Goal: Task Accomplishment & Management: Complete application form

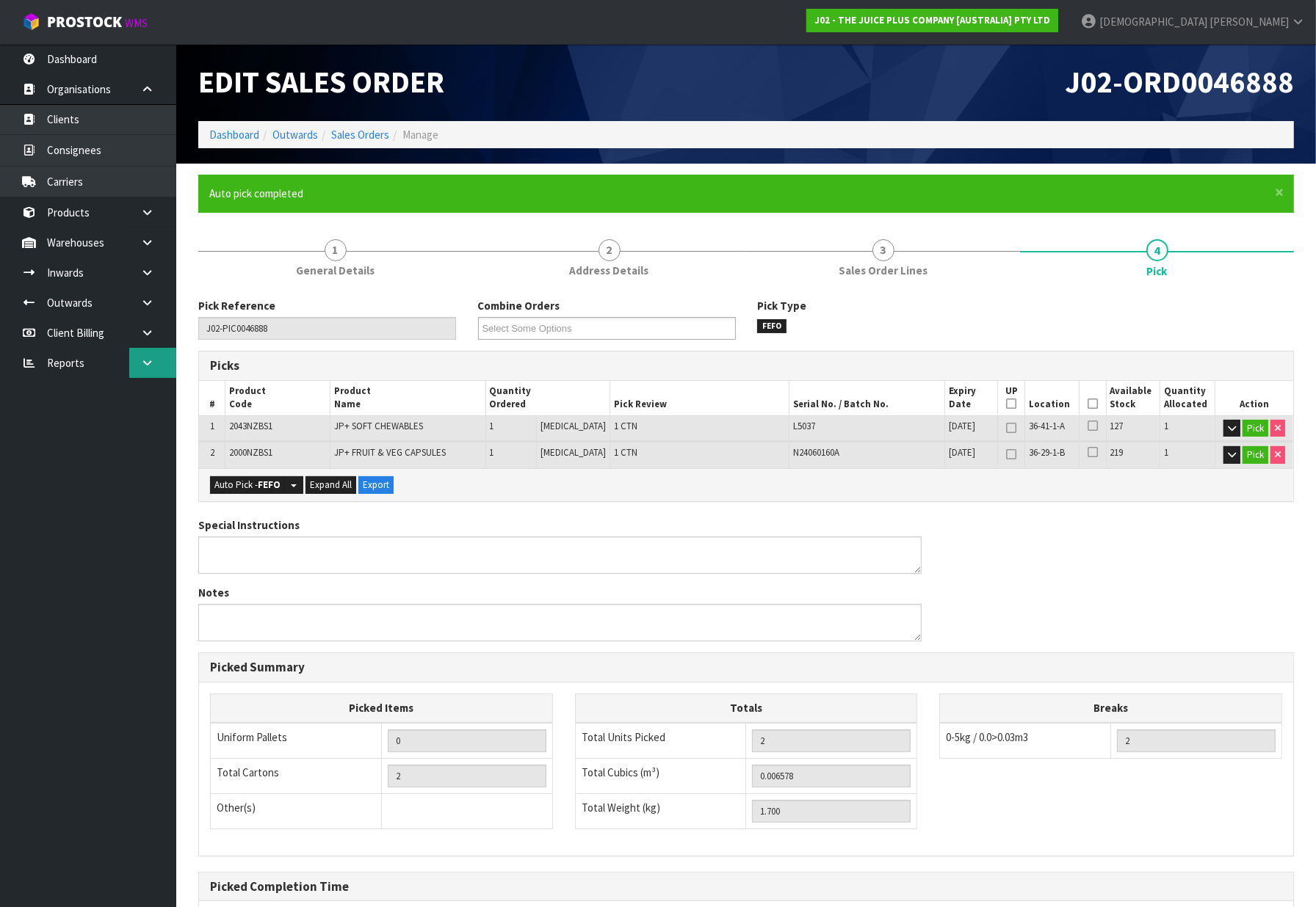
click at [135, 369] on link at bounding box center [152, 363] width 47 height 30
click at [90, 431] on link "CWL" at bounding box center [88, 424] width 176 height 30
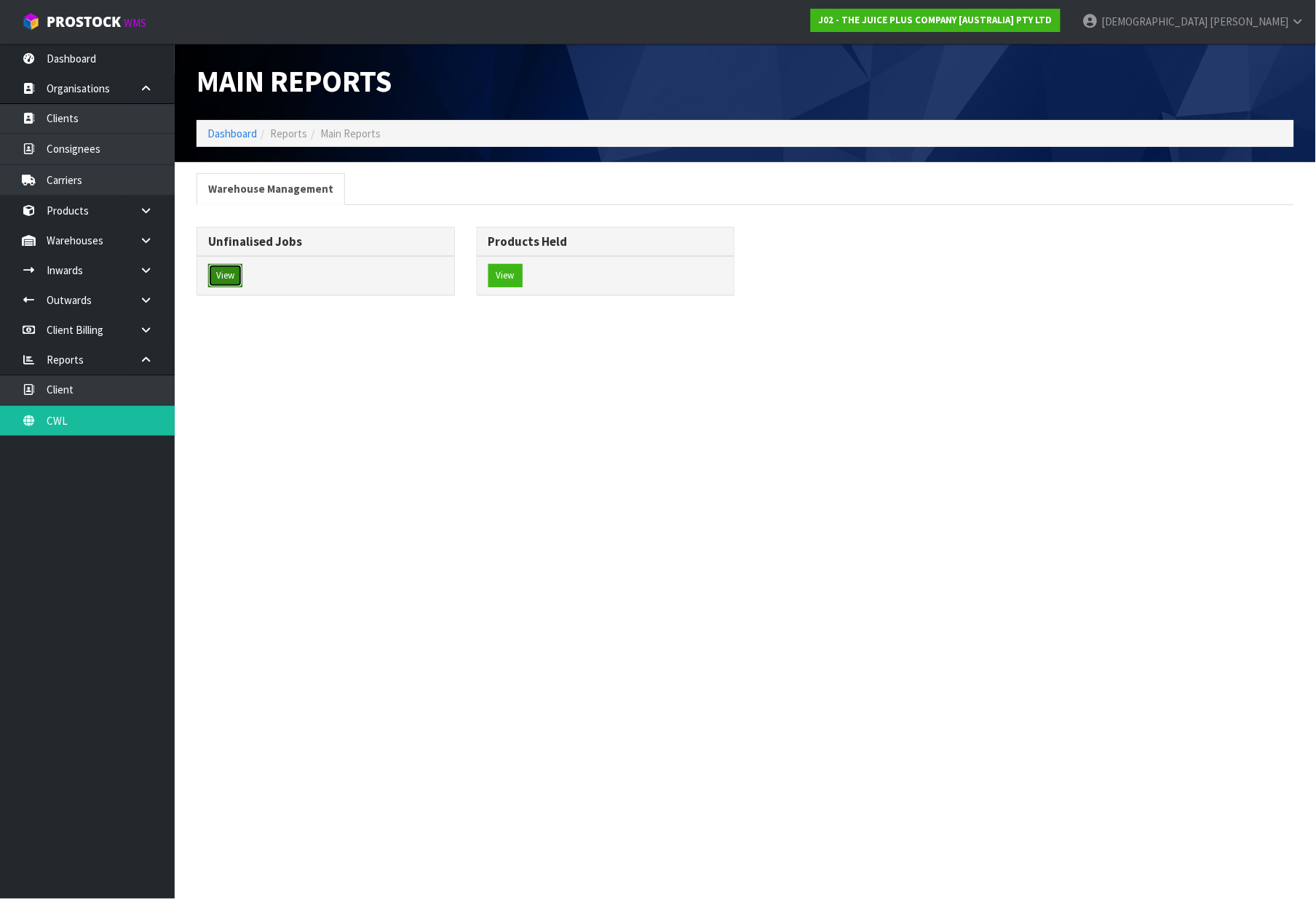
click at [228, 282] on button "View" at bounding box center [225, 275] width 34 height 23
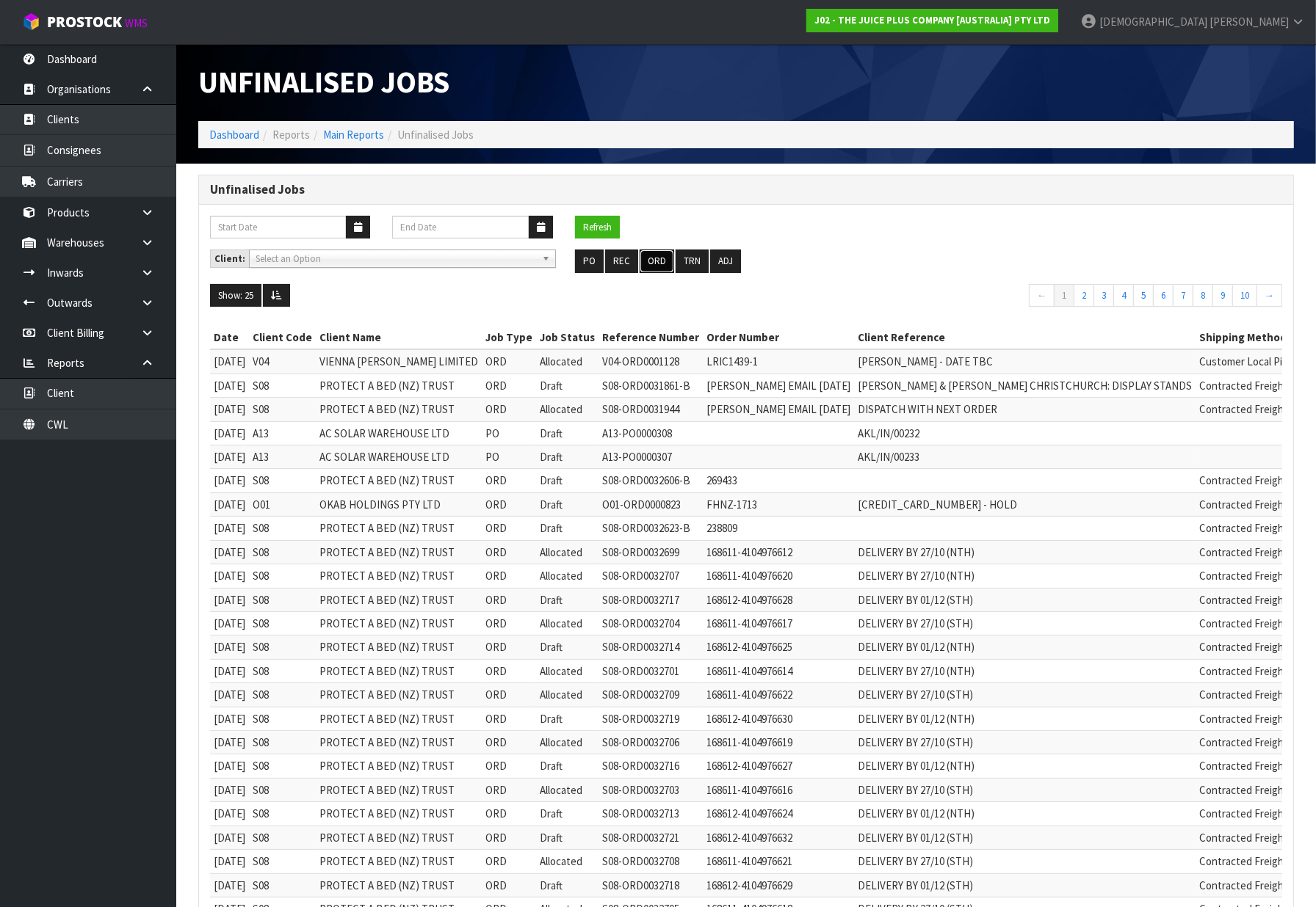
click at [657, 258] on button "ORD" at bounding box center [656, 261] width 34 height 23
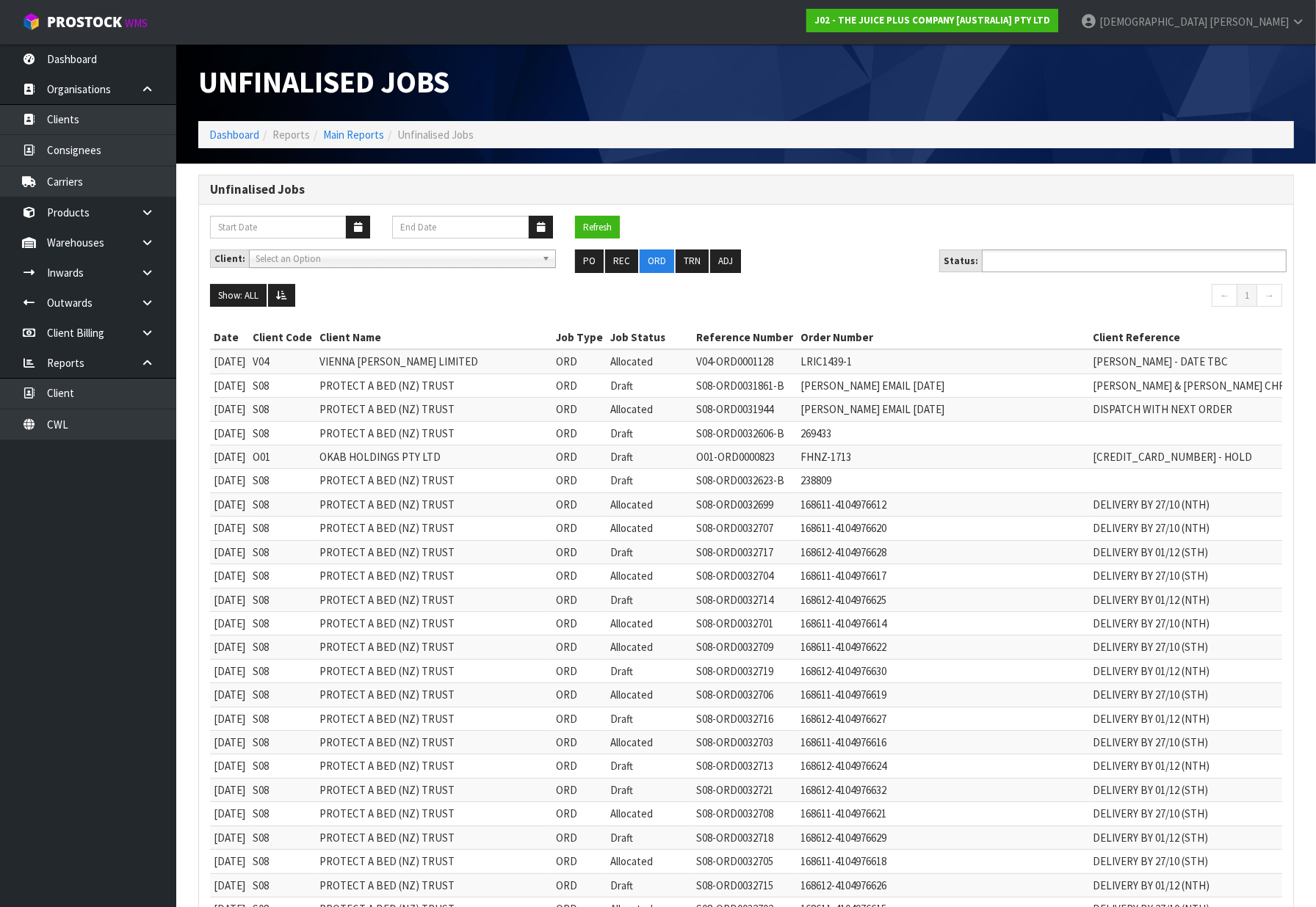
click at [1084, 261] on input "text" at bounding box center [1040, 260] width 108 height 18
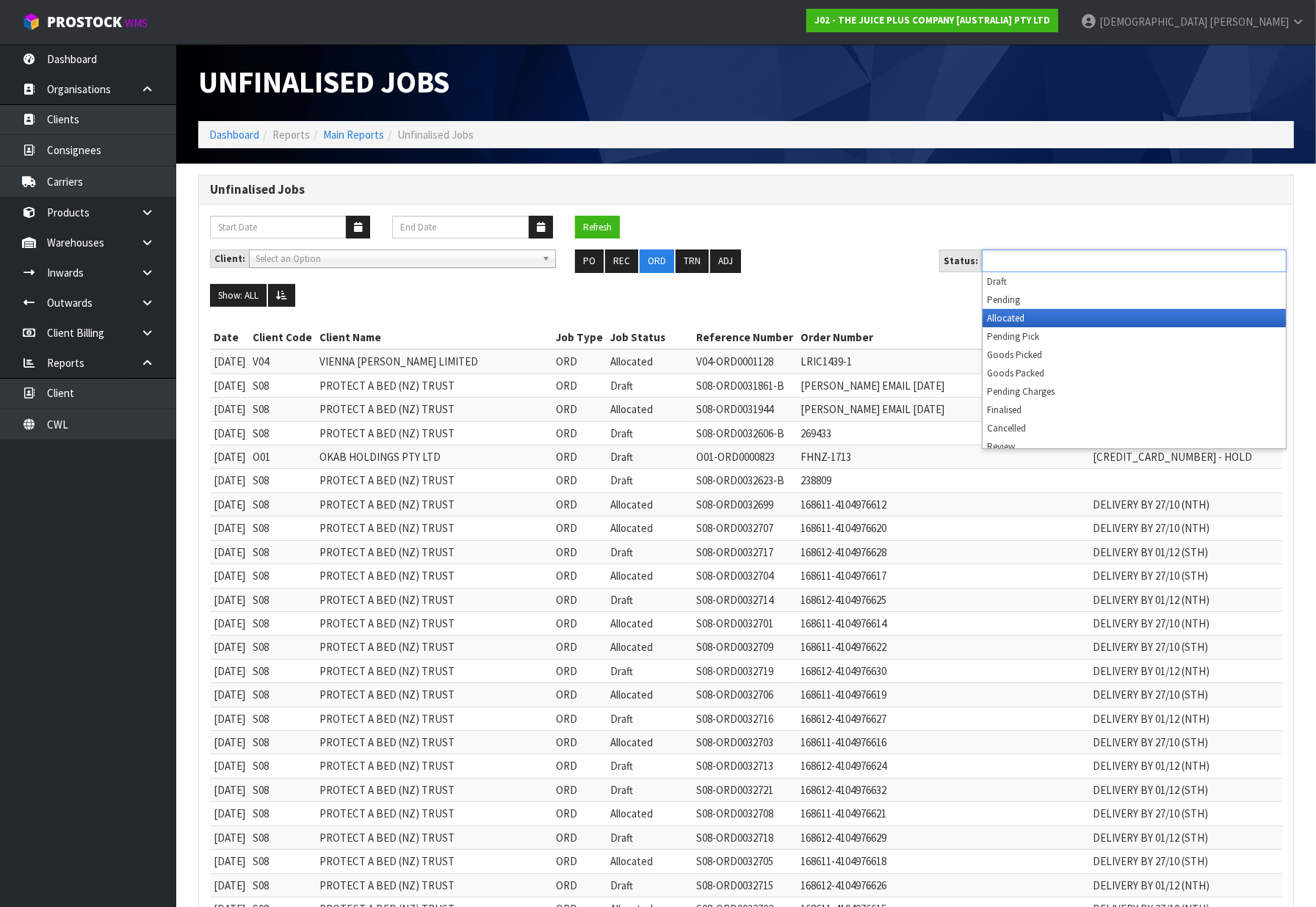
click at [1046, 317] on li "Allocated" at bounding box center [1134, 317] width 303 height 18
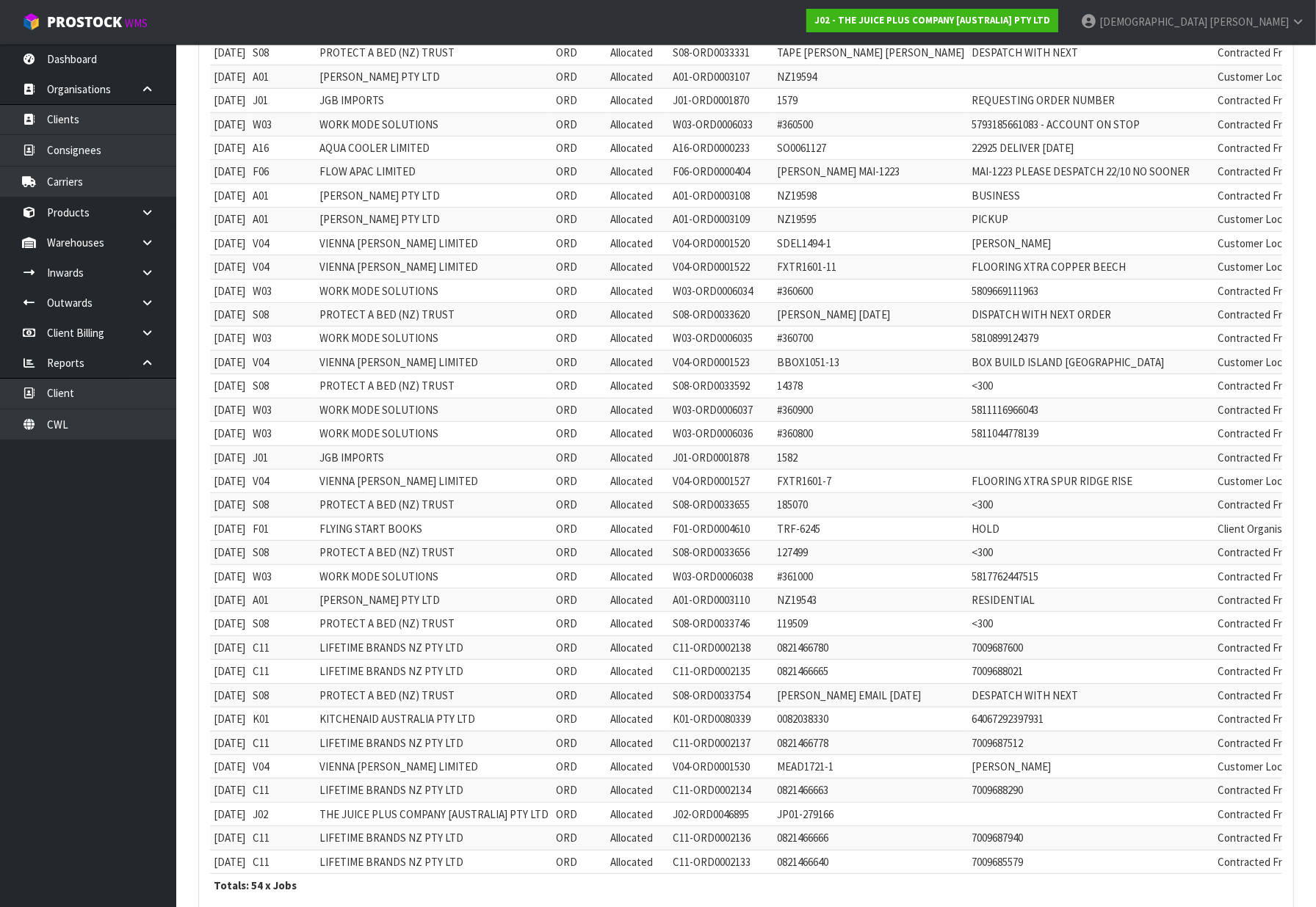
scroll to position [861, 0]
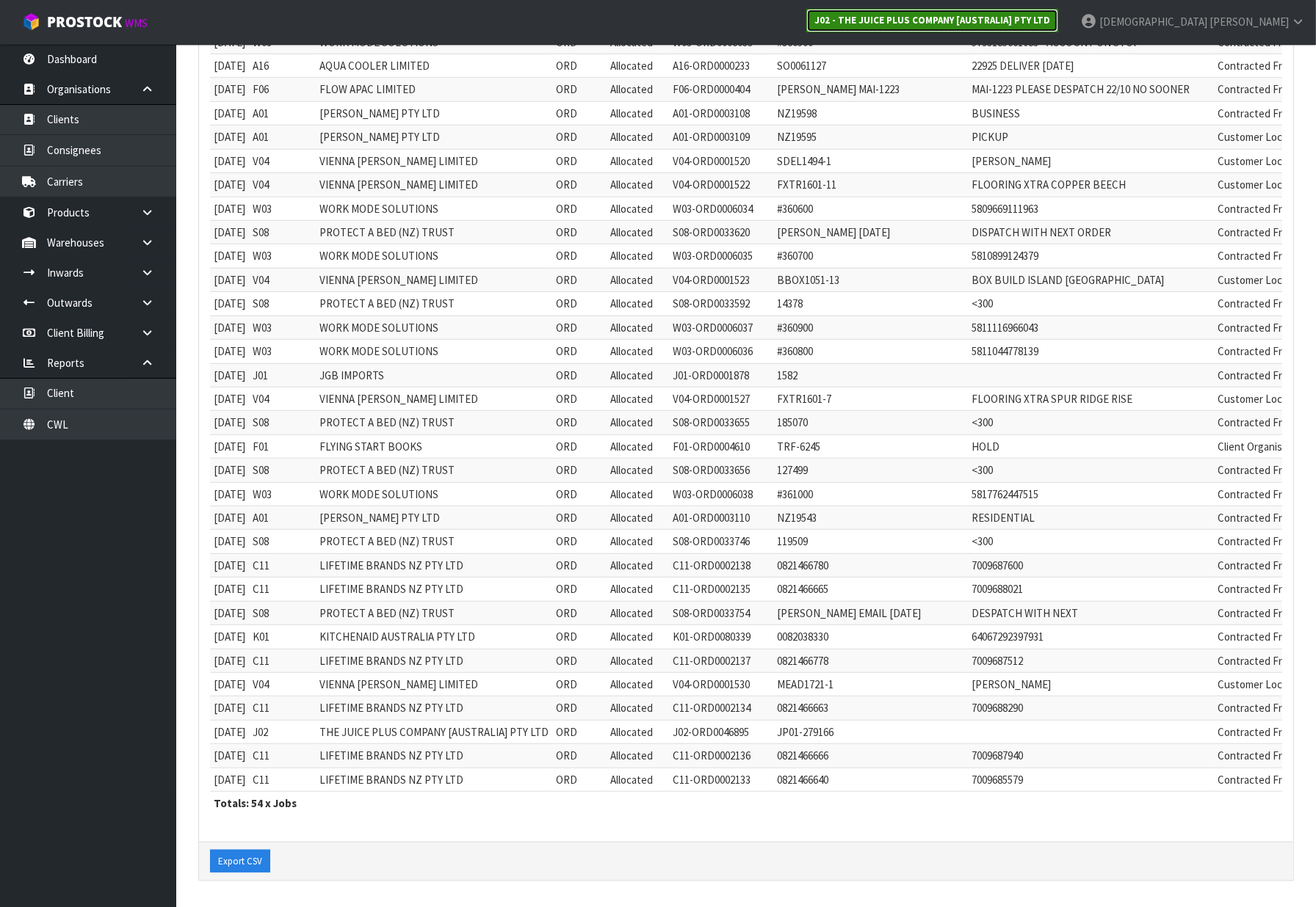
click at [1058, 12] on link "J02 - THE JUICE PLUS COMPANY [AUSTRALIA] PTY LTD" at bounding box center [932, 20] width 252 height 23
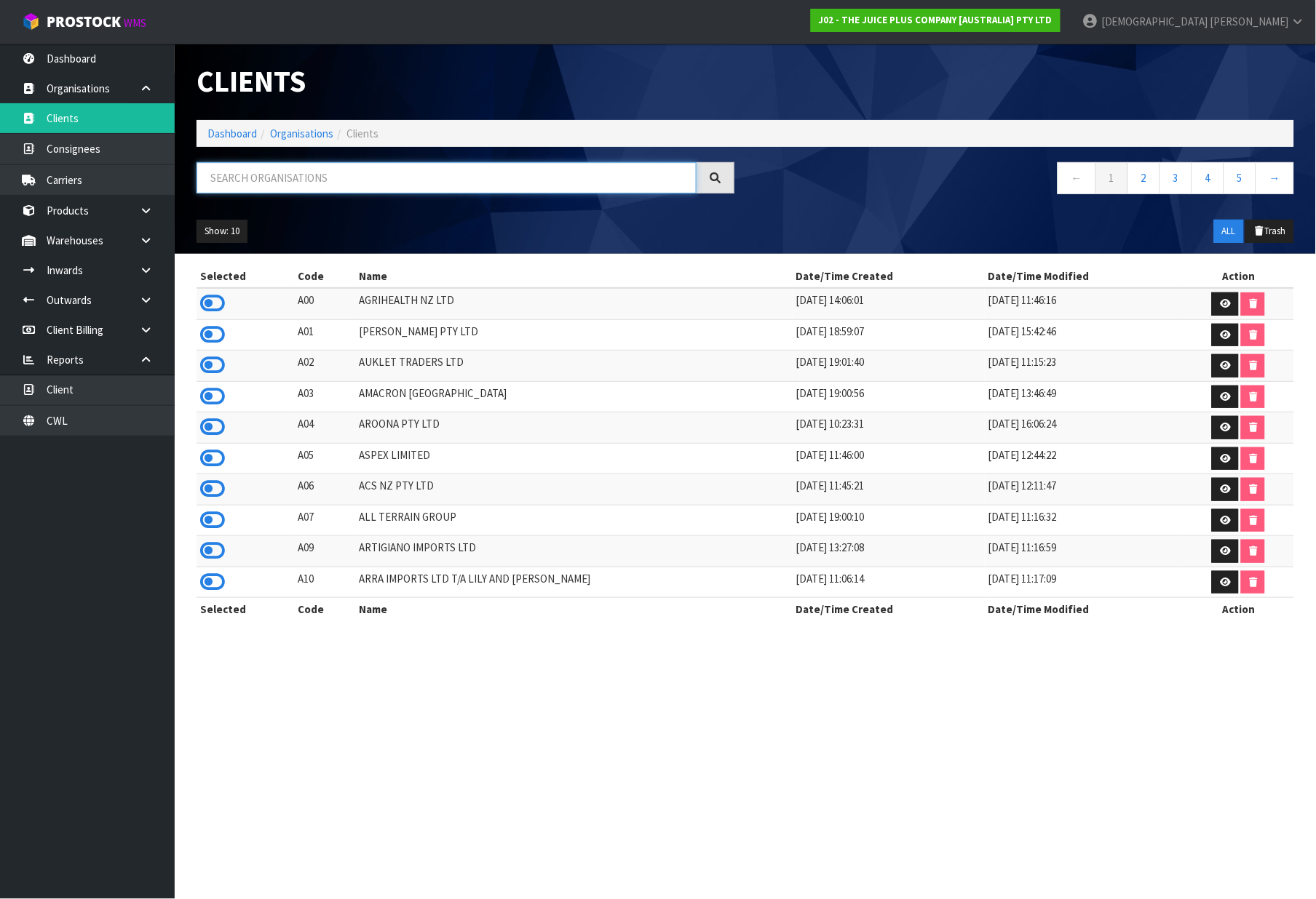
click at [366, 173] on input "text" at bounding box center [446, 177] width 500 height 31
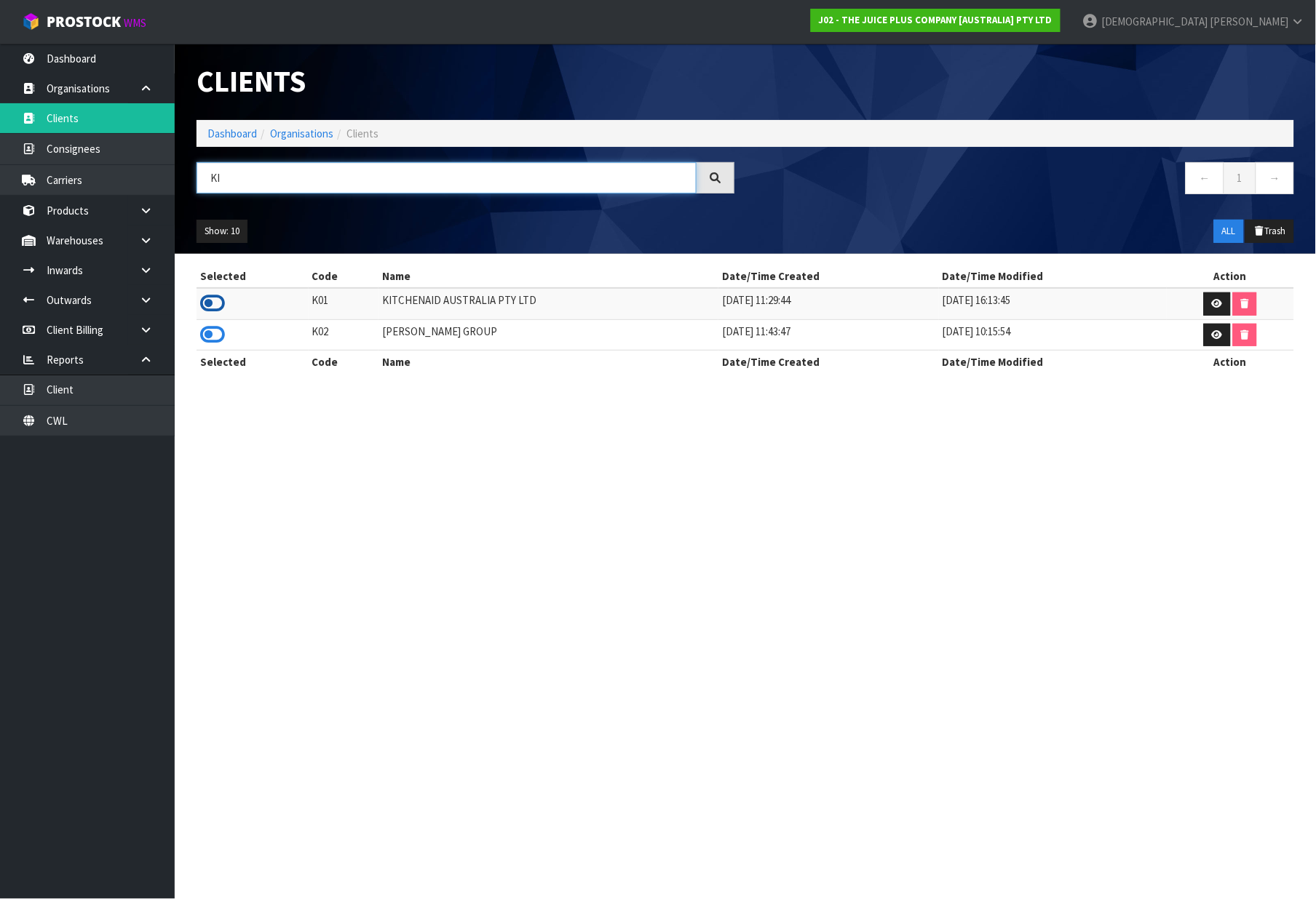
type input "KI"
click at [212, 304] on icon at bounding box center [212, 304] width 25 height 22
click at [233, 125] on ol "Dashboard Organisations Clients" at bounding box center [746, 134] width 1098 height 27
click at [233, 126] on li "Dashboard" at bounding box center [232, 133] width 49 height 15
click at [232, 134] on link "Dashboard" at bounding box center [232, 133] width 49 height 14
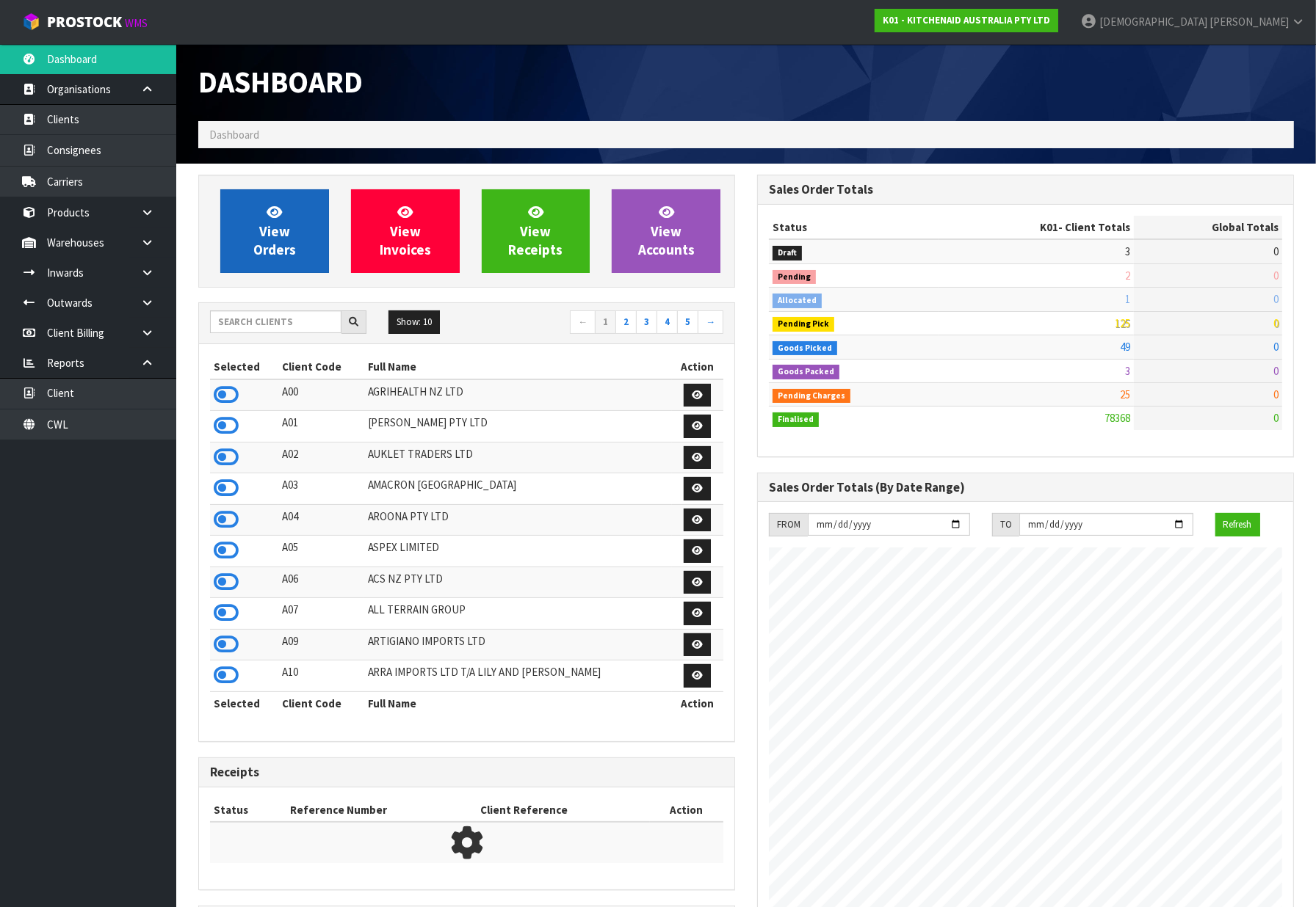
scroll to position [1112, 559]
click at [282, 240] on span "View Orders" at bounding box center [275, 231] width 43 height 55
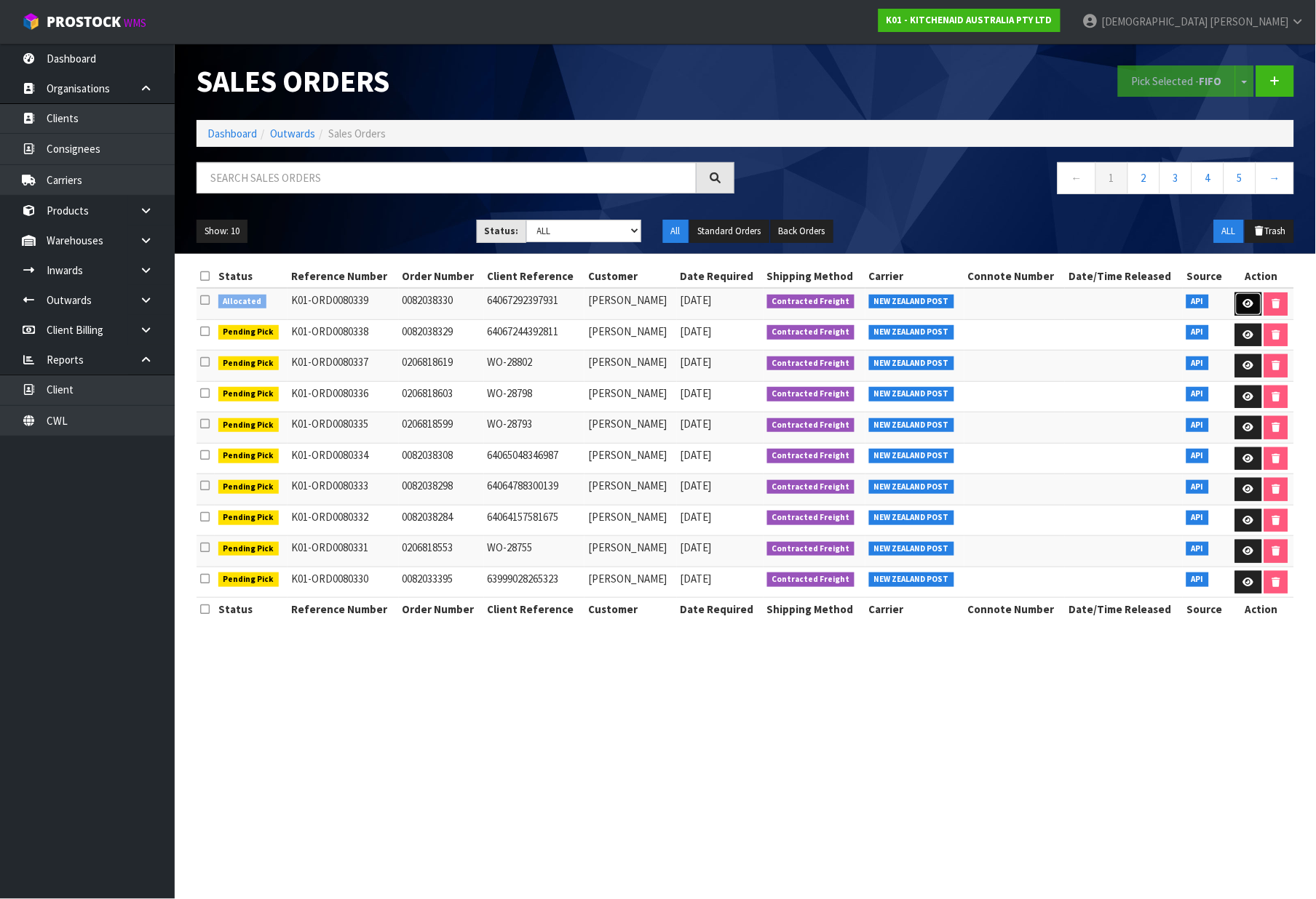
click at [1252, 299] on link at bounding box center [1249, 304] width 27 height 23
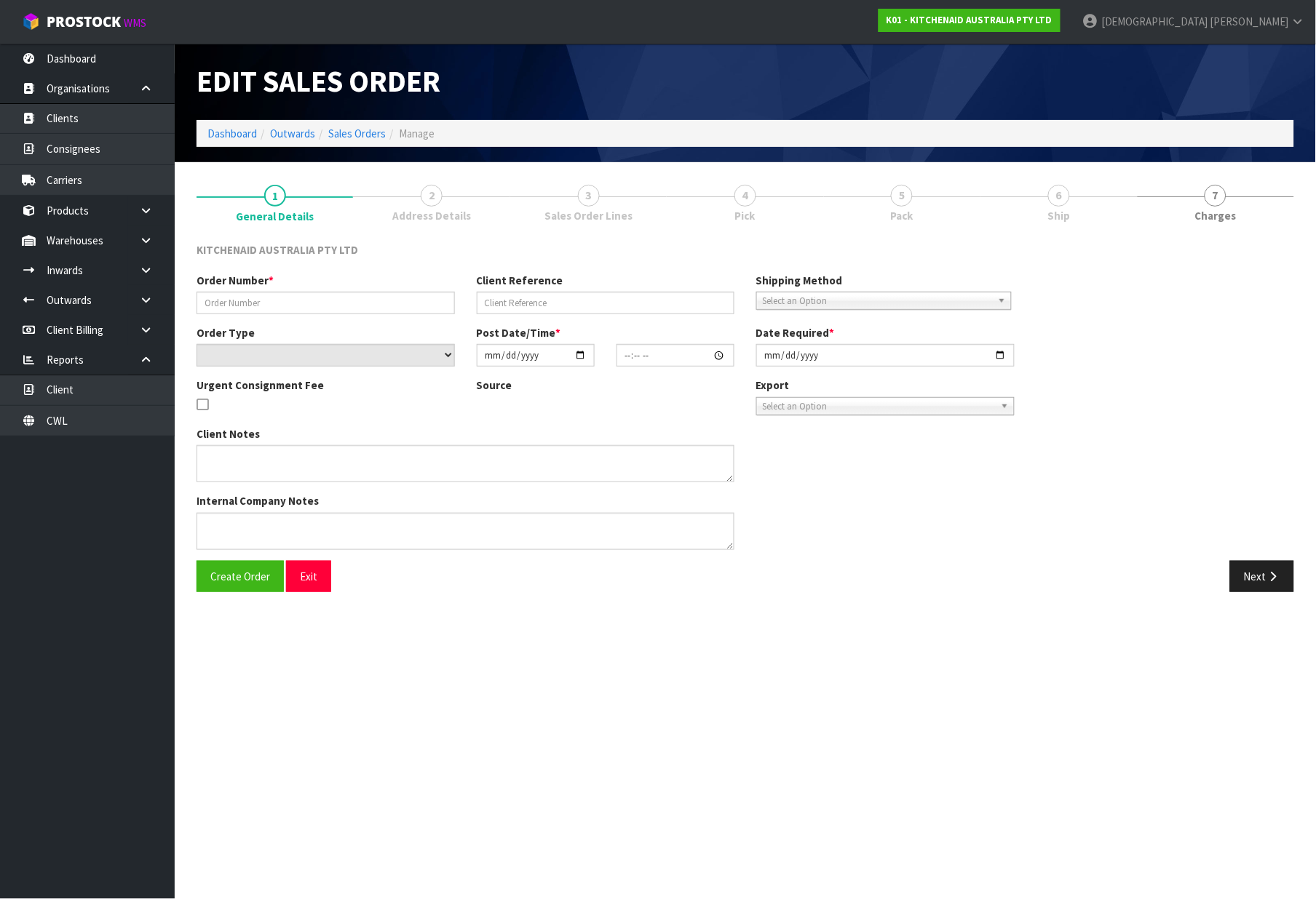
type input "0082038330"
type input "64067292397931"
select select "number:0"
type input "[DATE]"
type input "10:40:00.000"
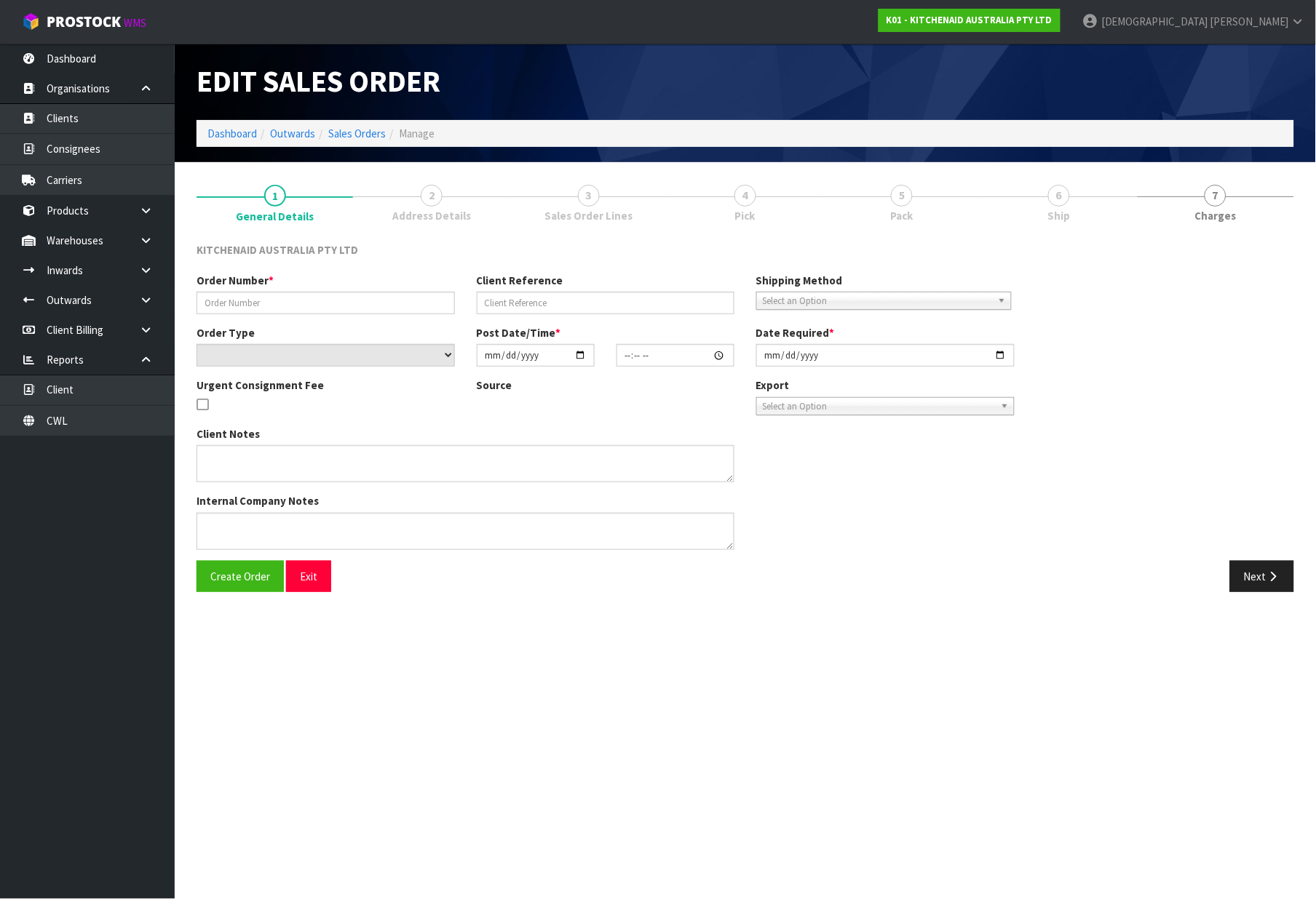
type input "[DATE]"
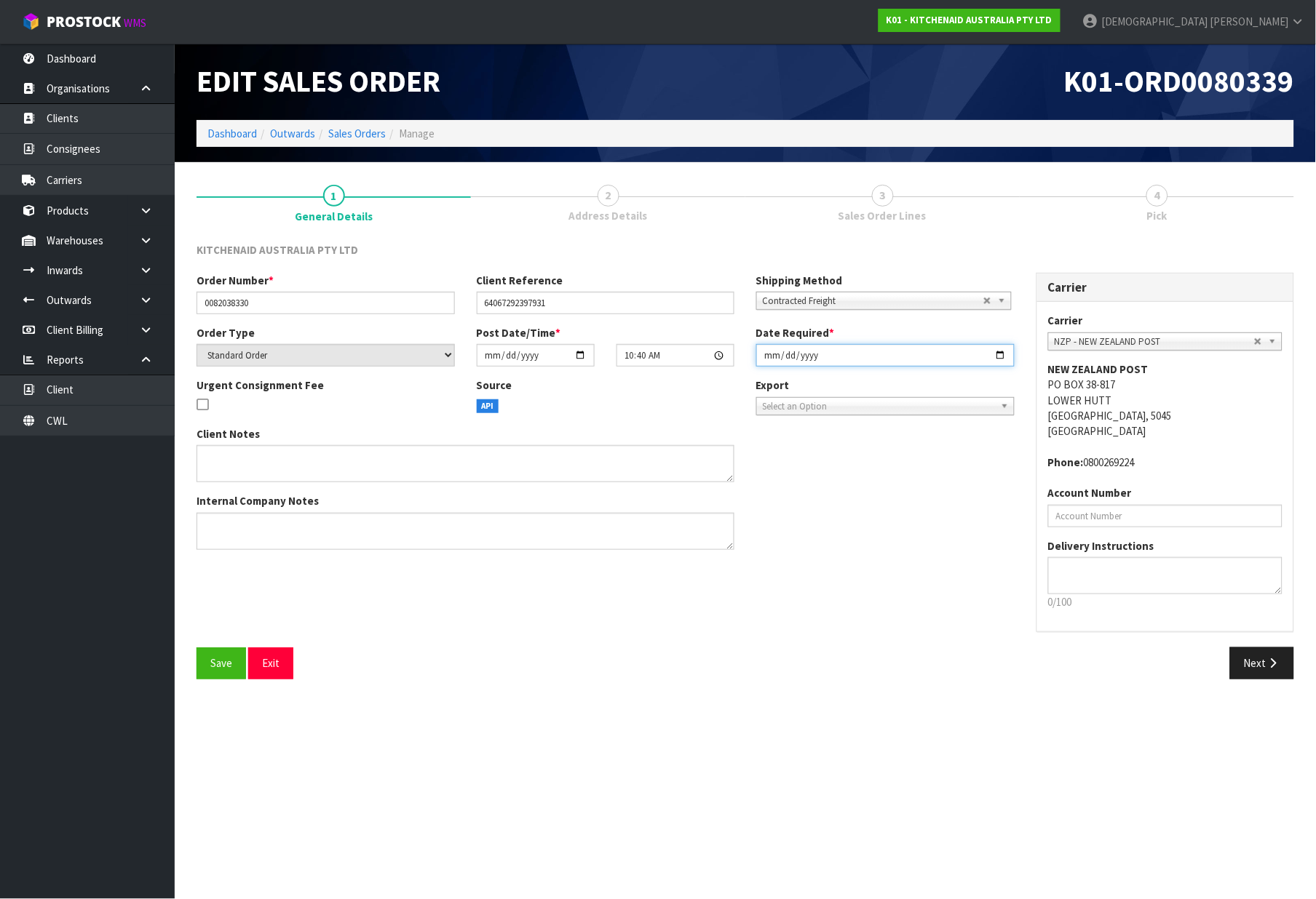
click at [908, 354] on input "[DATE]" at bounding box center [885, 355] width 259 height 23
click at [1238, 662] on button "Next" at bounding box center [1263, 663] width 64 height 31
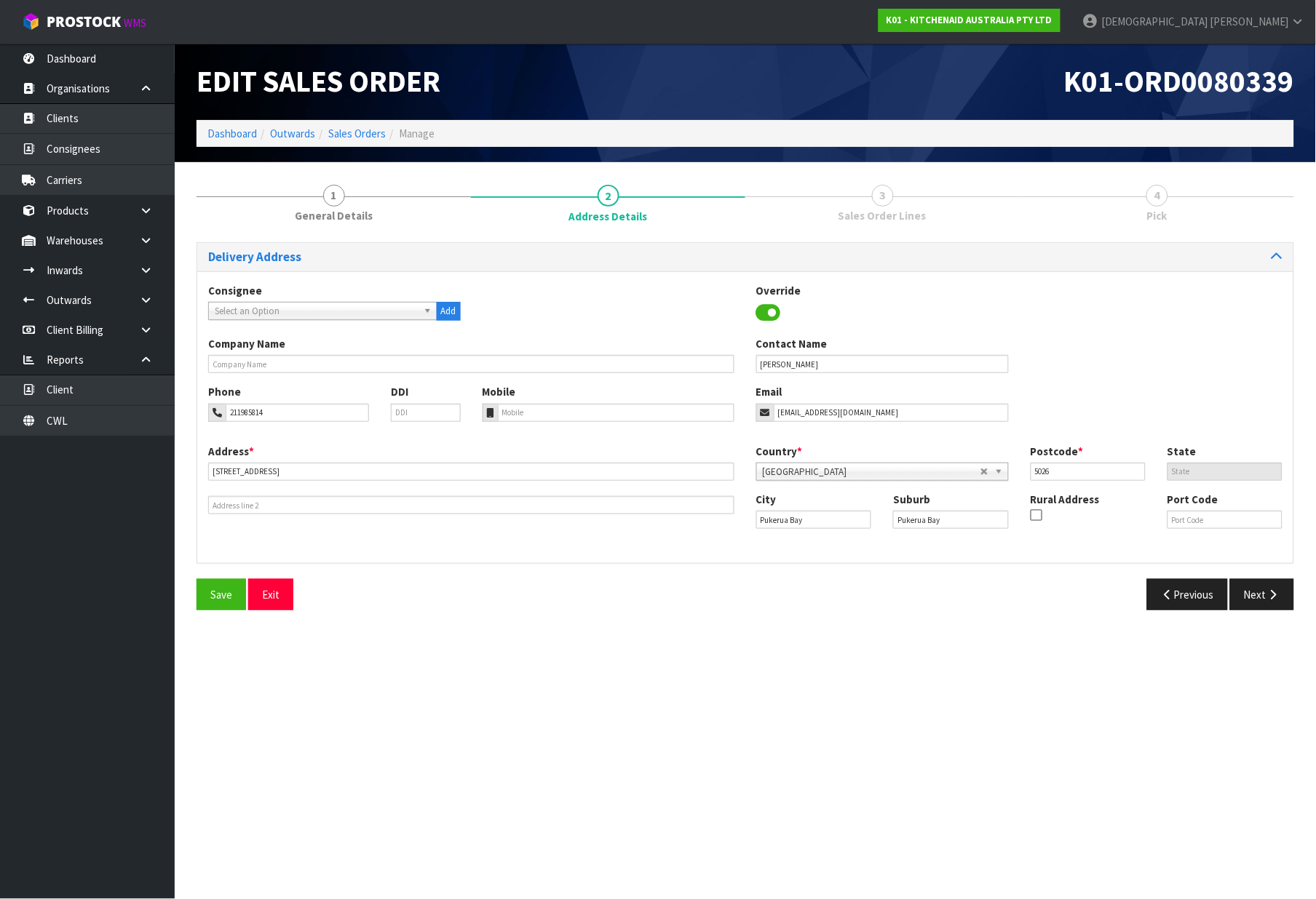
click at [1190, 209] on link "4 Pick" at bounding box center [1156, 202] width 274 height 58
click at [1253, 593] on button "Next" at bounding box center [1263, 595] width 64 height 31
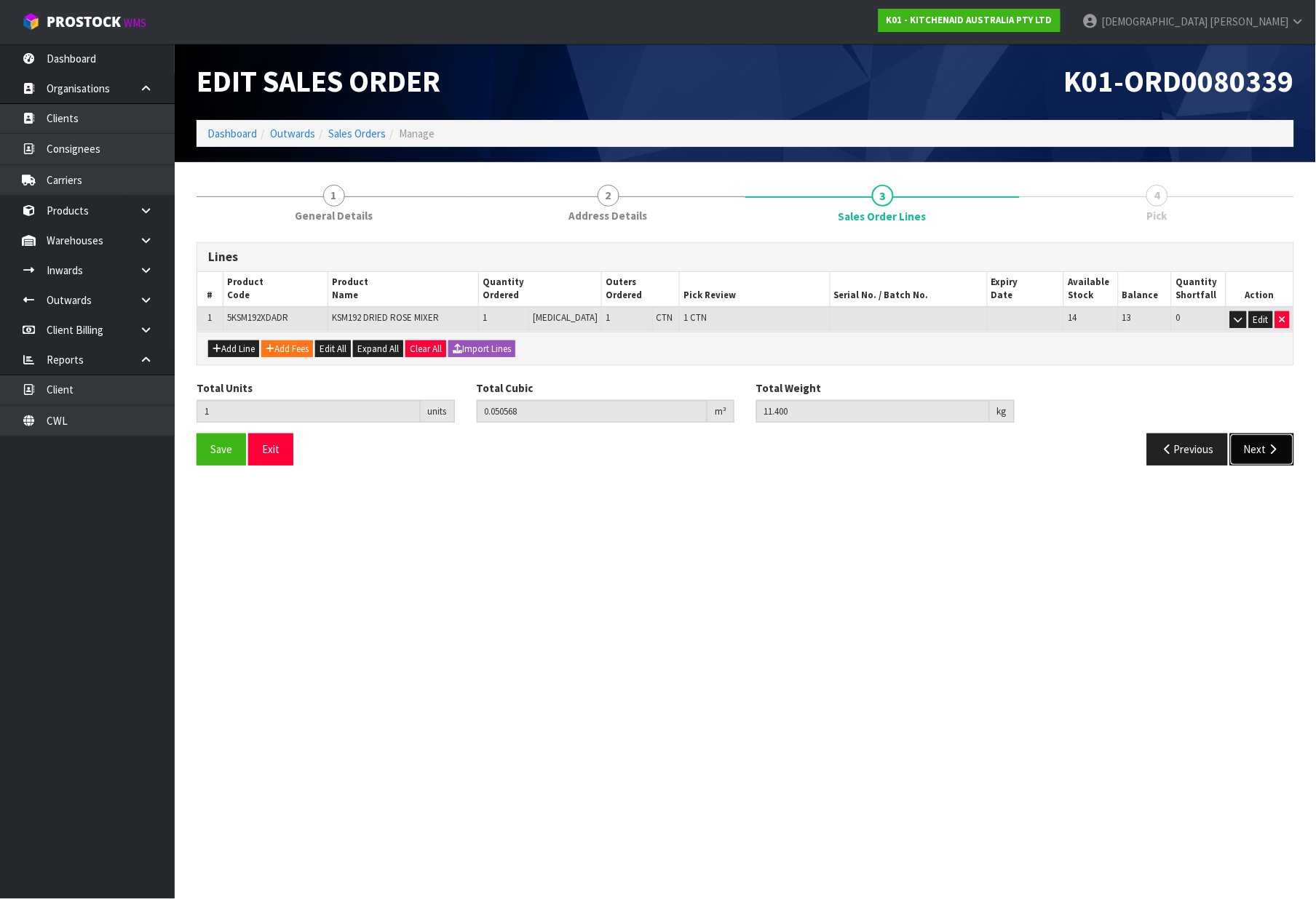
click at [1274, 448] on icon "button" at bounding box center [1274, 449] width 14 height 11
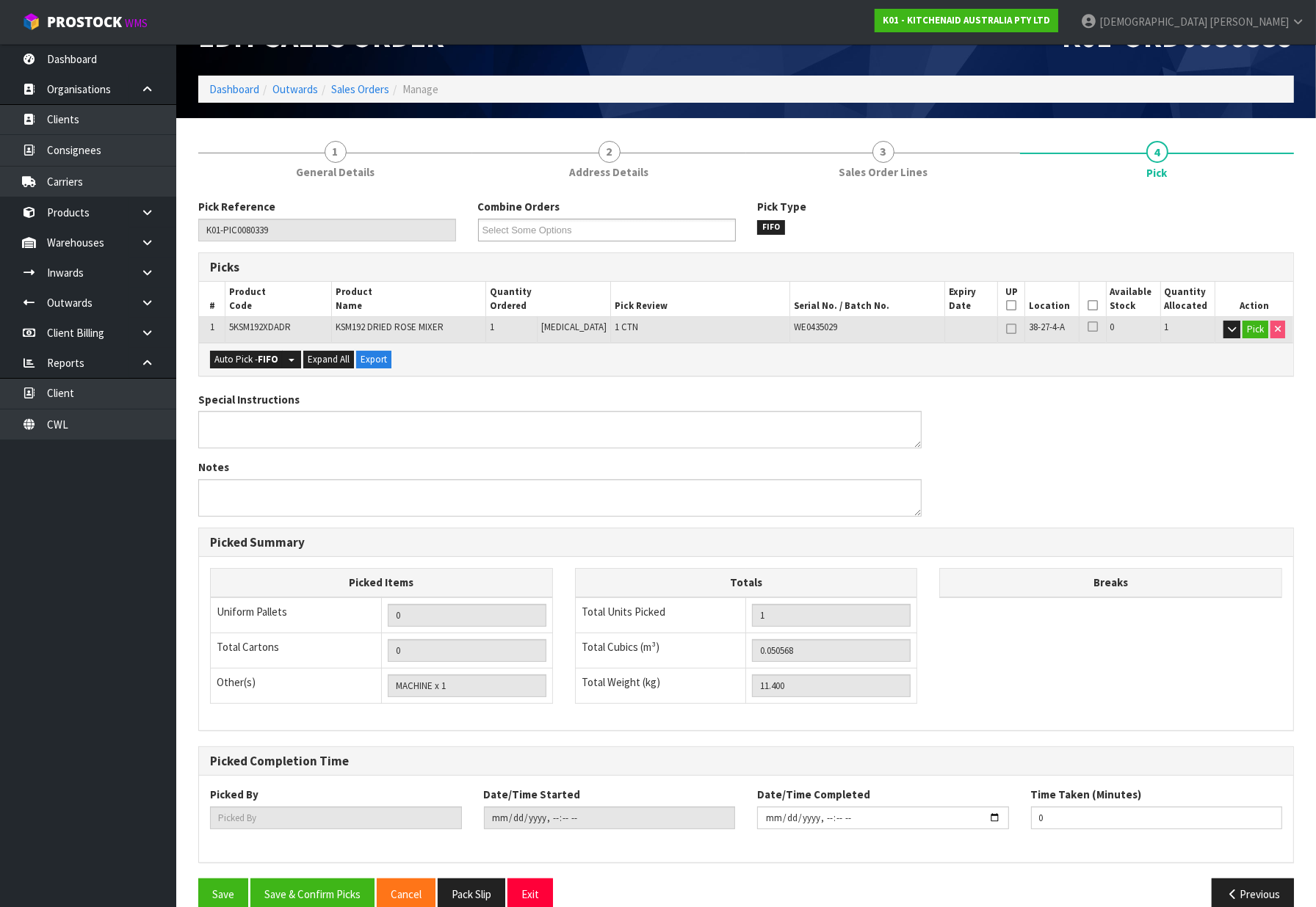
scroll to position [70, 0]
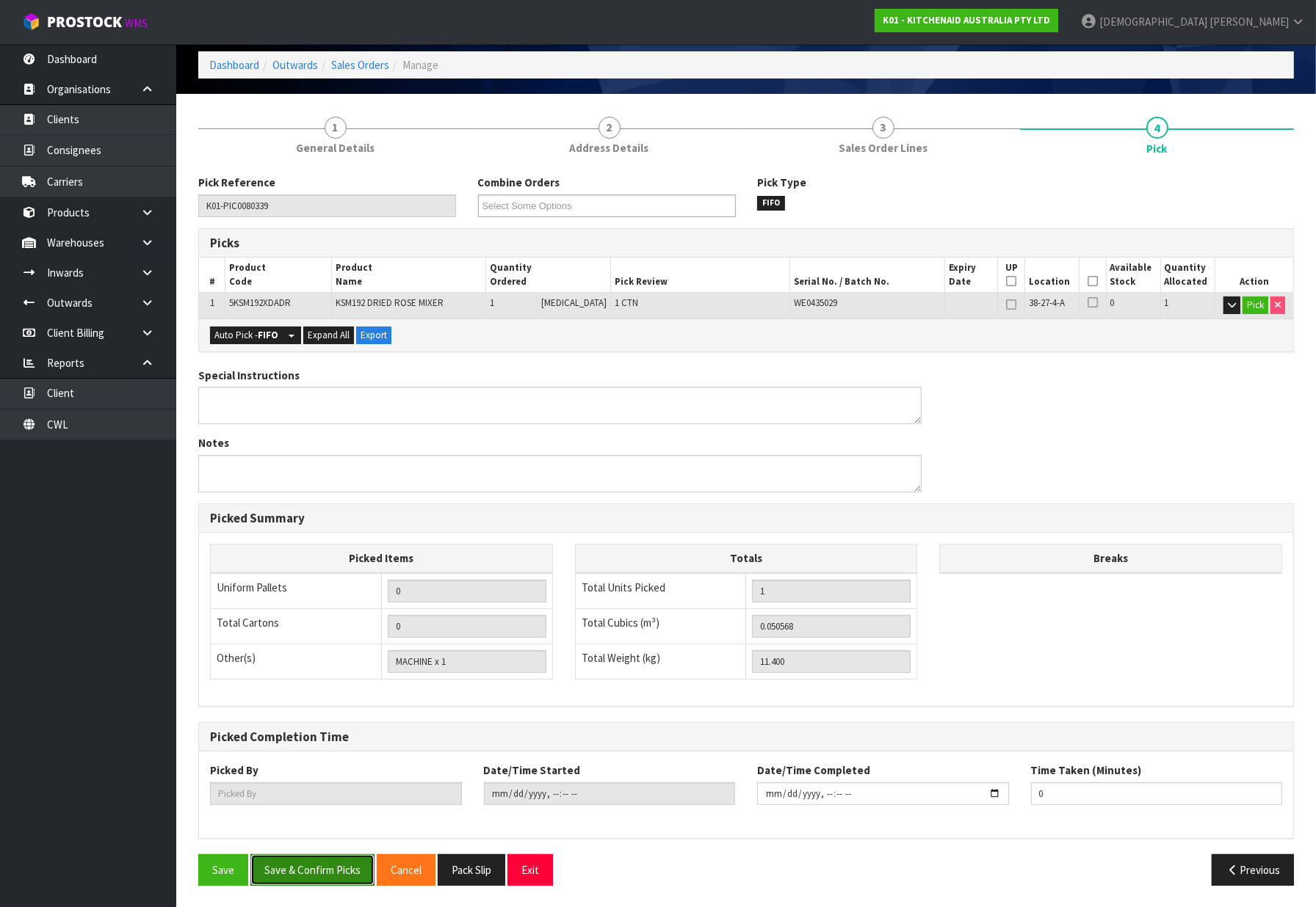
click at [334, 874] on button "Save & Confirm Picks" at bounding box center [312, 870] width 124 height 32
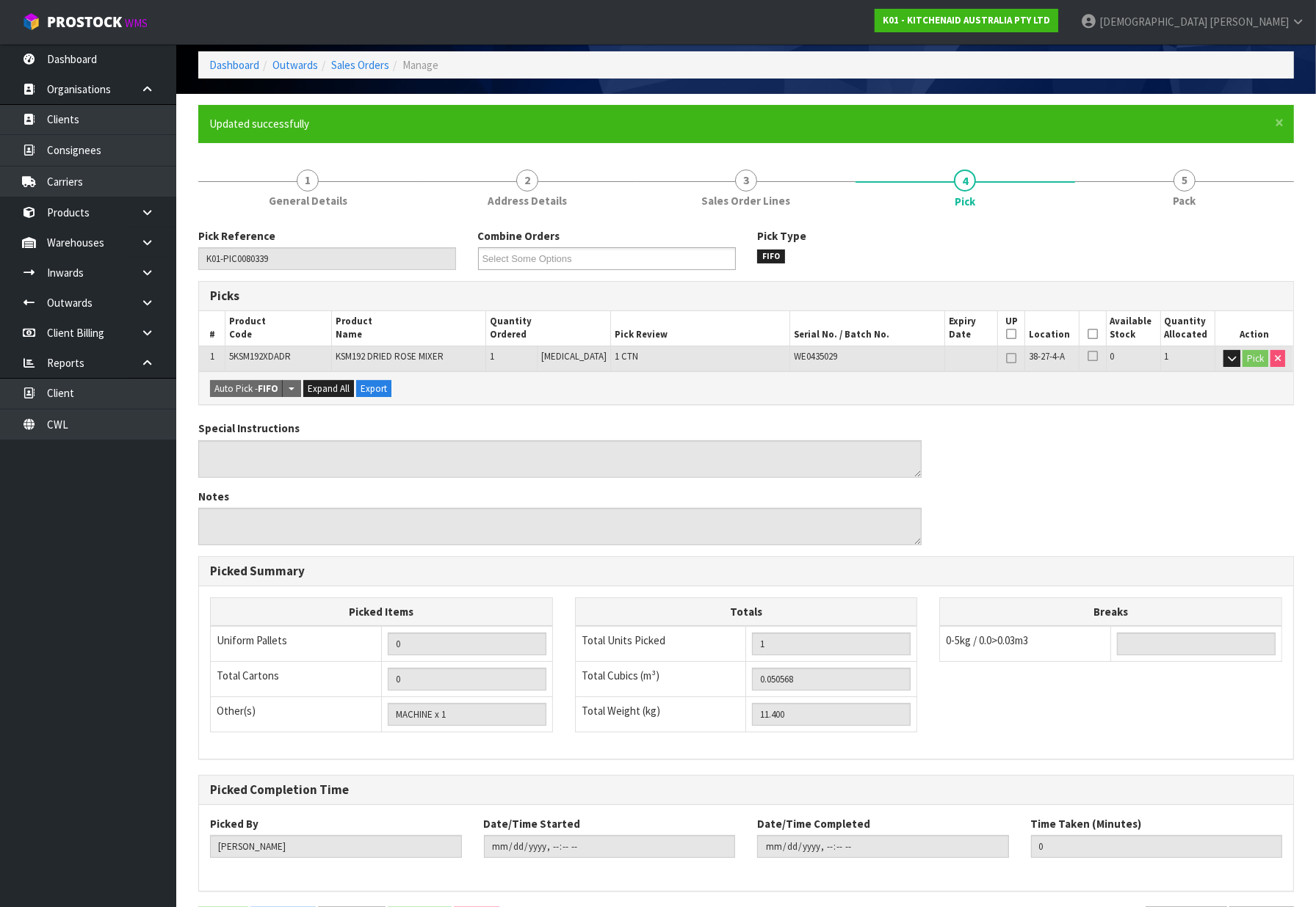
type input "[PERSON_NAME]"
type input "[DATE]T11:27:58"
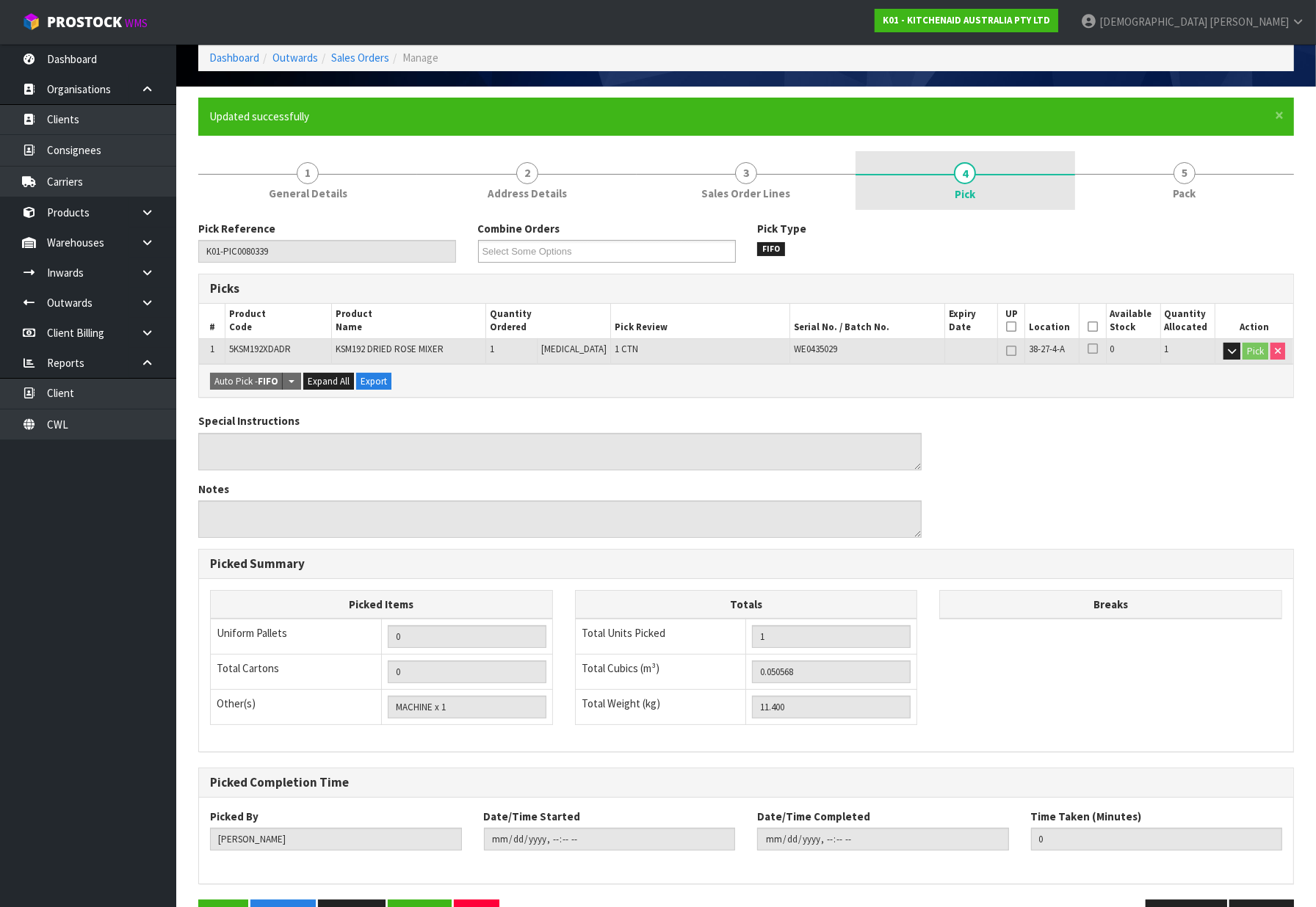
scroll to position [0, 0]
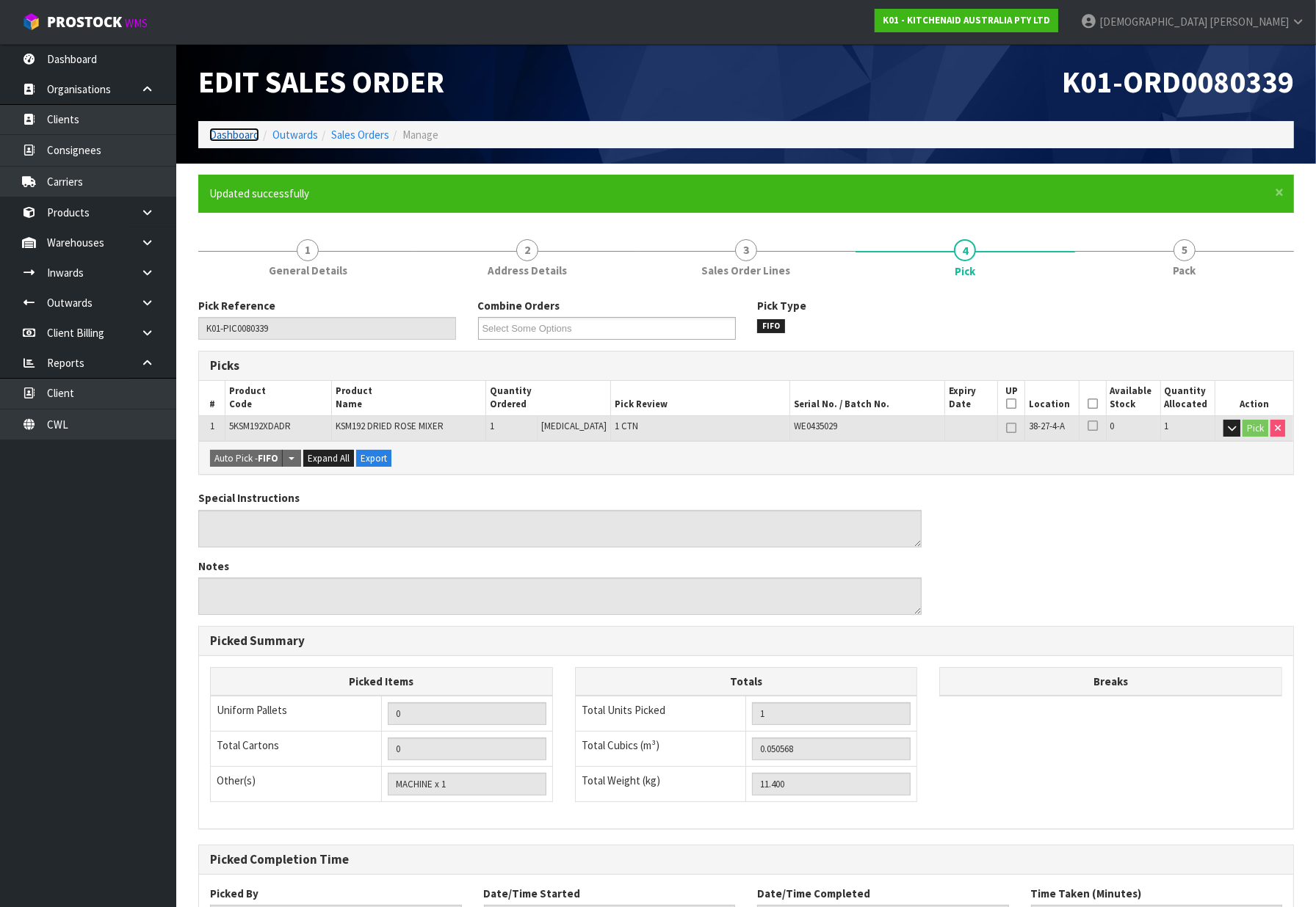
click at [226, 127] on link "Dashboard" at bounding box center [234, 134] width 50 height 14
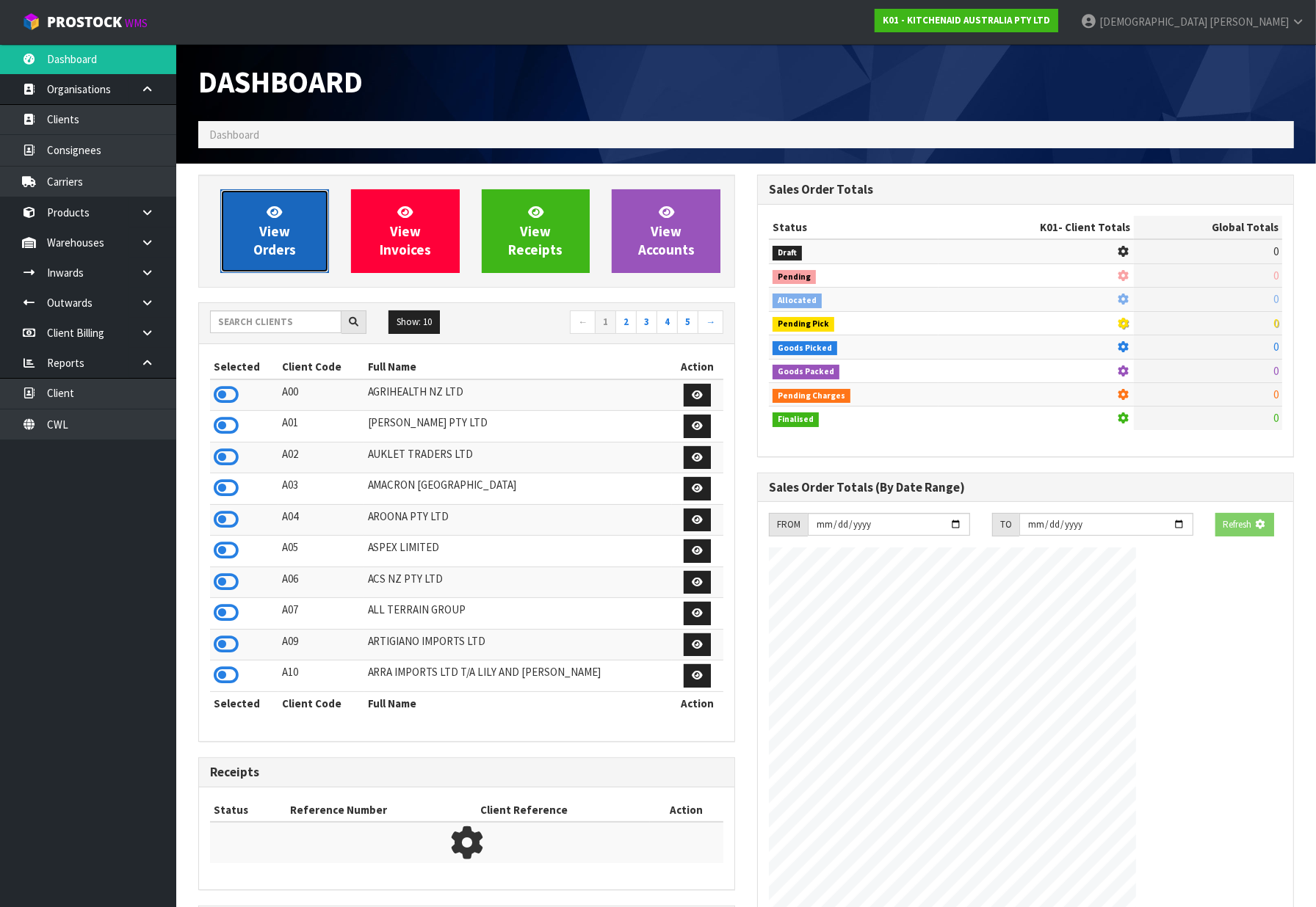
click at [299, 252] on link "View Orders" at bounding box center [274, 231] width 109 height 84
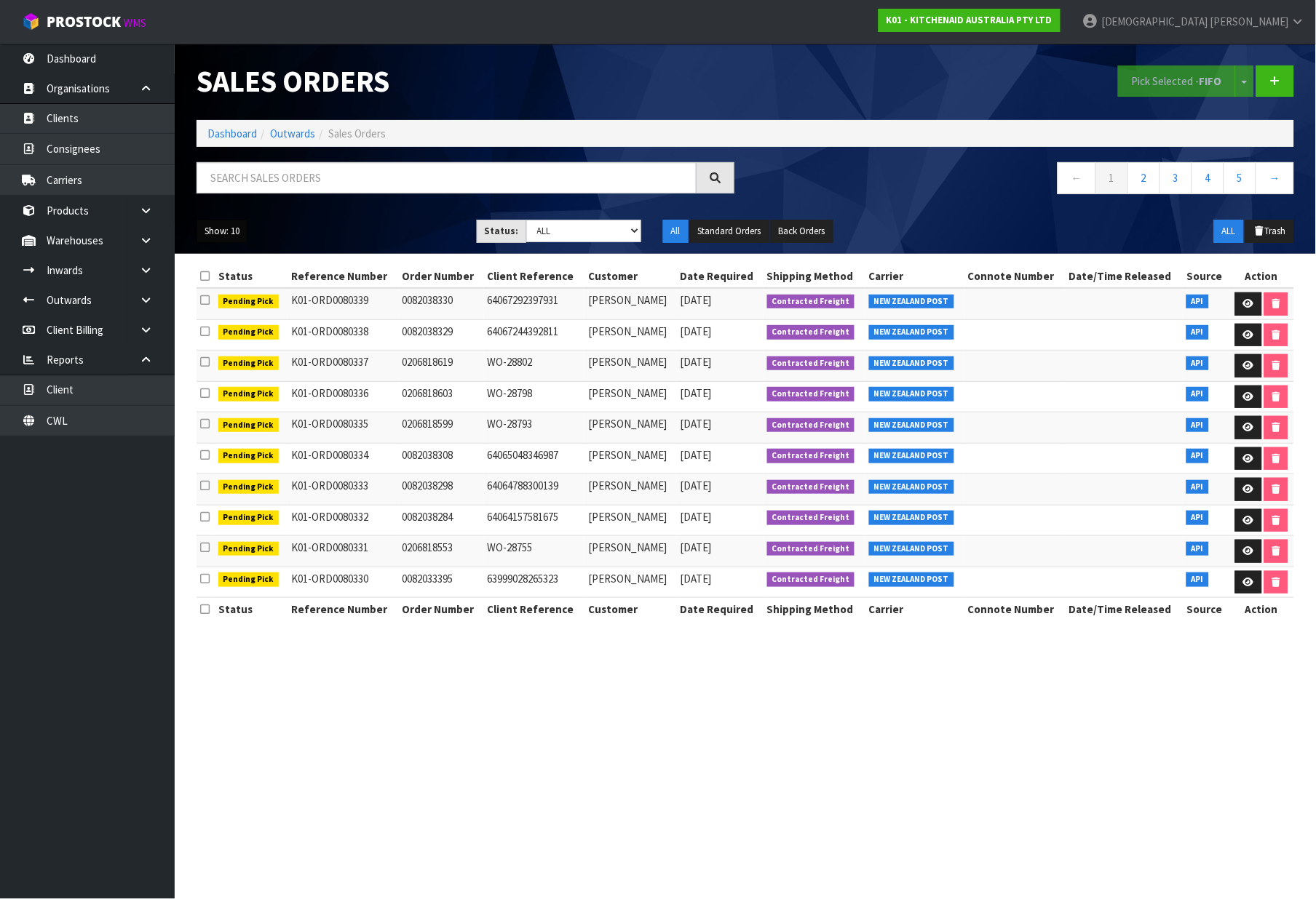
click at [227, 234] on button "Show: 10" at bounding box center [222, 231] width 51 height 23
click at [237, 288] on link "10" at bounding box center [255, 278] width 115 height 20
click at [238, 224] on button "Show: 10" at bounding box center [222, 231] width 51 height 23
click at [233, 292] on link "25" at bounding box center [255, 298] width 115 height 20
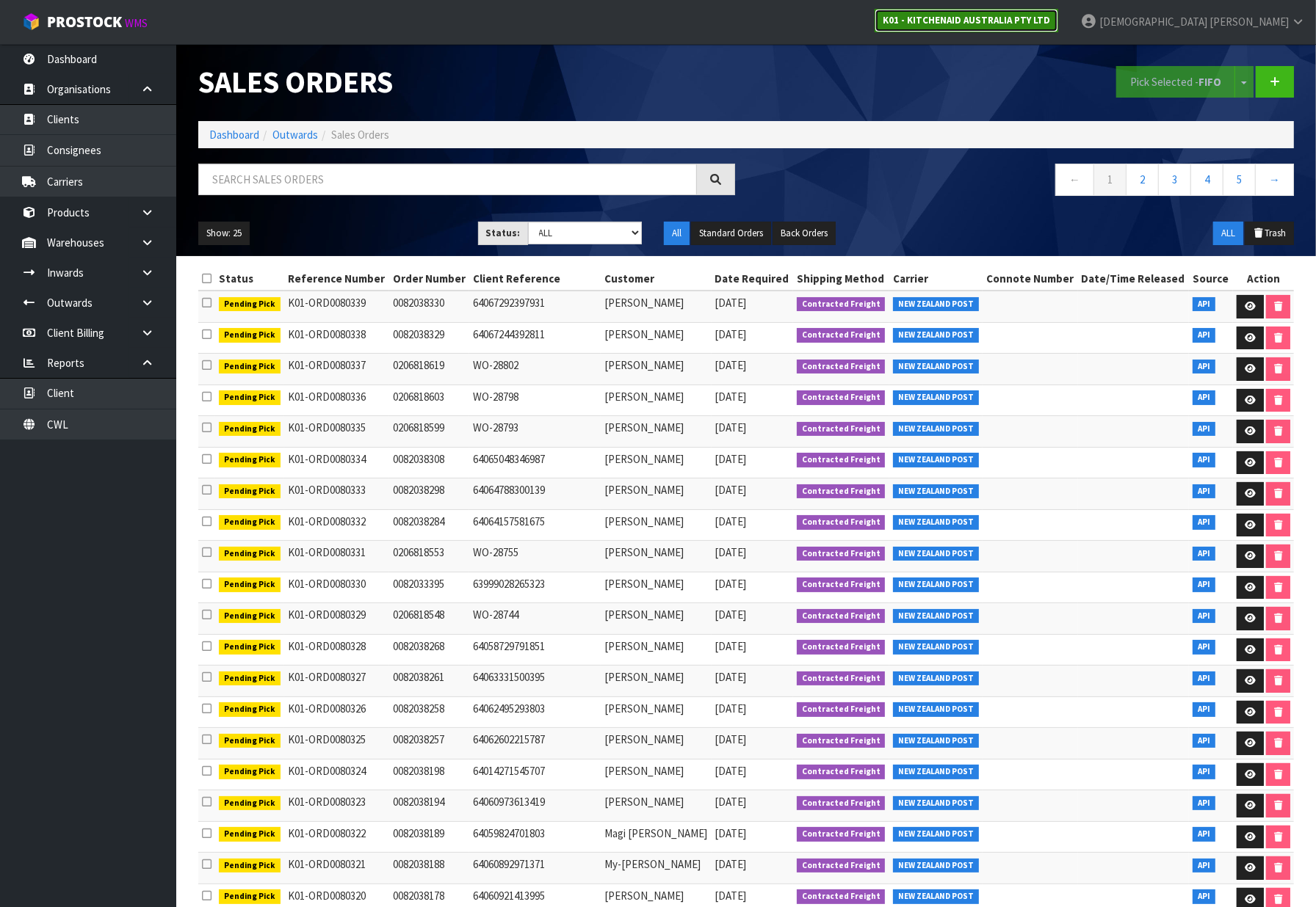
click at [1050, 19] on strong "K01 - KITCHENAID AUSTRALIA PTY LTD" at bounding box center [966, 20] width 168 height 13
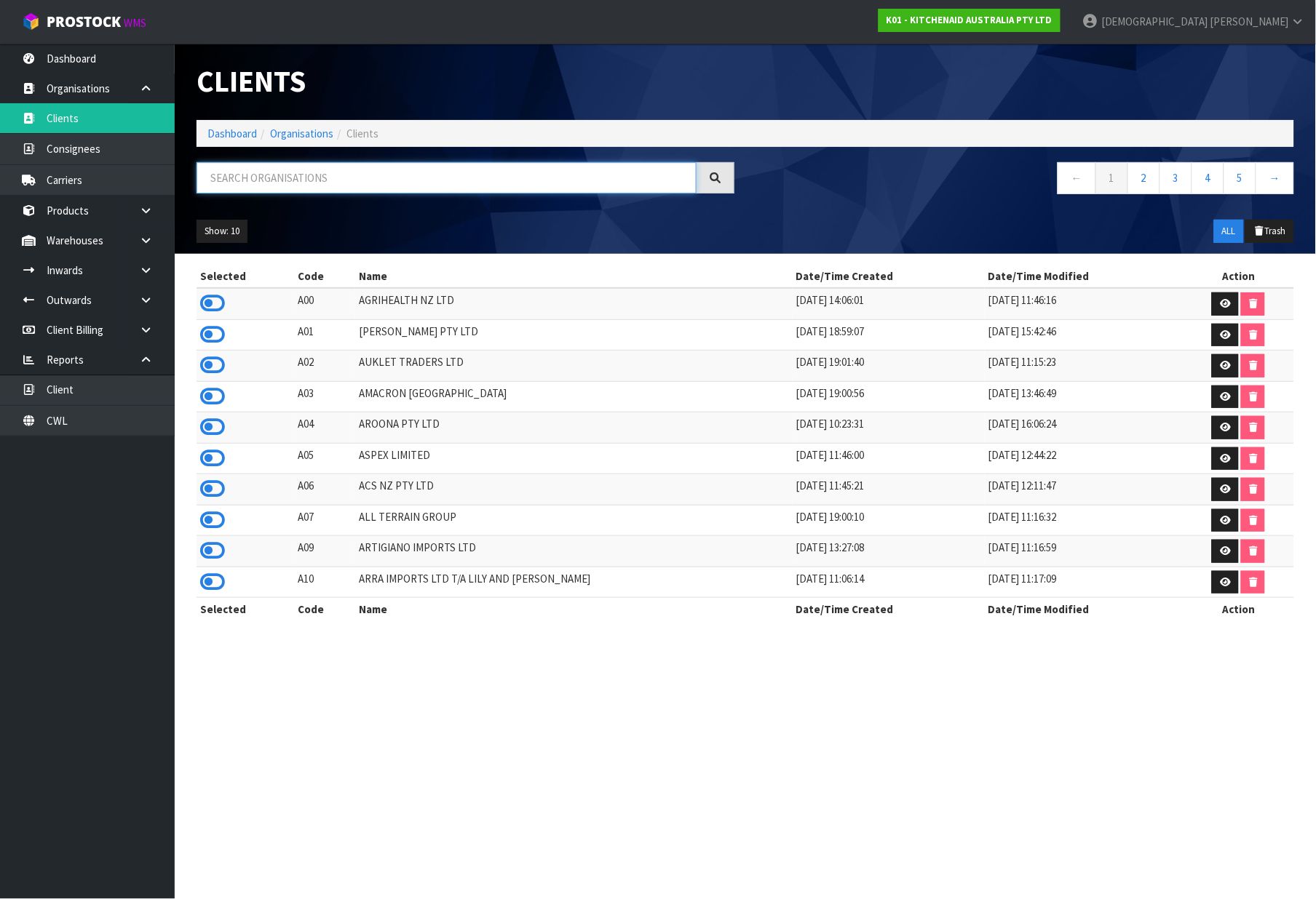
click at [423, 181] on input "text" at bounding box center [446, 177] width 500 height 31
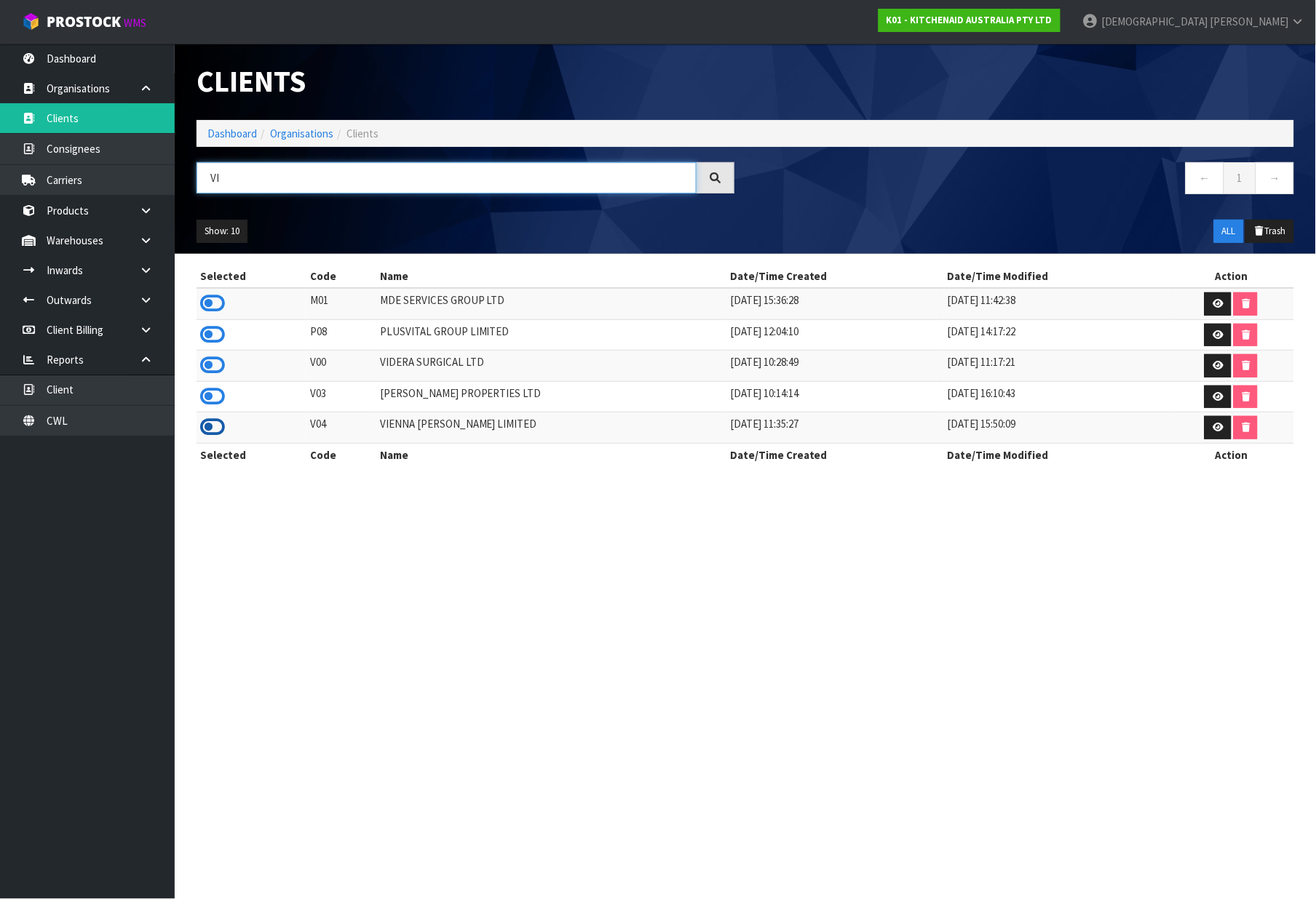
type input "VI"
click at [216, 433] on icon at bounding box center [212, 427] width 25 height 22
click at [228, 131] on link "Dashboard" at bounding box center [232, 133] width 49 height 14
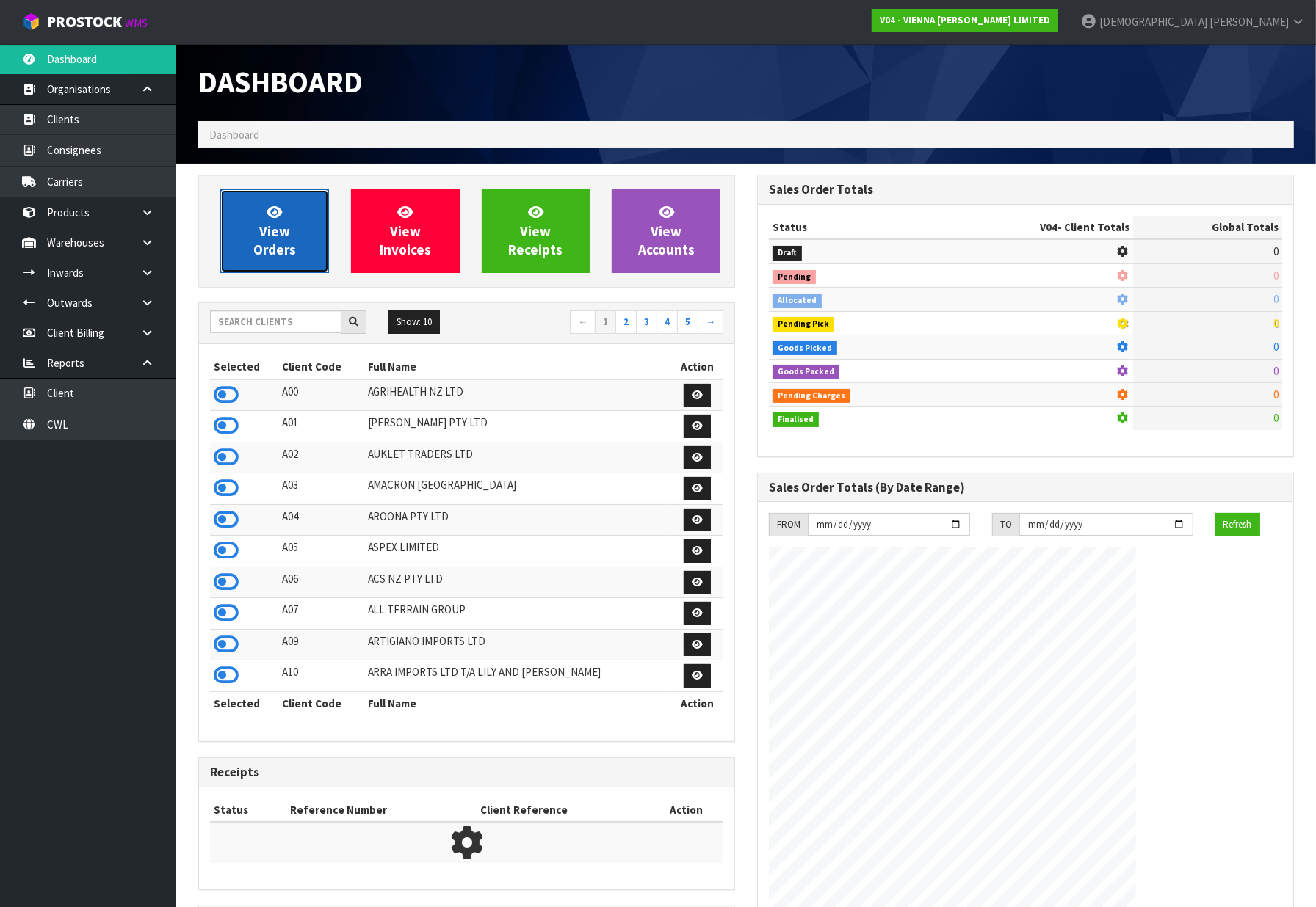
click at [251, 228] on link "View Orders" at bounding box center [274, 231] width 109 height 84
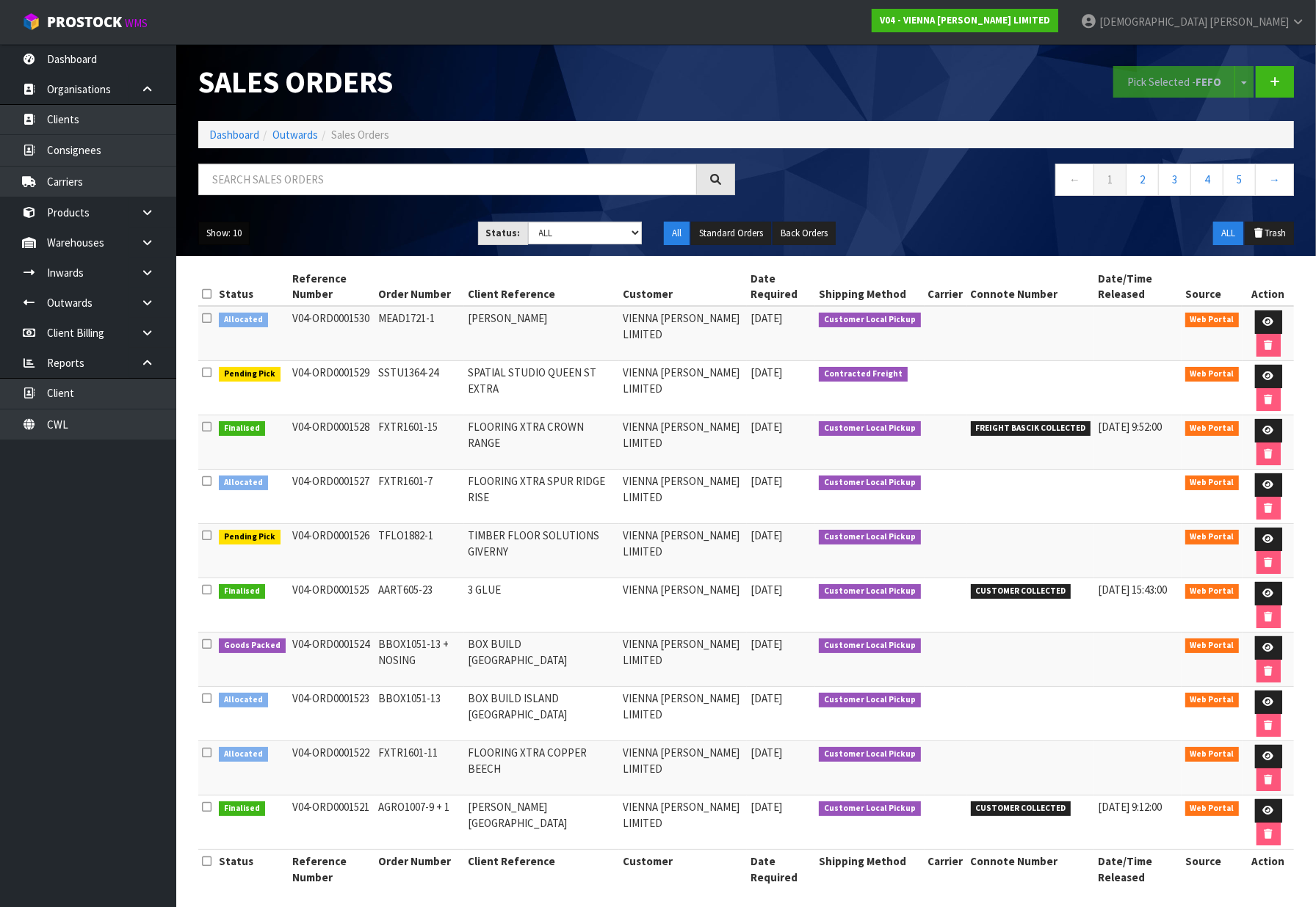
click at [225, 235] on button "Show: 10" at bounding box center [224, 233] width 51 height 23
click at [228, 302] on link "25" at bounding box center [258, 300] width 116 height 20
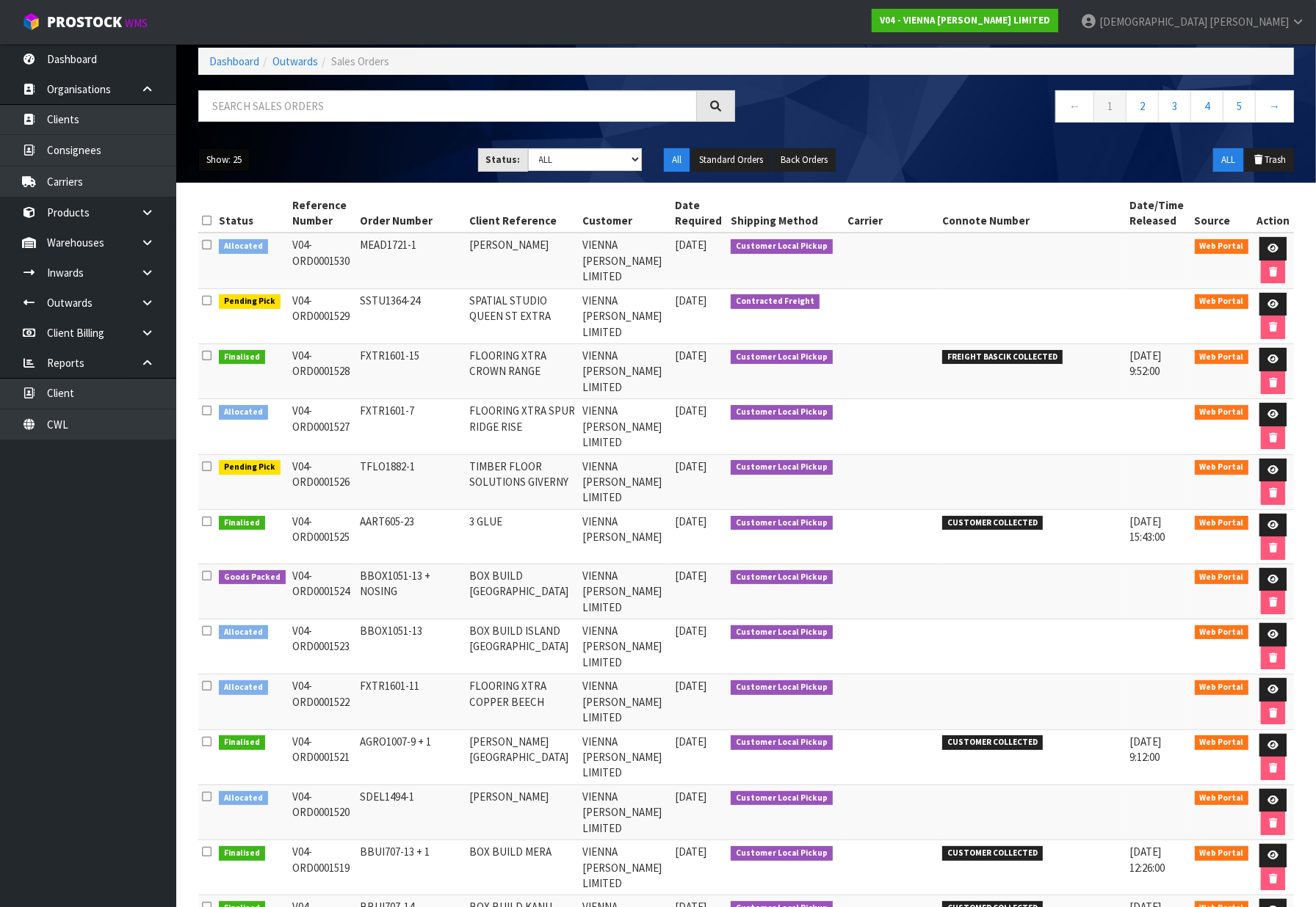
scroll to position [163, 0]
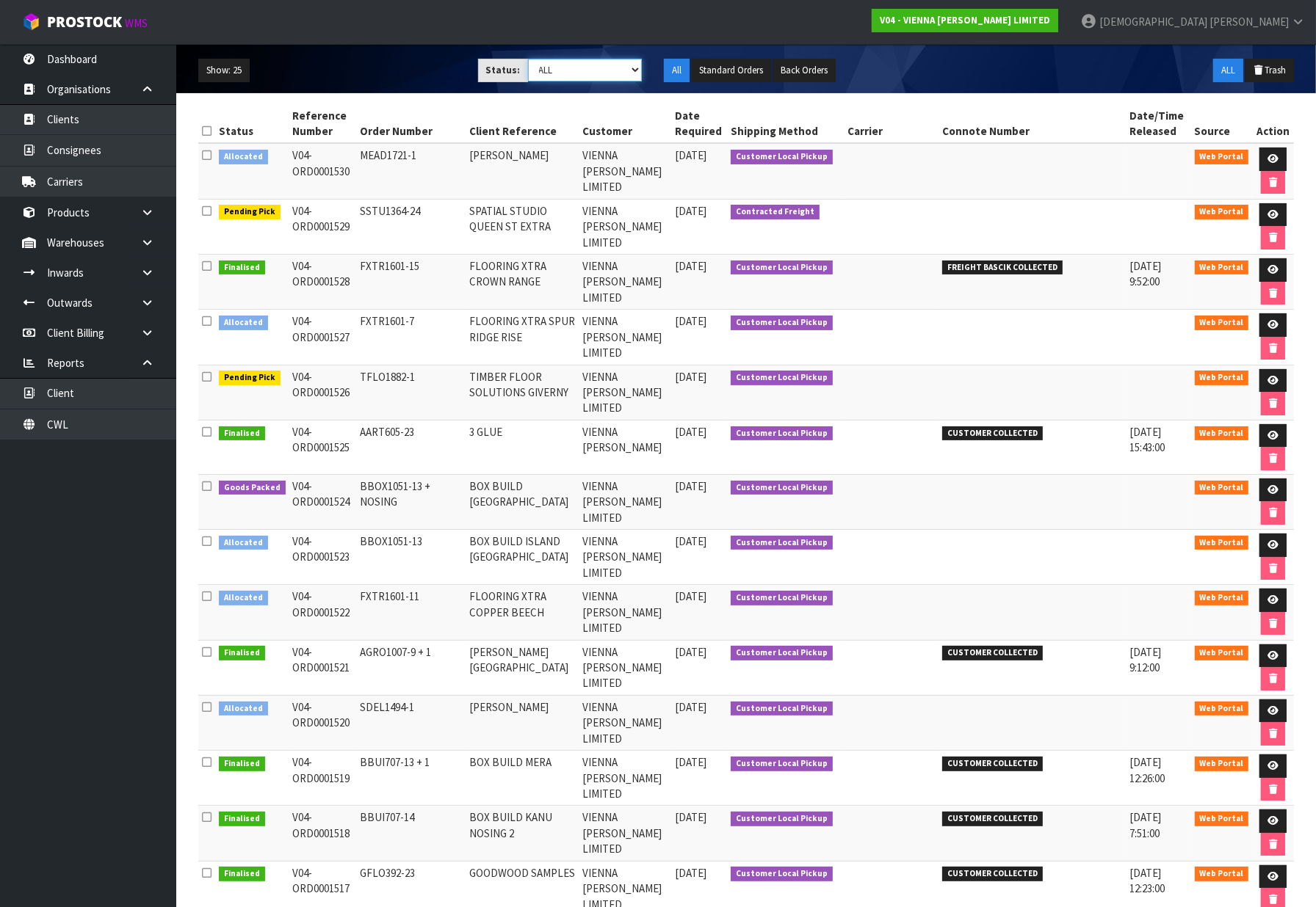
click at [610, 67] on select "Draft Pending Allocated Pending Pick Goods Picked Goods Packed Pending Charges …" at bounding box center [585, 70] width 115 height 23
select select "string:2"
click at [528, 59] on select "Draft Pending Allocated Pending Pick Goods Picked Goods Packed Pending Charges …" at bounding box center [585, 70] width 115 height 23
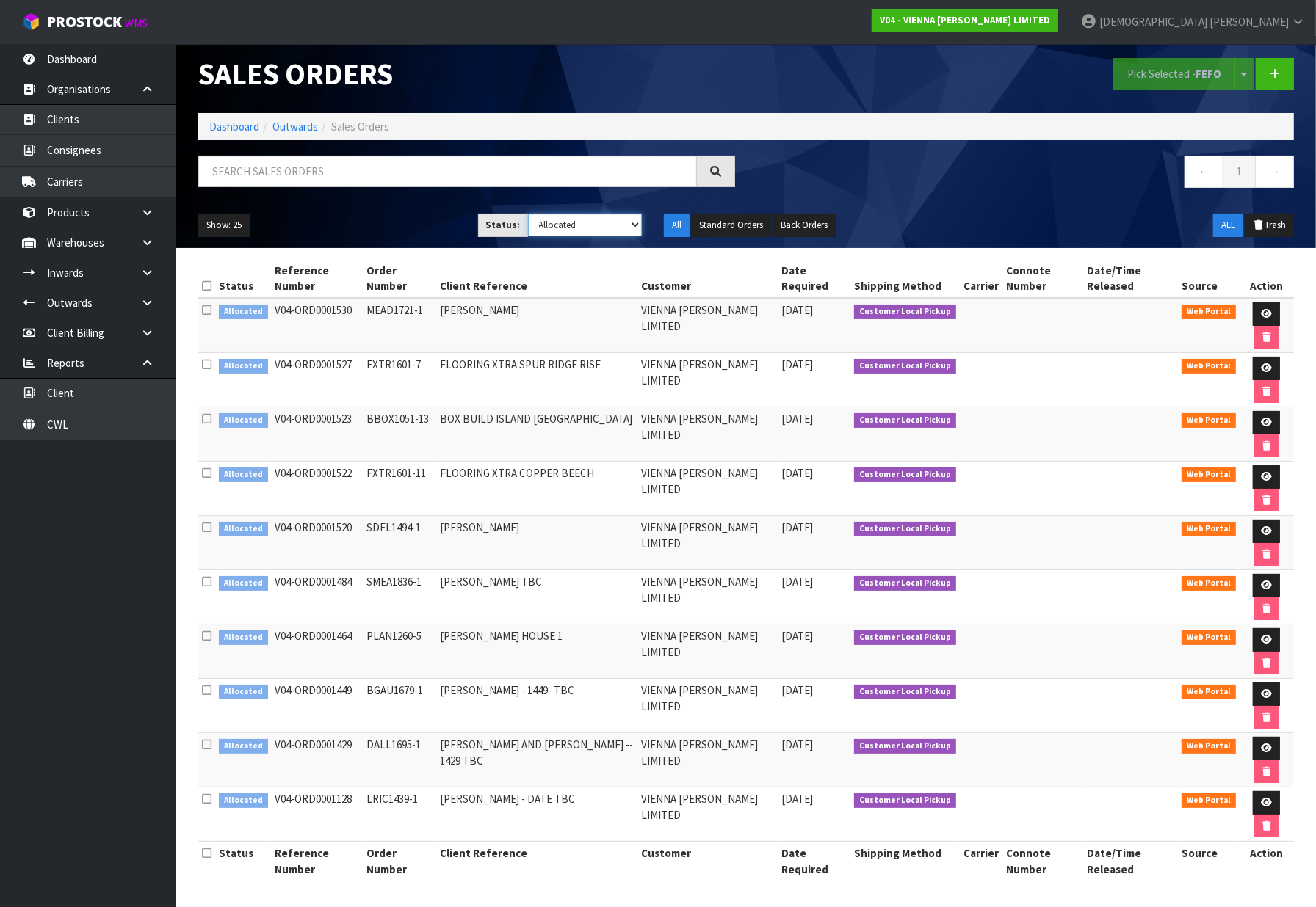
scroll to position [0, 0]
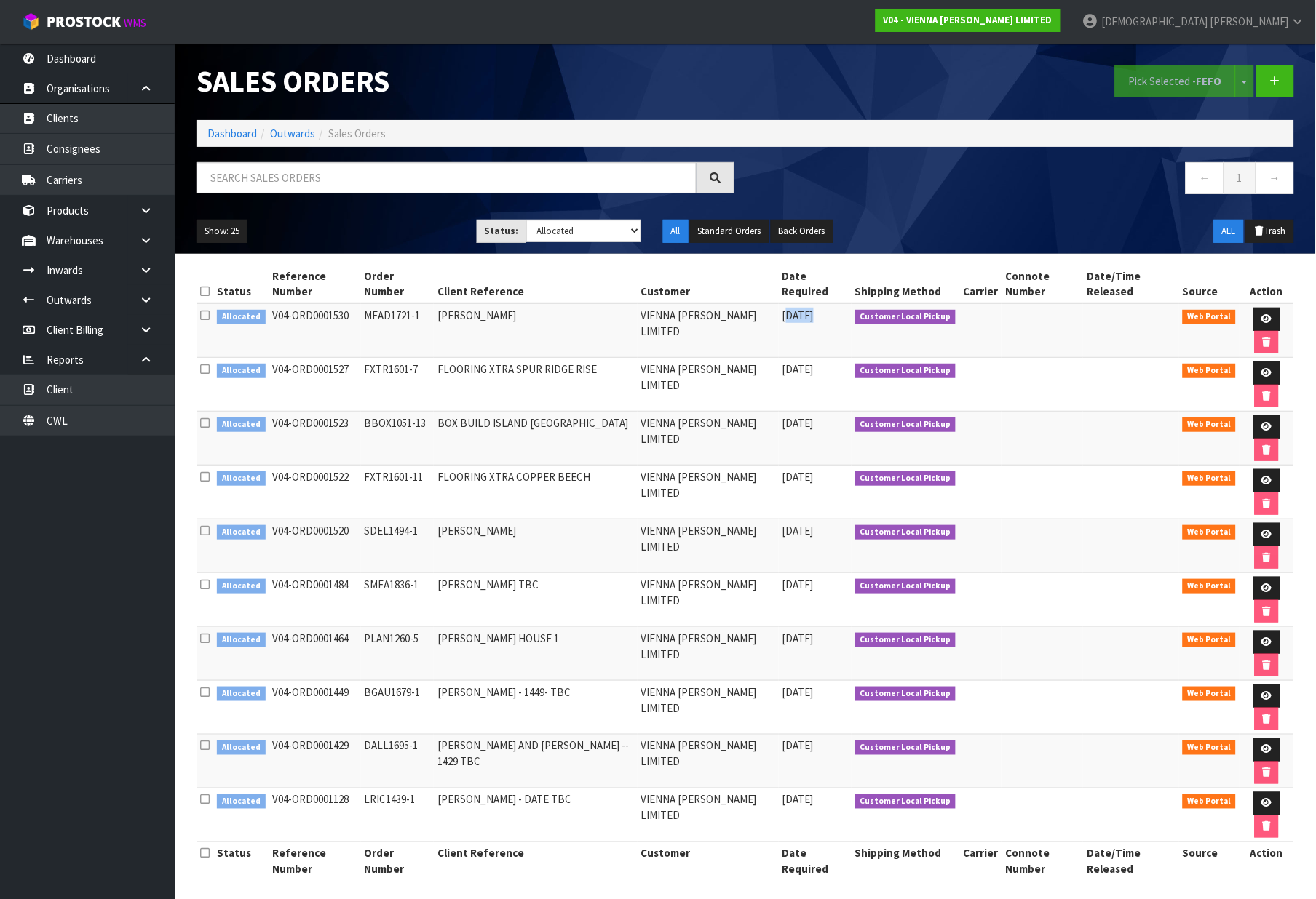
drag, startPoint x: 759, startPoint y: 301, endPoint x: 787, endPoint y: 301, distance: 28.0
click at [787, 309] on span "[DATE]" at bounding box center [798, 315] width 31 height 14
click at [792, 358] on td "[DATE]" at bounding box center [815, 384] width 73 height 53
click at [238, 224] on button "Show: 25" at bounding box center [222, 231] width 51 height 23
click at [301, 221] on ul "Show: 25 5 10 25 50" at bounding box center [326, 231] width 259 height 23
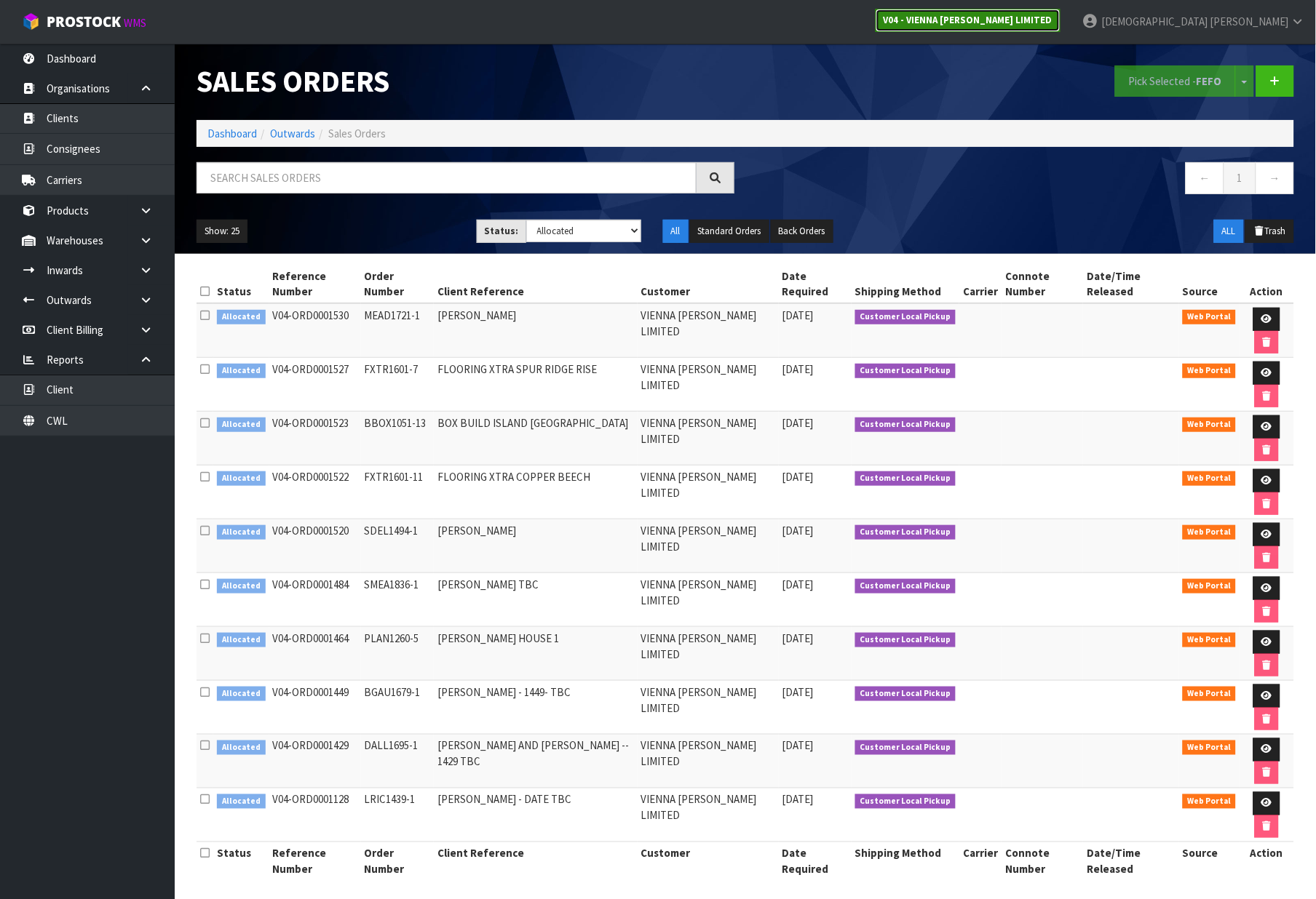
click at [1061, 26] on link "V04 - VIENNA [PERSON_NAME] LIMITED" at bounding box center [968, 20] width 185 height 23
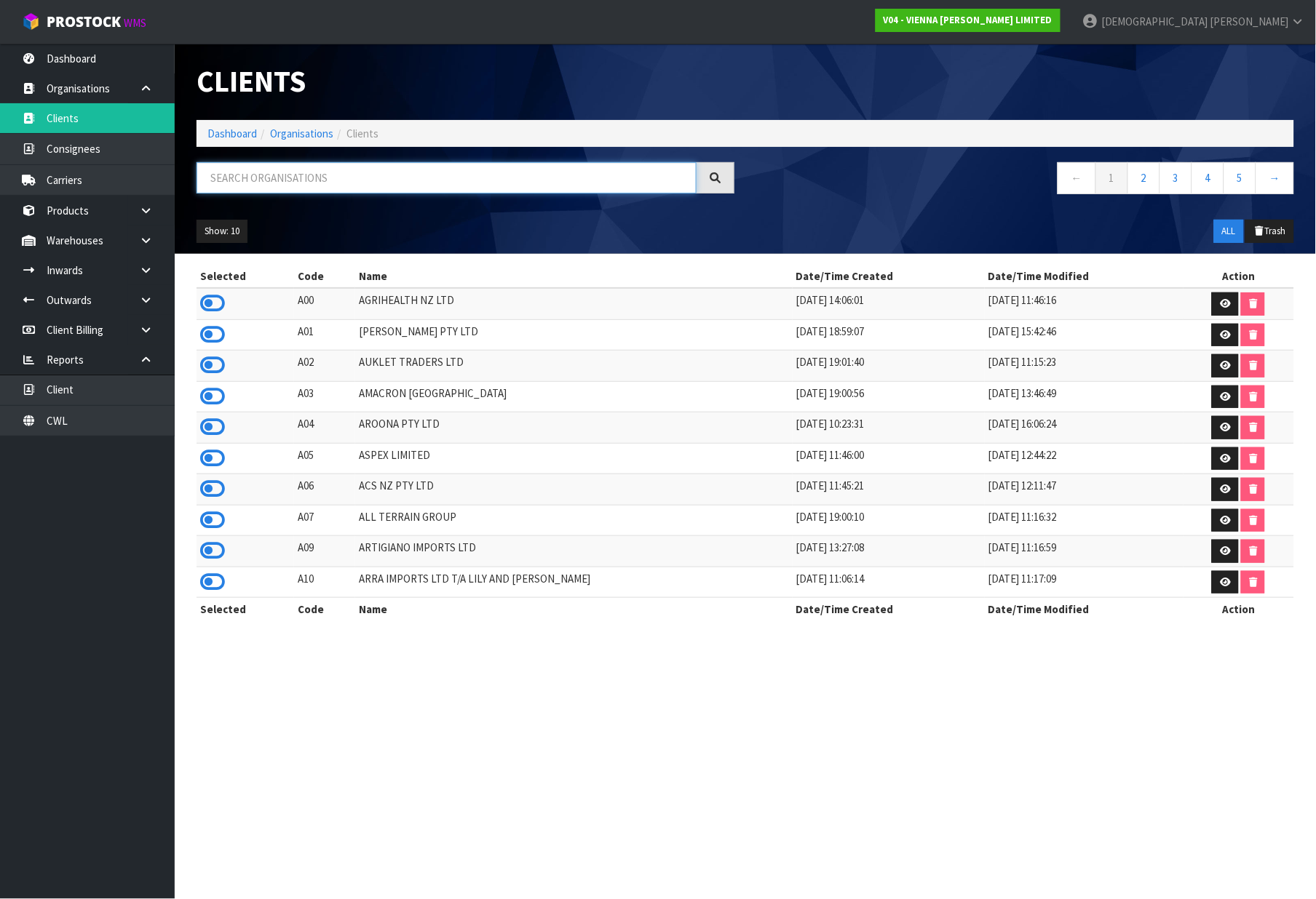
click at [308, 181] on input "text" at bounding box center [446, 177] width 500 height 31
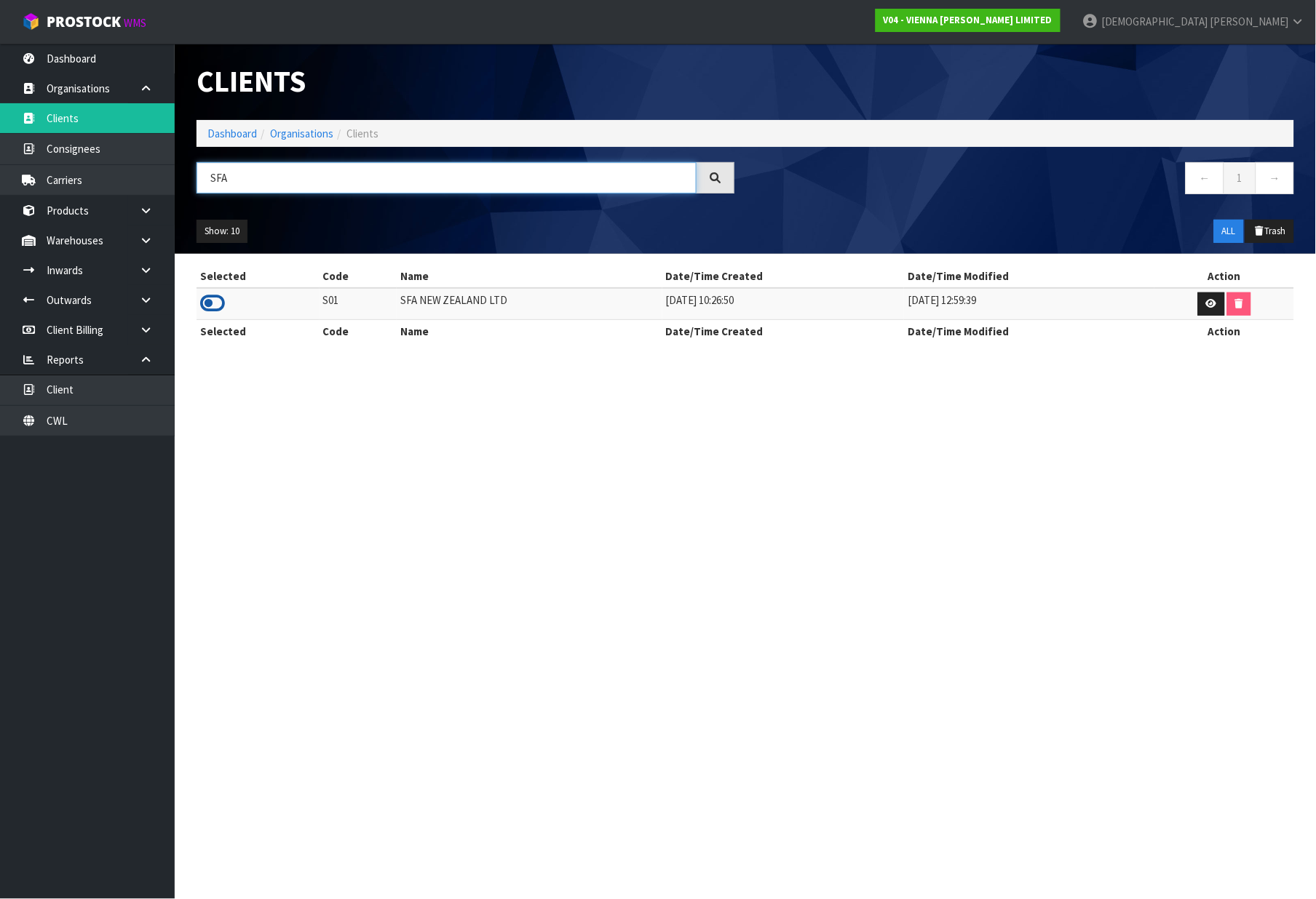
type input "SFA"
click at [215, 303] on icon at bounding box center [212, 304] width 25 height 22
drag, startPoint x: 226, startPoint y: 143, endPoint x: 226, endPoint y: 133, distance: 10.0
click at [226, 140] on ol "Dashboard Organisations Clients" at bounding box center [746, 134] width 1098 height 27
click at [226, 133] on link "Dashboard" at bounding box center [232, 133] width 49 height 14
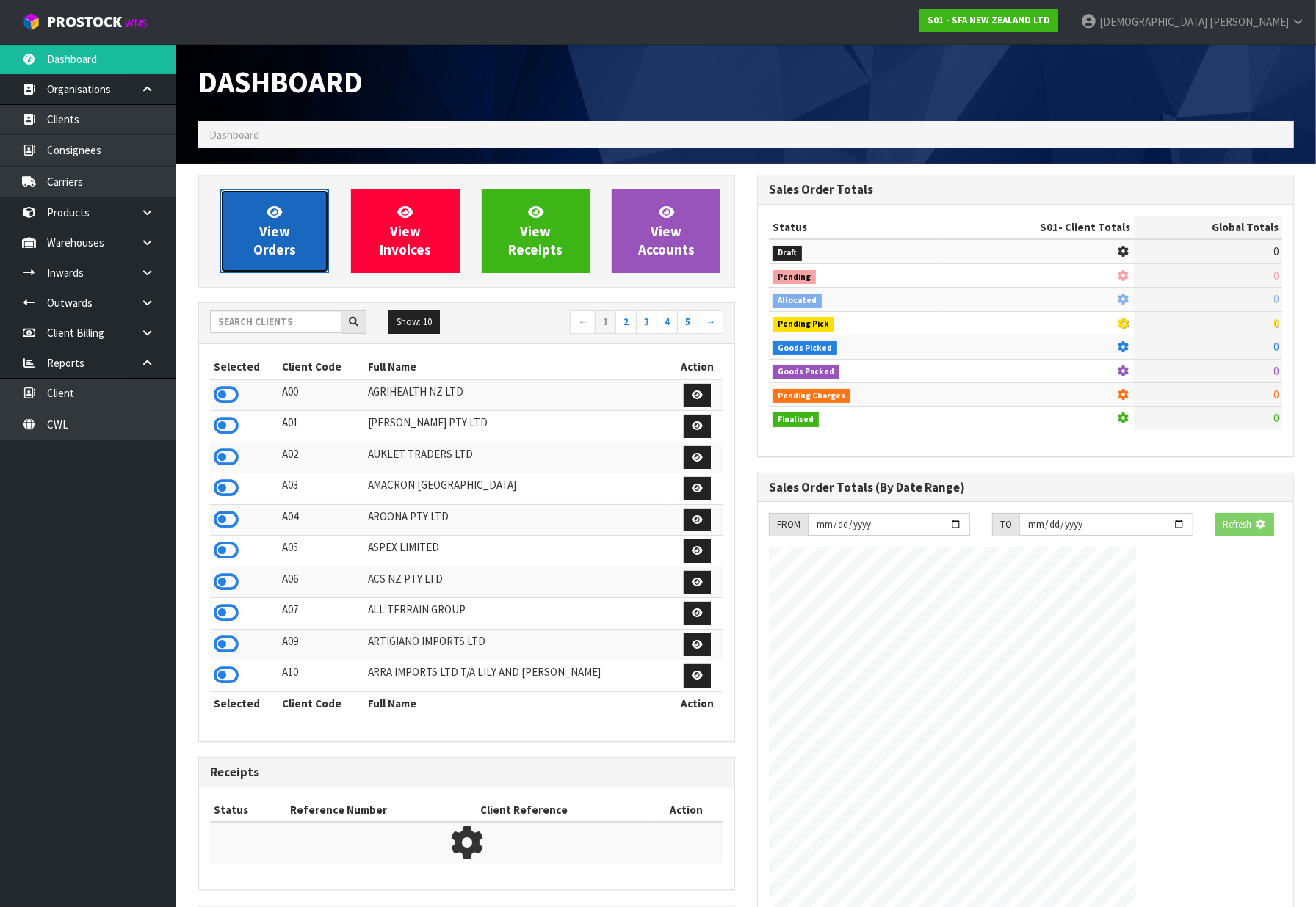
click at [269, 226] on span "View Orders" at bounding box center [275, 231] width 43 height 55
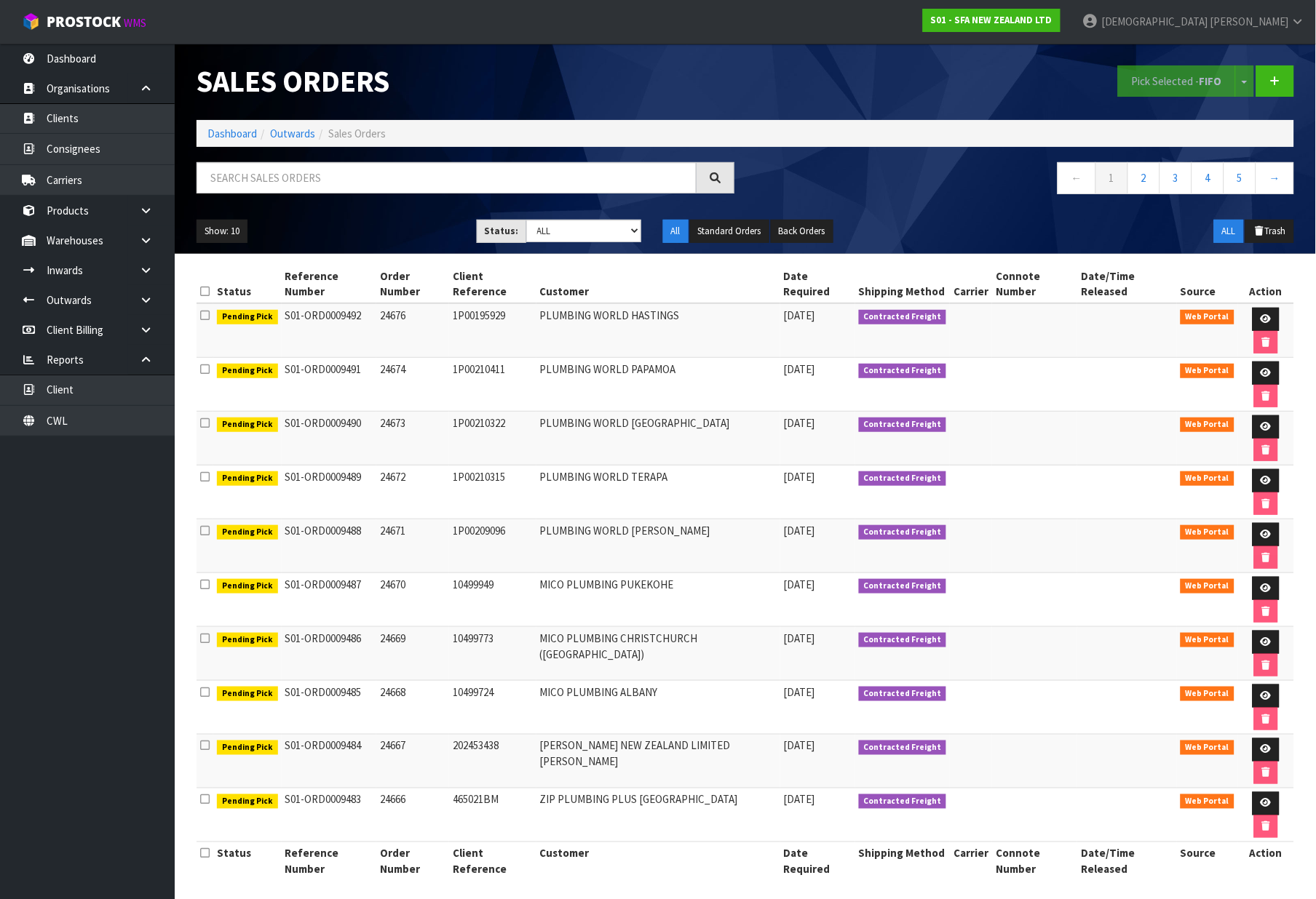
drag, startPoint x: 361, startPoint y: 521, endPoint x: 333, endPoint y: 524, distance: 28.2
click at [333, 681] on td "S01-ORD0009485" at bounding box center [329, 707] width 95 height 53
click at [1061, 13] on link "S01 - SFA NEW ZEALAND LTD" at bounding box center [992, 20] width 137 height 23
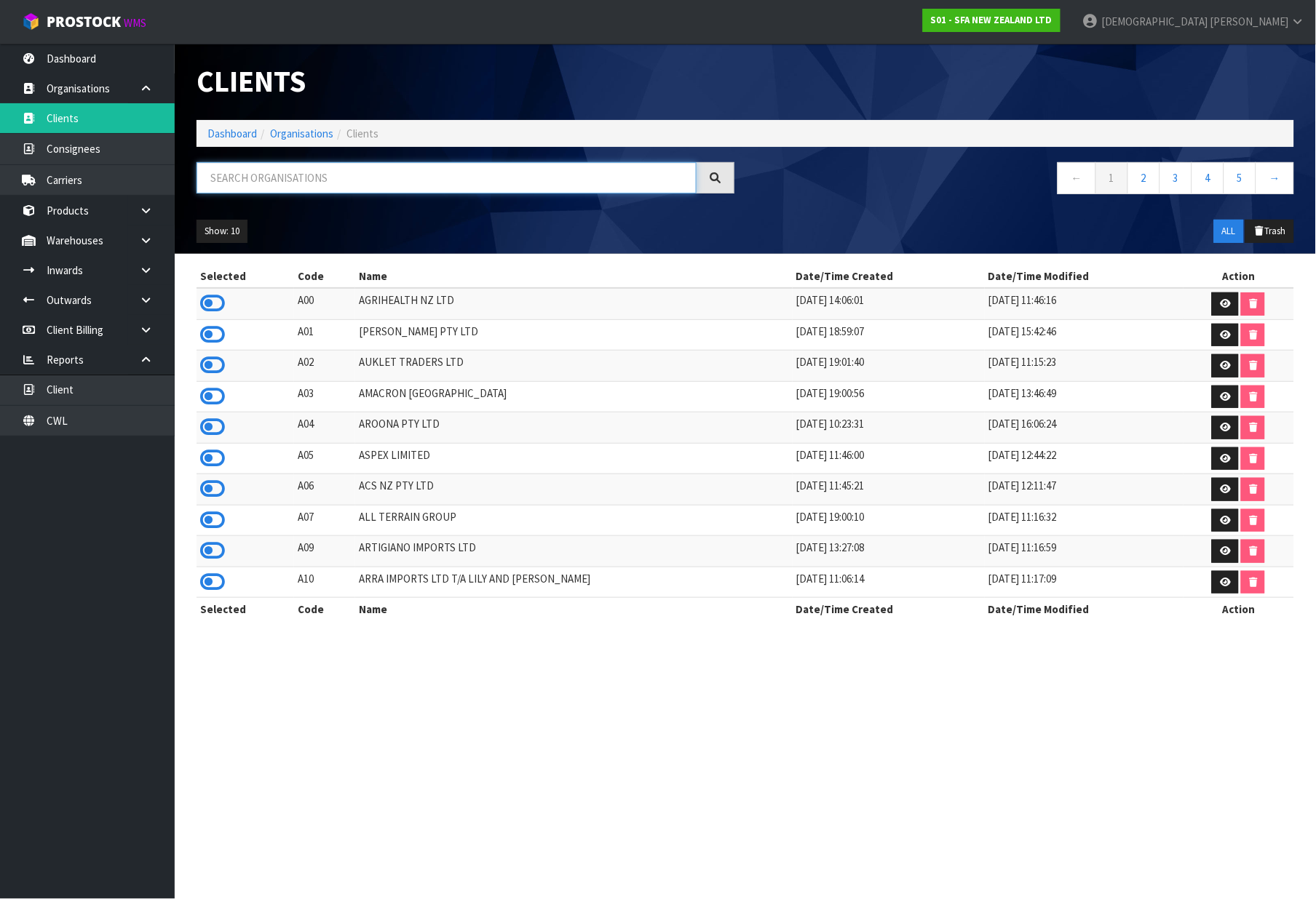
click at [305, 175] on input "text" at bounding box center [446, 177] width 500 height 31
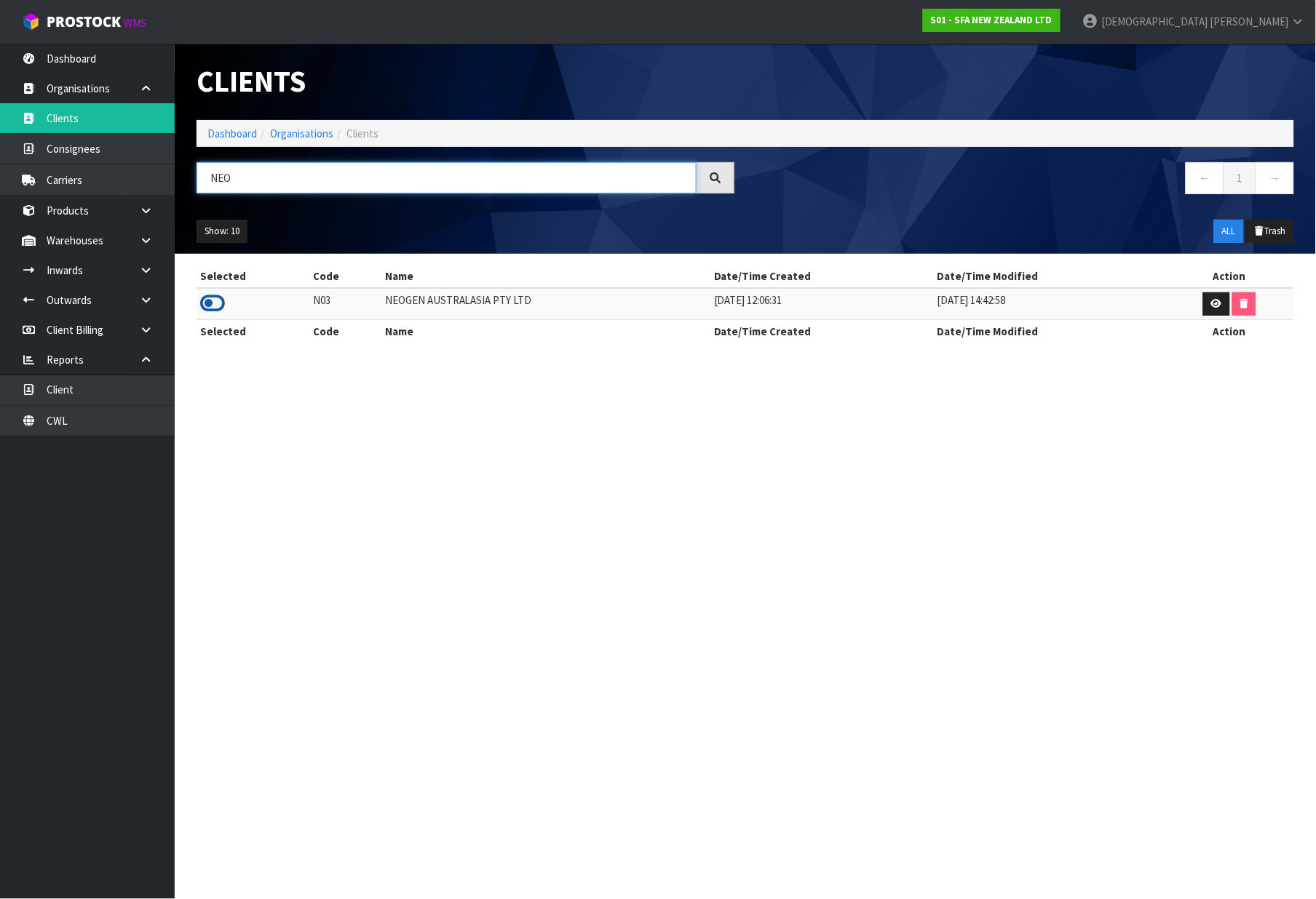
type input "NEO"
click at [214, 309] on icon at bounding box center [212, 304] width 25 height 22
click at [242, 126] on link "Dashboard" at bounding box center [232, 133] width 49 height 14
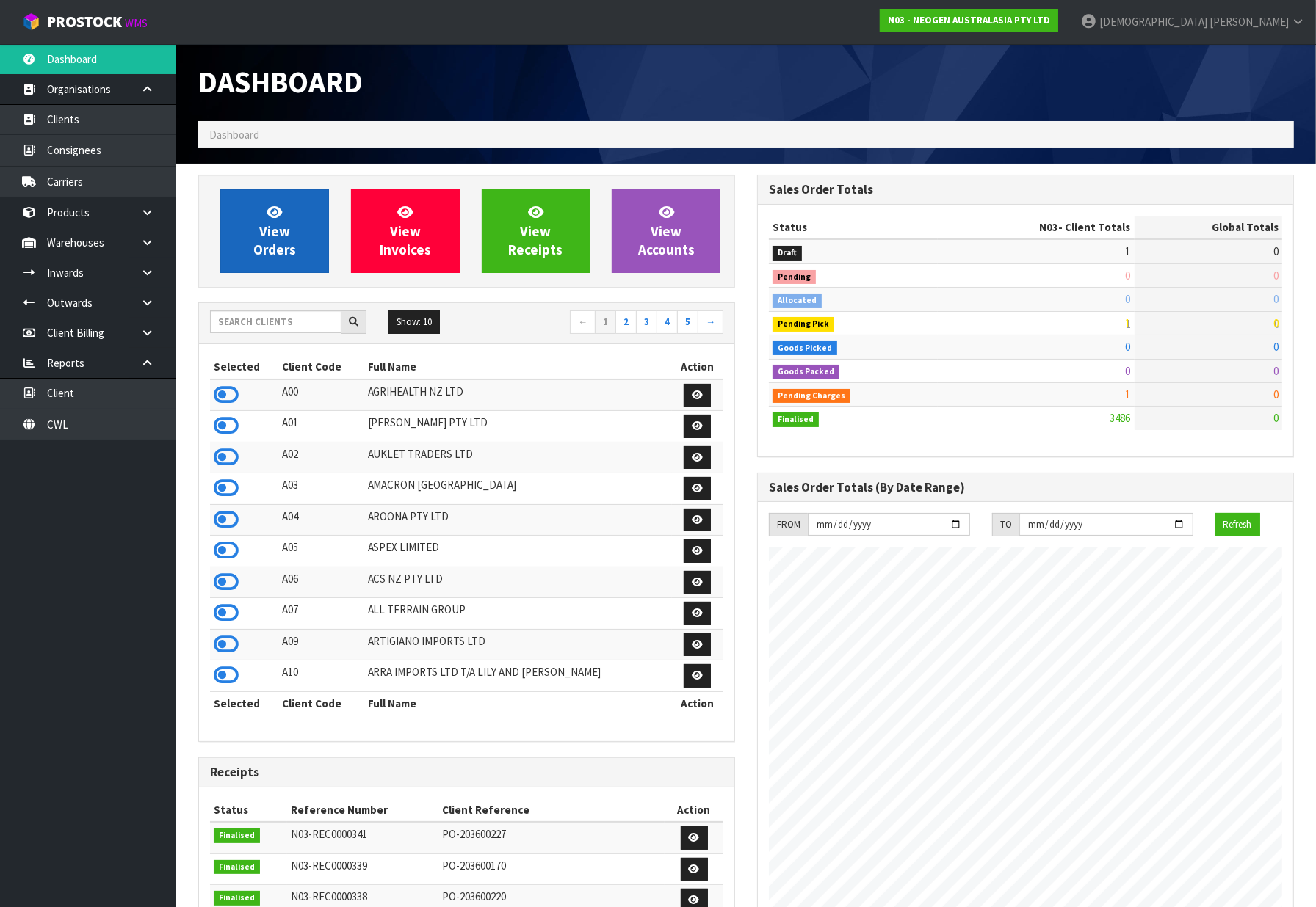
scroll to position [1112, 559]
click at [260, 240] on span "View Orders" at bounding box center [275, 231] width 43 height 55
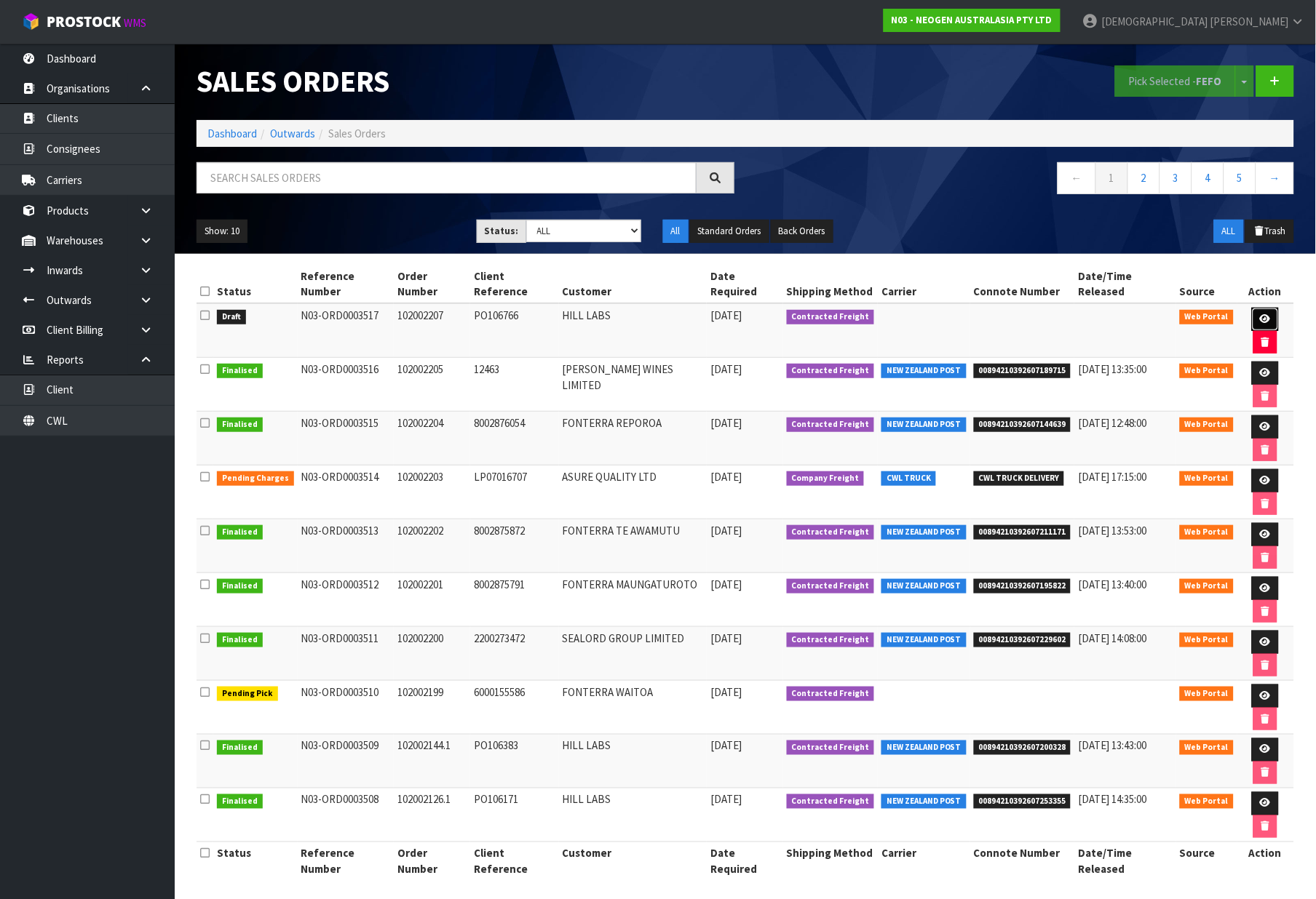
click at [1260, 315] on icon at bounding box center [1265, 319] width 11 height 9
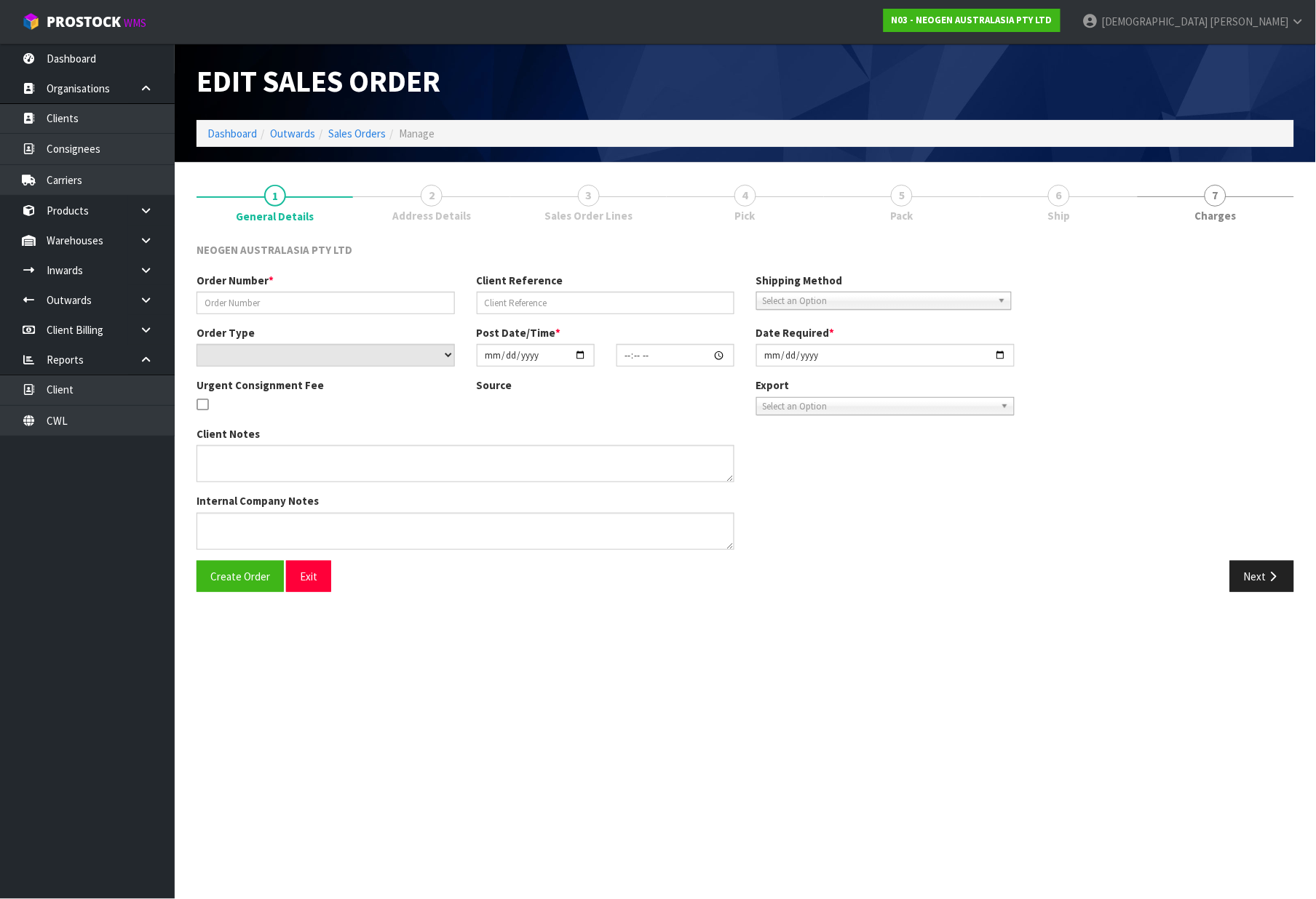
type input "102002207"
type input "PO106766"
select select "number:0"
type input "[DATE]"
type input "11:27:00.000"
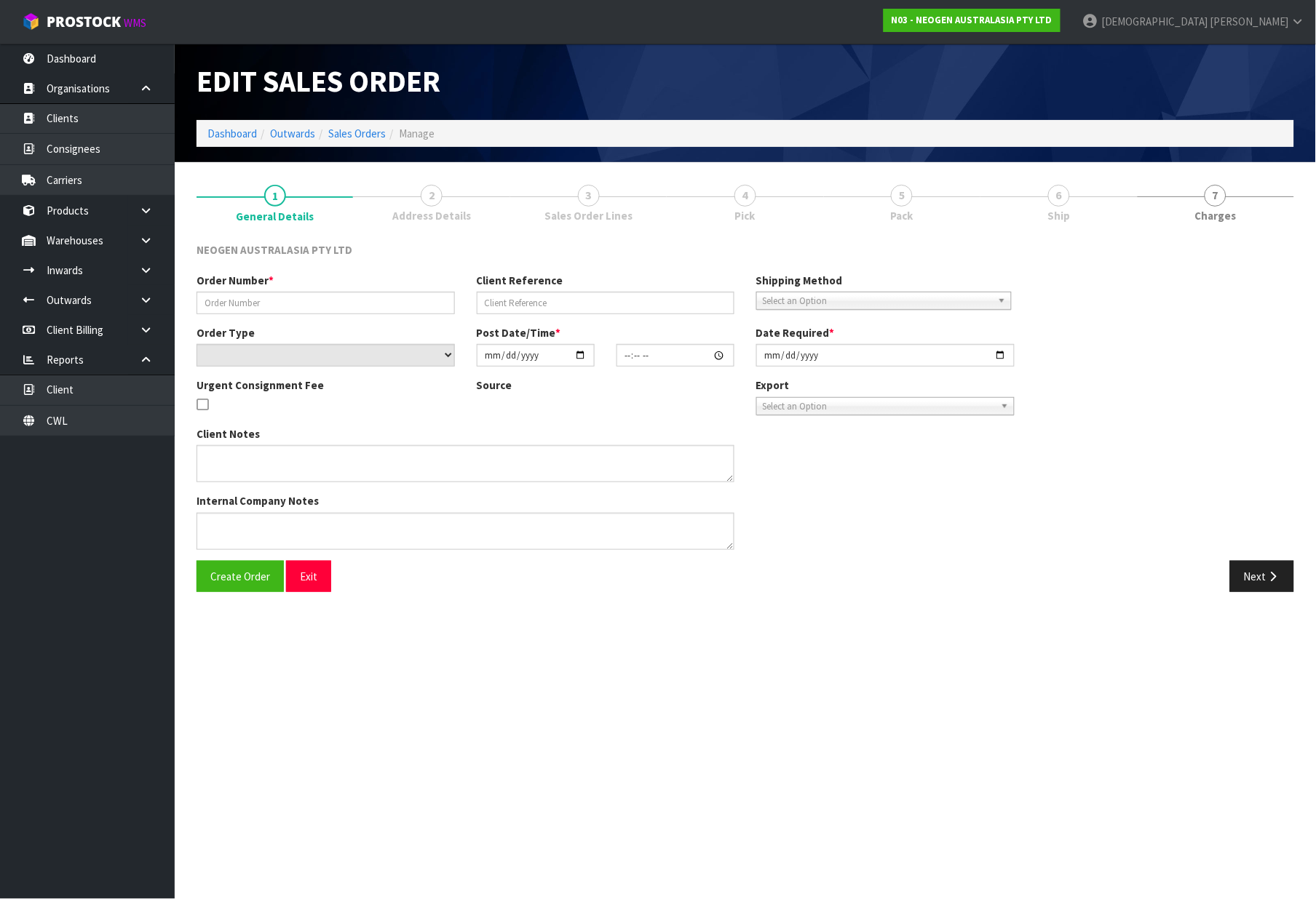
type input "[DATE]"
type textarea "ATTN: INWARDS GOODS (BAY 3)"
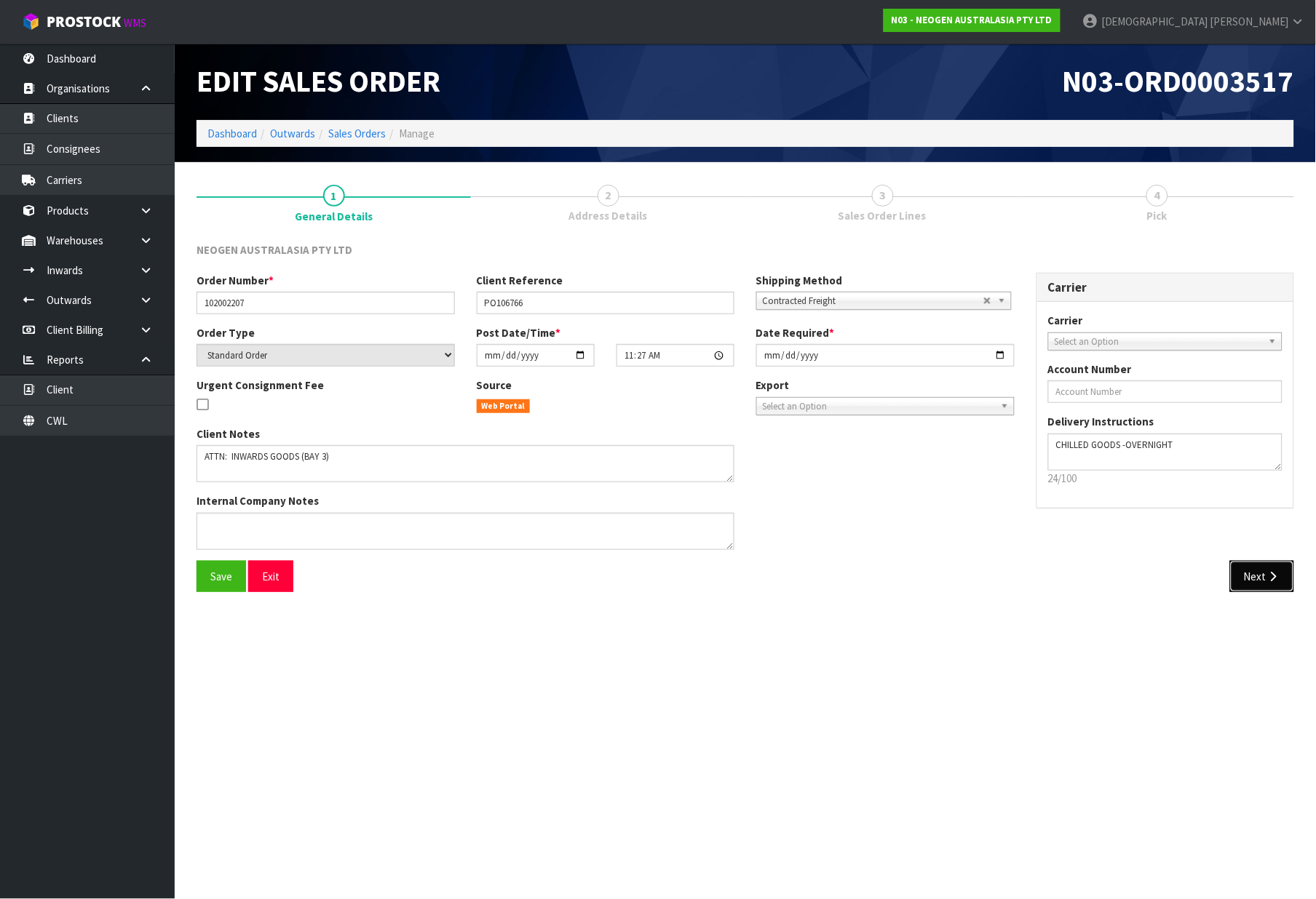
click at [1260, 577] on button "Next" at bounding box center [1263, 577] width 64 height 31
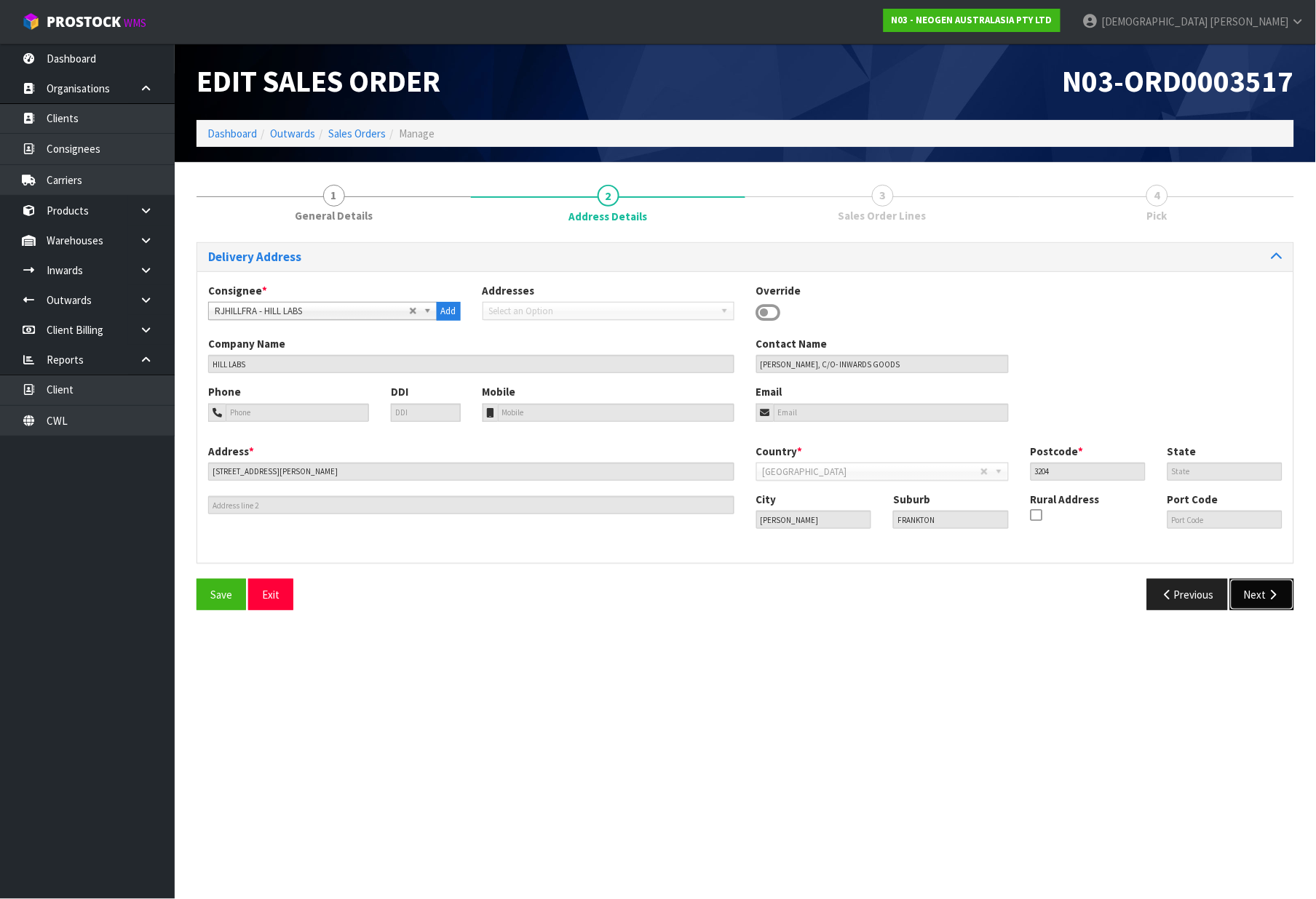
click at [1252, 590] on button "Next" at bounding box center [1263, 595] width 64 height 31
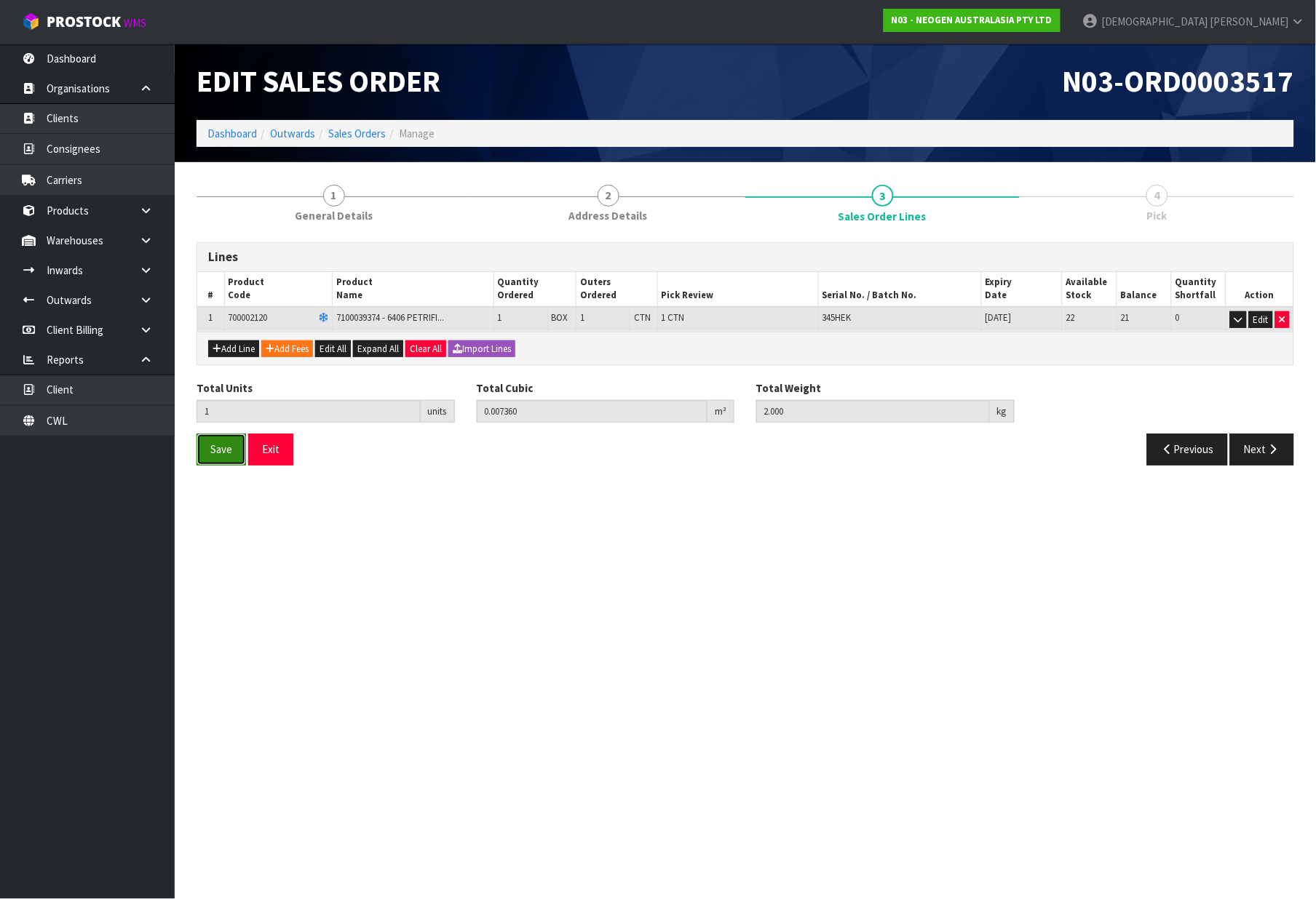
click at [212, 457] on button "Save" at bounding box center [221, 449] width 49 height 31
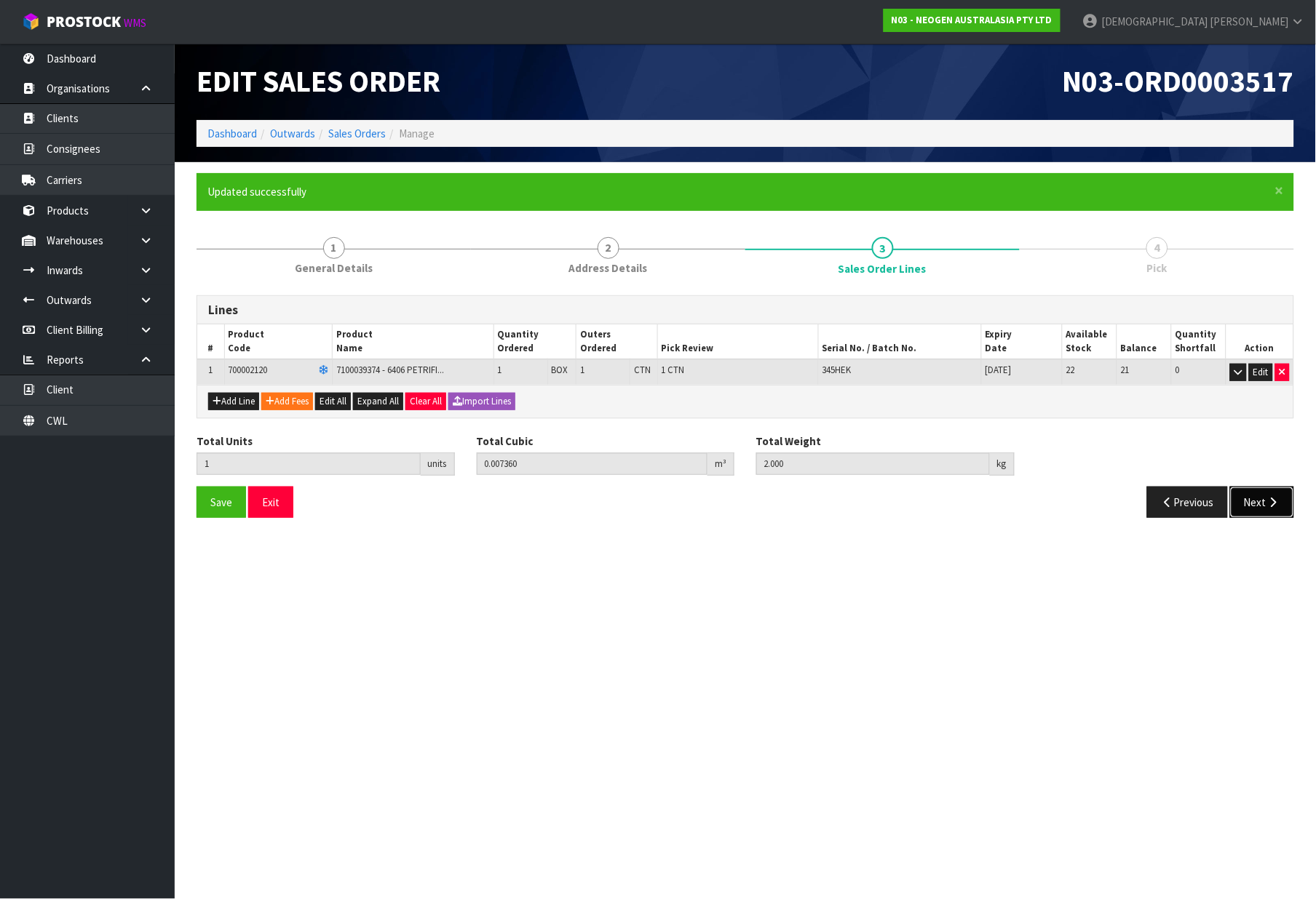
click at [1292, 514] on button "Next" at bounding box center [1263, 502] width 64 height 31
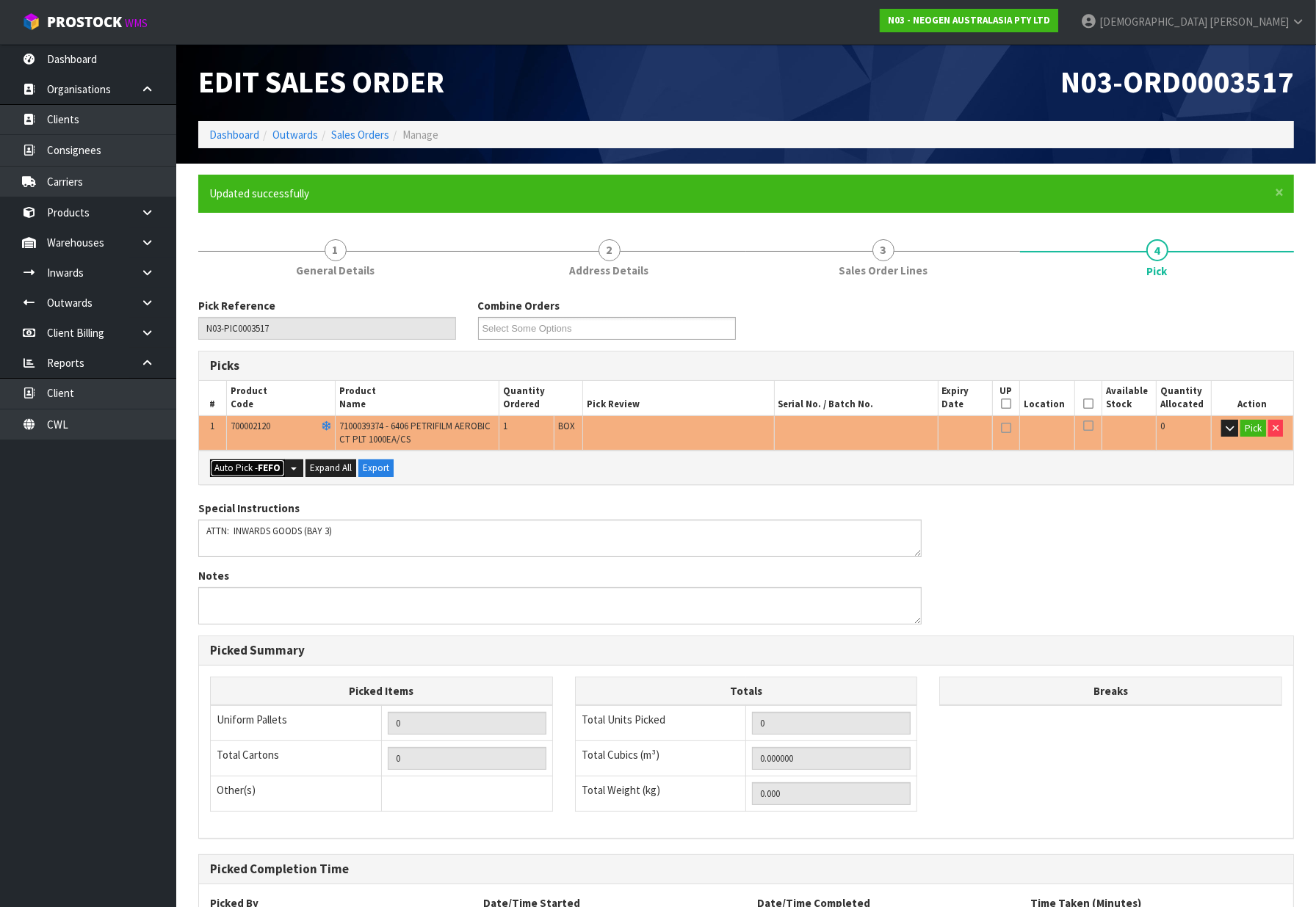
click at [228, 468] on button "Auto Pick - FEFO" at bounding box center [247, 468] width 75 height 18
type input "1"
type input "0.007360"
type input "2.000"
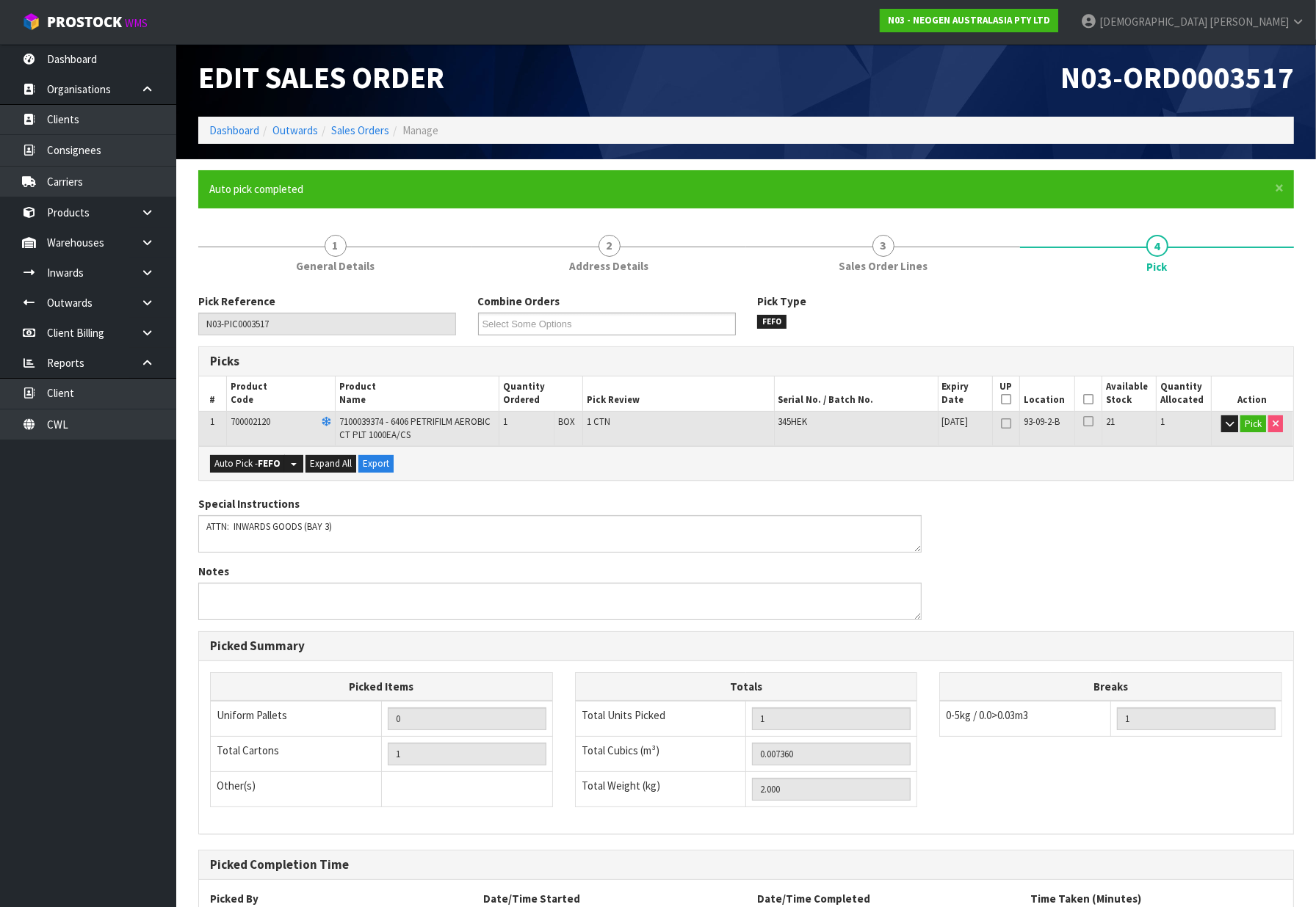
scroll to position [133, 0]
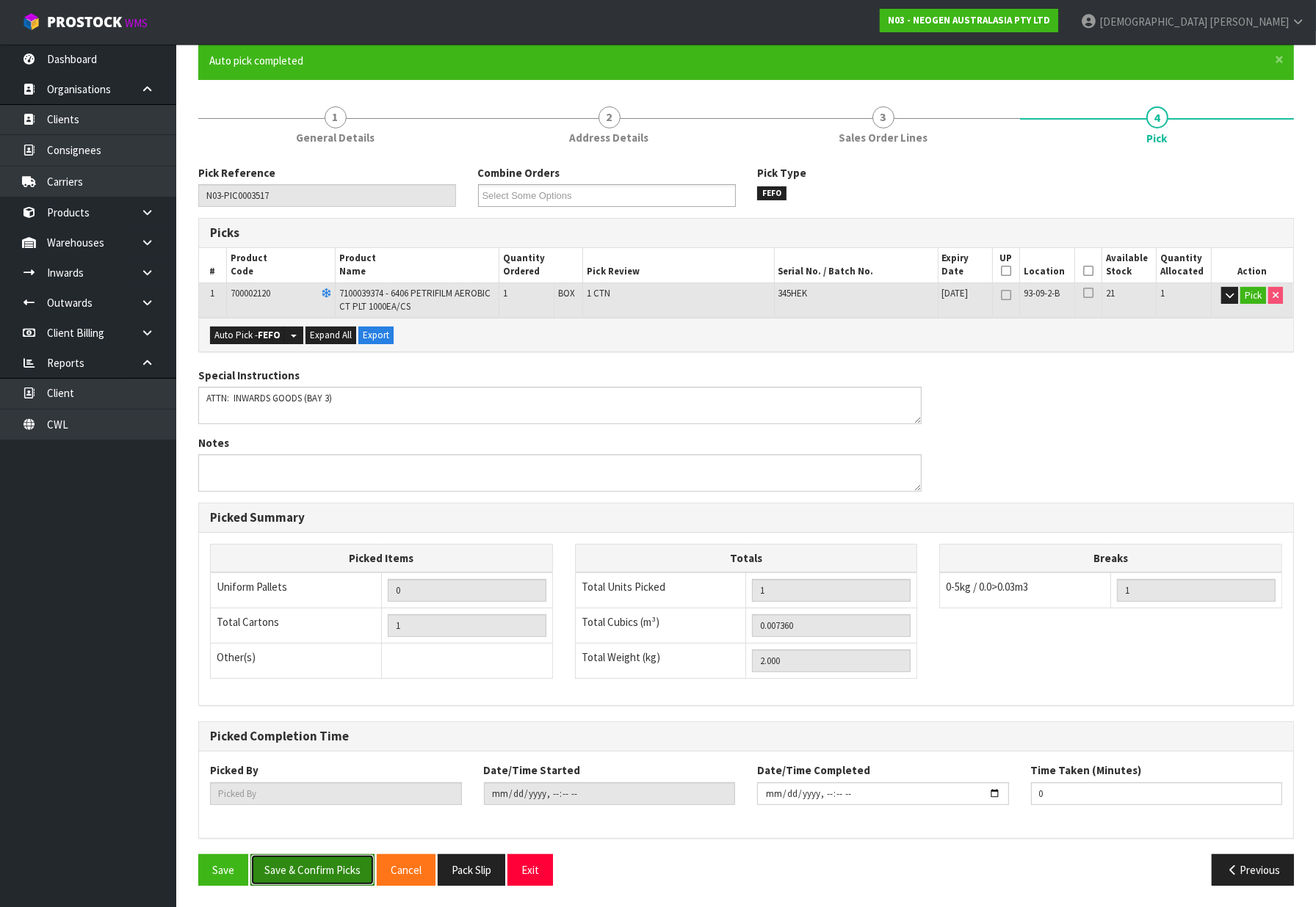
click at [321, 870] on button "Save & Confirm Picks" at bounding box center [312, 870] width 124 height 32
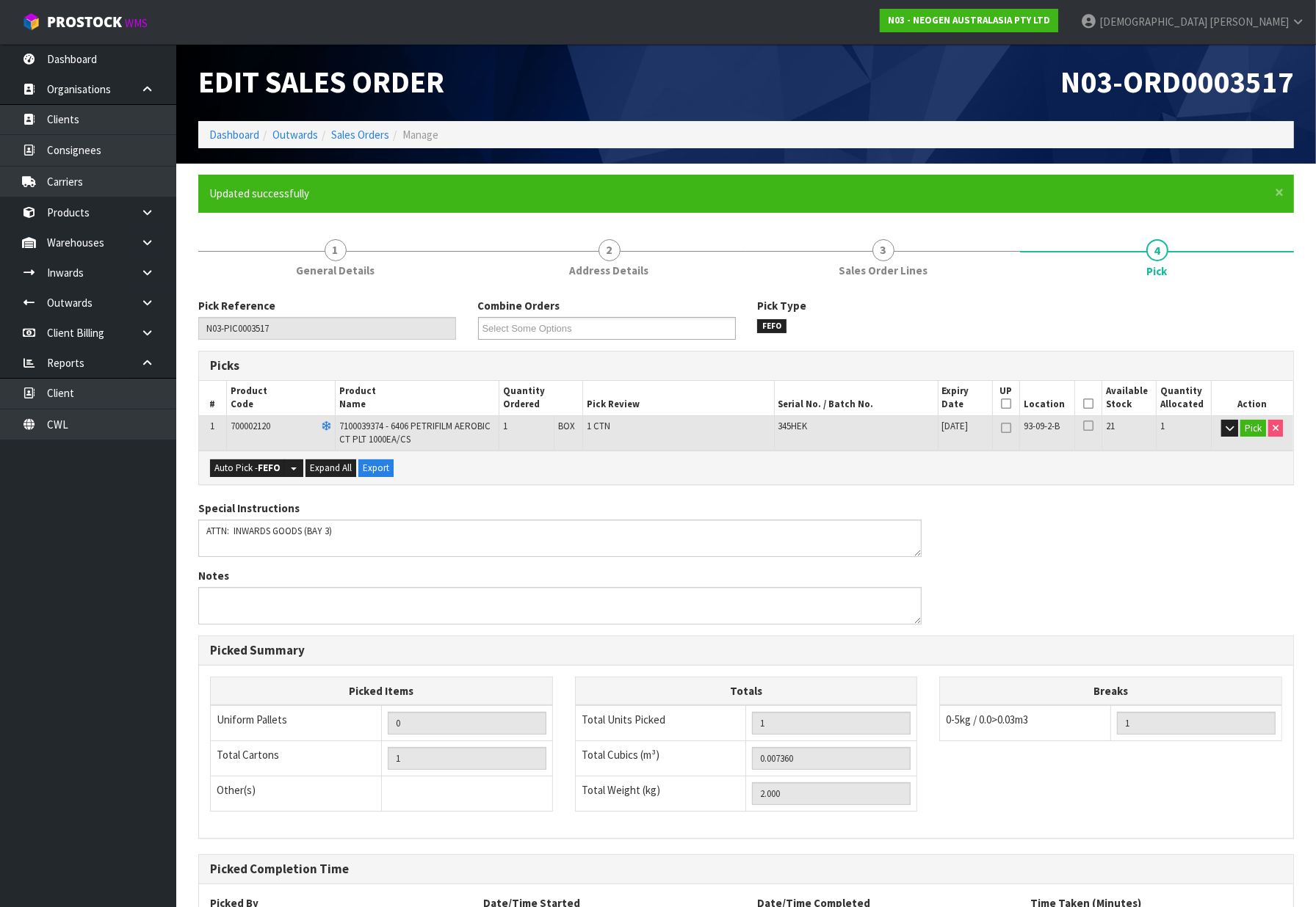
type input "[PERSON_NAME]"
type input "[DATE]T11:32:46"
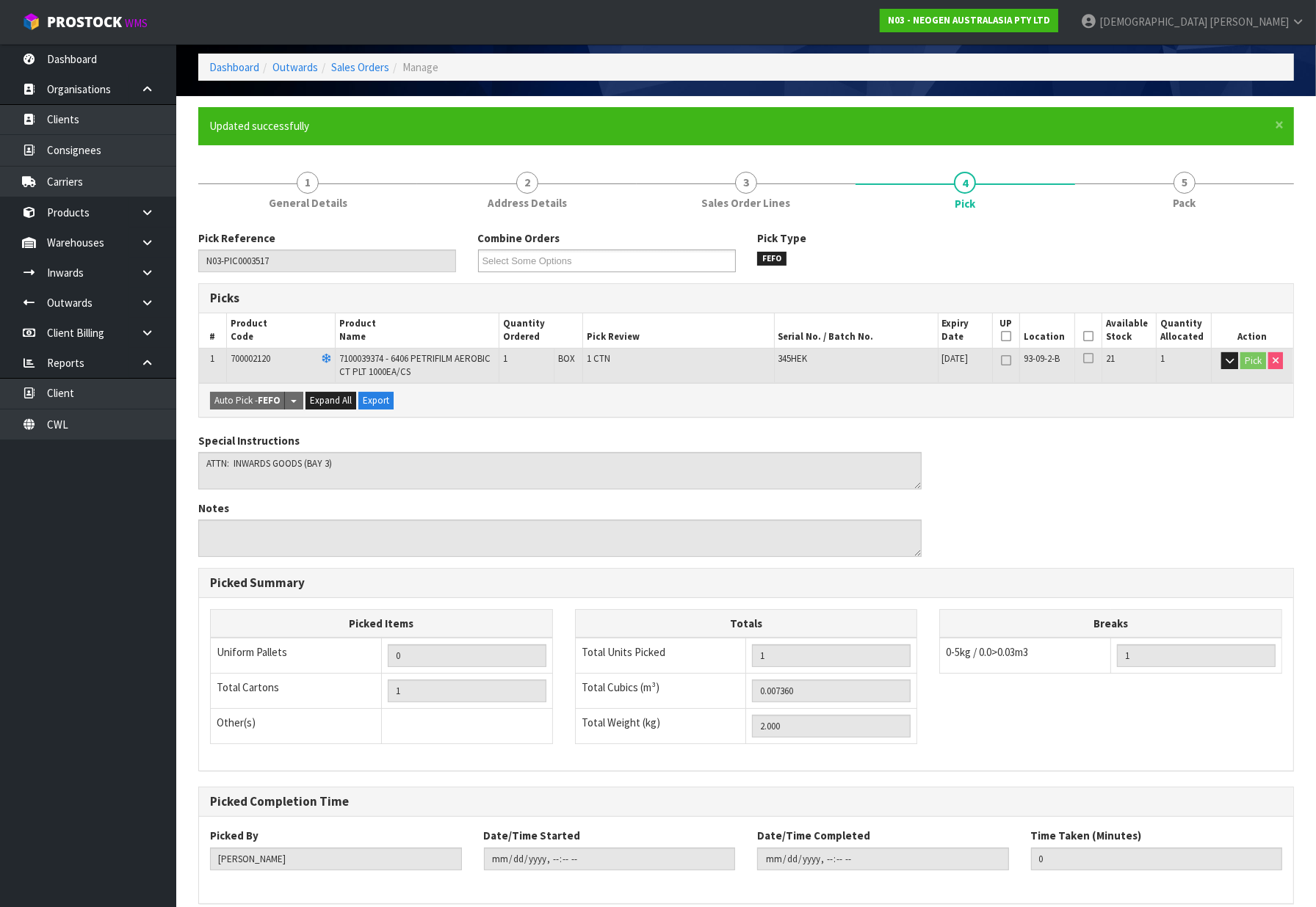
scroll to position [133, 0]
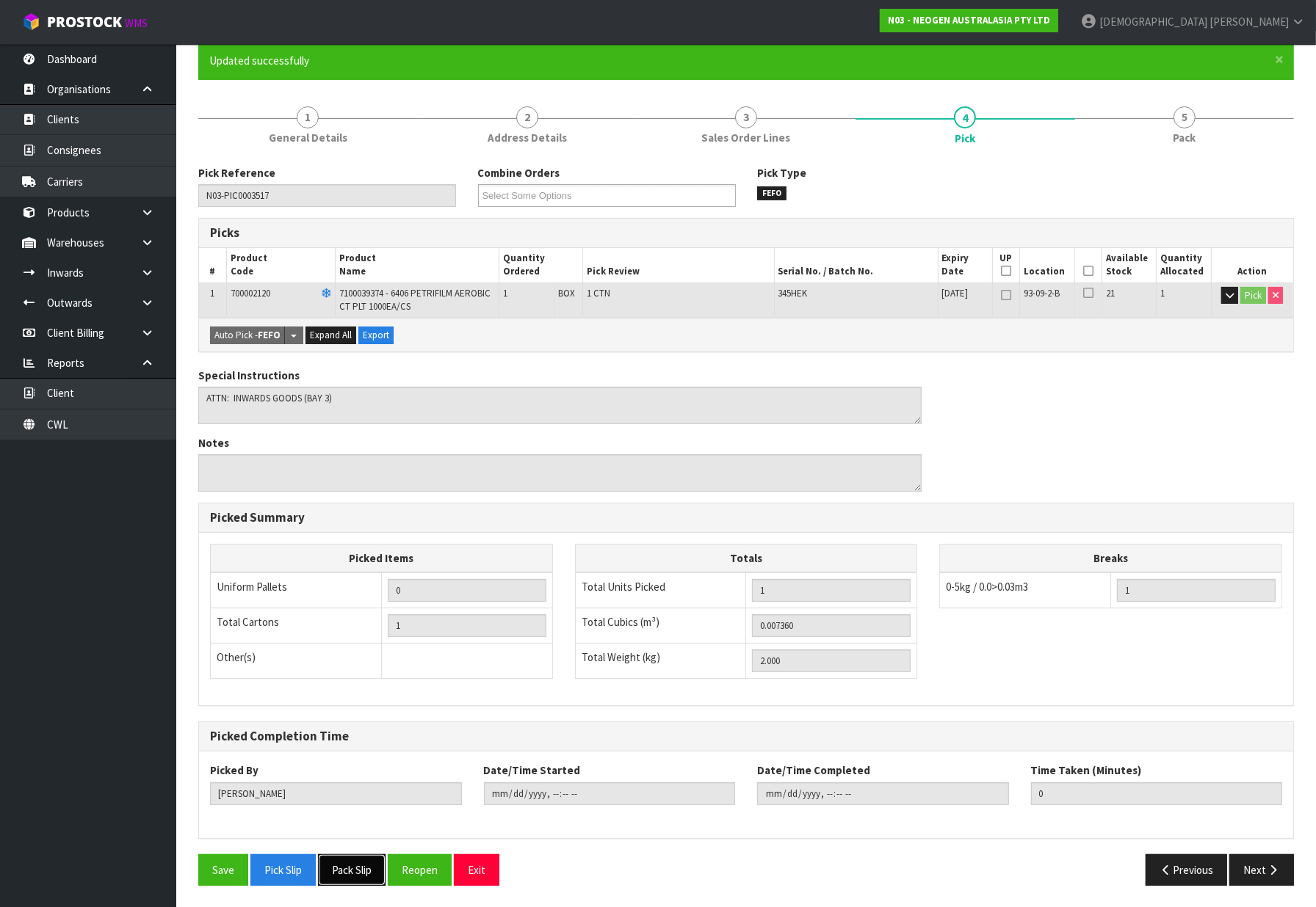
click at [346, 877] on button "Pack Slip" at bounding box center [352, 870] width 68 height 32
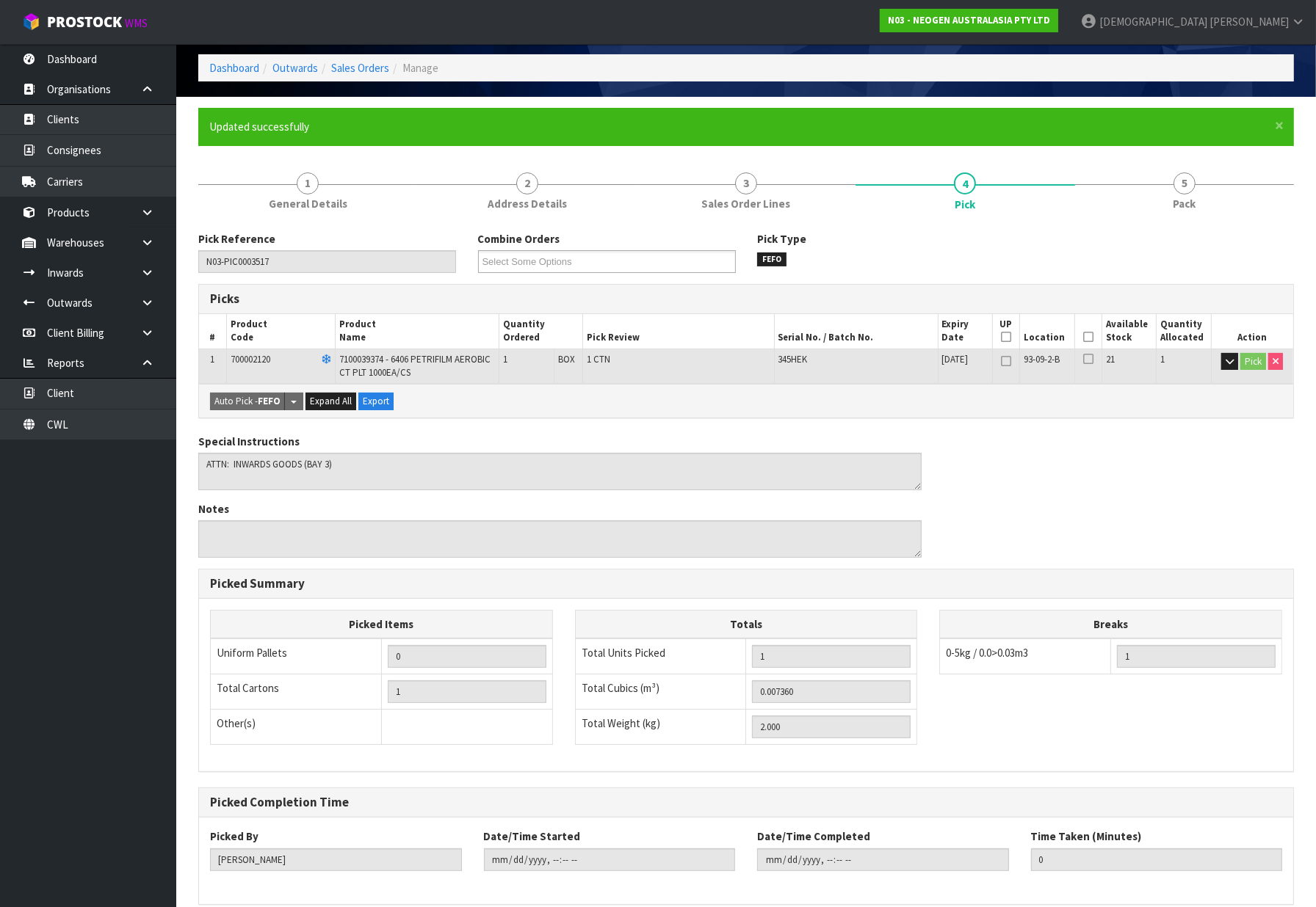
scroll to position [0, 0]
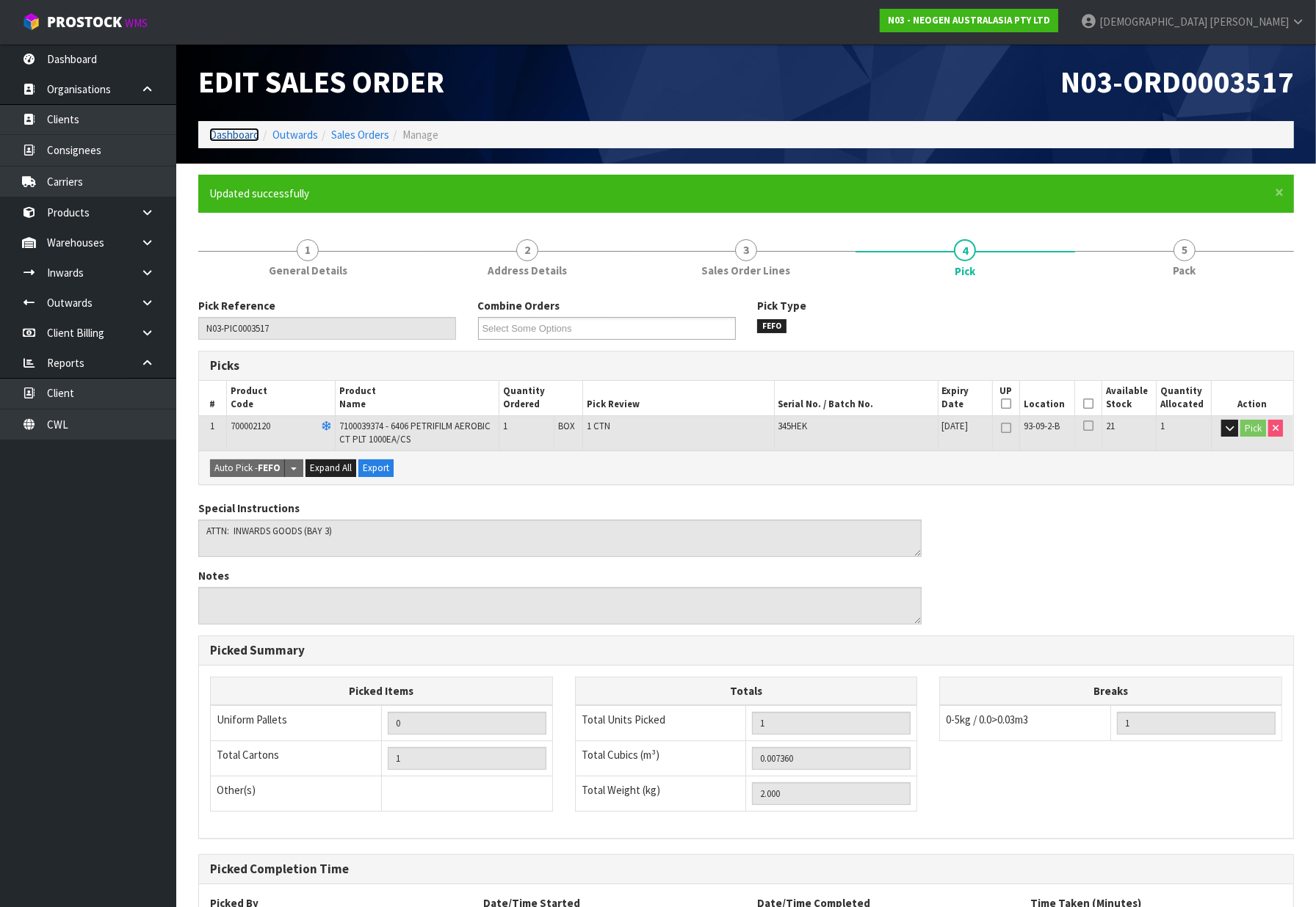
click at [245, 137] on link "Dashboard" at bounding box center [234, 134] width 50 height 14
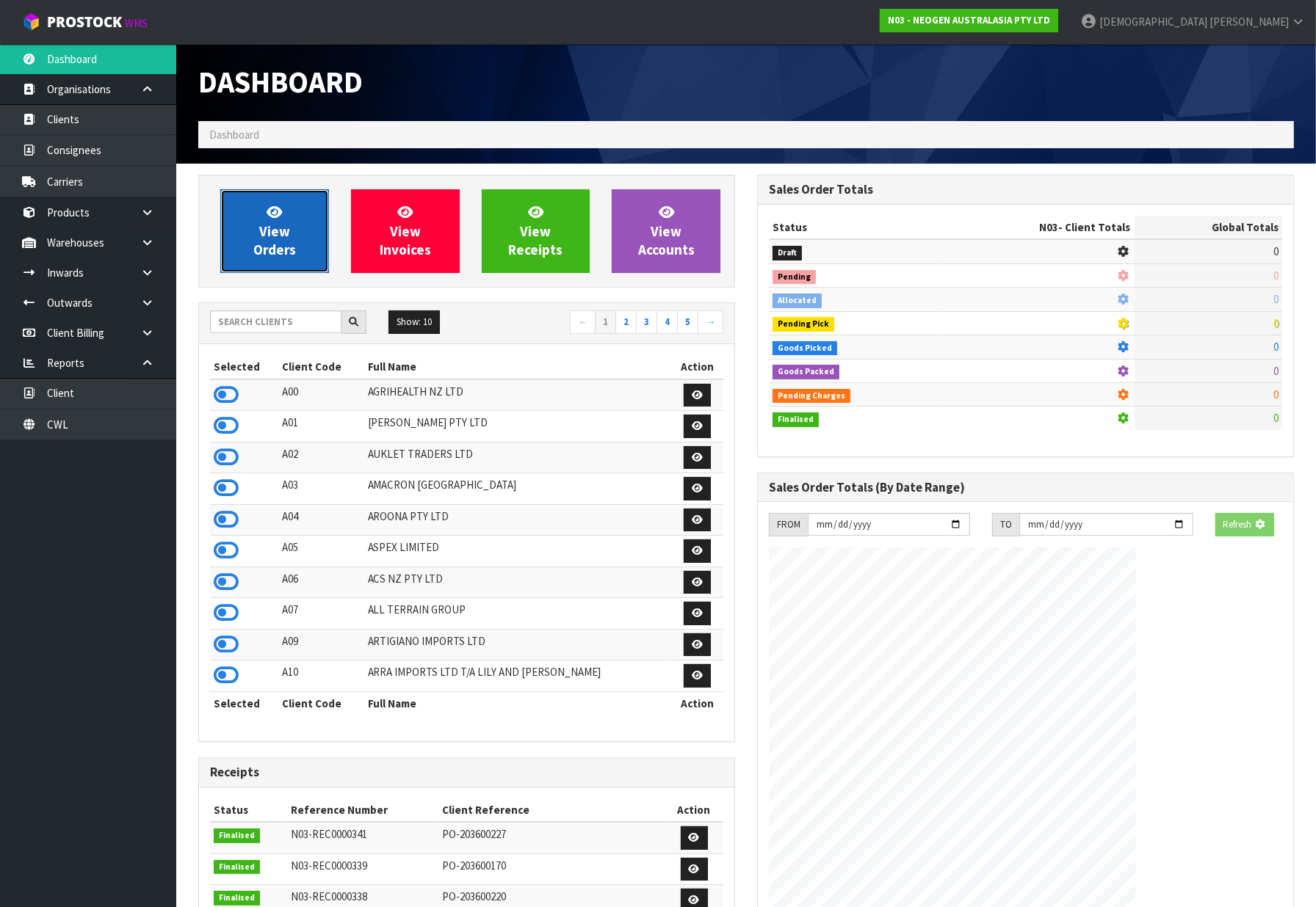
click at [279, 226] on span "View Orders" at bounding box center [275, 231] width 43 height 55
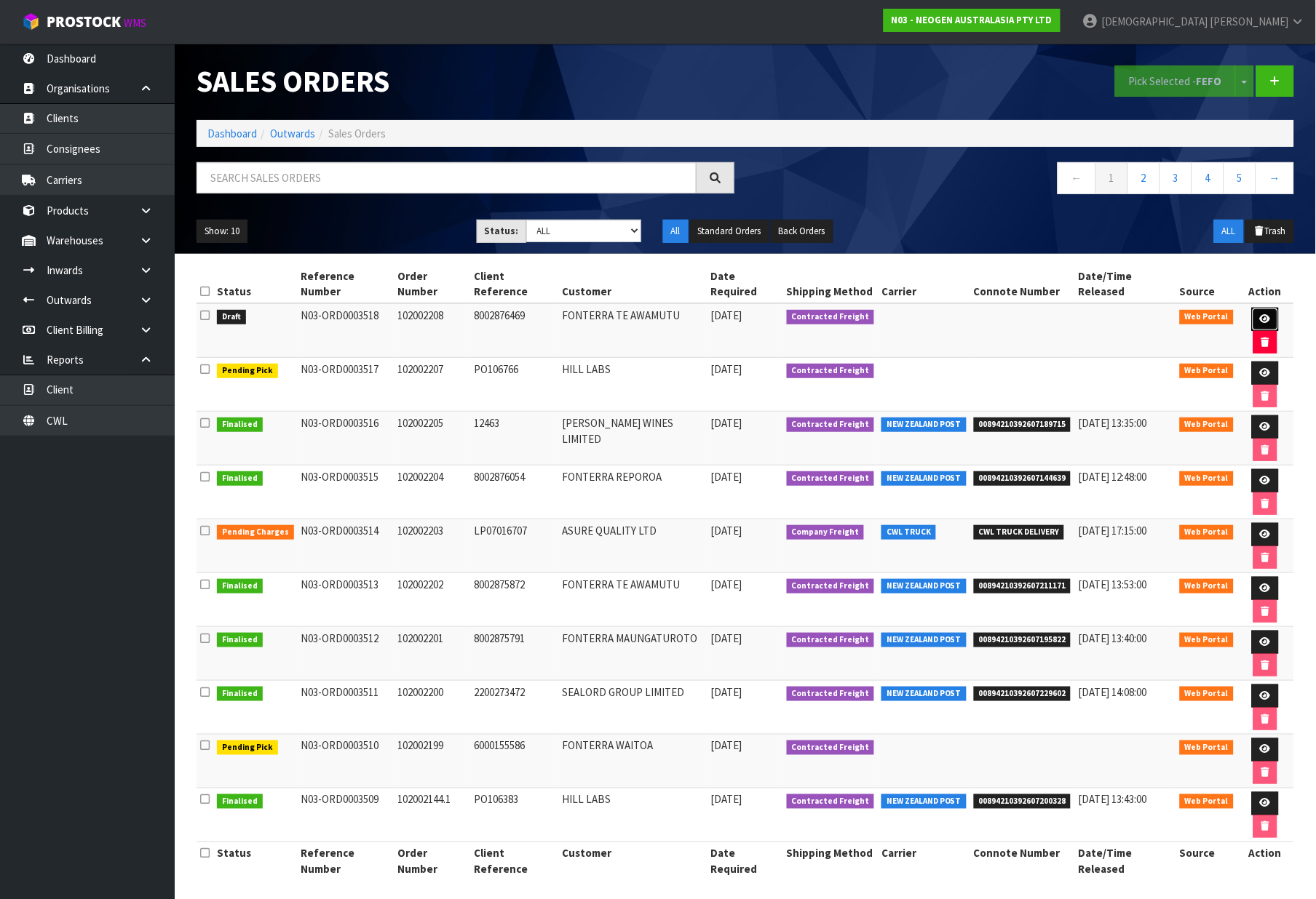
click at [1260, 315] on icon at bounding box center [1265, 319] width 11 height 9
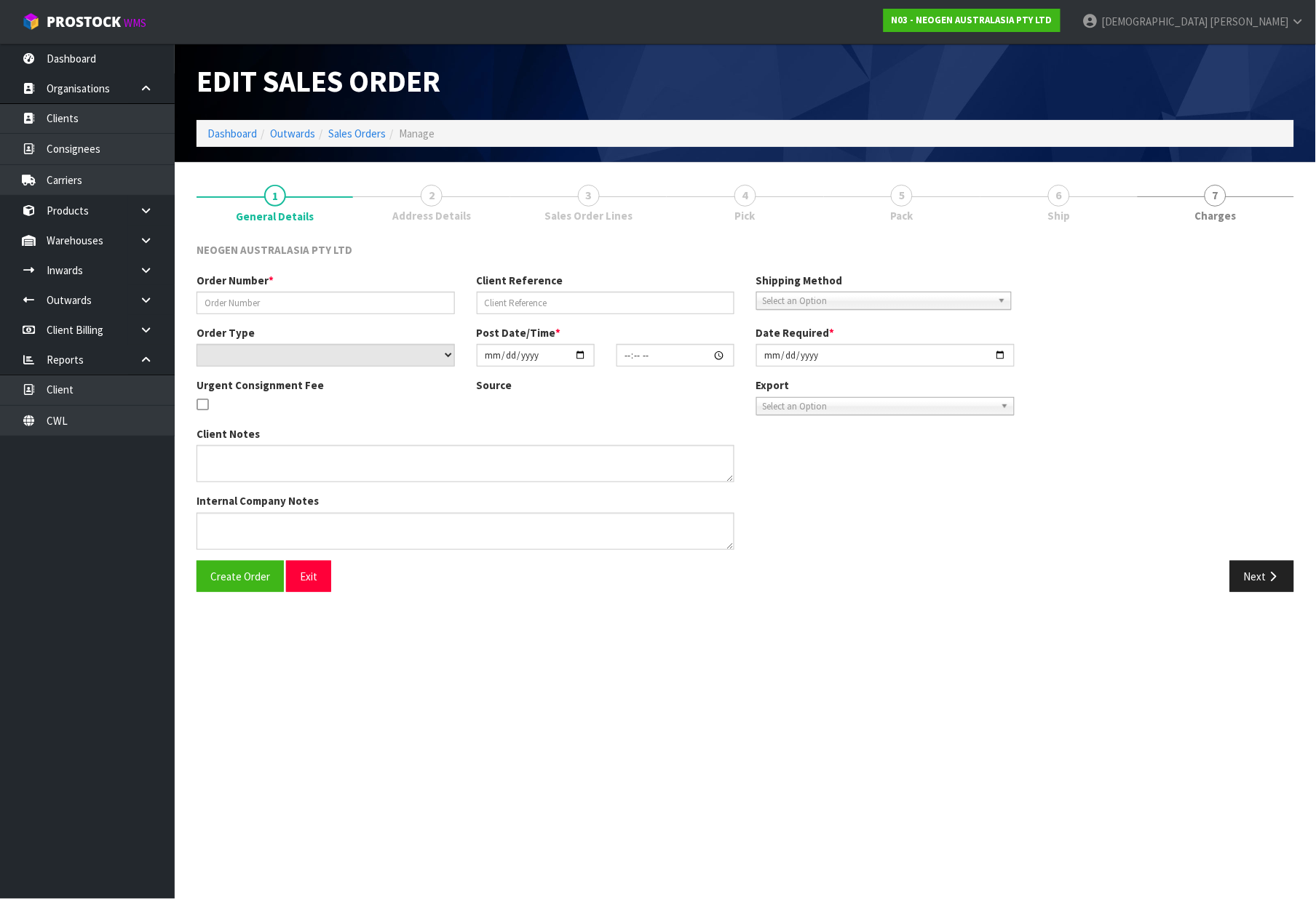
type input "102002208"
type input "8002876469"
select select "number:0"
type input "[DATE]"
type input "11:30:00.000"
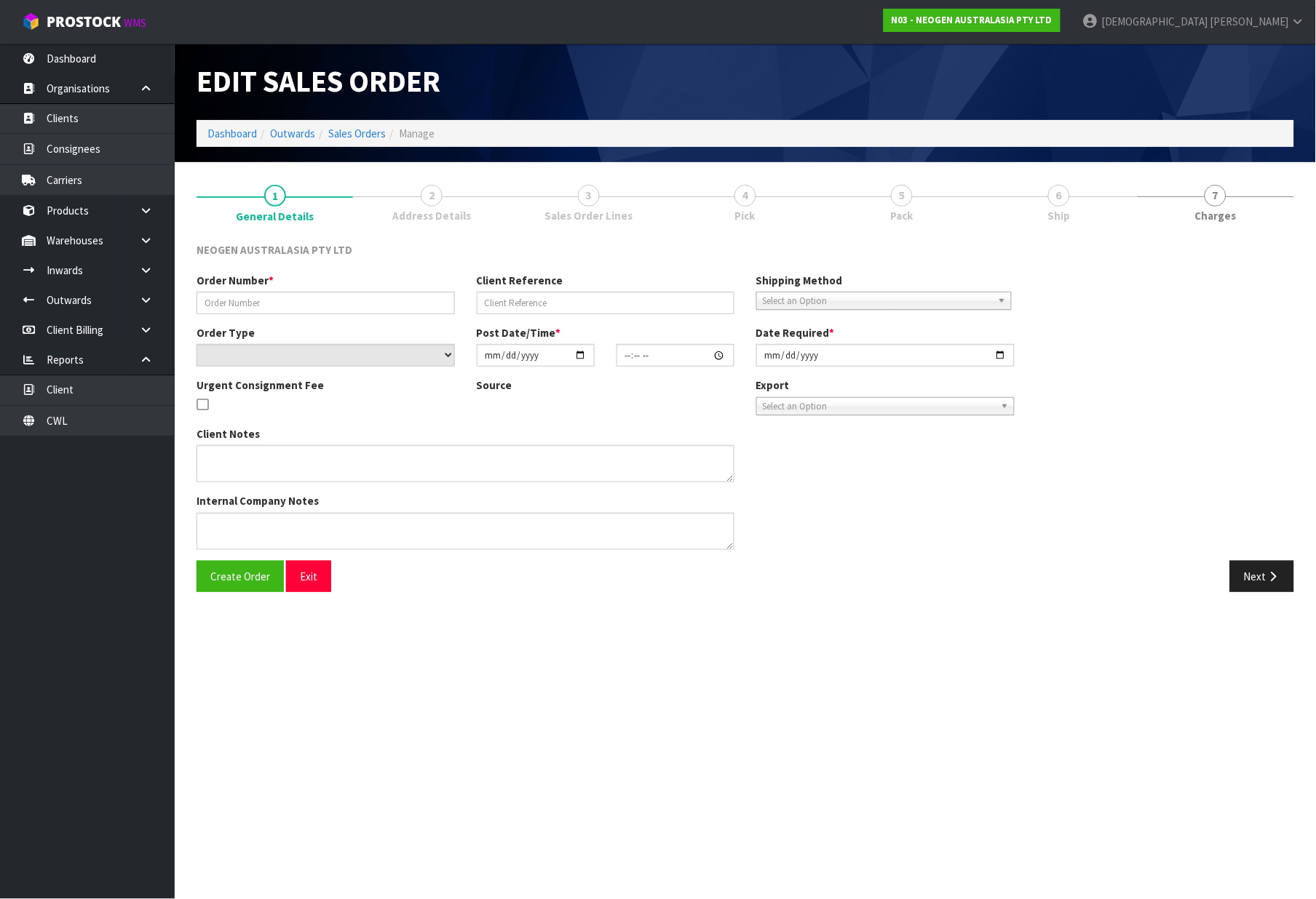
type input "[DATE]"
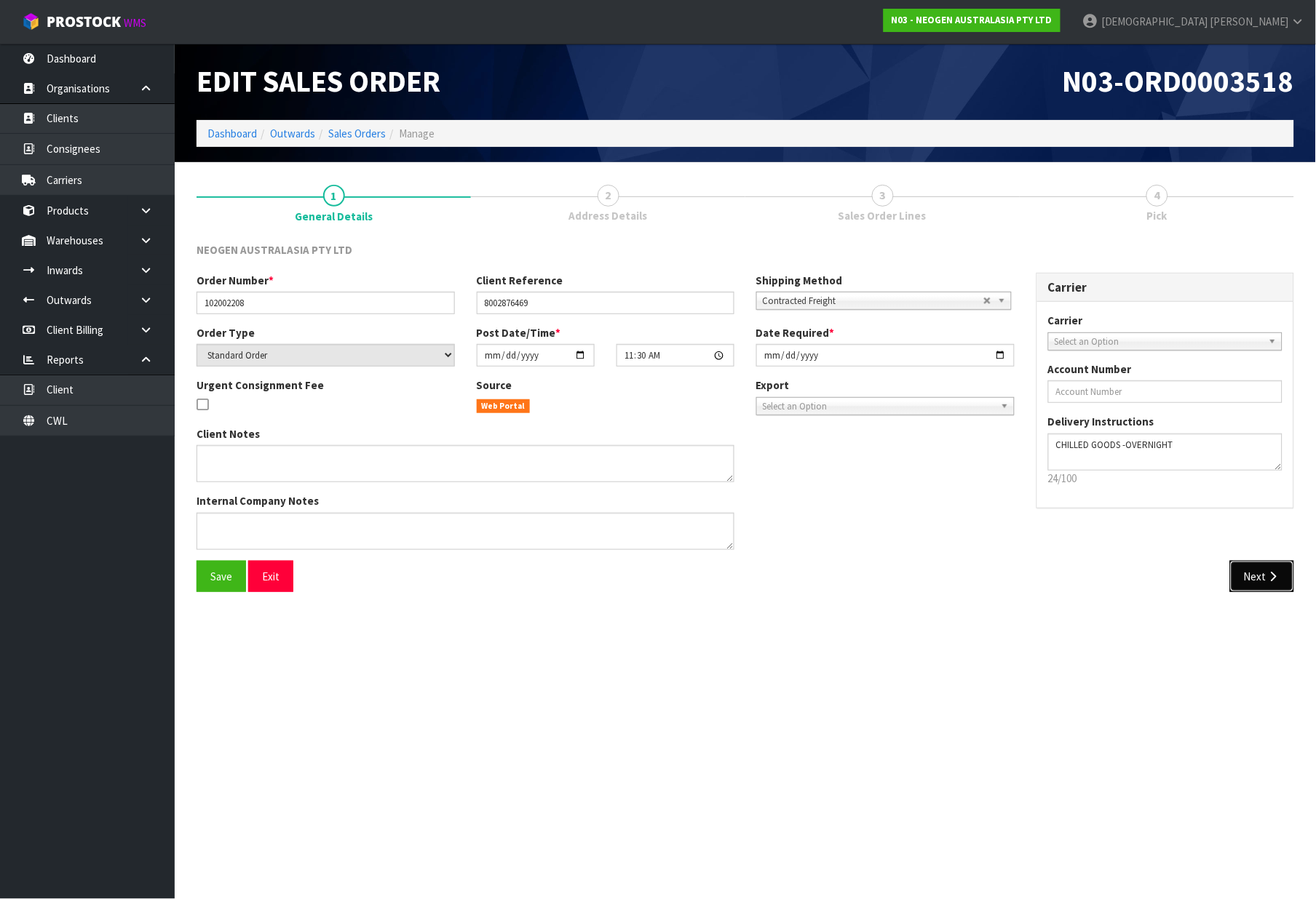
click at [1264, 583] on button "Next" at bounding box center [1263, 577] width 64 height 31
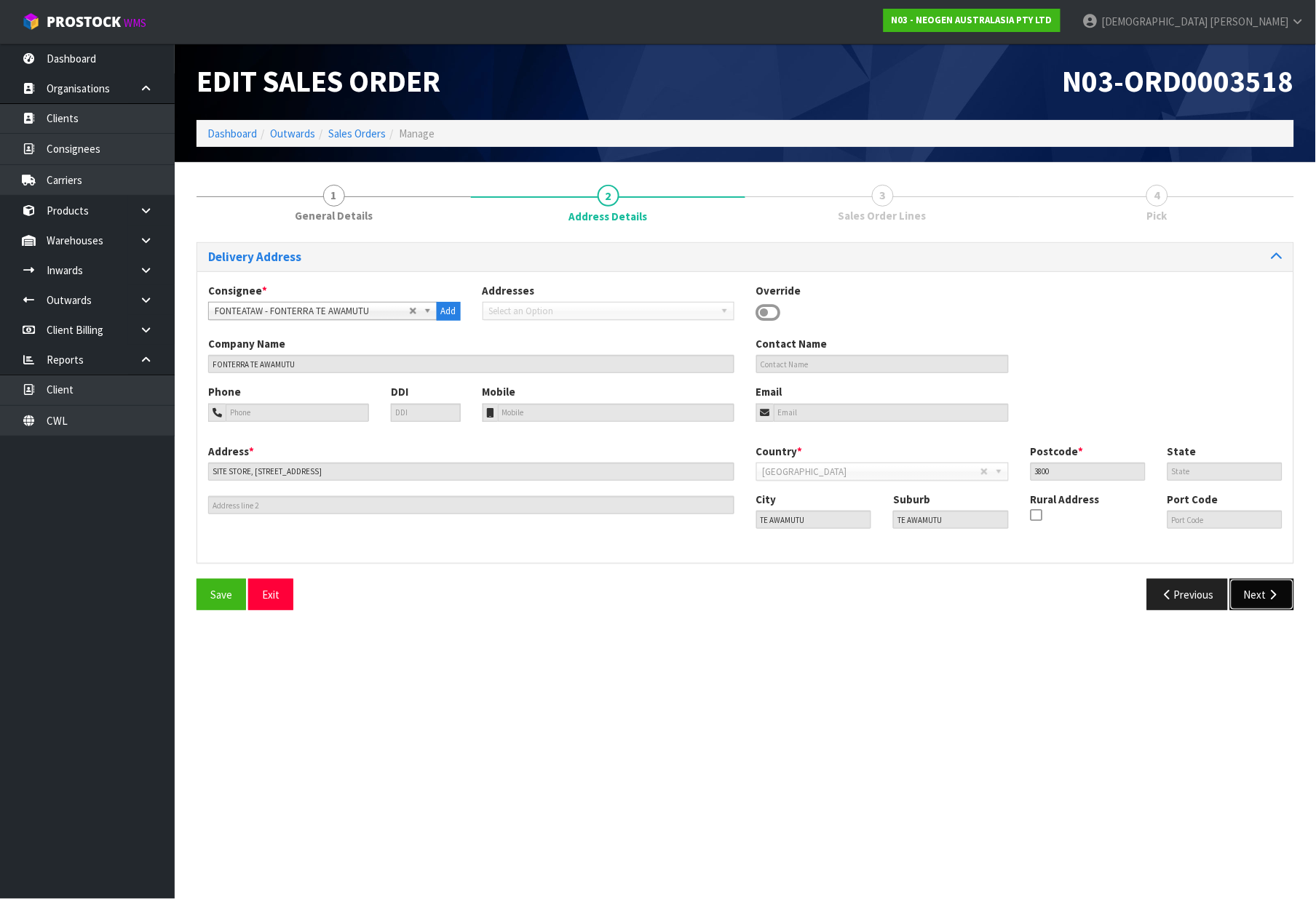
click at [1262, 601] on button "Next" at bounding box center [1263, 595] width 64 height 31
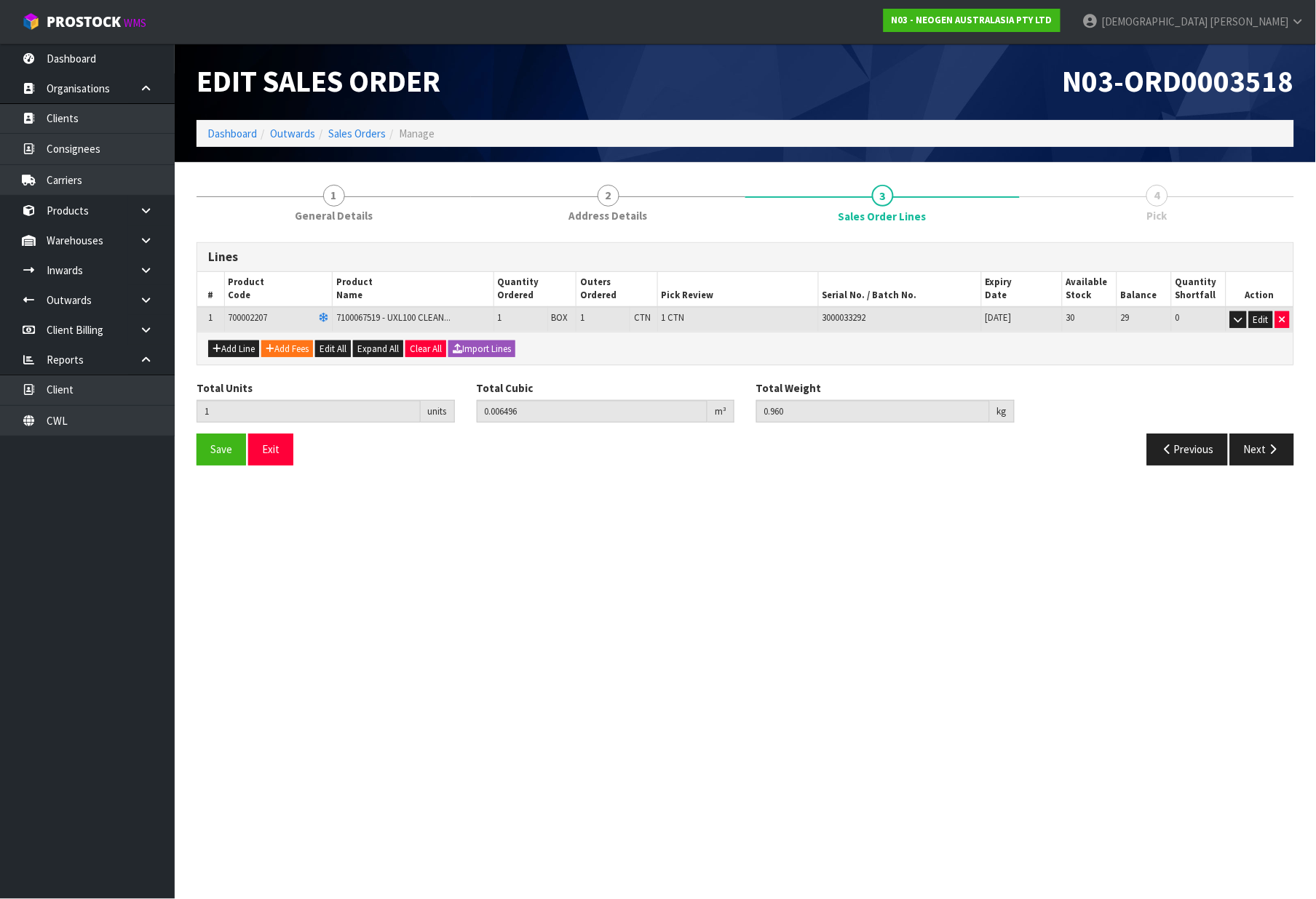
click at [193, 450] on div "Save Exit" at bounding box center [466, 449] width 560 height 31
click at [203, 450] on button "Save" at bounding box center [221, 449] width 49 height 31
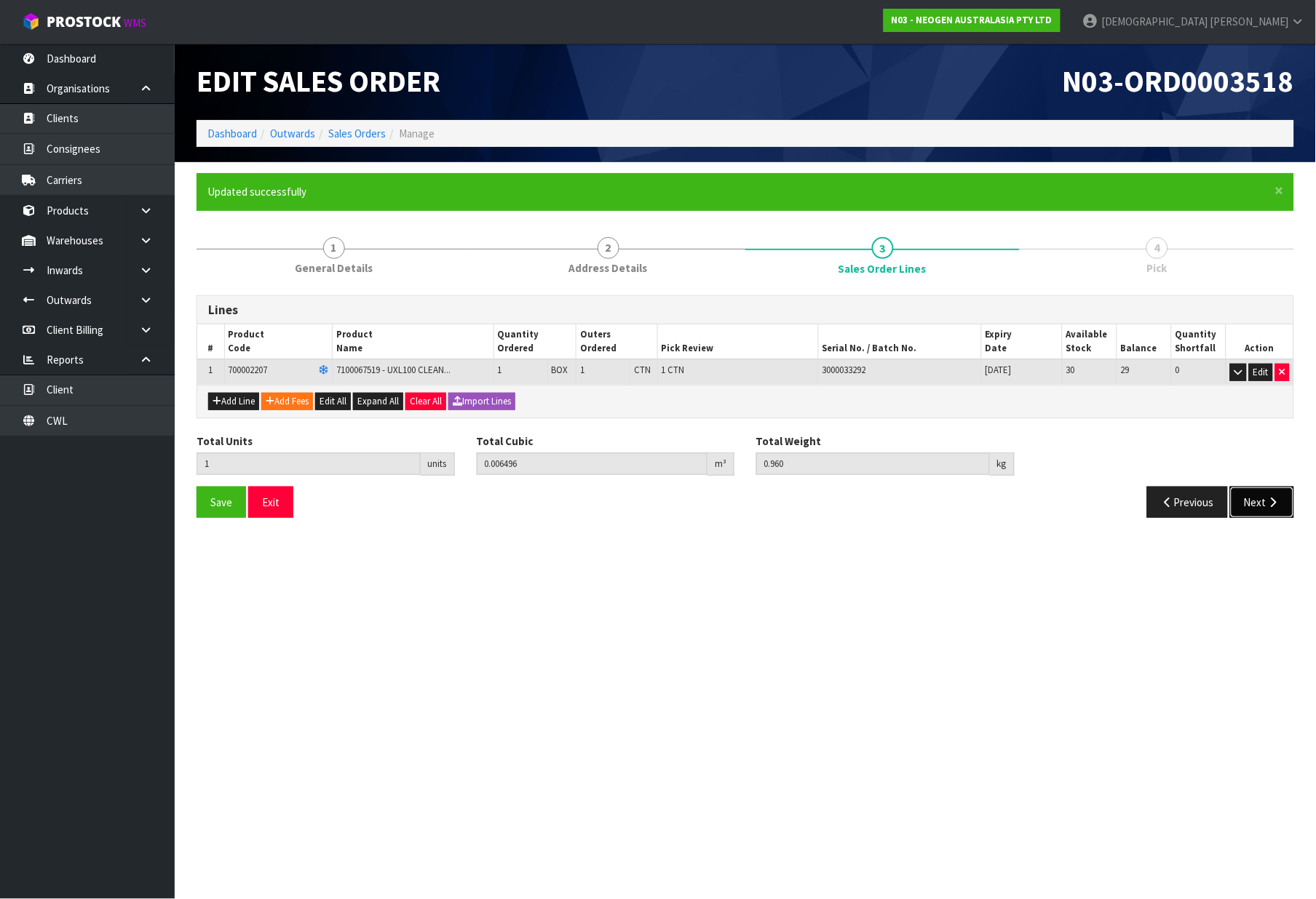
click at [1257, 500] on button "Next" at bounding box center [1263, 502] width 64 height 31
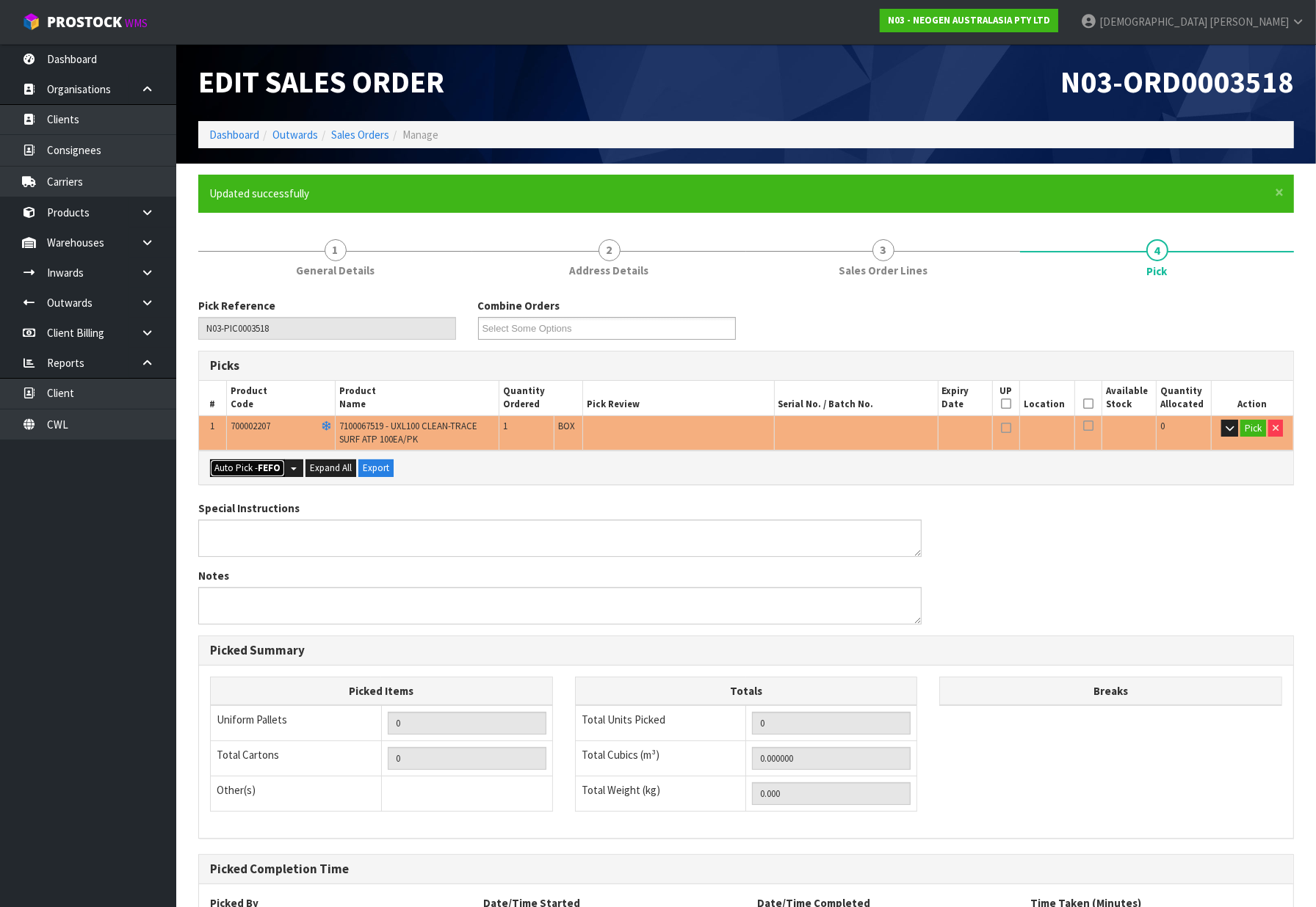
click at [240, 463] on button "Auto Pick - FEFO" at bounding box center [247, 468] width 75 height 18
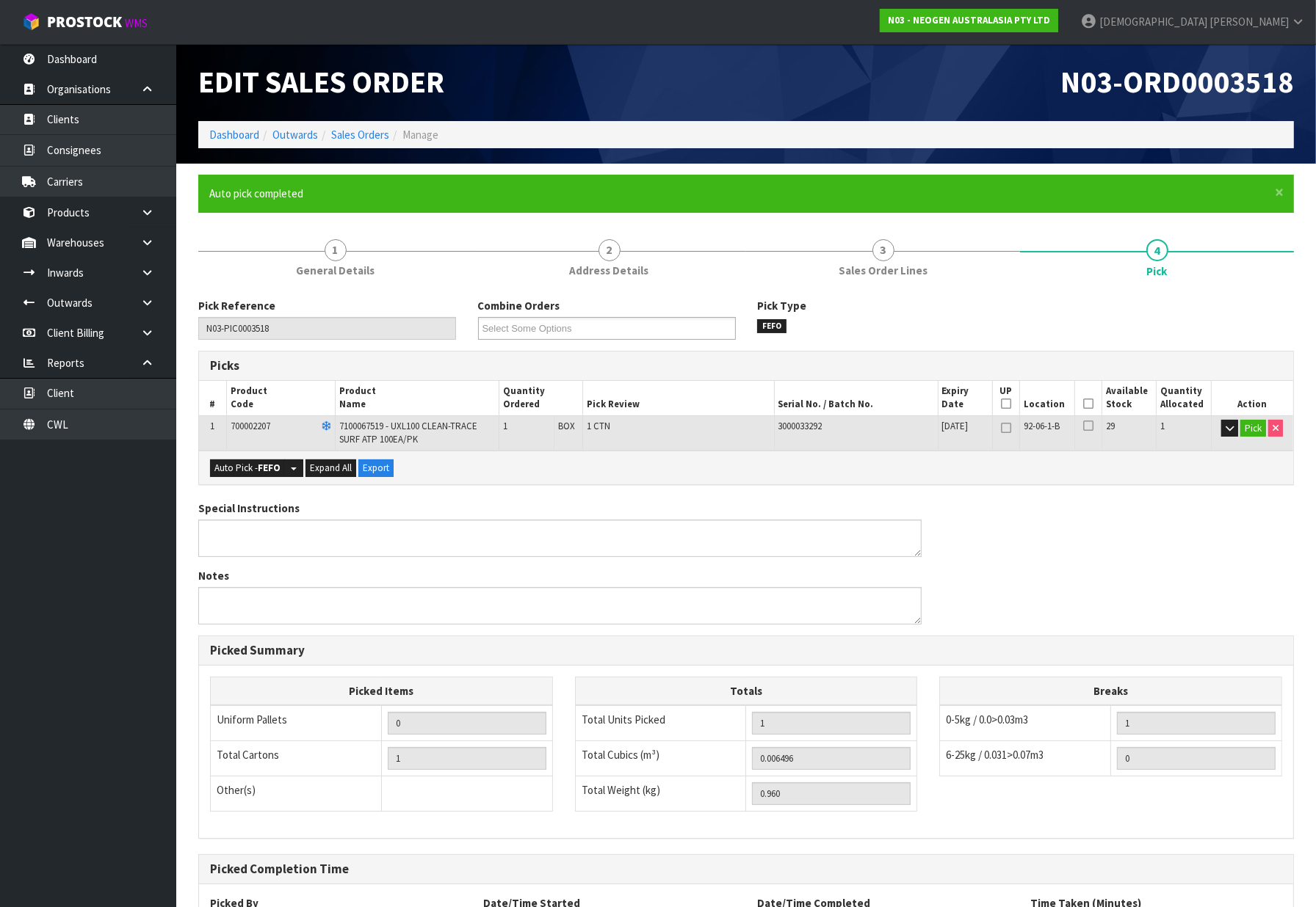
type input "1"
type input "0.006496"
type input "0.960"
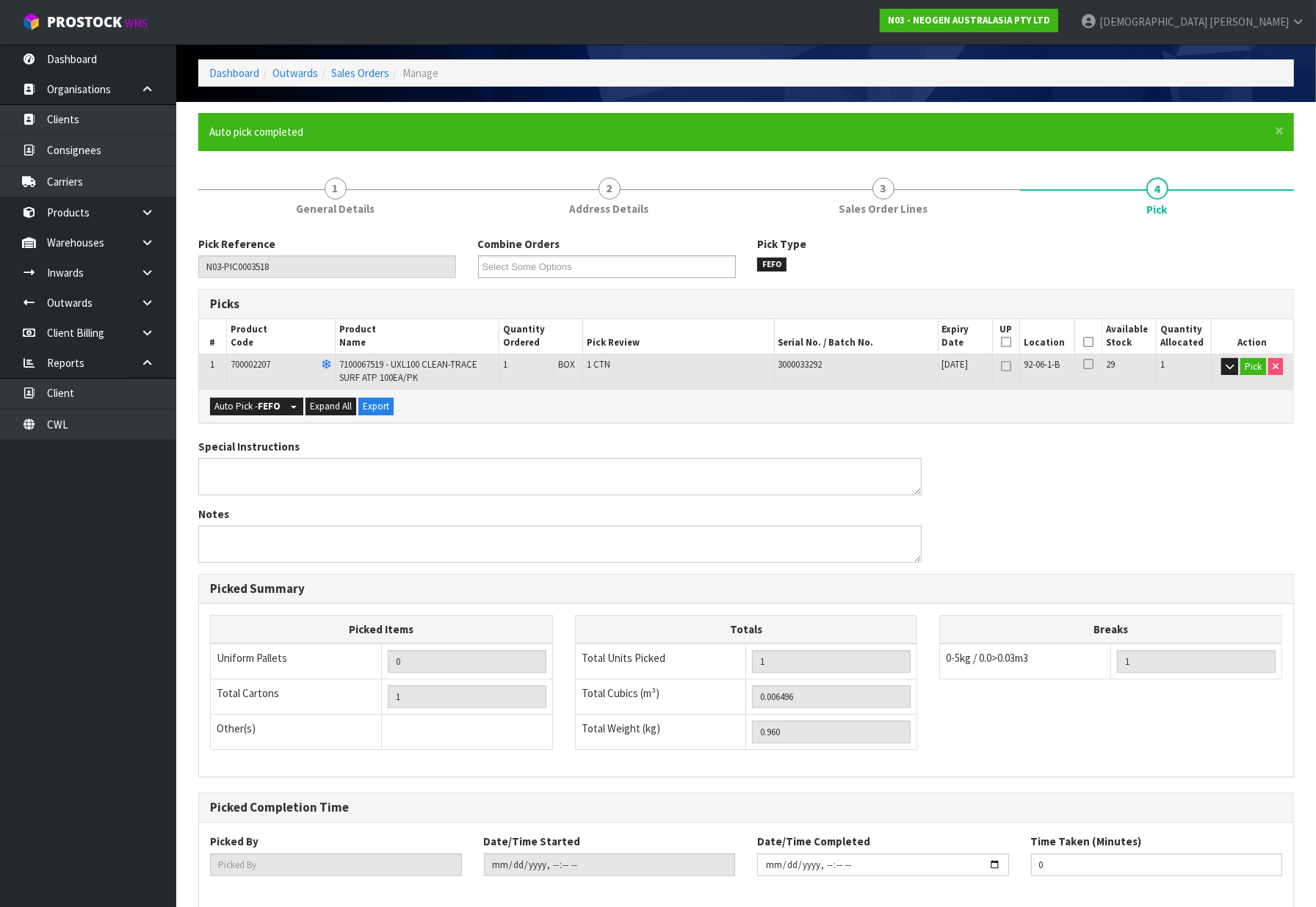
scroll to position [133, 0]
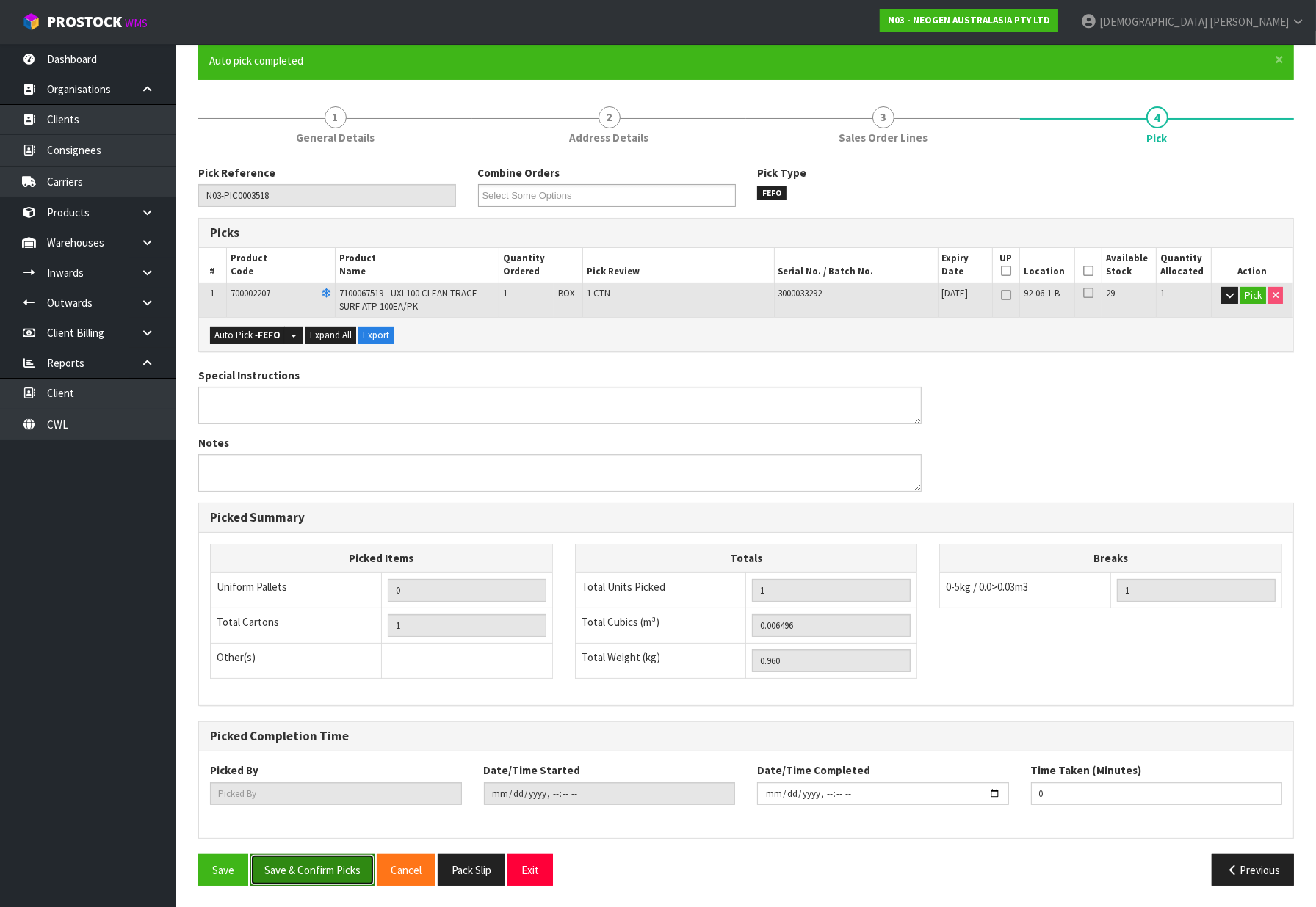
click at [299, 874] on button "Save & Confirm Picks" at bounding box center [312, 870] width 124 height 32
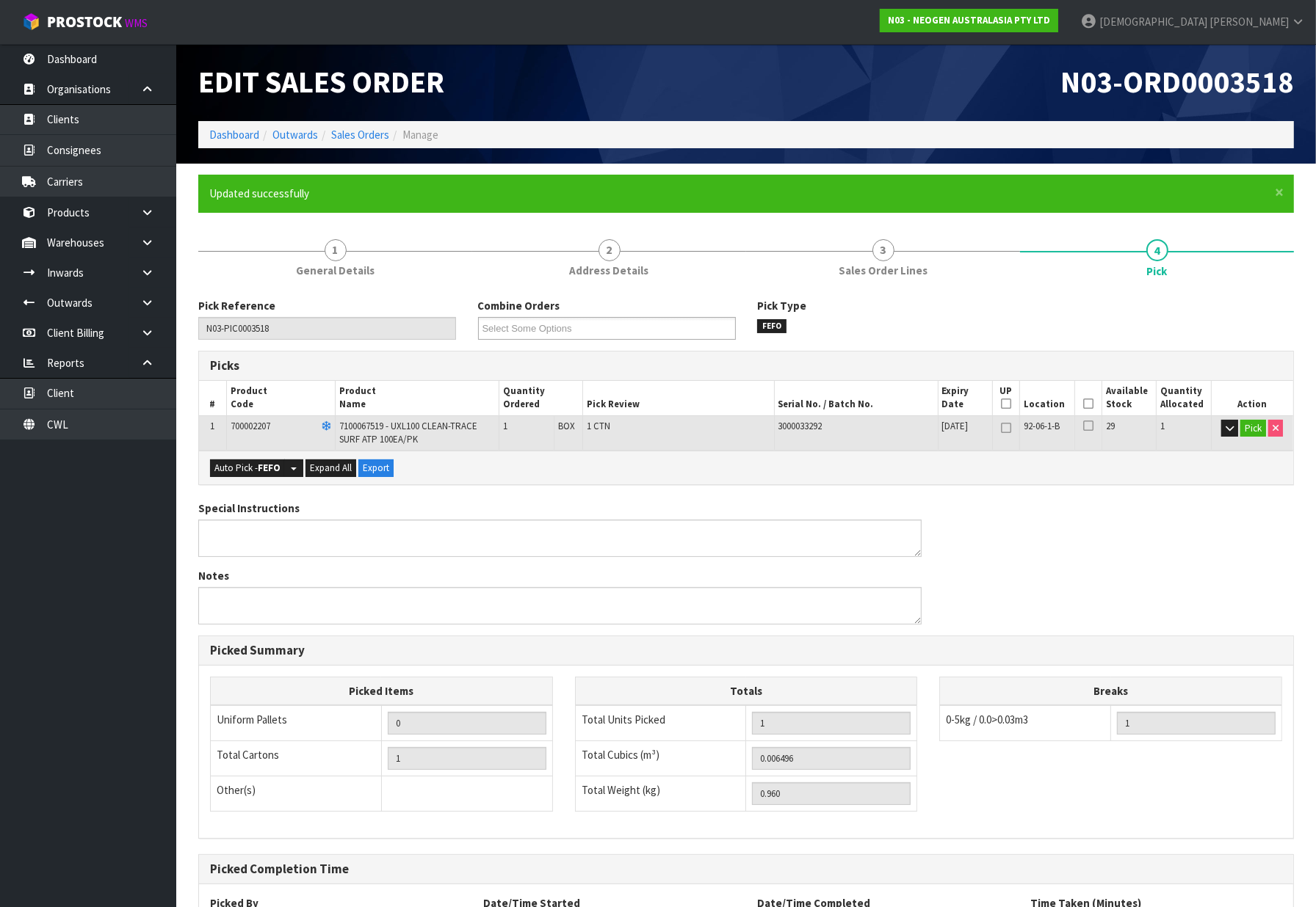
type input "[PERSON_NAME]"
type input "[DATE]T11:33:30"
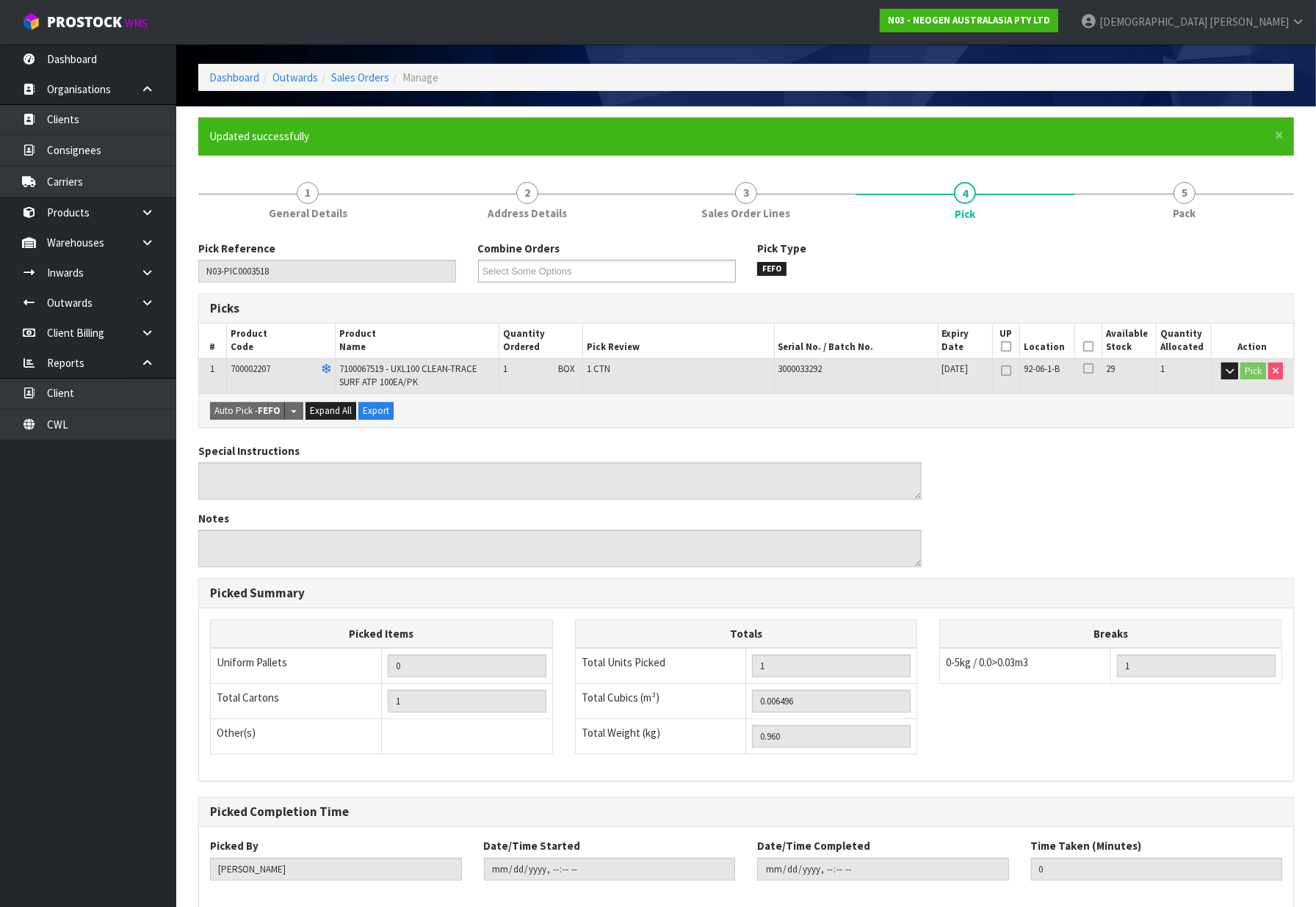
scroll to position [133, 0]
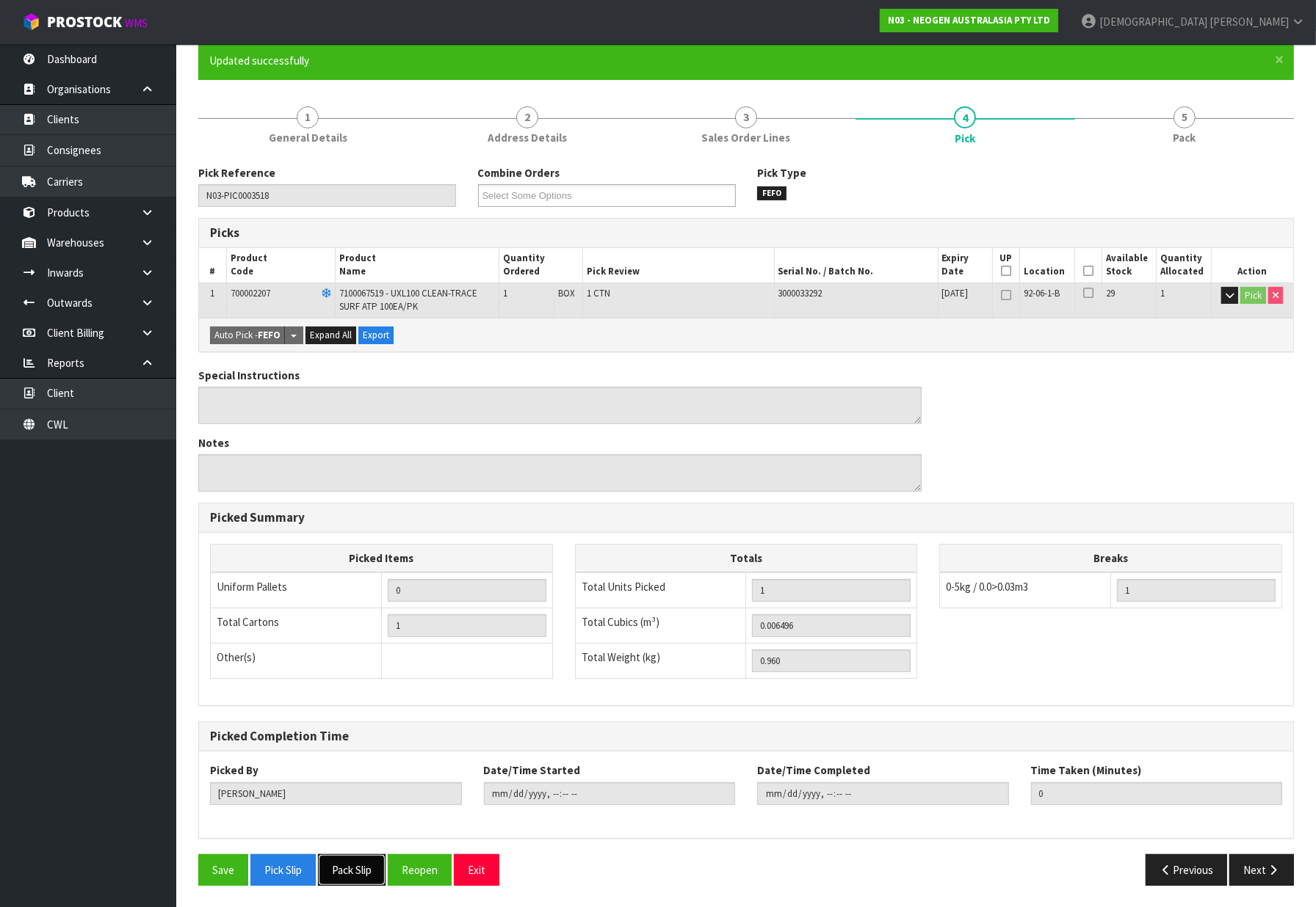
click at [341, 868] on button "Pack Slip" at bounding box center [352, 870] width 68 height 32
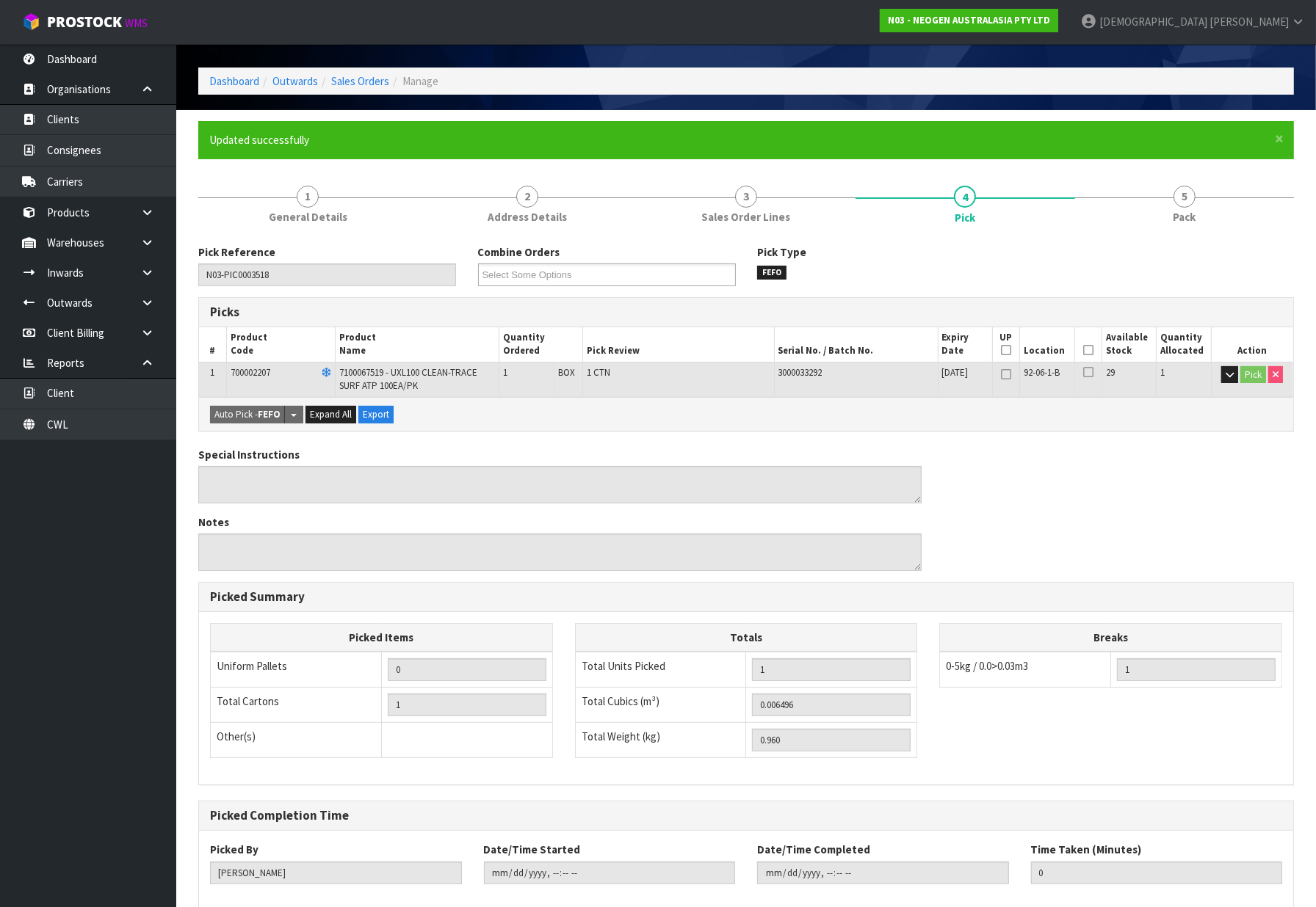
scroll to position [0, 0]
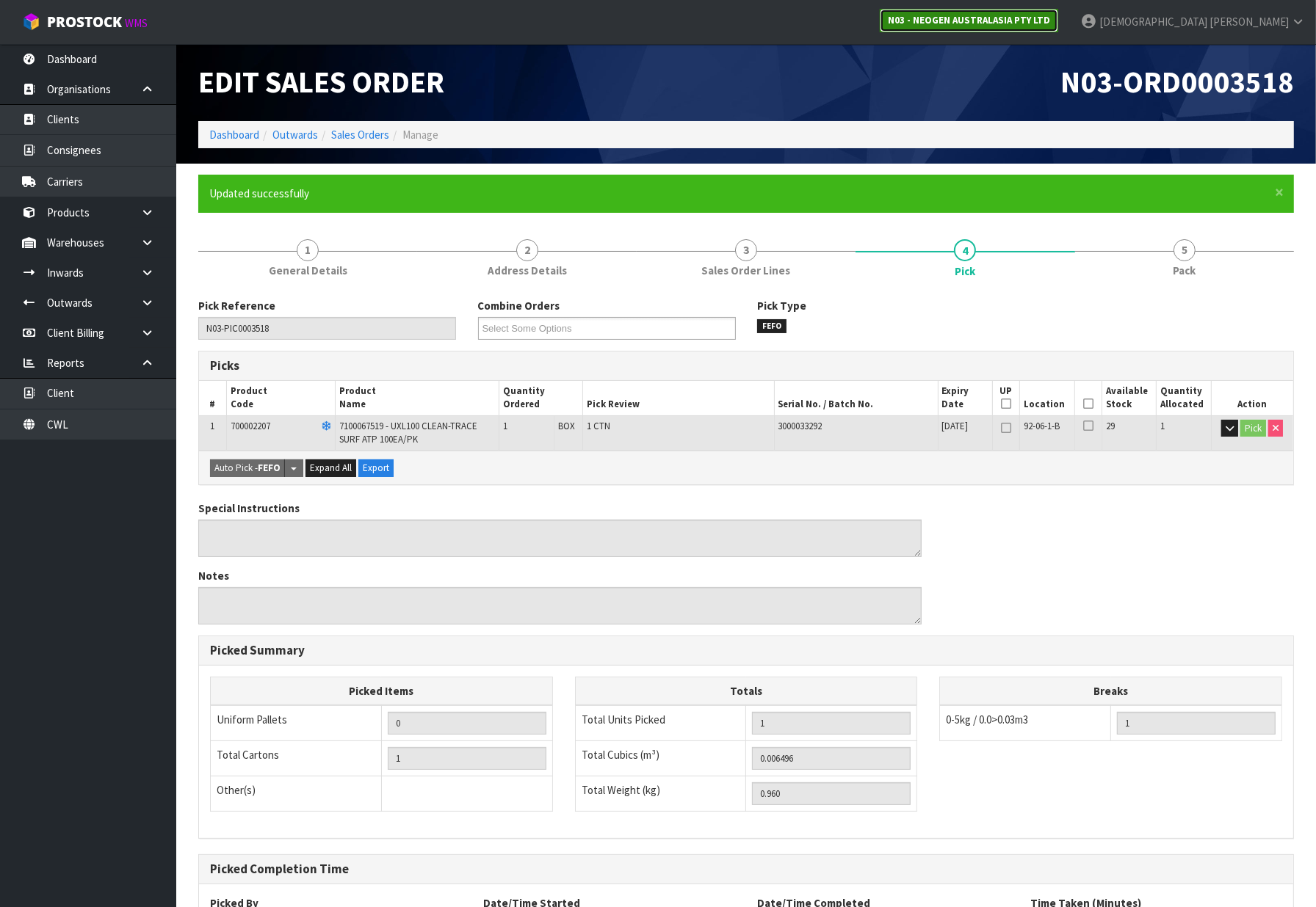
drag, startPoint x: 1153, startPoint y: 21, endPoint x: 1139, endPoint y: 27, distance: 15.2
click at [1050, 21] on strong "N03 - NEOGEN AUSTRALASIA PTY LTD" at bounding box center [969, 20] width 163 height 13
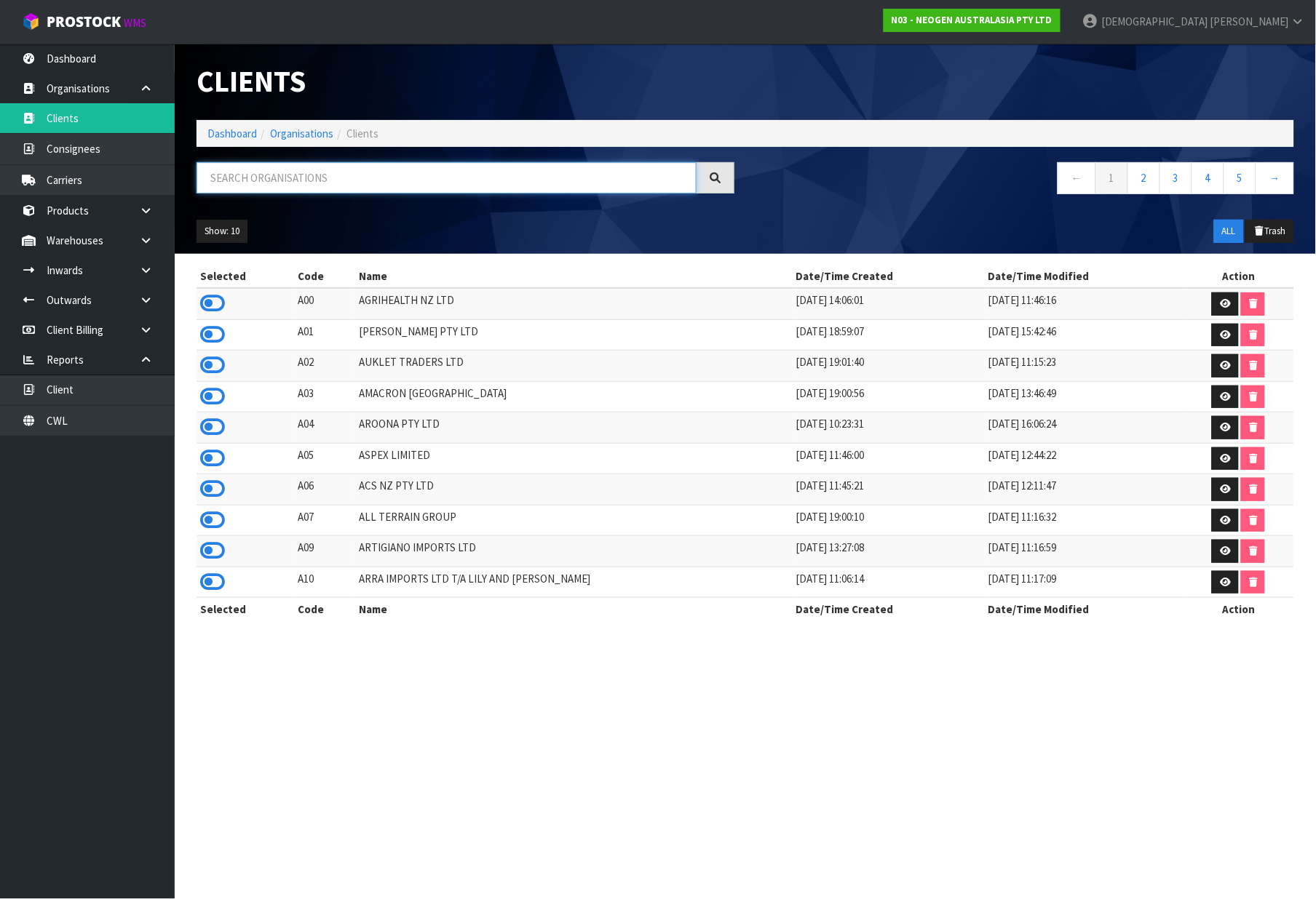
click at [328, 166] on input "text" at bounding box center [446, 177] width 500 height 31
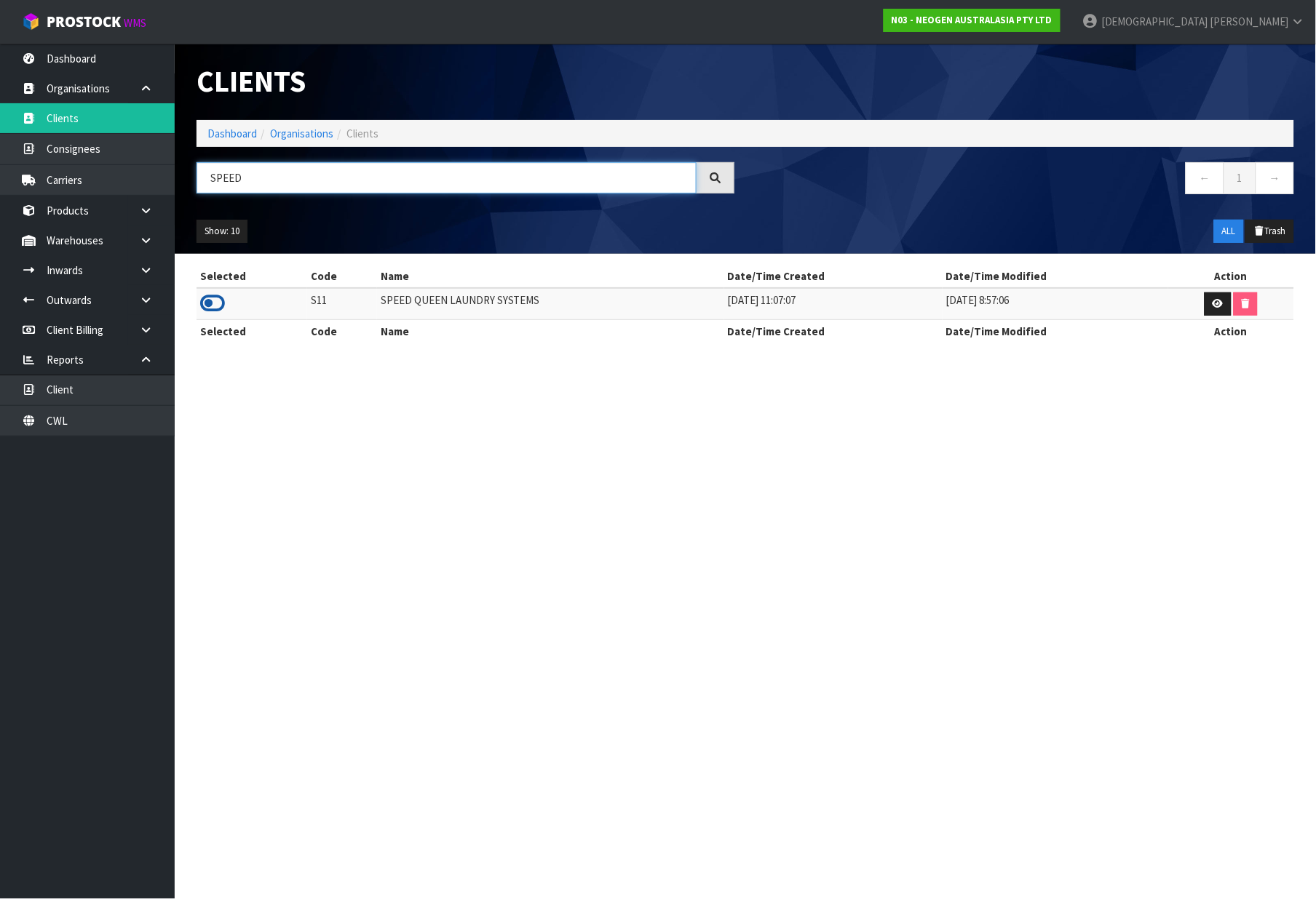
type input "SPEED"
click at [213, 311] on icon at bounding box center [212, 304] width 25 height 22
click at [228, 125] on ol "Dashboard Organisations Clients" at bounding box center [746, 134] width 1098 height 27
click at [235, 133] on link "Dashboard" at bounding box center [232, 133] width 49 height 14
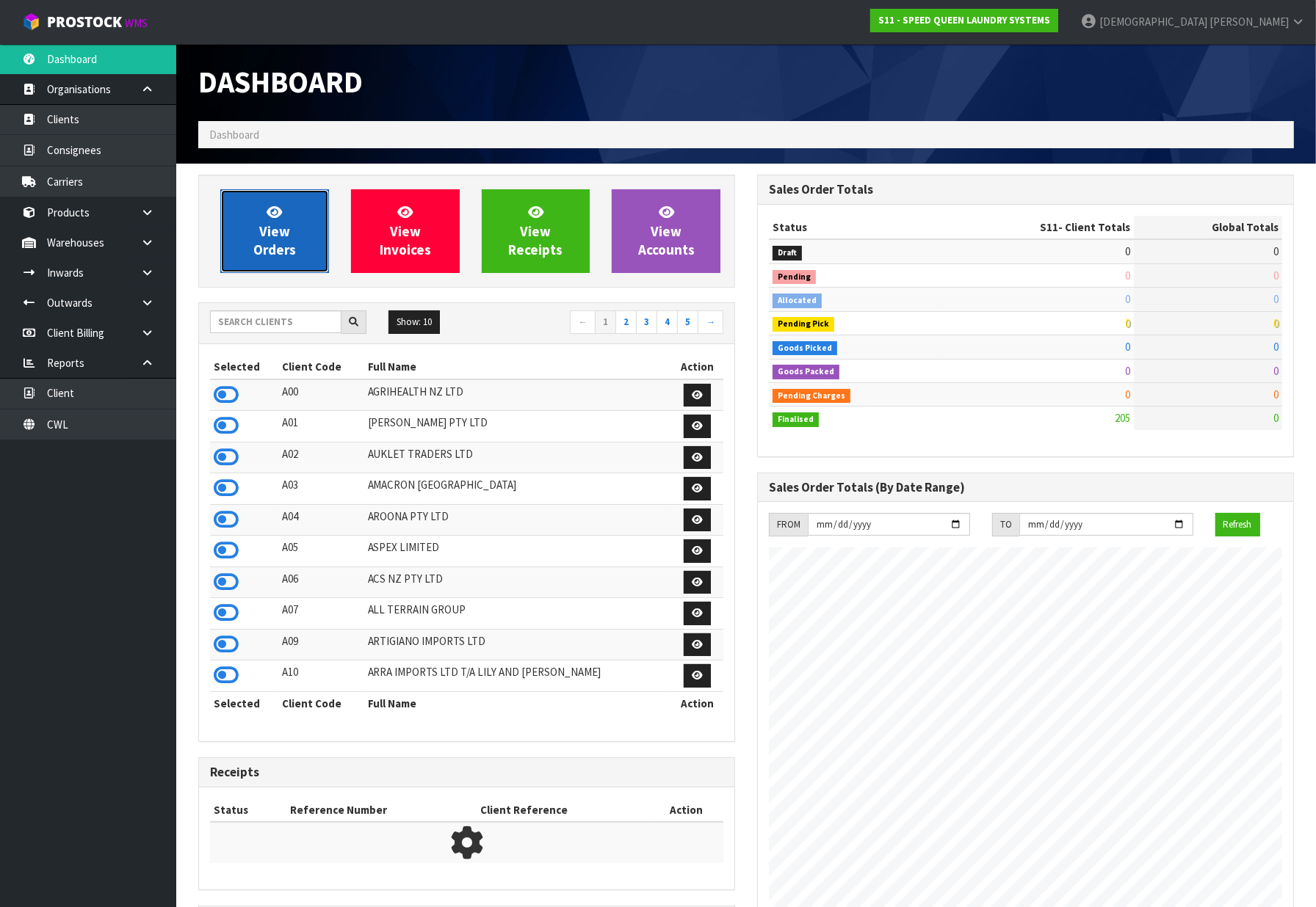
click at [258, 216] on link "View Orders" at bounding box center [274, 231] width 109 height 84
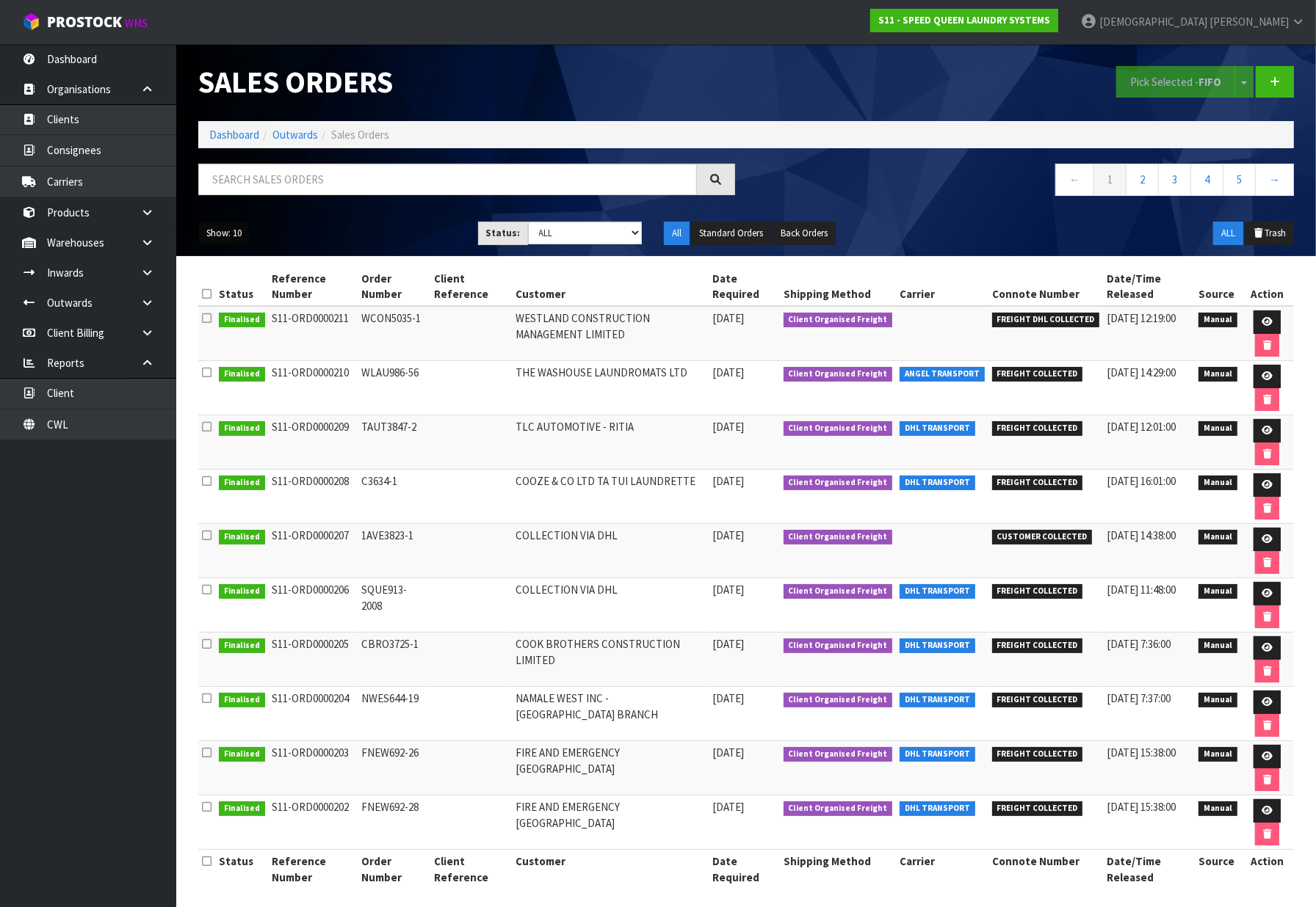
click at [235, 232] on button "Show: 10" at bounding box center [224, 233] width 51 height 23
click at [239, 297] on link "25" at bounding box center [258, 300] width 116 height 20
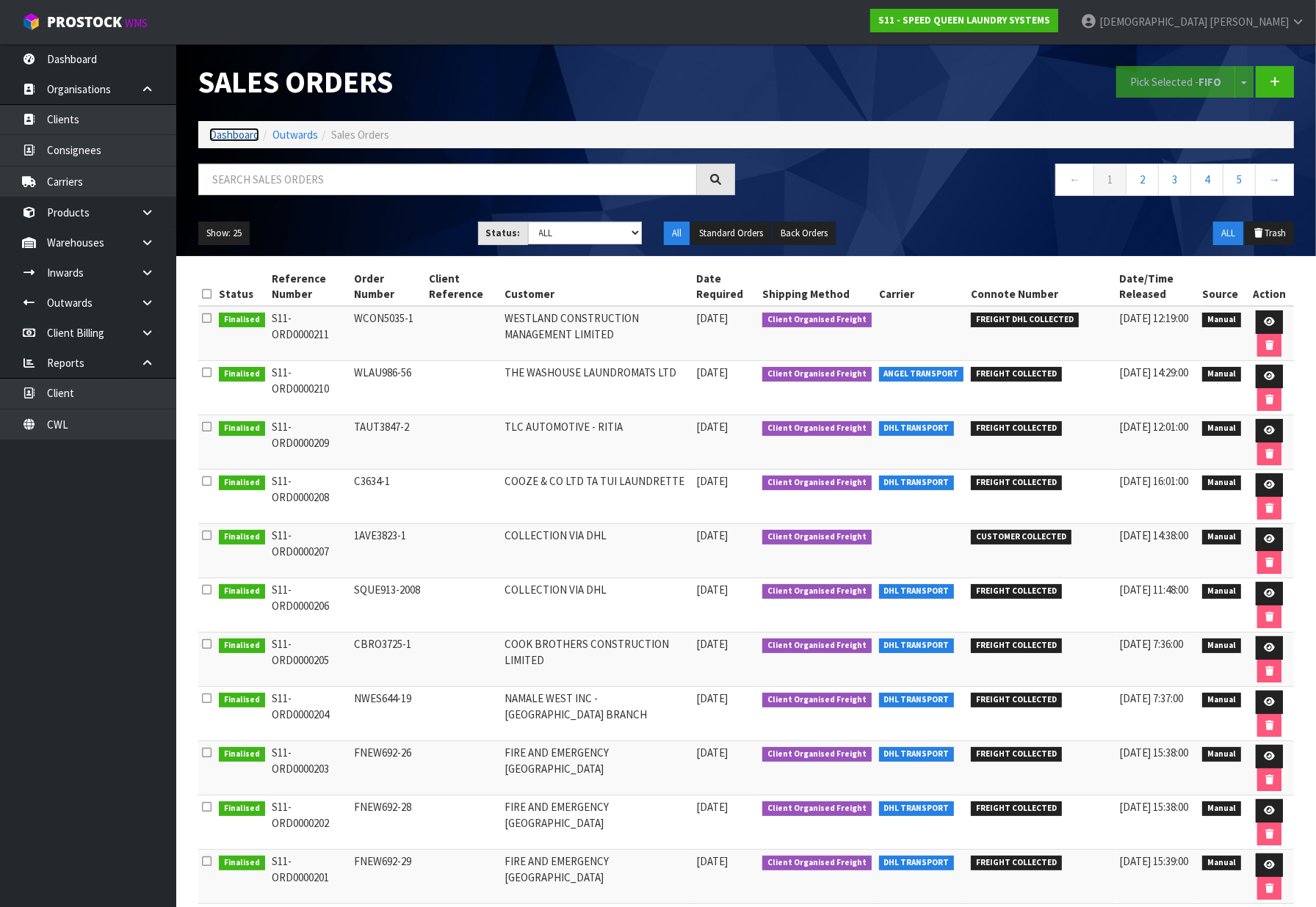
click at [232, 132] on link "Dashboard" at bounding box center [234, 134] width 50 height 14
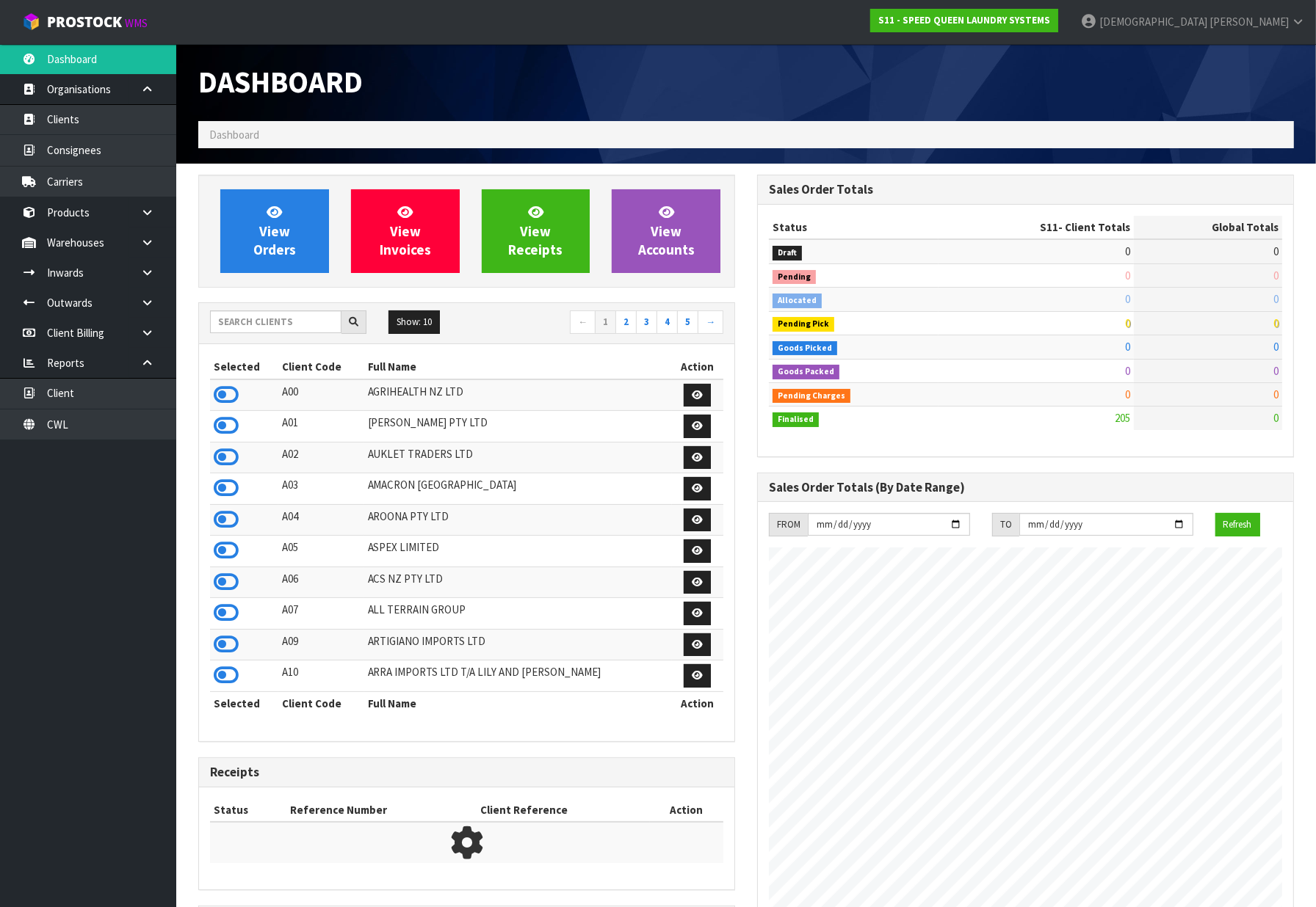
scroll to position [898, 559]
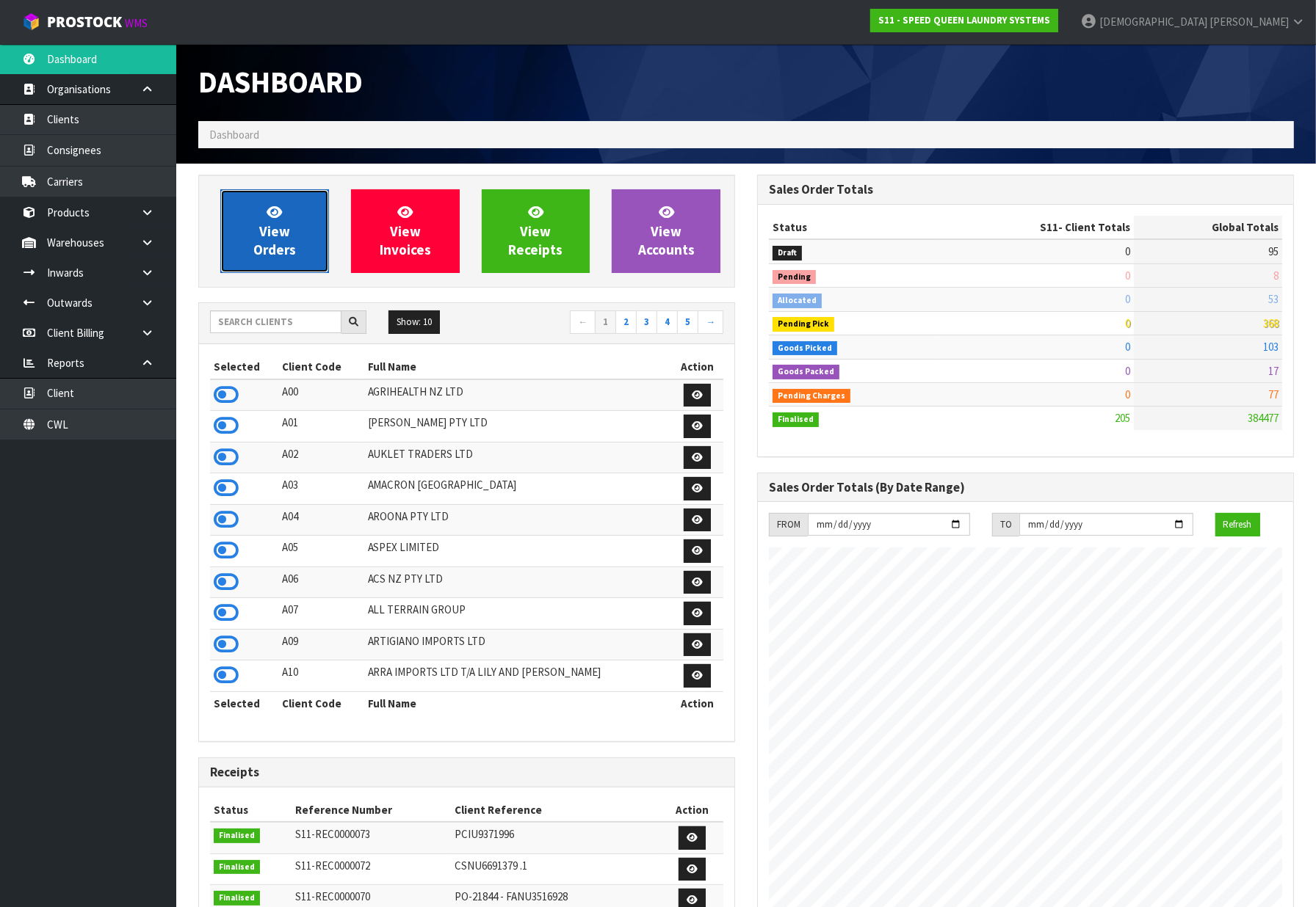
click at [252, 221] on link "View Orders" at bounding box center [274, 231] width 109 height 84
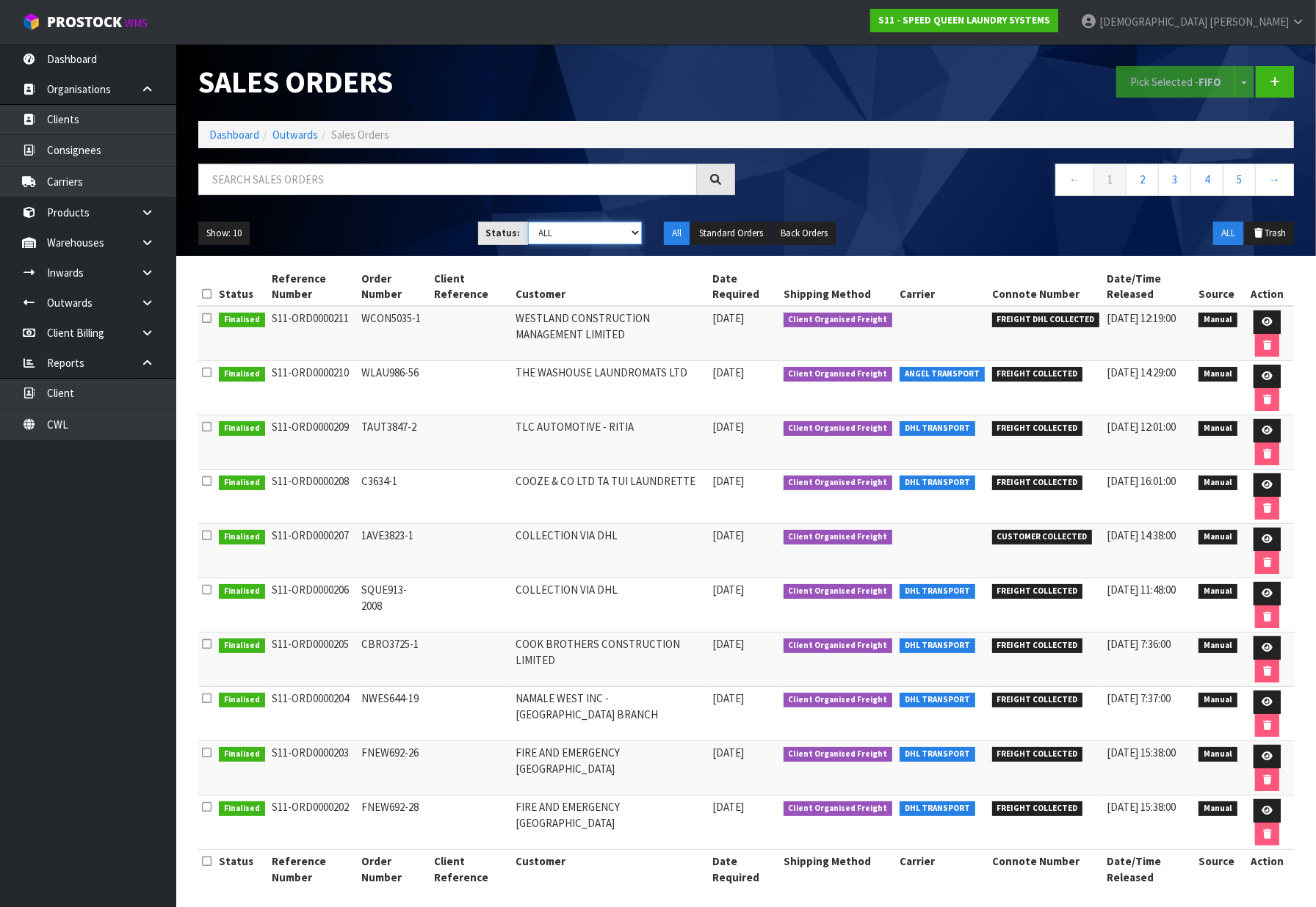
click at [566, 240] on select "Draft Pending Allocated Pending Pick Goods Picked Goods Packed Pending Charges …" at bounding box center [585, 233] width 115 height 23
click at [331, 235] on ul "Show: 10 5 10 25 50" at bounding box center [327, 233] width 258 height 23
click at [597, 231] on select "Draft Pending Allocated Pending Pick Goods Picked Goods Packed Pending Charges …" at bounding box center [585, 233] width 115 height 23
select select "string:2"
click at [528, 222] on select "Draft Pending Allocated Pending Pick Goods Picked Goods Packed Pending Charges …" at bounding box center [585, 233] width 115 height 23
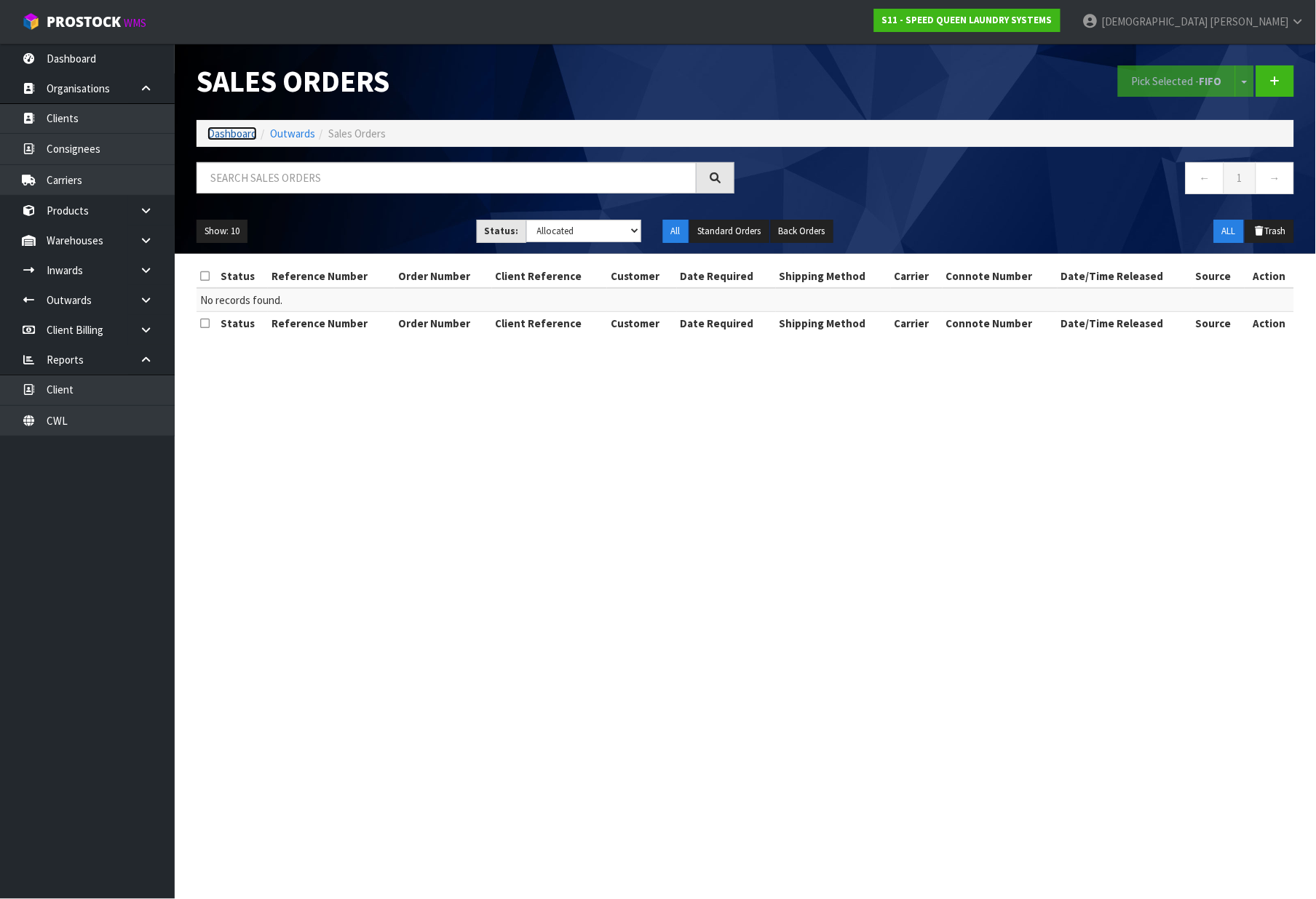
click at [236, 128] on link "Dashboard" at bounding box center [232, 133] width 49 height 14
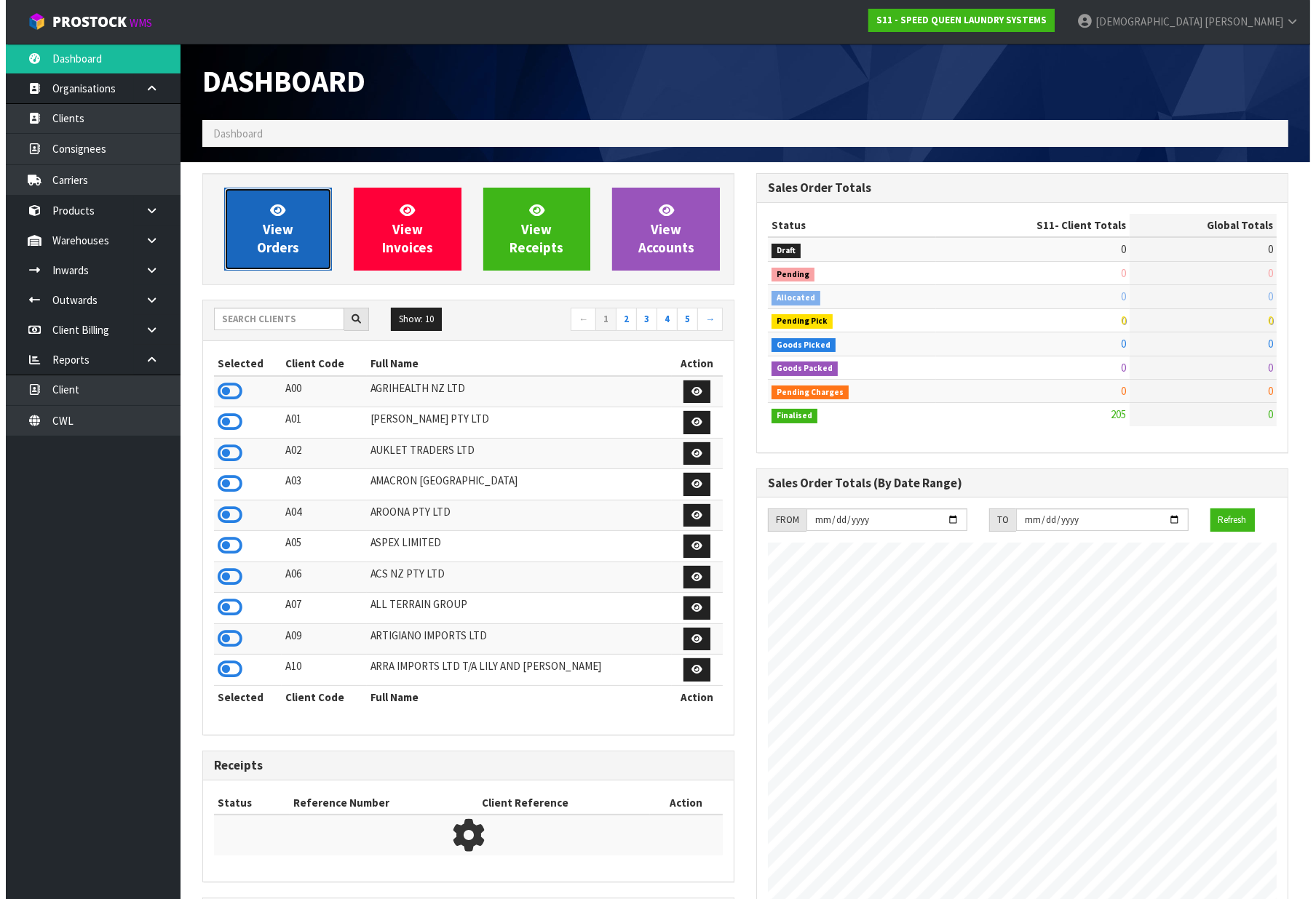
scroll to position [726779, 727433]
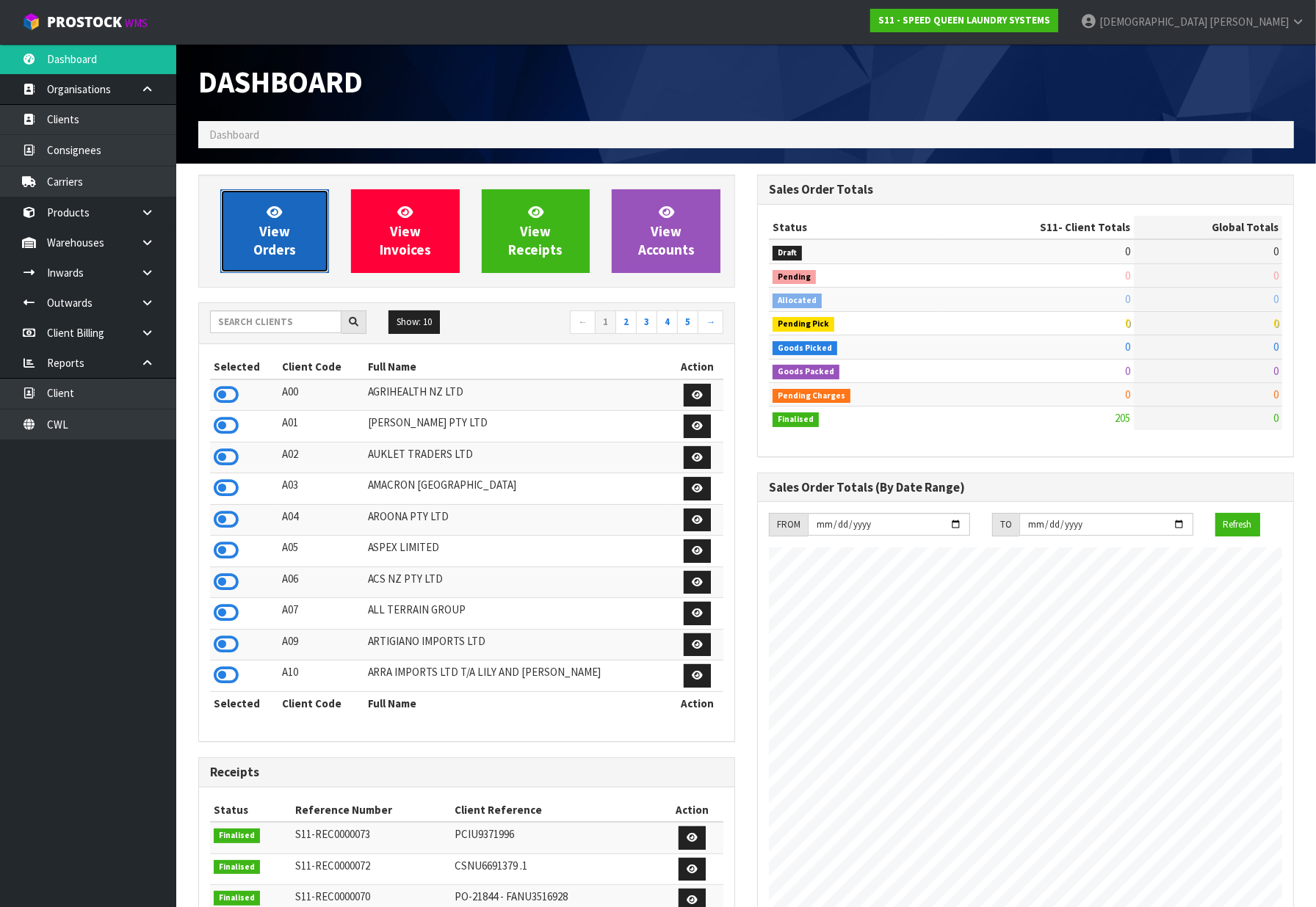
click at [299, 253] on link "View Orders" at bounding box center [274, 231] width 109 height 84
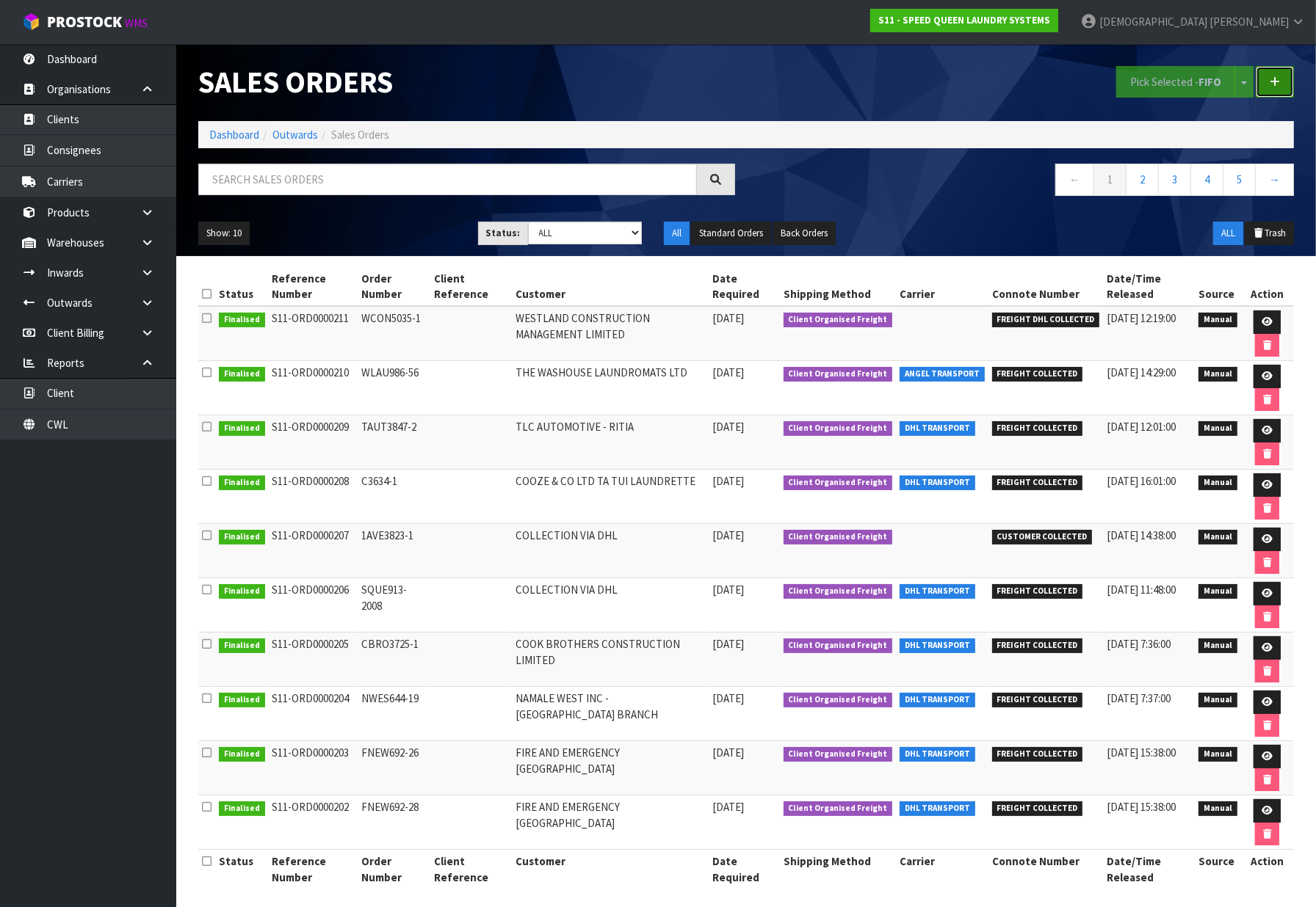
click at [1289, 94] on link at bounding box center [1274, 81] width 39 height 32
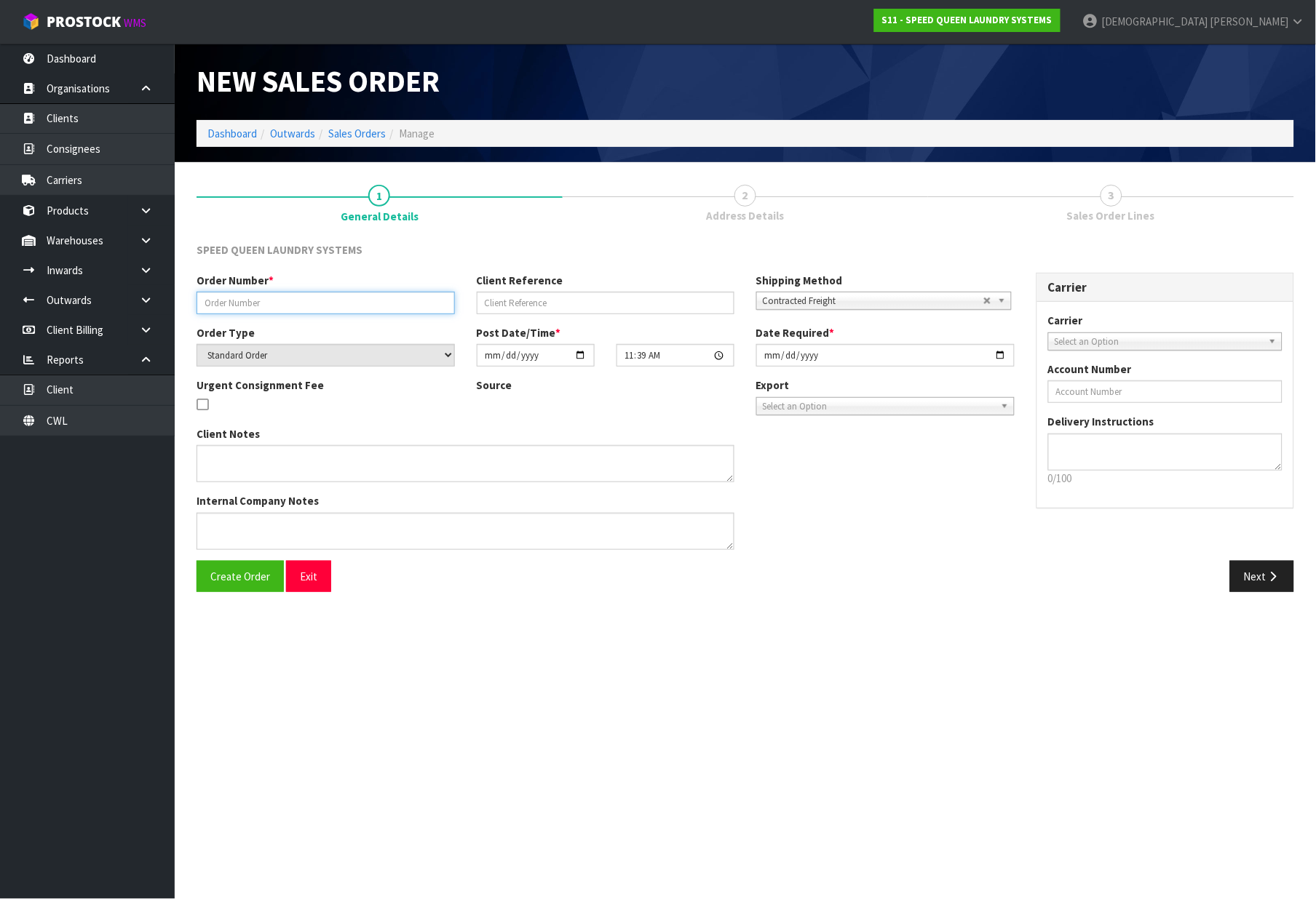
click at [333, 304] on input "text" at bounding box center [326, 303] width 259 height 23
paste input "SQ TRANSFER - AW1"
type input "SQ TRANSFER - AW1"
click at [365, 130] on link "Sales Orders" at bounding box center [357, 133] width 58 height 14
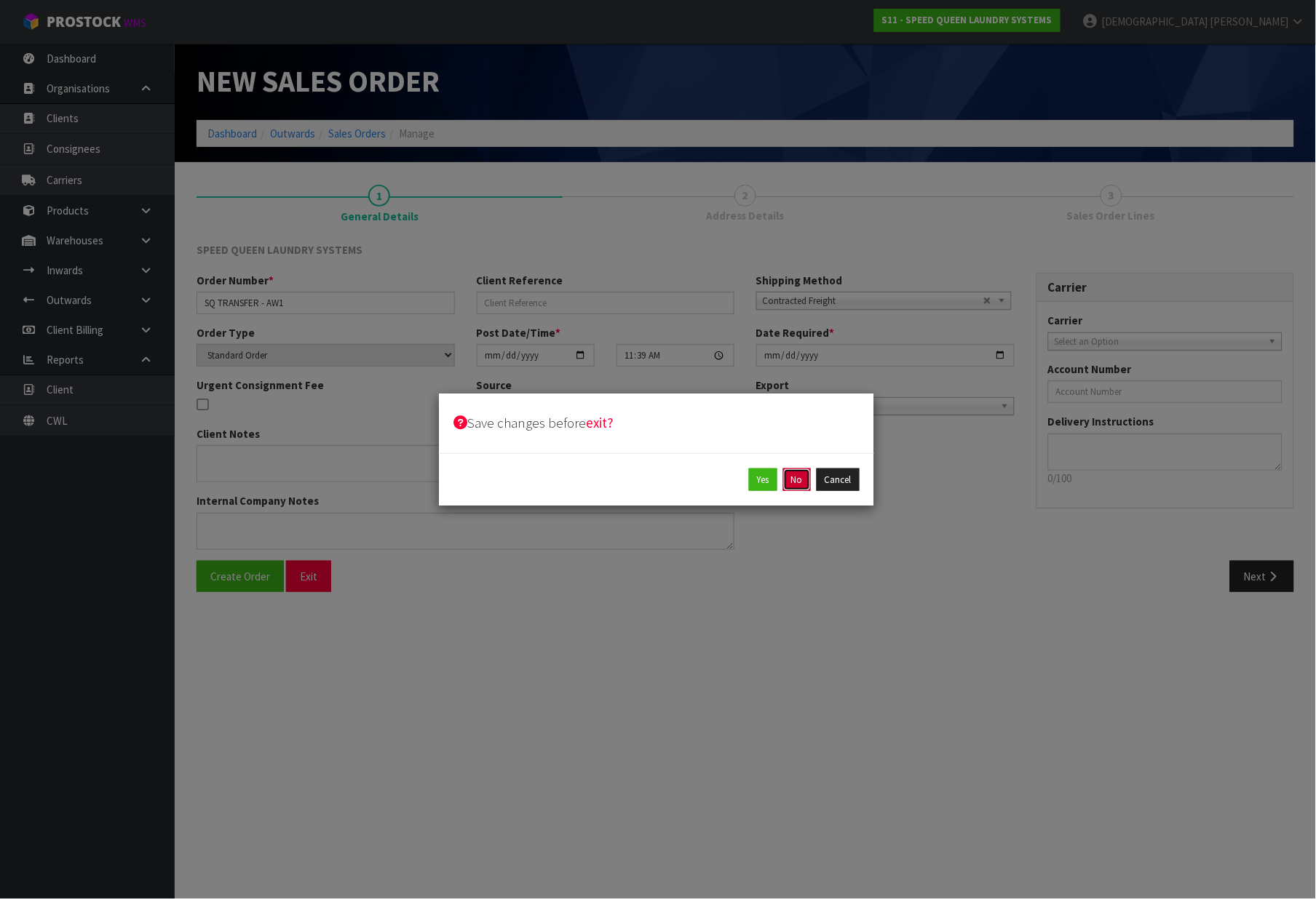
click at [799, 483] on button "No" at bounding box center [797, 480] width 28 height 23
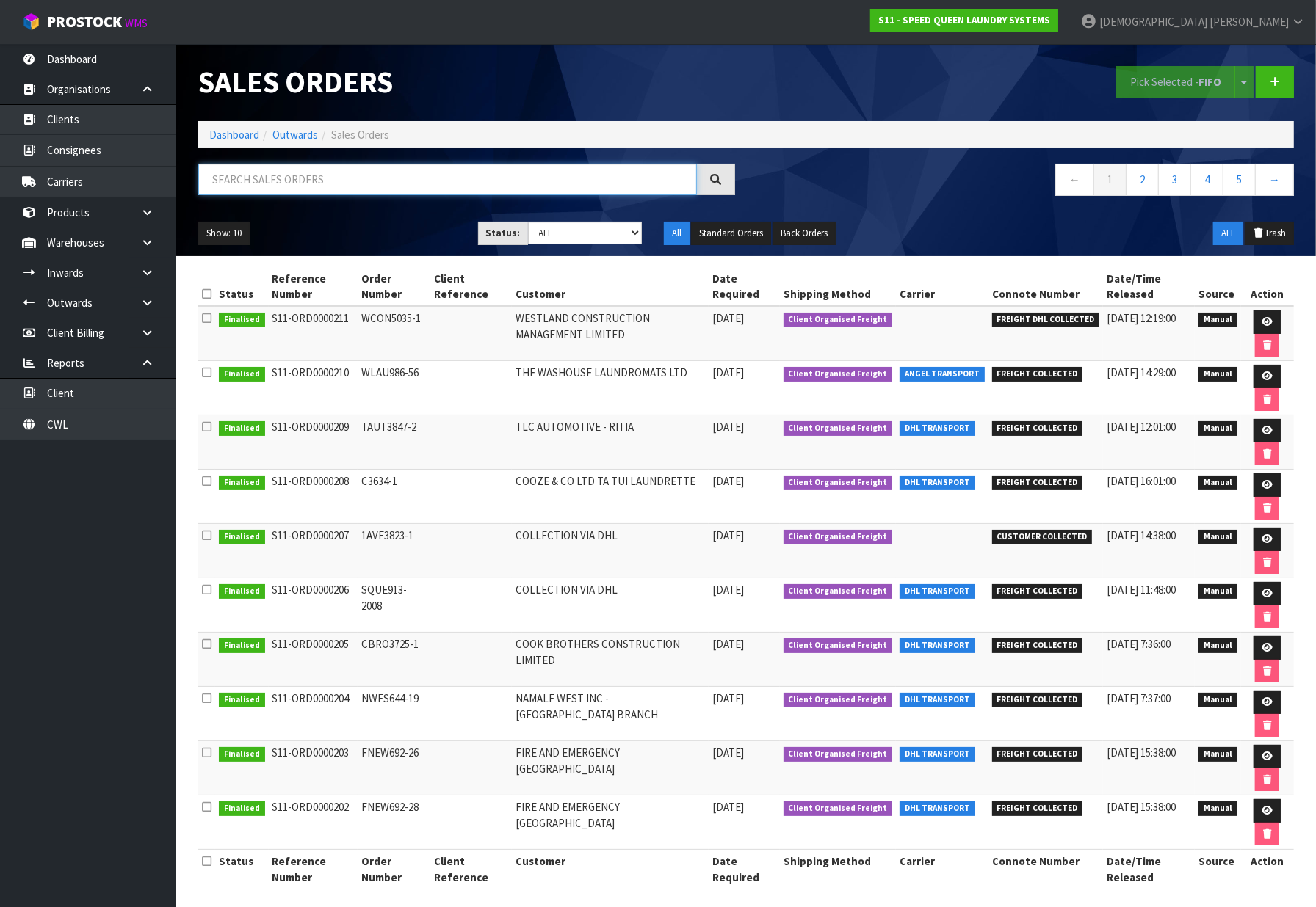
click at [289, 183] on input "text" at bounding box center [448, 179] width 499 height 32
paste input "SQ Transfer - AW1"
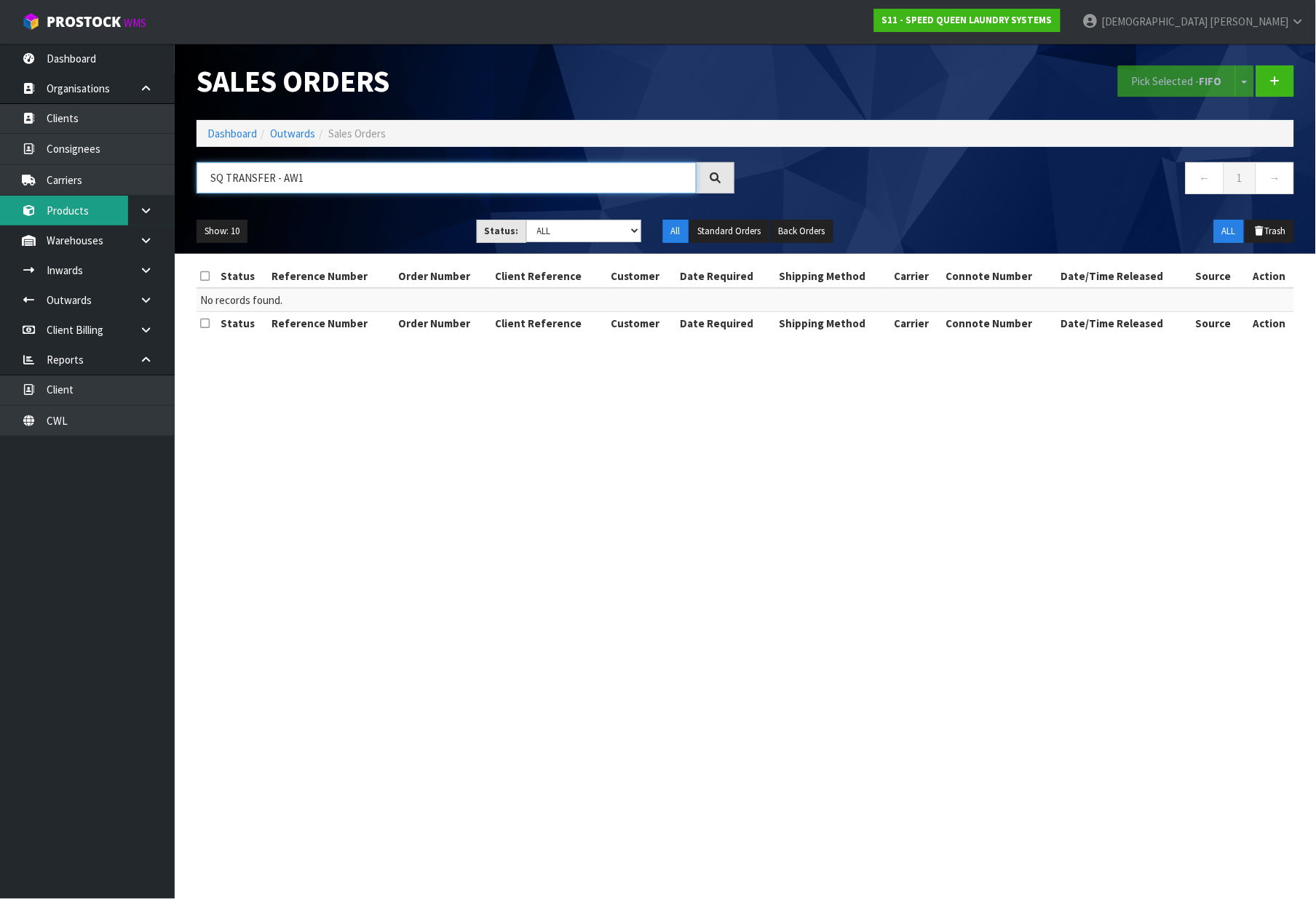
type input "SQ TRANSFER - AW1"
drag, startPoint x: 329, startPoint y: 186, endPoint x: 160, endPoint y: 193, distance: 169.1
click at [160, 193] on body "Toggle navigation ProStock WMS S11 - SPEED QUEEN LAUNDRY SYSTEMS [PERSON_NAME] …" at bounding box center [658, 450] width 1316 height 899
click at [1276, 83] on icon at bounding box center [1275, 81] width 10 height 11
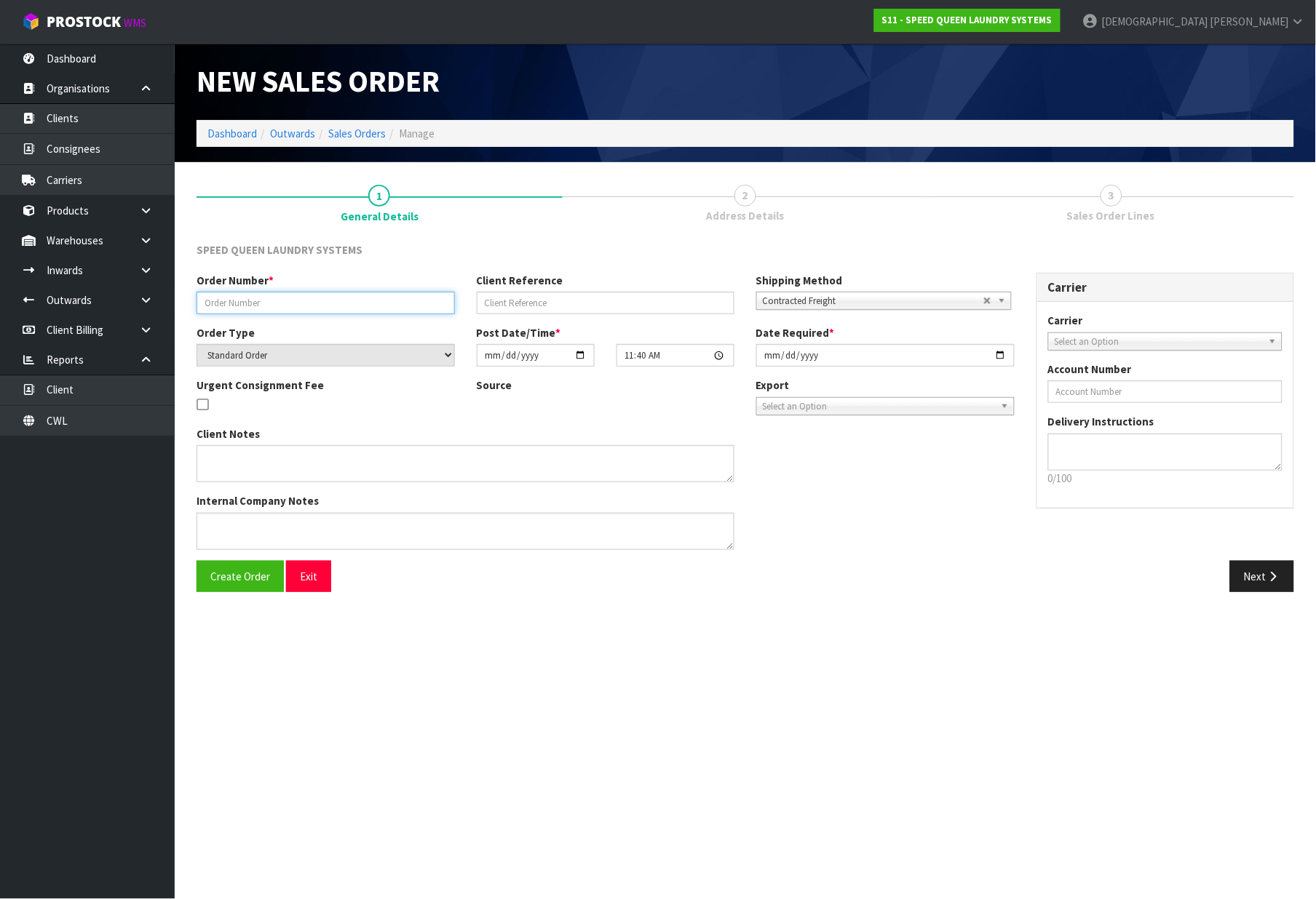
click at [303, 304] on input "text" at bounding box center [326, 303] width 259 height 23
paste input "SQ TRANSFER - AW1"
type input "SQ TRANSFER - AW1"
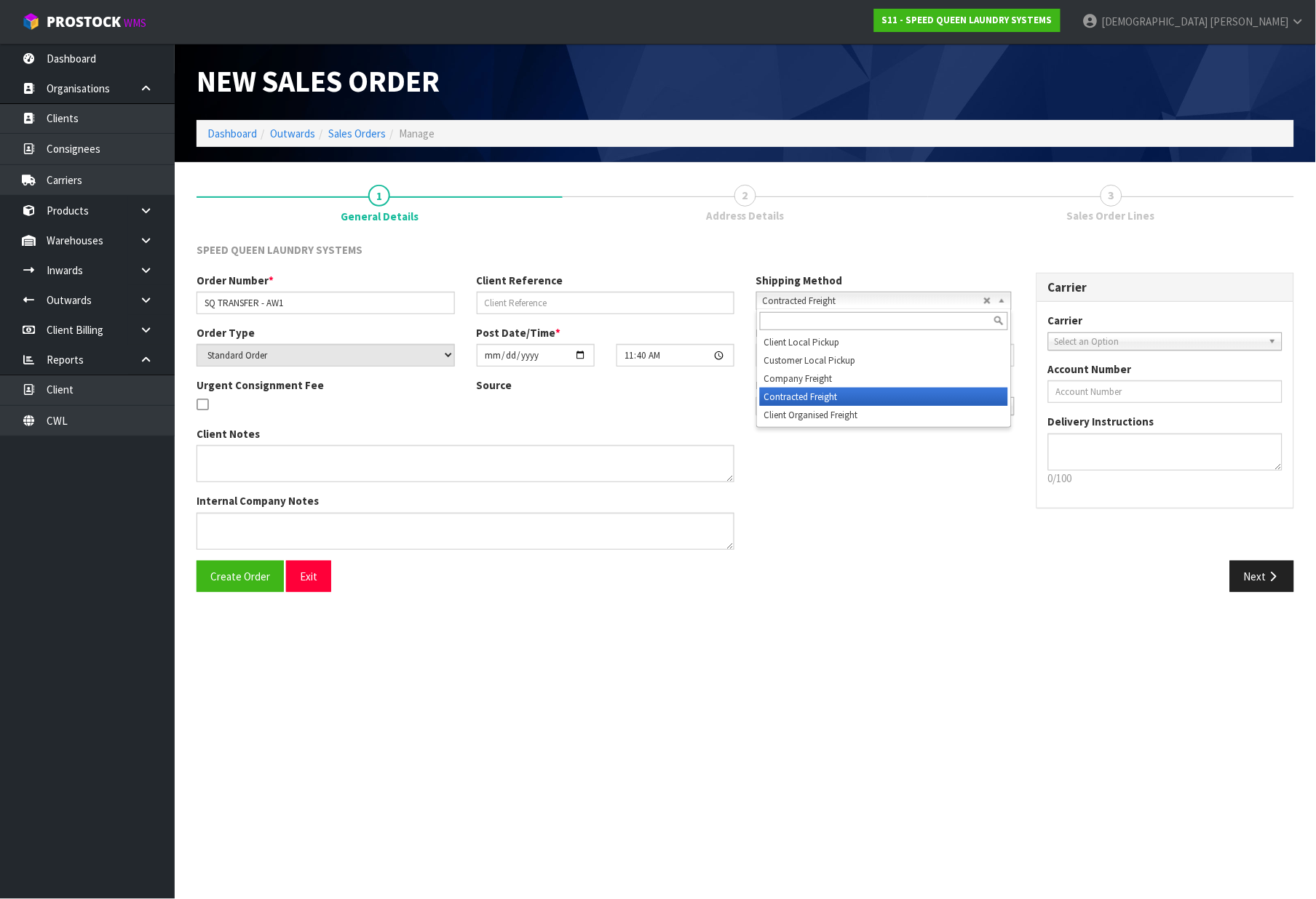
click at [828, 297] on span "Contracted Freight" at bounding box center [873, 301] width 221 height 18
click at [802, 416] on li "Client Organised Freight" at bounding box center [884, 415] width 249 height 18
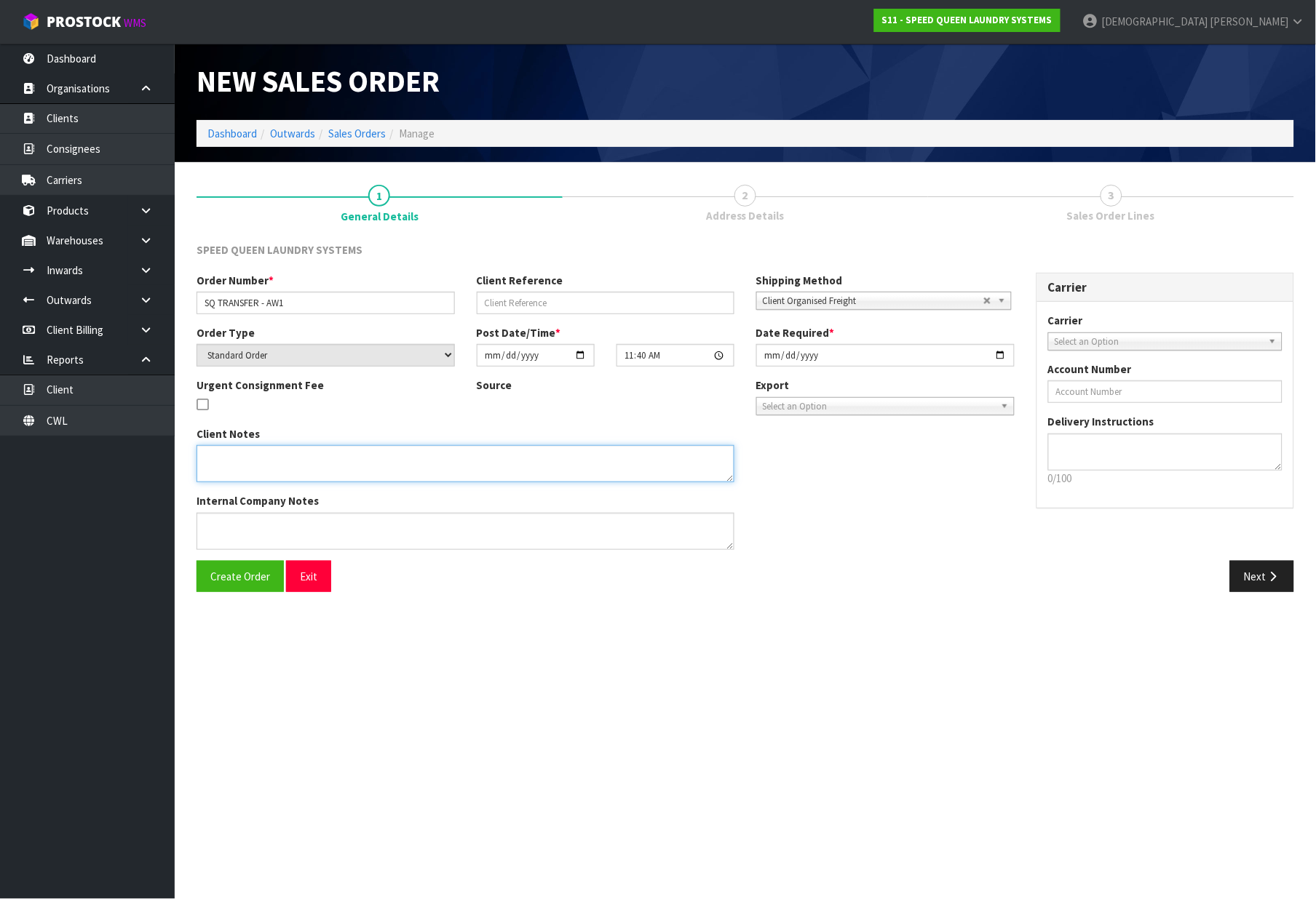
click at [287, 464] on textarea at bounding box center [466, 464] width 538 height 37
paste textarea "COLLECTION VIA DHL"
type textarea "COLLECTION VIA DHL"
click at [1275, 581] on icon "button" at bounding box center [1274, 577] width 14 height 11
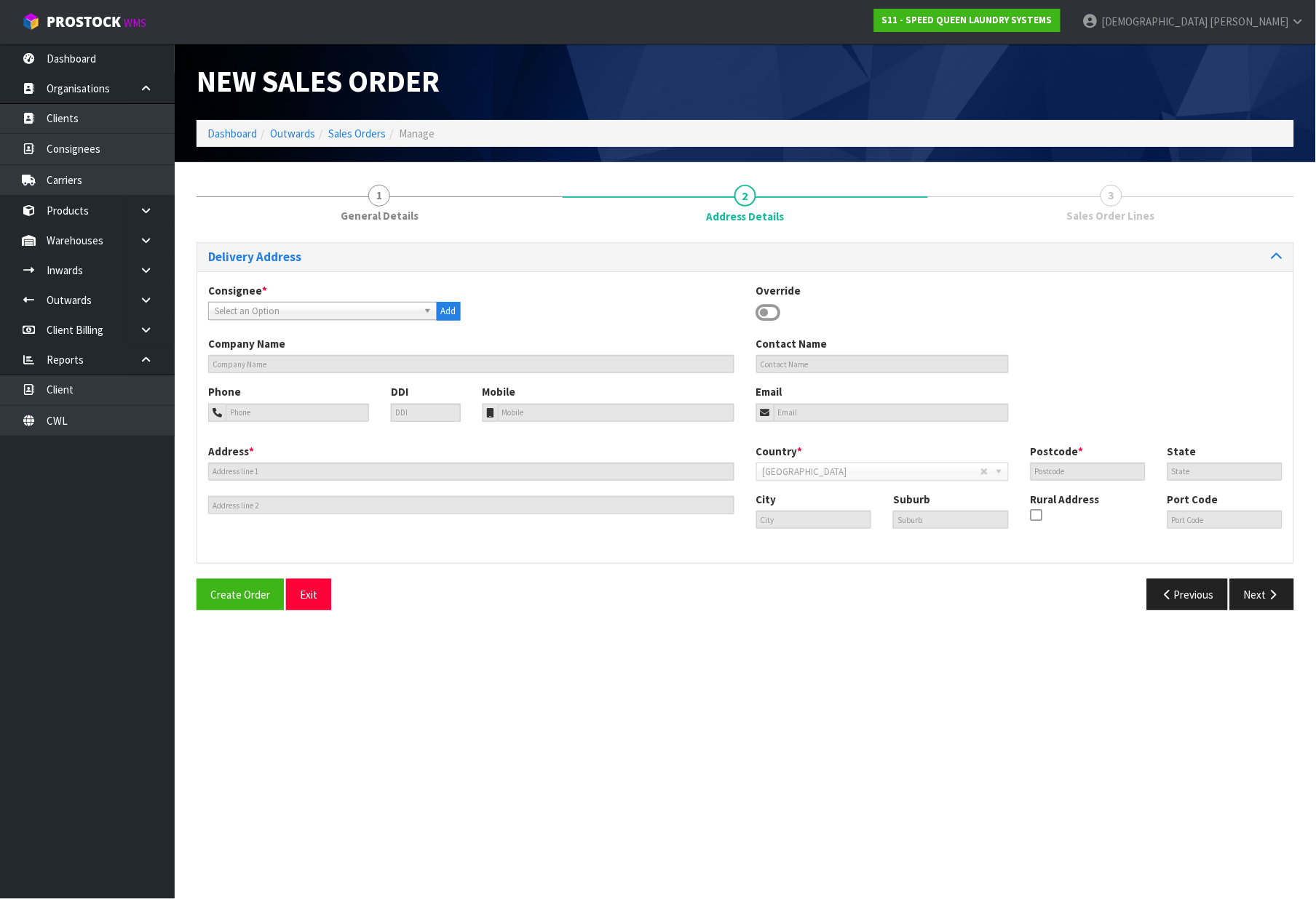
click at [316, 304] on span "Select an Option" at bounding box center [316, 311] width 203 height 18
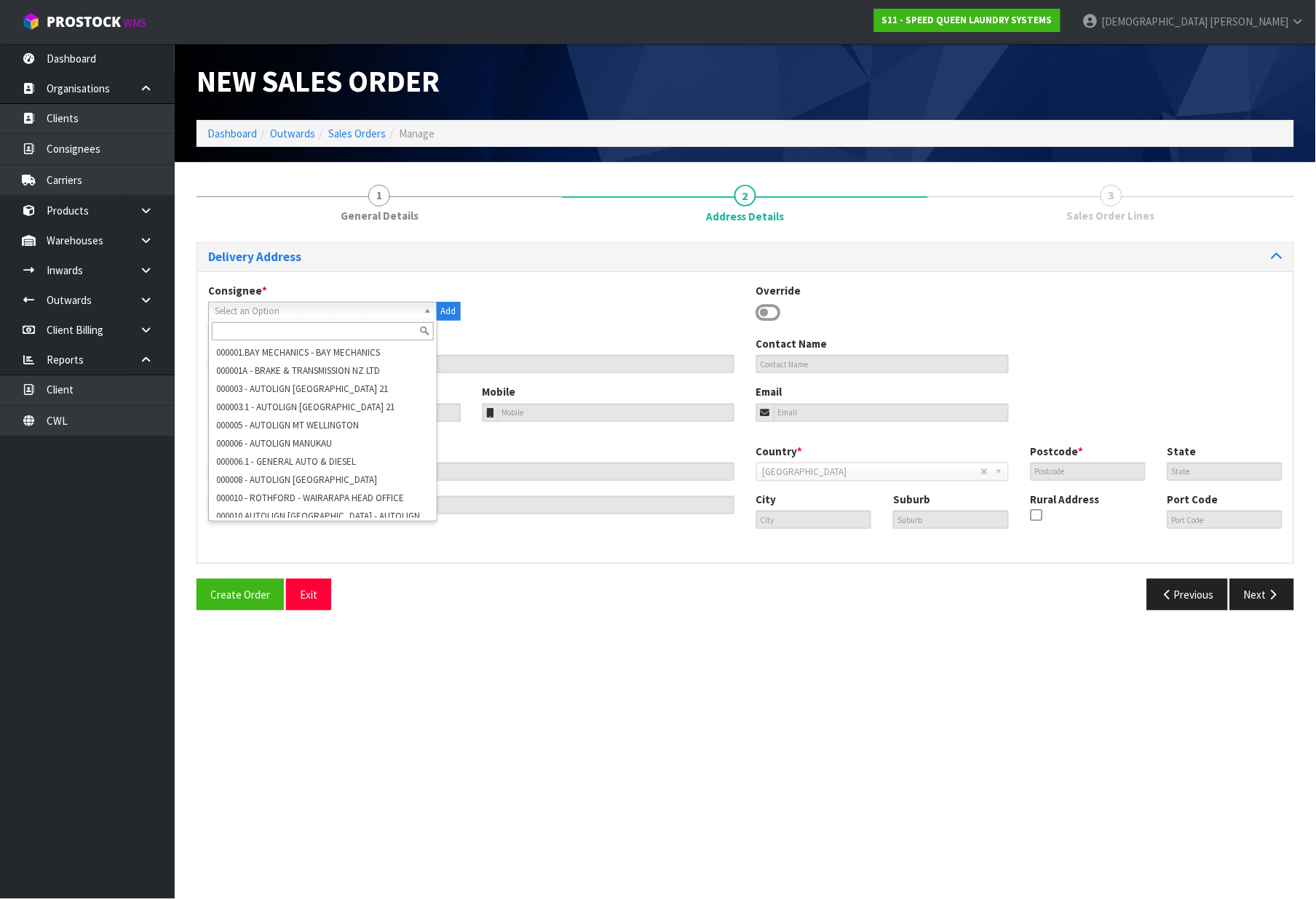
click at [544, 305] on div "Consignee * 000001.BAY MECHANICS - BAY MECHANICS 000001A - BRAKE & TRANSMISSION…" at bounding box center [746, 310] width 1096 height 53
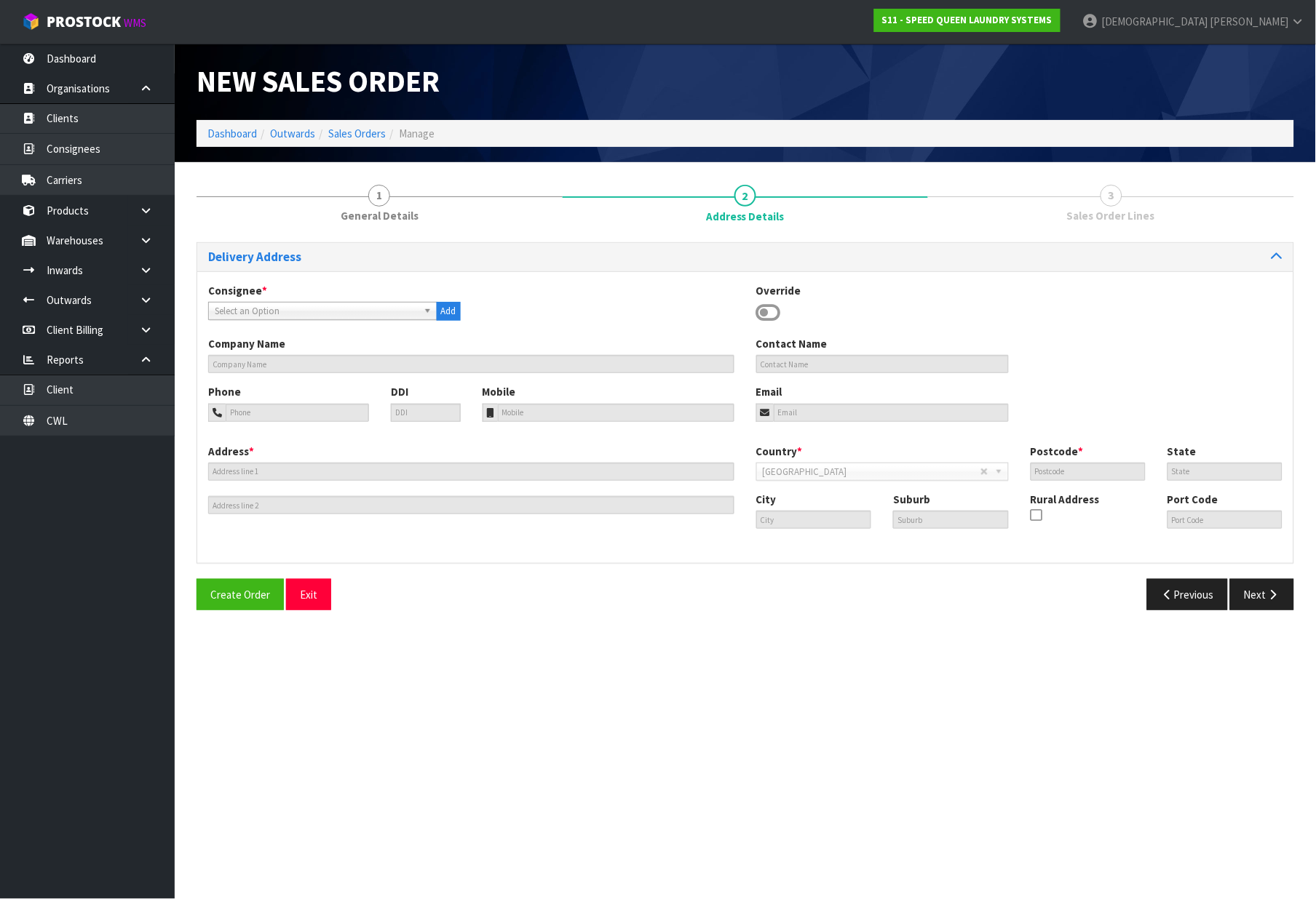
click at [773, 304] on icon at bounding box center [768, 313] width 25 height 22
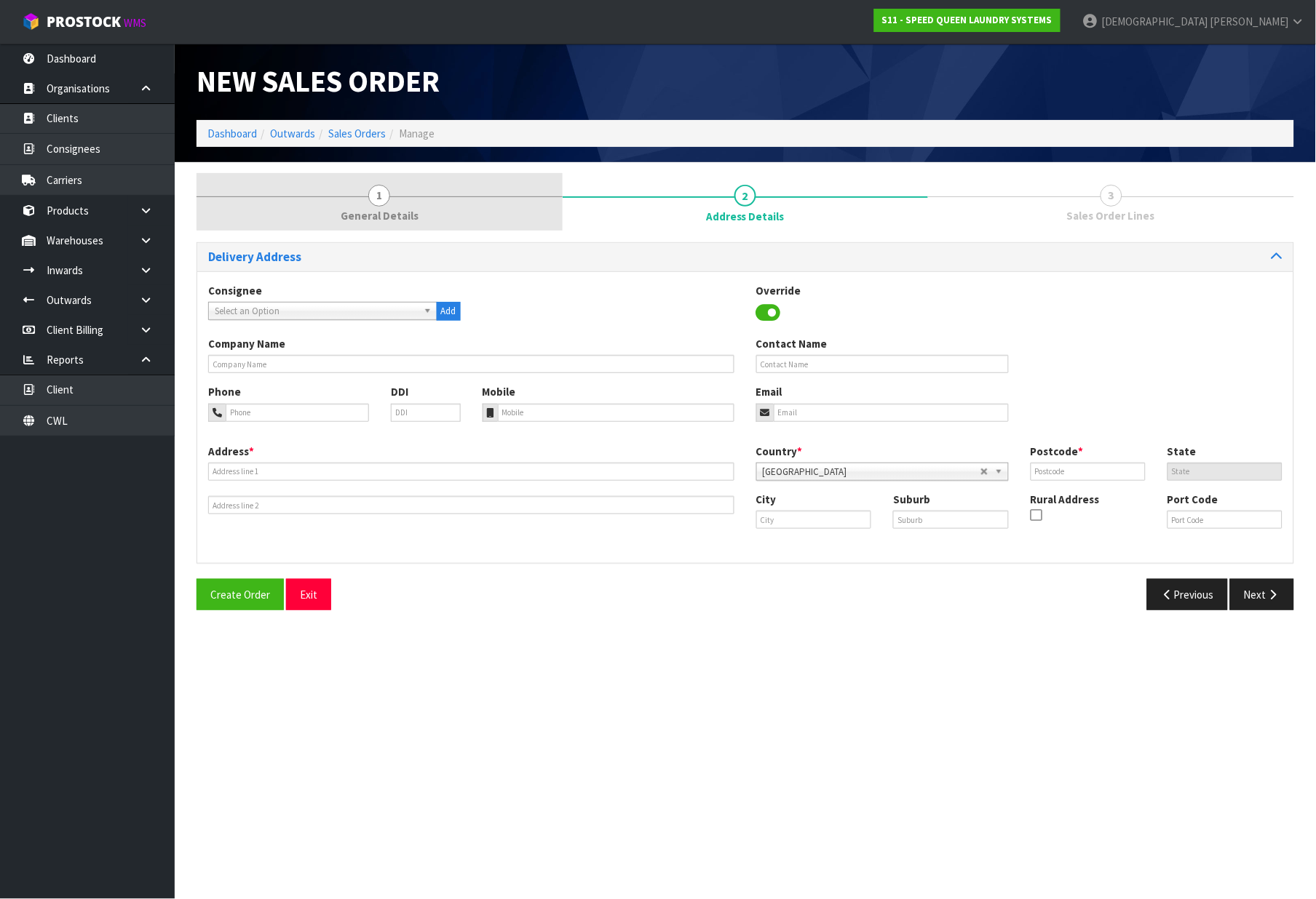
click at [381, 195] on span "1" at bounding box center [379, 196] width 22 height 22
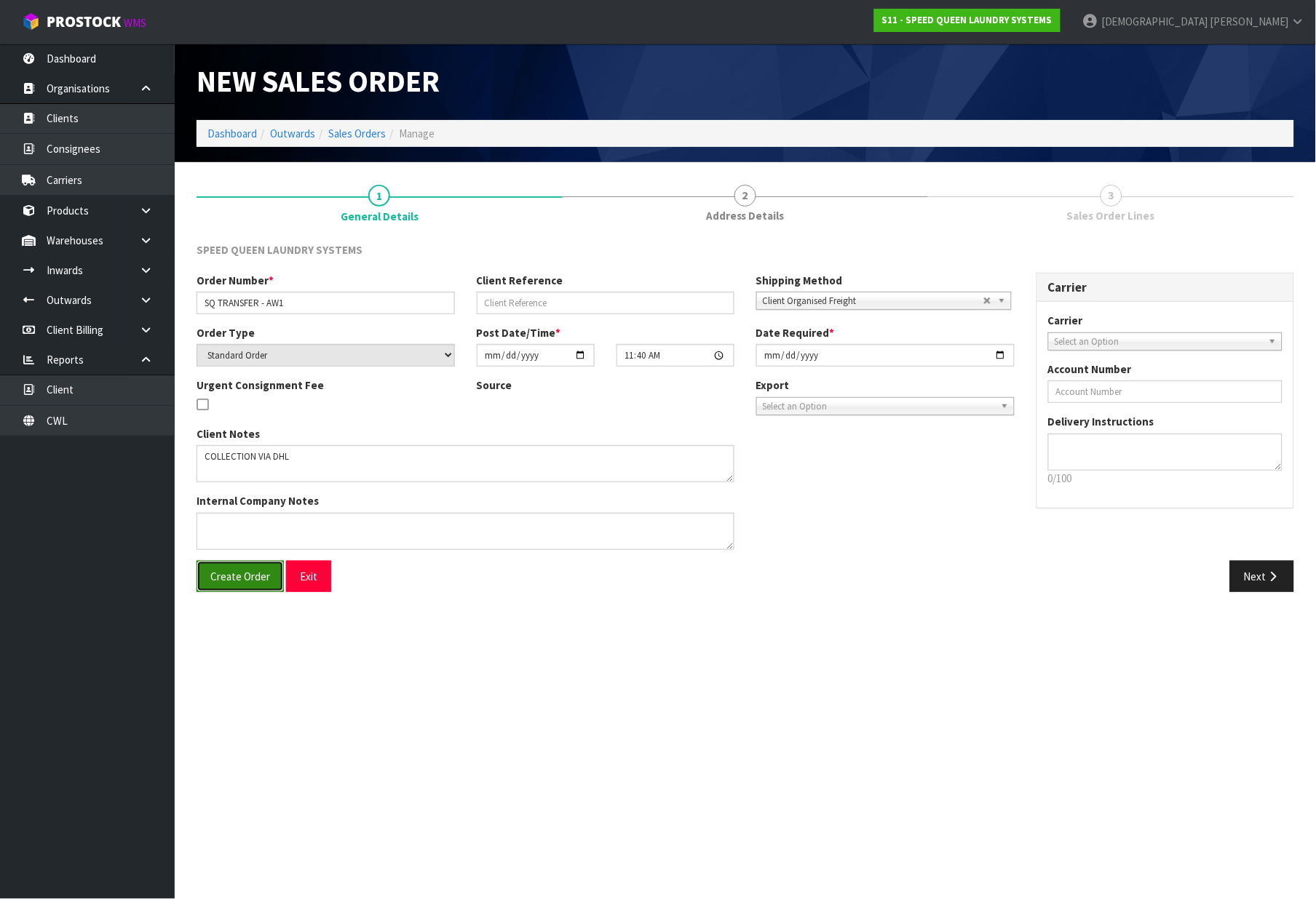
click at [245, 572] on span "Create Order" at bounding box center [240, 577] width 59 height 14
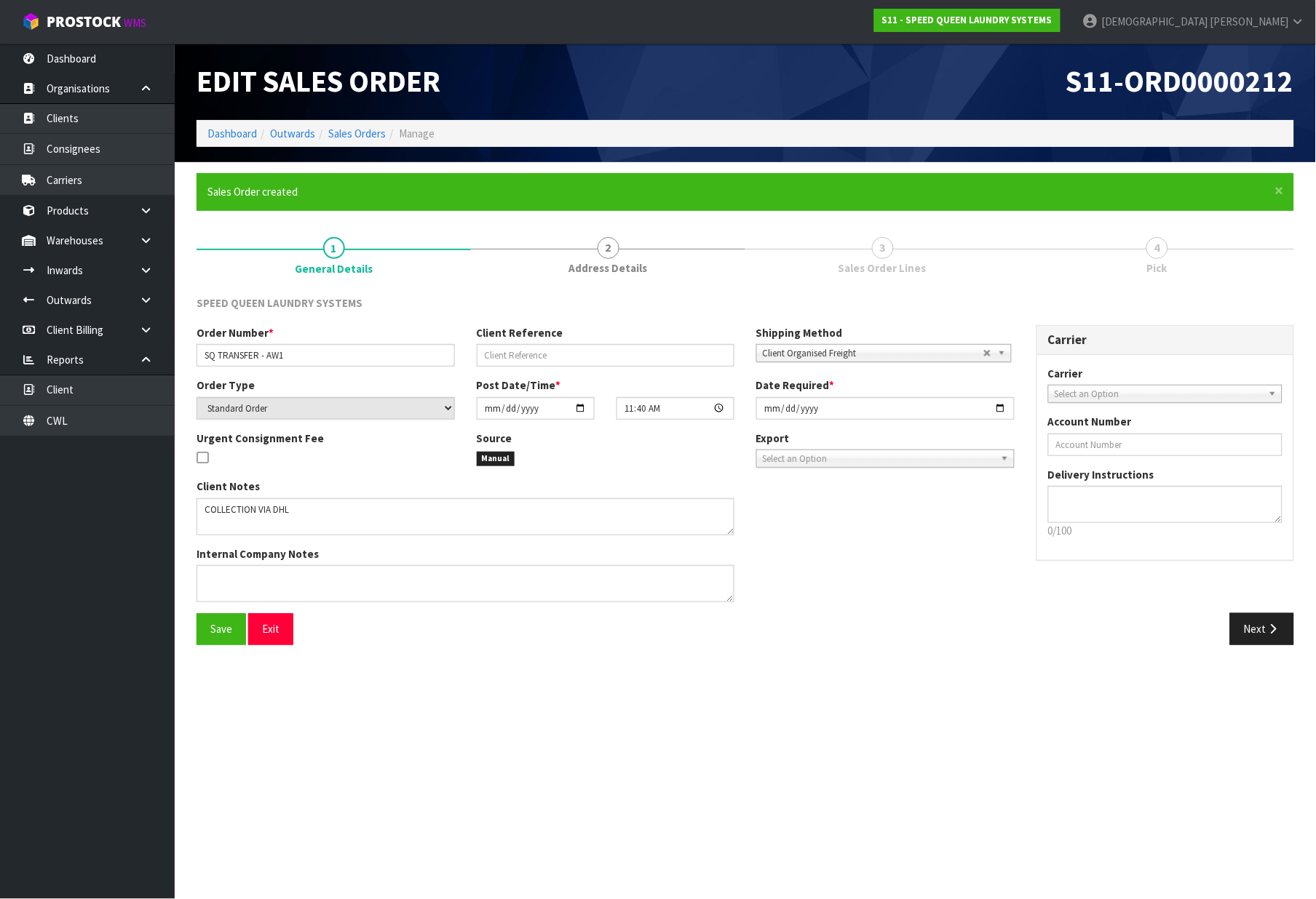
click at [350, 143] on ol "Dashboard Outwards Sales Orders Manage" at bounding box center [746, 134] width 1098 height 27
click at [354, 134] on link "Sales Orders" at bounding box center [357, 133] width 58 height 14
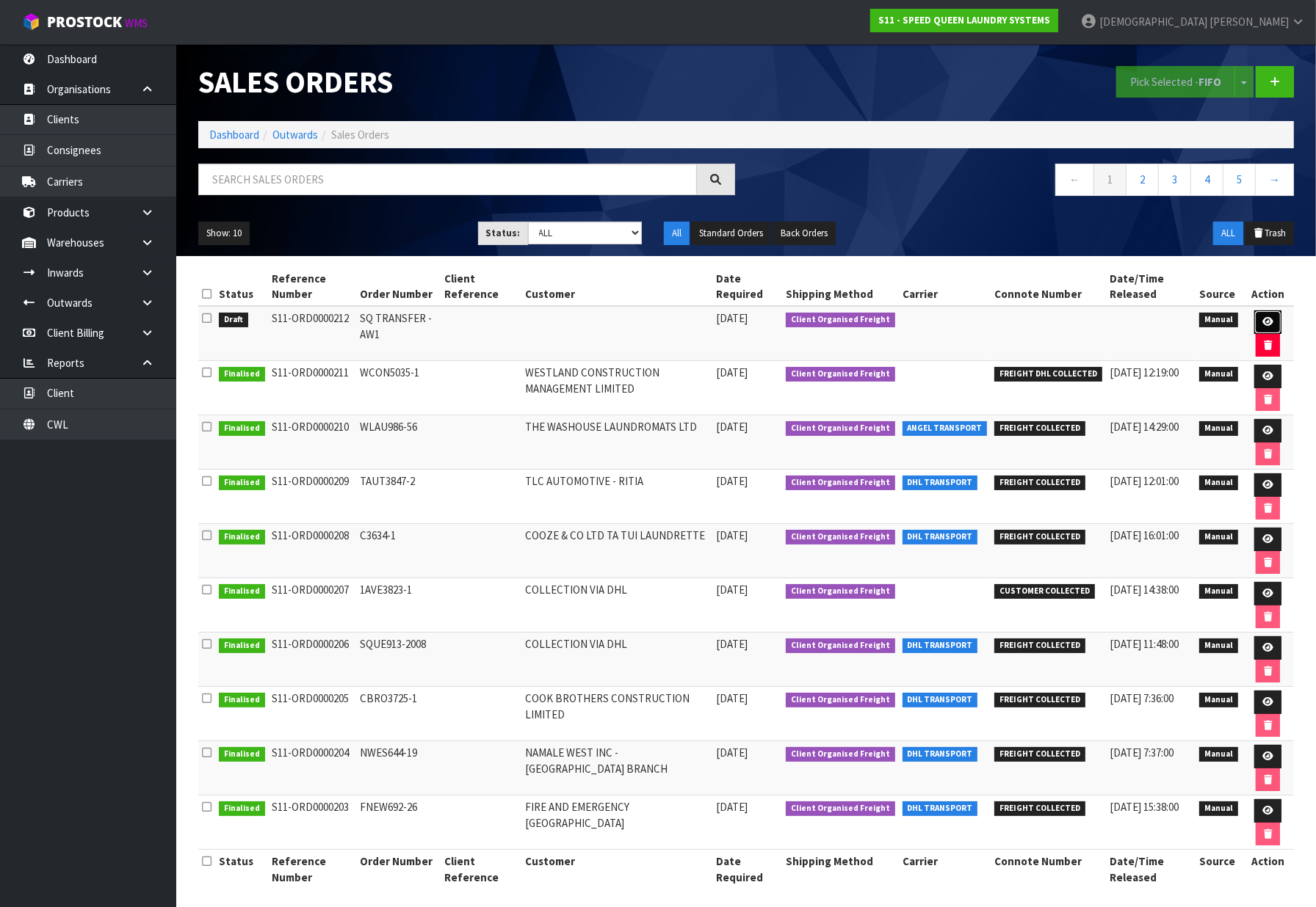
click at [1272, 323] on link at bounding box center [1267, 322] width 27 height 23
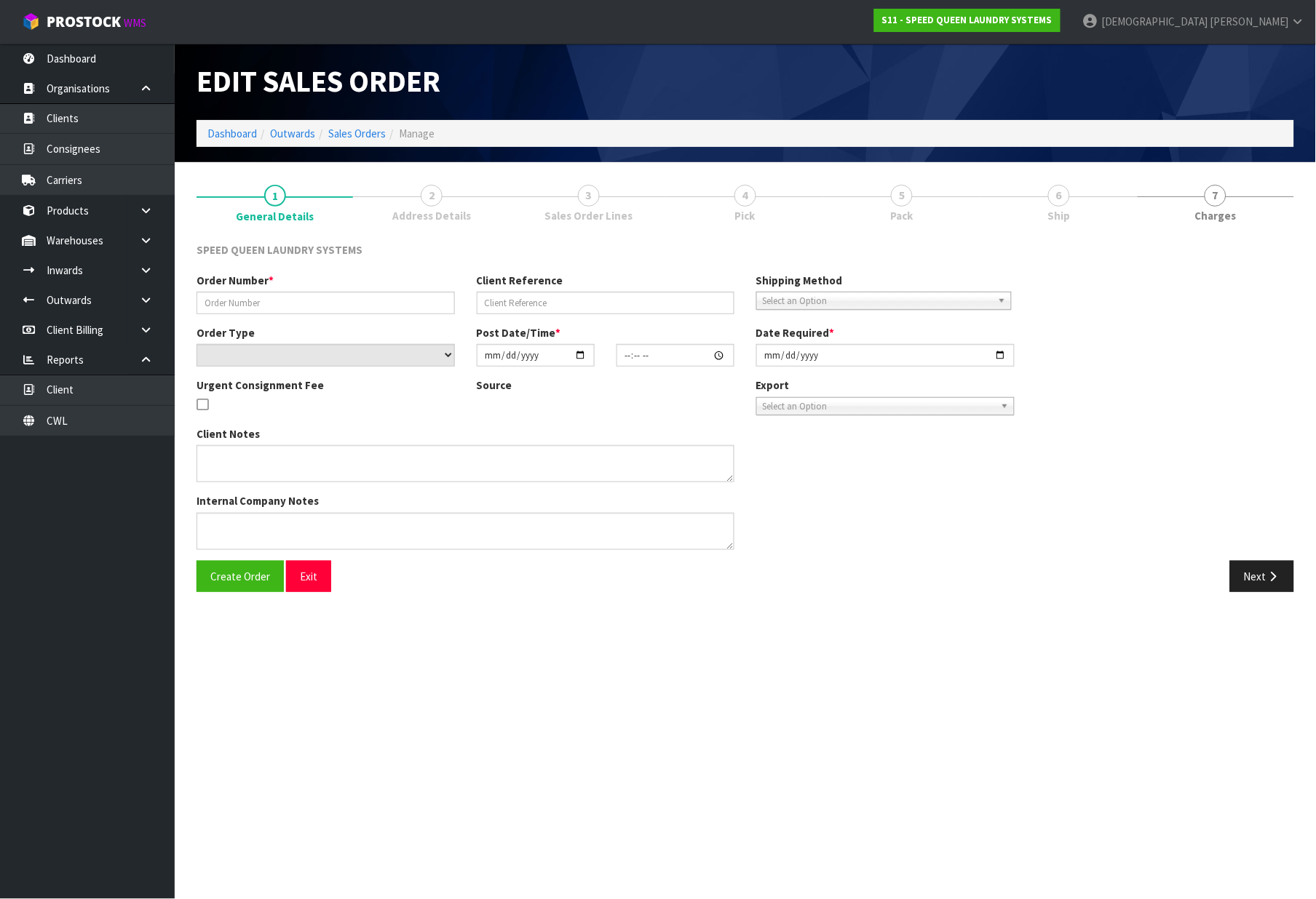
type input "SQ TRANSFER - AW1"
select select "number:0"
type input "[DATE]"
type input "11:40:00.000"
type input "[DATE]"
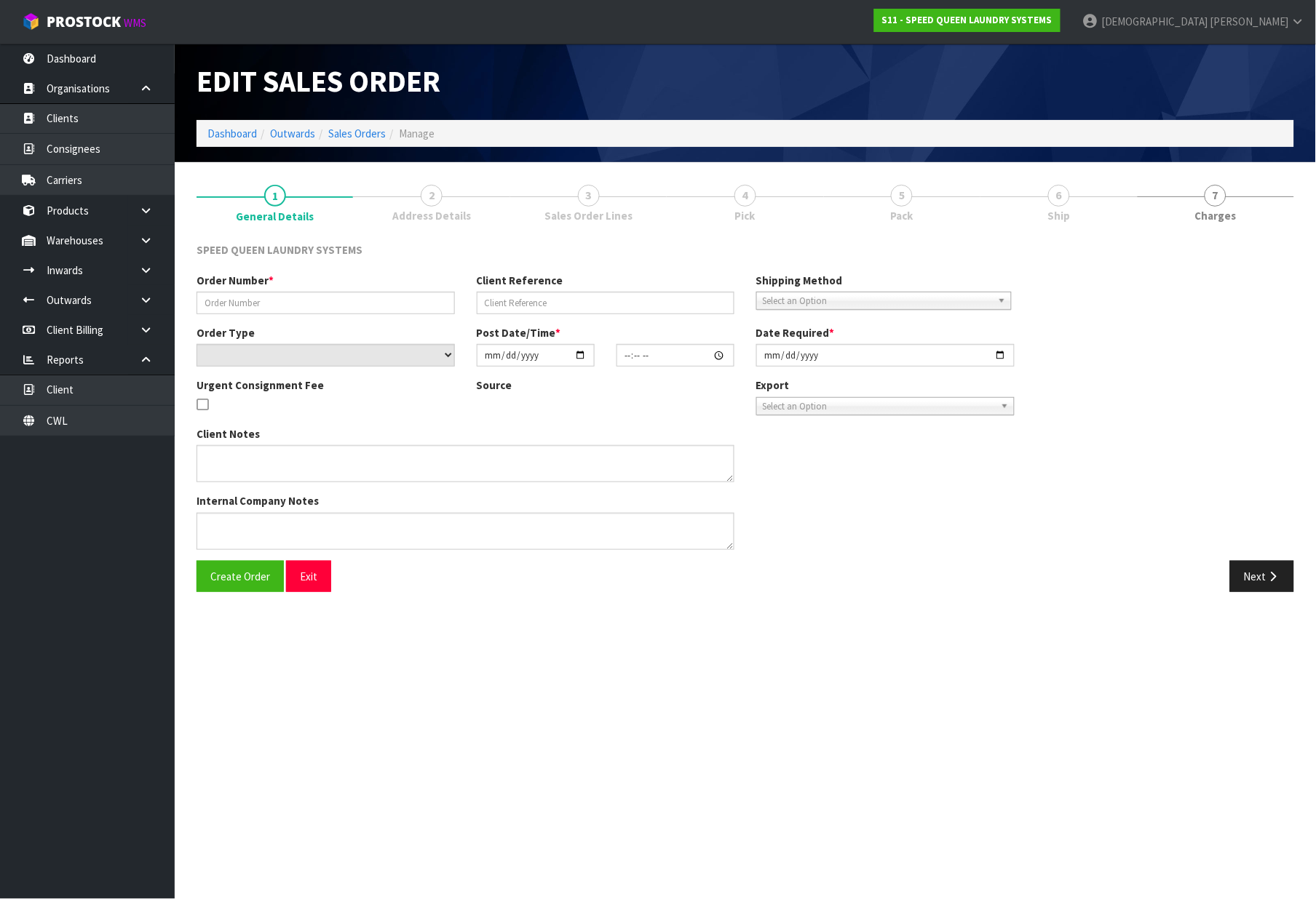
type textarea "COLLECTION VIA DHL"
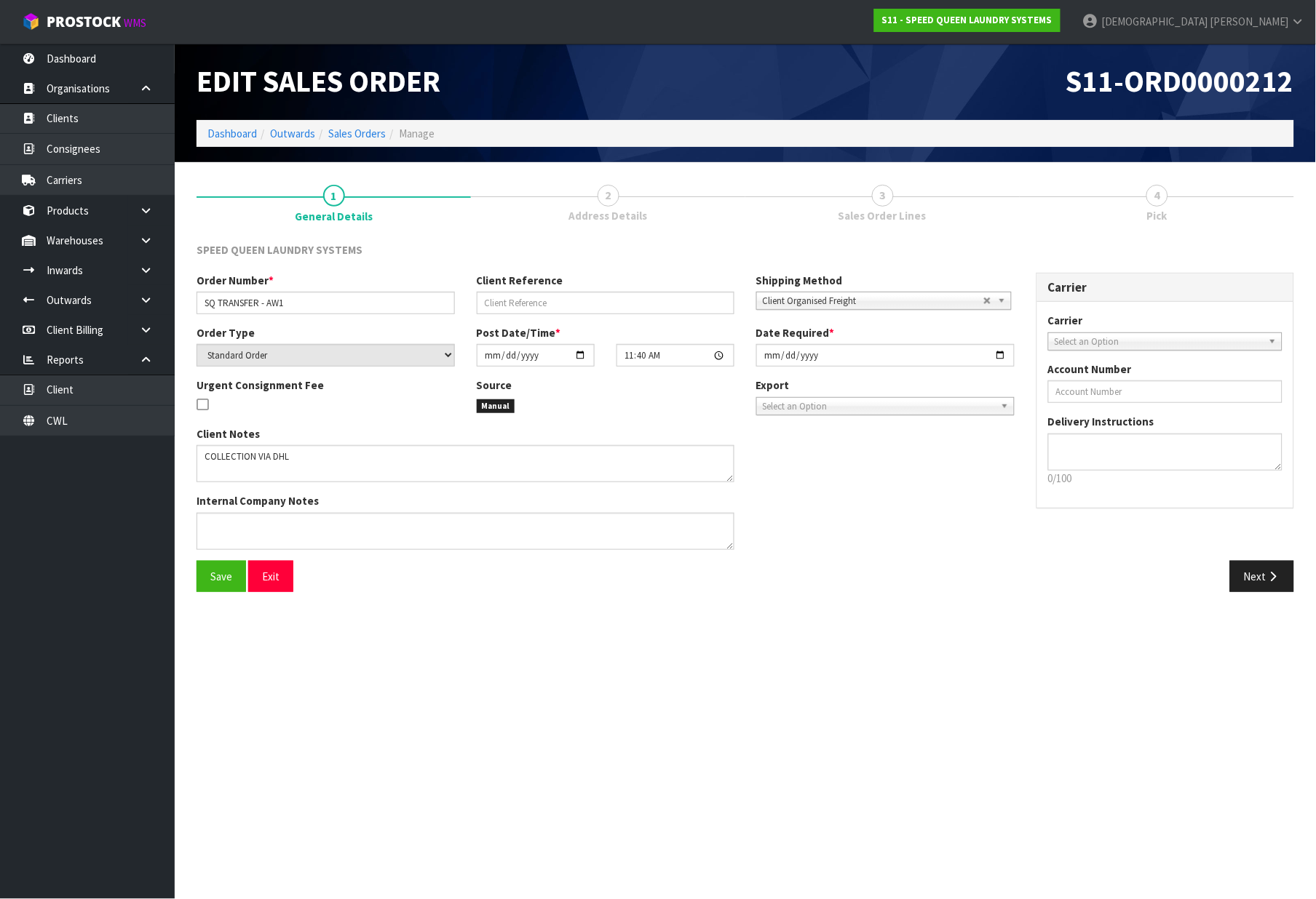
click at [608, 204] on span "2" at bounding box center [608, 196] width 22 height 22
drag, startPoint x: 1249, startPoint y: 580, endPoint x: 608, endPoint y: 423, distance: 659.9
click at [1249, 580] on button "Next" at bounding box center [1263, 577] width 64 height 31
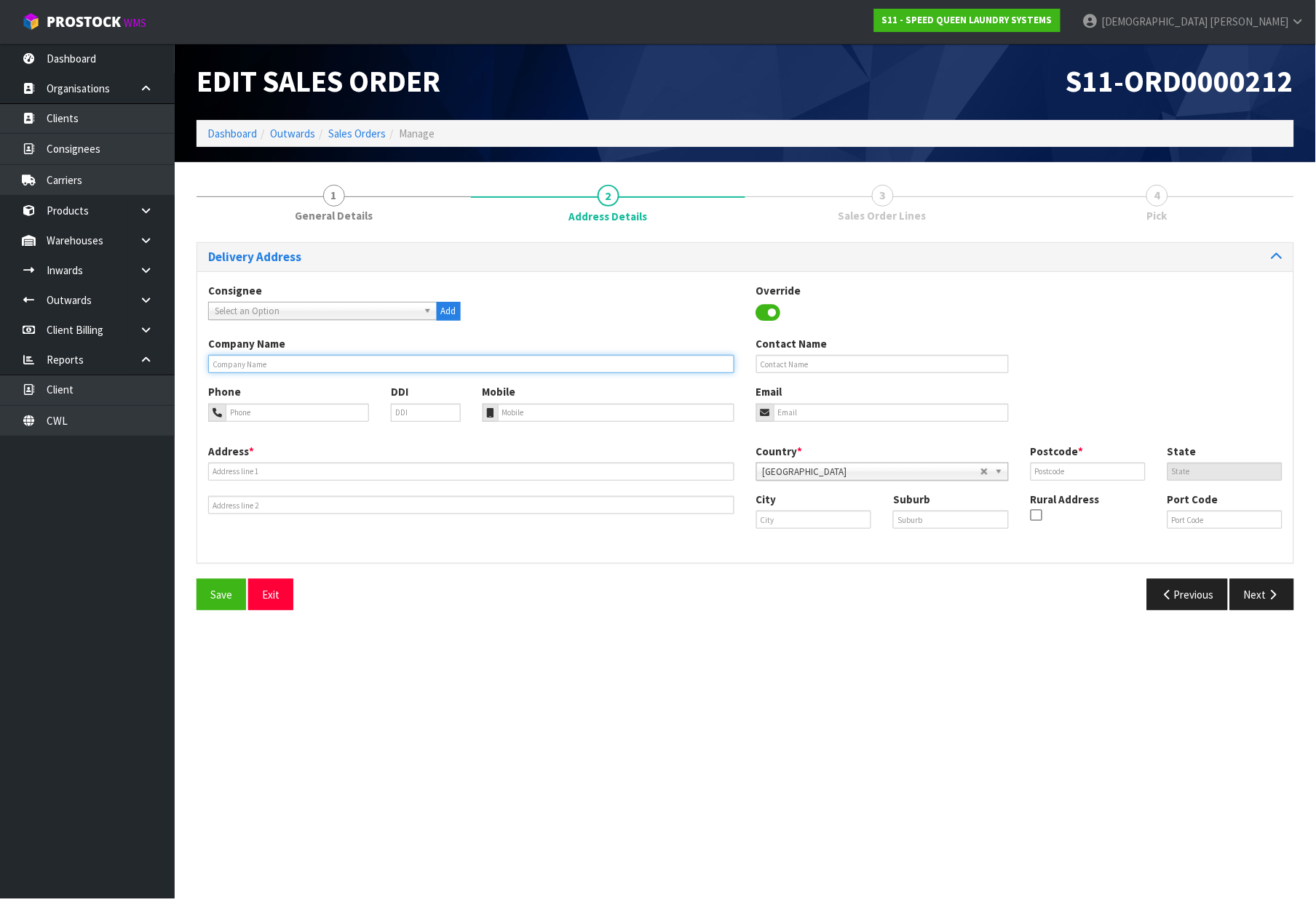
click at [277, 364] on input "text" at bounding box center [471, 364] width 526 height 18
paste input "COLLECTION VIA DHL"
type input "COLLECTION VIA DHL"
click at [1072, 477] on input "text" at bounding box center [1089, 472] width 115 height 18
type input "00"
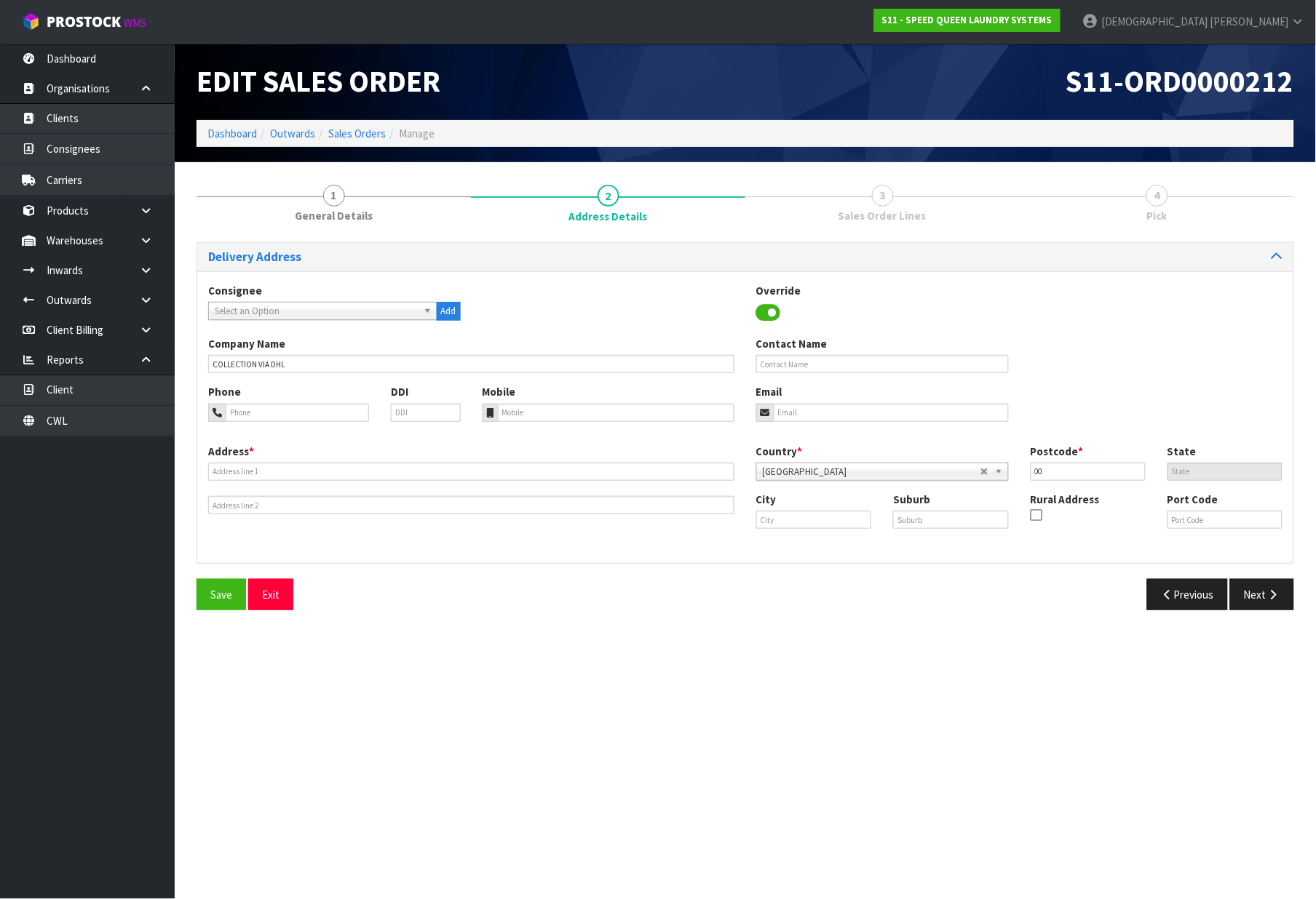
click at [1154, 418] on div "Phone DDI Mobile Email" at bounding box center [746, 413] width 1096 height 59
click at [1296, 598] on div "Previous Next" at bounding box center [1026, 595] width 560 height 31
click at [1284, 595] on button "Next" at bounding box center [1263, 595] width 64 height 31
click at [338, 474] on input "text" at bounding box center [471, 472] width 526 height 18
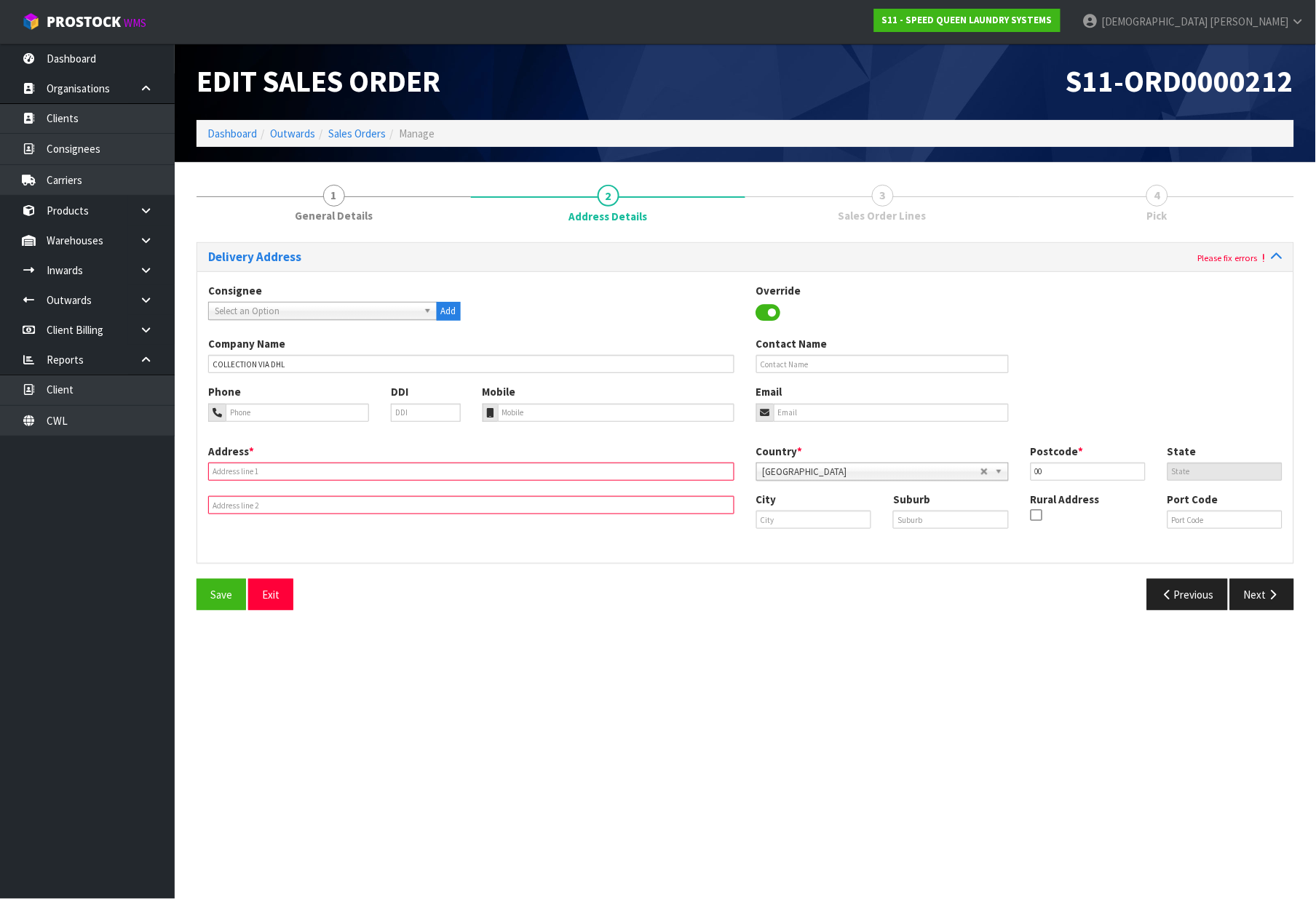
click at [368, 439] on div "Phone DDI Mobile Email" at bounding box center [746, 413] width 1096 height 59
click at [300, 304] on span "Select an Option" at bounding box center [316, 311] width 203 height 18
type input "C"
type input "D"
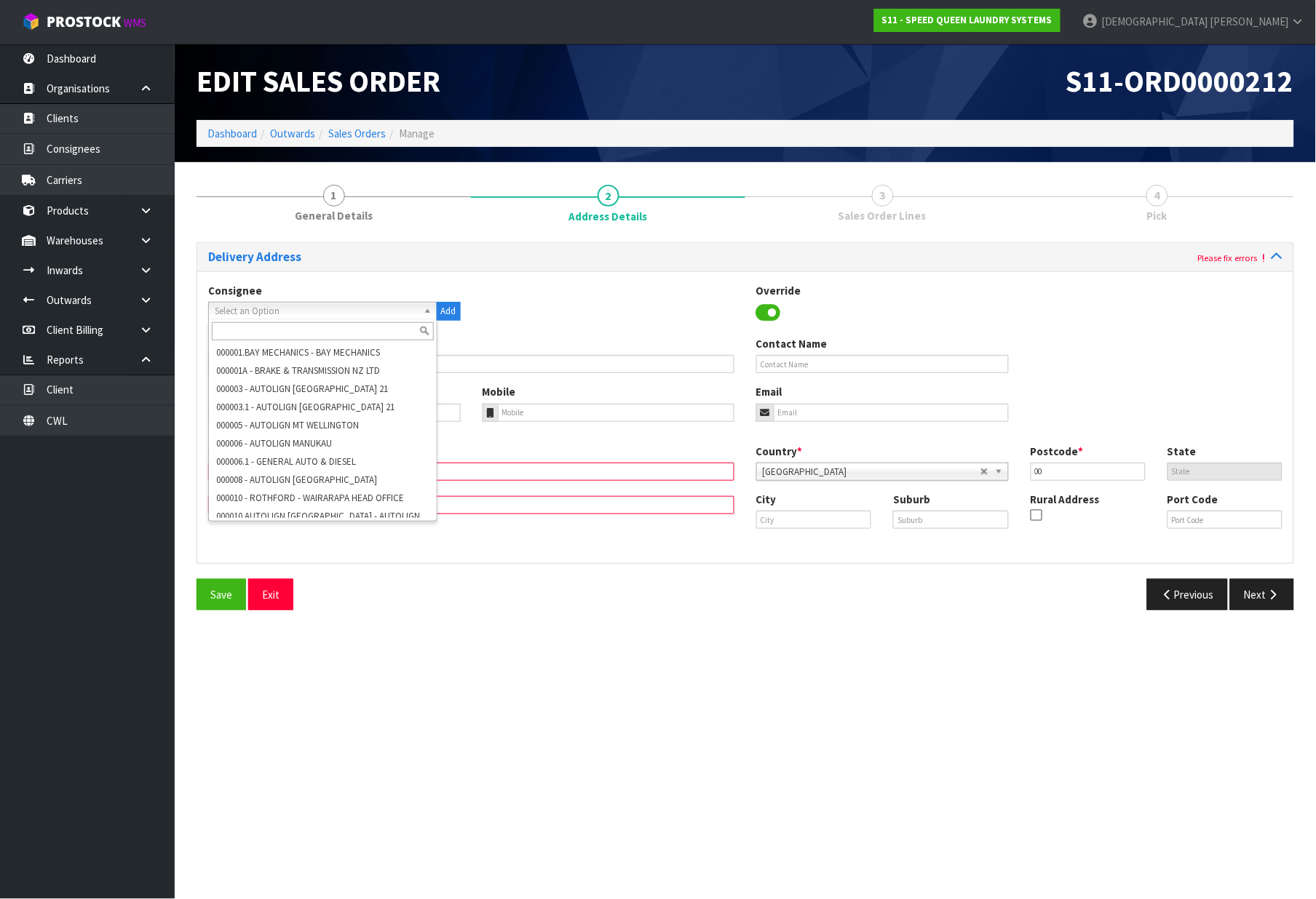
click at [598, 469] on input "text" at bounding box center [471, 472] width 526 height 18
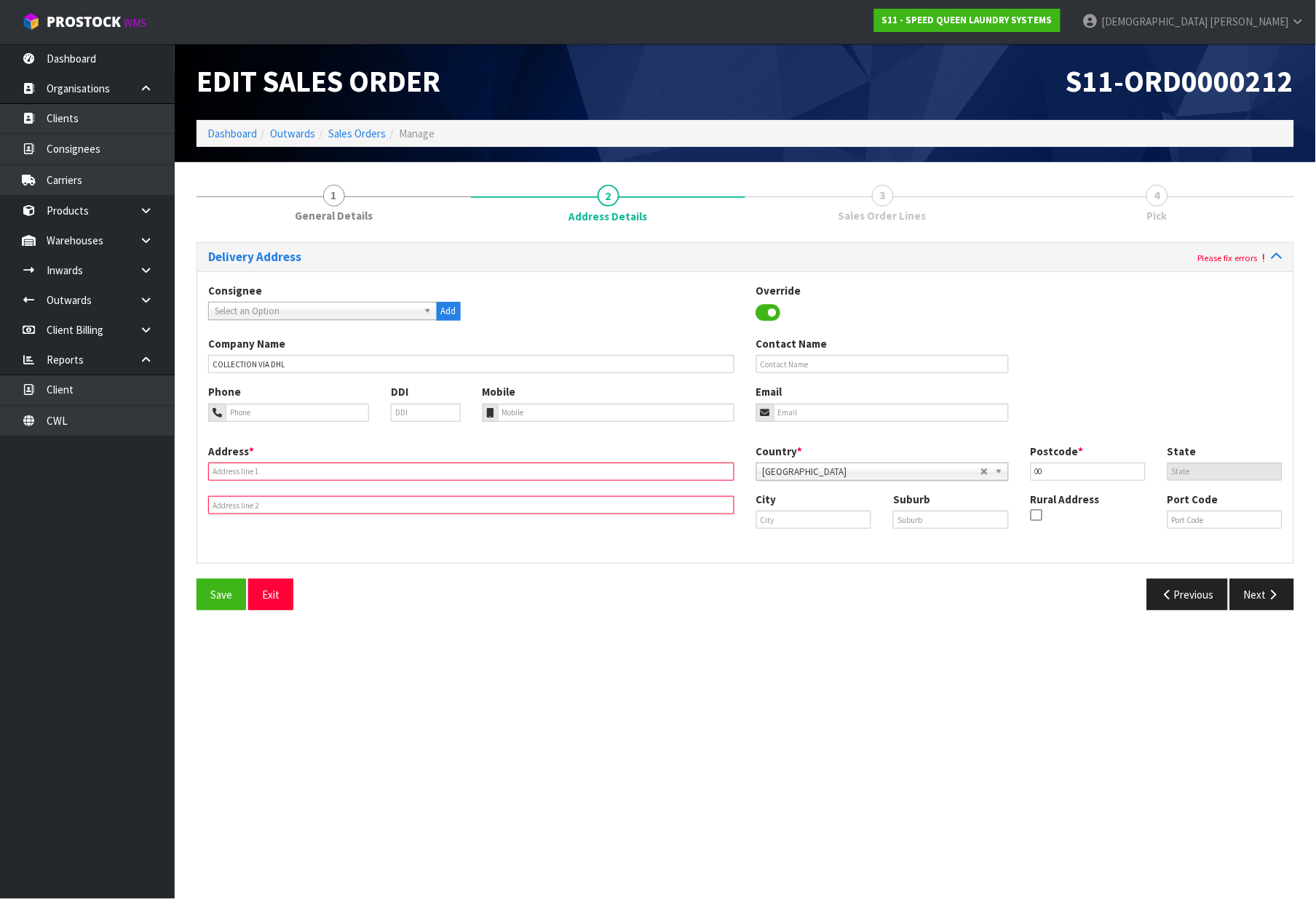
paste input "COLLECTION VIA DHL"
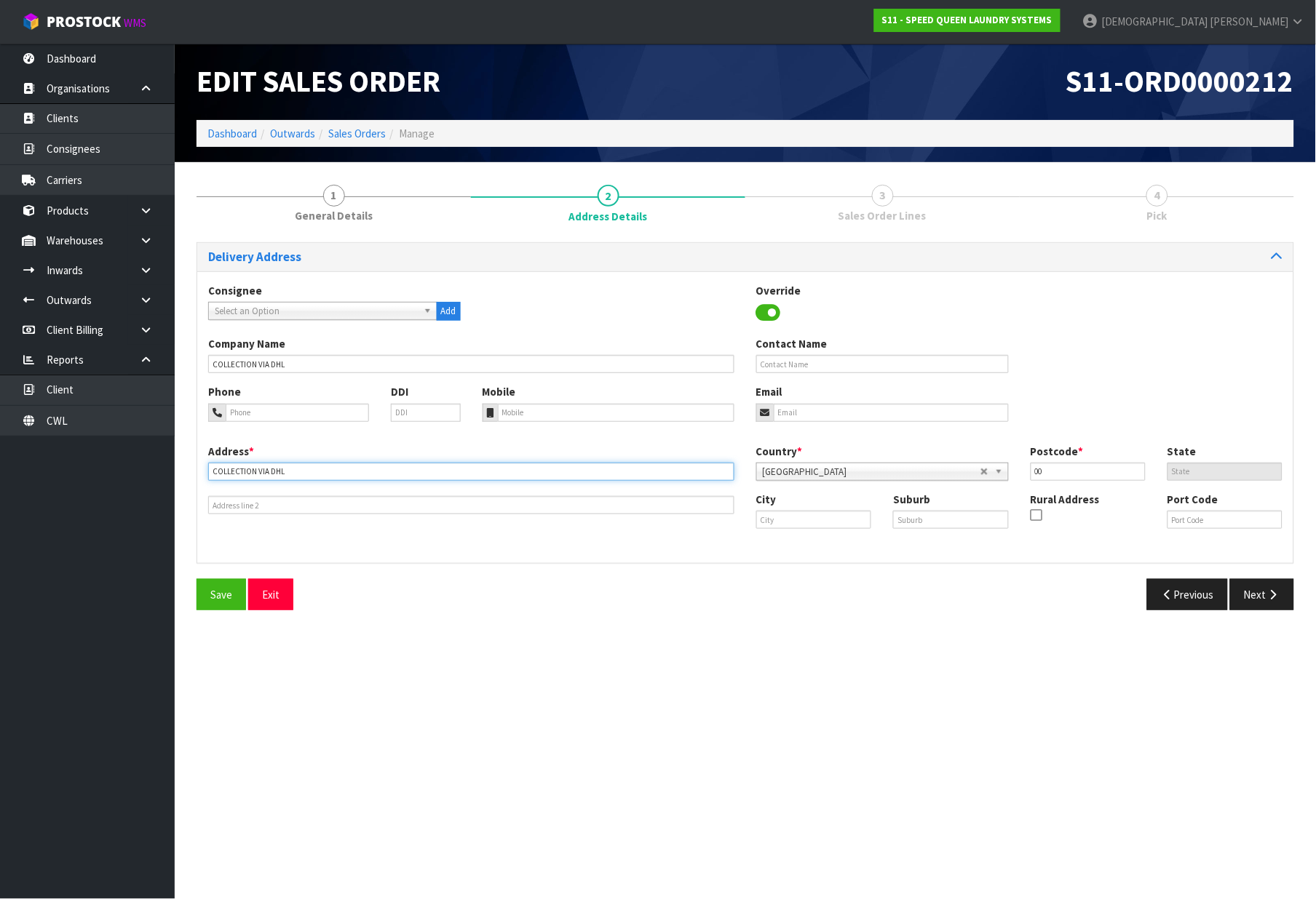
type input "COLLECTION VIA DHL"
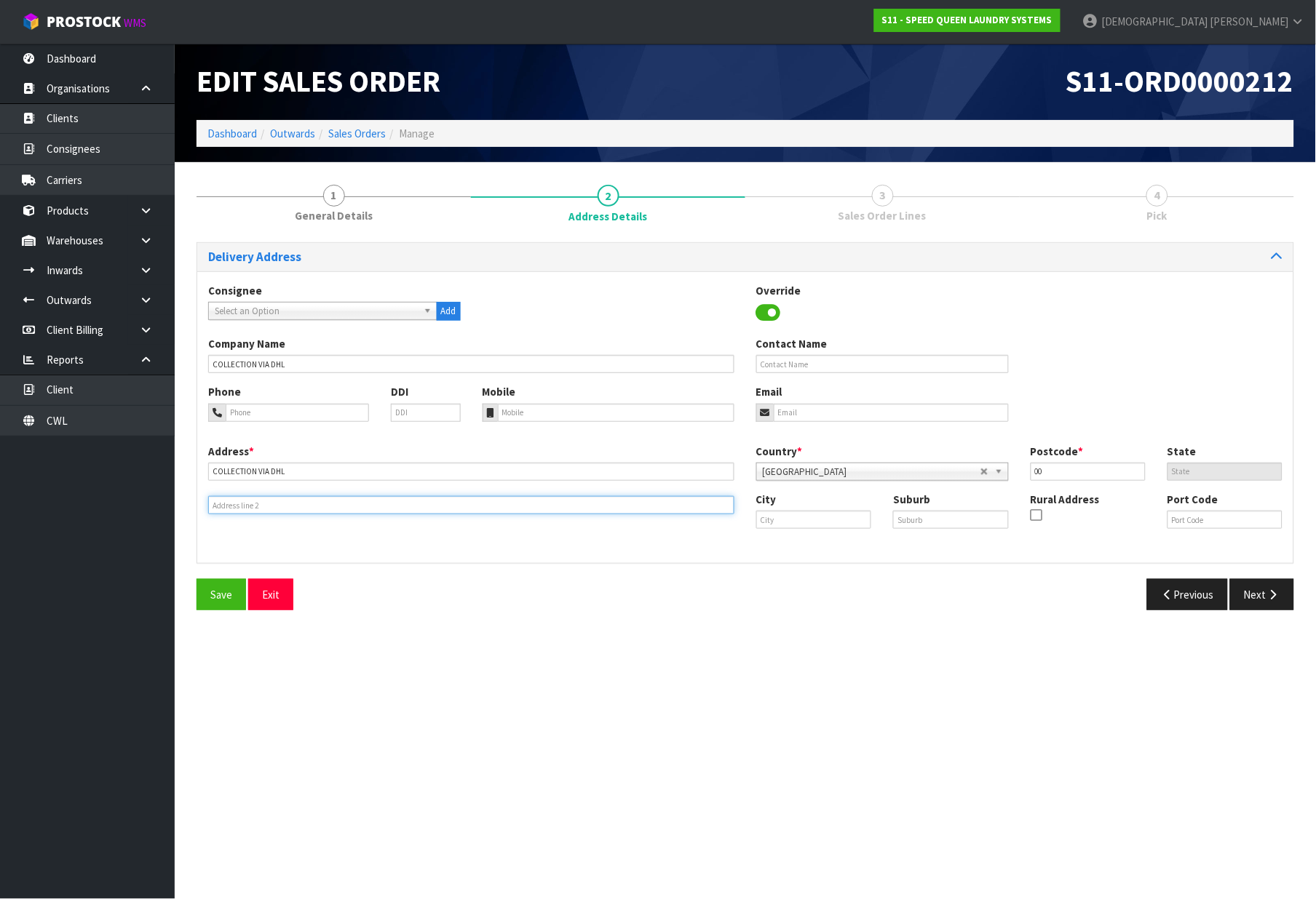
click at [554, 505] on input "text" at bounding box center [471, 505] width 526 height 18
paste input "COLLECTION VIA DHL"
type input "COLLECTION VIA DHL"
click at [1253, 592] on button "Next" at bounding box center [1263, 595] width 64 height 31
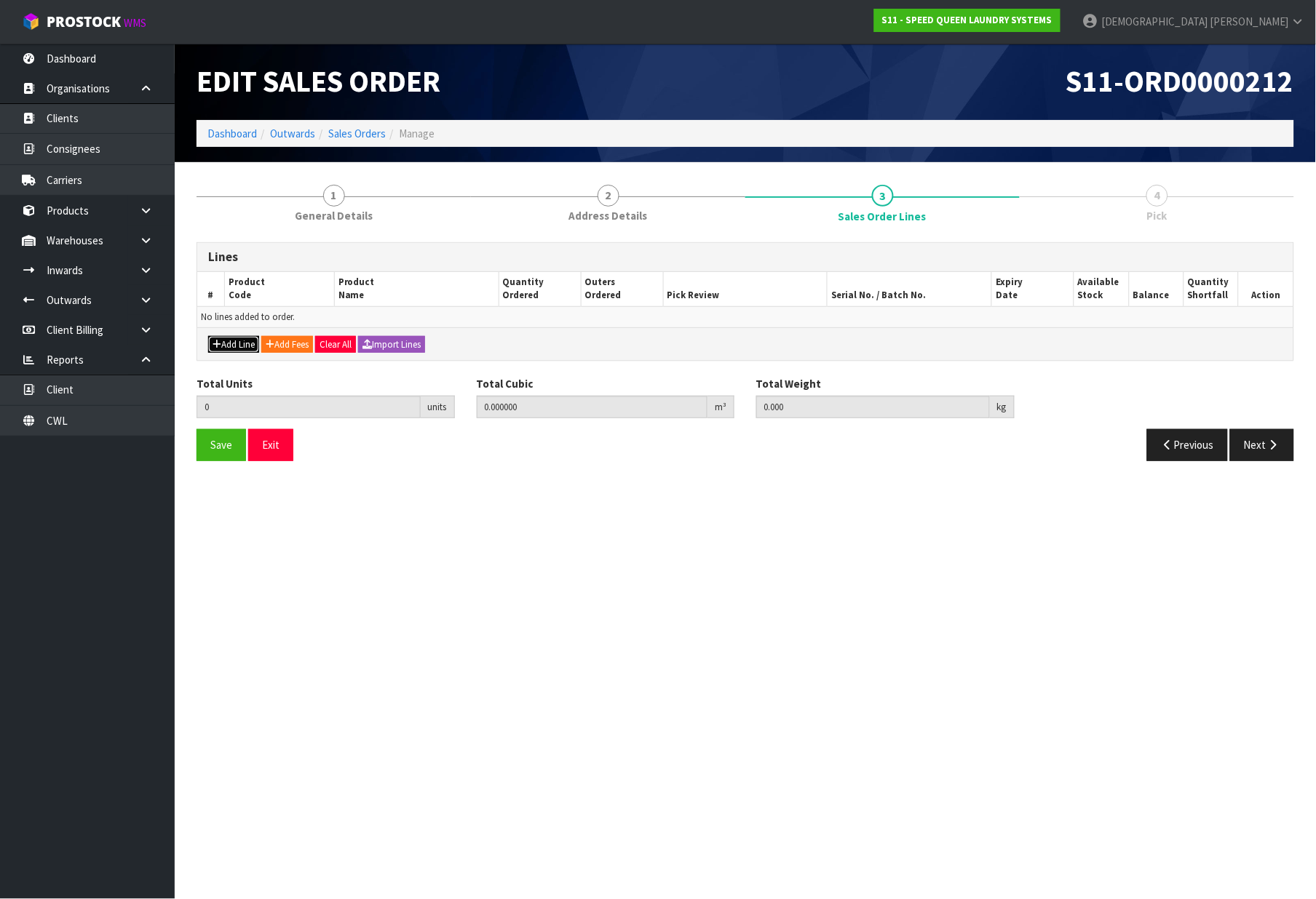
click at [233, 348] on button "Add Line" at bounding box center [233, 344] width 51 height 18
type input "0"
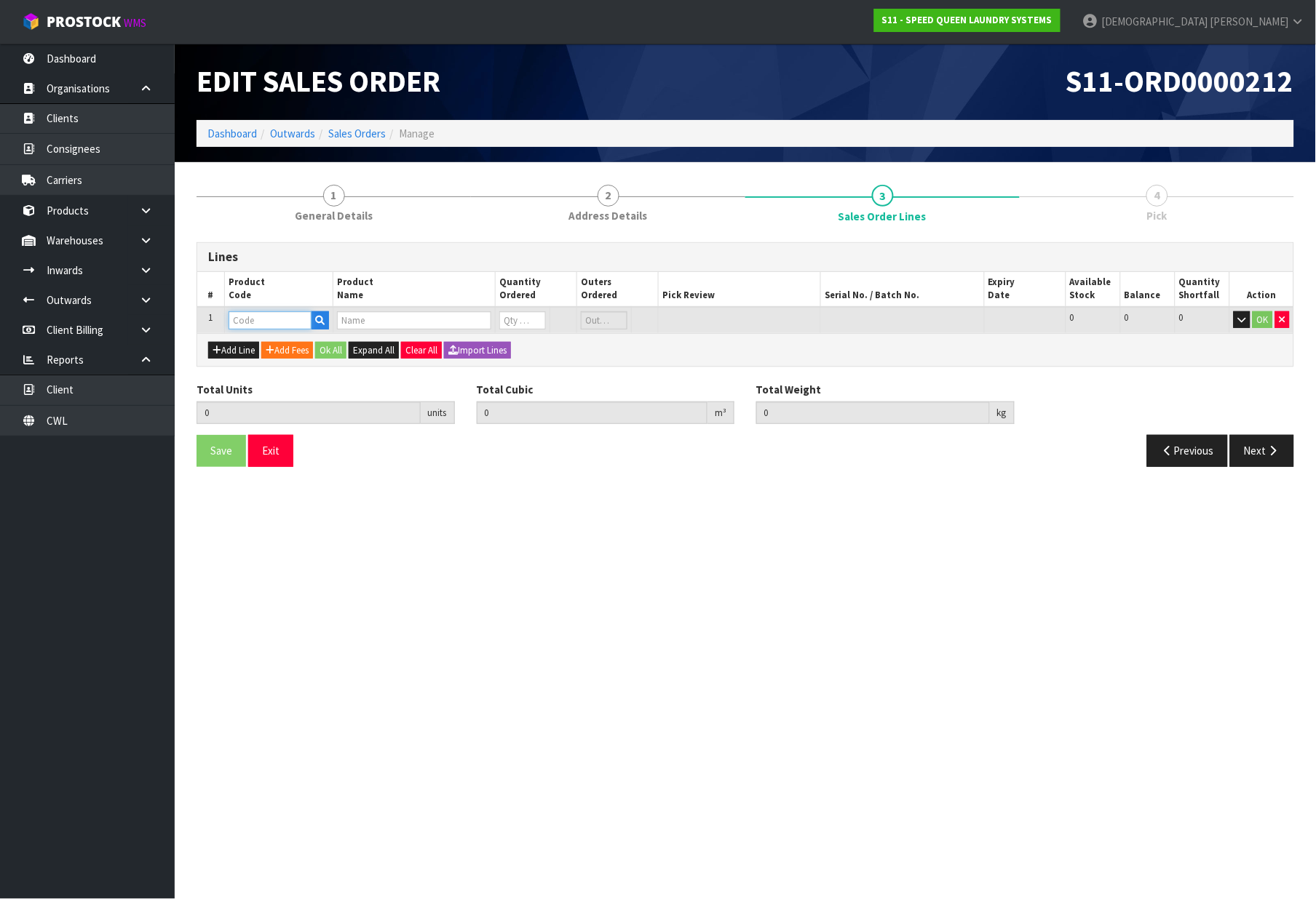
click at [255, 322] on input "text" at bounding box center [270, 320] width 83 height 18
click at [264, 315] on input "text" at bounding box center [270, 320] width 83 height 18
paste input "ST075NWCJ2G2N02"
type input "ST075NWCJ2G2N02"
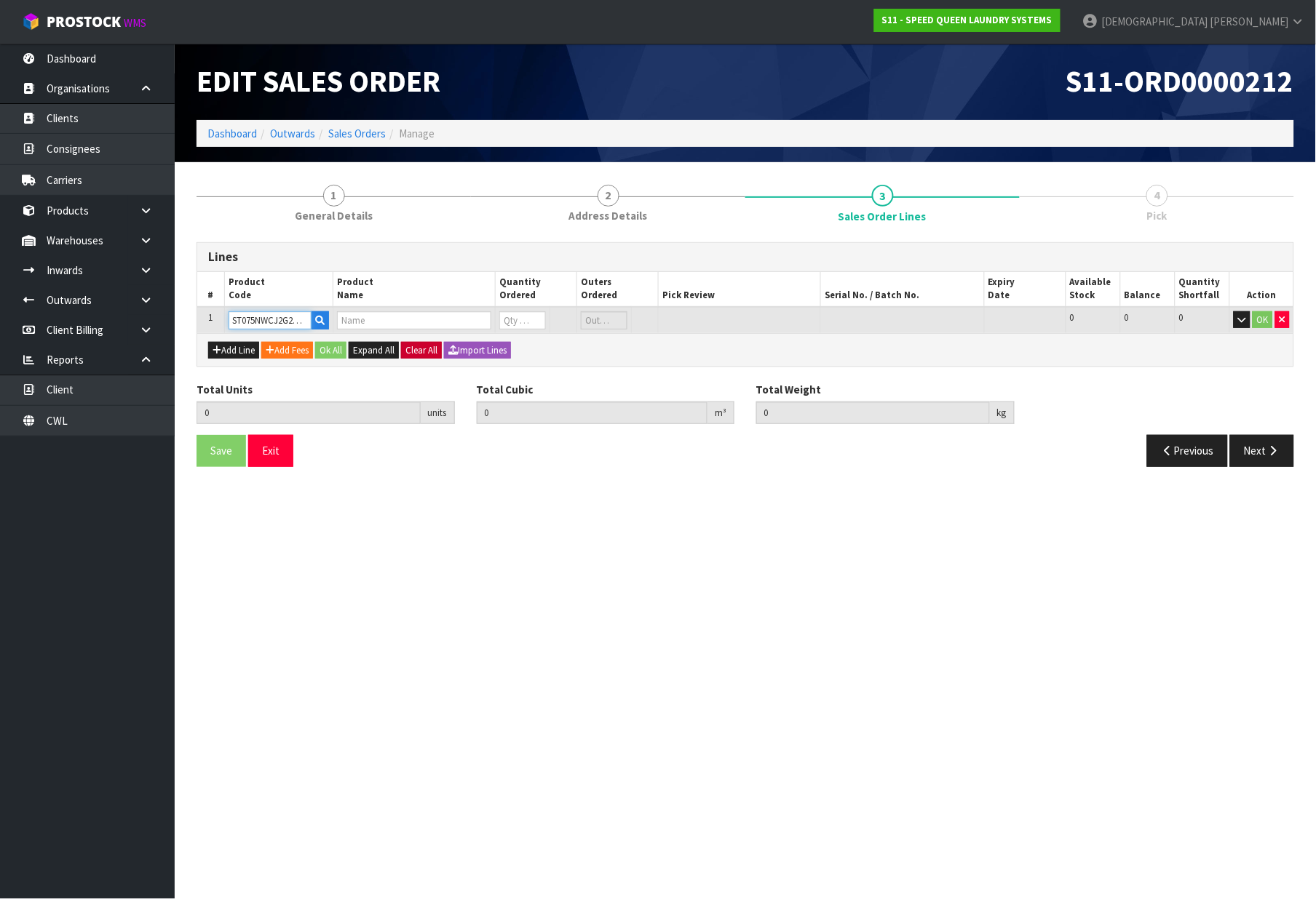
type input "0.000000"
type input "0.000"
type input "VENDED 34KG GAS DRYER WHITE"
type input "0"
type input "ST075NWCJ2G2N02"
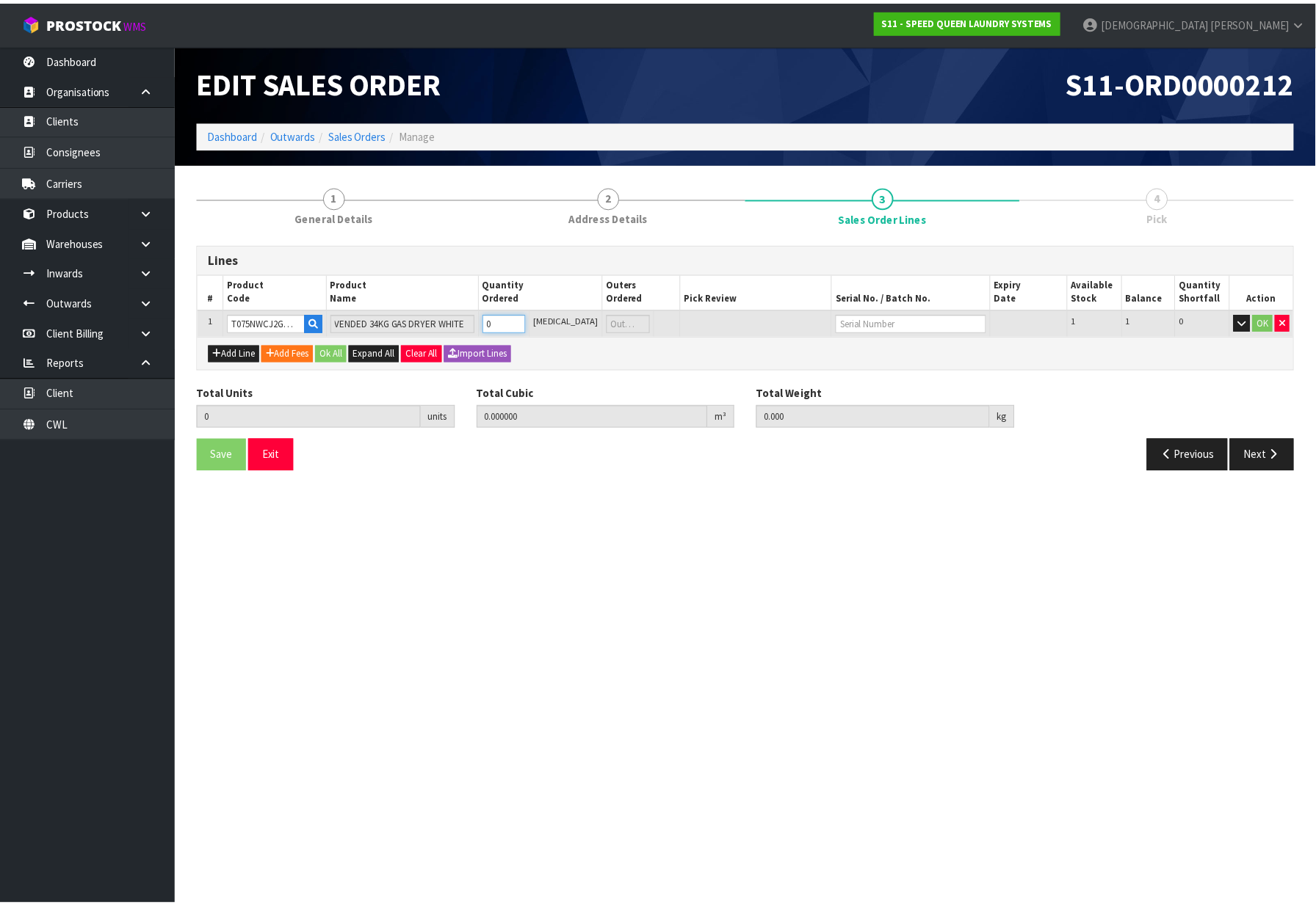
scroll to position [0, 0]
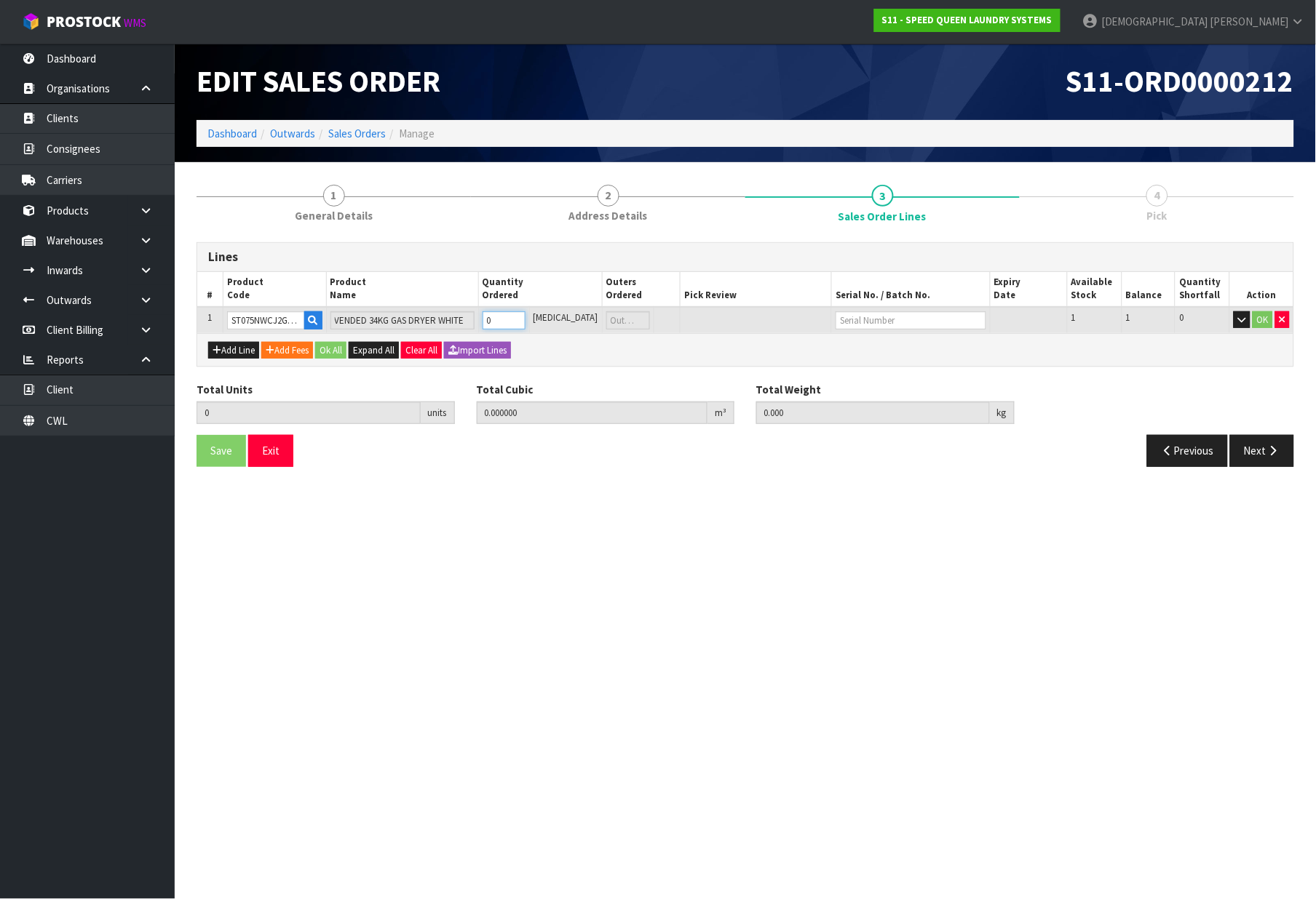
click at [490, 321] on tr "1 ST075NWCJ2G2N02 VENDED 34KG GAS DRYER WHITE 0 [MEDICAL_DATA] 1 1 0 OK" at bounding box center [746, 321] width 1096 height 27
type input "1"
type input "3.04164"
type input "310"
type input "1"
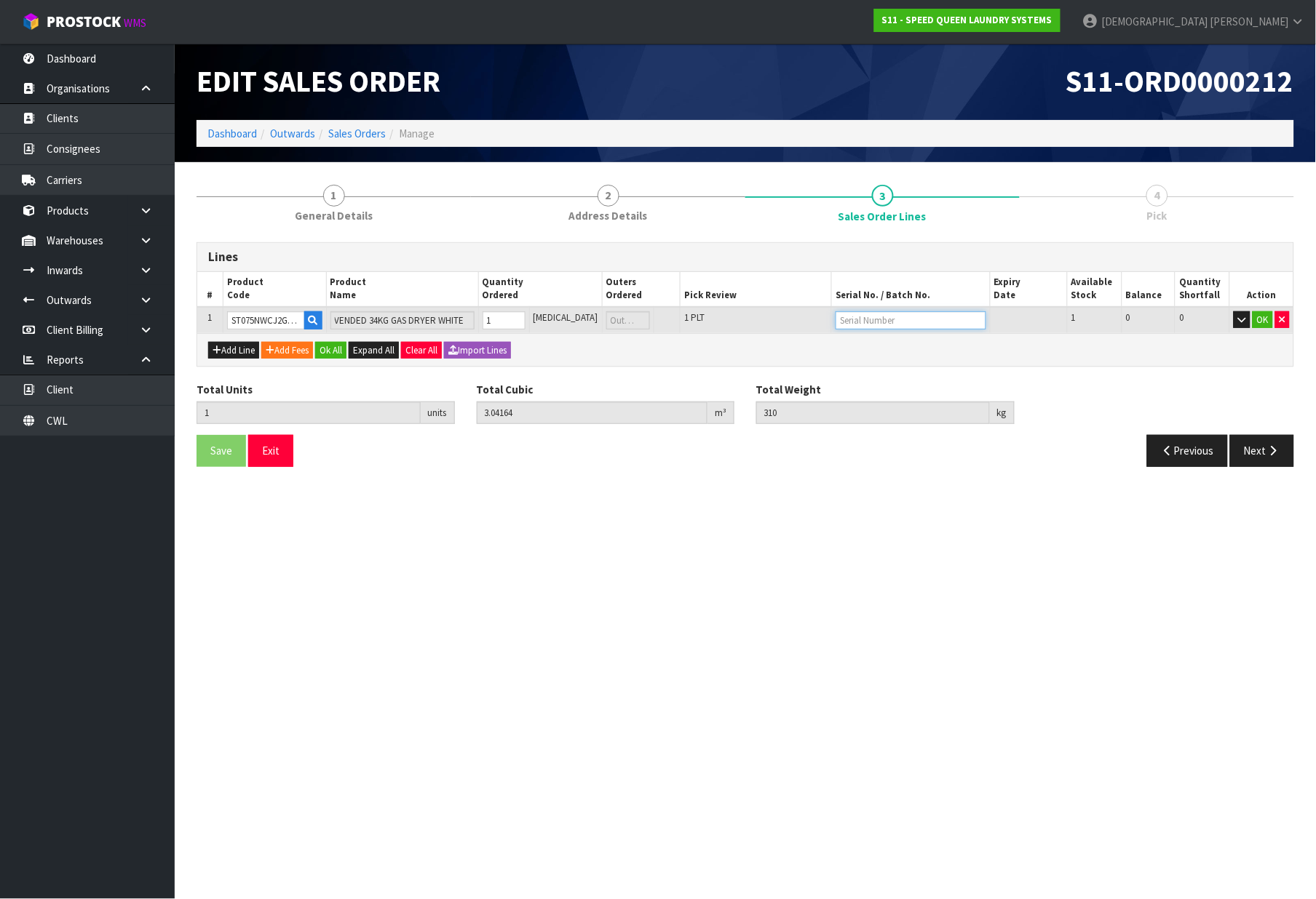
click at [900, 322] on input "text" at bounding box center [910, 320] width 150 height 18
click at [878, 314] on input "text" at bounding box center [910, 320] width 150 height 18
paste input "1802065987"
type input "1802065987"
click at [1041, 364] on div "Add Line Add Fees Ok All Expand All Clear All Import Lines" at bounding box center [746, 349] width 1096 height 33
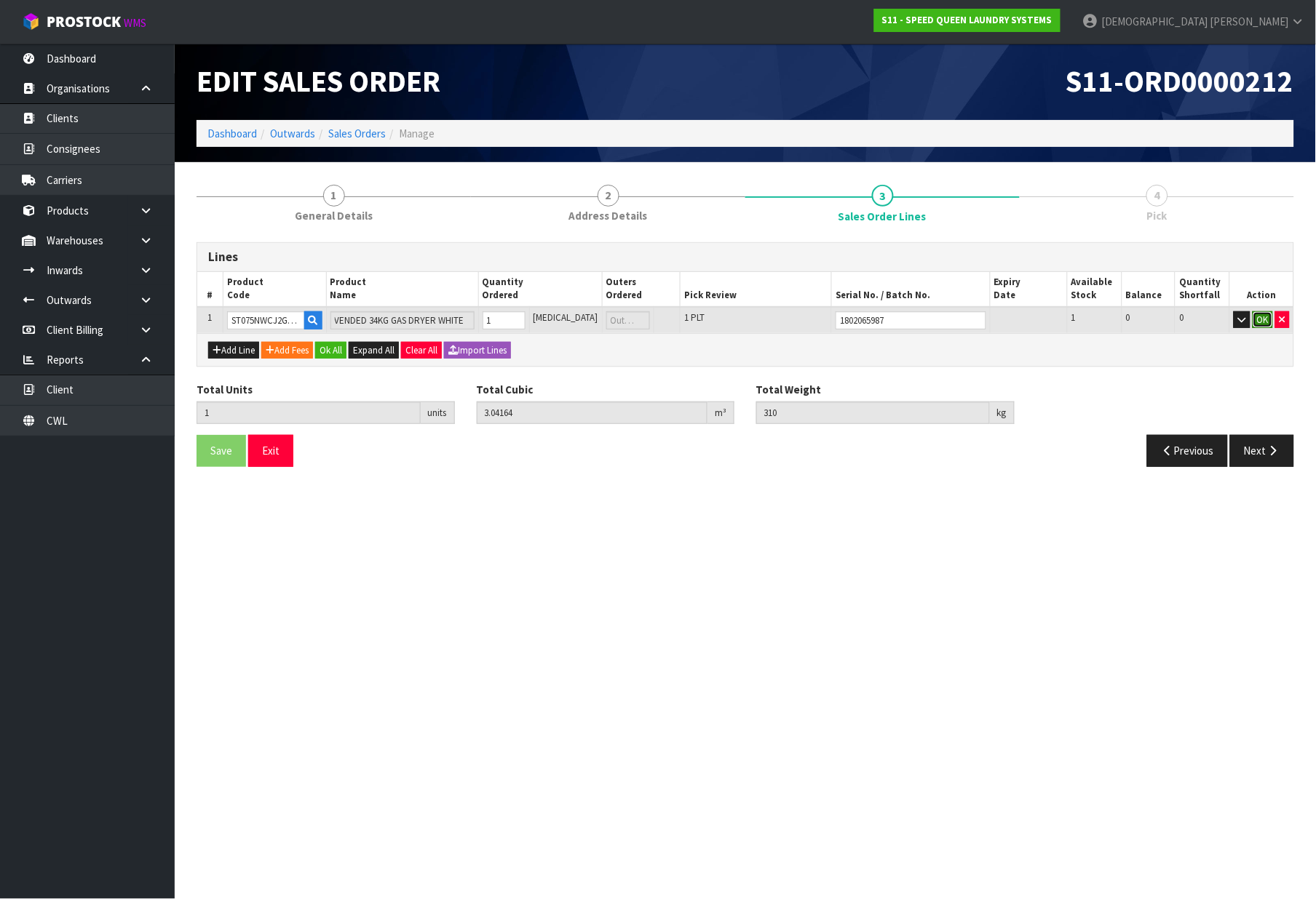
click at [1263, 314] on button "OK" at bounding box center [1263, 320] width 20 height 18
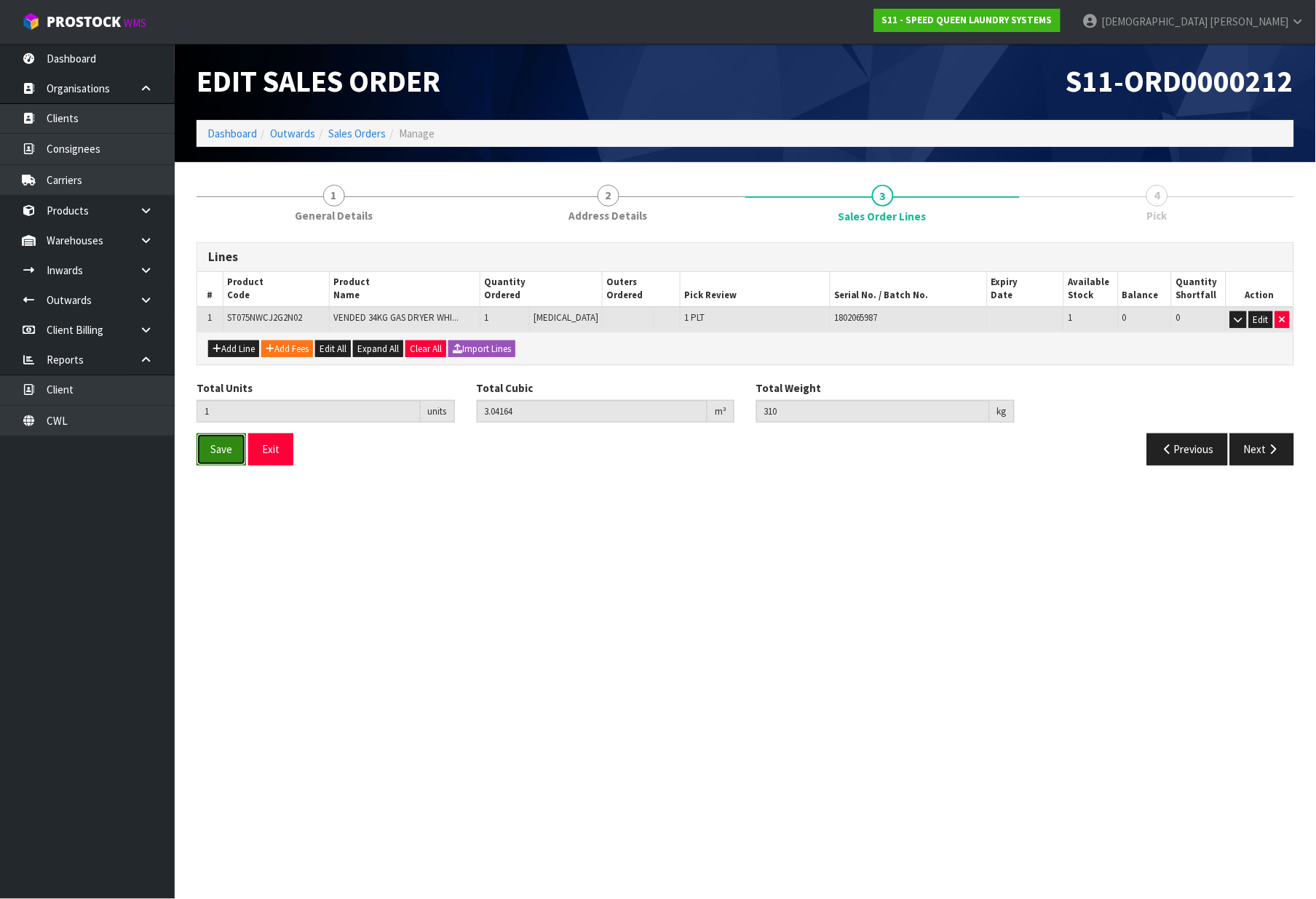
click at [227, 453] on span "Save" at bounding box center [221, 450] width 22 height 14
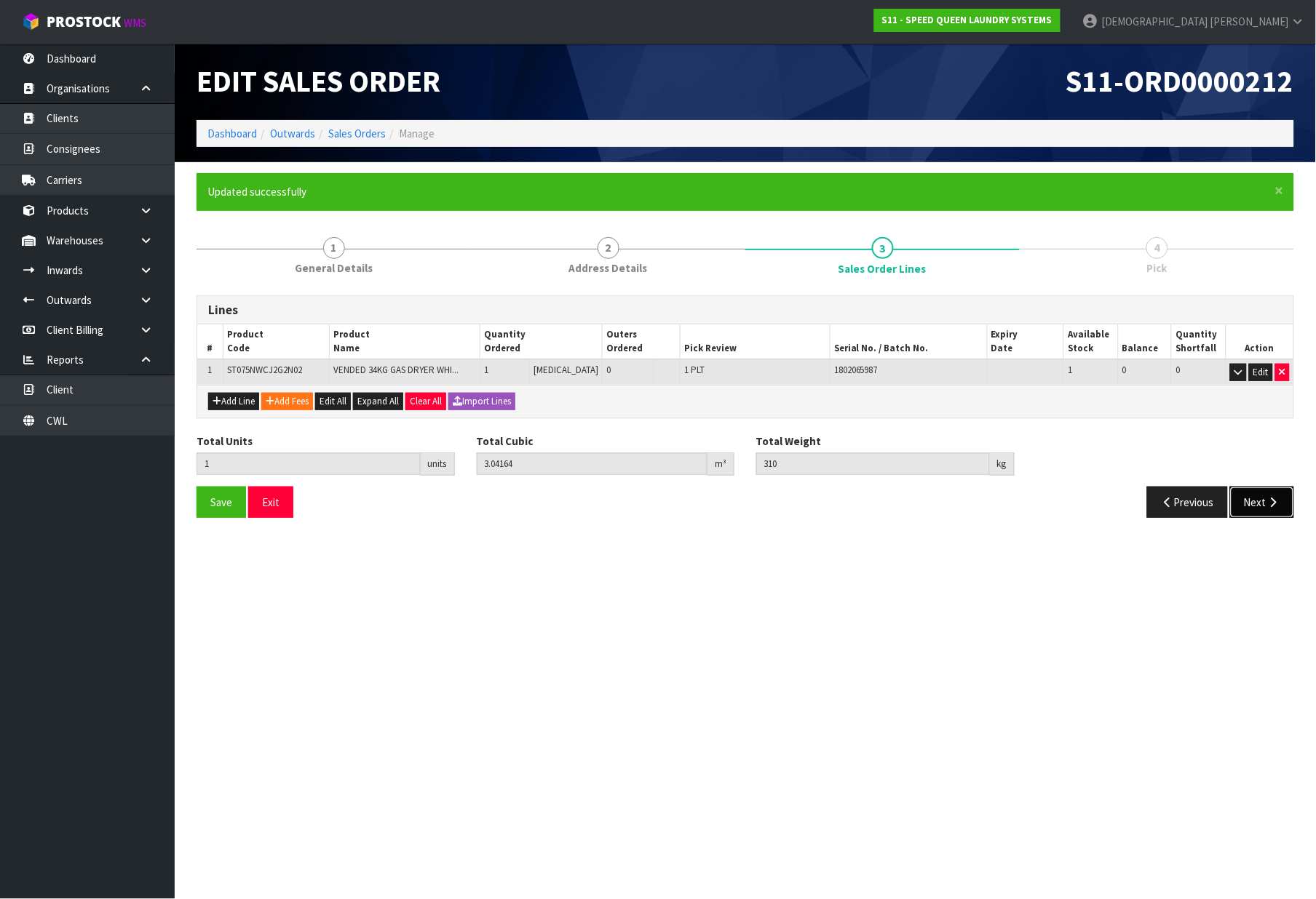
click at [1263, 494] on button "Next" at bounding box center [1263, 502] width 64 height 31
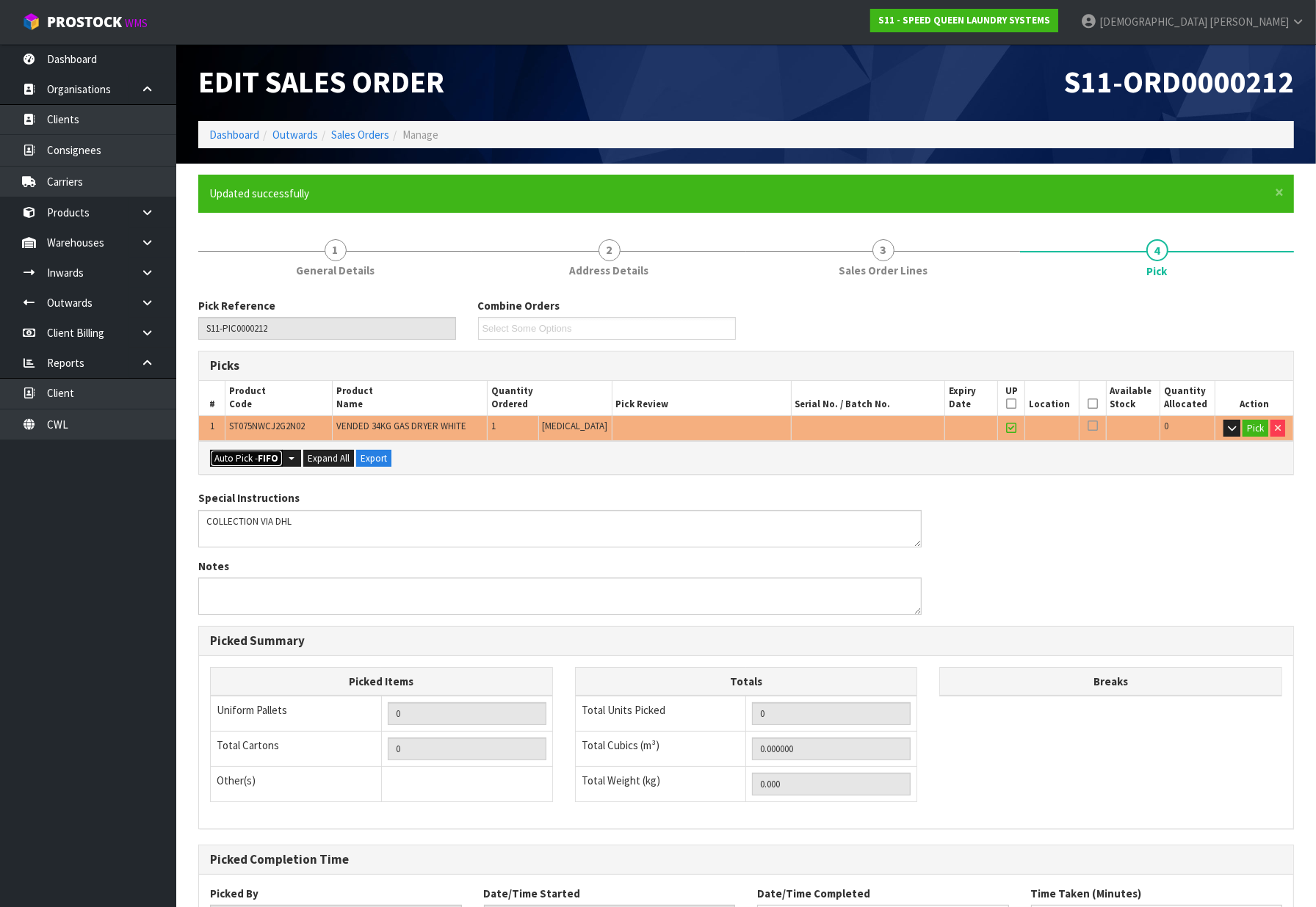
drag, startPoint x: 223, startPoint y: 460, endPoint x: 400, endPoint y: 467, distance: 177.1
click at [223, 459] on button "Auto Pick - FIFO" at bounding box center [246, 459] width 73 height 18
type input "1"
type input "3.041640"
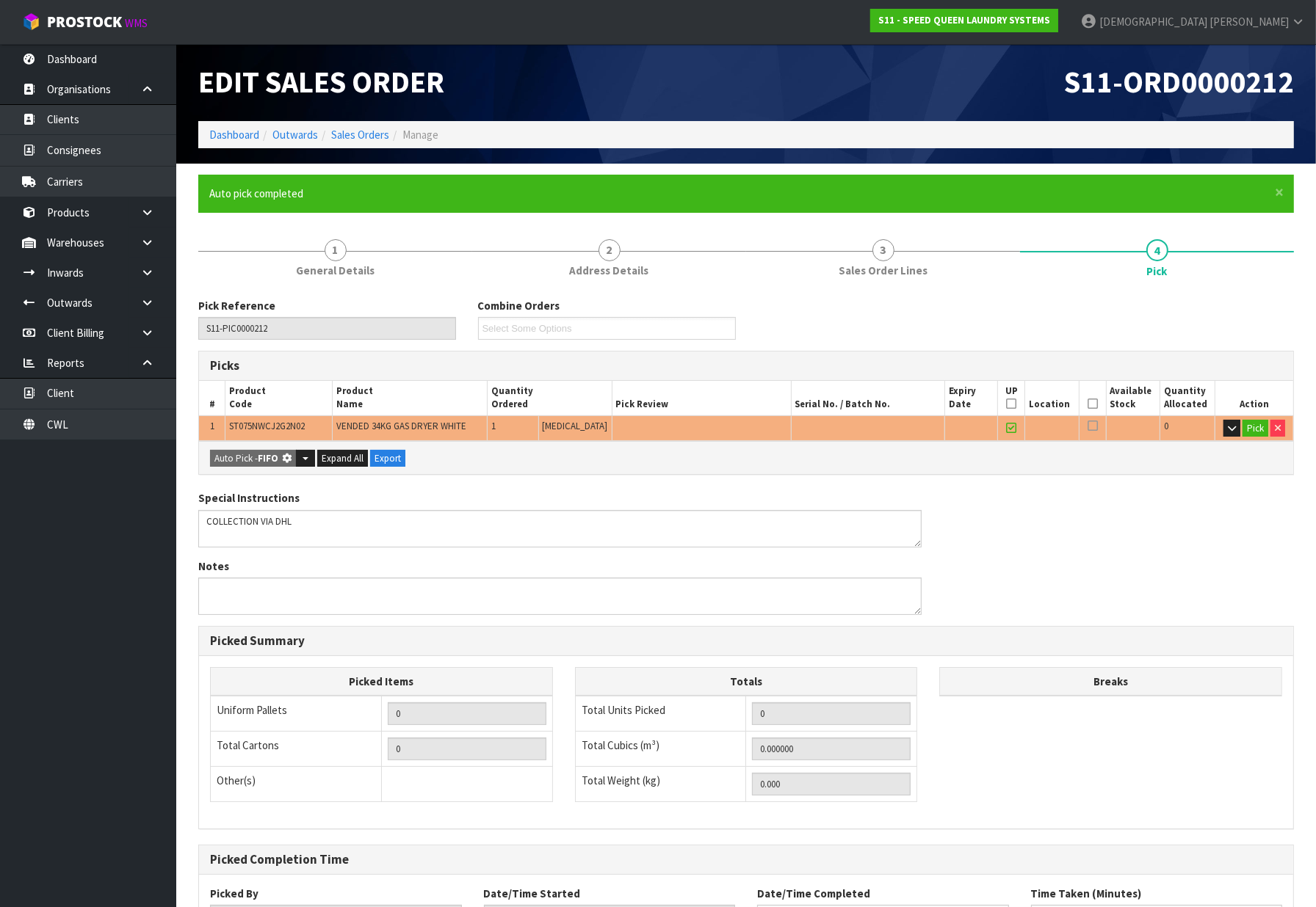
type input "310.000"
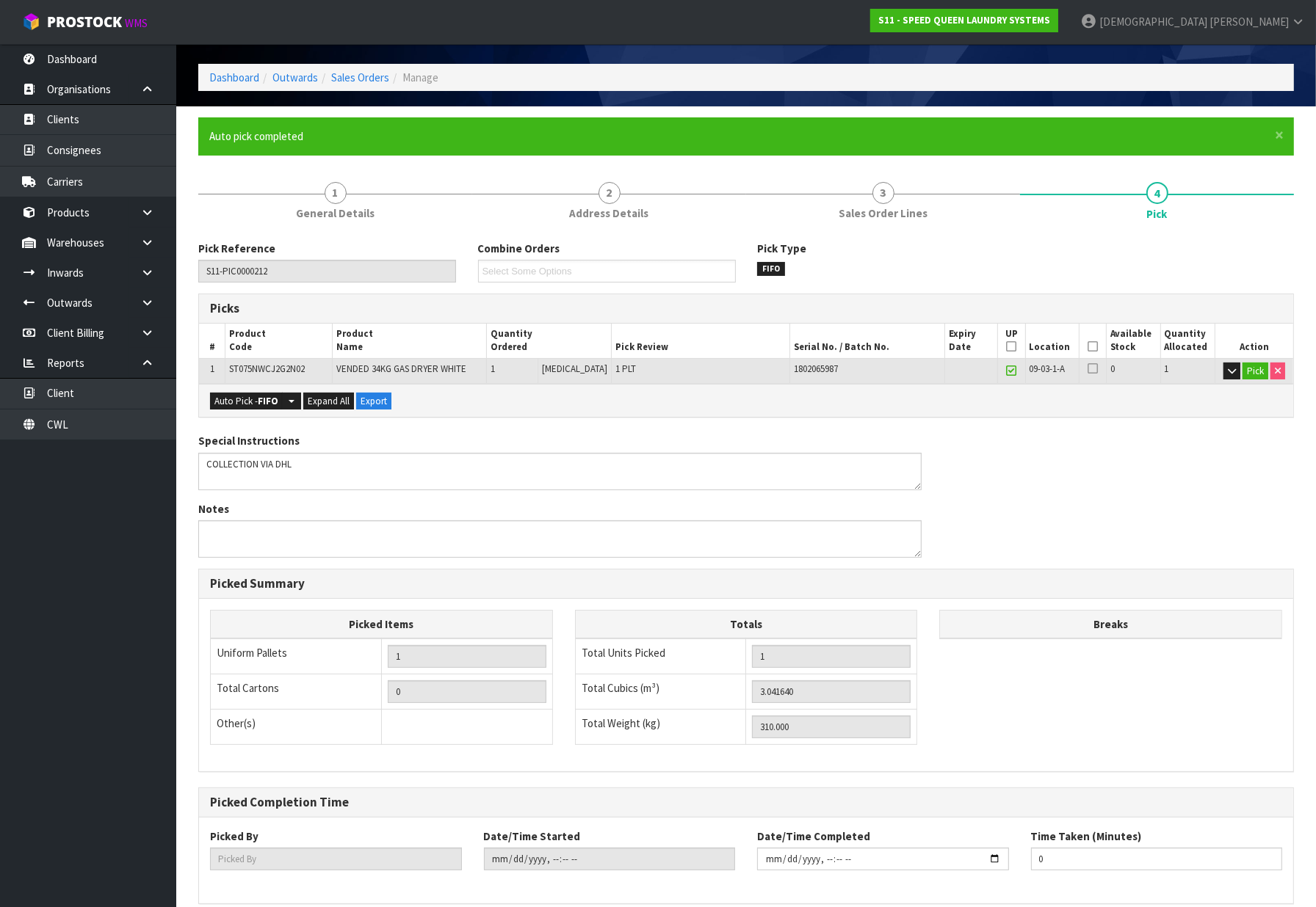
scroll to position [122, 0]
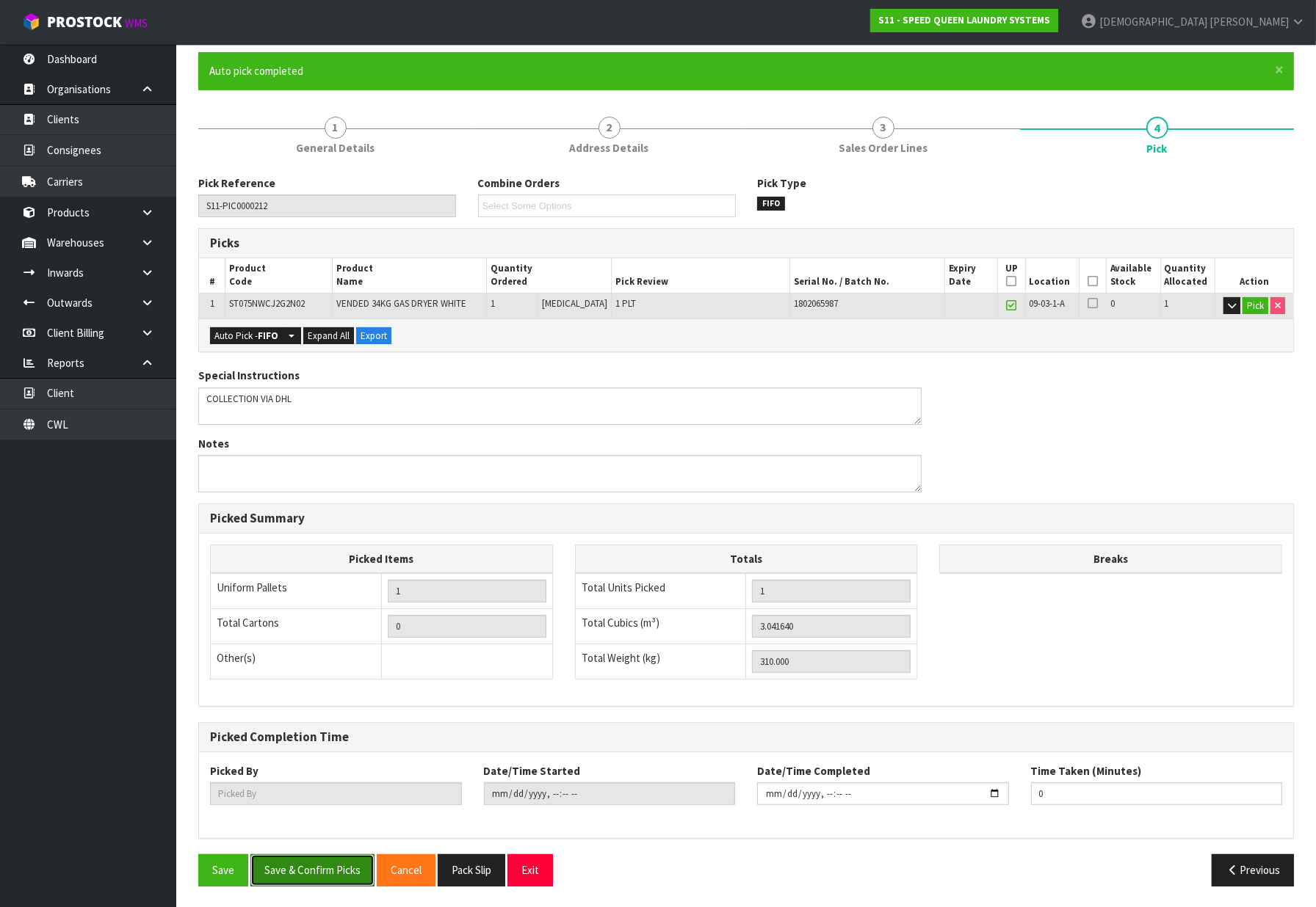
click at [326, 876] on button "Save & Confirm Picks" at bounding box center [312, 870] width 124 height 32
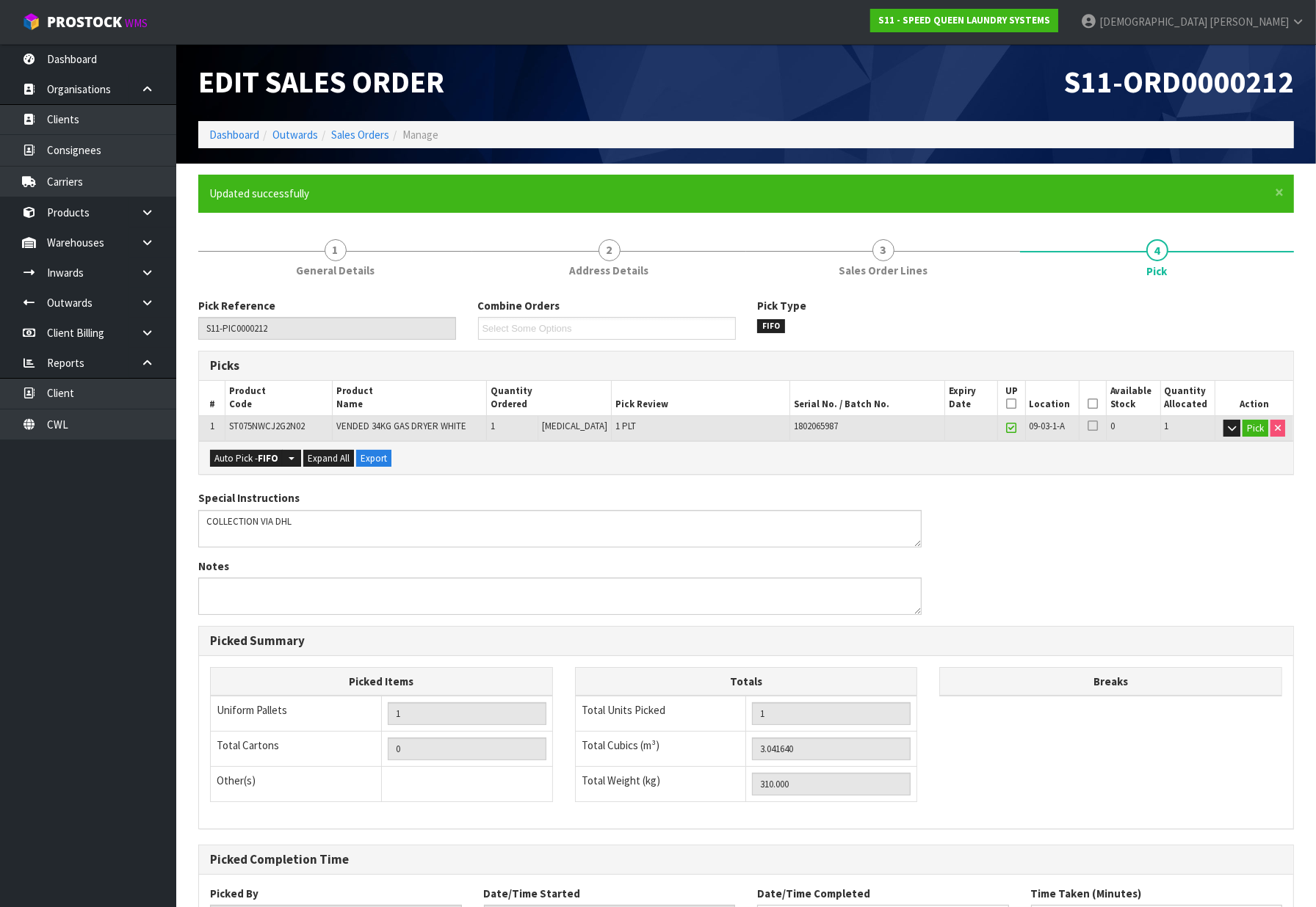
type input "[PERSON_NAME]"
type input "[DATE]T11:42:31"
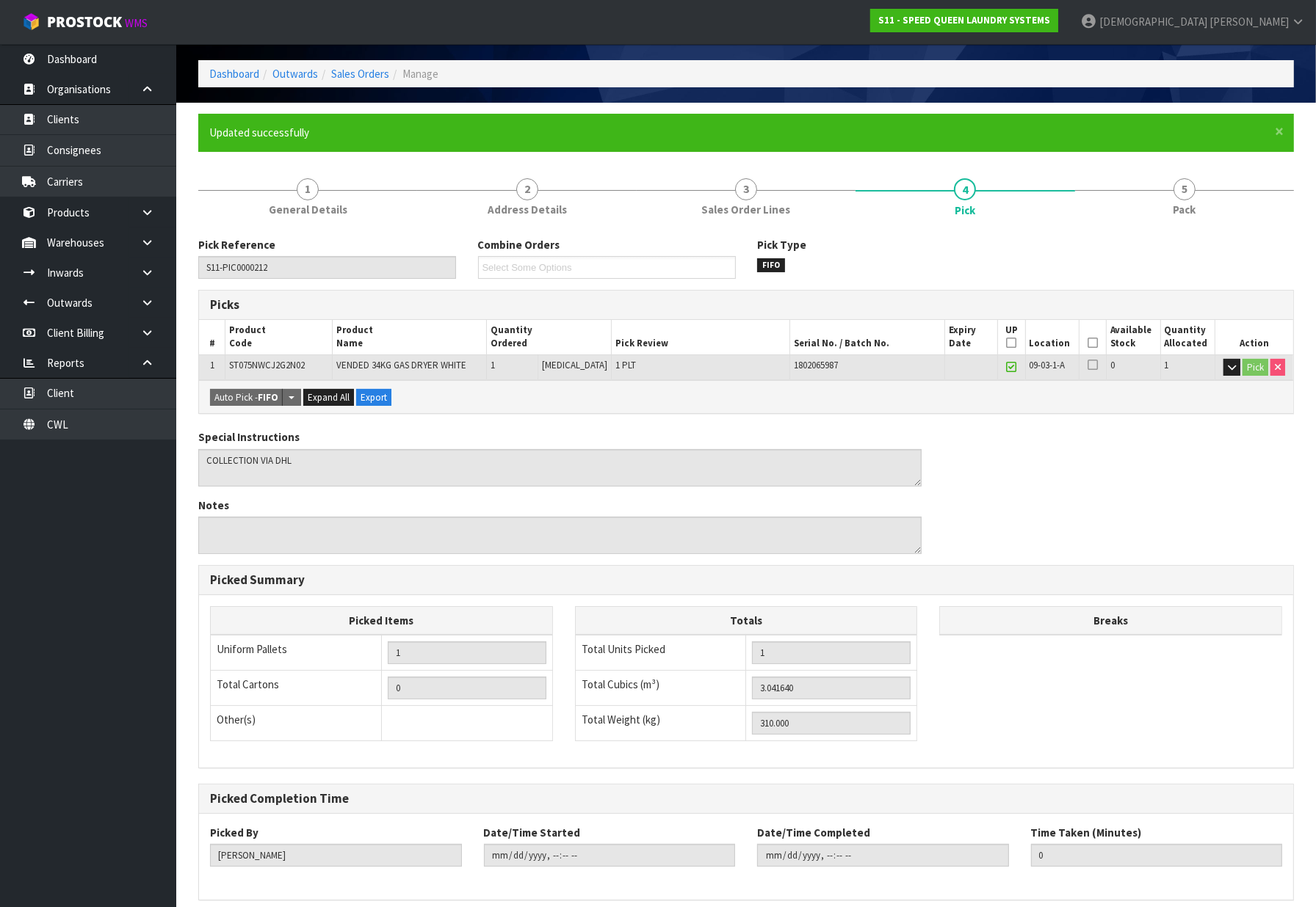
scroll to position [122, 0]
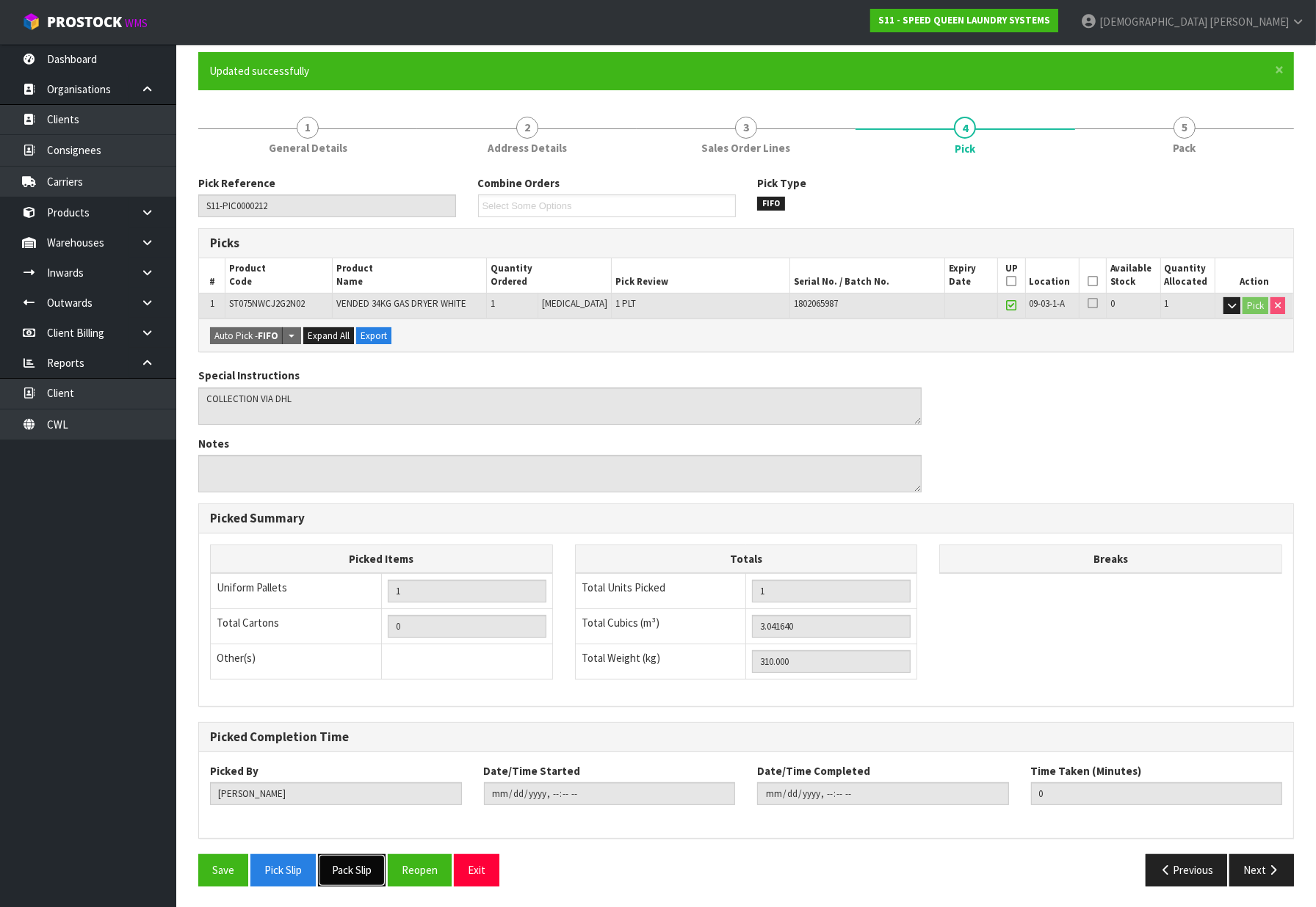
click at [349, 864] on button "Pack Slip" at bounding box center [352, 870] width 68 height 32
click at [1050, 22] on strong "S11 - SPEED QUEEN LAUNDRY SYSTEMS" at bounding box center [963, 20] width 172 height 13
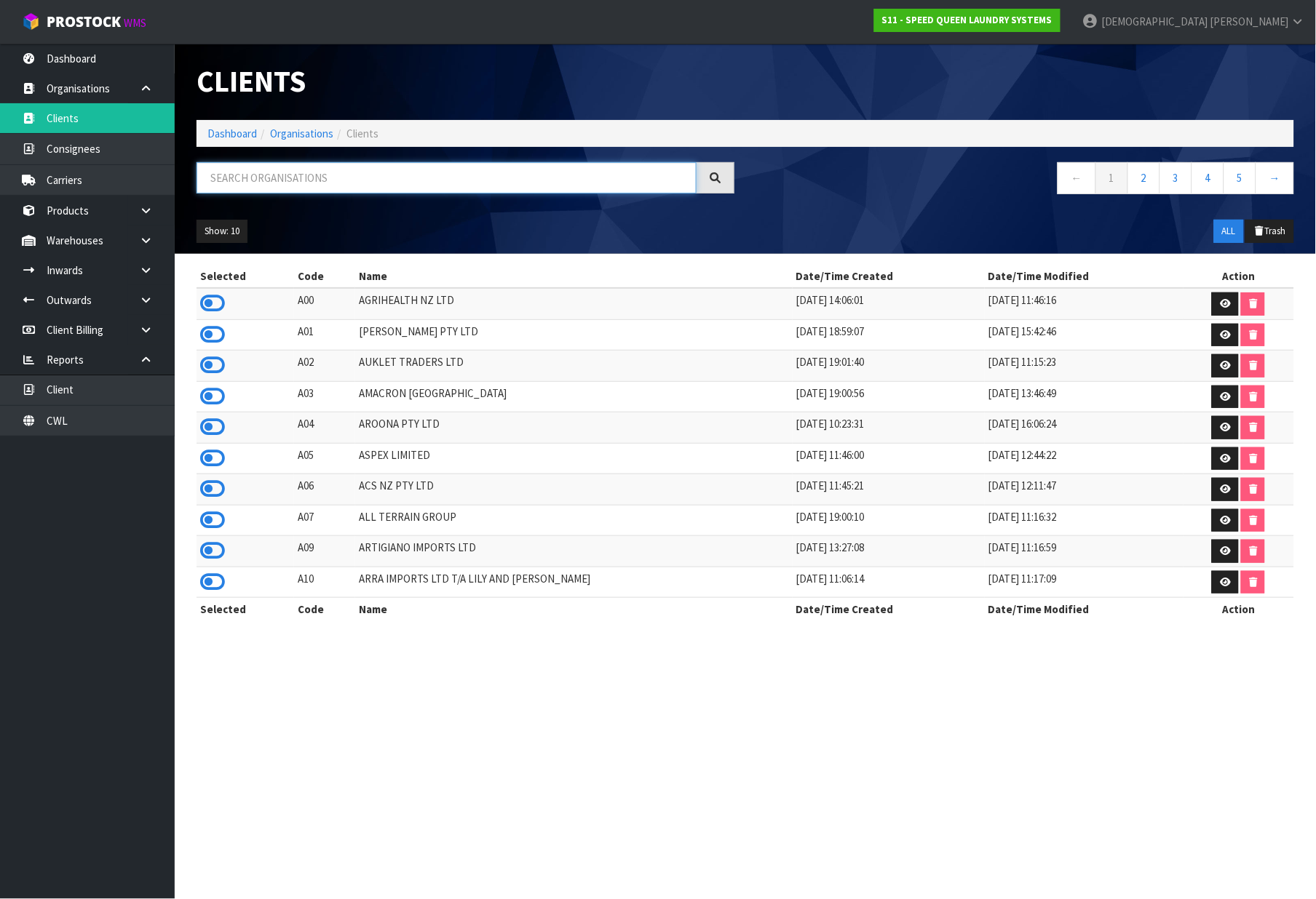
click at [470, 182] on input "text" at bounding box center [446, 177] width 500 height 31
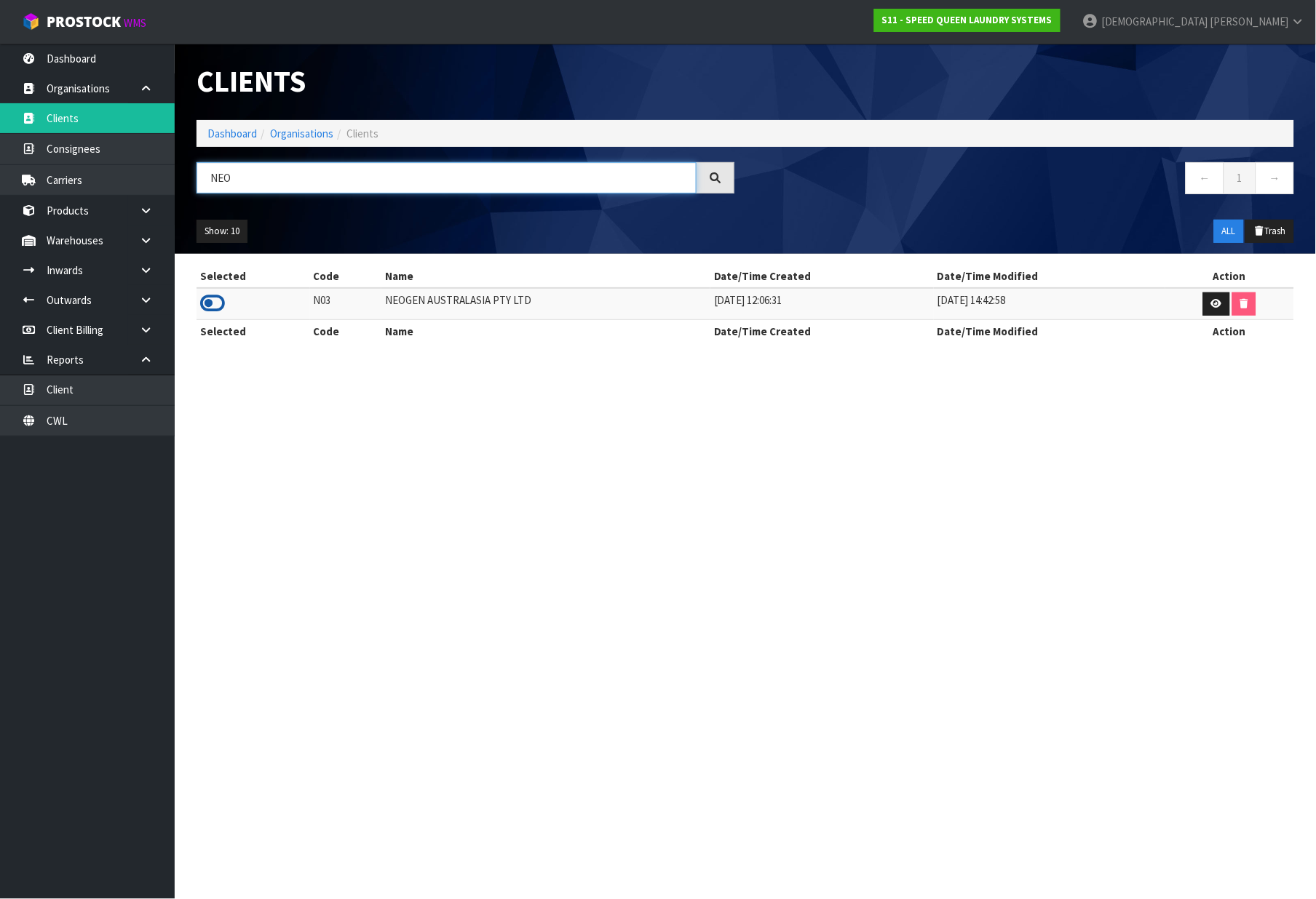
type input "NEO"
click at [217, 297] on icon at bounding box center [212, 304] width 25 height 22
click at [223, 114] on div "Clients" at bounding box center [466, 81] width 560 height 76
click at [224, 127] on link "Dashboard" at bounding box center [232, 133] width 49 height 14
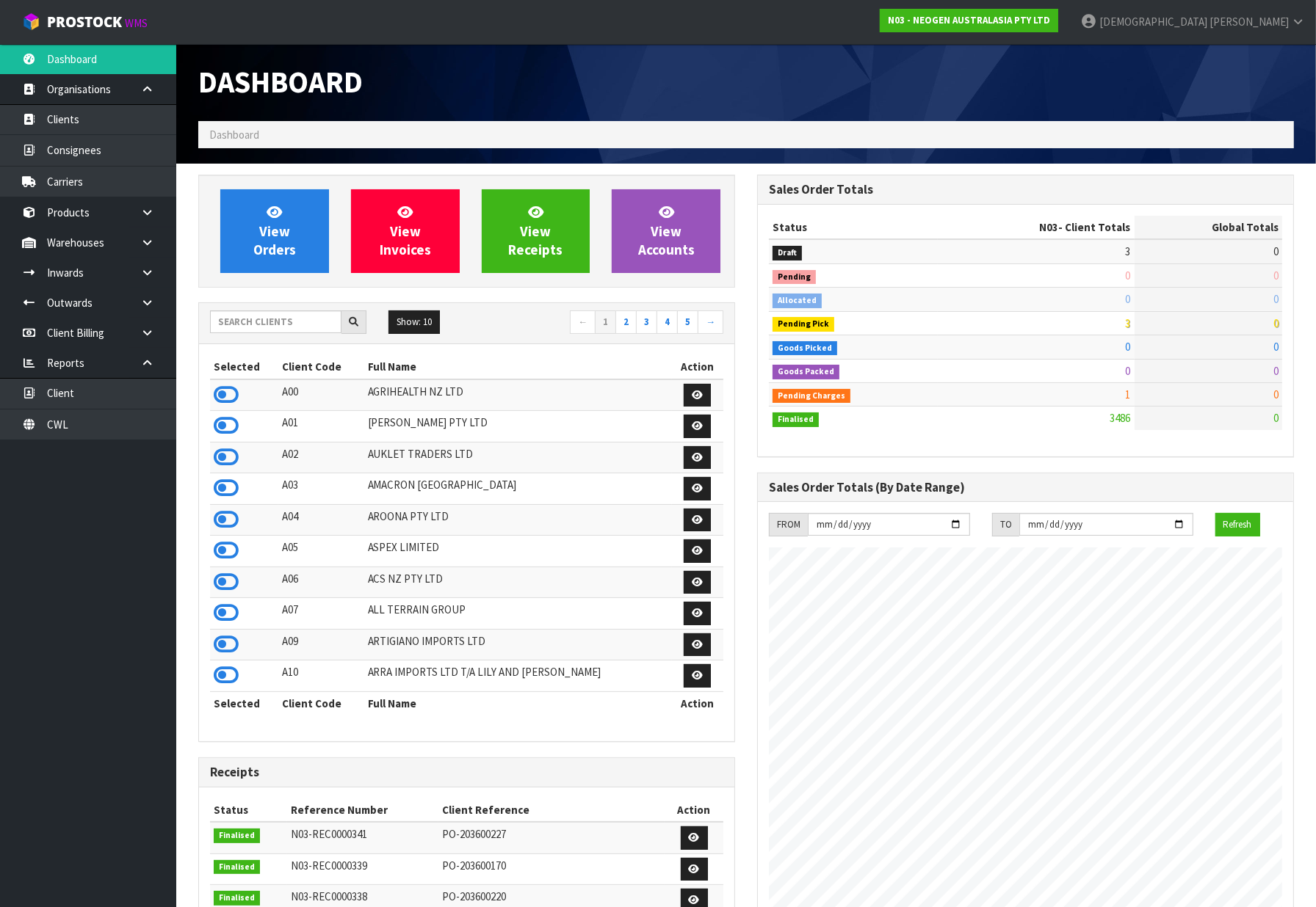
scroll to position [1112, 559]
click at [275, 247] on span "View Orders" at bounding box center [275, 231] width 43 height 55
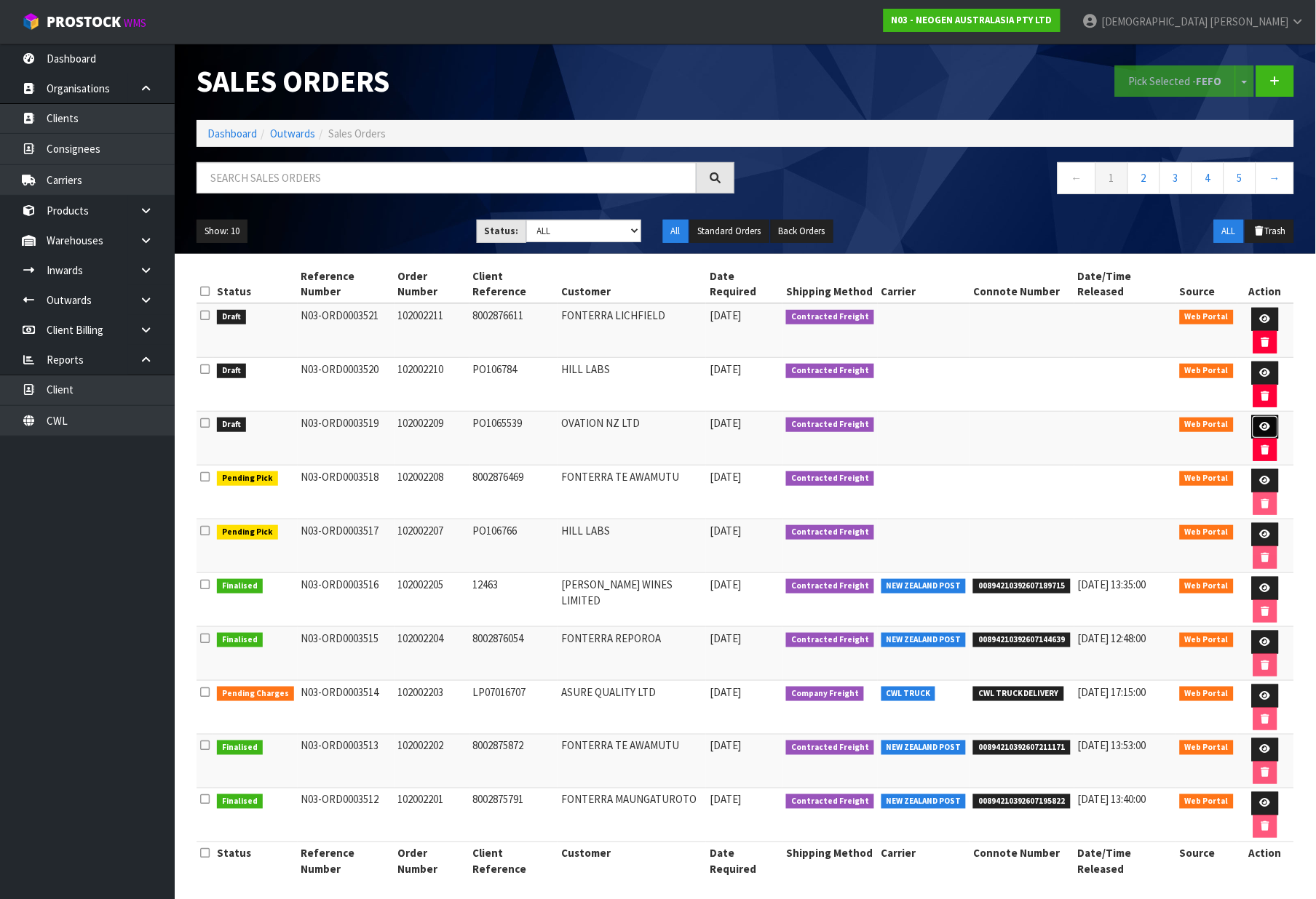
click at [1260, 422] on icon at bounding box center [1265, 427] width 11 height 9
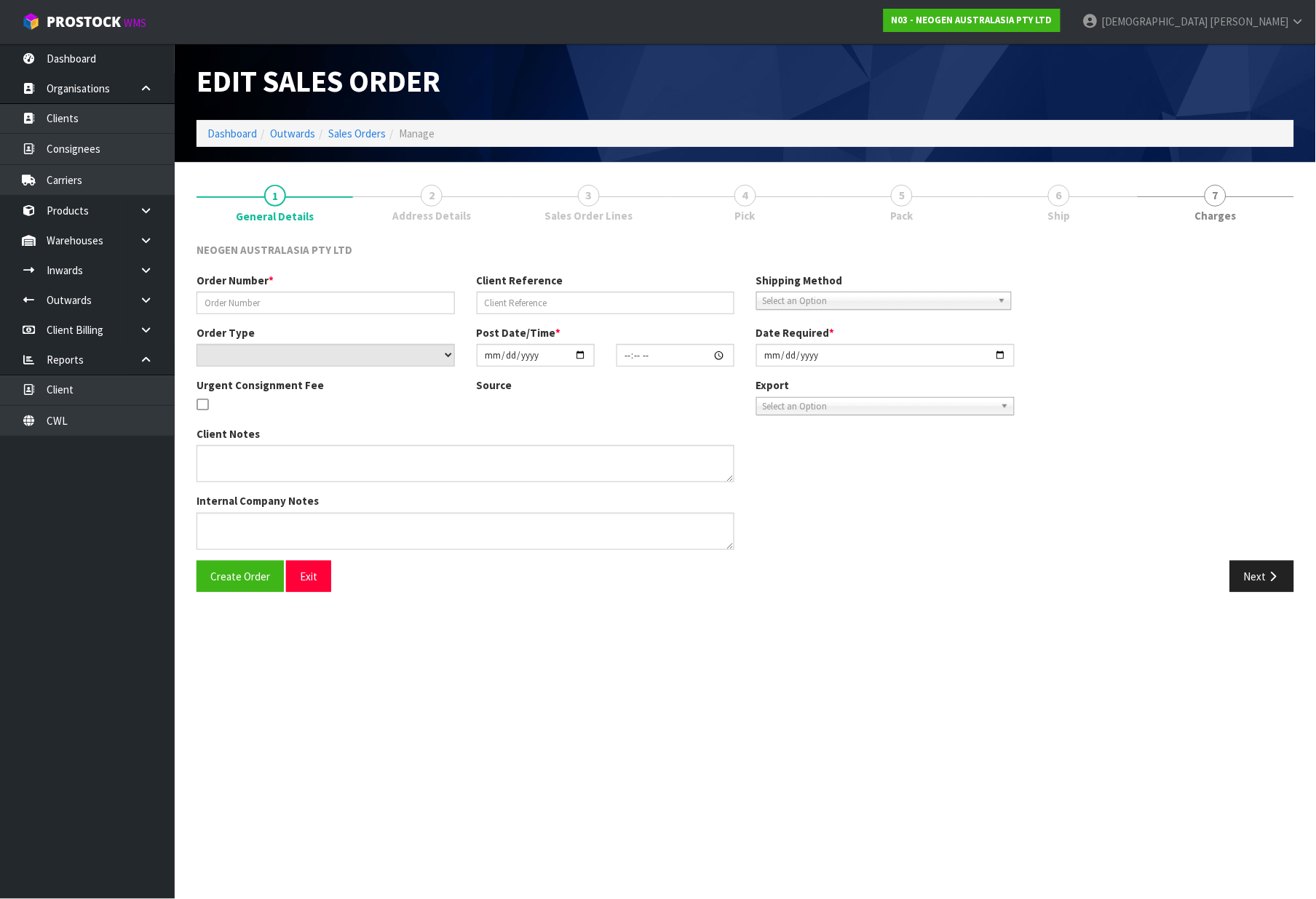
type input "102002209"
type input "PO1065539"
select select "number:0"
type input "[DATE]"
type input "11:33:00.000"
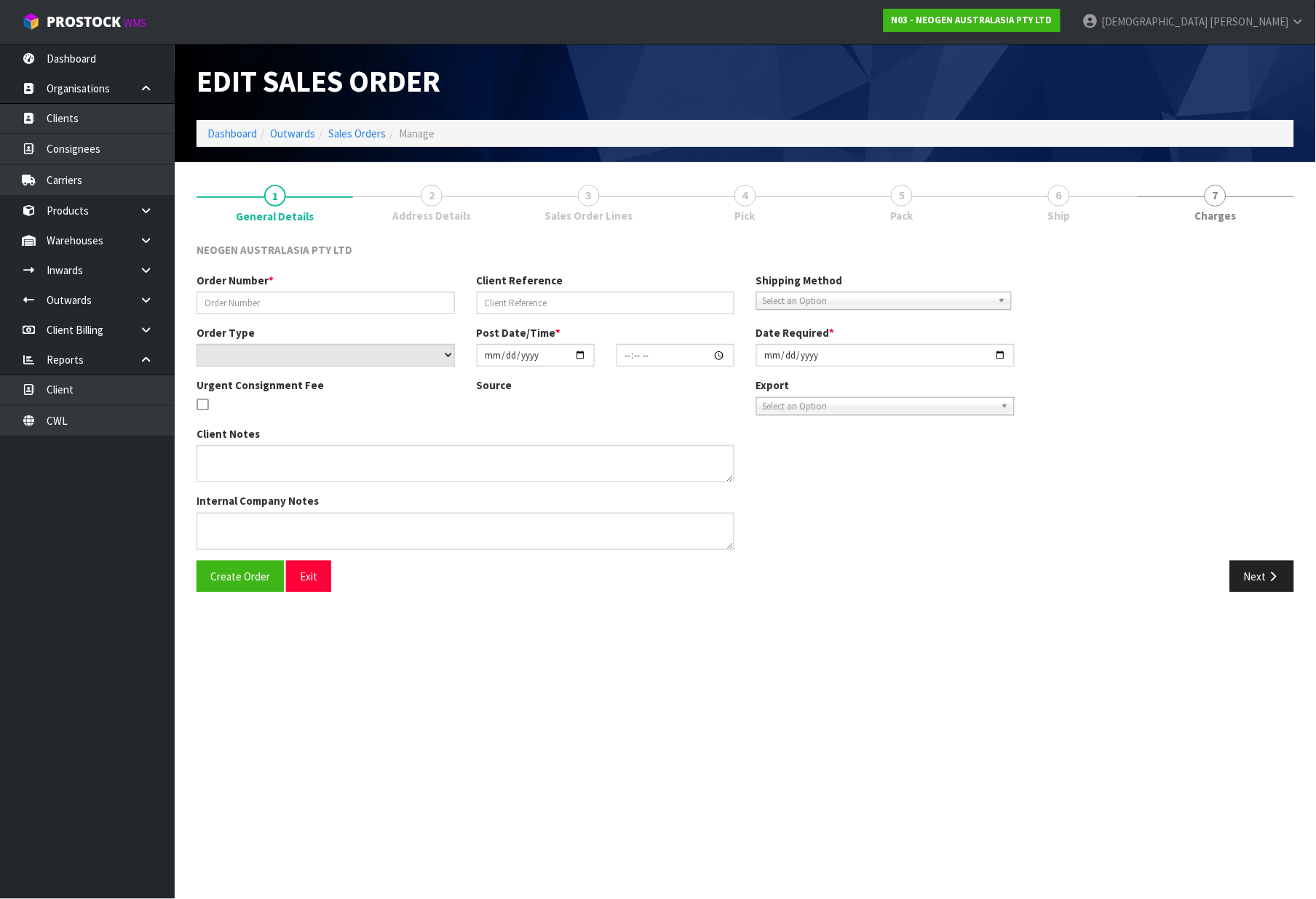
type input "[DATE]"
type textarea "ATTN: [PERSON_NAME] _ LABORATORY"
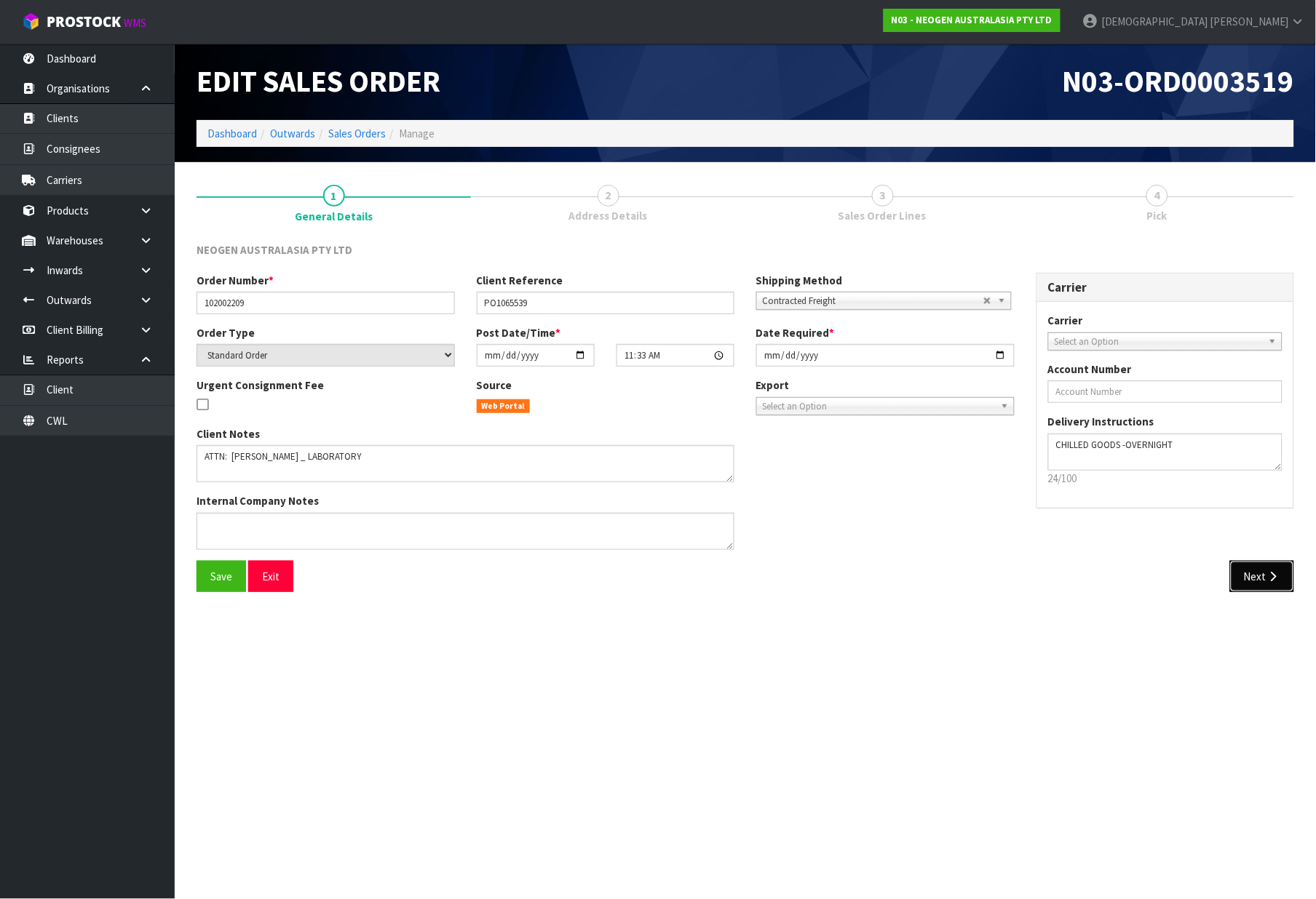
click at [1262, 563] on button "Next" at bounding box center [1263, 577] width 64 height 31
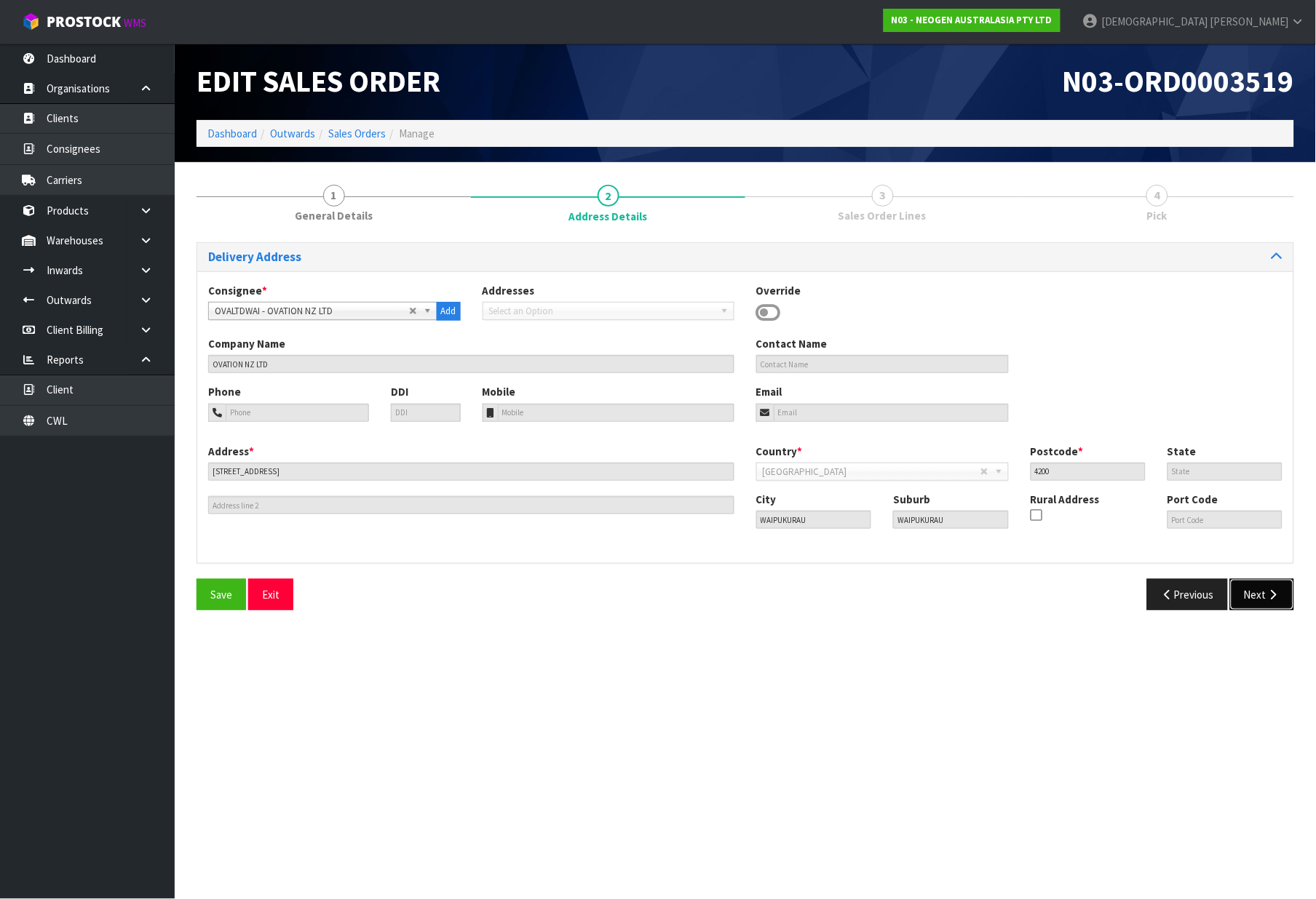
click at [1274, 593] on icon "button" at bounding box center [1274, 595] width 14 height 11
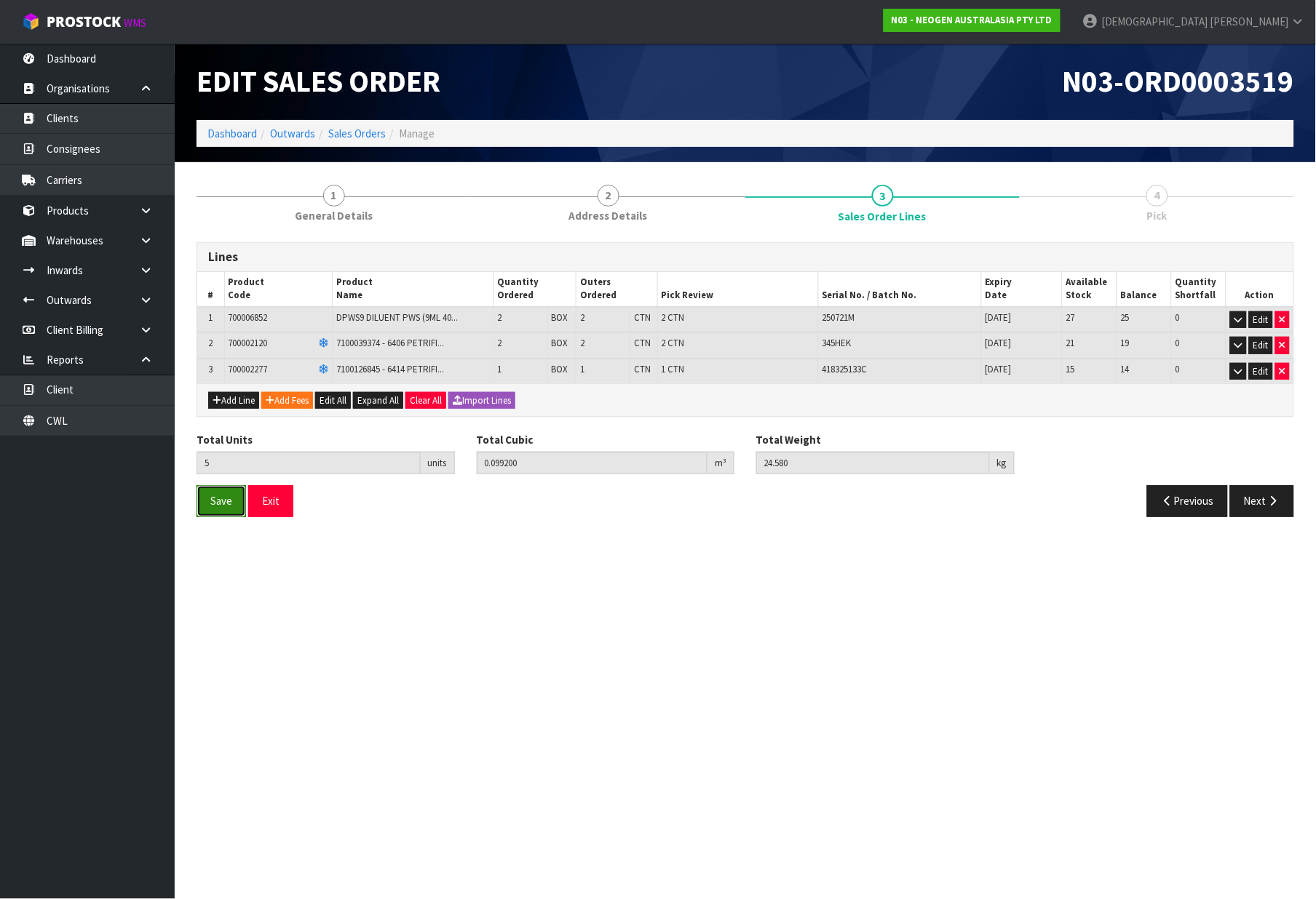
click at [210, 505] on span "Save" at bounding box center [221, 501] width 22 height 14
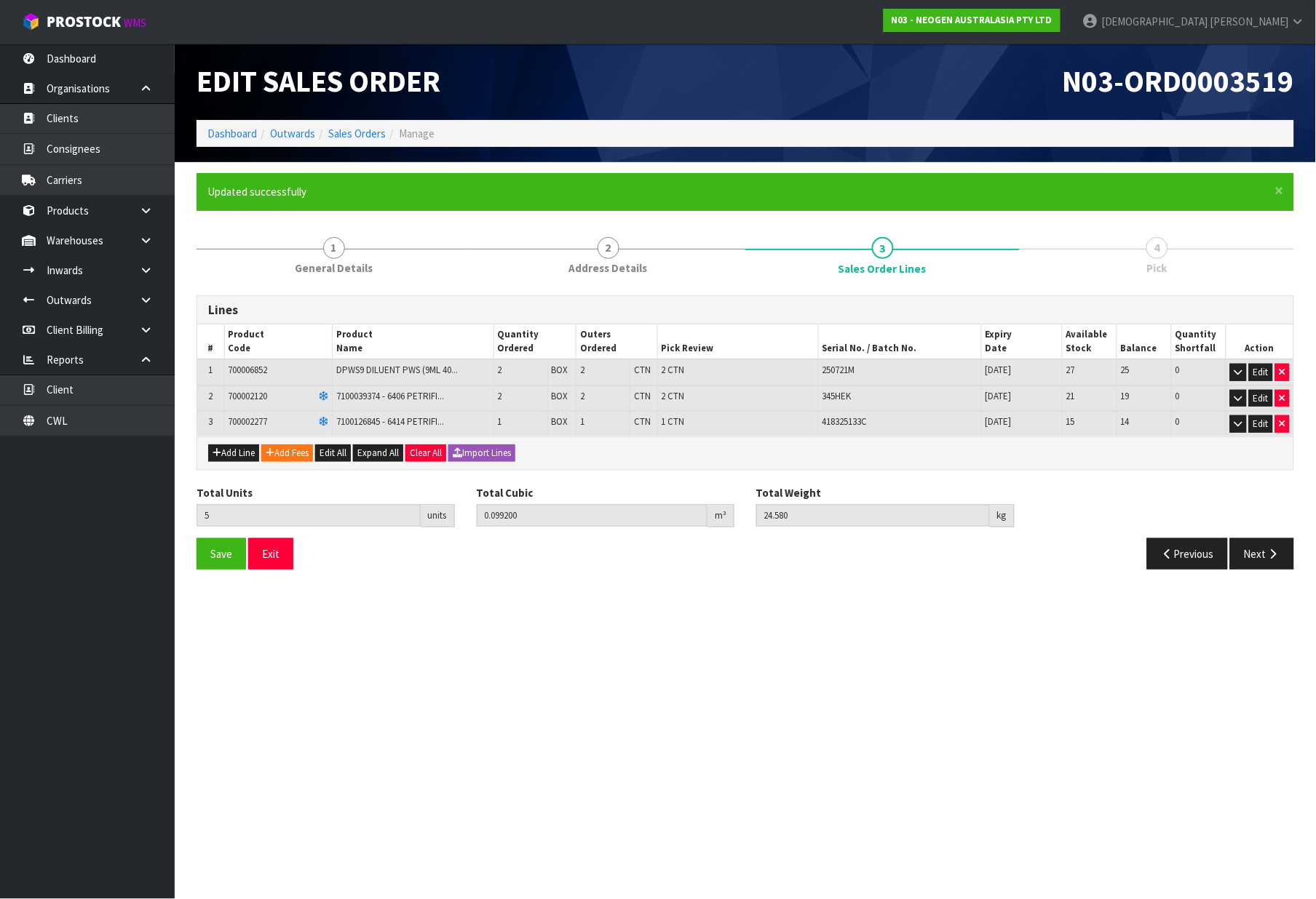
click at [1235, 571] on div "Save Exit Previous Next" at bounding box center [746, 560] width 1120 height 42
click at [1252, 563] on button "Next" at bounding box center [1263, 554] width 64 height 31
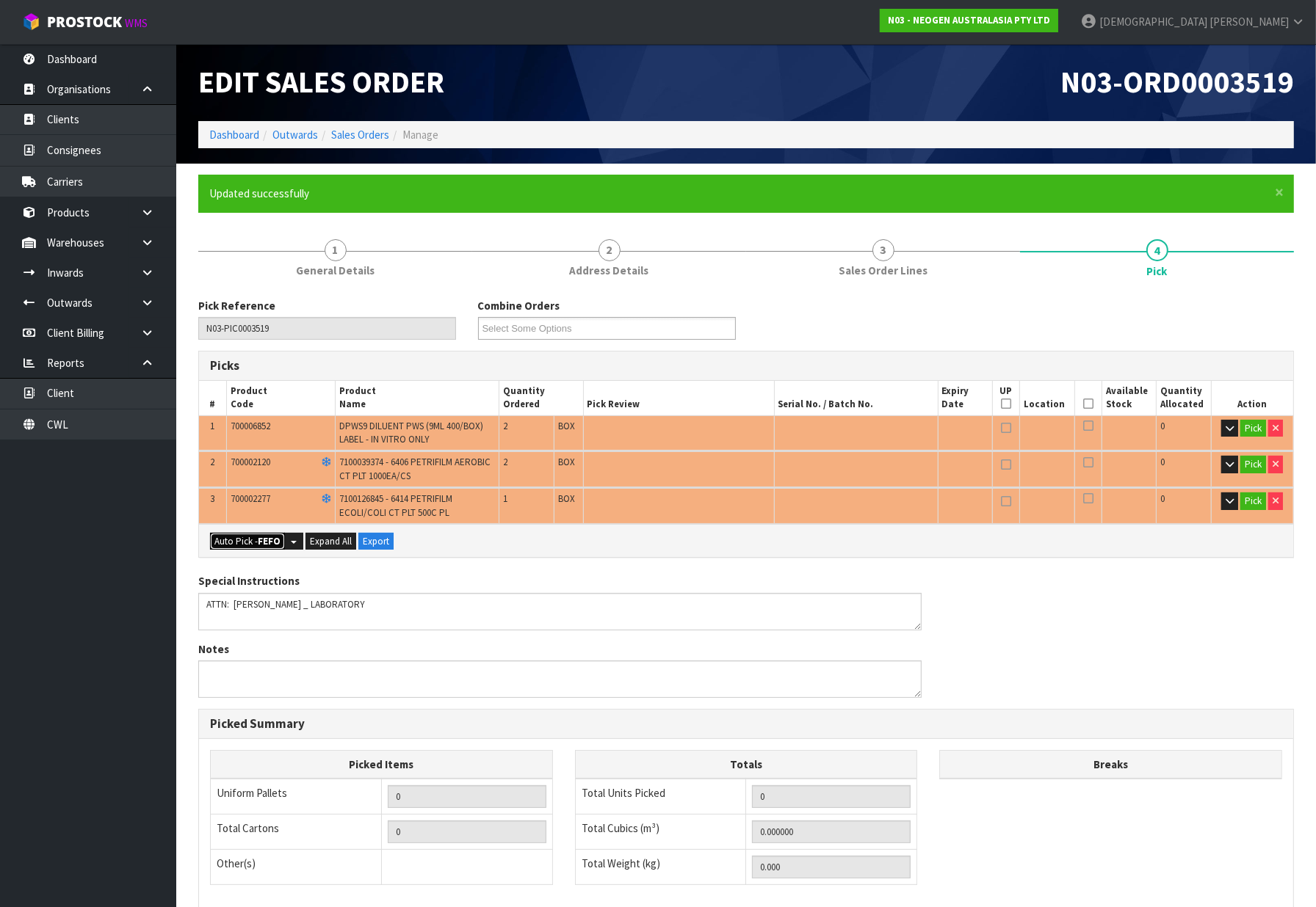
click at [258, 533] on button "Auto Pick - FEFO" at bounding box center [247, 542] width 75 height 18
type input "5"
type input "0.099200"
type input "24.580"
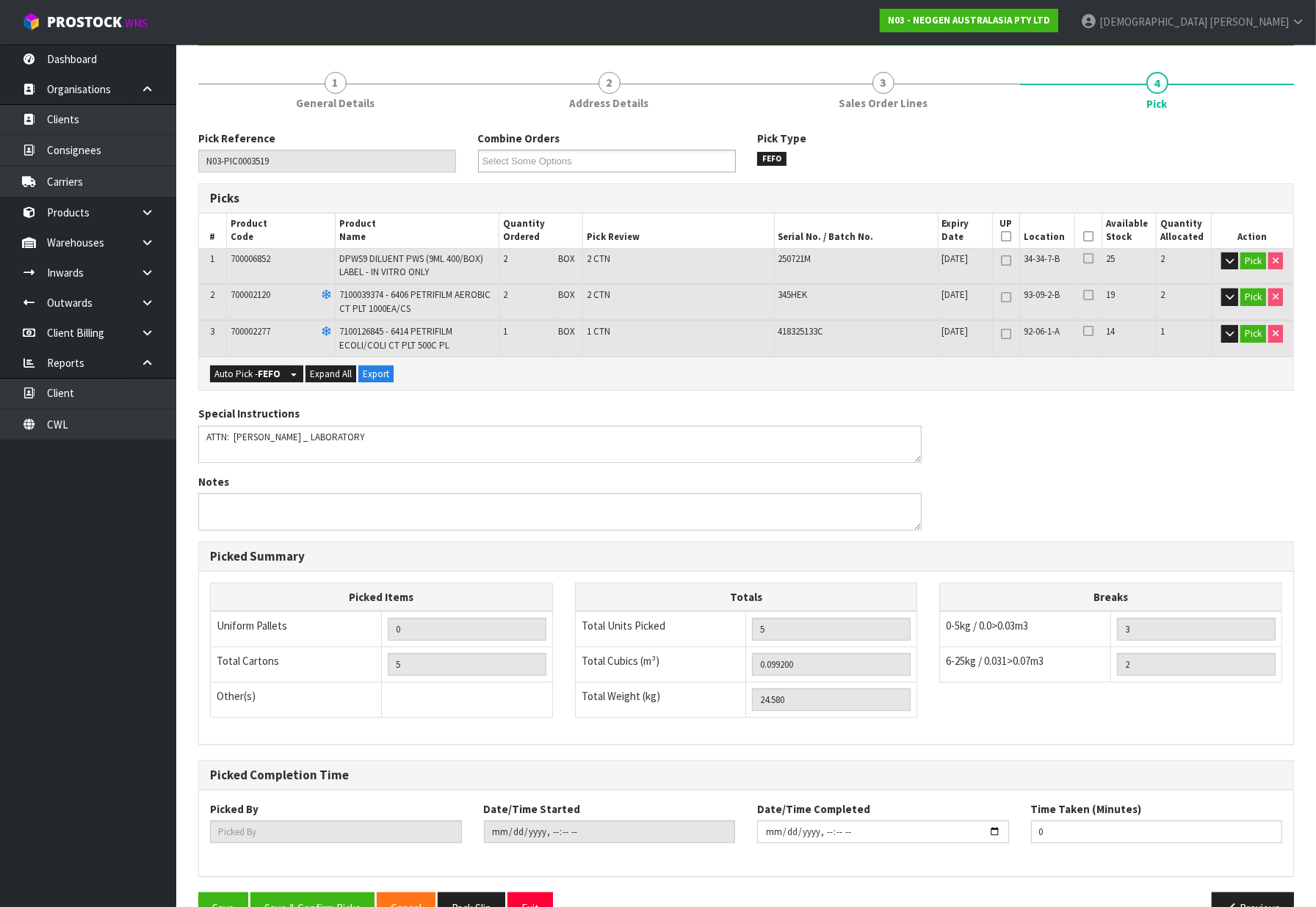
scroll to position [205, 0]
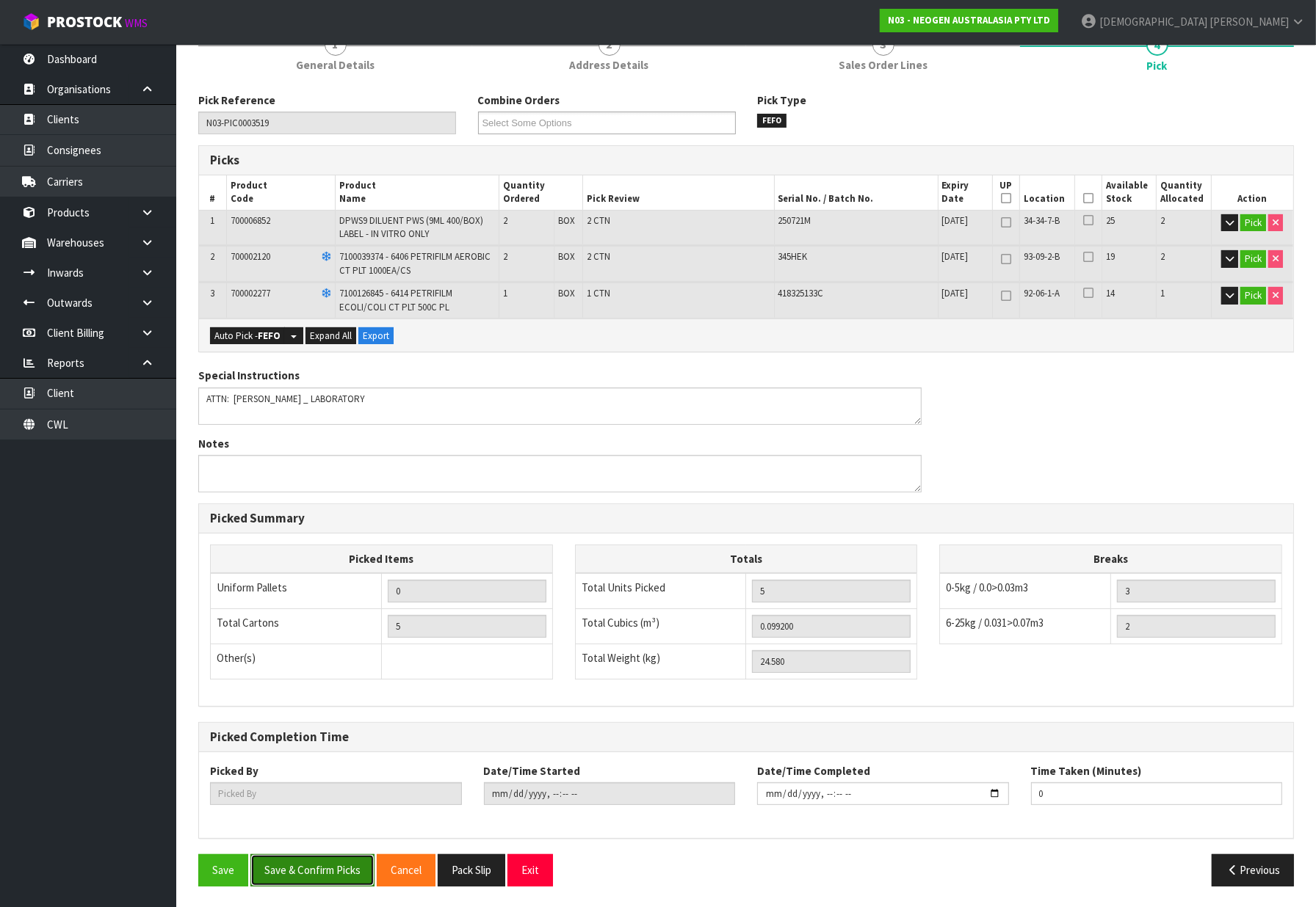
click at [312, 876] on button "Save & Confirm Picks" at bounding box center [312, 870] width 124 height 32
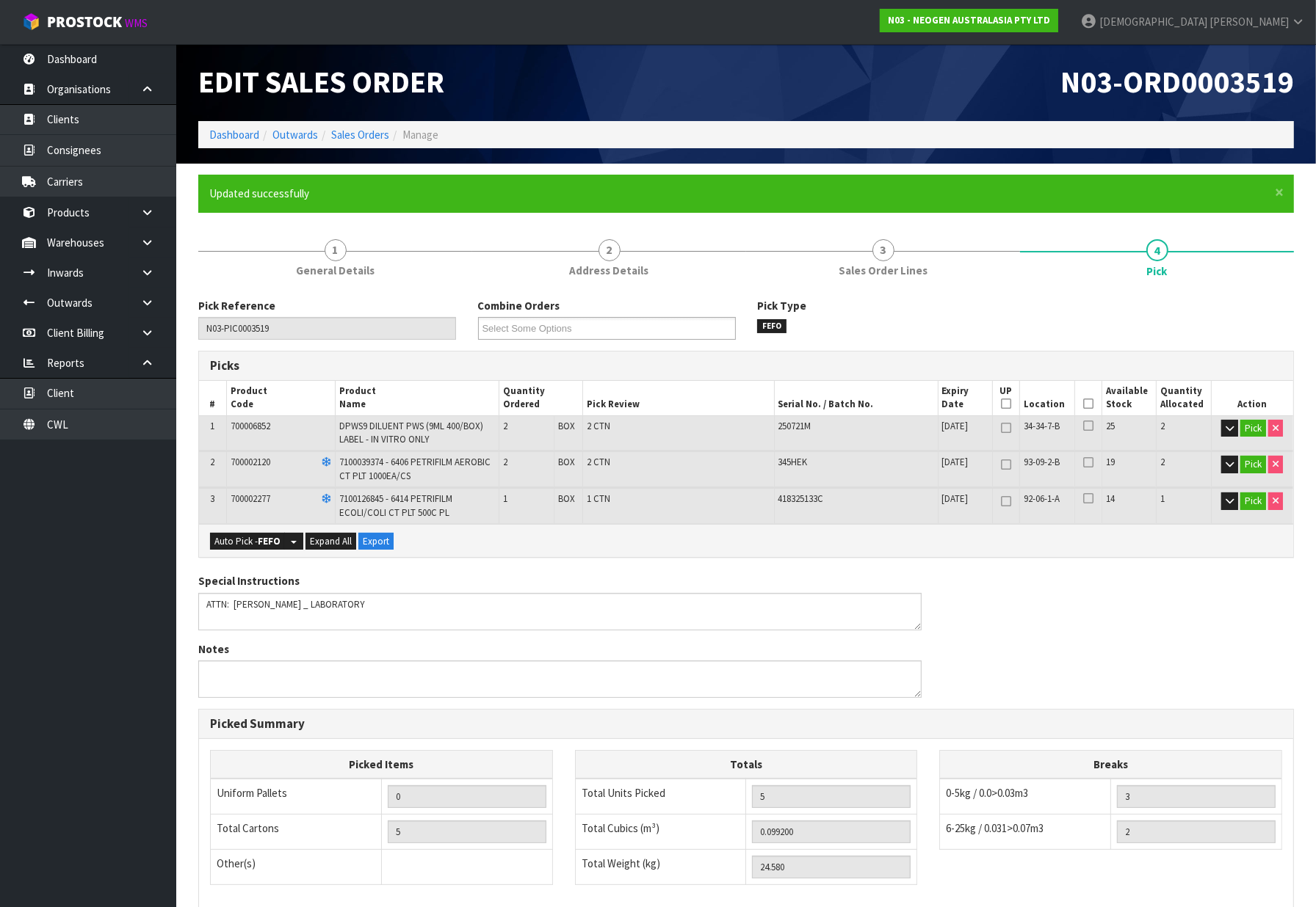
type input "[PERSON_NAME]"
type input "[DATE]T11:44:27"
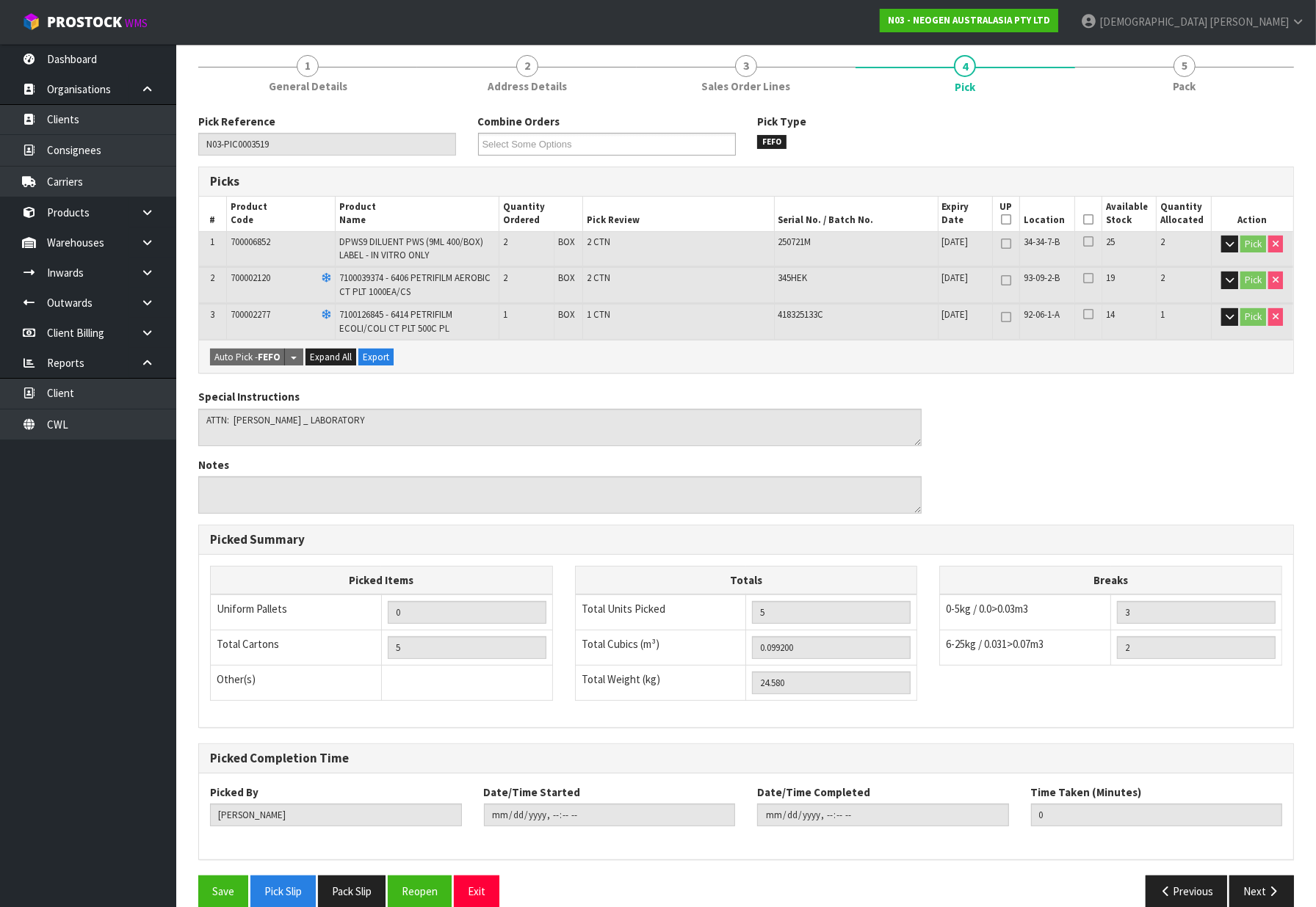
scroll to position [205, 0]
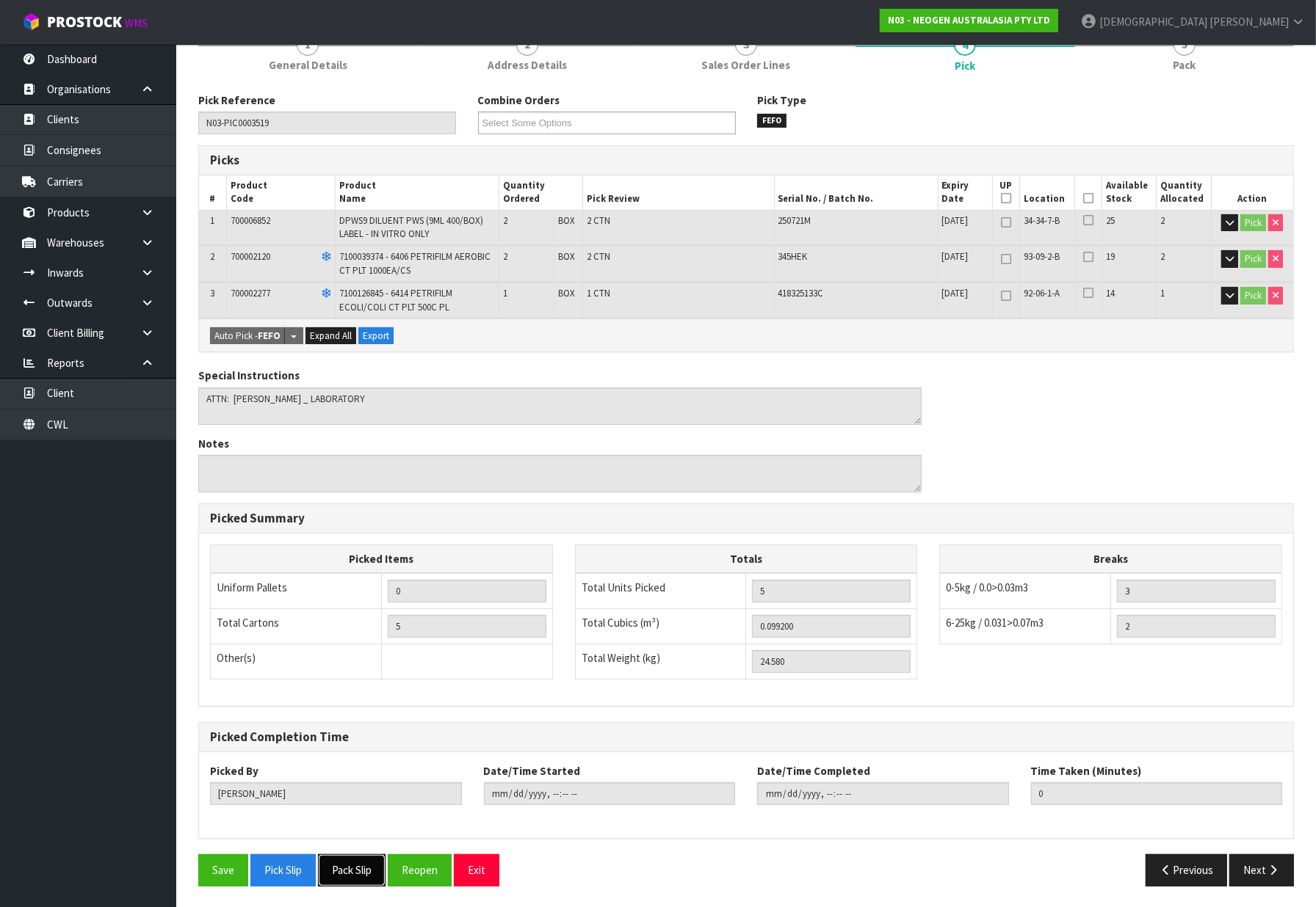
click at [356, 867] on button "Pack Slip" at bounding box center [352, 870] width 68 height 32
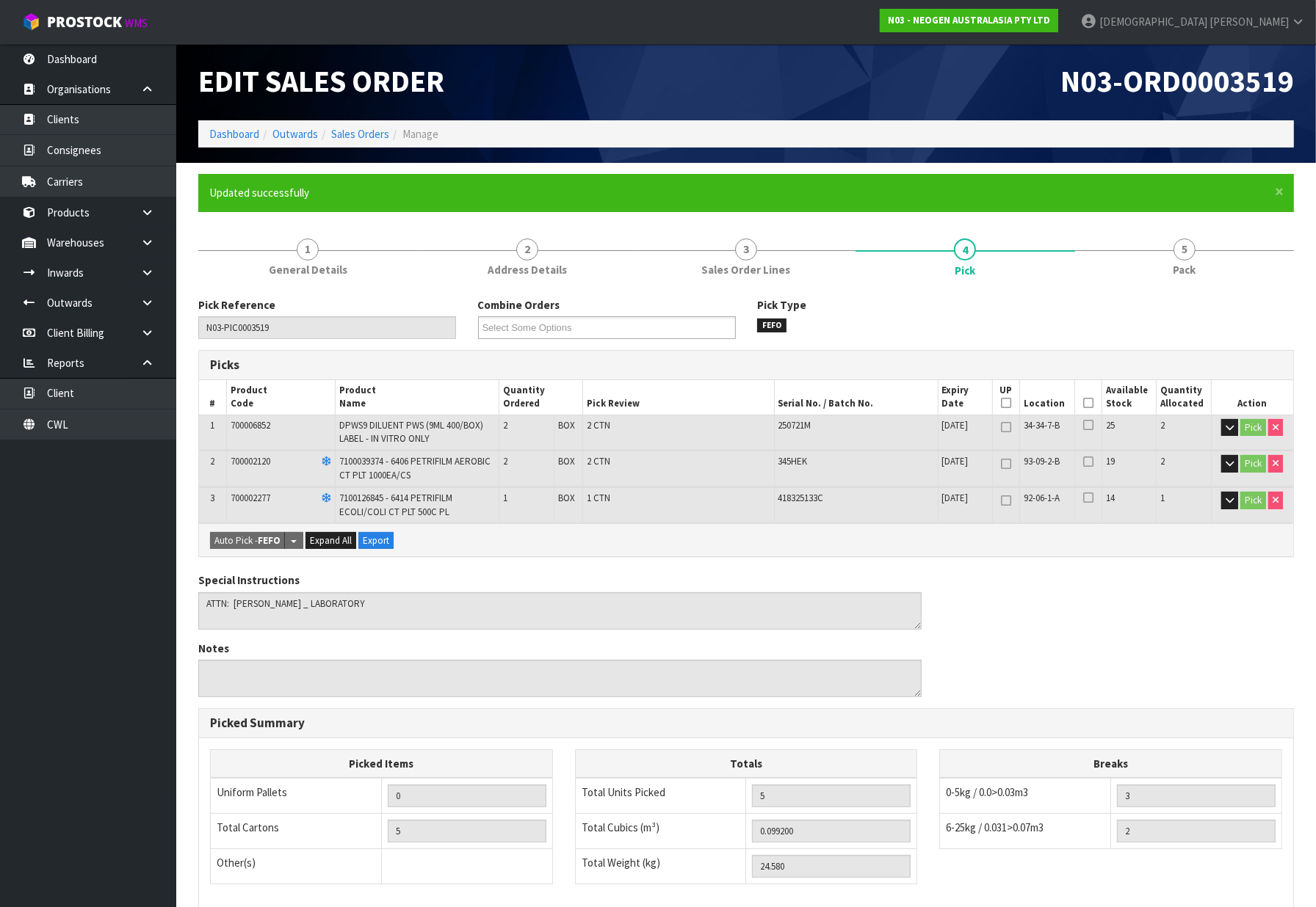
scroll to position [0, 0]
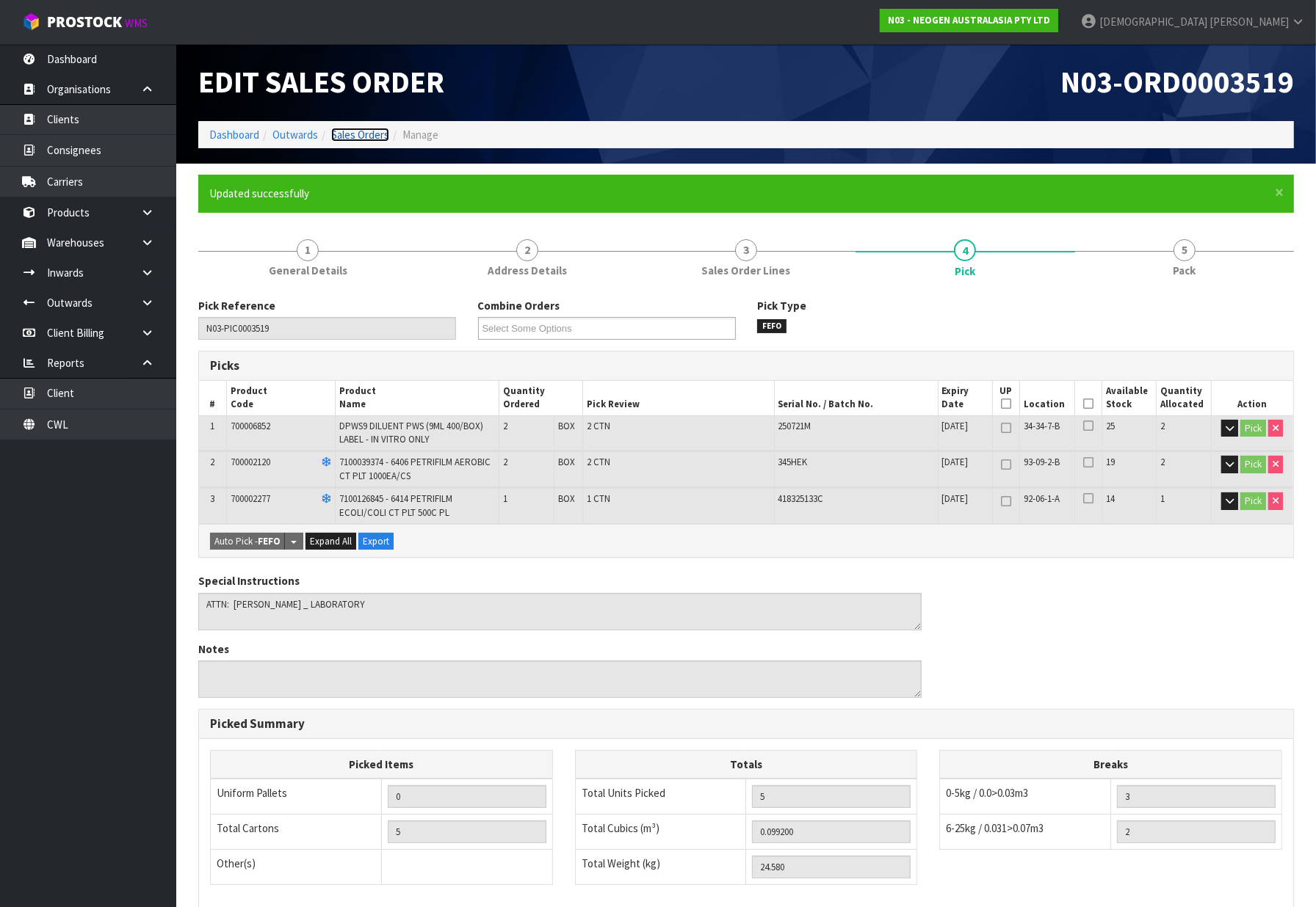
click at [359, 139] on link "Sales Orders" at bounding box center [360, 134] width 58 height 14
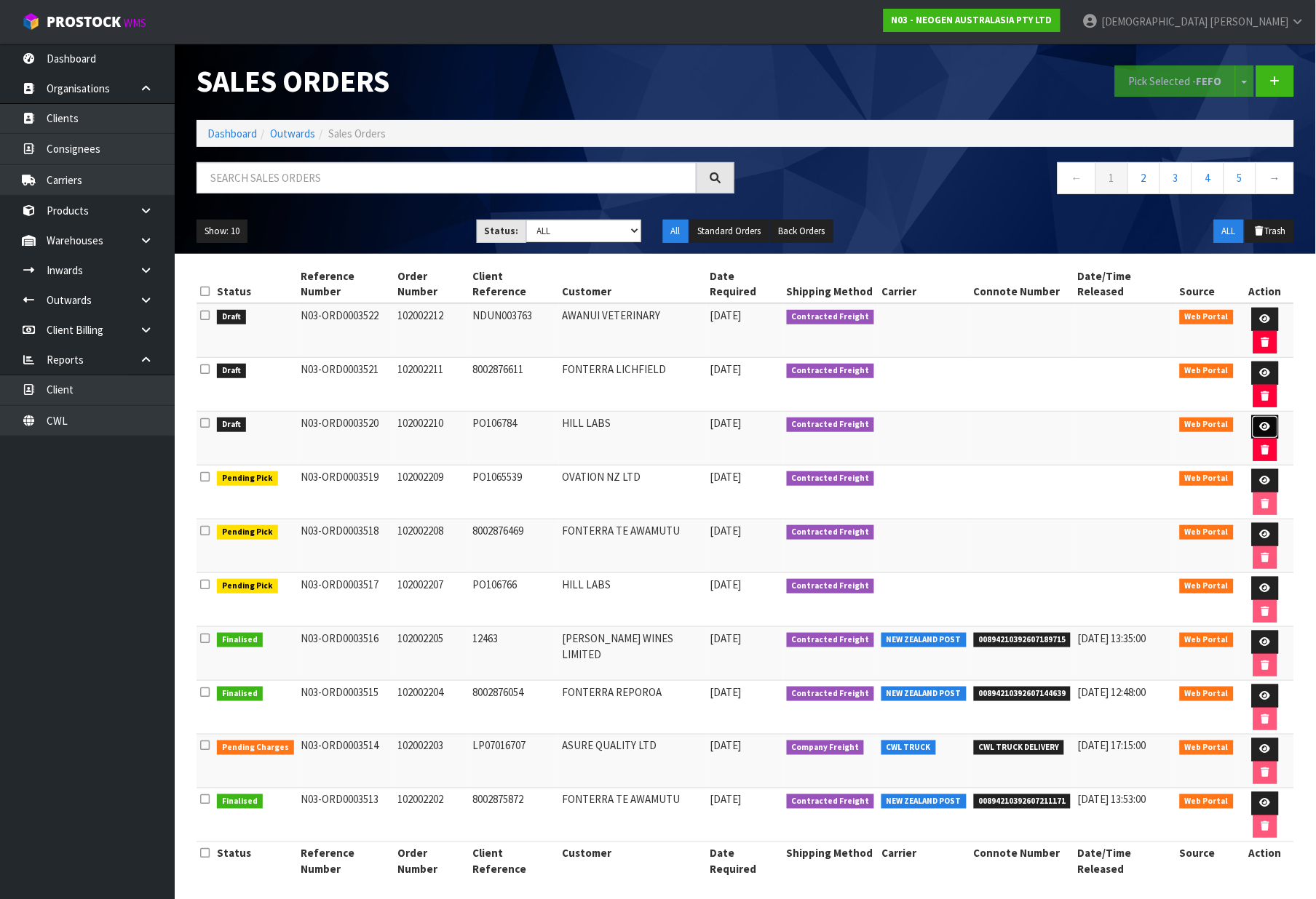
click at [1257, 416] on link at bounding box center [1266, 427] width 27 height 23
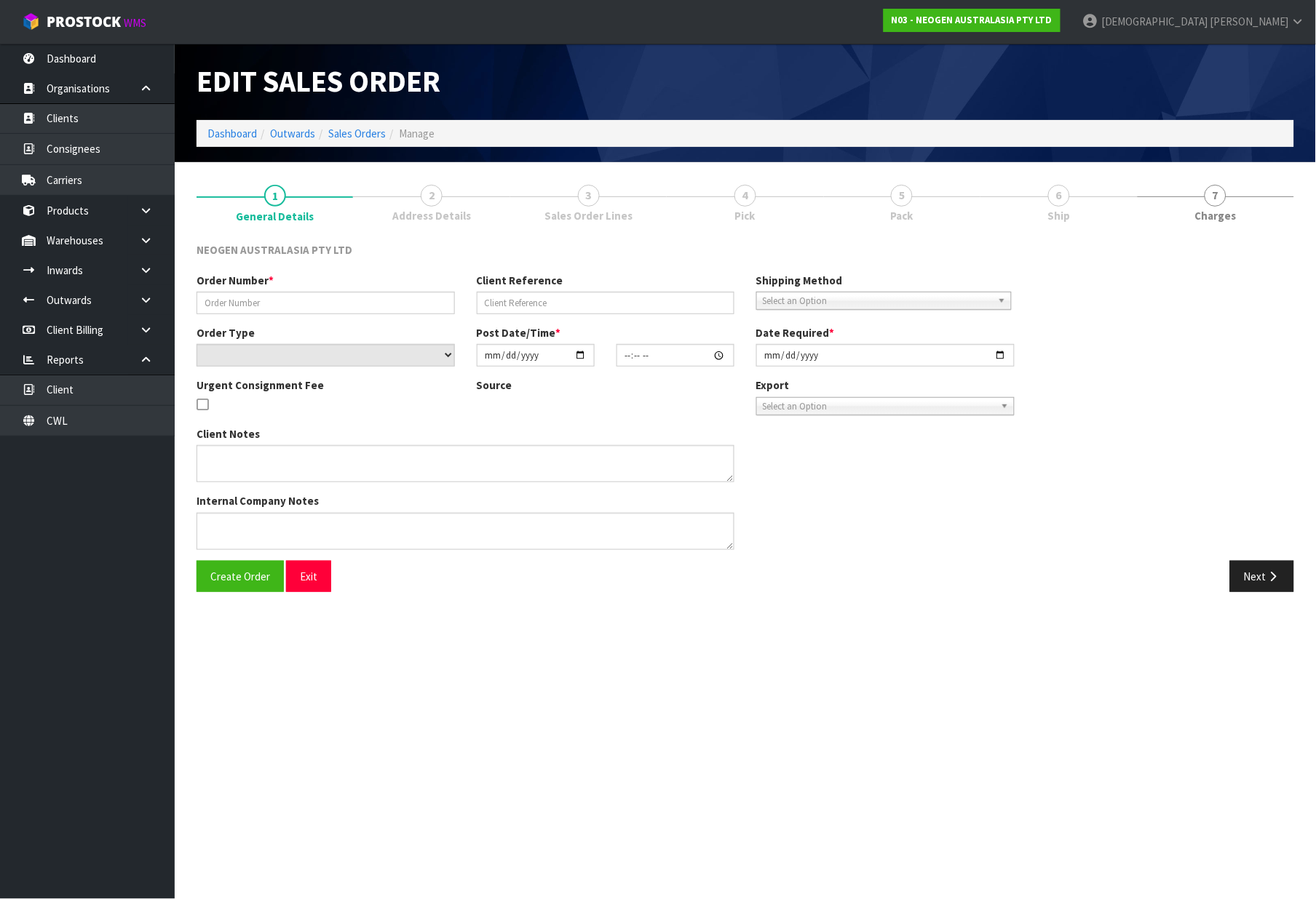
type input "102002210"
type input "PO106784"
select select "number:0"
type input "[DATE]"
type input "11:37:00.000"
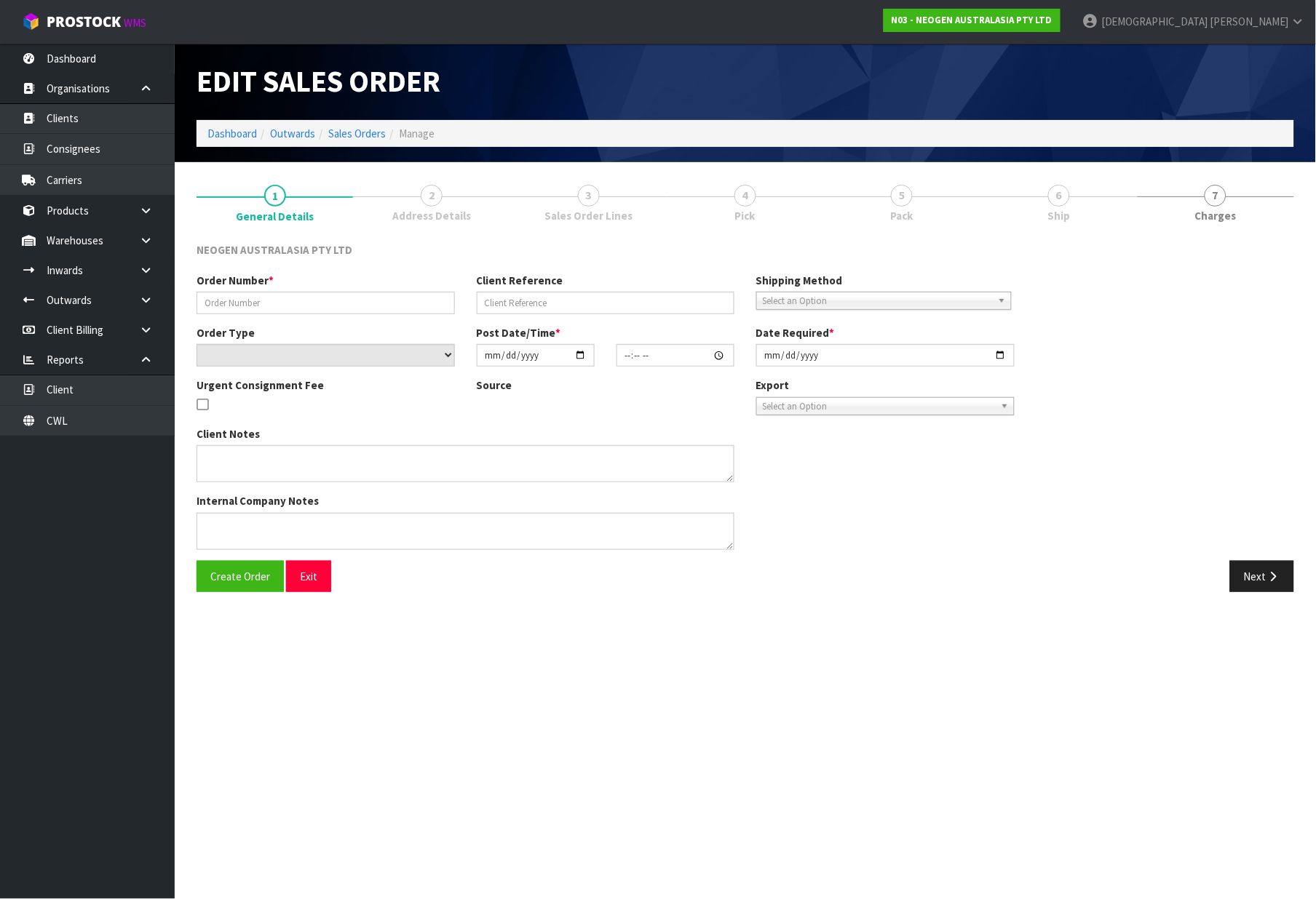
type input "[DATE]"
type textarea "ATTN: INWARDS GOODS"
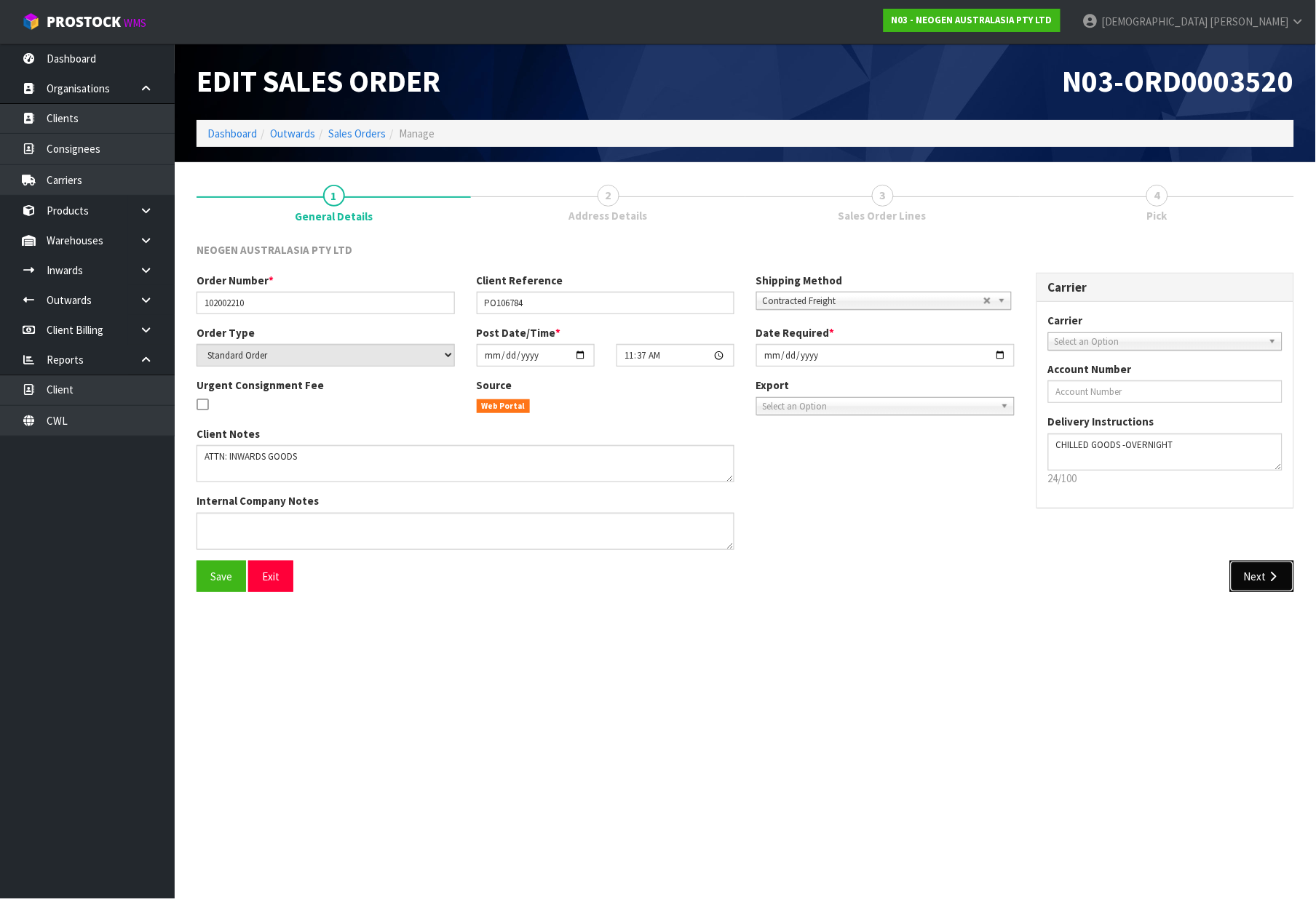
click at [1242, 567] on button "Next" at bounding box center [1263, 577] width 64 height 31
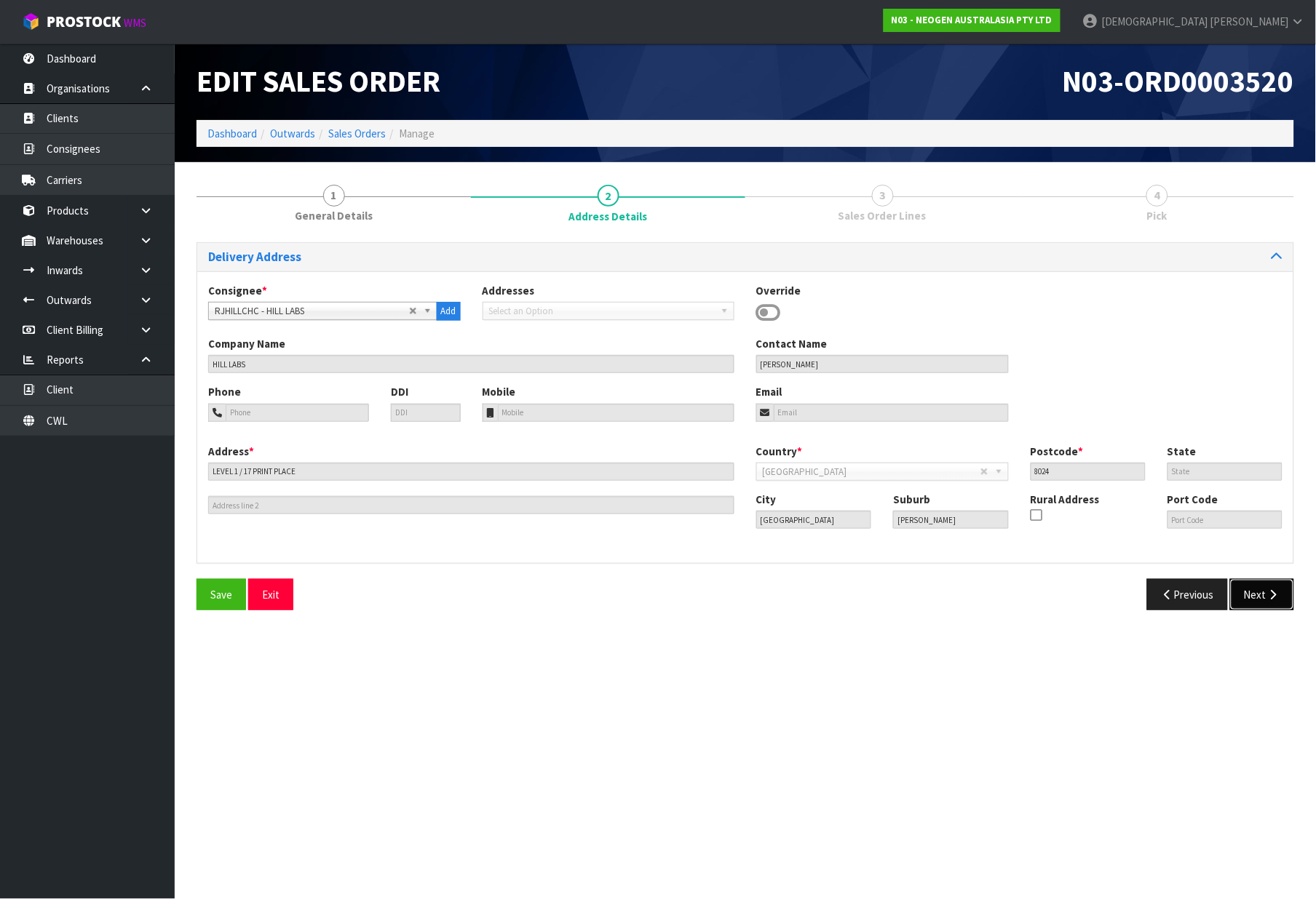
click at [1282, 598] on button "Next" at bounding box center [1263, 595] width 64 height 31
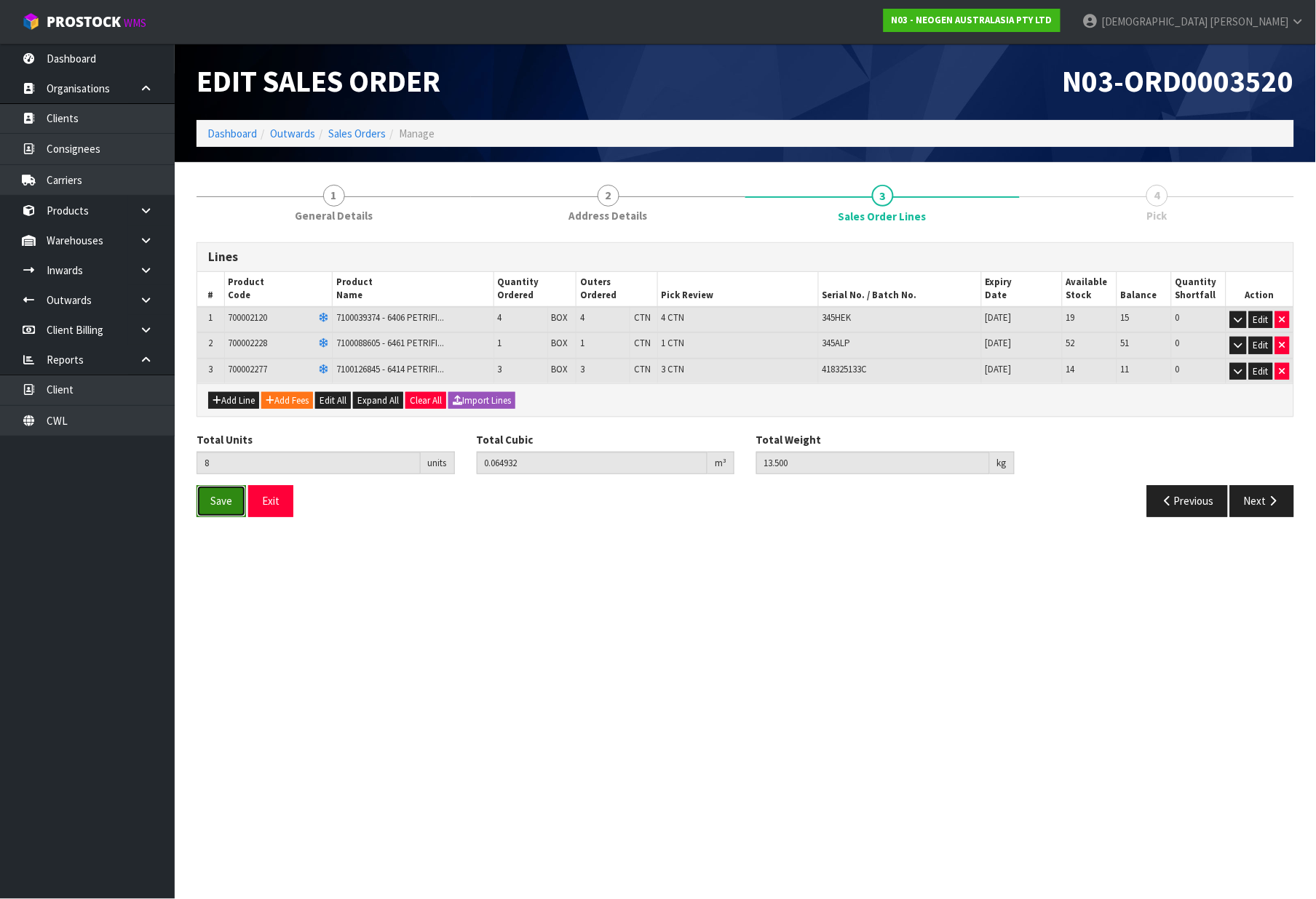
click at [214, 512] on button "Save" at bounding box center [221, 500] width 49 height 31
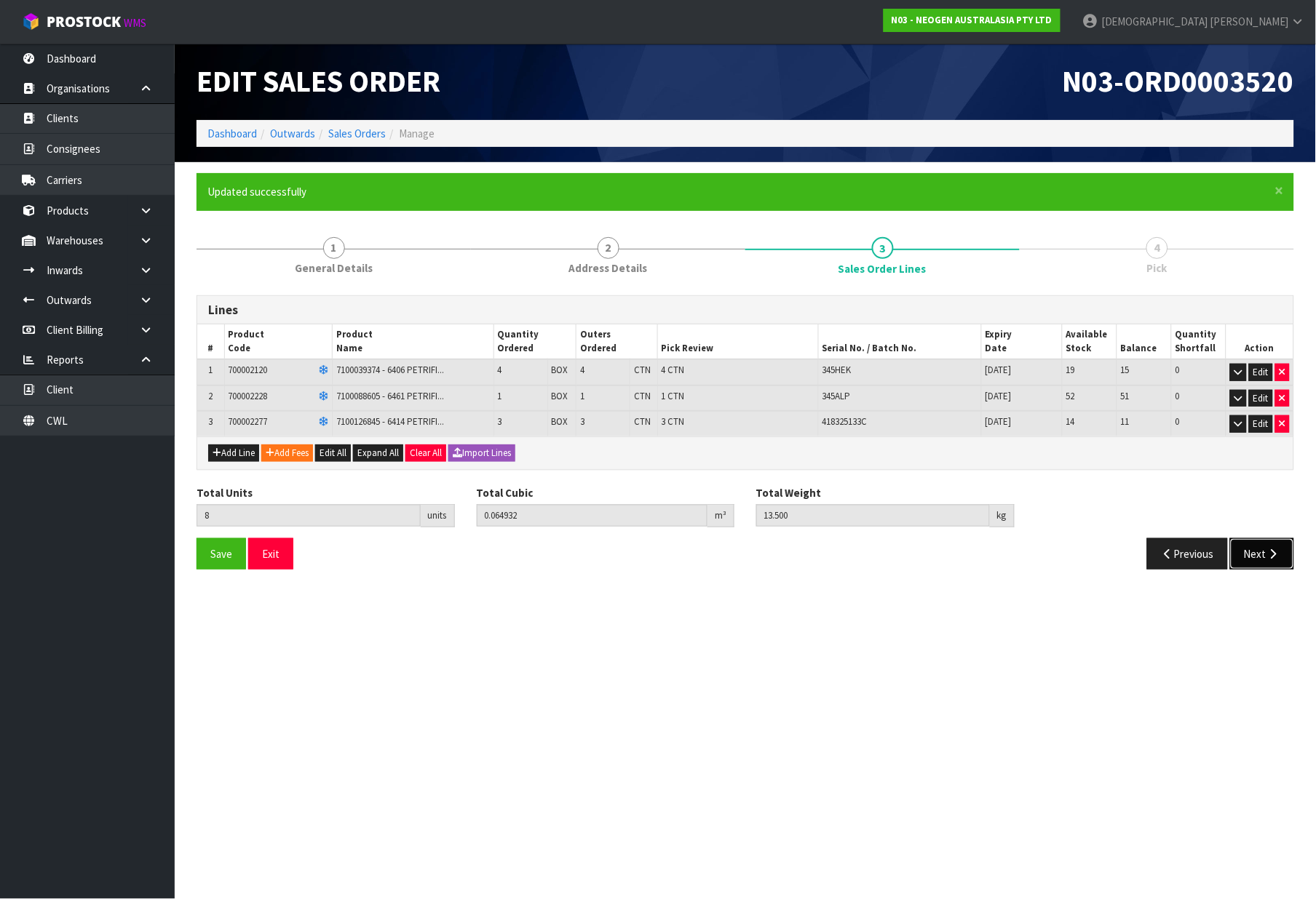
click at [1268, 549] on icon "button" at bounding box center [1274, 554] width 14 height 11
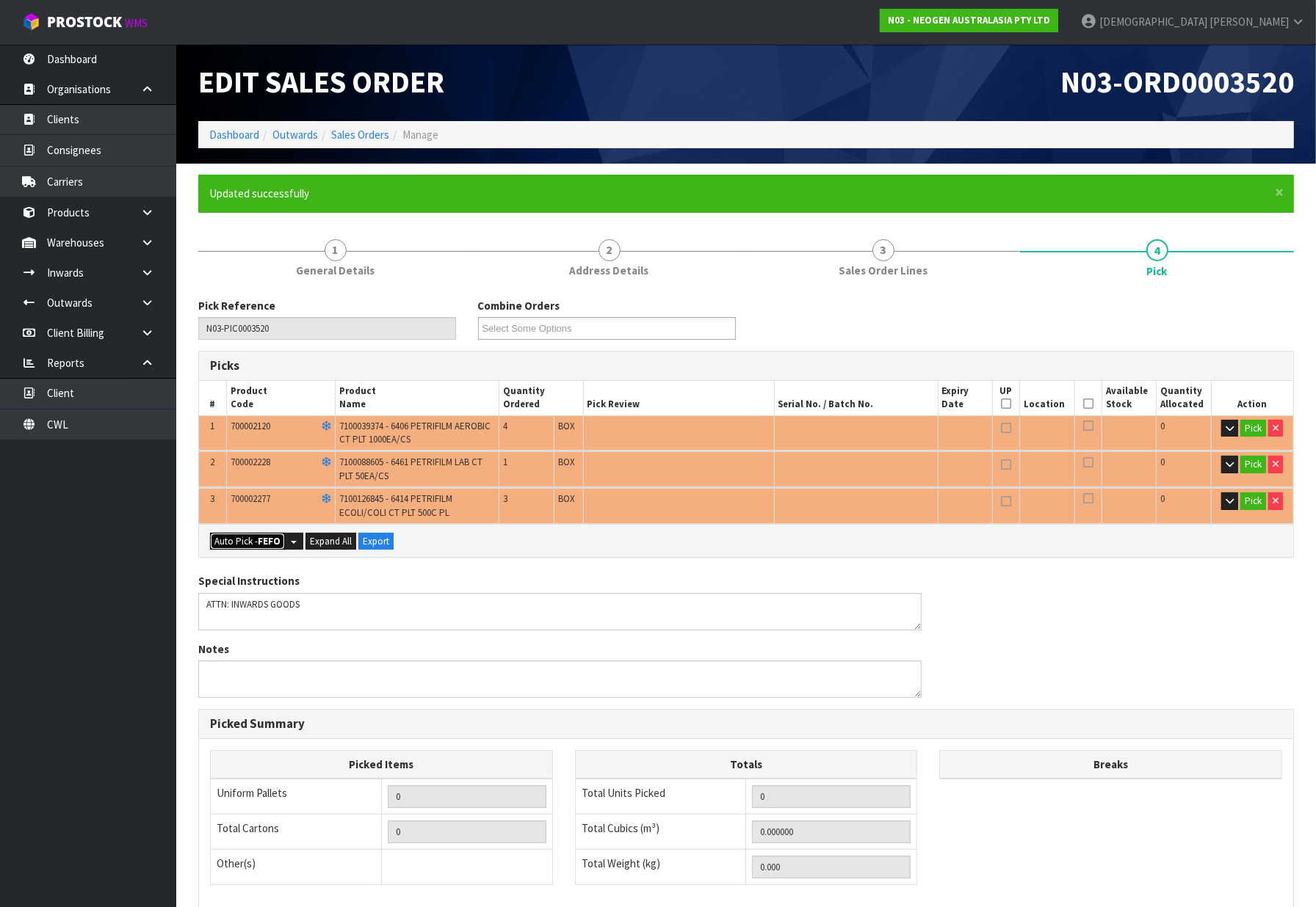
click at [248, 539] on button "Auto Pick - FEFO" at bounding box center [247, 542] width 75 height 18
type input "8"
type input "0.064932"
type input "13.500"
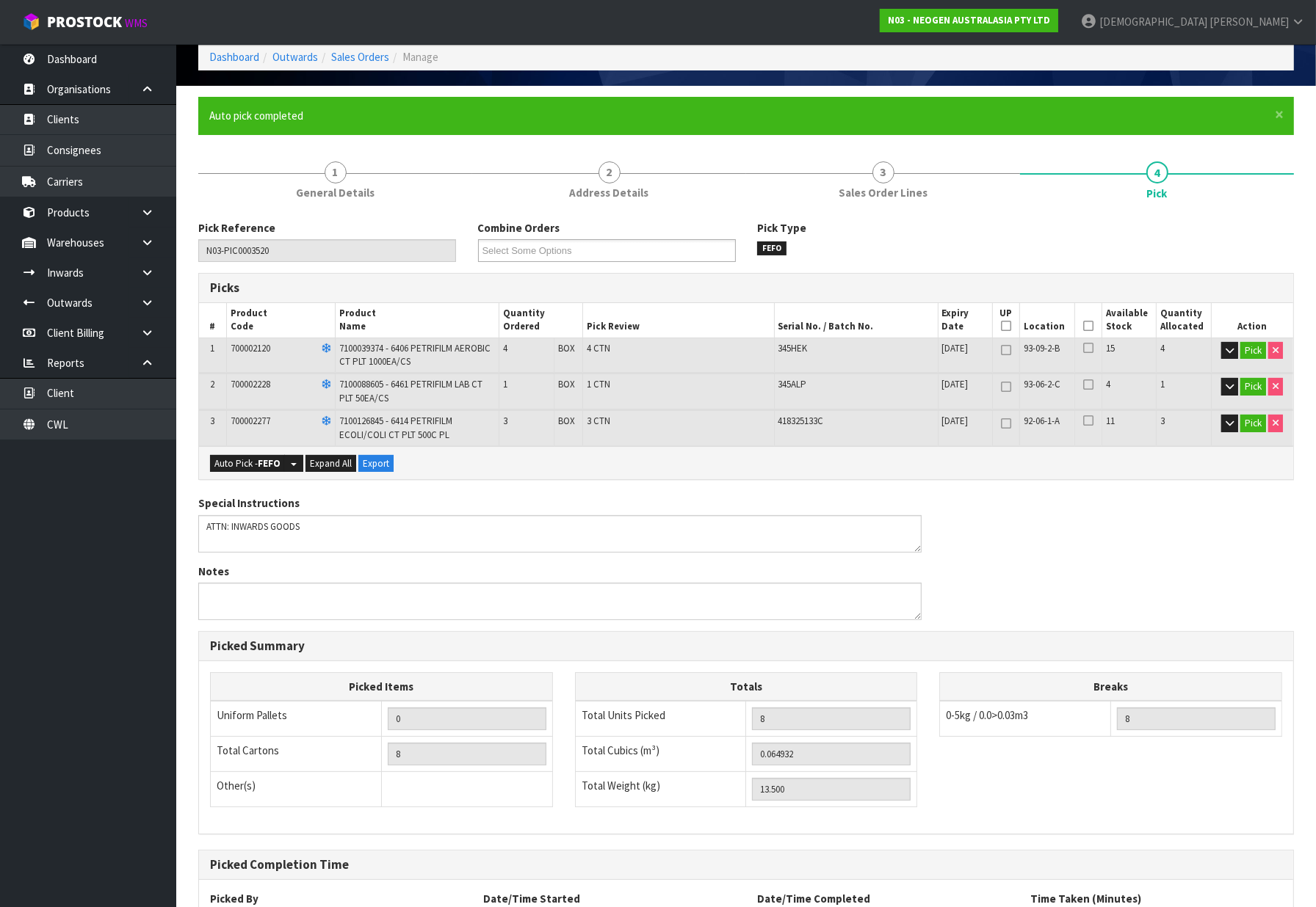
scroll to position [205, 0]
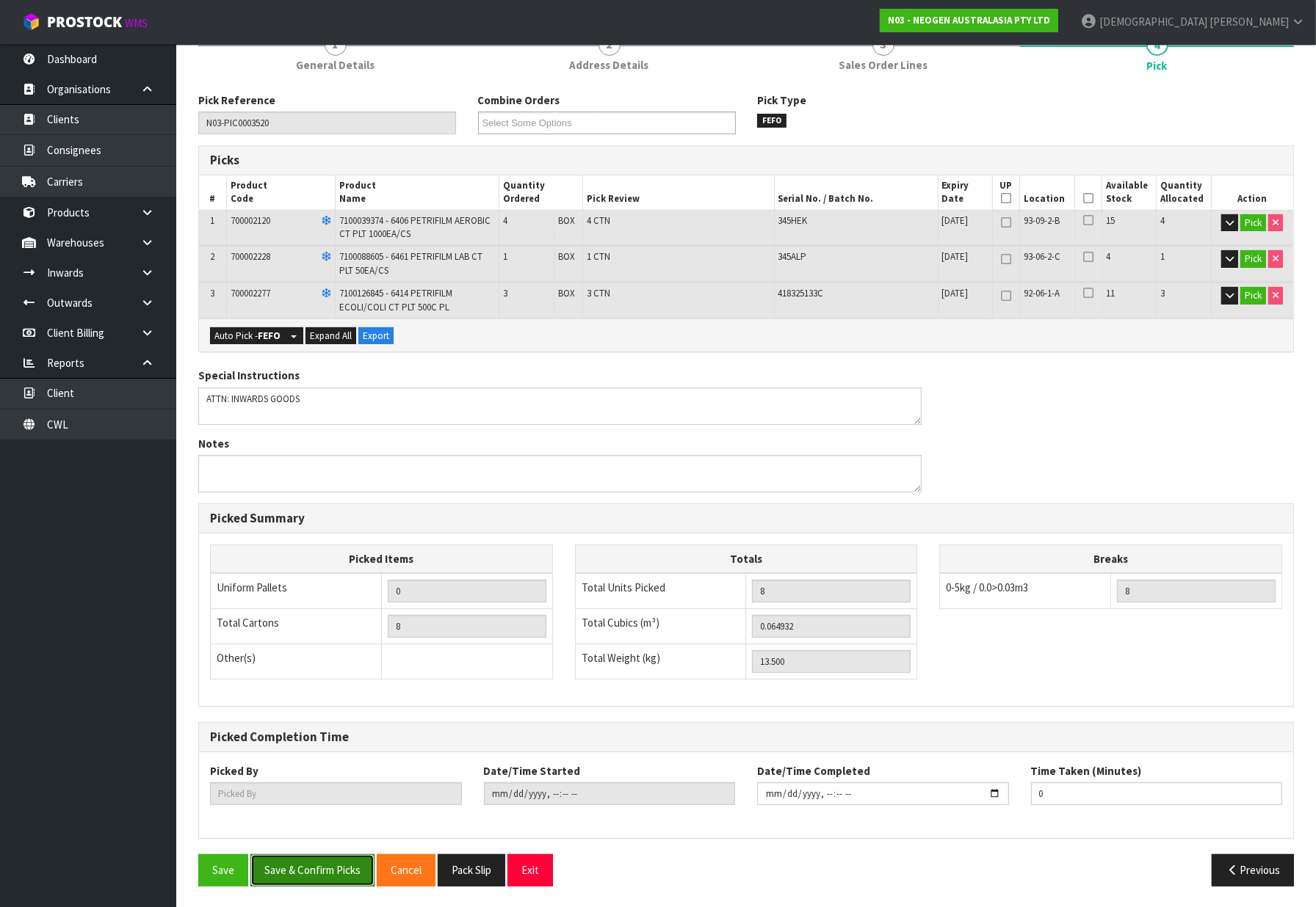
click at [329, 869] on button "Save & Confirm Picks" at bounding box center [312, 870] width 124 height 32
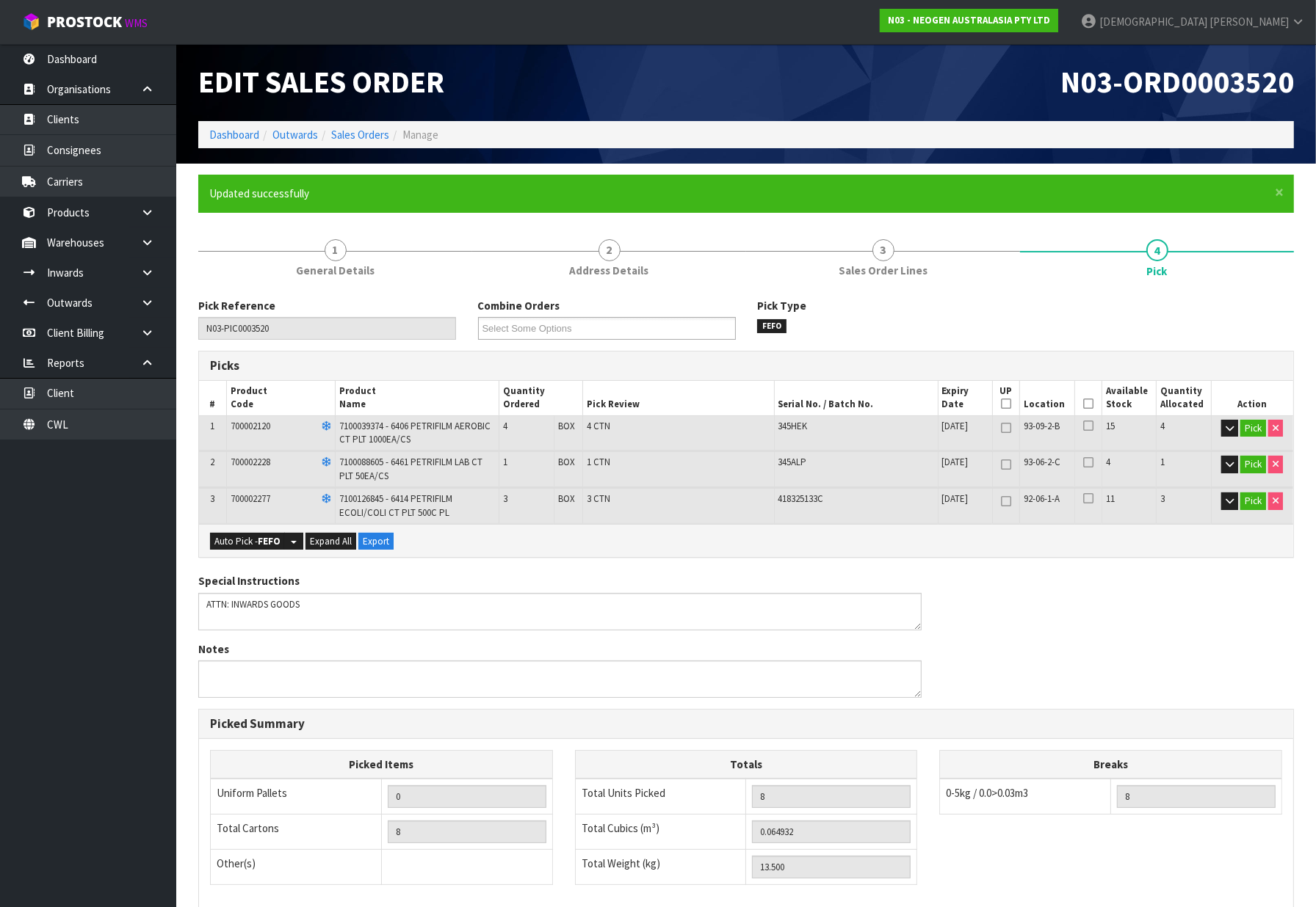
type input "[PERSON_NAME]"
type input "[DATE]T11:45:09"
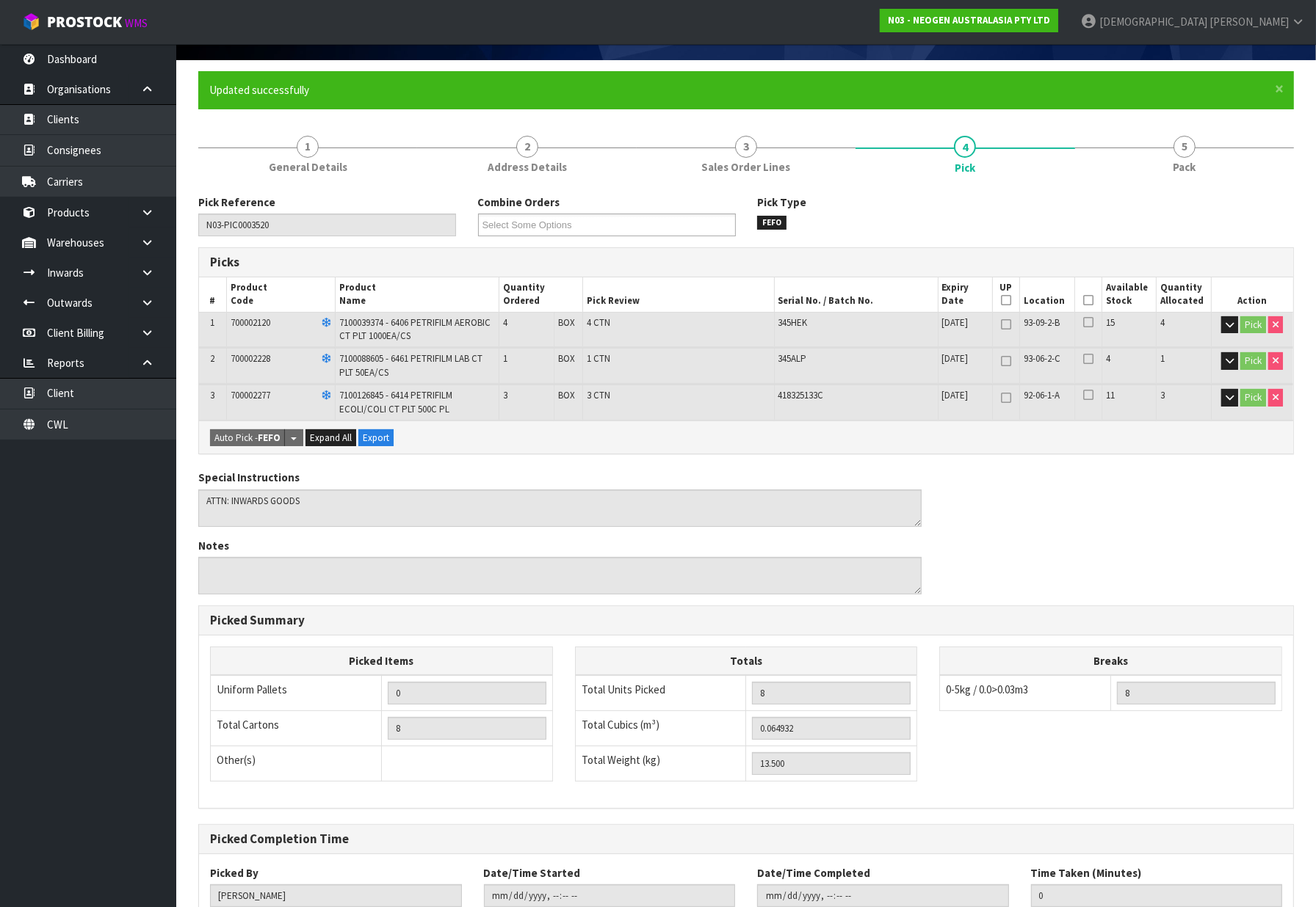
scroll to position [205, 0]
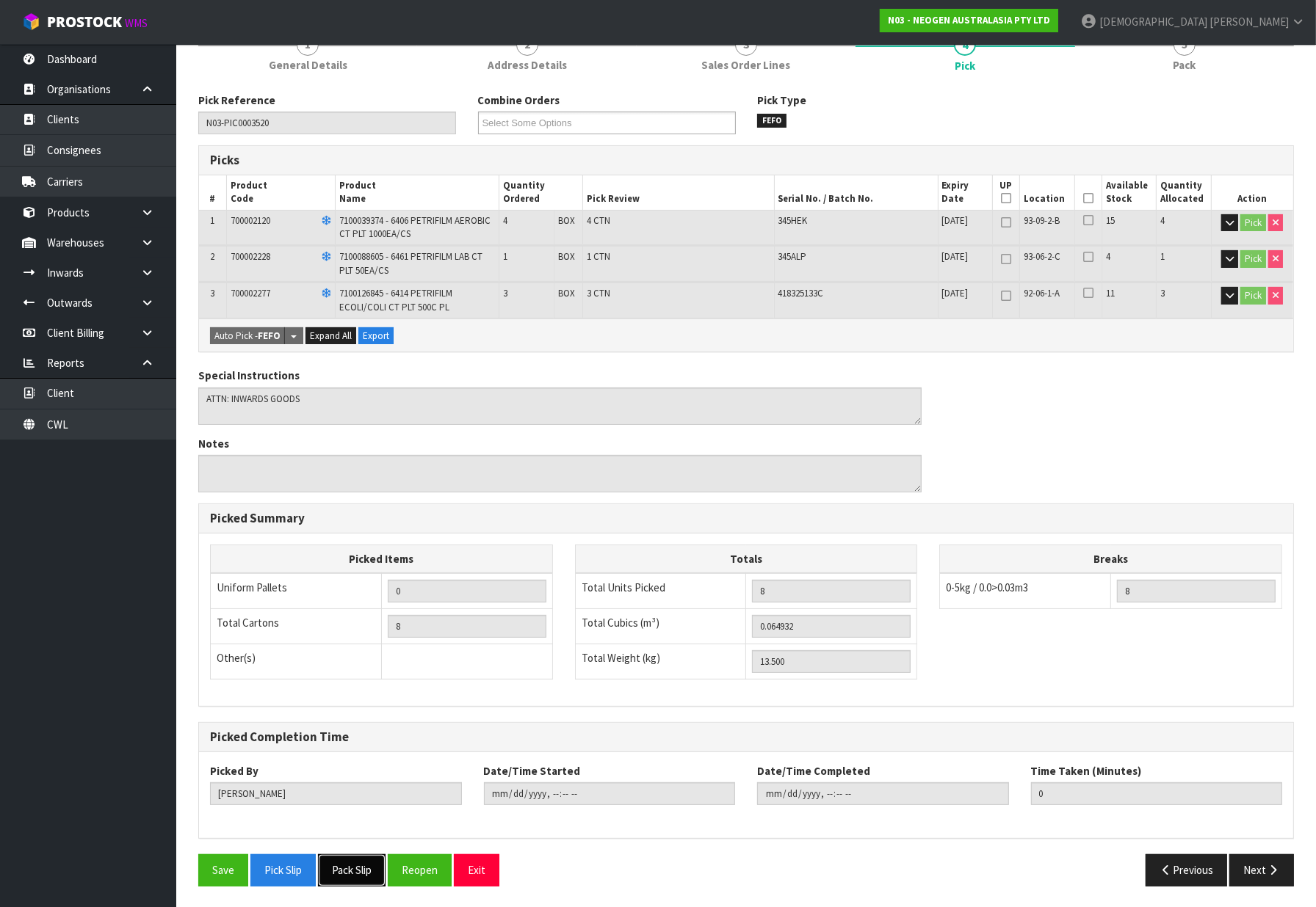
click at [359, 874] on button "Pack Slip" at bounding box center [352, 870] width 68 height 32
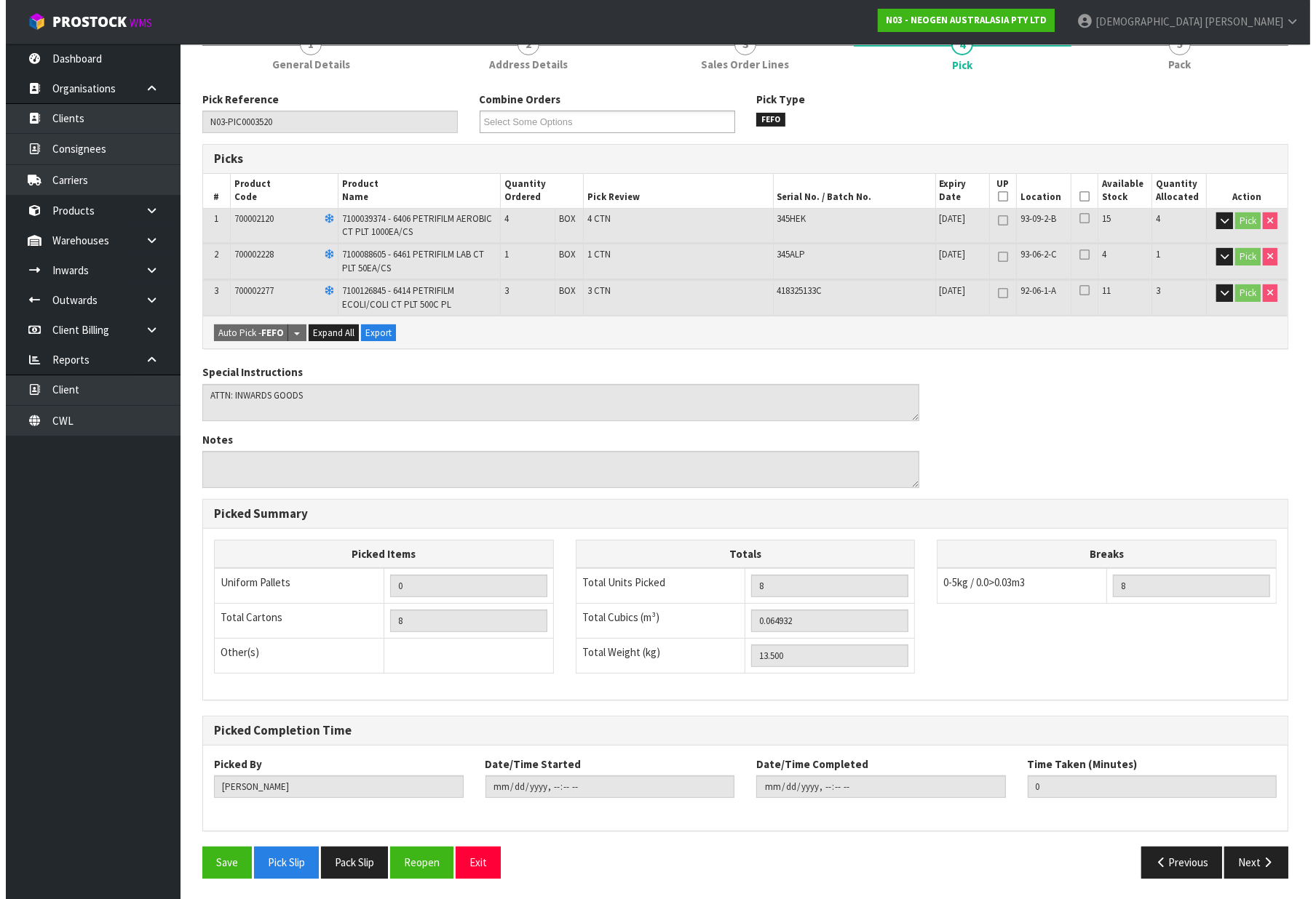
scroll to position [0, 0]
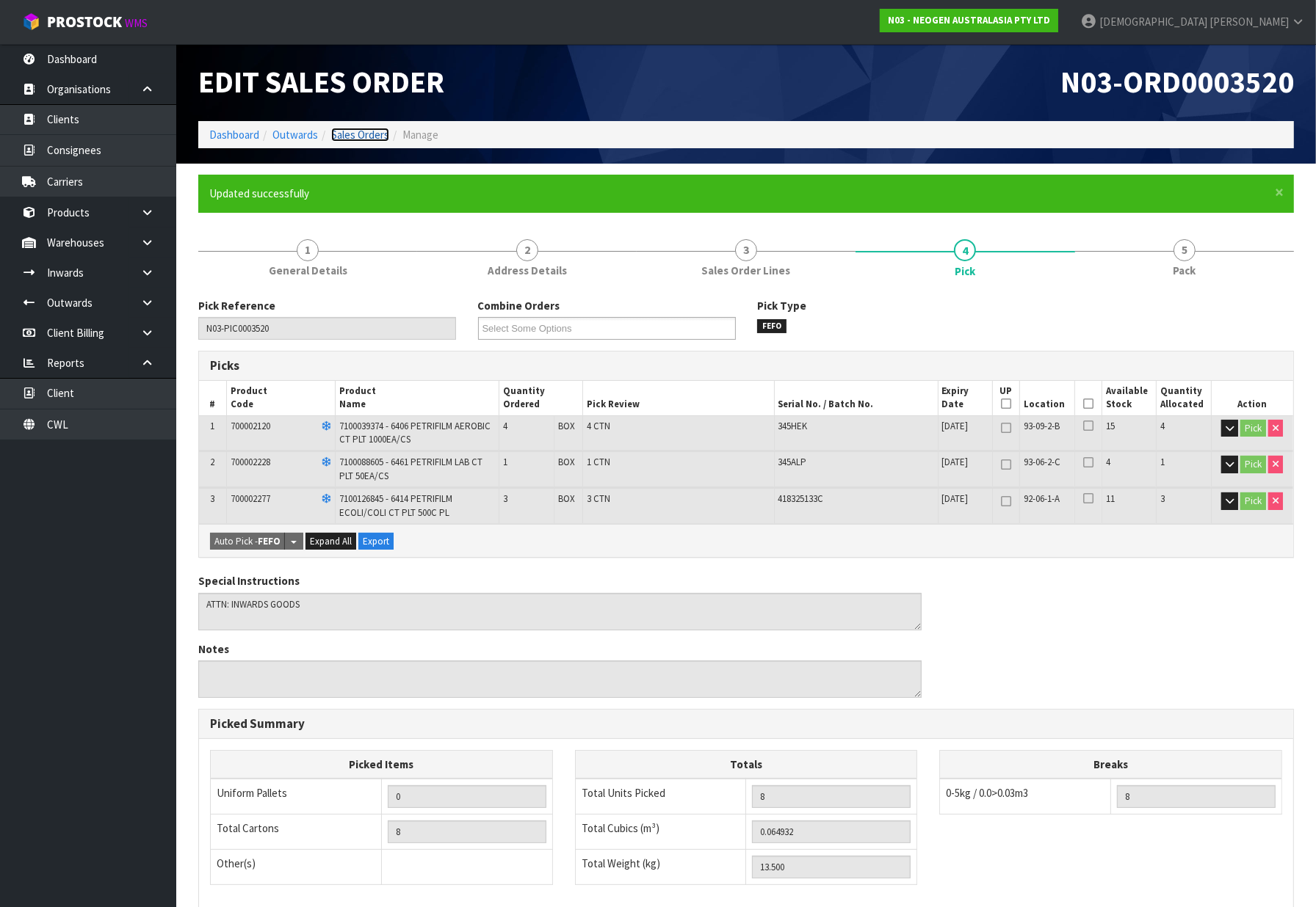
click at [358, 127] on link "Sales Orders" at bounding box center [360, 134] width 58 height 14
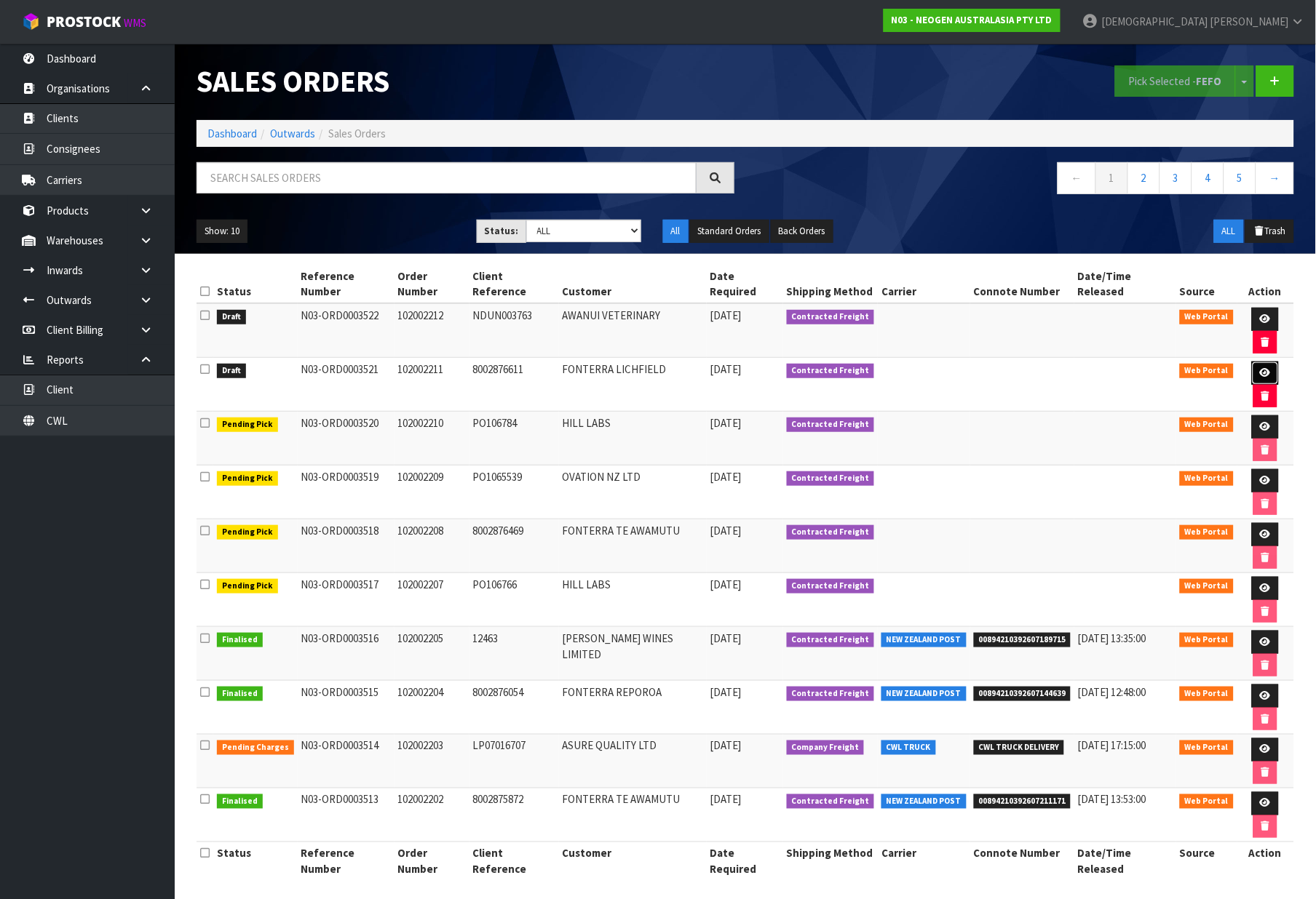
click at [1260, 368] on icon at bounding box center [1265, 372] width 11 height 9
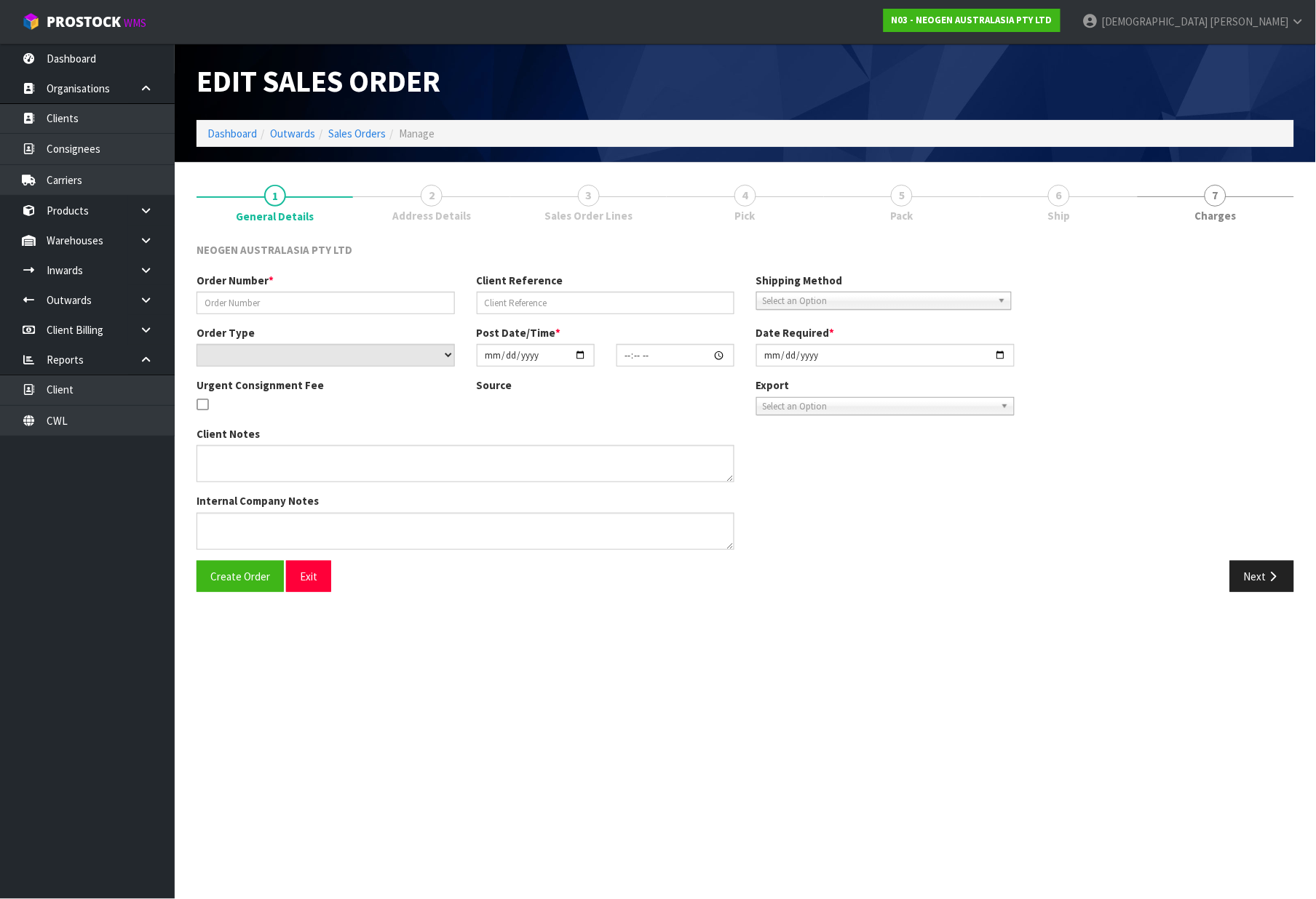
type input "102002211"
type input "8002876611"
select select "number:0"
type input "[DATE]"
type input "11:40:00.000"
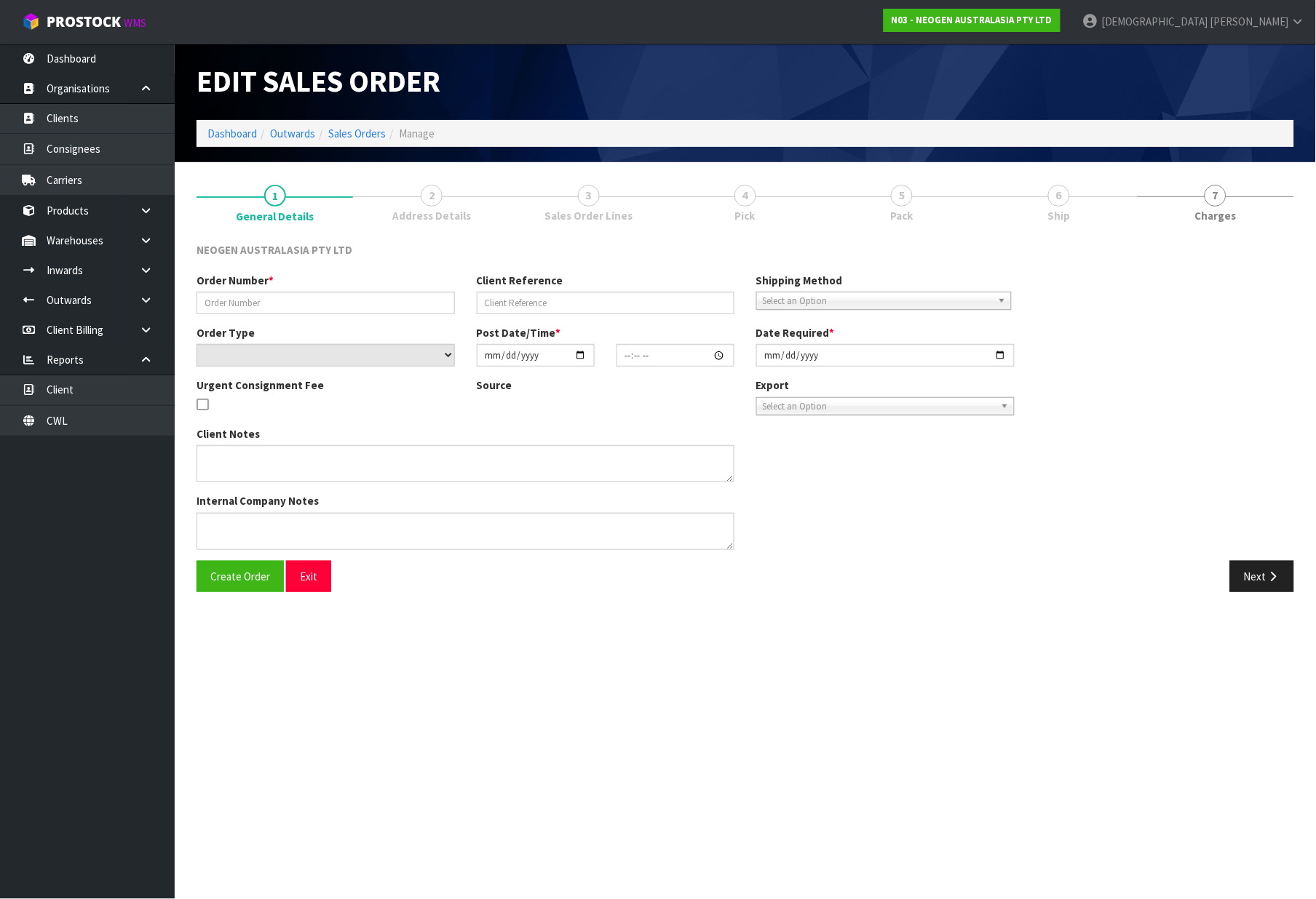
type input "[DATE]"
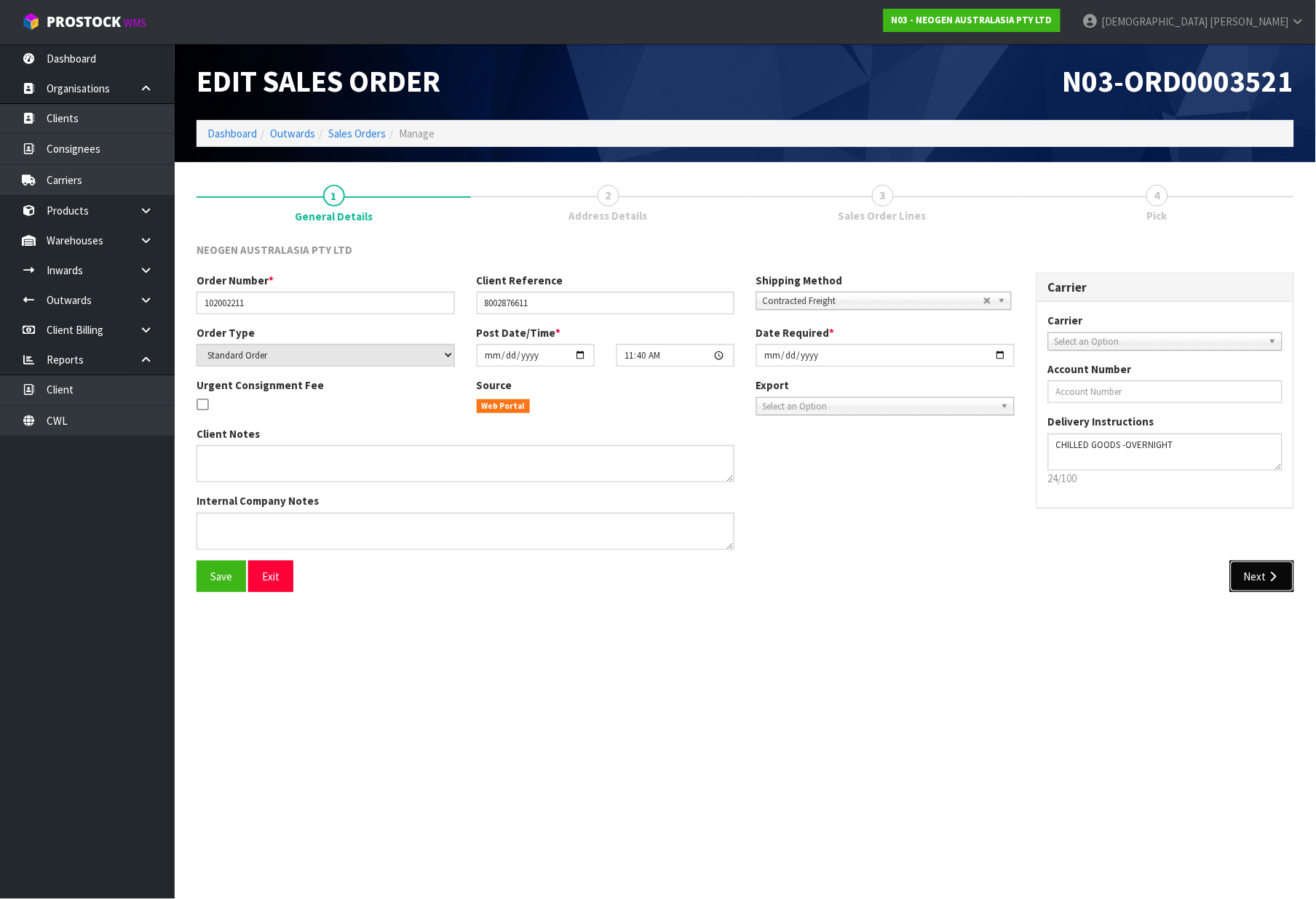
click at [1253, 577] on button "Next" at bounding box center [1263, 577] width 64 height 31
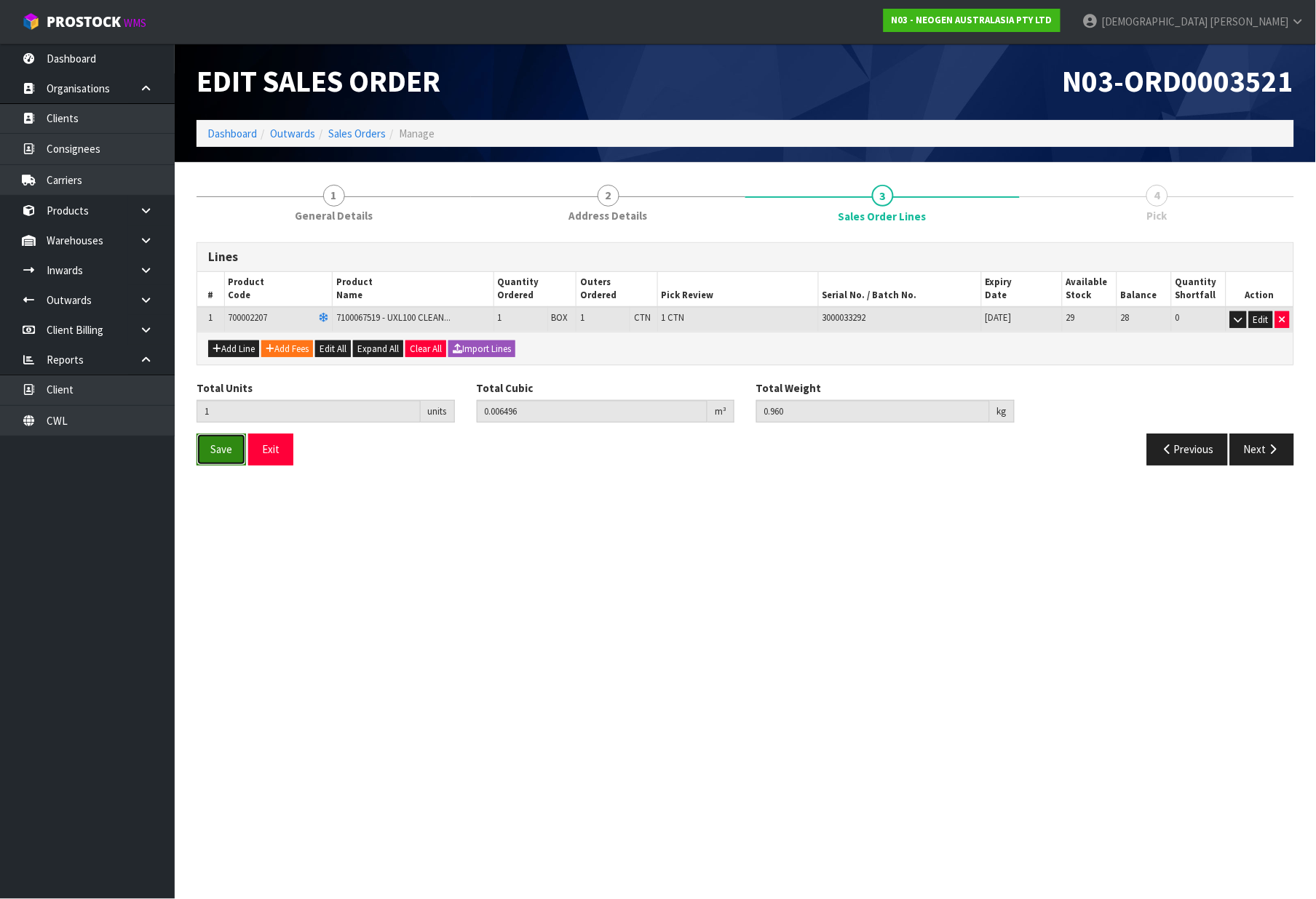
drag, startPoint x: 213, startPoint y: 454, endPoint x: 220, endPoint y: 456, distance: 7.3
click at [213, 454] on span "Save" at bounding box center [221, 450] width 22 height 14
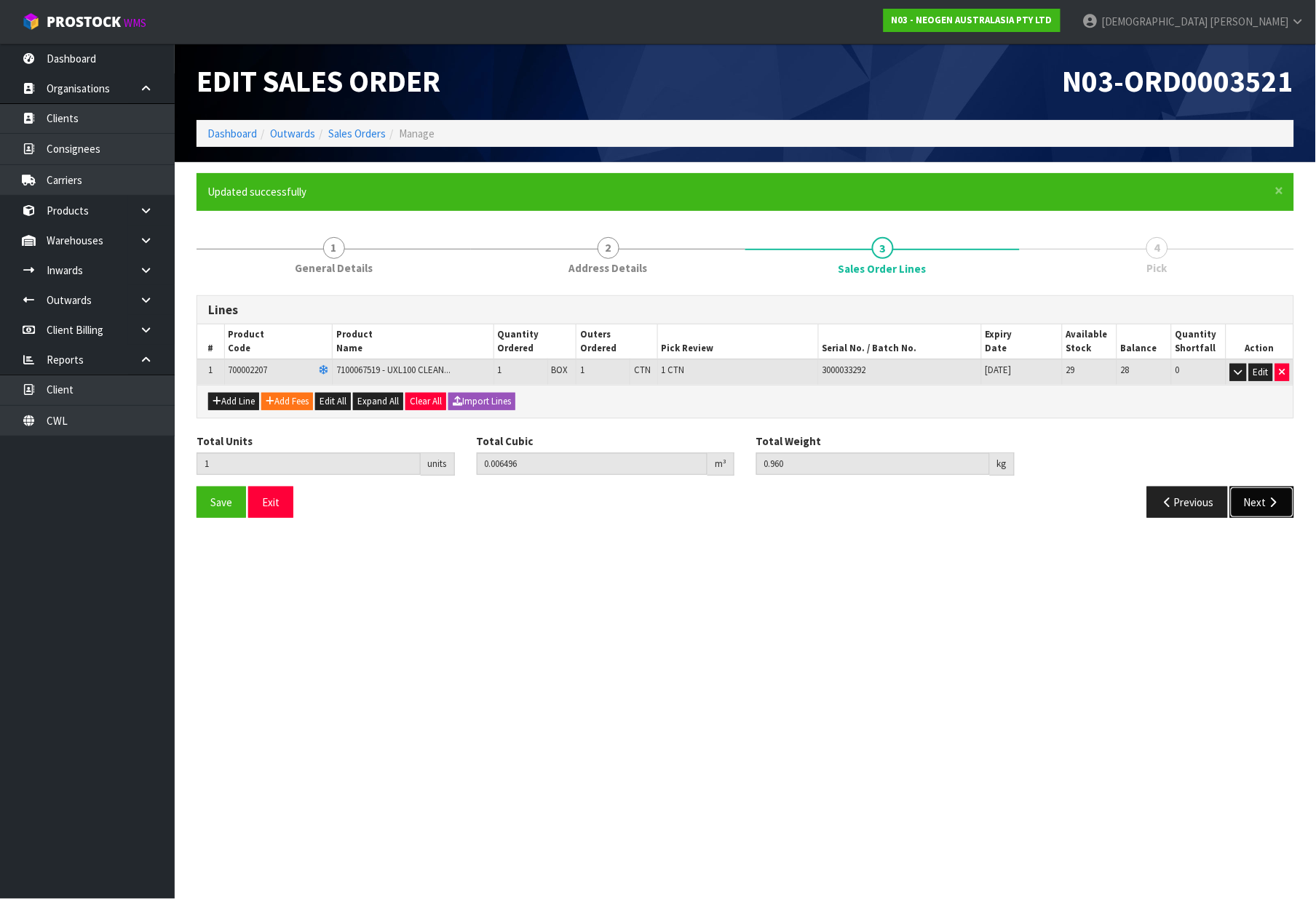
click at [1257, 505] on button "Next" at bounding box center [1263, 502] width 64 height 31
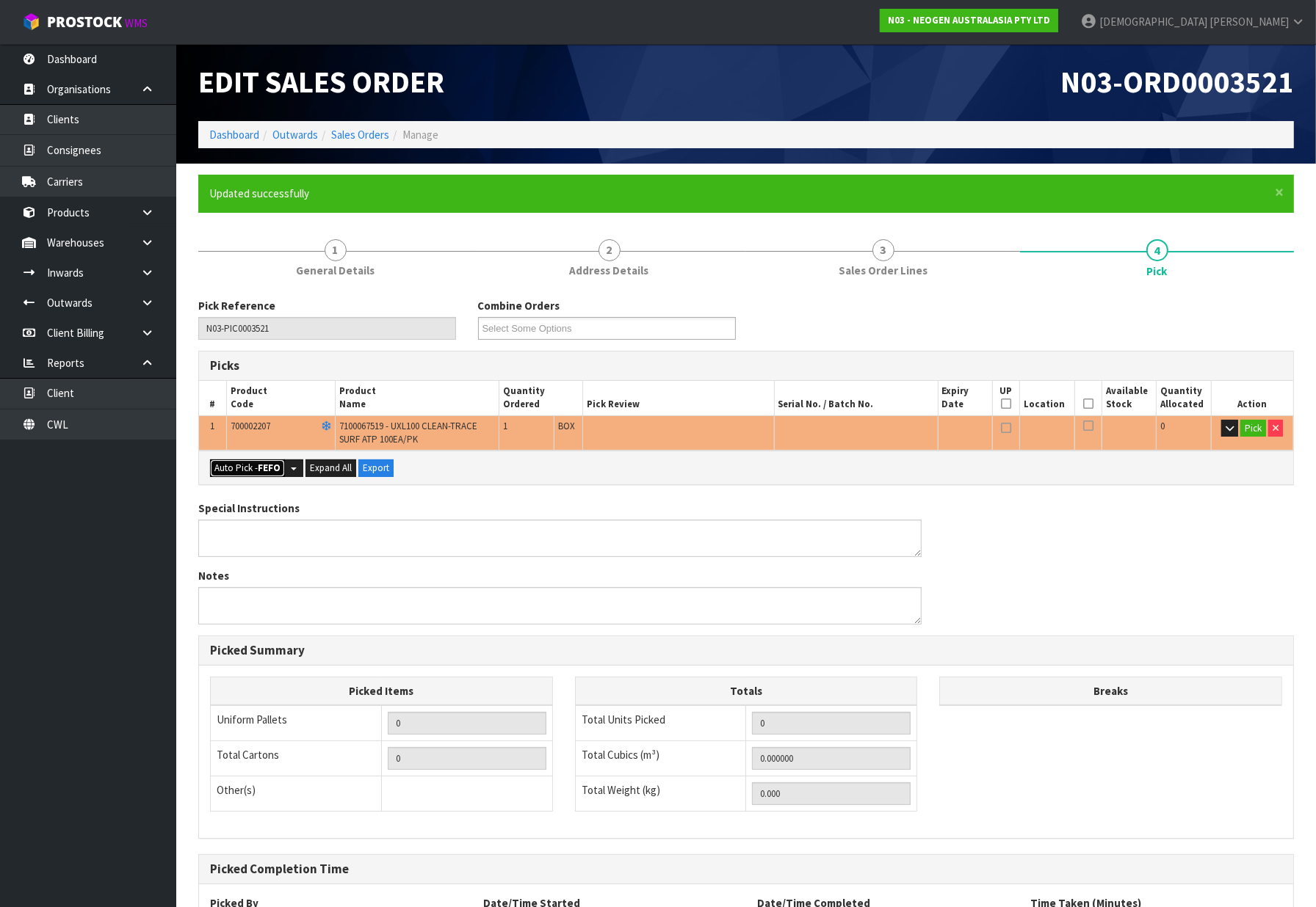
click at [235, 467] on button "Auto Pick - FEFO" at bounding box center [247, 468] width 75 height 18
type input "1"
type input "0.006496"
type input "0.960"
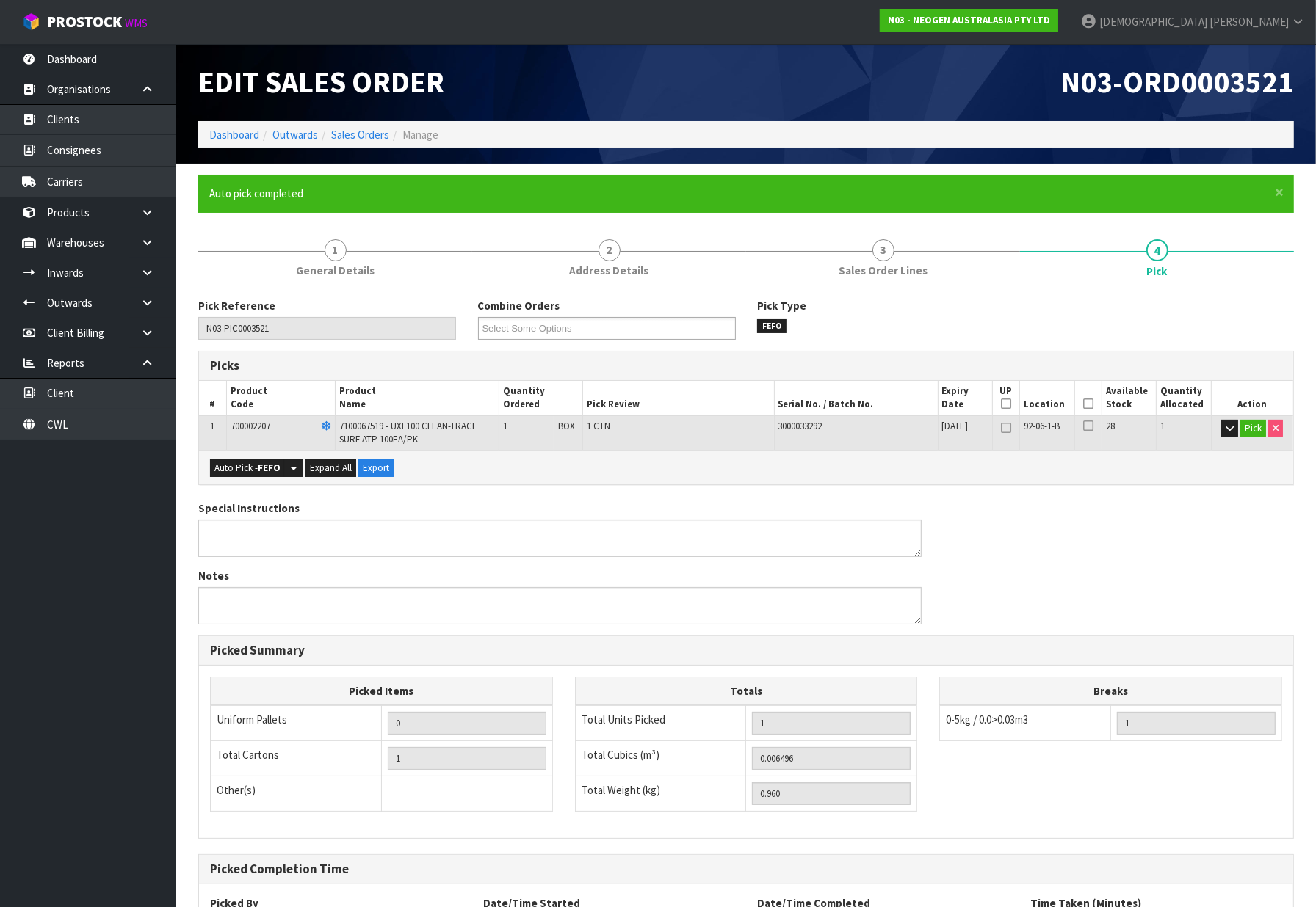
scroll to position [133, 0]
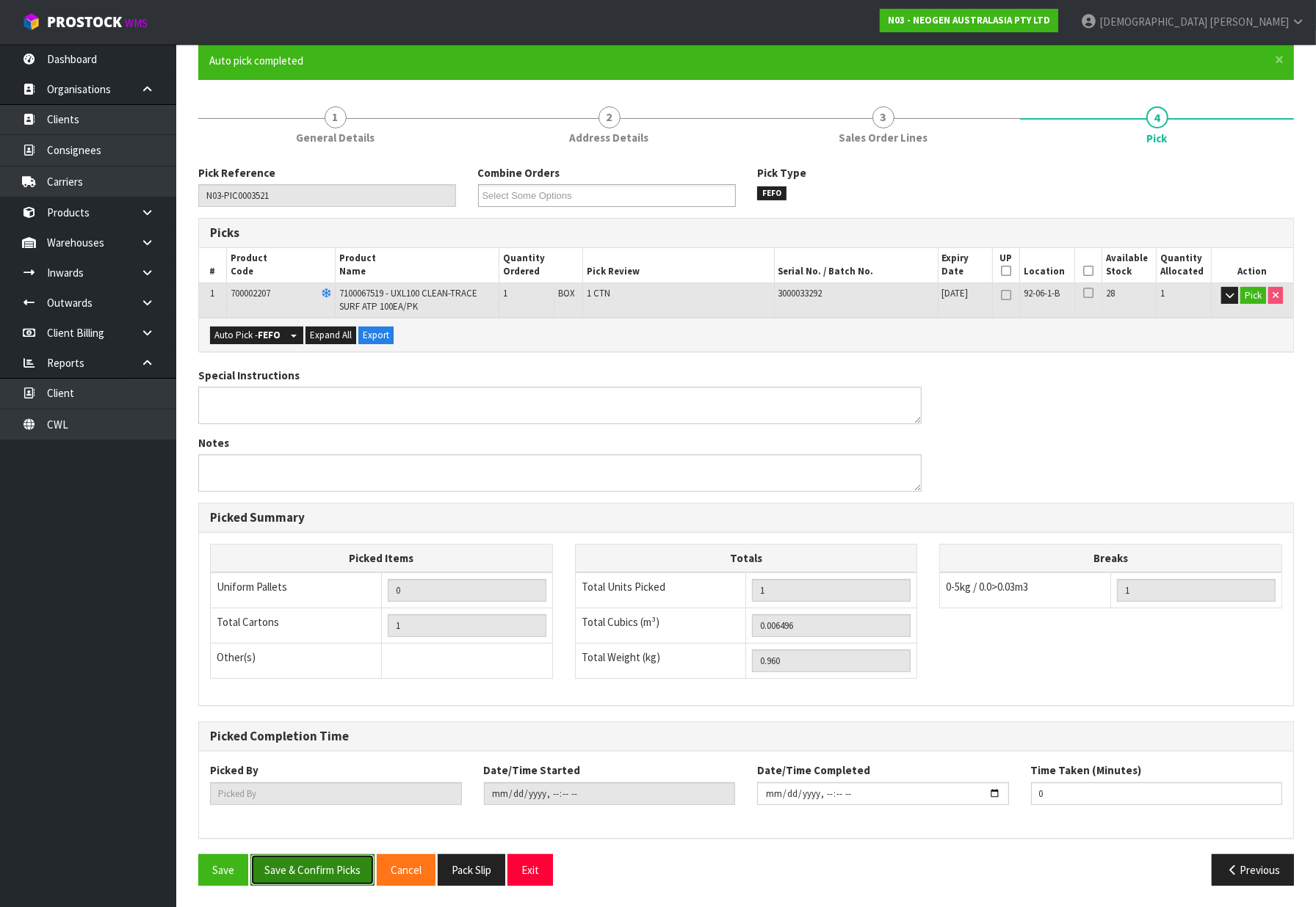
click at [330, 871] on button "Save & Confirm Picks" at bounding box center [312, 870] width 124 height 32
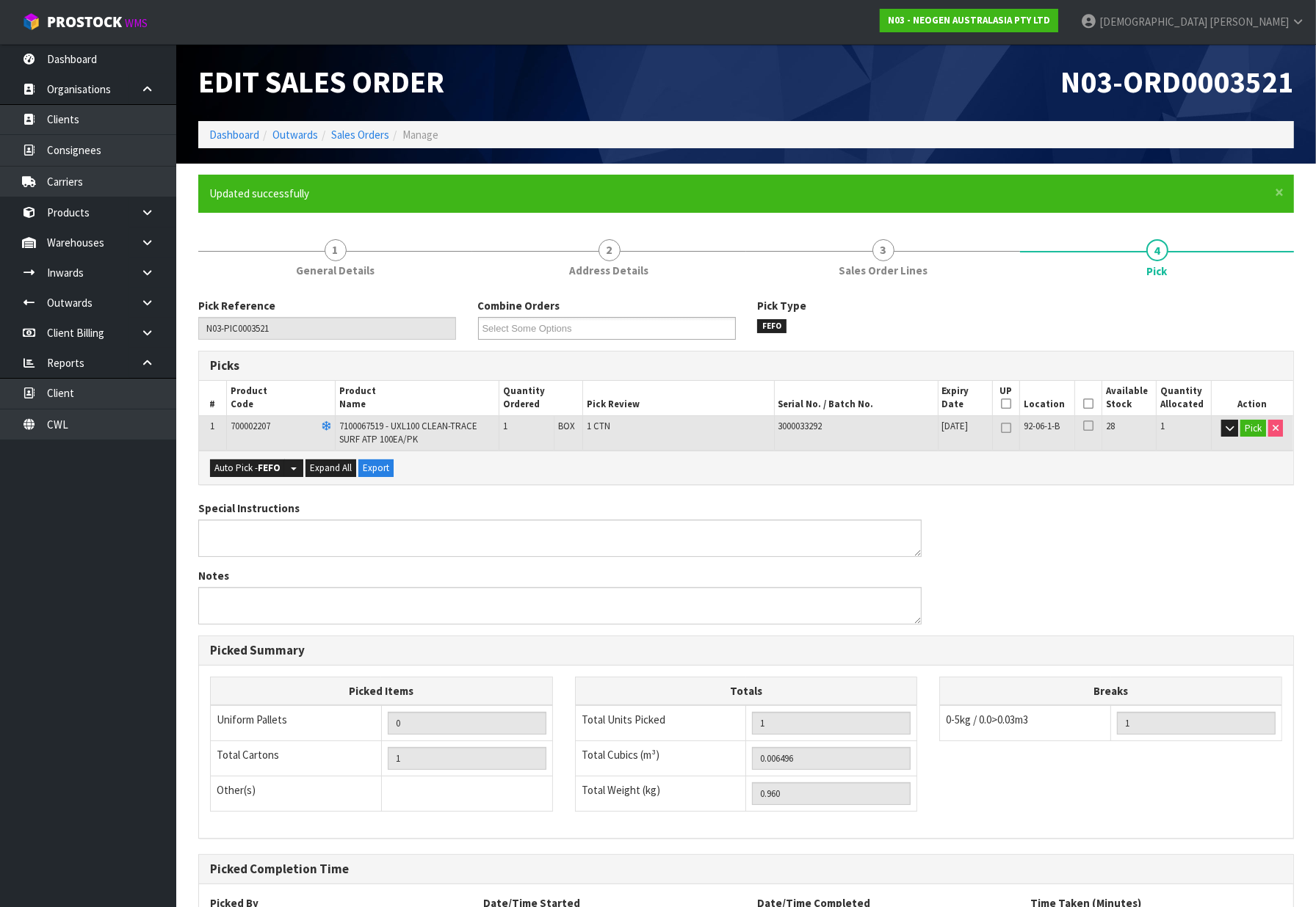
type input "[PERSON_NAME]"
type input "2025-10-07T11:45:39"
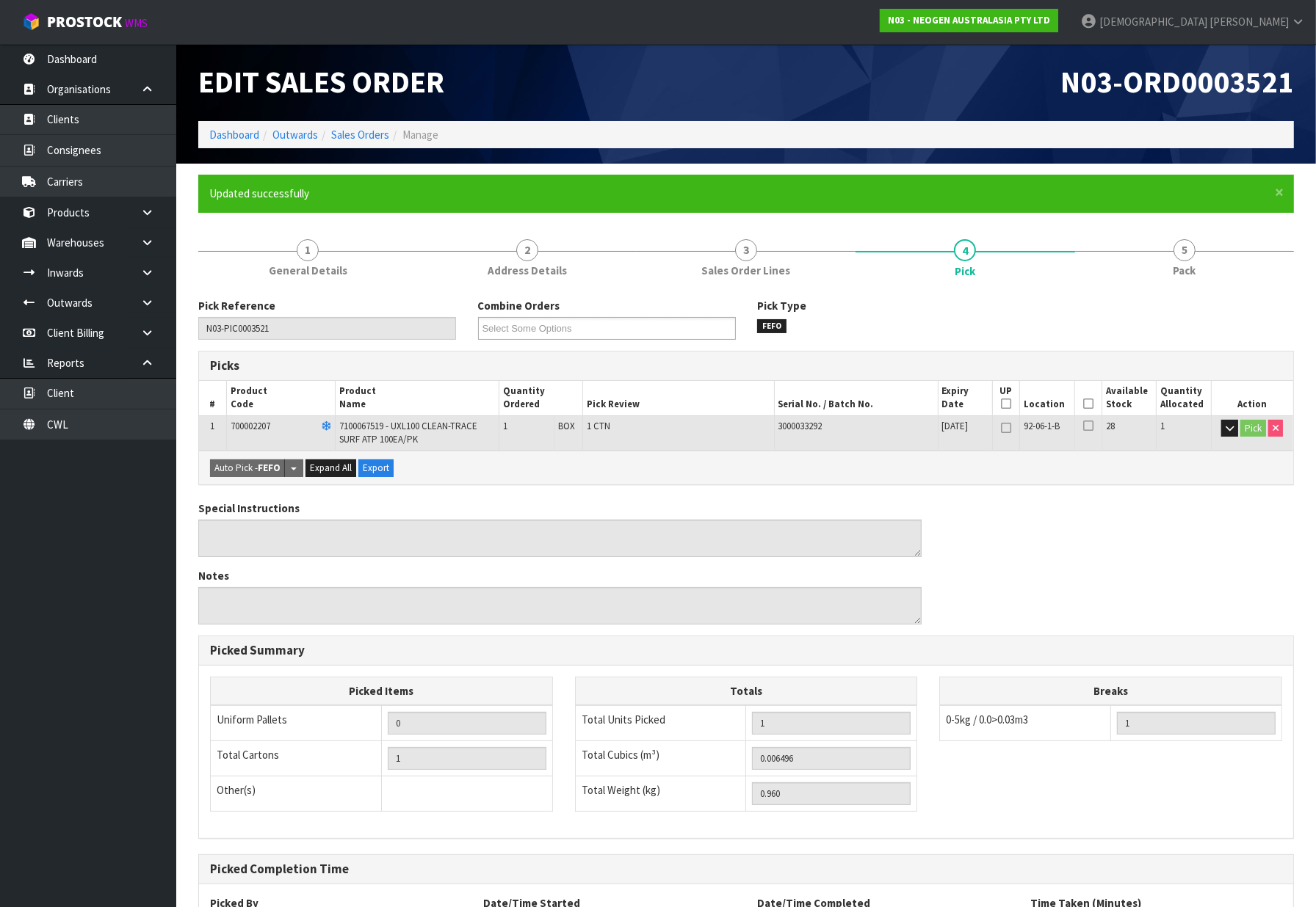
scroll to position [133, 0]
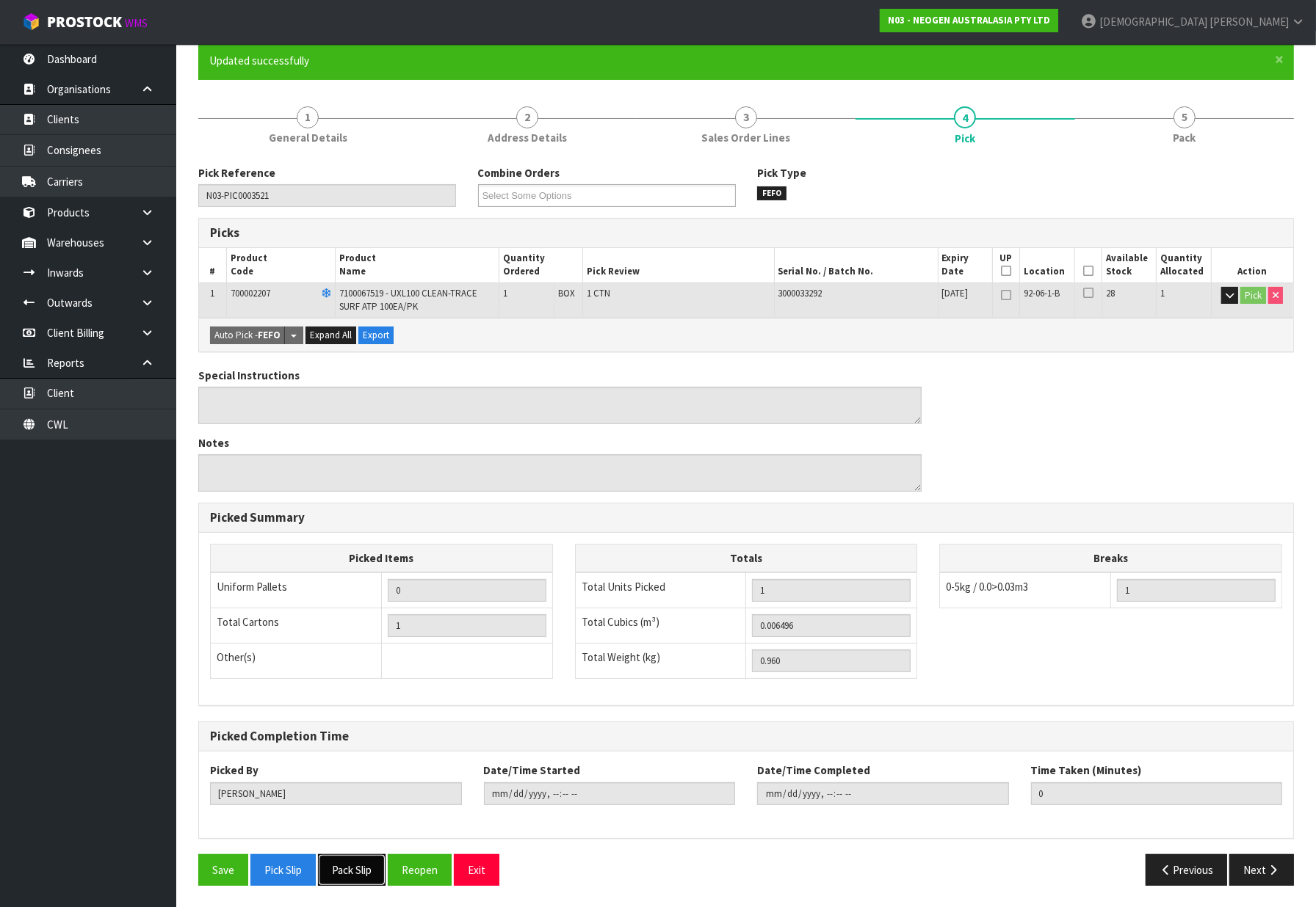
click at [338, 875] on button "Pack Slip" at bounding box center [352, 870] width 68 height 32
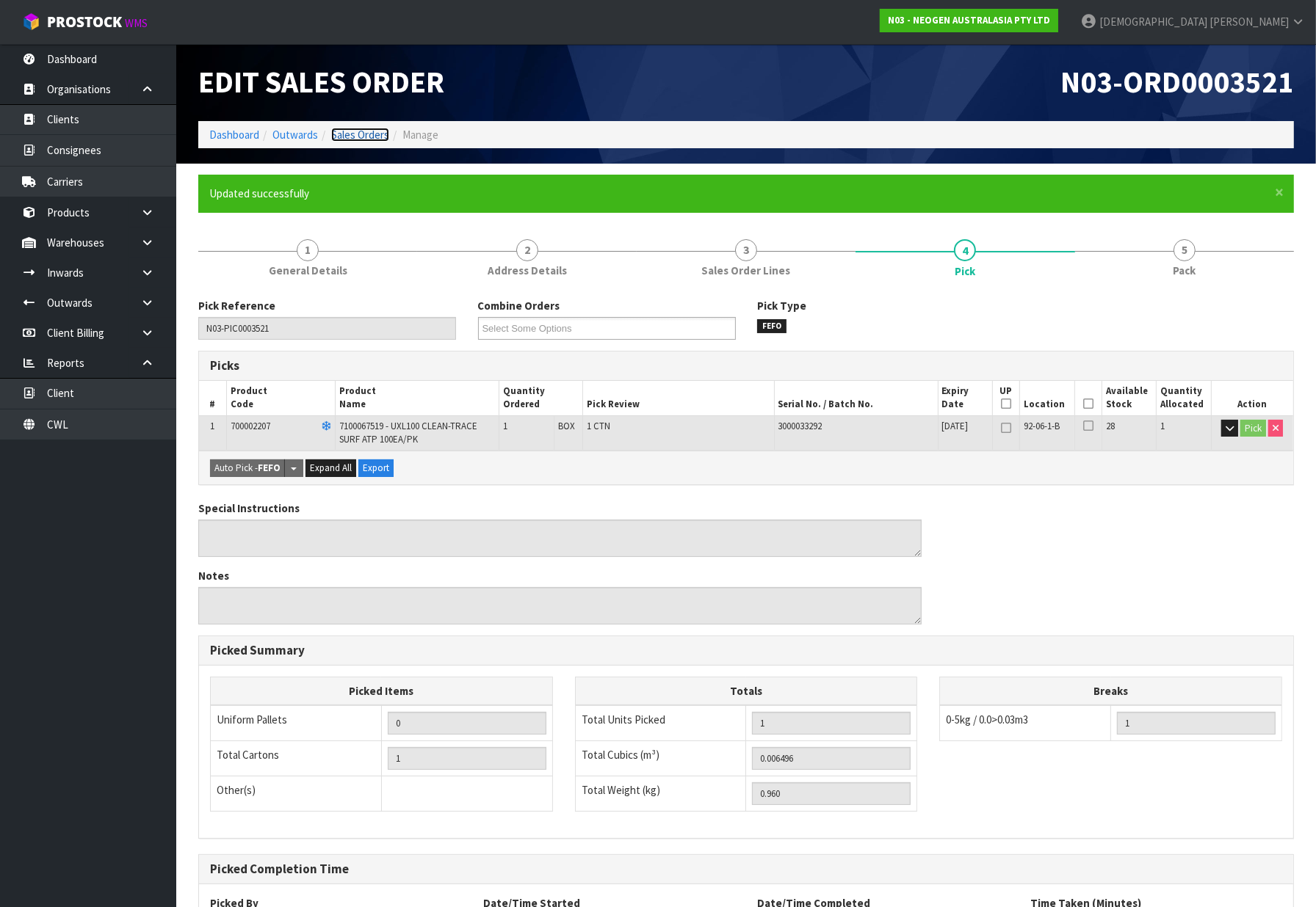
click at [380, 136] on link "Sales Orders" at bounding box center [360, 134] width 58 height 14
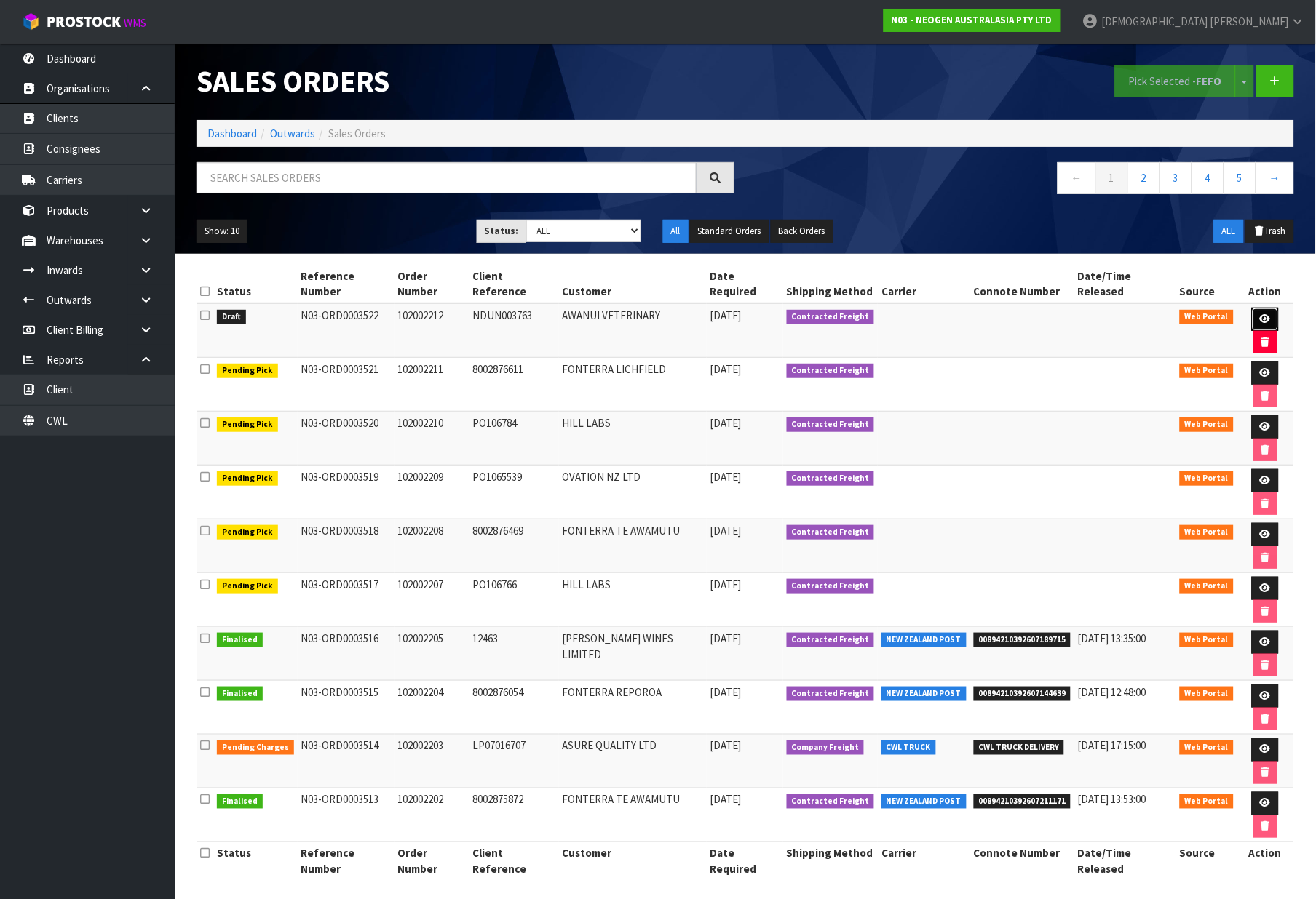
click at [1256, 308] on link at bounding box center [1266, 319] width 27 height 23
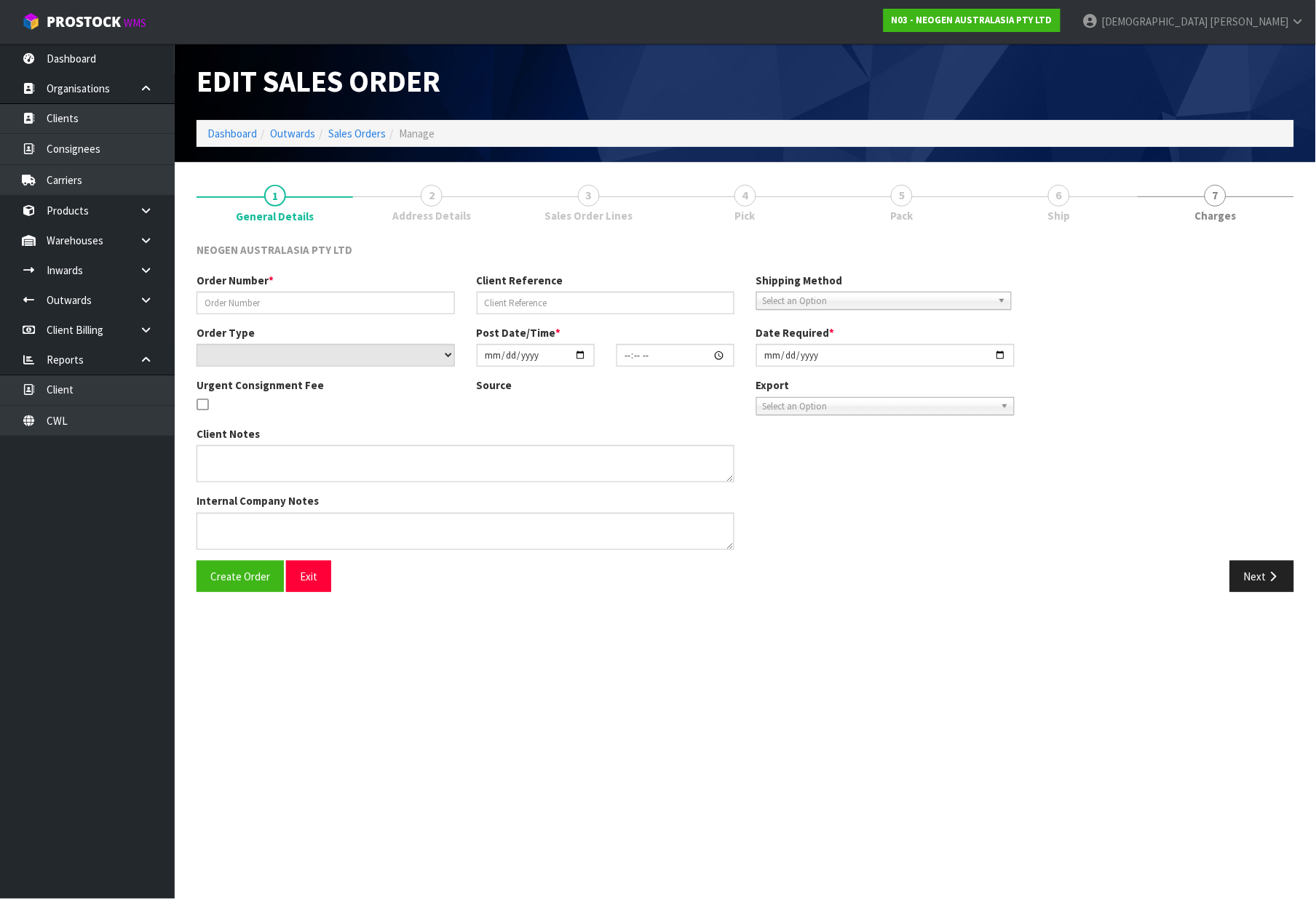
type input "102002212"
type input "NDUN003763"
select select "number:0"
type input "[DATE]"
type input "11:42:00.000"
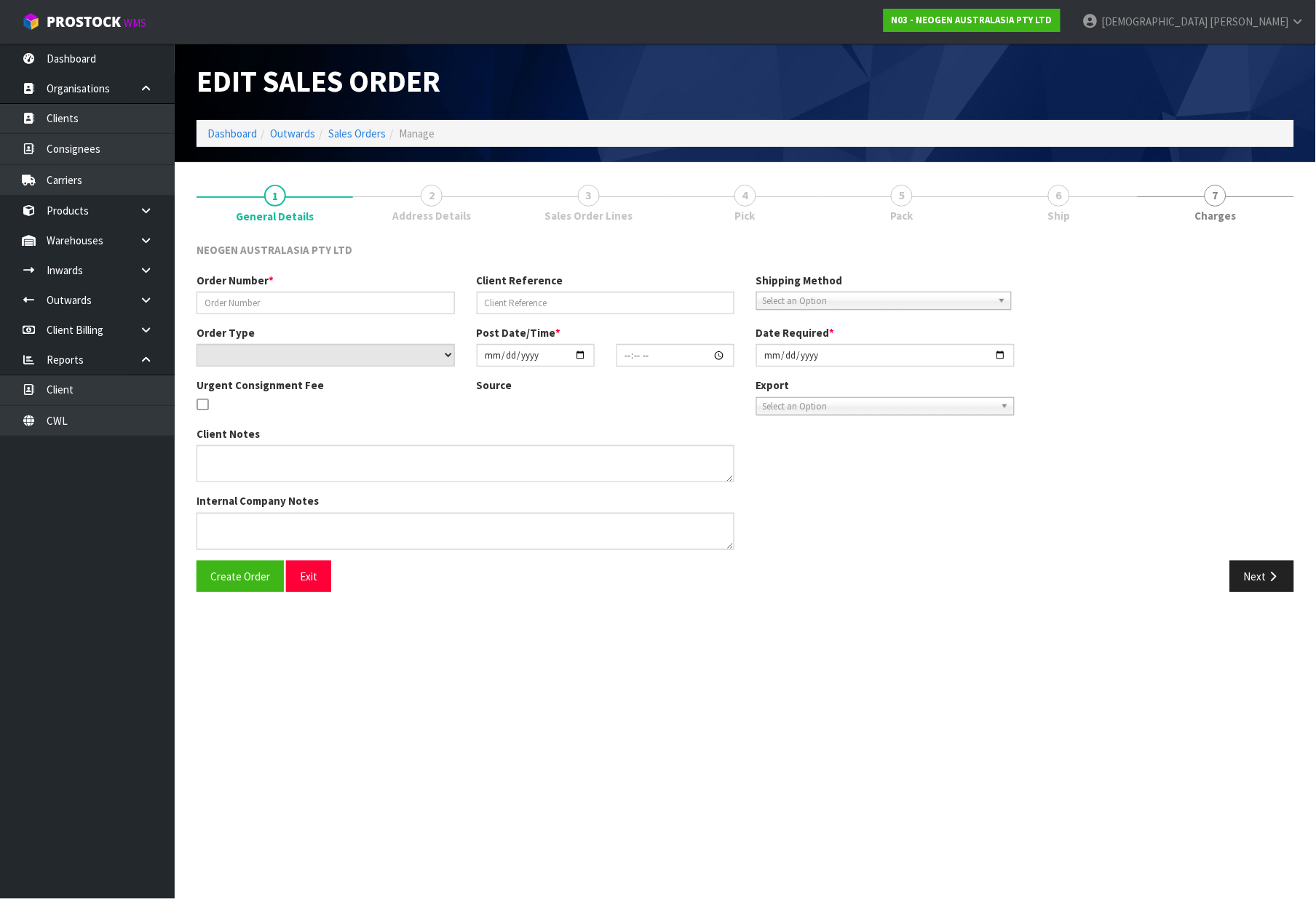
type input "[DATE]"
type textarea "ATTN: VICKY FITIAO"
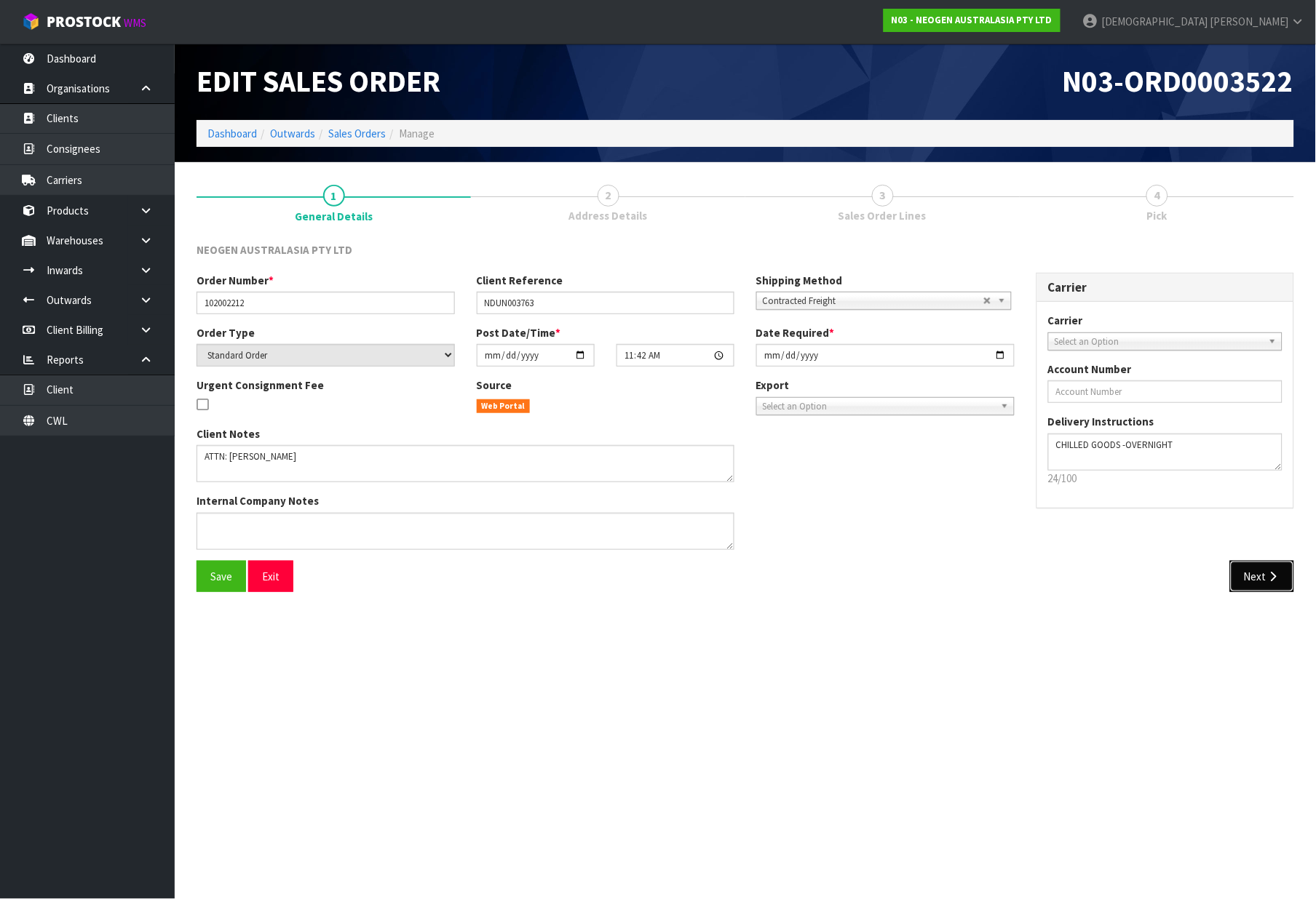
click at [1263, 581] on button "Next" at bounding box center [1263, 577] width 64 height 31
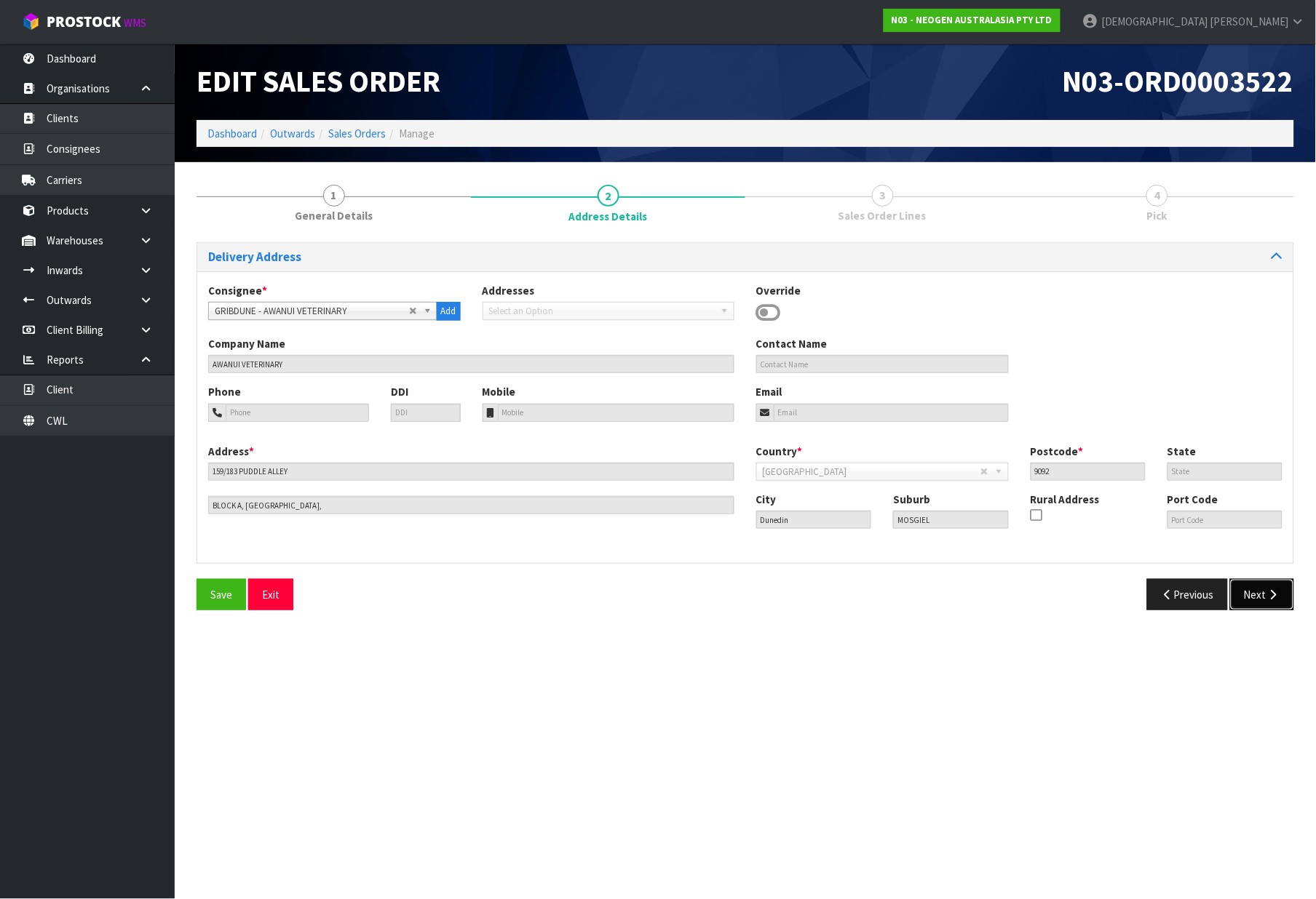
click at [1260, 595] on button "Next" at bounding box center [1263, 595] width 64 height 31
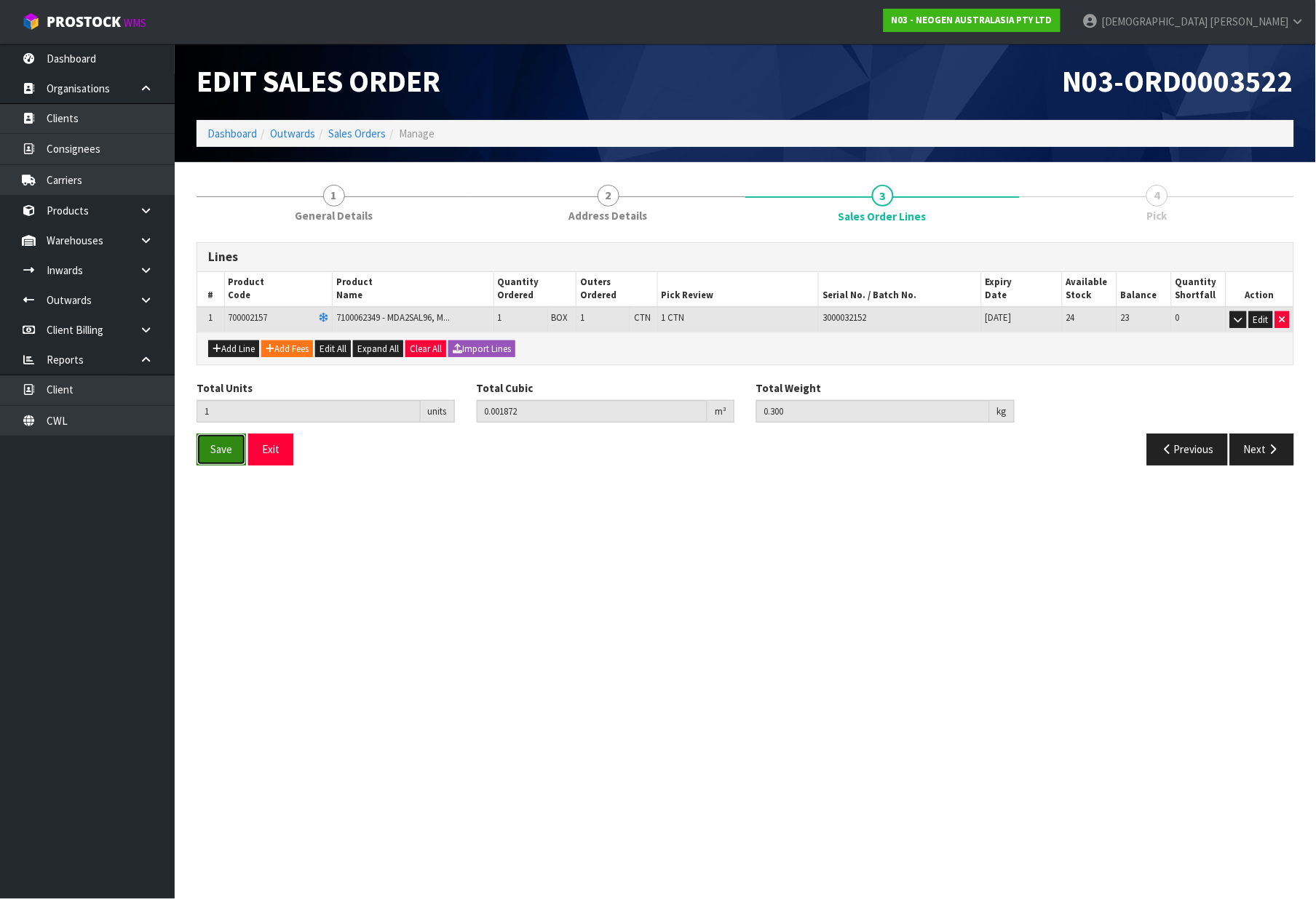
click at [204, 457] on button "Save" at bounding box center [221, 449] width 49 height 31
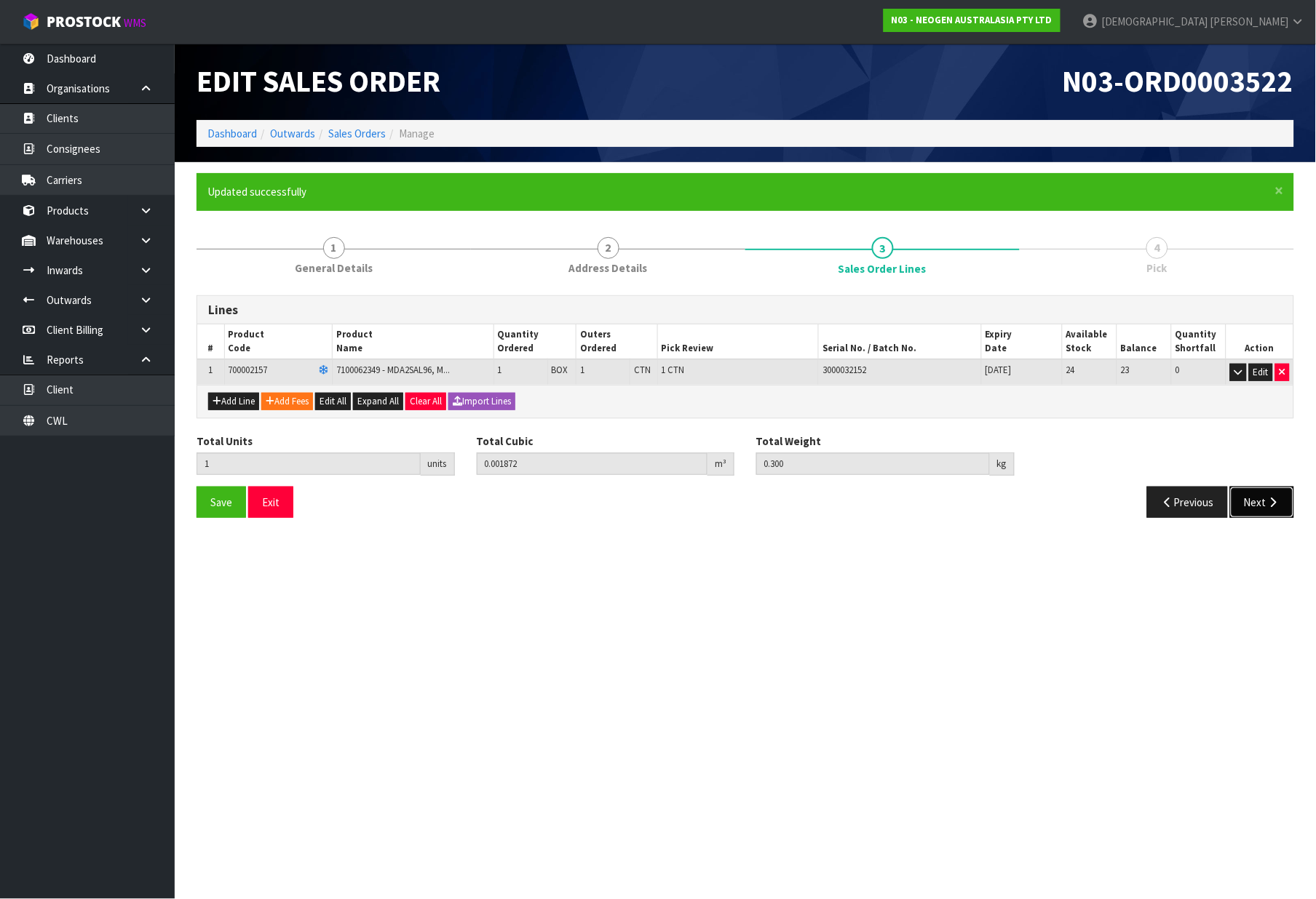
click at [1252, 497] on button "Next" at bounding box center [1263, 502] width 64 height 31
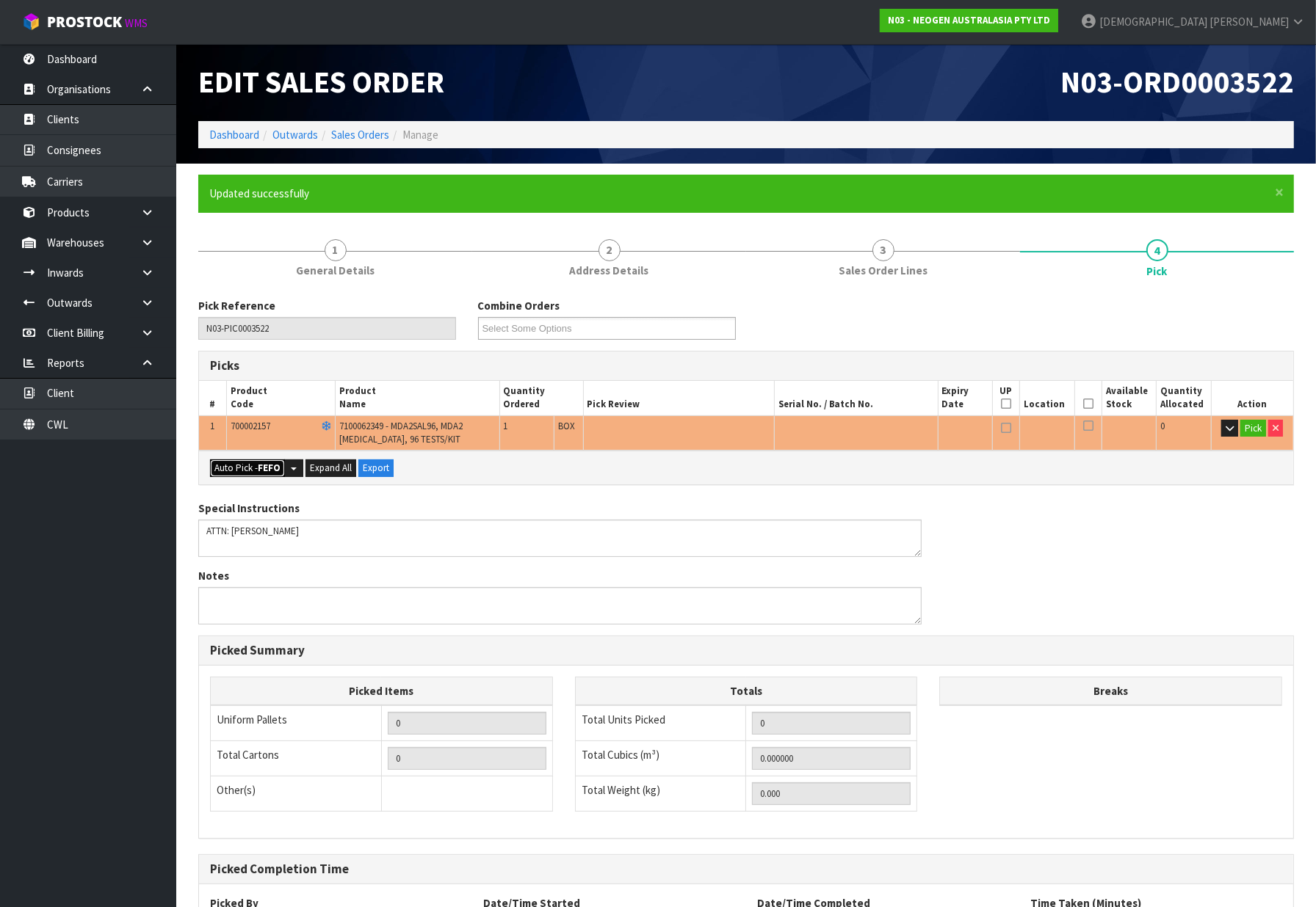
click at [225, 465] on button "Auto Pick - FEFO" at bounding box center [247, 468] width 75 height 18
type input "1"
type input "0.001872"
type input "0.300"
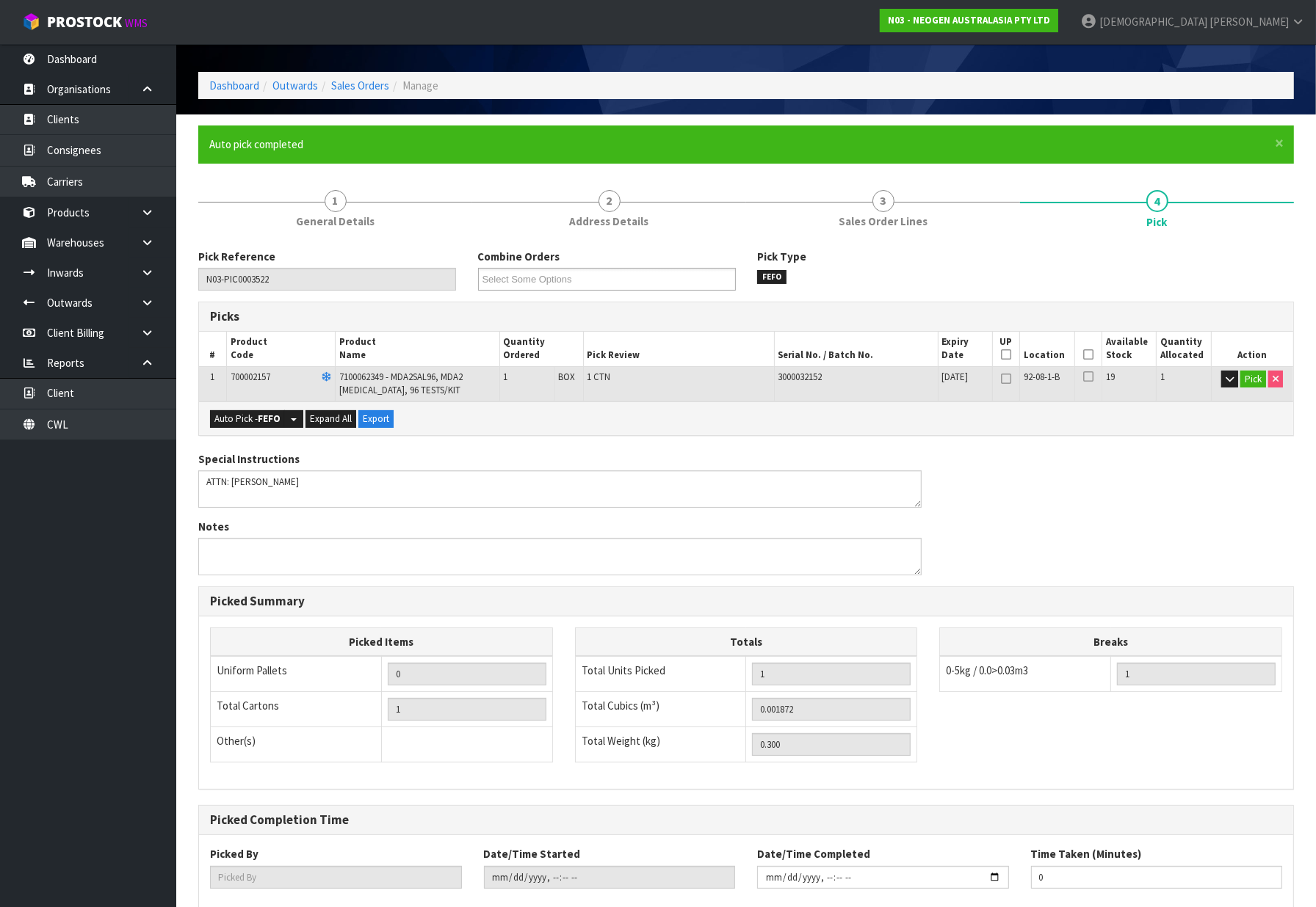
scroll to position [133, 0]
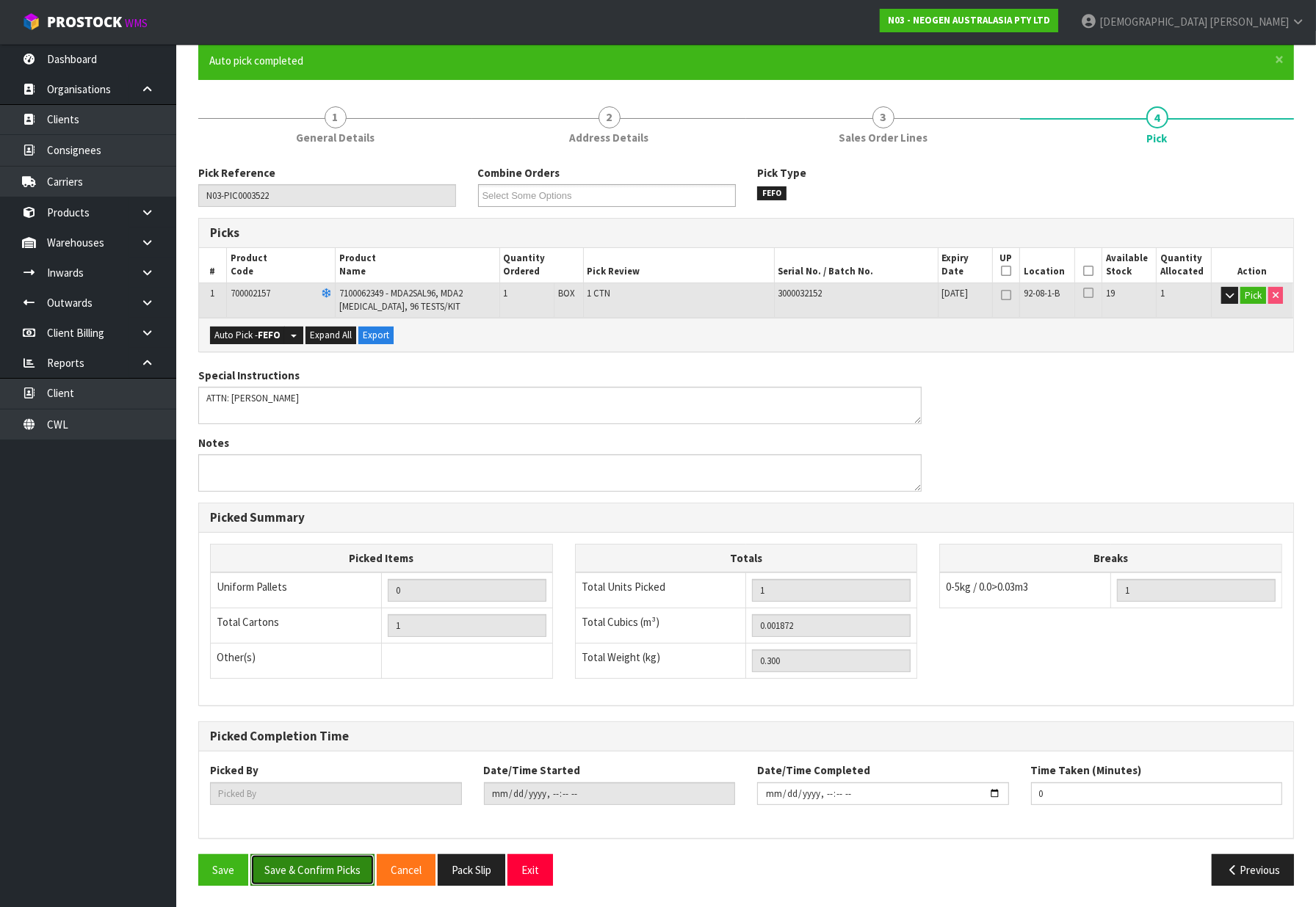
click at [318, 875] on button "Save & Confirm Picks" at bounding box center [312, 870] width 124 height 32
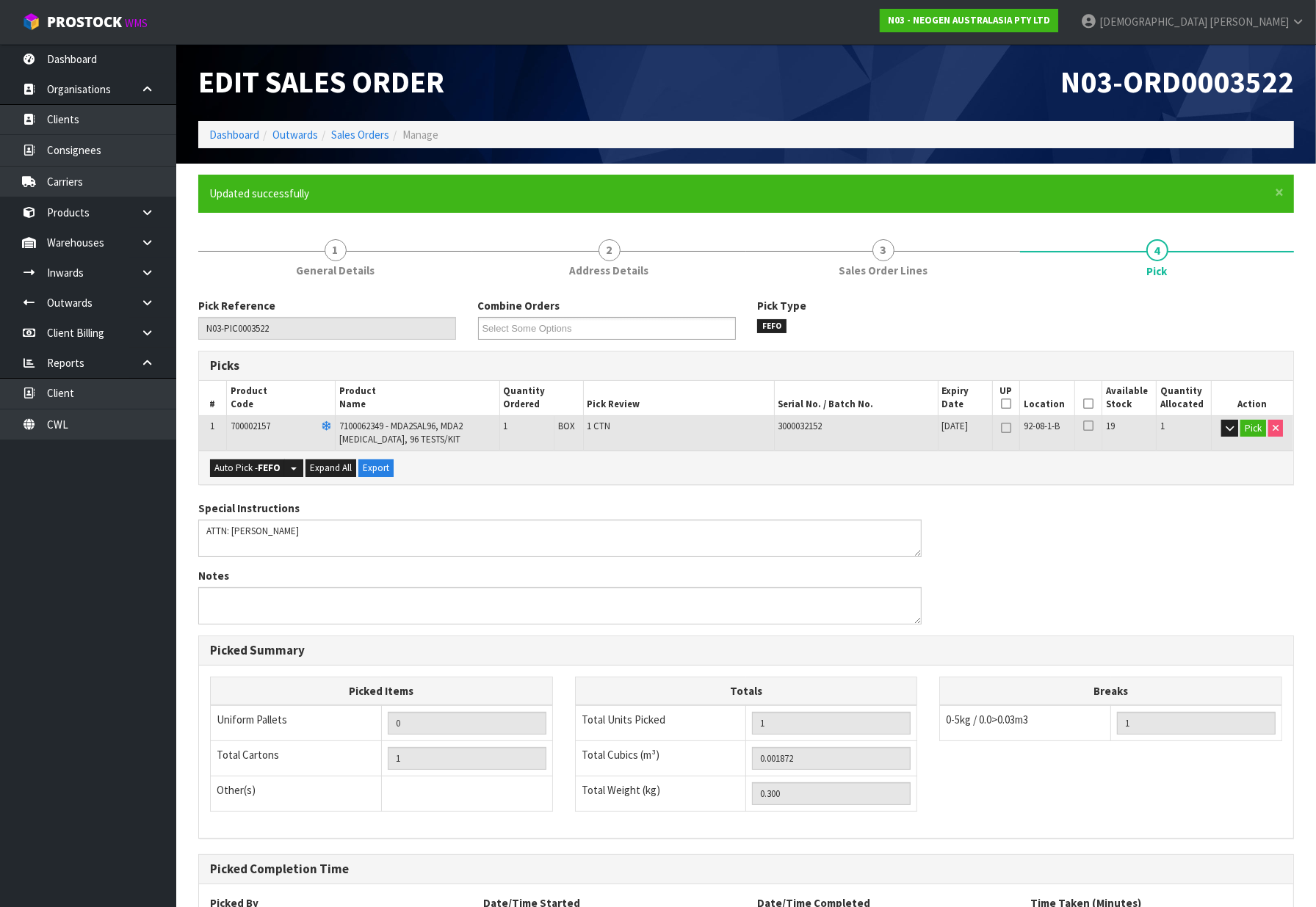
type input "[PERSON_NAME]"
type input "2025-10-07T11:46:17"
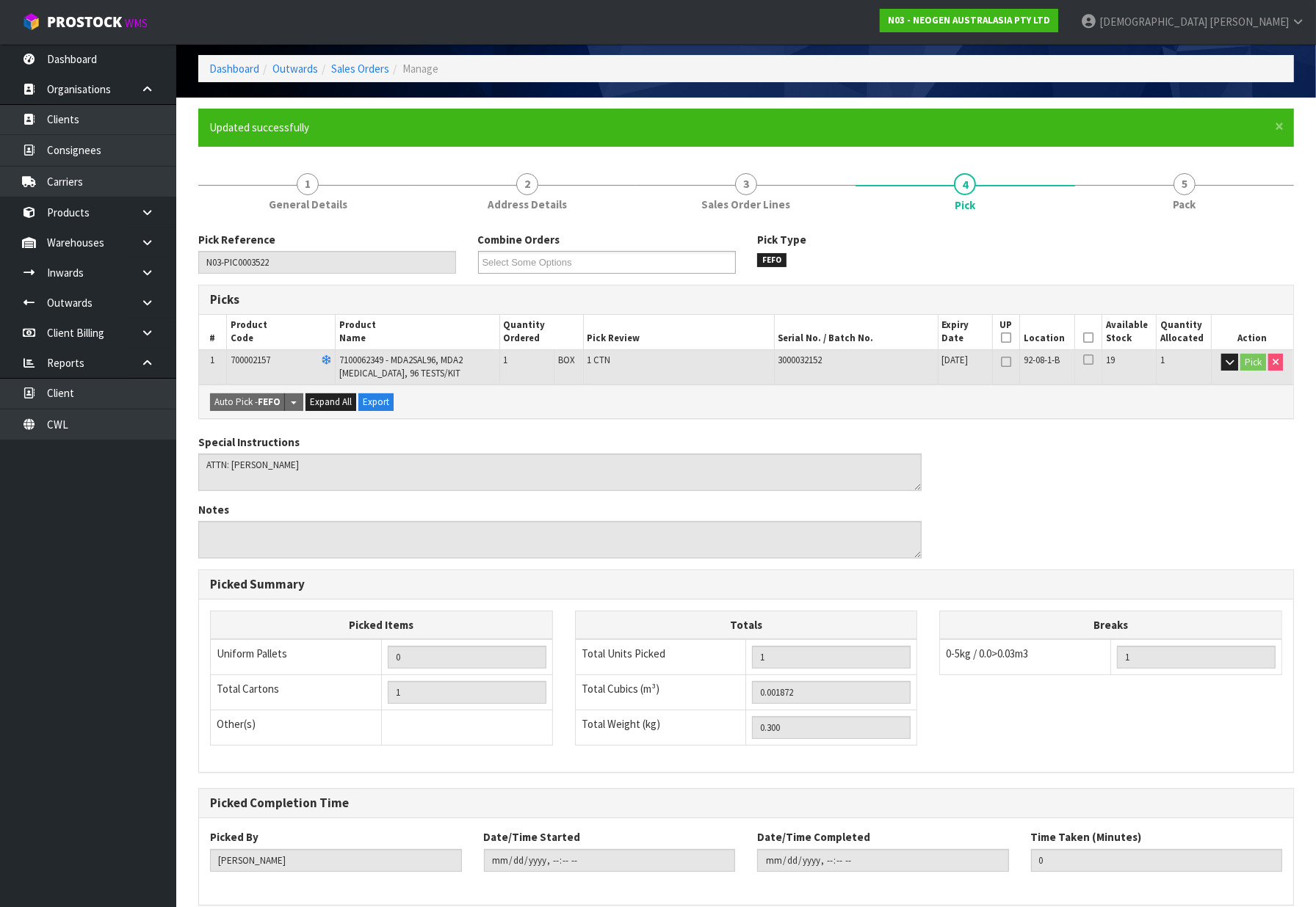
scroll to position [133, 0]
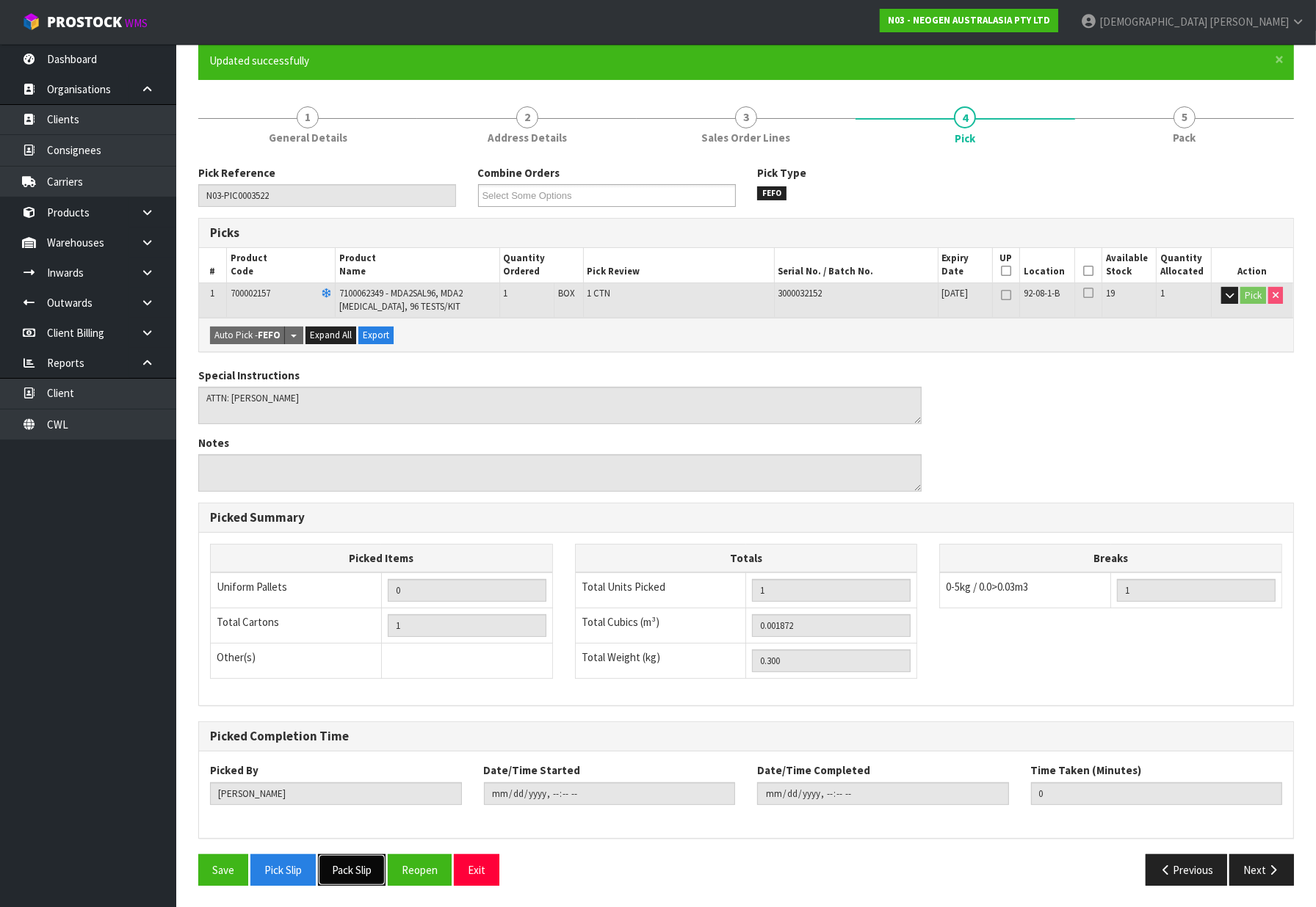
click at [365, 871] on button "Pack Slip" at bounding box center [352, 870] width 68 height 32
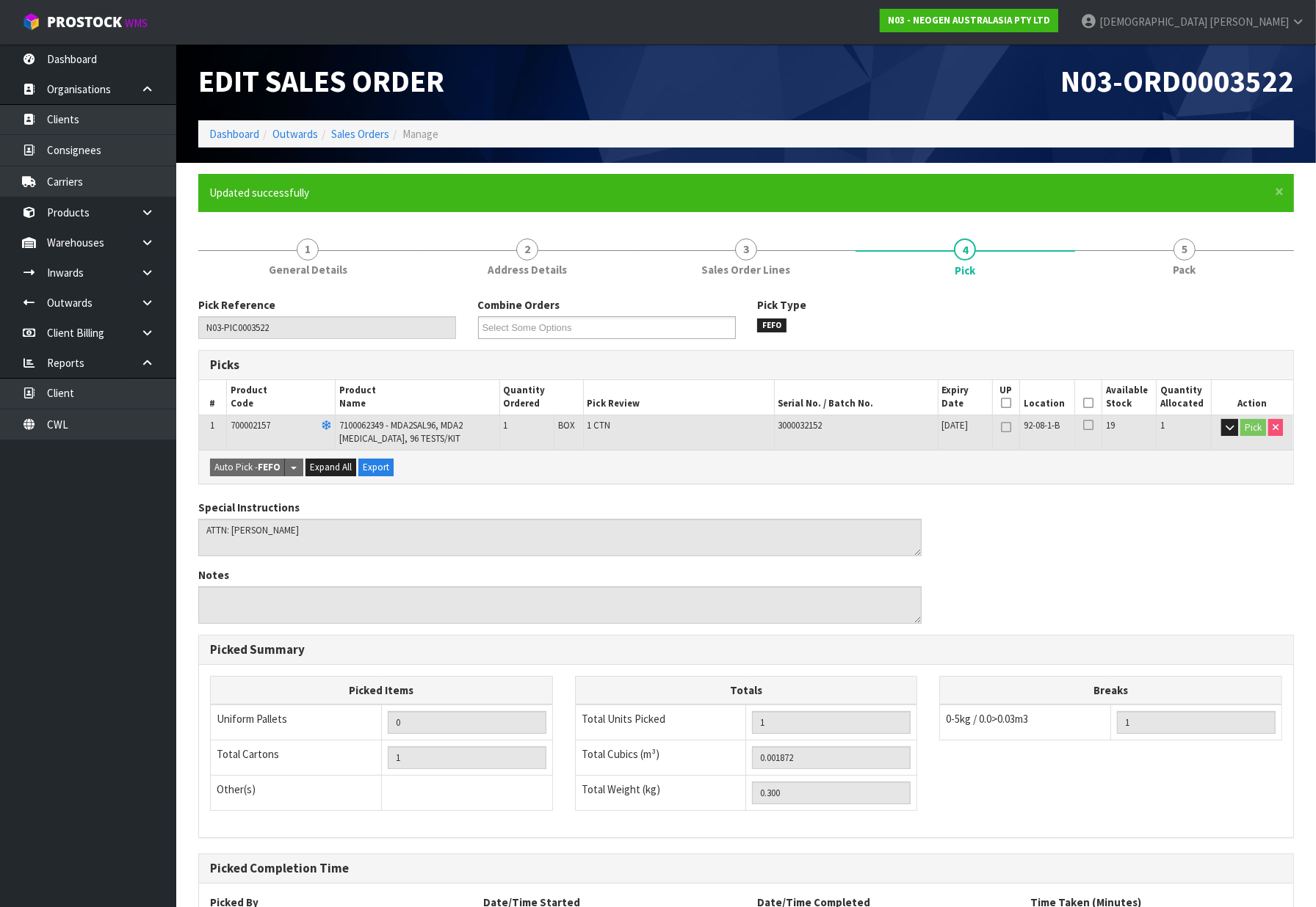
scroll to position [0, 0]
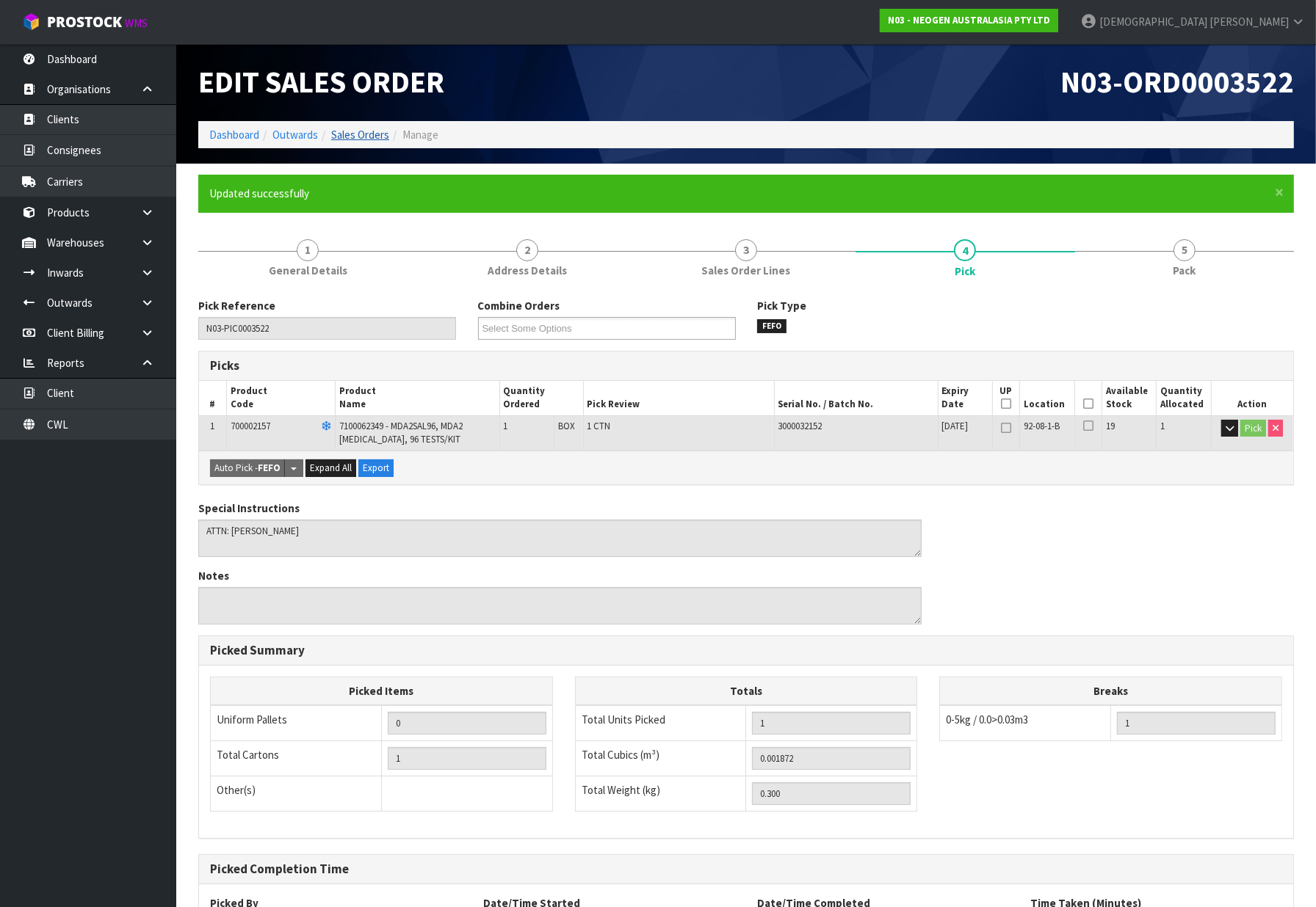
drag, startPoint x: 395, startPoint y: 140, endPoint x: 373, endPoint y: 137, distance: 22.2
click at [395, 140] on li "Manage" at bounding box center [413, 134] width 49 height 15
click at [373, 137] on link "Sales Orders" at bounding box center [360, 134] width 58 height 14
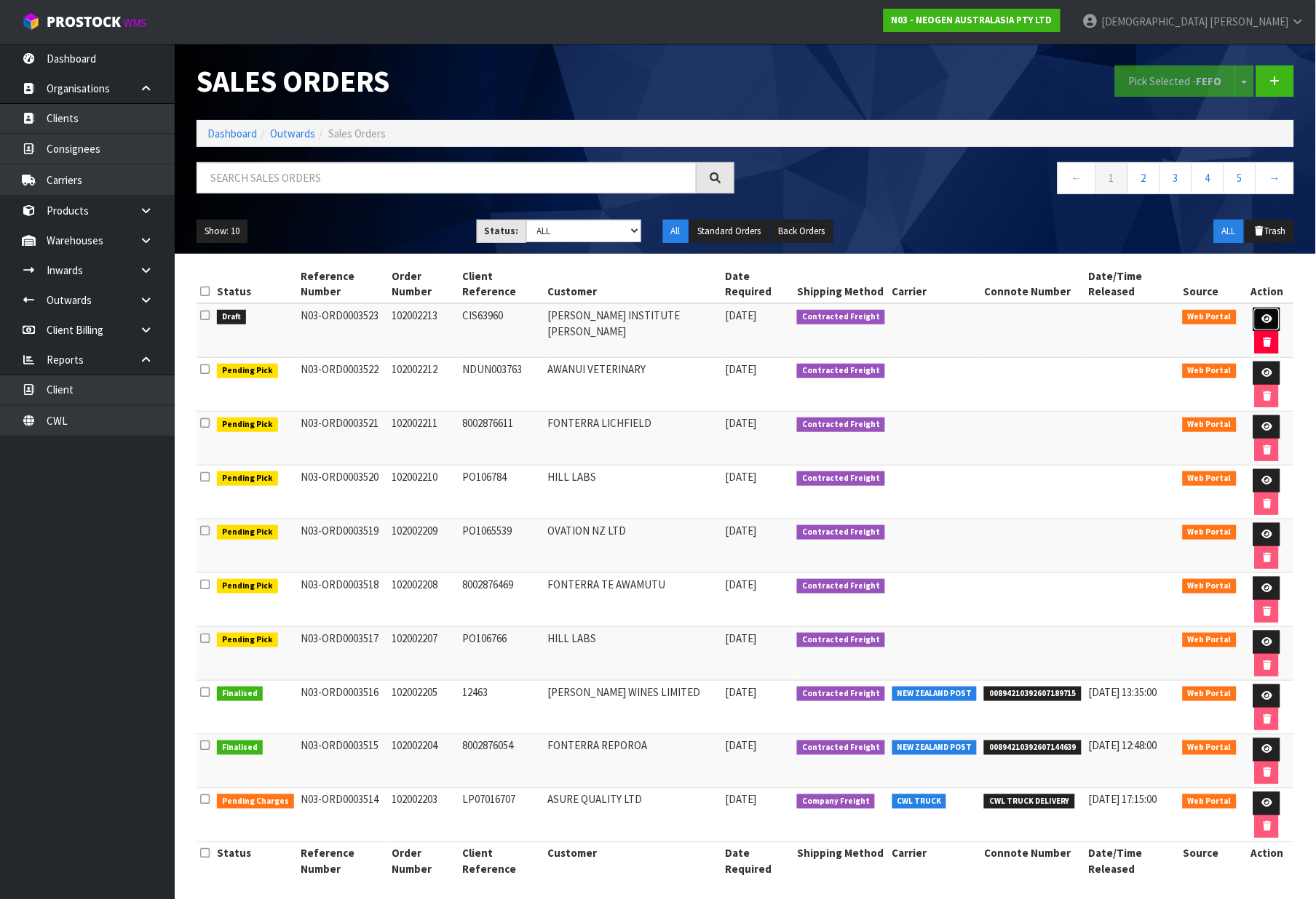
click at [1256, 308] on link at bounding box center [1267, 319] width 27 height 23
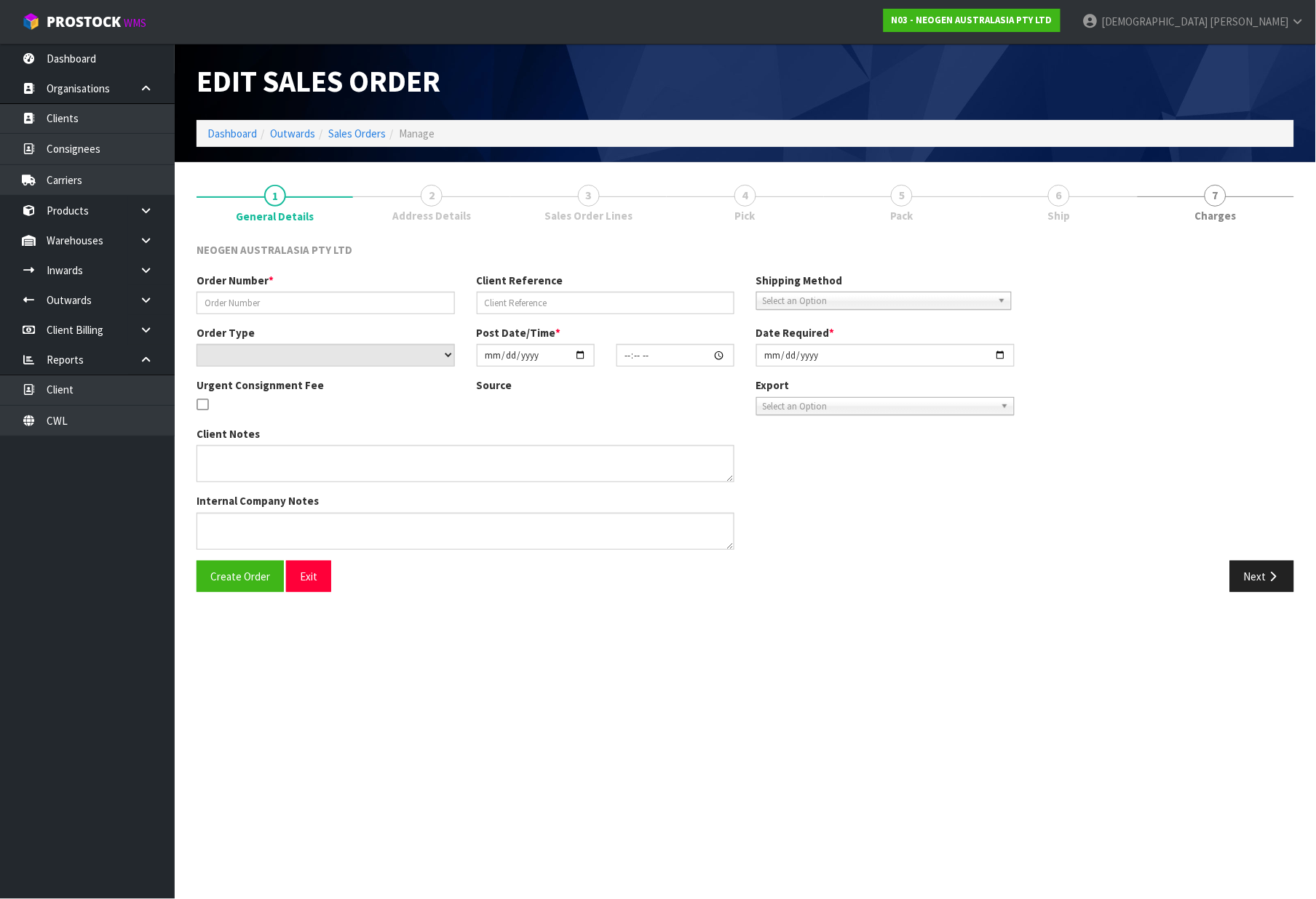
type input "102002213"
type input "CIS63960"
select select "number:0"
type input "[DATE]"
type input "11:46:00.000"
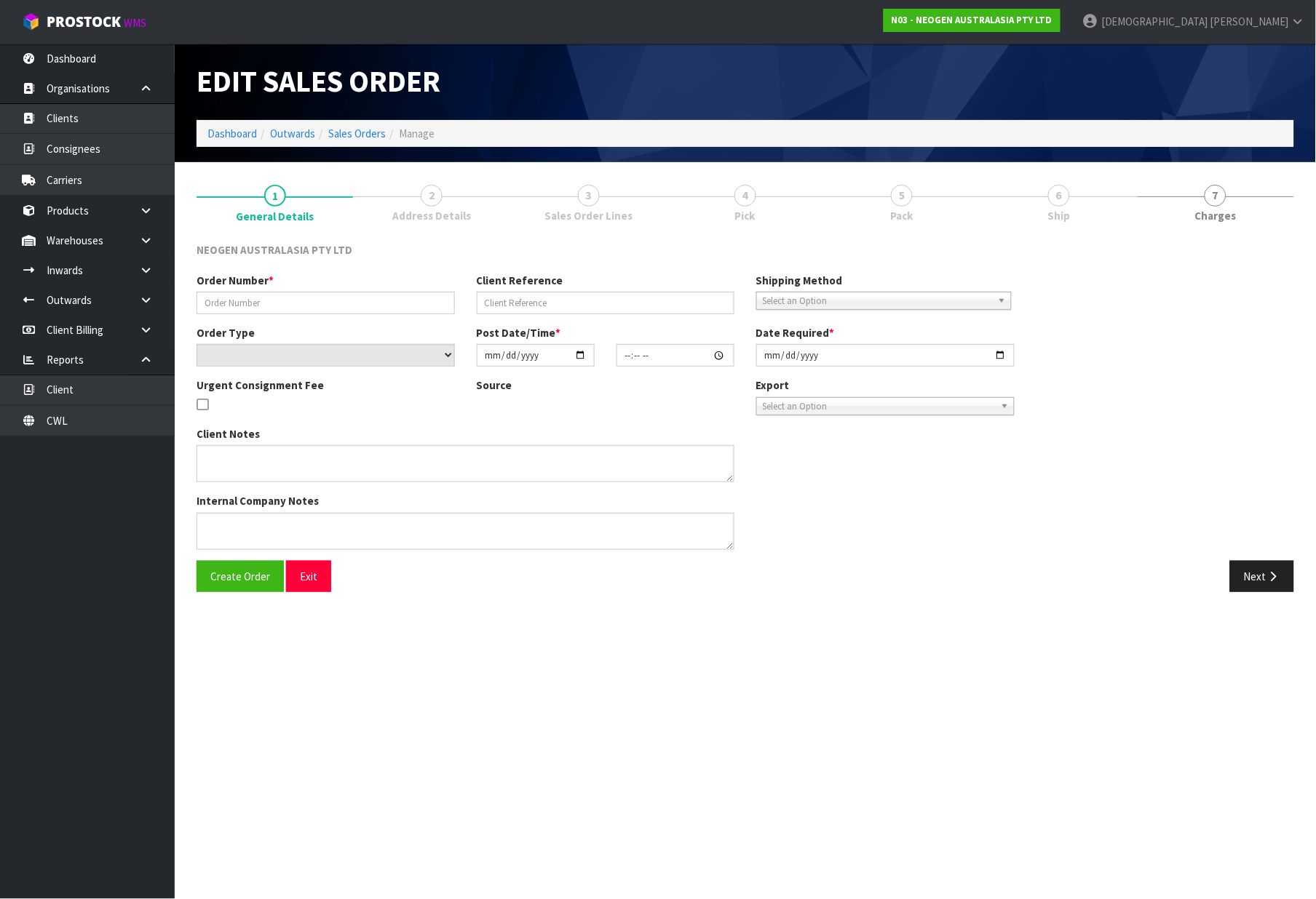
type input "[DATE]"
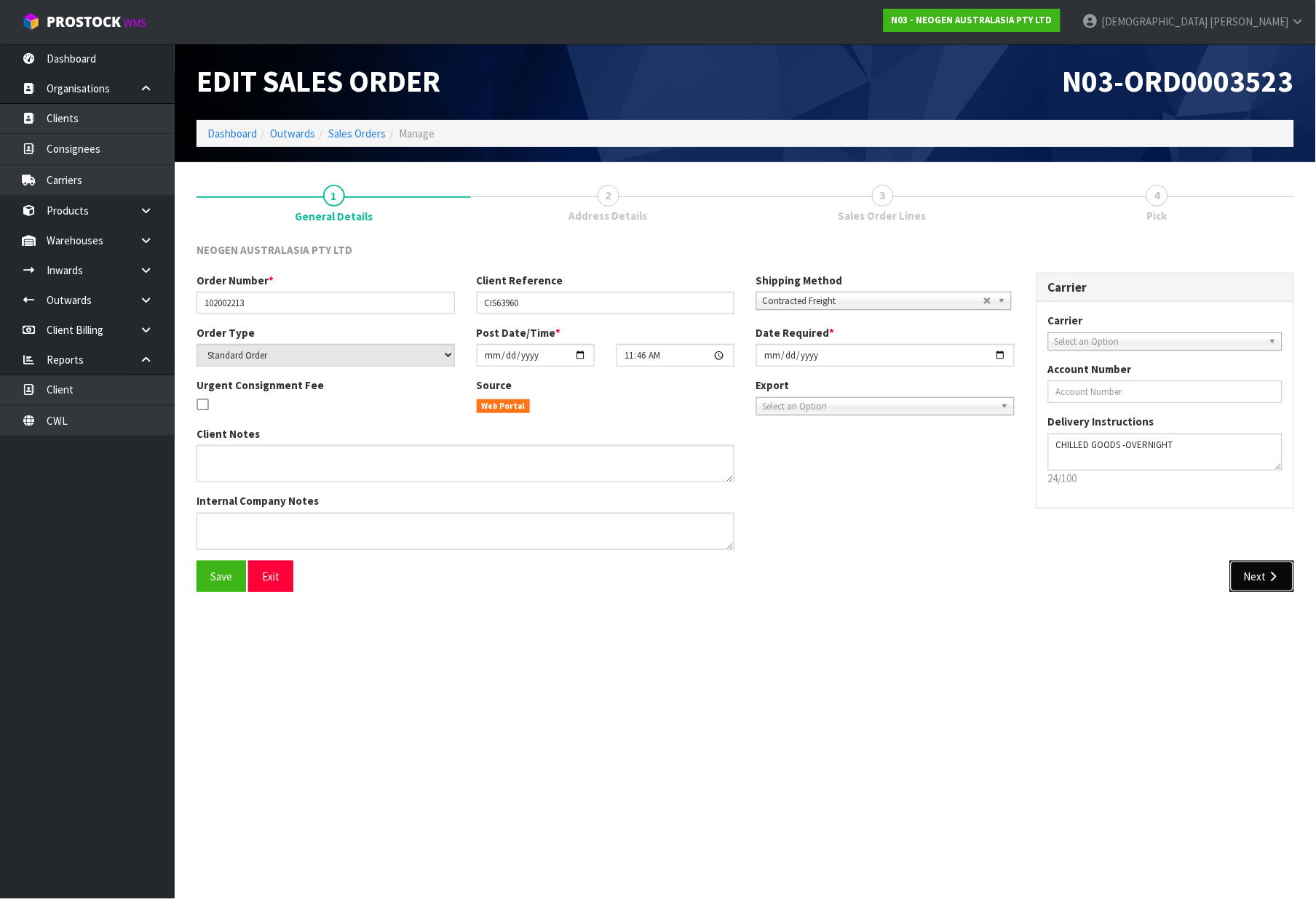
click at [1249, 572] on button "Next" at bounding box center [1263, 577] width 64 height 31
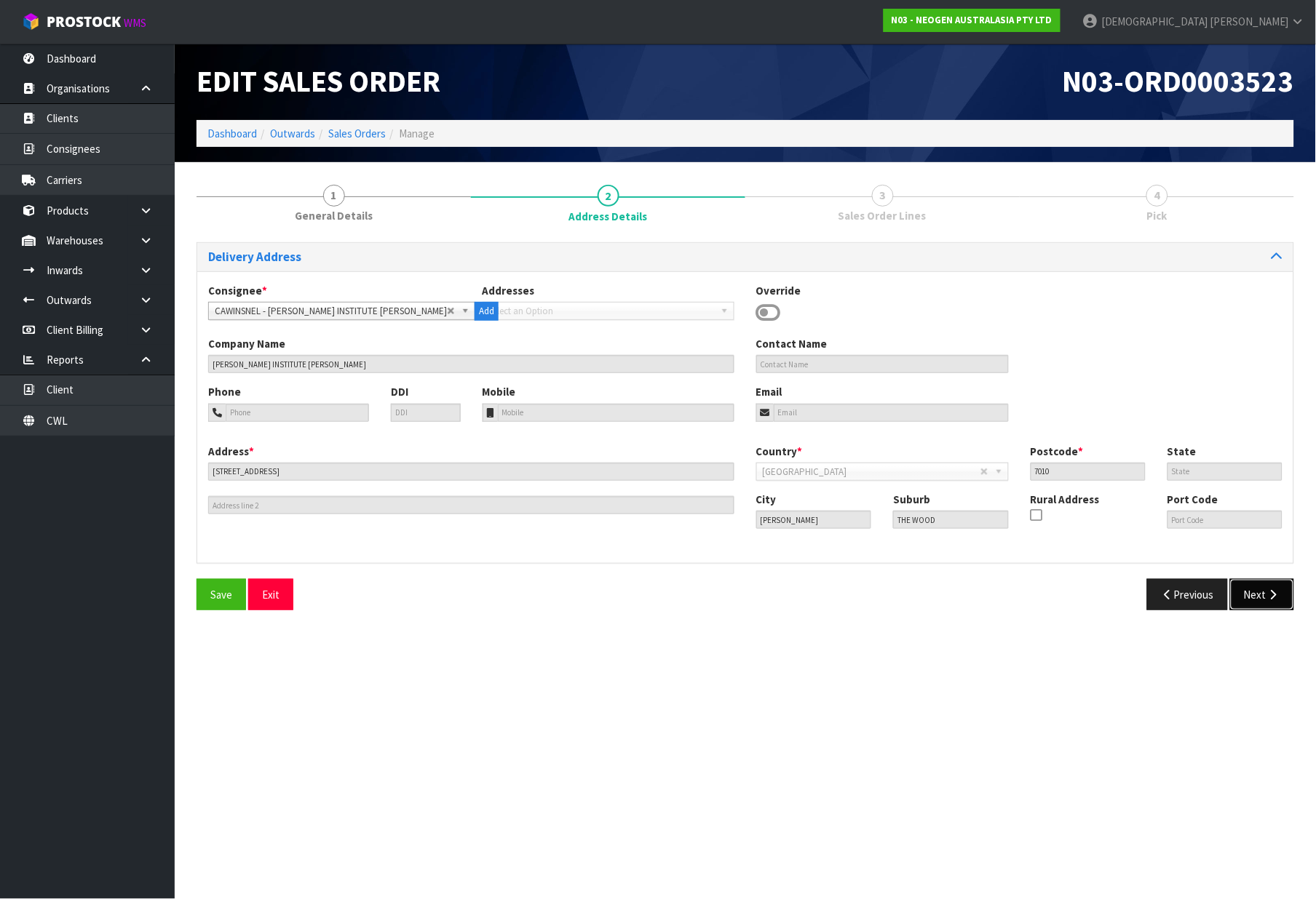
click at [1275, 593] on icon "button" at bounding box center [1274, 595] width 14 height 11
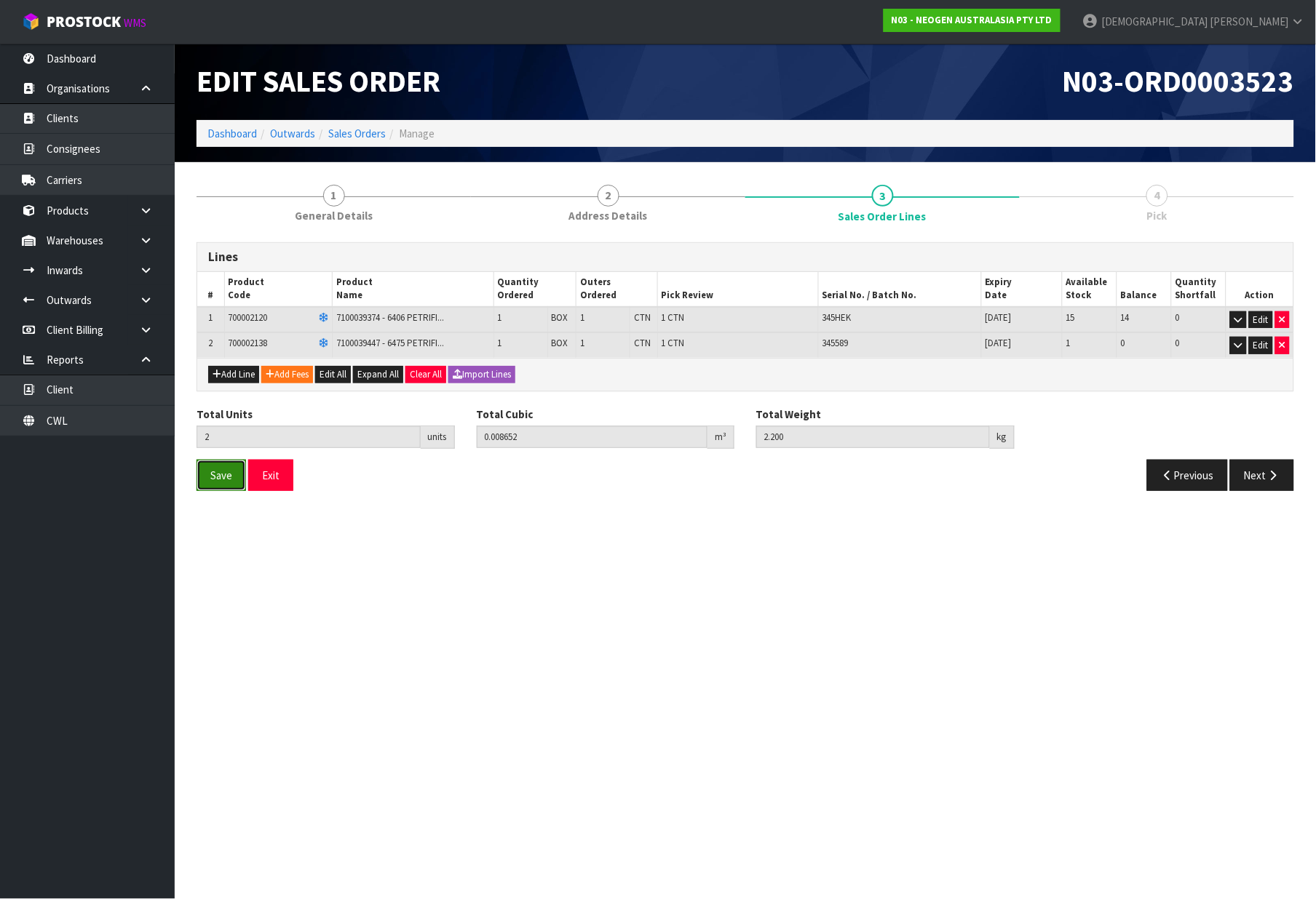
click at [209, 467] on button "Save" at bounding box center [221, 475] width 49 height 31
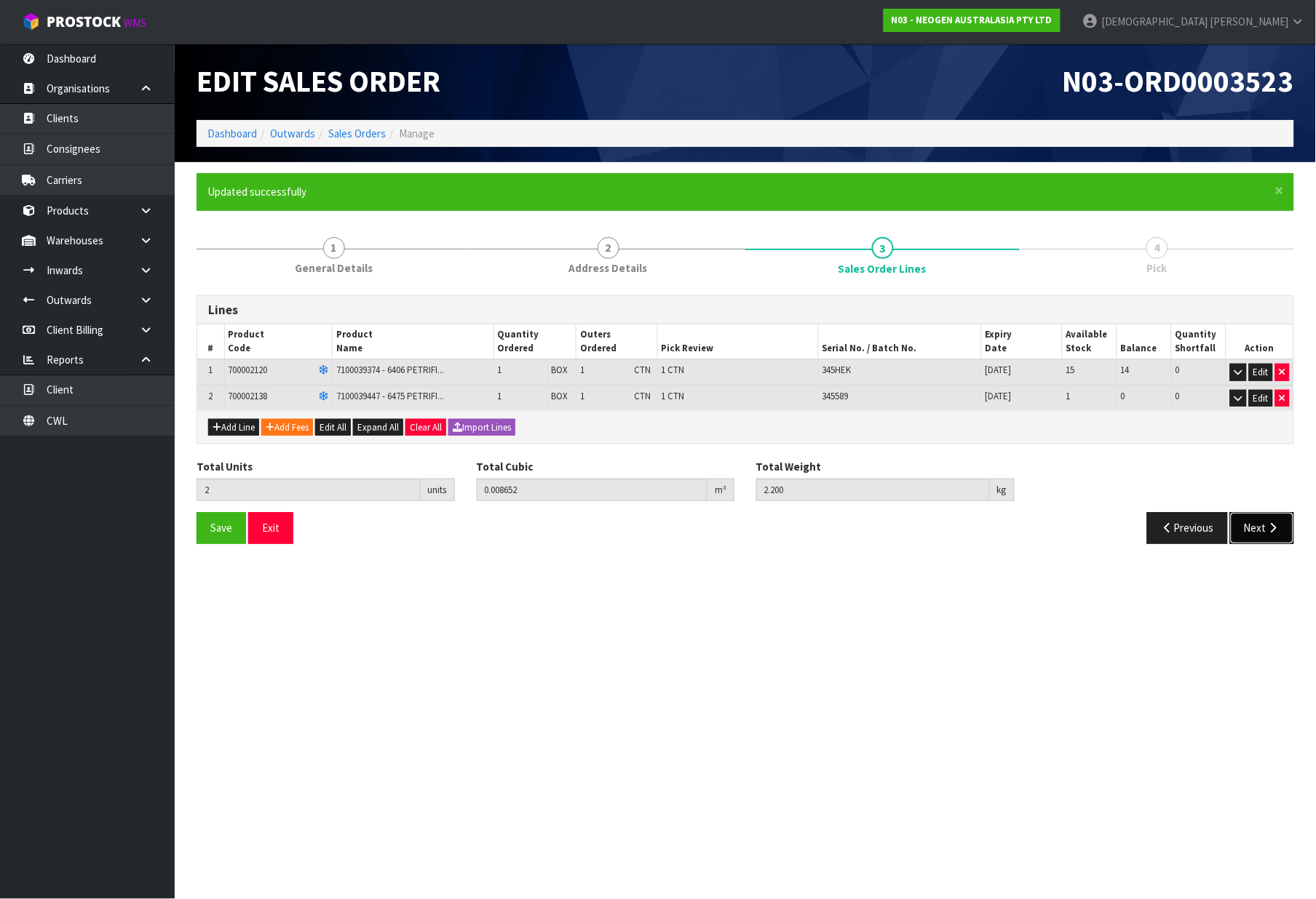
click at [1277, 520] on button "Next" at bounding box center [1263, 528] width 64 height 31
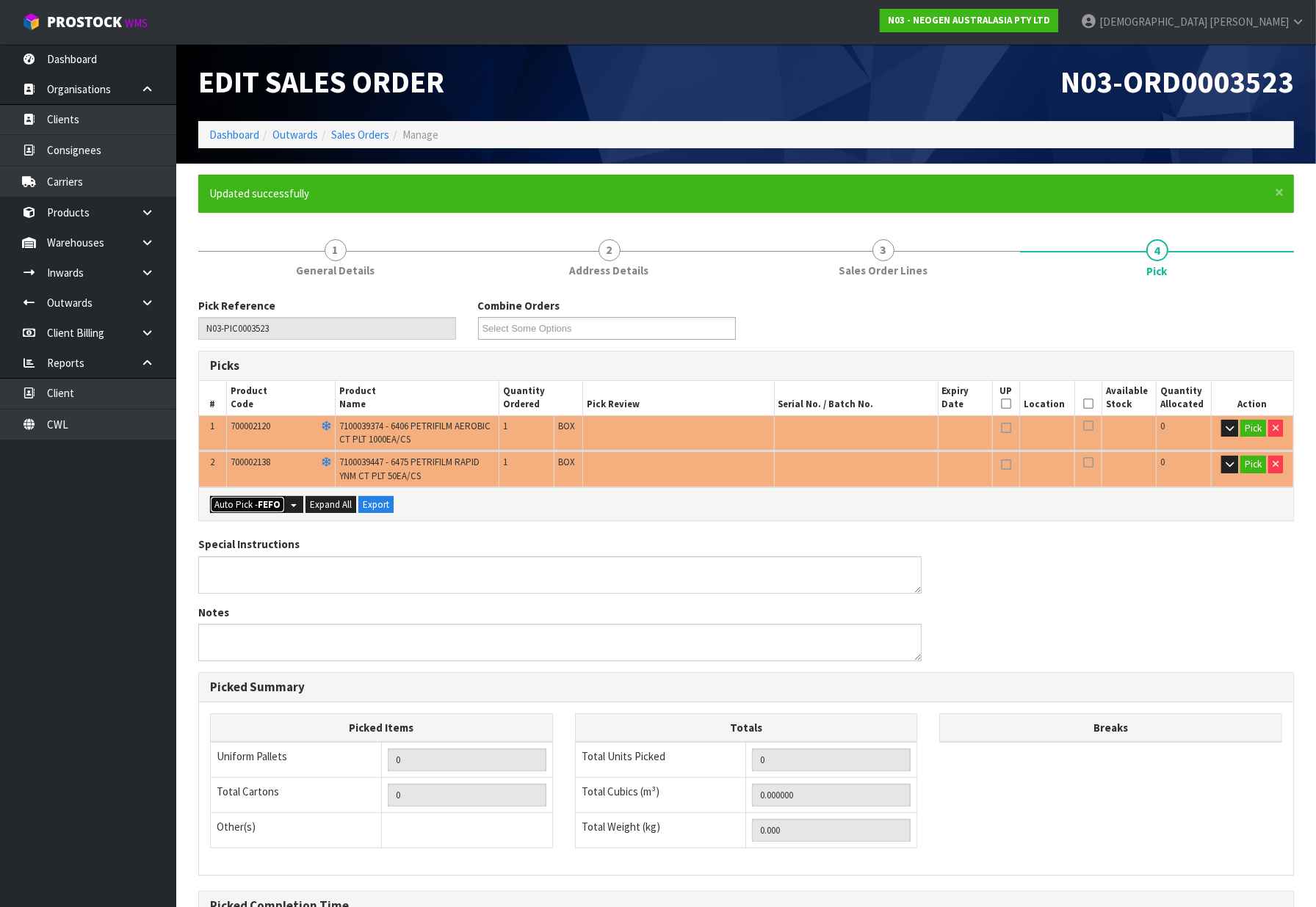
click at [255, 498] on button "Auto Pick - FEFO" at bounding box center [247, 505] width 75 height 18
type input "2"
type input "0.008652"
type input "2.200"
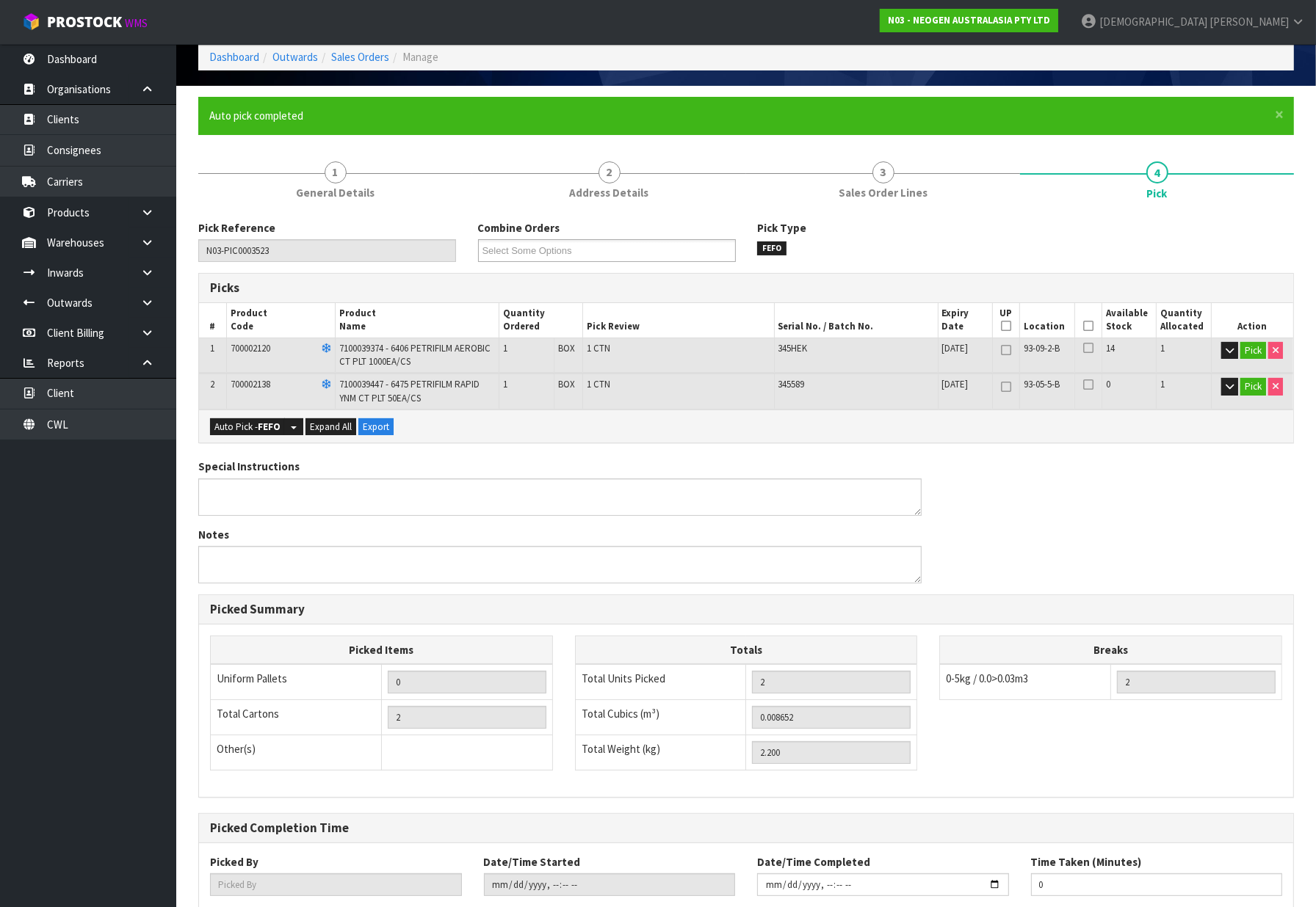
scroll to position [169, 0]
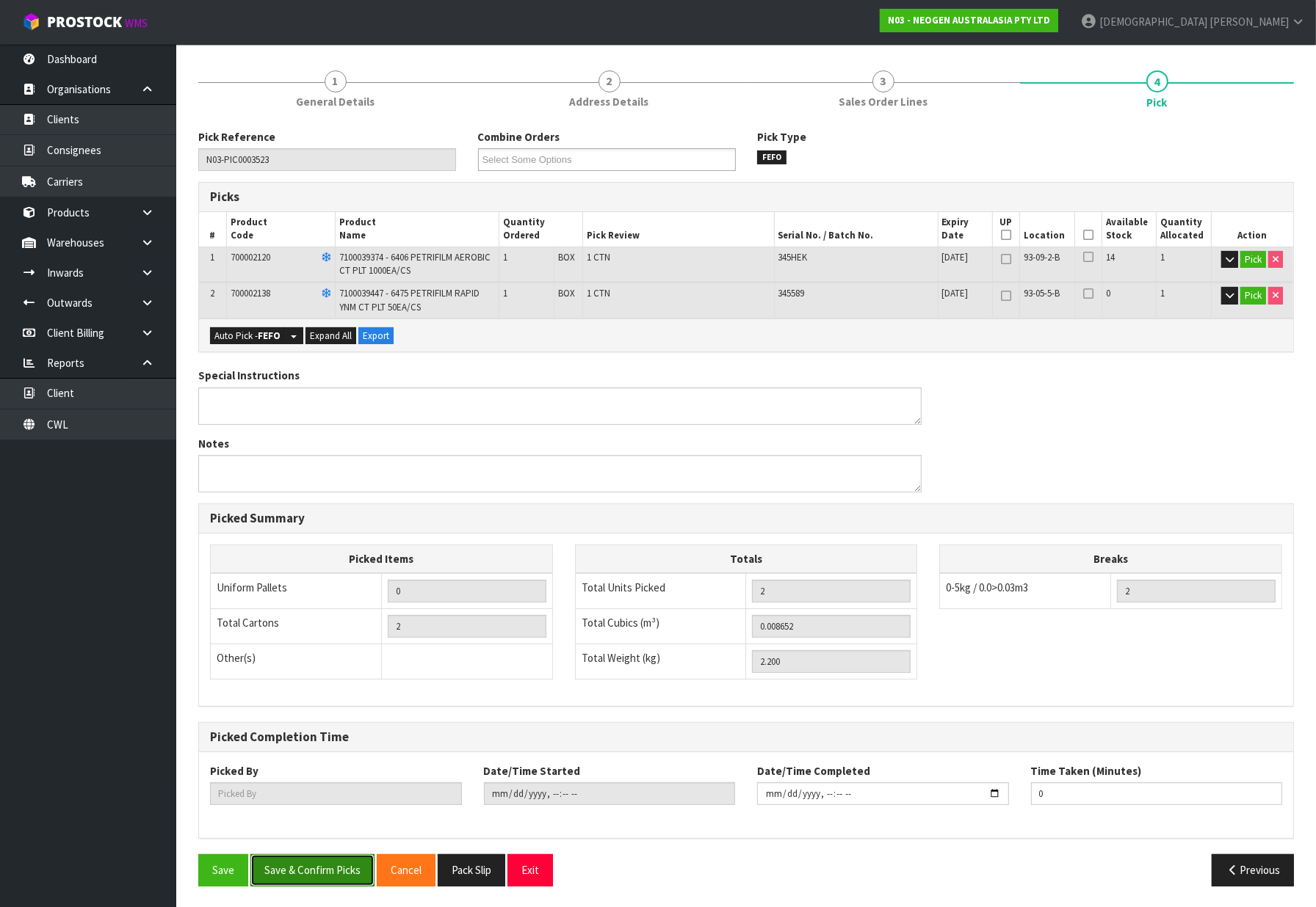
click at [317, 877] on button "Save & Confirm Picks" at bounding box center [312, 870] width 124 height 32
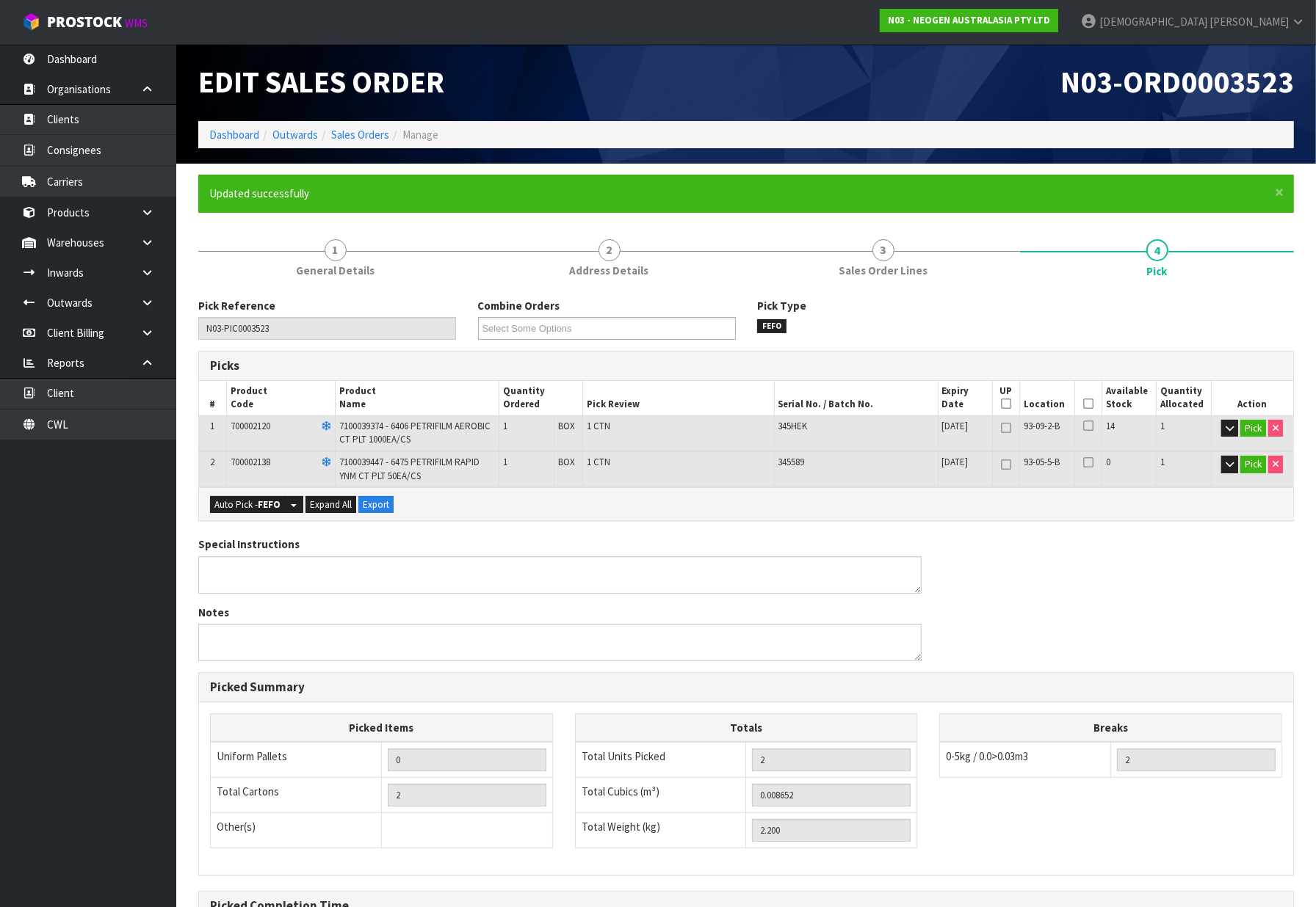
type input "[PERSON_NAME]"
type input "2025-10-07T11:50:13"
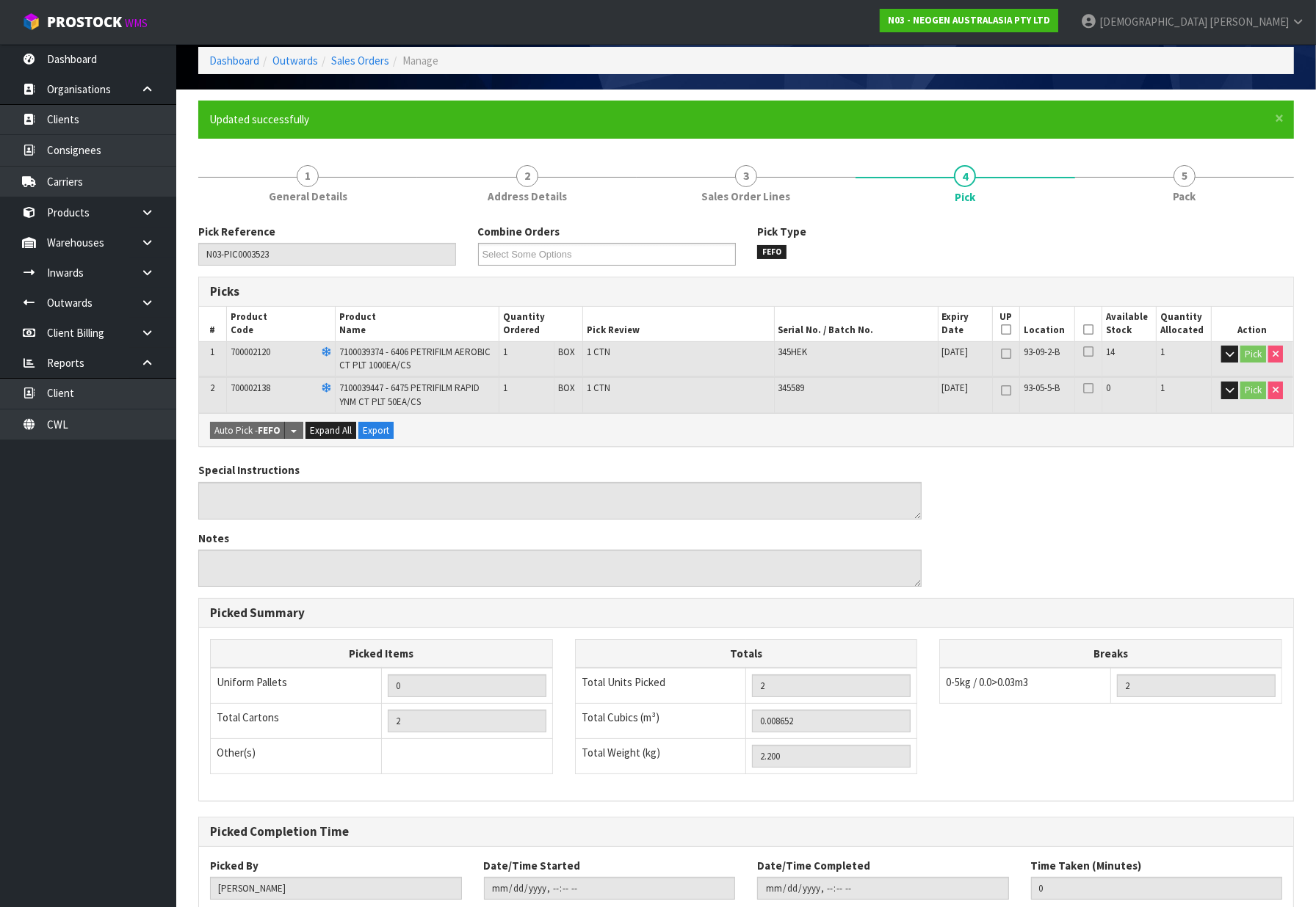
scroll to position [169, 0]
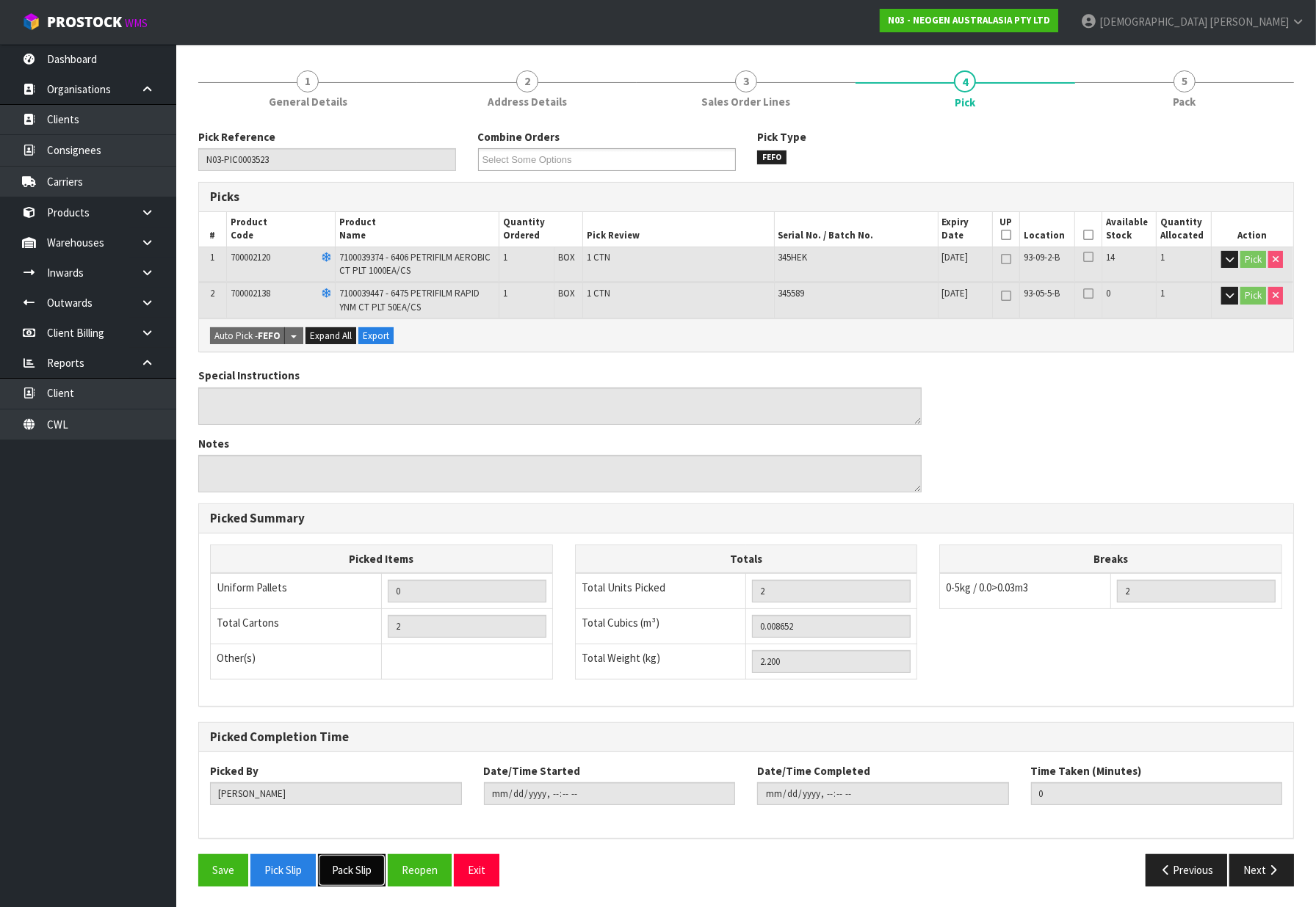
click at [338, 866] on button "Pack Slip" at bounding box center [352, 870] width 68 height 32
click at [1050, 23] on strong "N03 - NEOGEN AUSTRALASIA PTY LTD" at bounding box center [969, 20] width 163 height 13
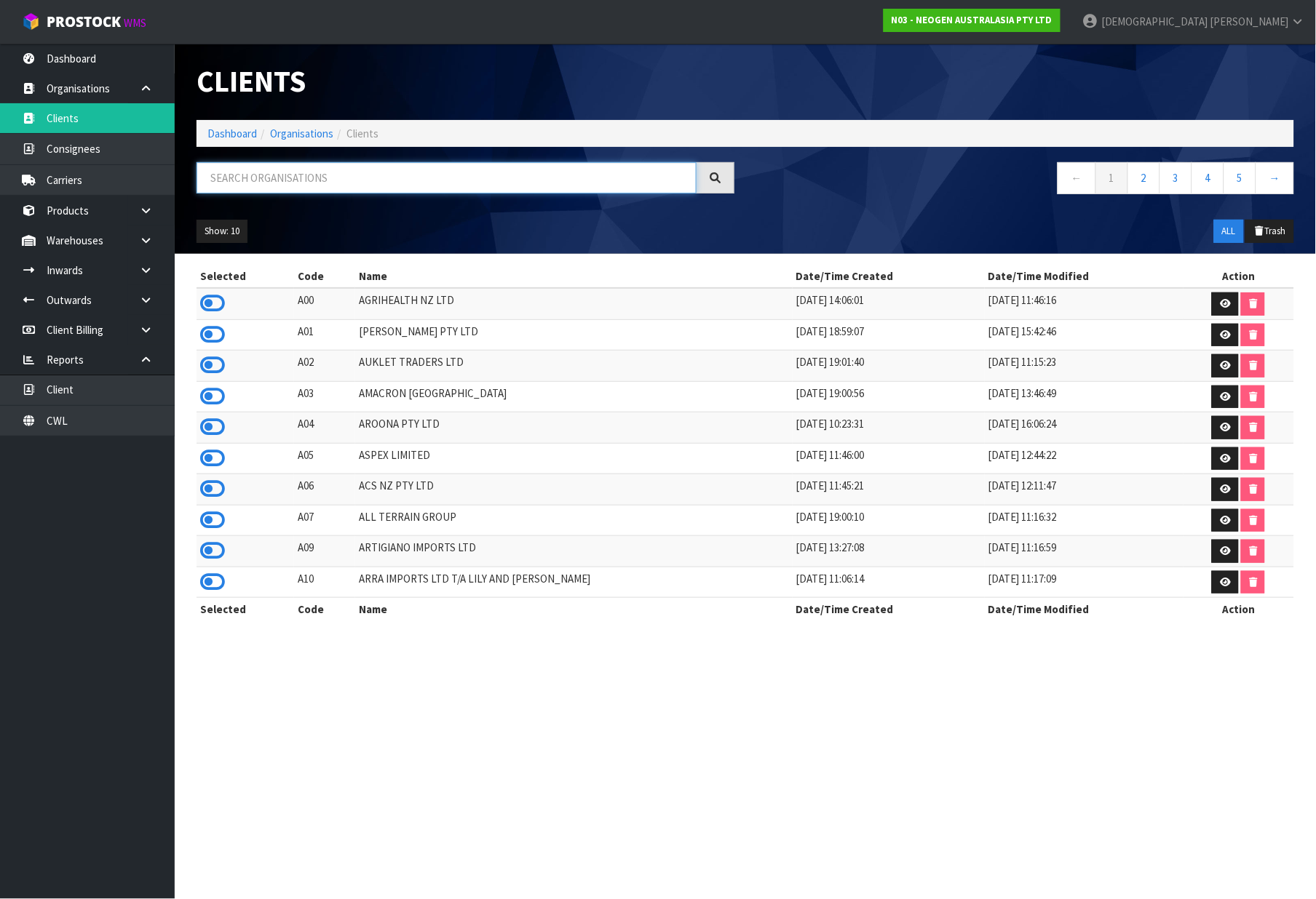
click at [326, 170] on input "text" at bounding box center [446, 177] width 500 height 31
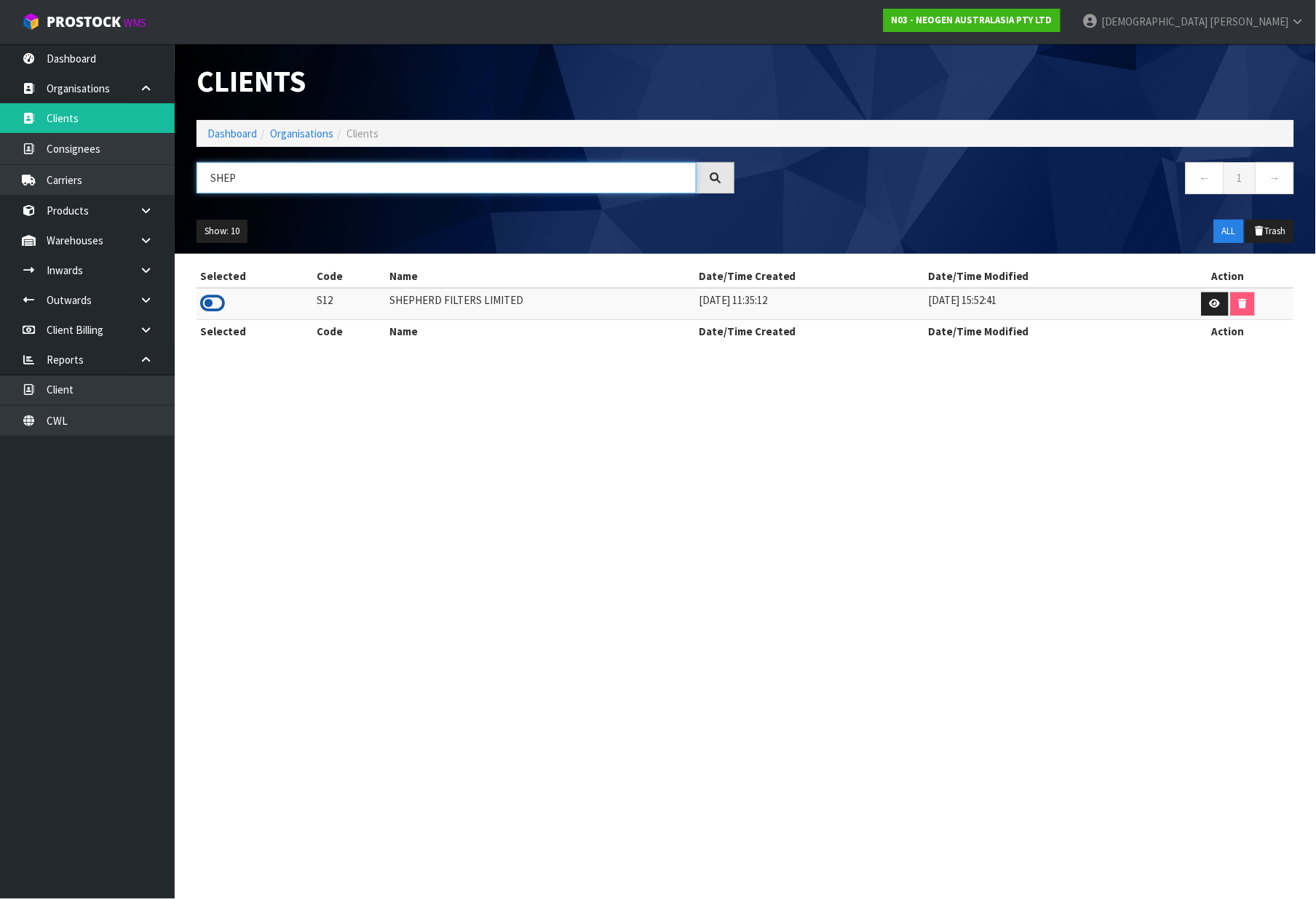
type input "SHEP"
click at [215, 303] on icon at bounding box center [212, 304] width 25 height 22
click at [245, 126] on link "Dashboard" at bounding box center [232, 133] width 49 height 14
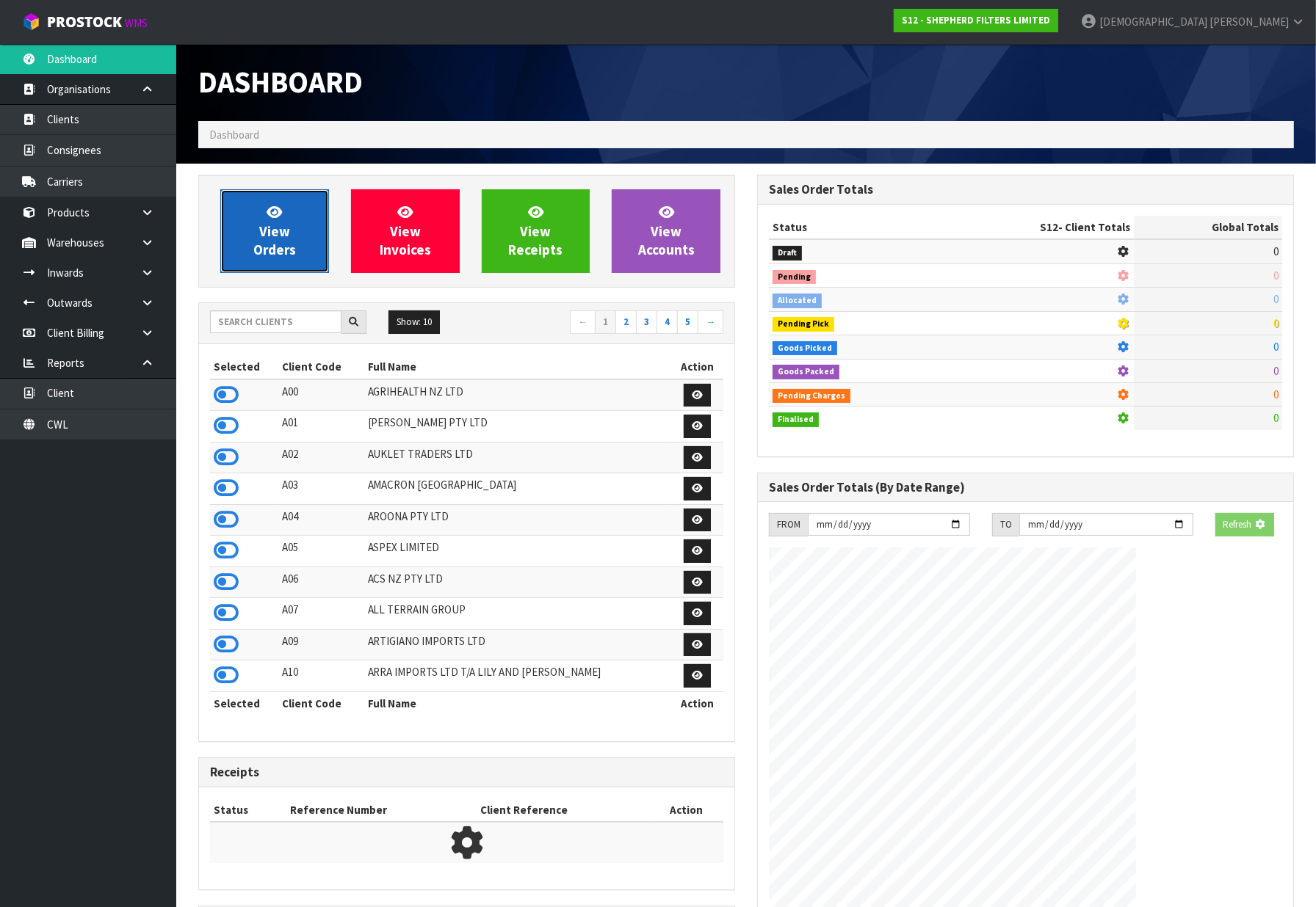
click at [271, 210] on icon at bounding box center [274, 211] width 15 height 14
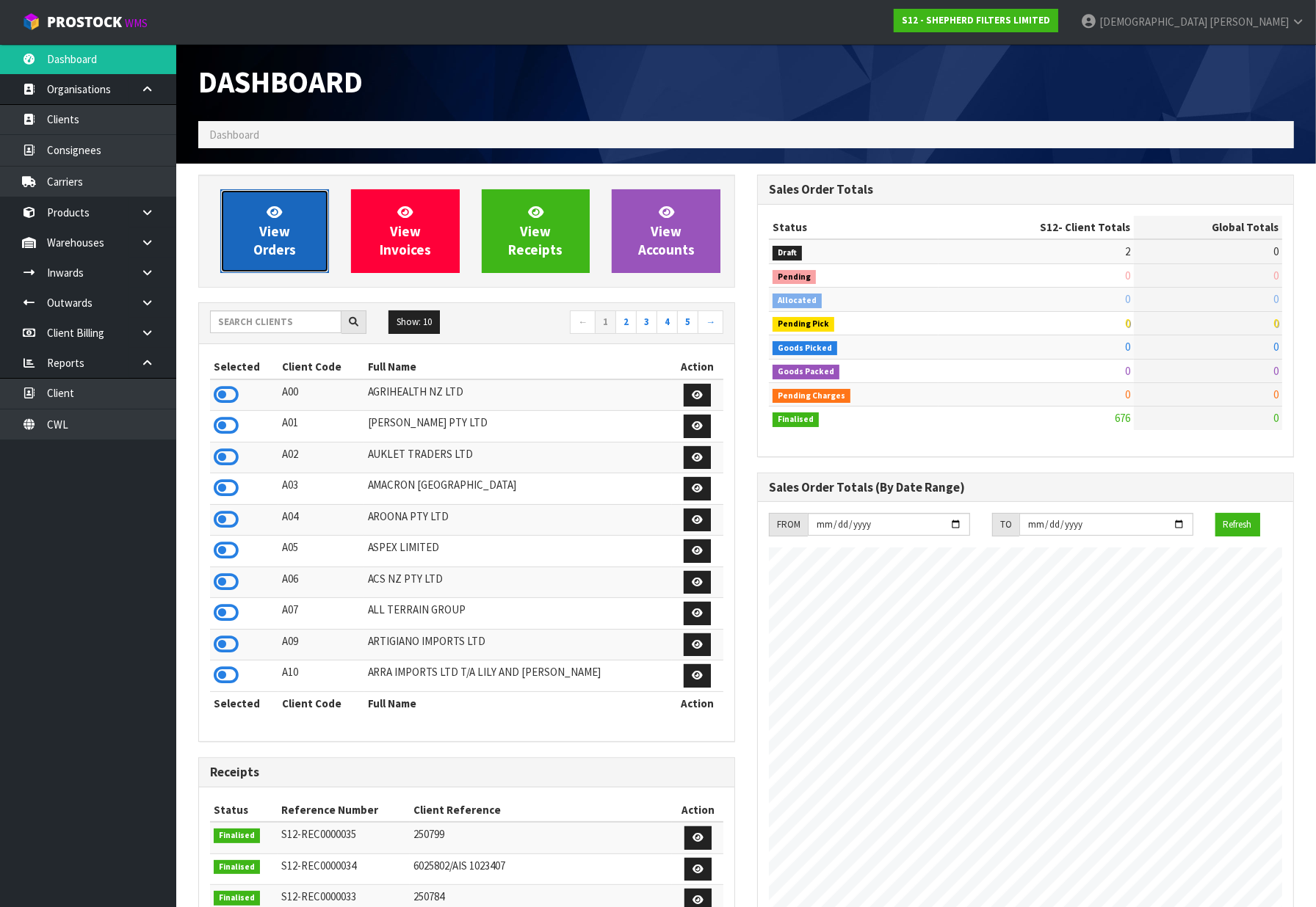
scroll to position [945, 559]
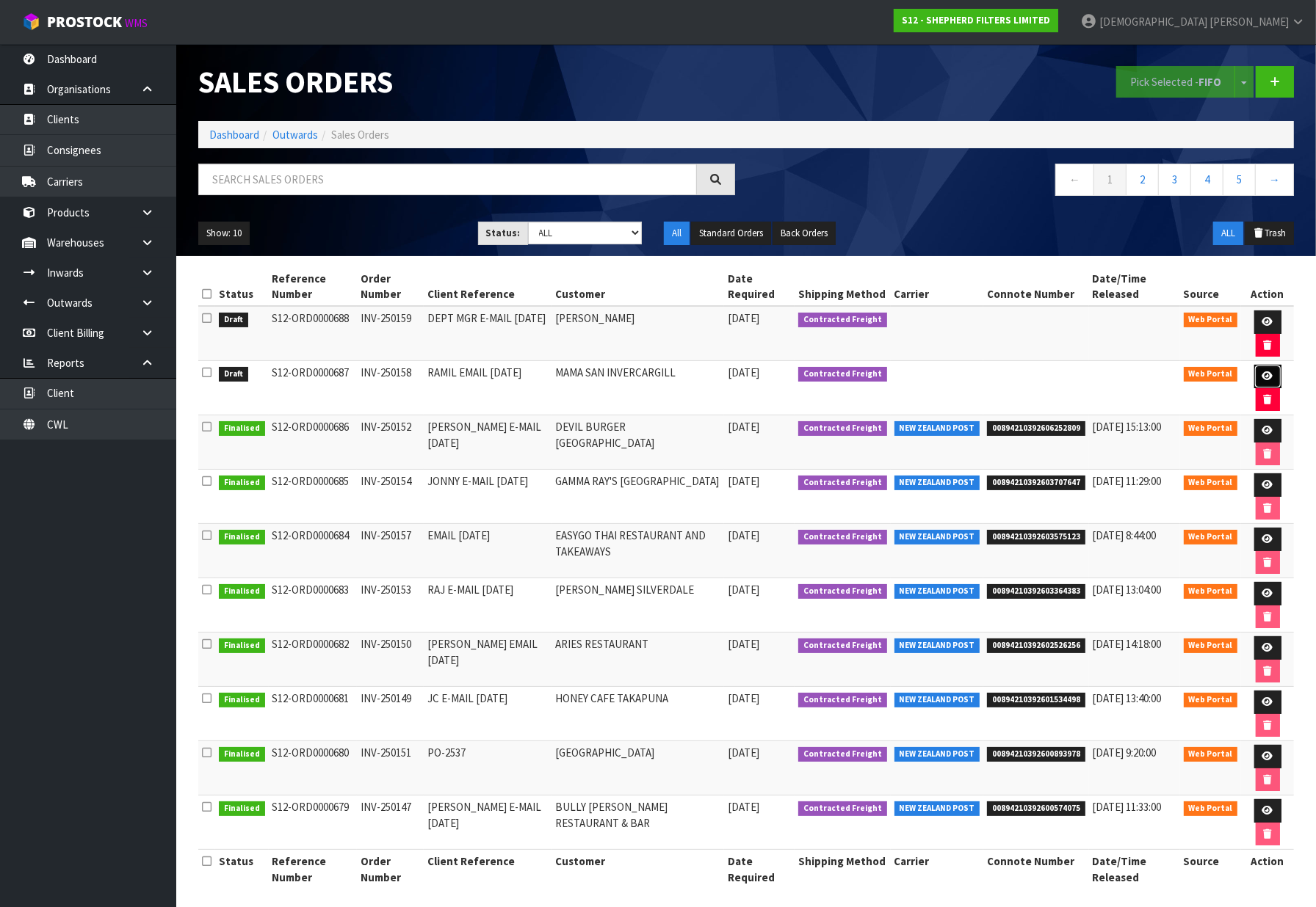
click at [1259, 378] on link at bounding box center [1267, 376] width 27 height 23
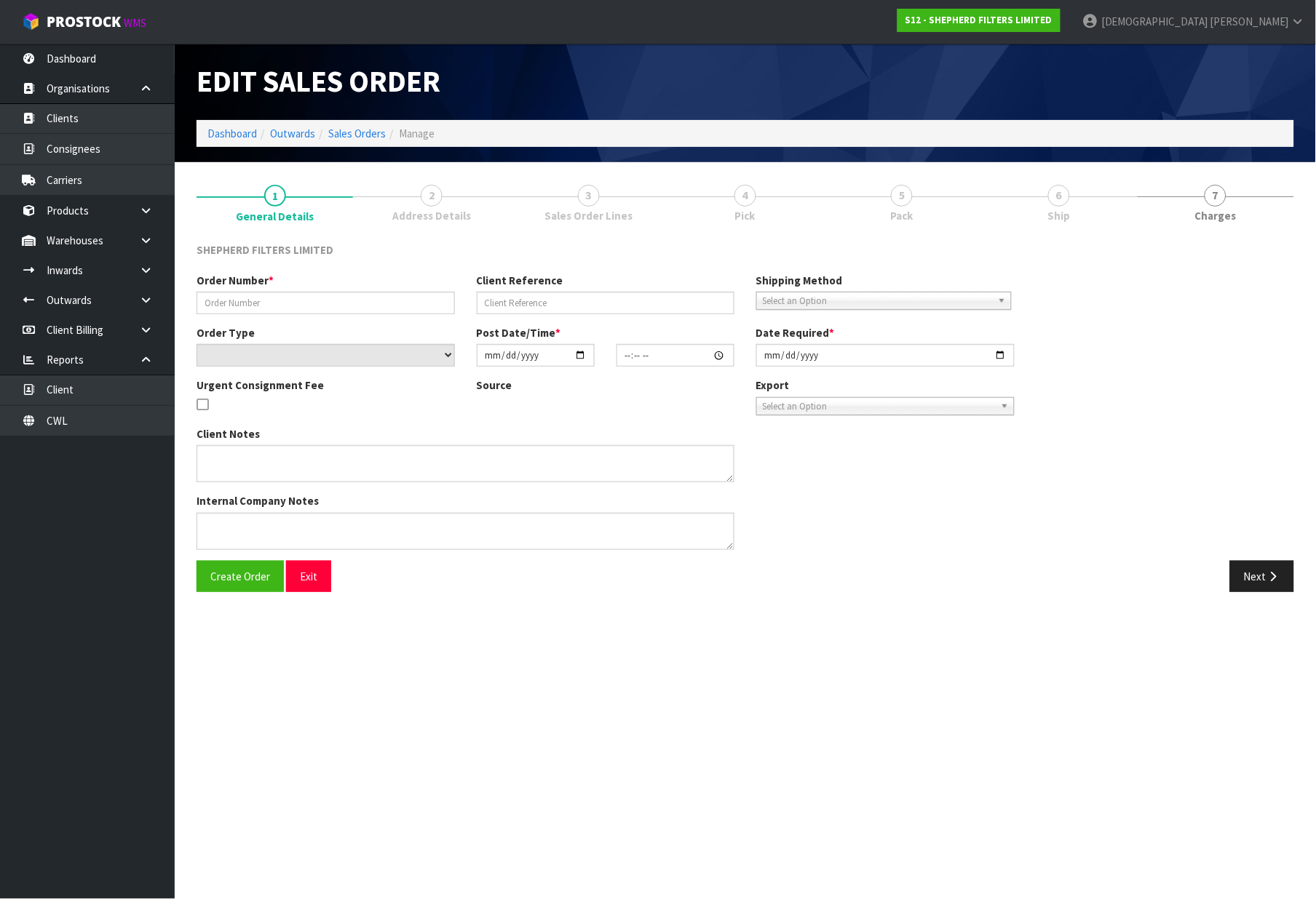
type input "INV-250158"
type input "RAMIL EMAIL 03/10/2025"
select select "number:0"
type input "[DATE]"
type input "20:39:00.000"
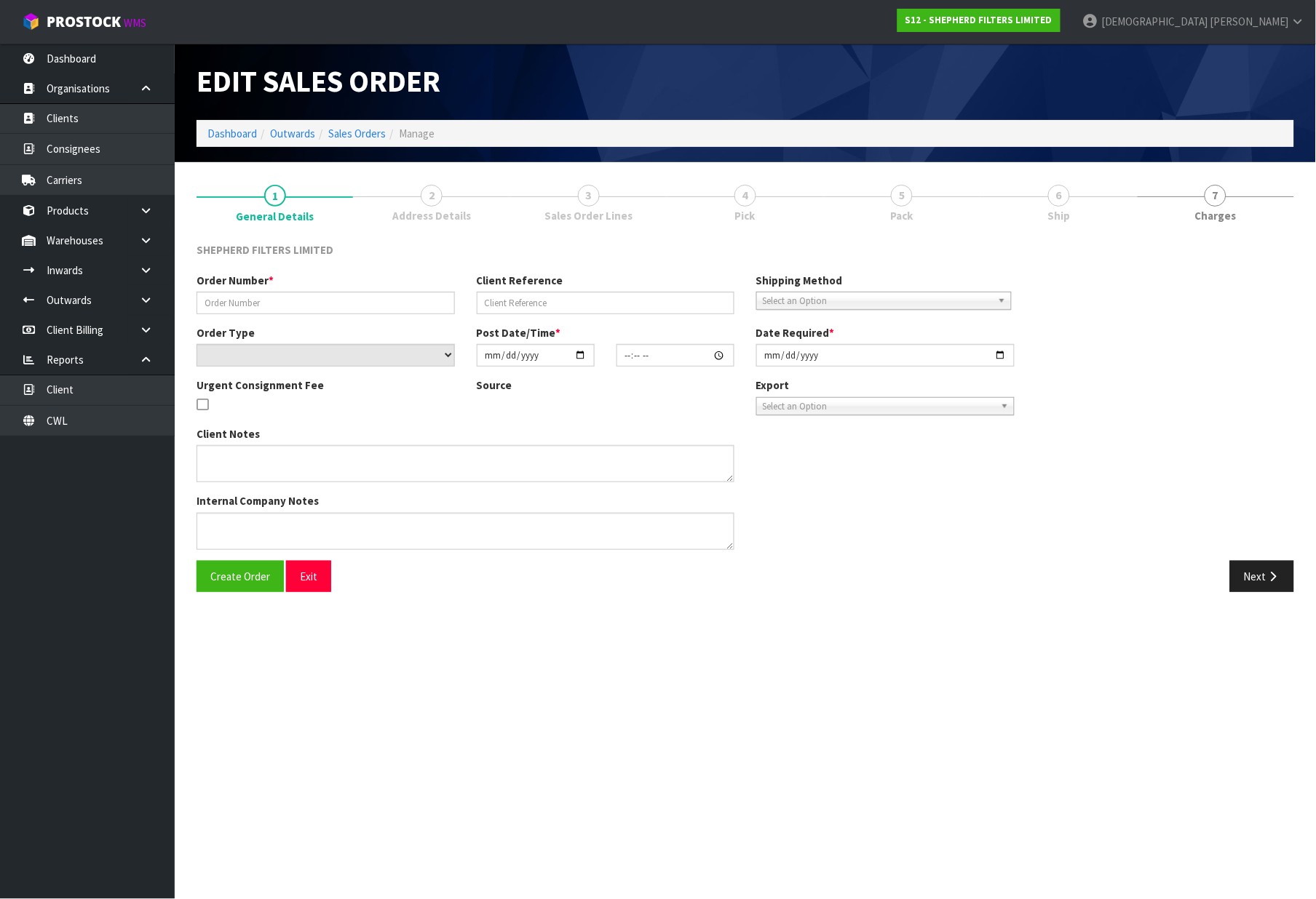
type input "[DATE]"
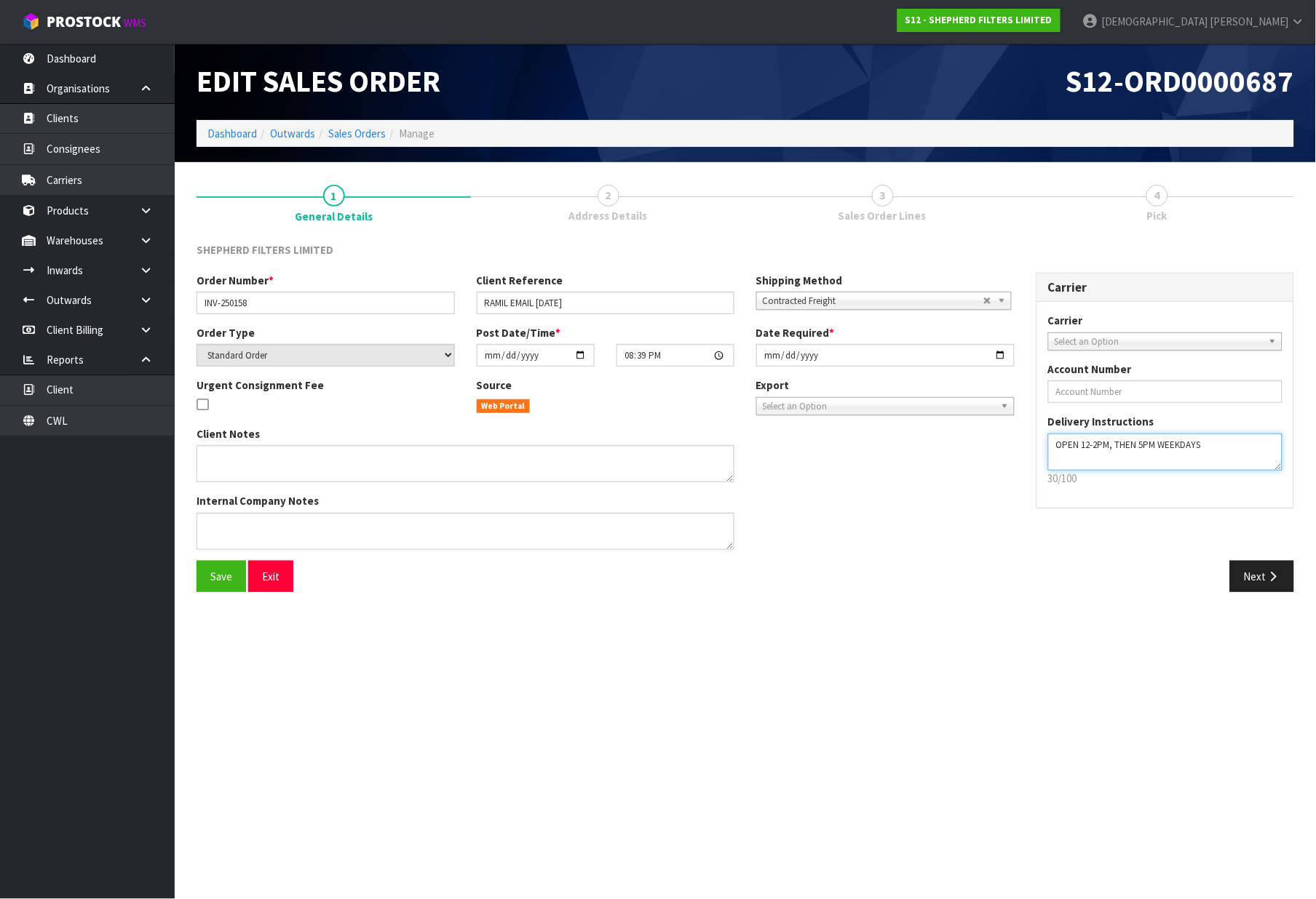
drag, startPoint x: 1249, startPoint y: 453, endPoint x: 1038, endPoint y: 454, distance: 211.0
click at [1038, 454] on div "Carrier ANGEL - ANGEL TRANSPORT CONROY - CONROY REMOVALS DEAEXPAKL - DEADLINE E…" at bounding box center [1166, 405] width 257 height 206
click at [1267, 577] on button "Next" at bounding box center [1263, 577] width 64 height 31
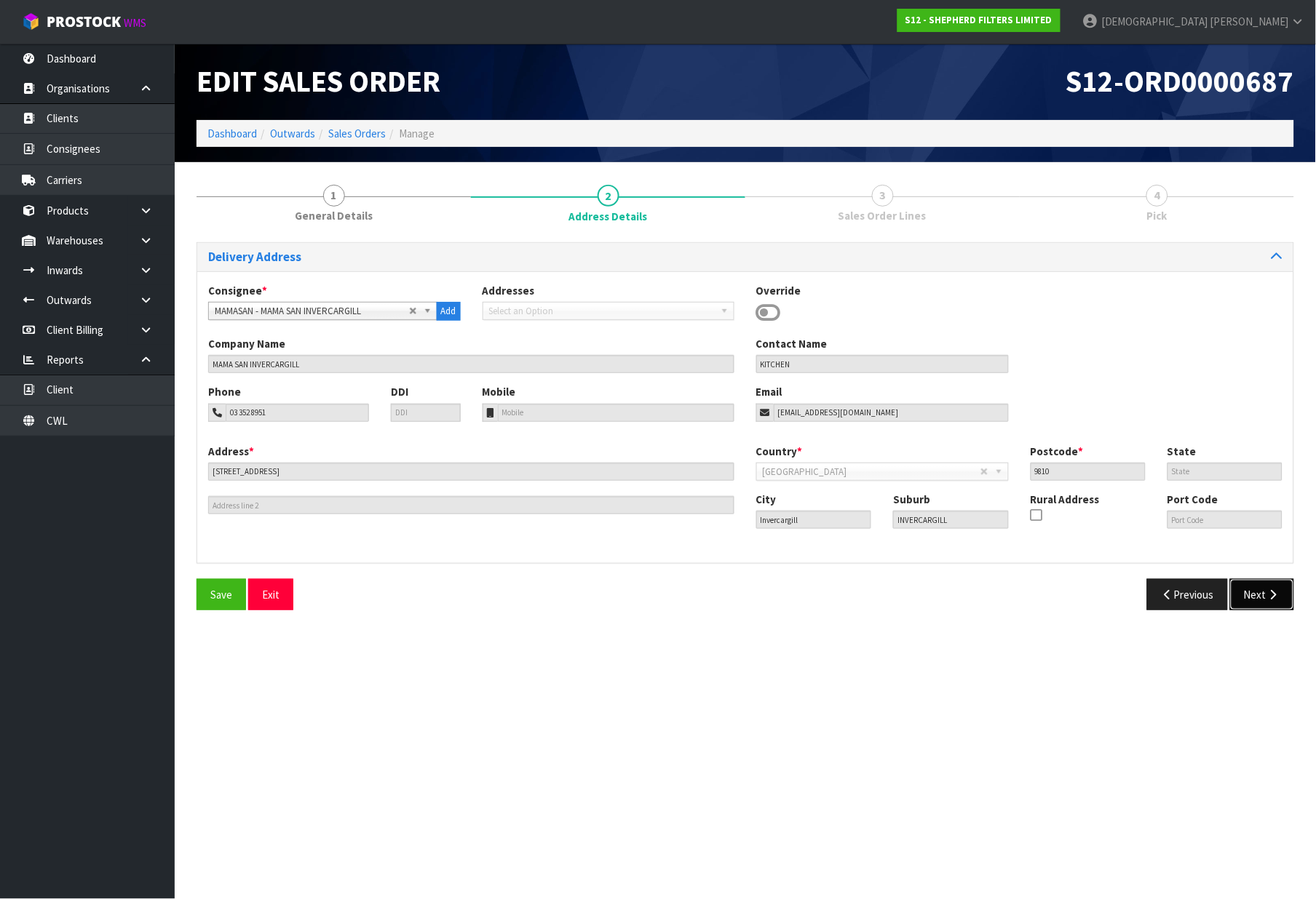
drag, startPoint x: 1290, startPoint y: 598, endPoint x: 1129, endPoint y: 533, distance: 173.6
click at [1290, 599] on button "Next" at bounding box center [1263, 595] width 64 height 31
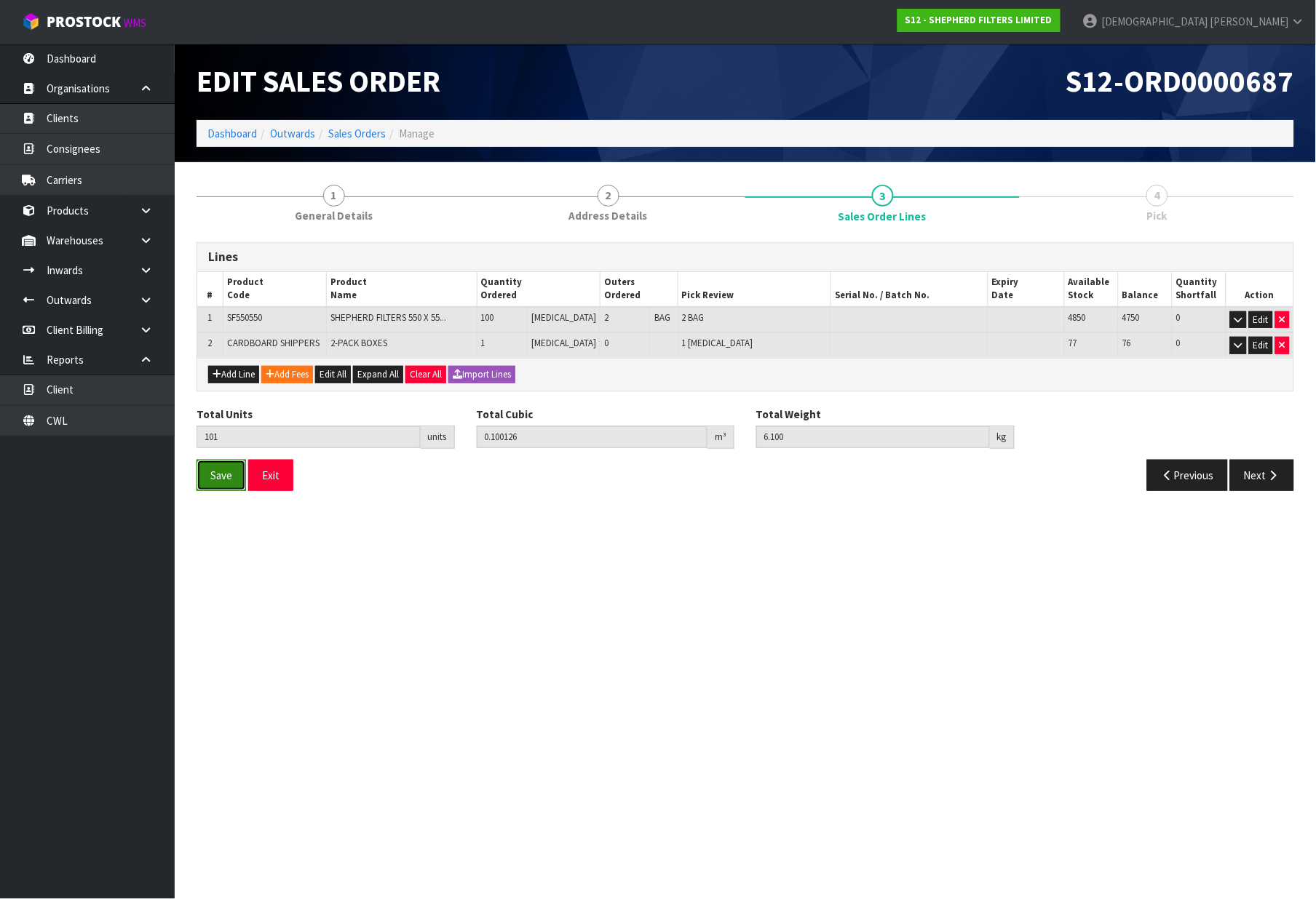
click at [209, 470] on button "Save" at bounding box center [221, 475] width 49 height 31
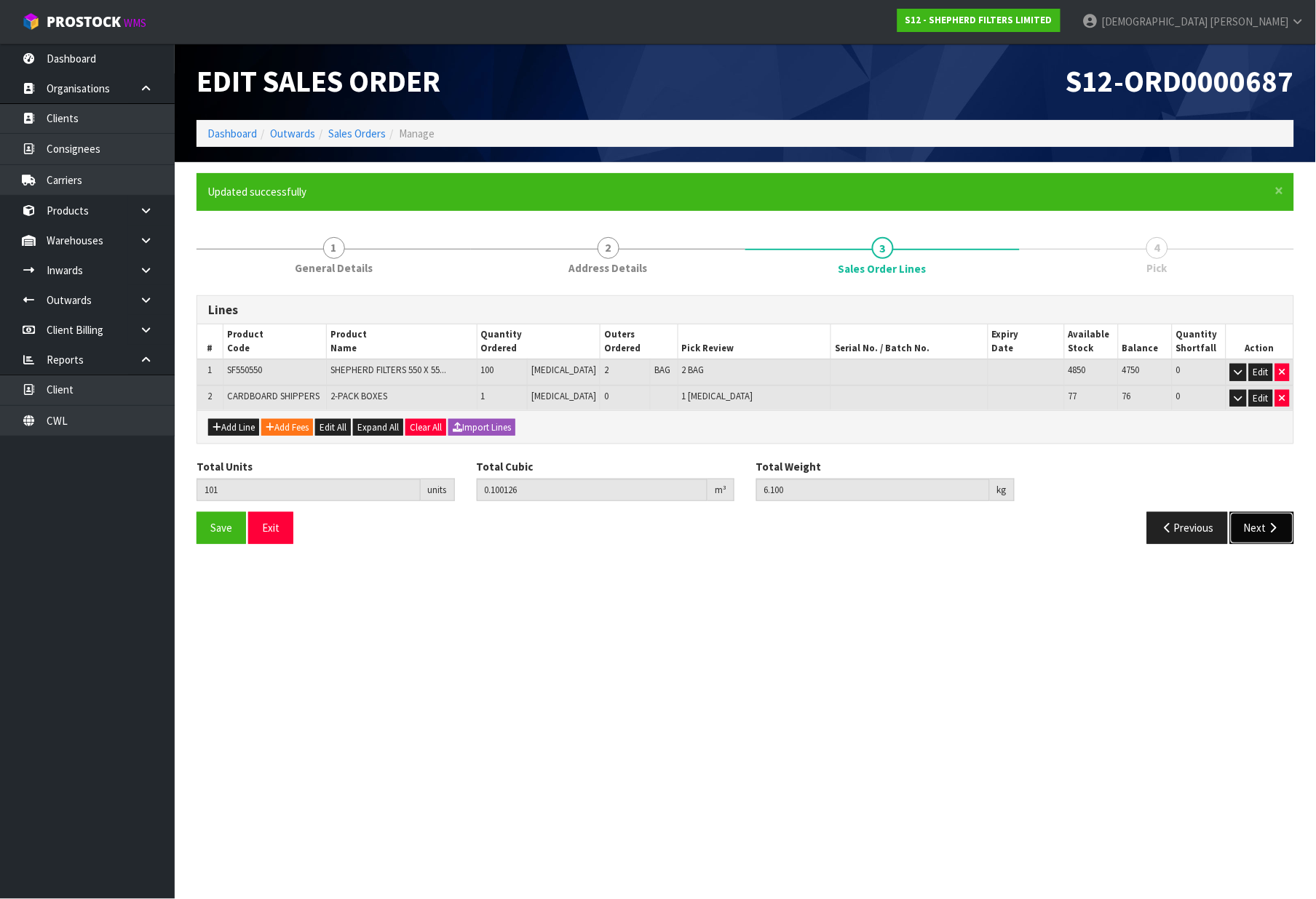
click at [1268, 526] on icon "button" at bounding box center [1274, 528] width 14 height 11
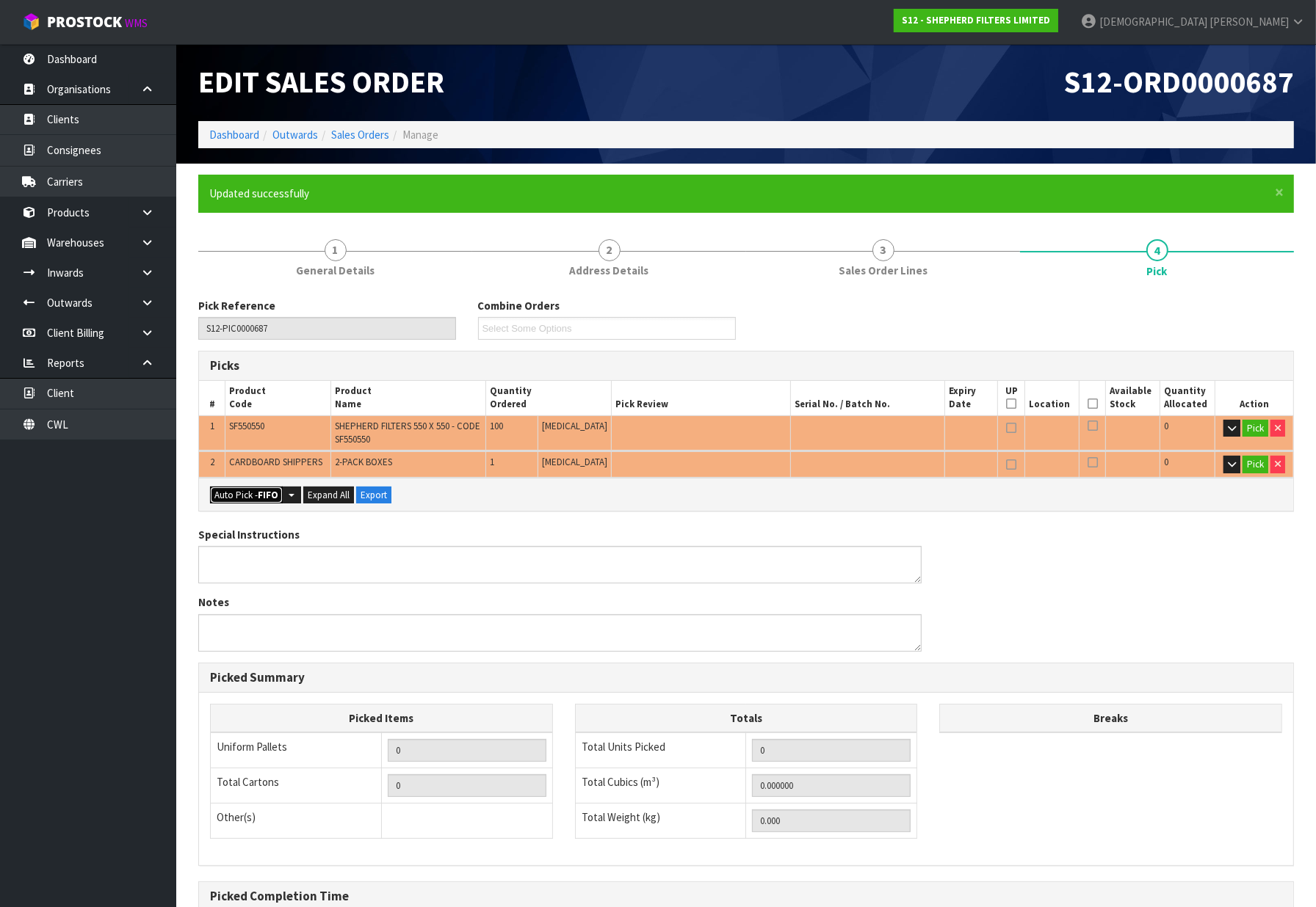
click at [250, 489] on button "Auto Pick - FIFO" at bounding box center [246, 495] width 73 height 18
type input "Bag x 2"
type input "Piece x 1"
type input "101"
type input "0.100126"
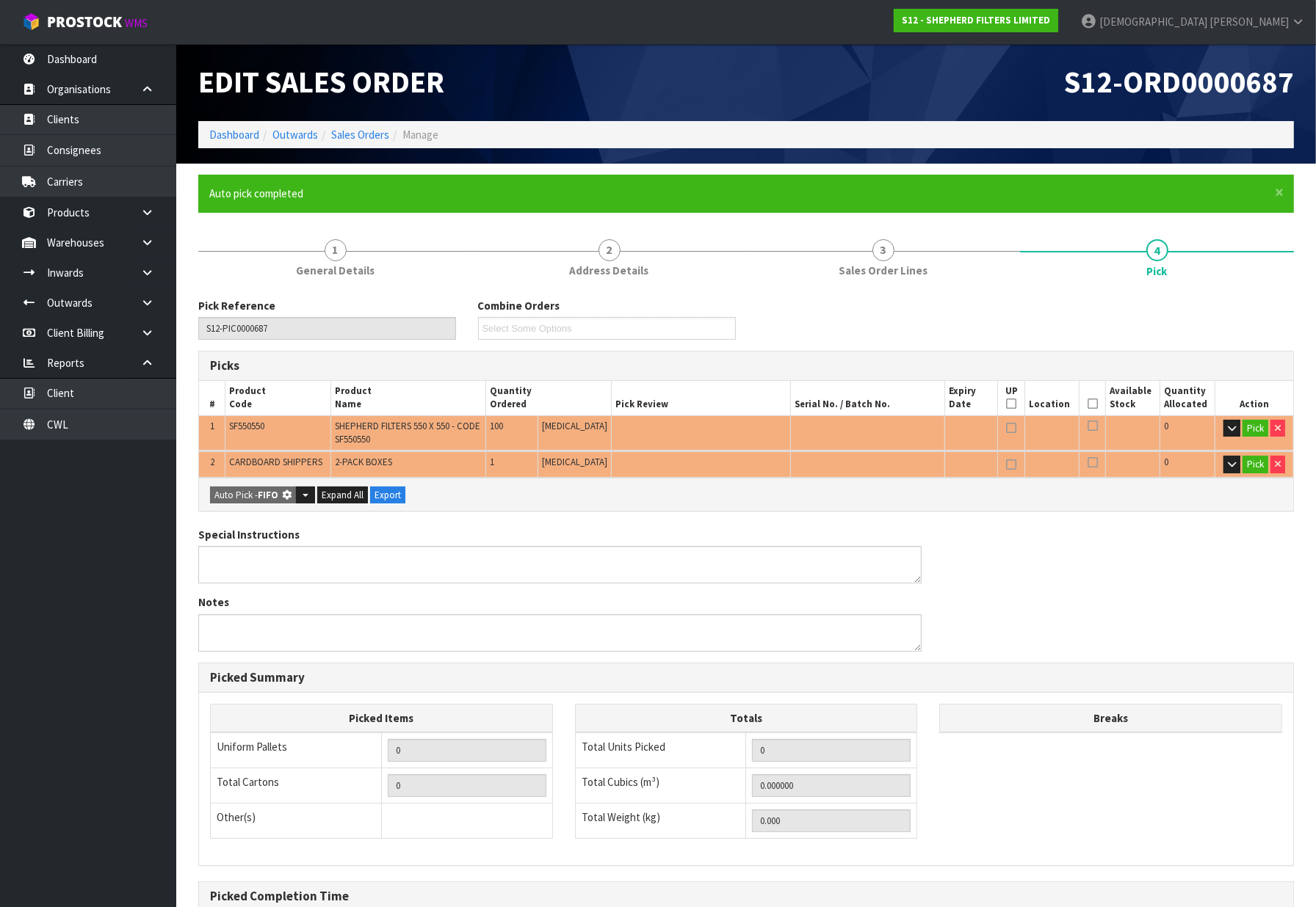
type input "6.100"
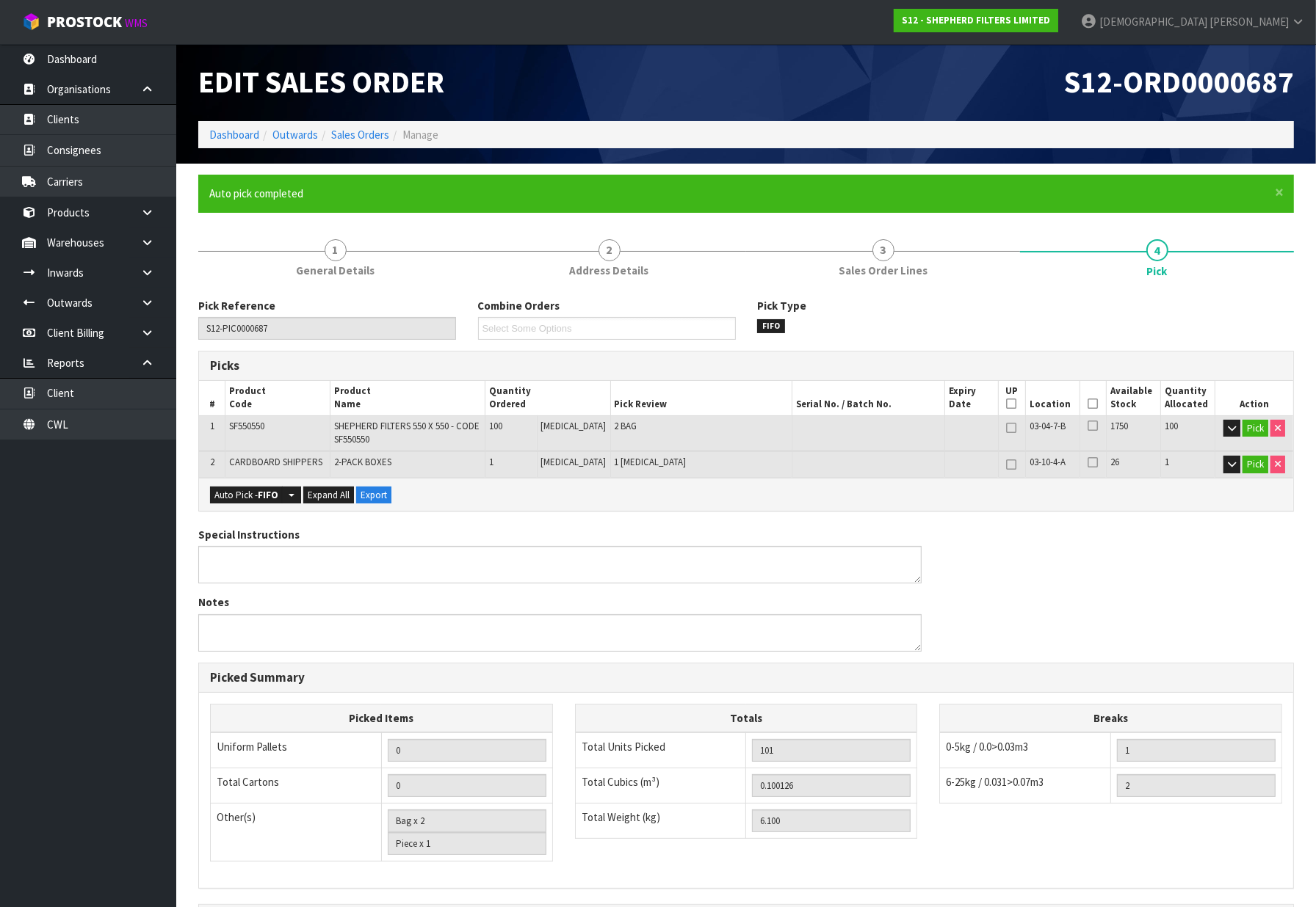
click at [613, 423] on td "2 BAG" at bounding box center [701, 433] width 181 height 35
drag, startPoint x: 588, startPoint y: 426, endPoint x: 627, endPoint y: 430, distance: 39.2
click at [627, 430] on td "2 BAG" at bounding box center [701, 433] width 181 height 35
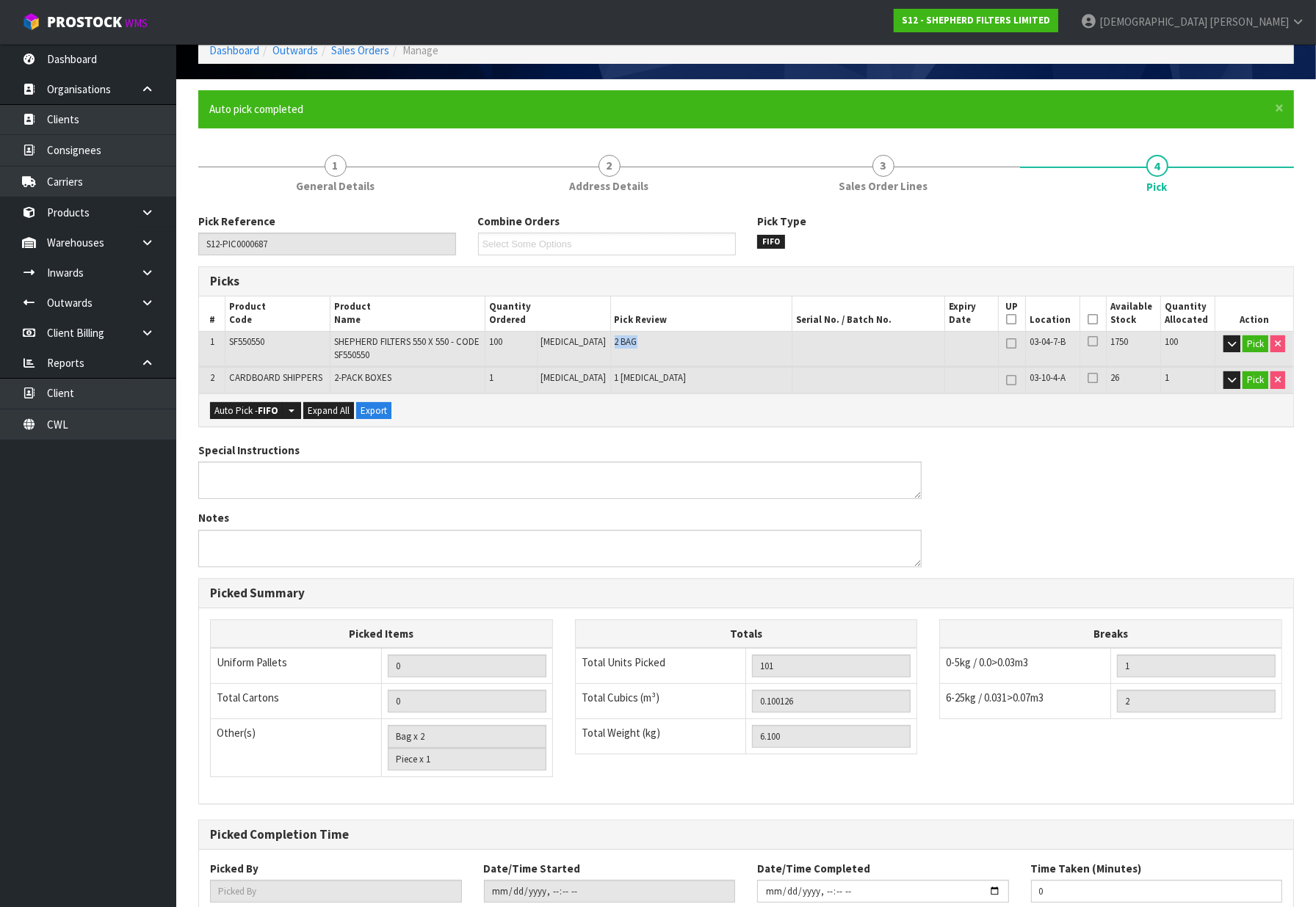
scroll to position [182, 0]
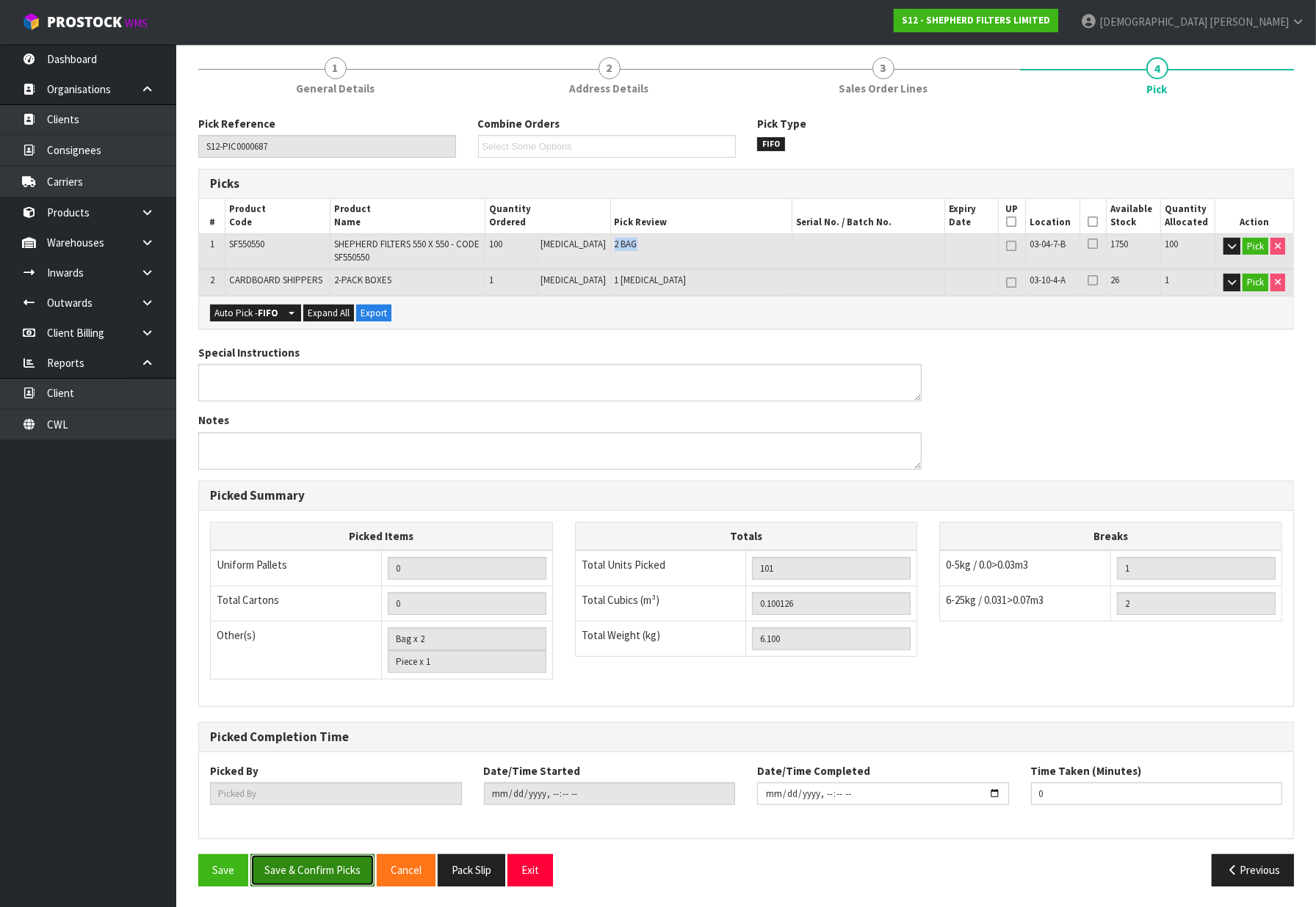
click at [308, 864] on button "Save & Confirm Picks" at bounding box center [312, 870] width 124 height 32
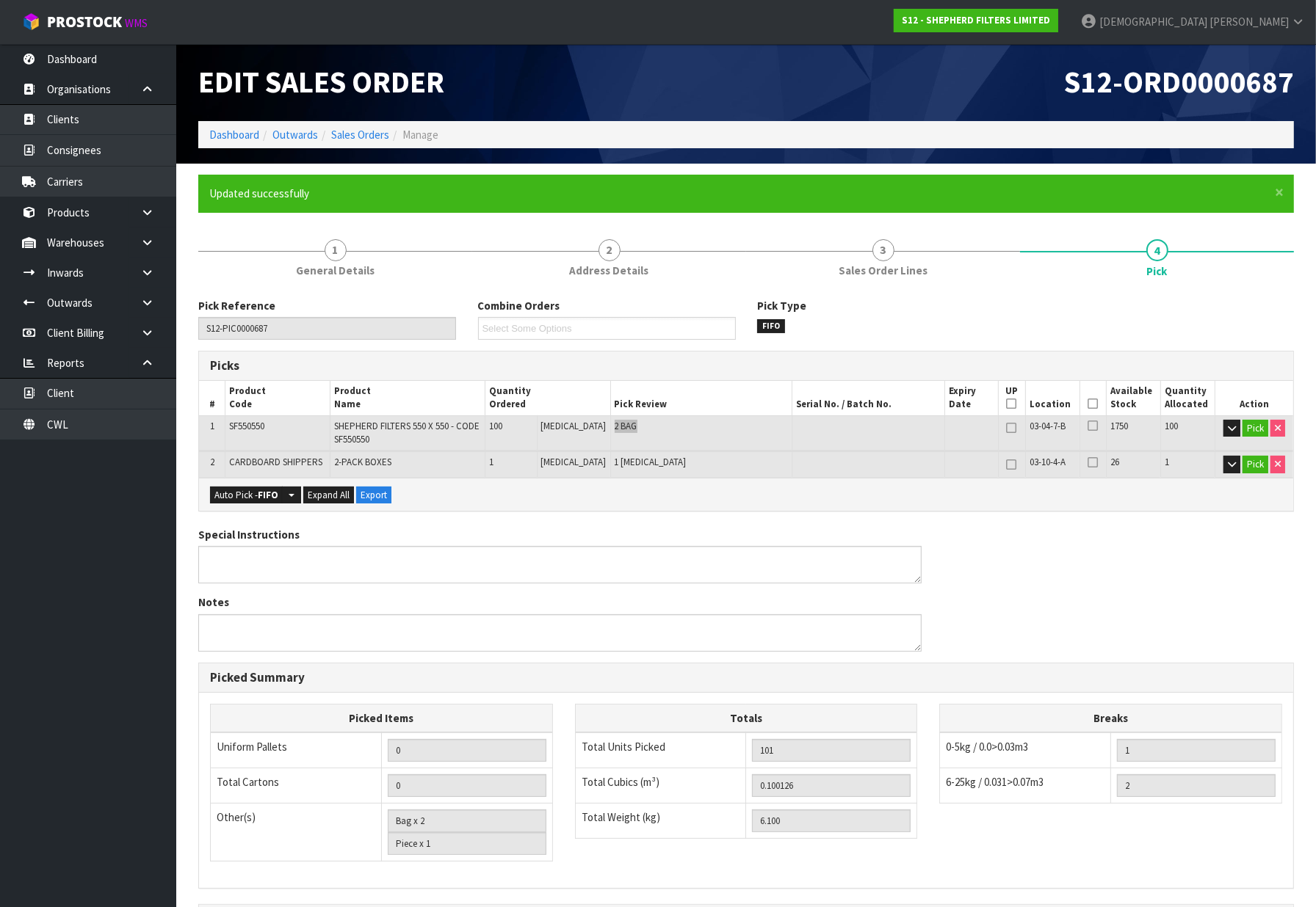
type input "[PERSON_NAME]"
type input "2025-10-07T11:53:03"
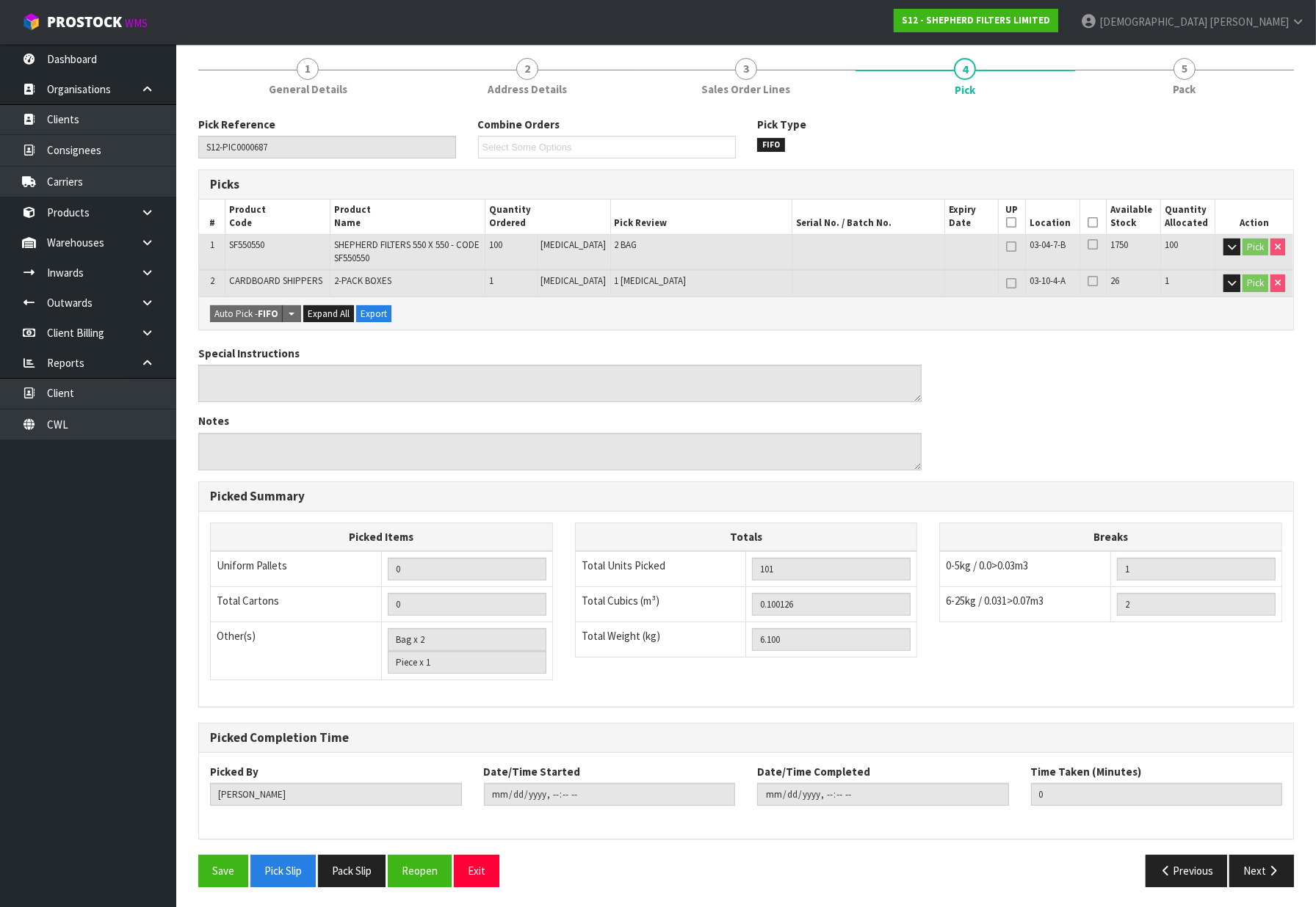
scroll to position [182, 0]
click at [360, 851] on div "Pick Reference S12-PIC0000687 Combine Orders Select Some Options Pick Type FIFO…" at bounding box center [746, 507] width 1095 height 782
click at [357, 863] on button "Pack Slip" at bounding box center [352, 870] width 68 height 32
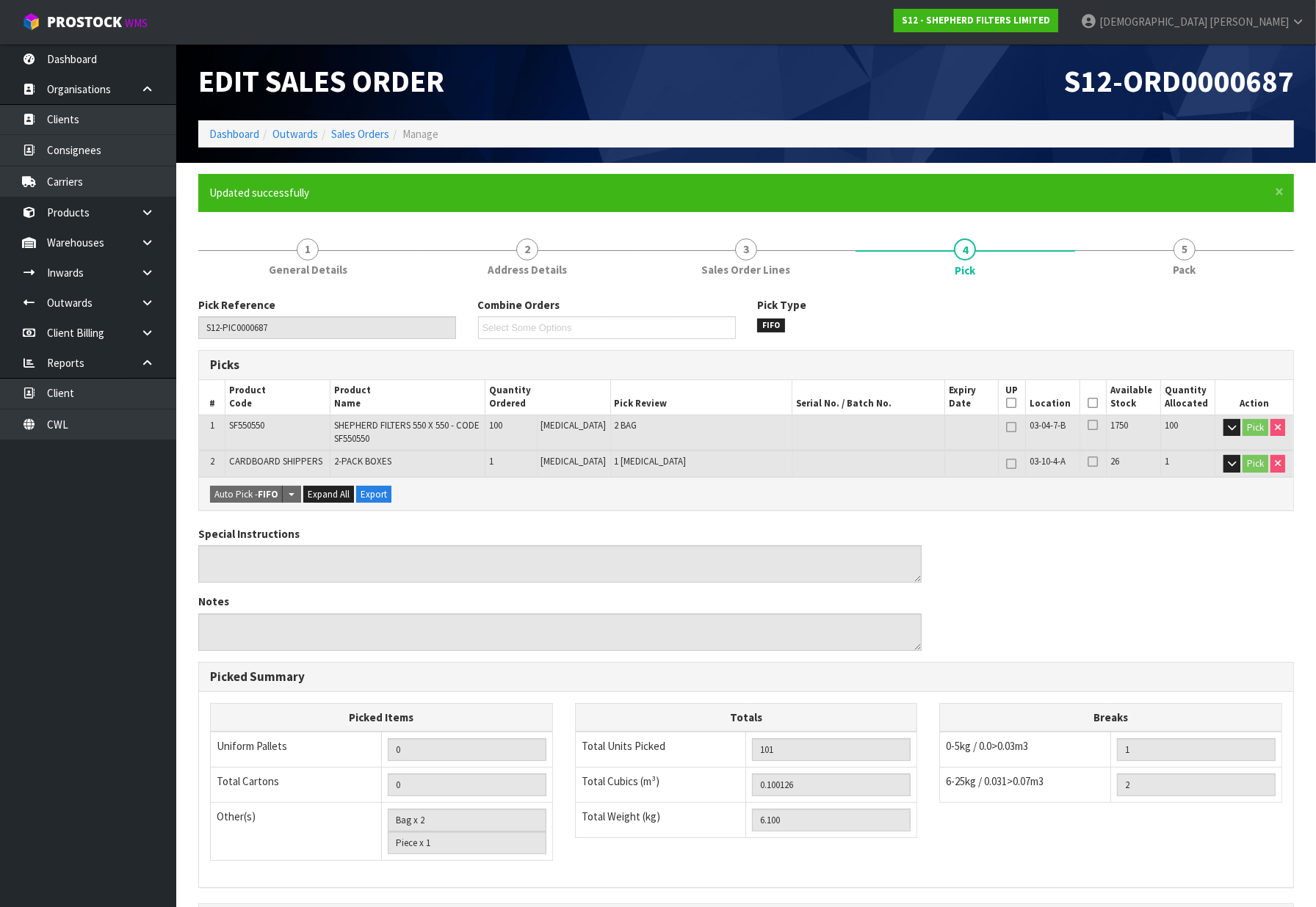
scroll to position [0, 0]
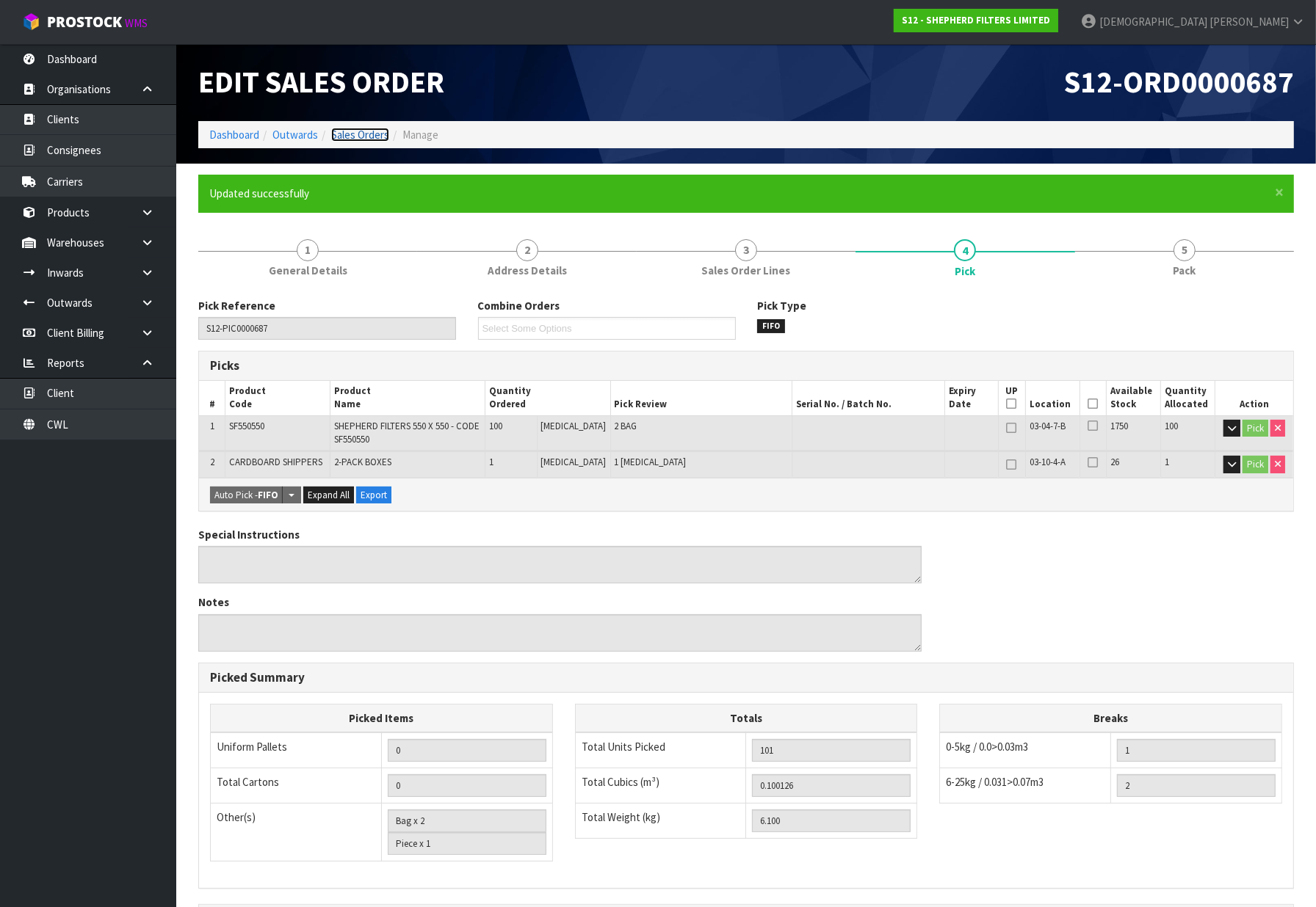
click at [363, 137] on link "Sales Orders" at bounding box center [360, 134] width 58 height 14
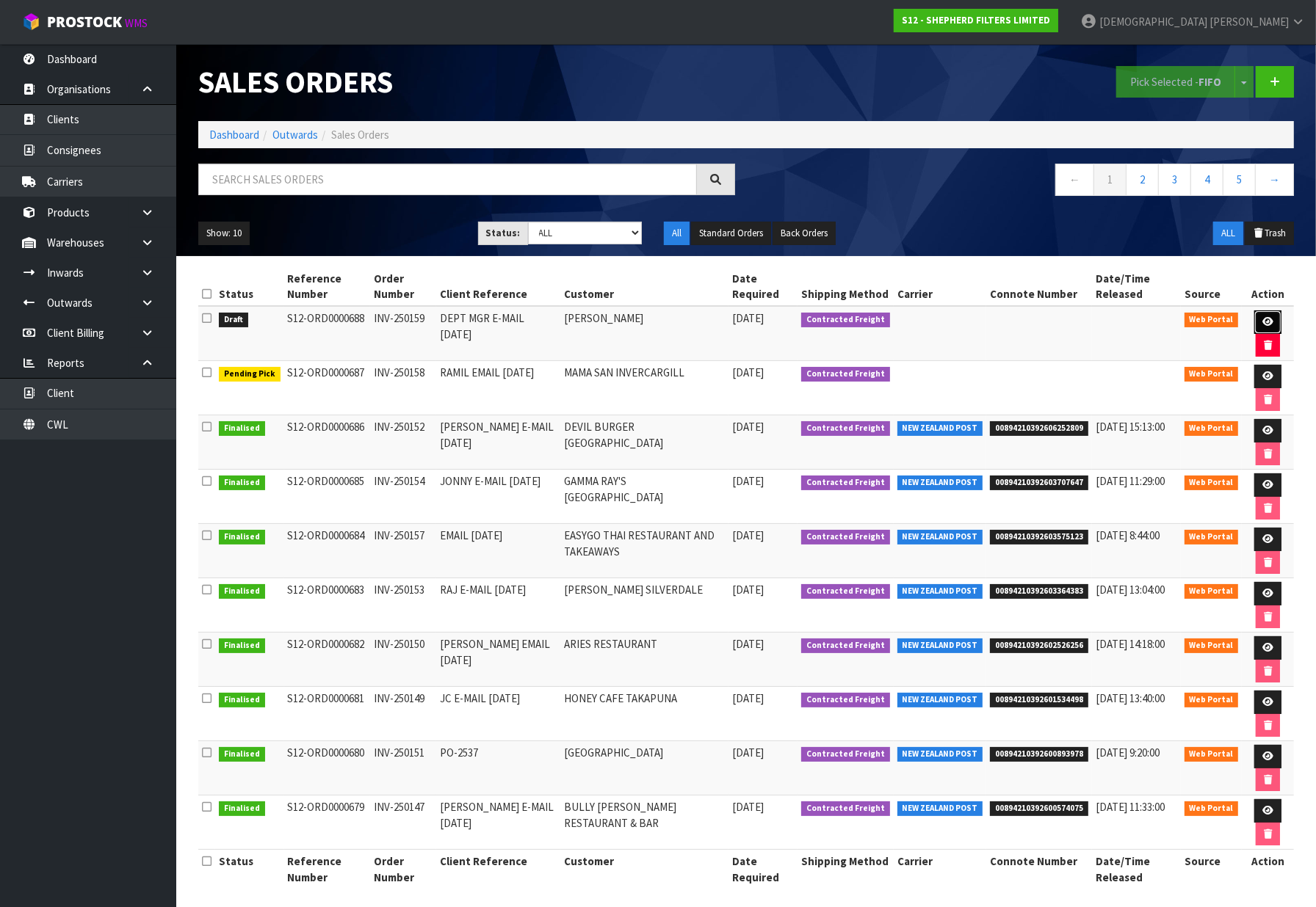
click at [1266, 324] on icon at bounding box center [1267, 322] width 11 height 9
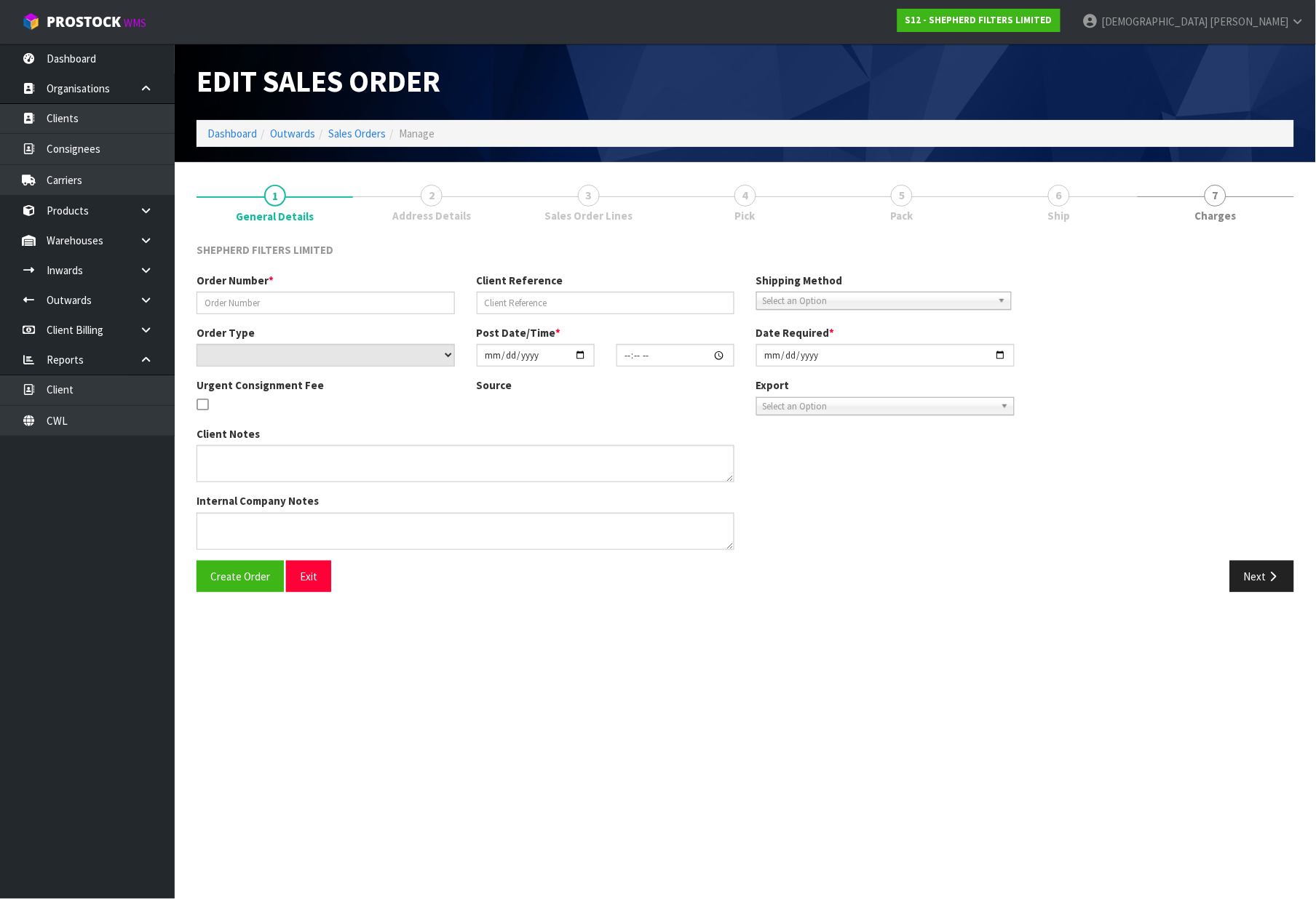
type input "INV-250159"
type input "DEPT MGR E-MAIL 06.10.25"
select select "number:0"
type input "[DATE]"
type input "23:45:00.000"
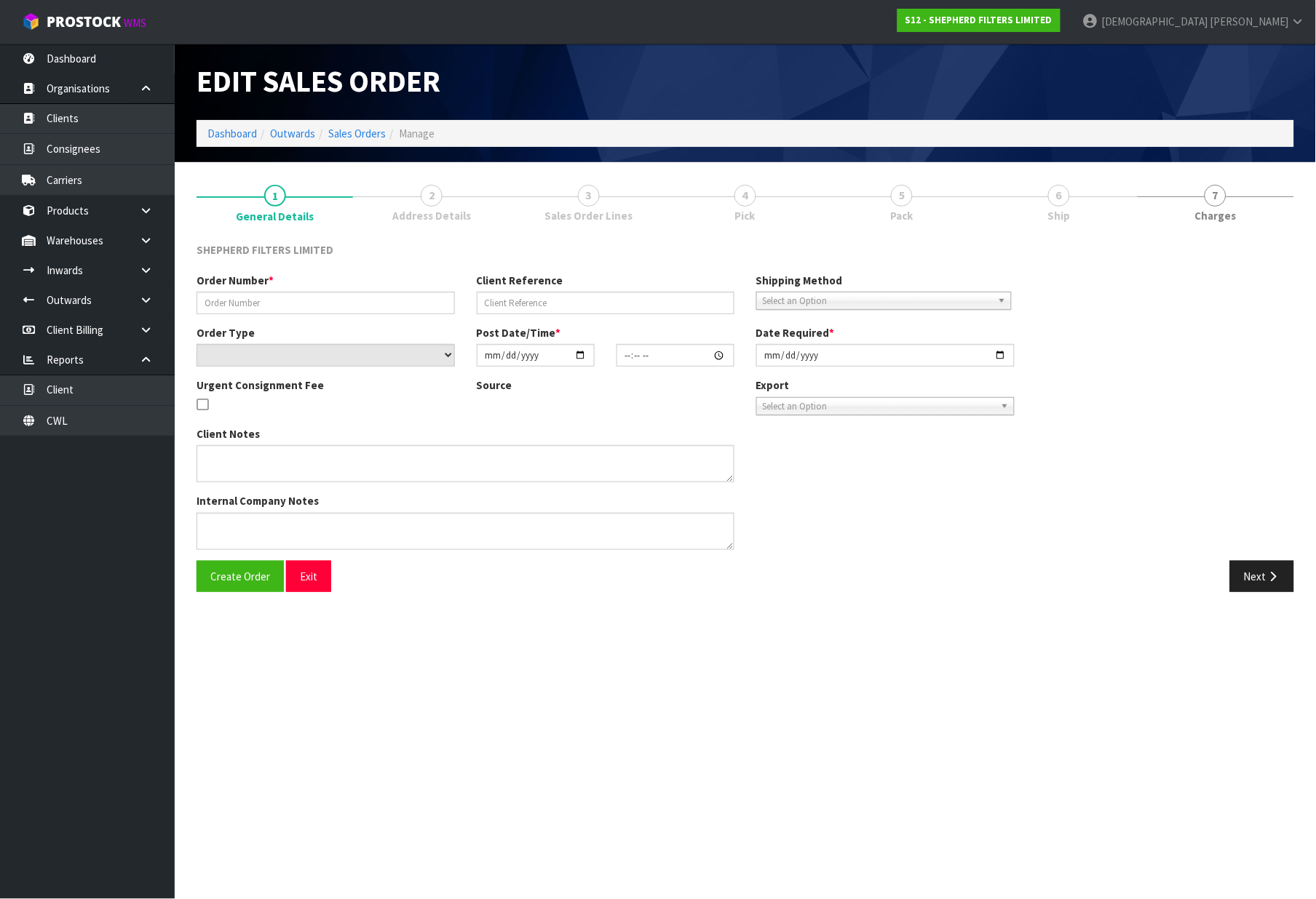
type input "[DATE]"
type textarea "PLS CHOOSE A BOX/BOXES FROM OWN STOCK TO SHIP THIS IN THE MOST ECONOMICAL WAY P…"
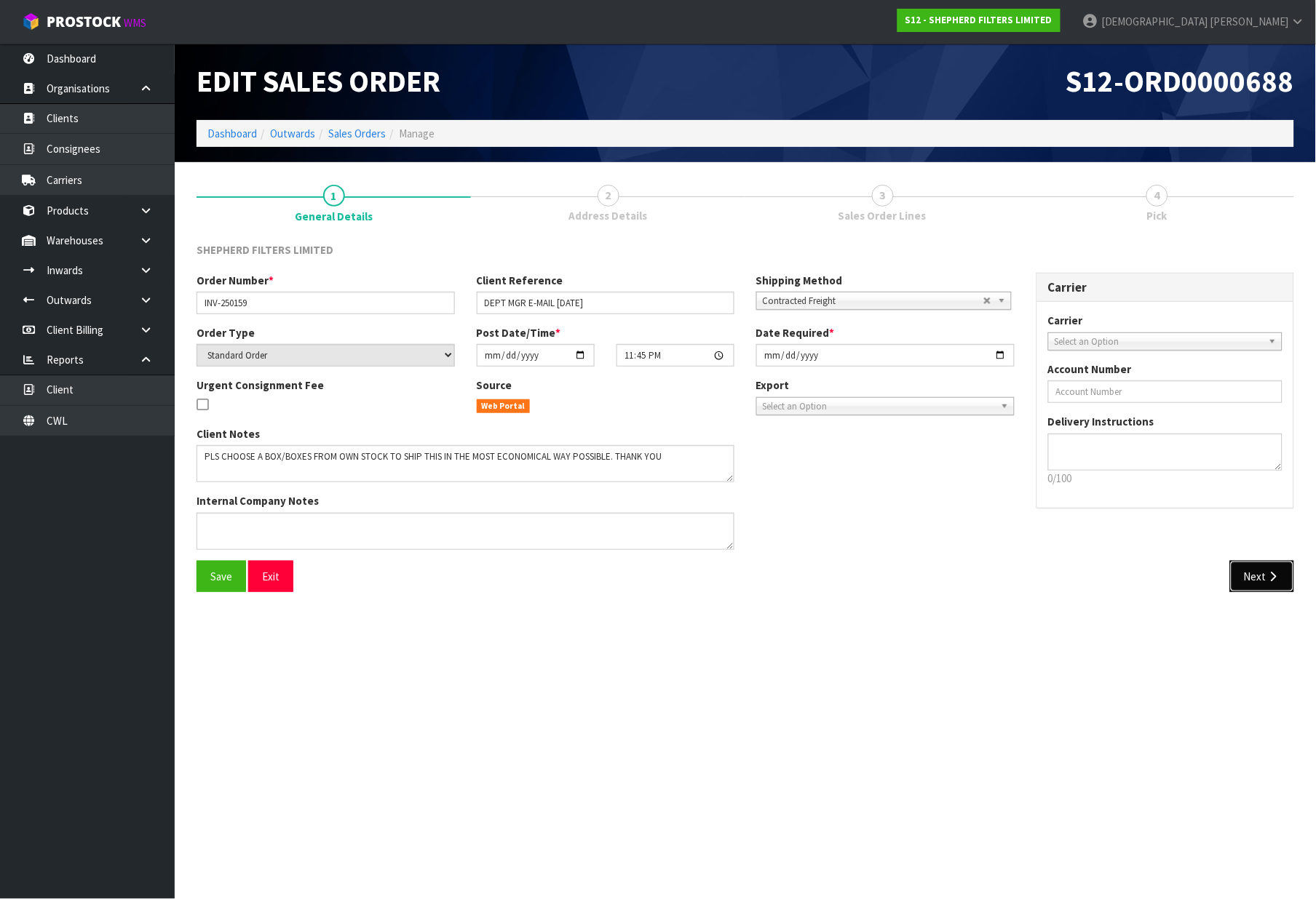
click at [1248, 577] on button "Next" at bounding box center [1263, 577] width 64 height 31
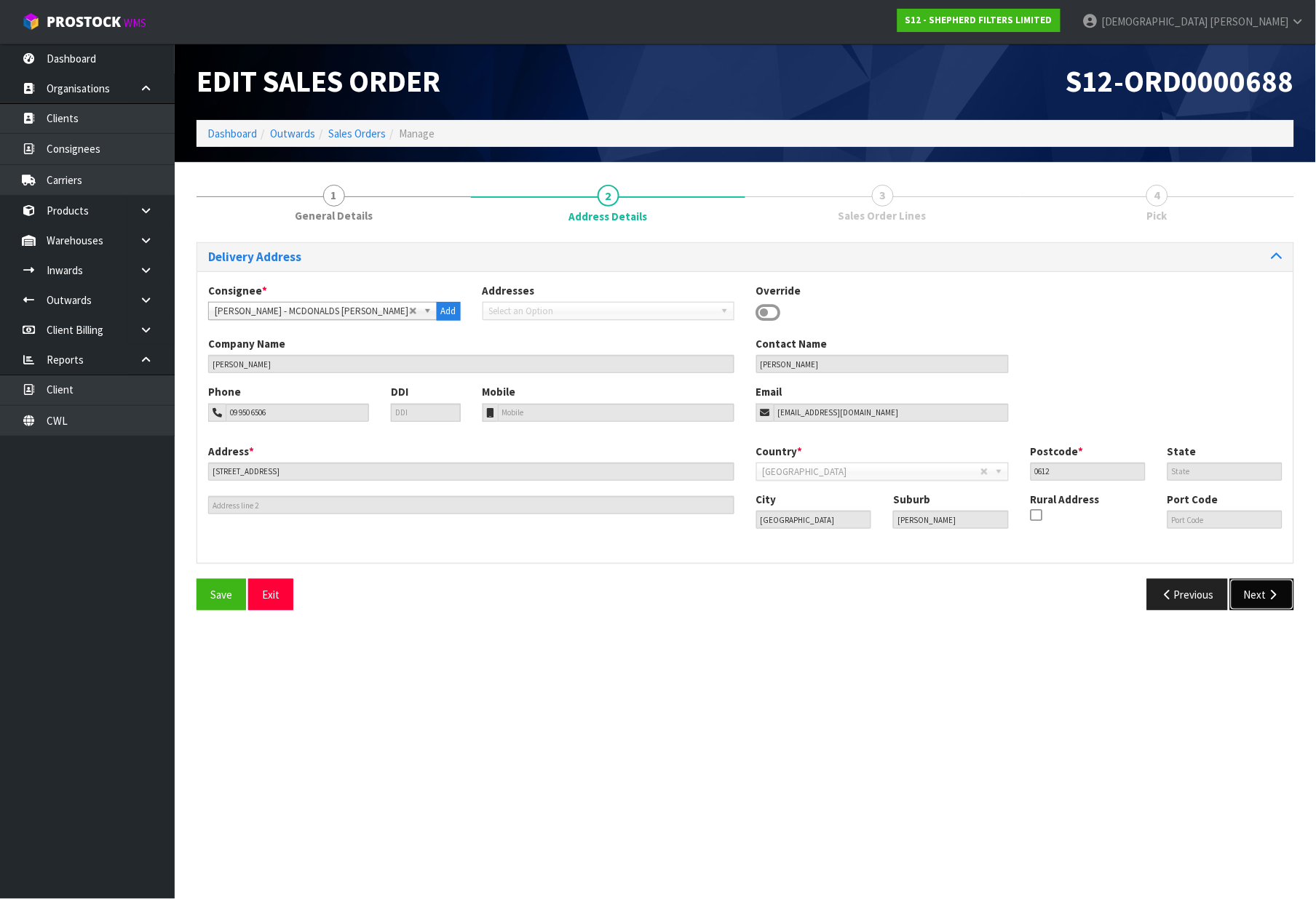
click at [1269, 606] on button "Next" at bounding box center [1263, 595] width 64 height 31
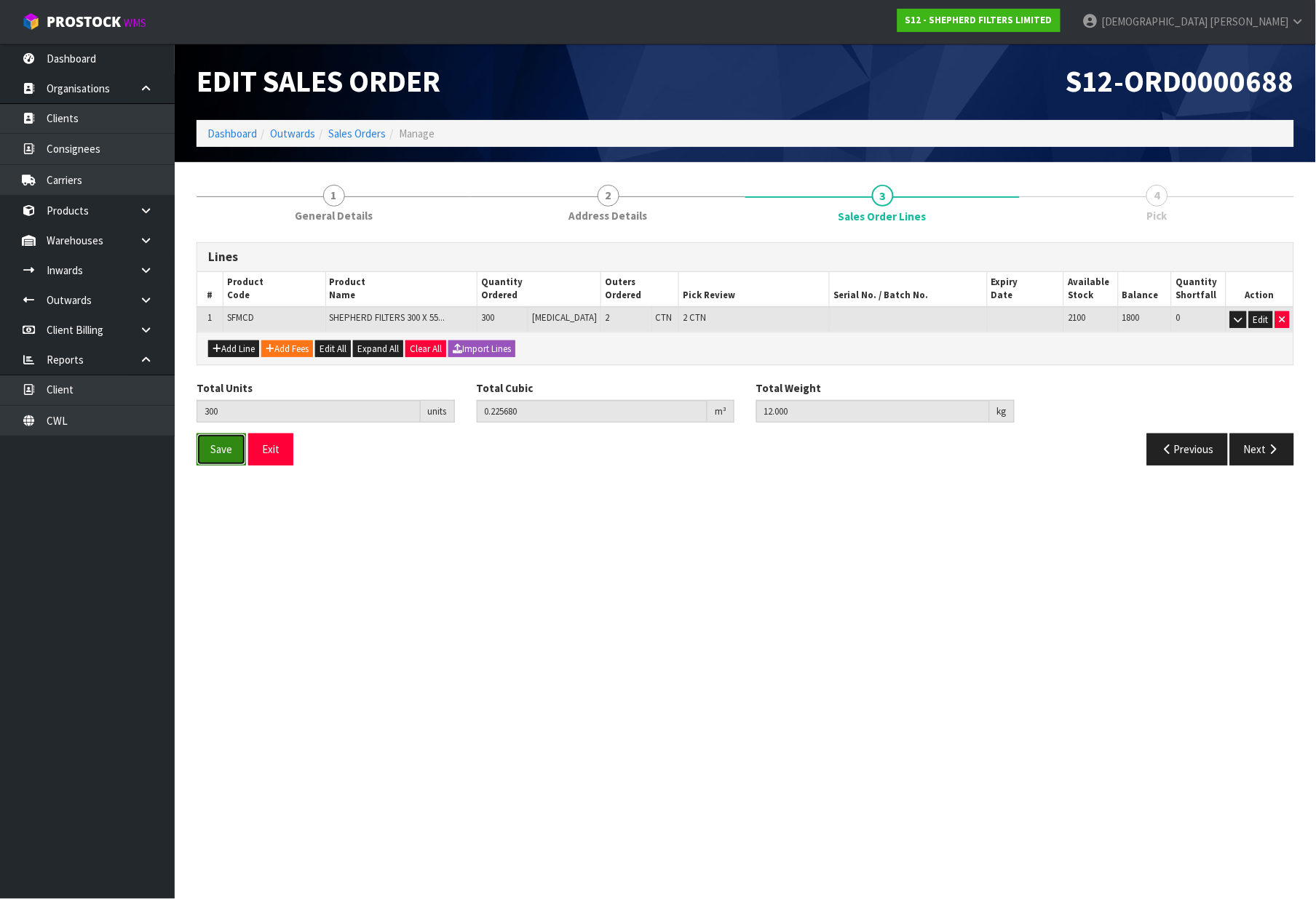
click at [202, 449] on button "Save" at bounding box center [221, 449] width 49 height 31
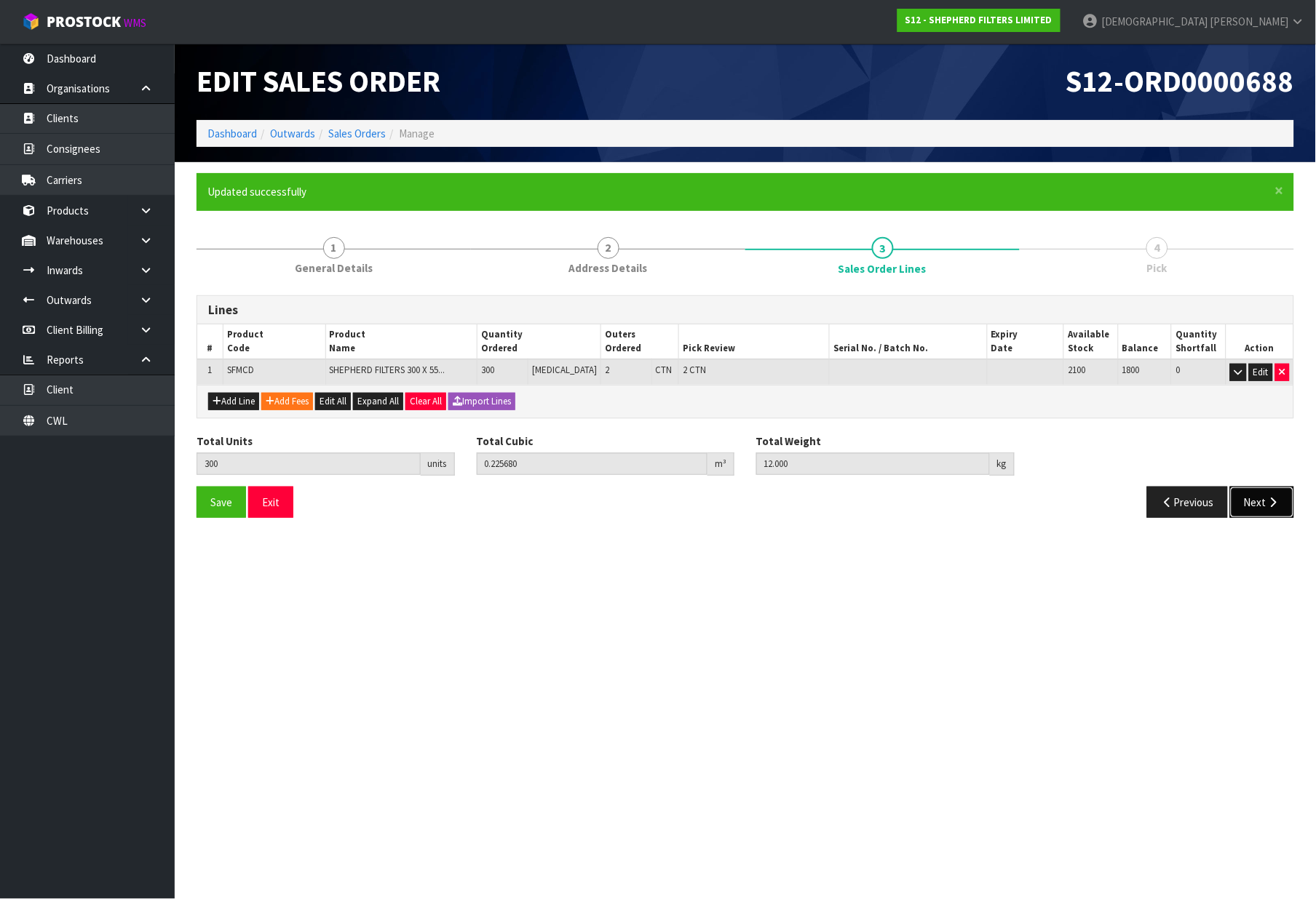
click at [1271, 502] on icon "button" at bounding box center [1274, 502] width 14 height 11
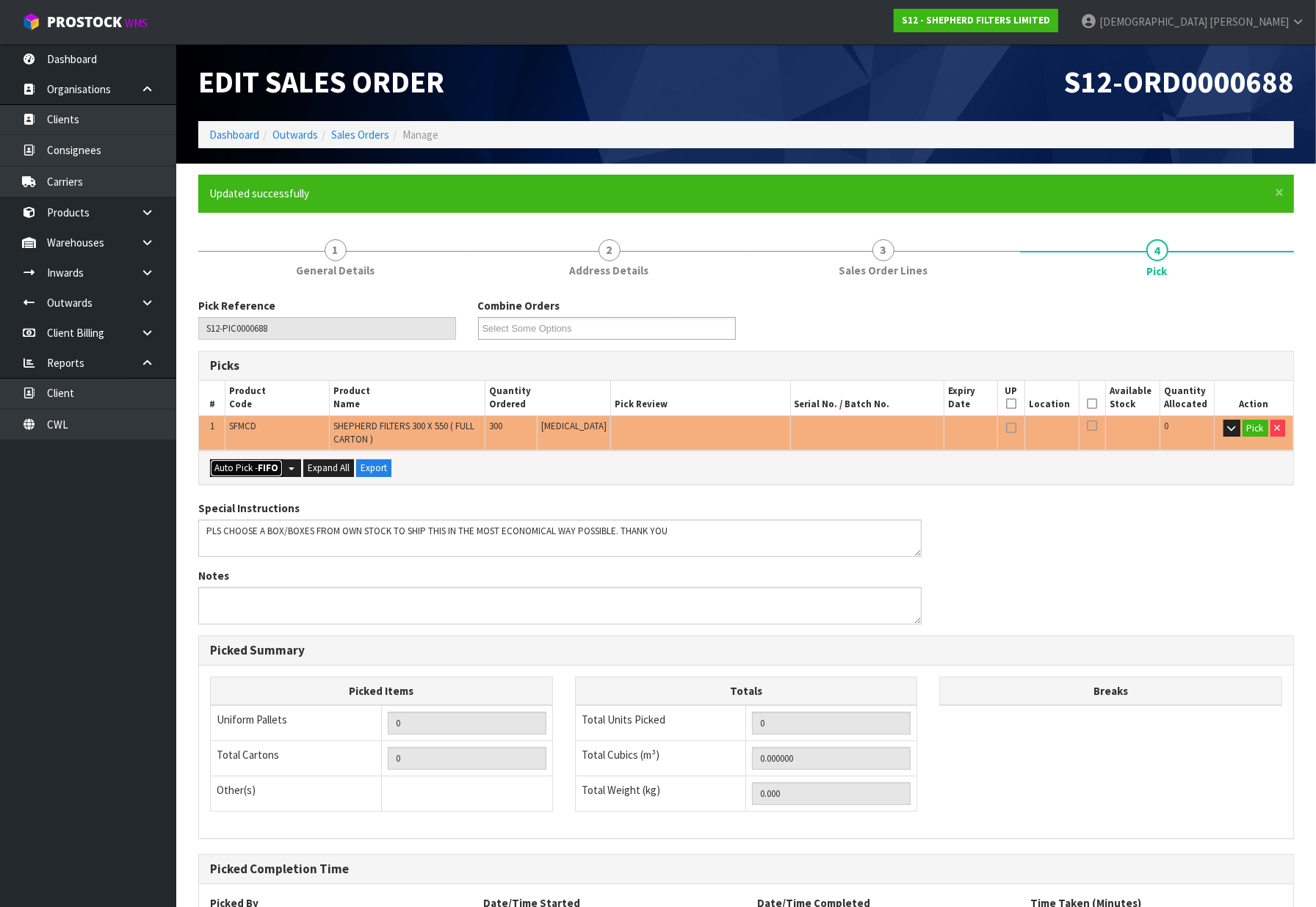
click at [272, 465] on strong "FIFO" at bounding box center [268, 468] width 21 height 13
type input "2"
type input "300"
type input "0.225680"
type input "12.000"
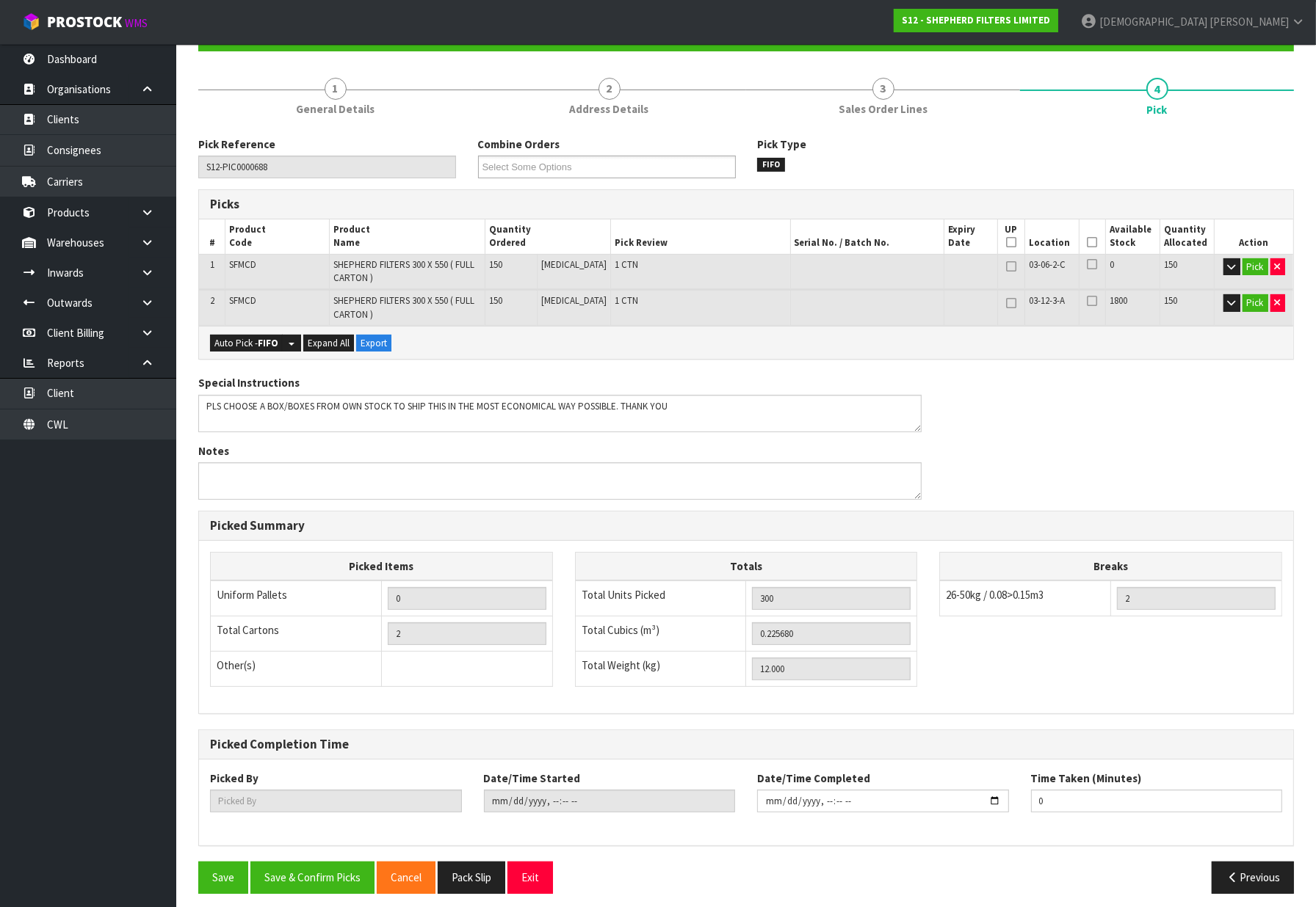
scroll to position [169, 0]
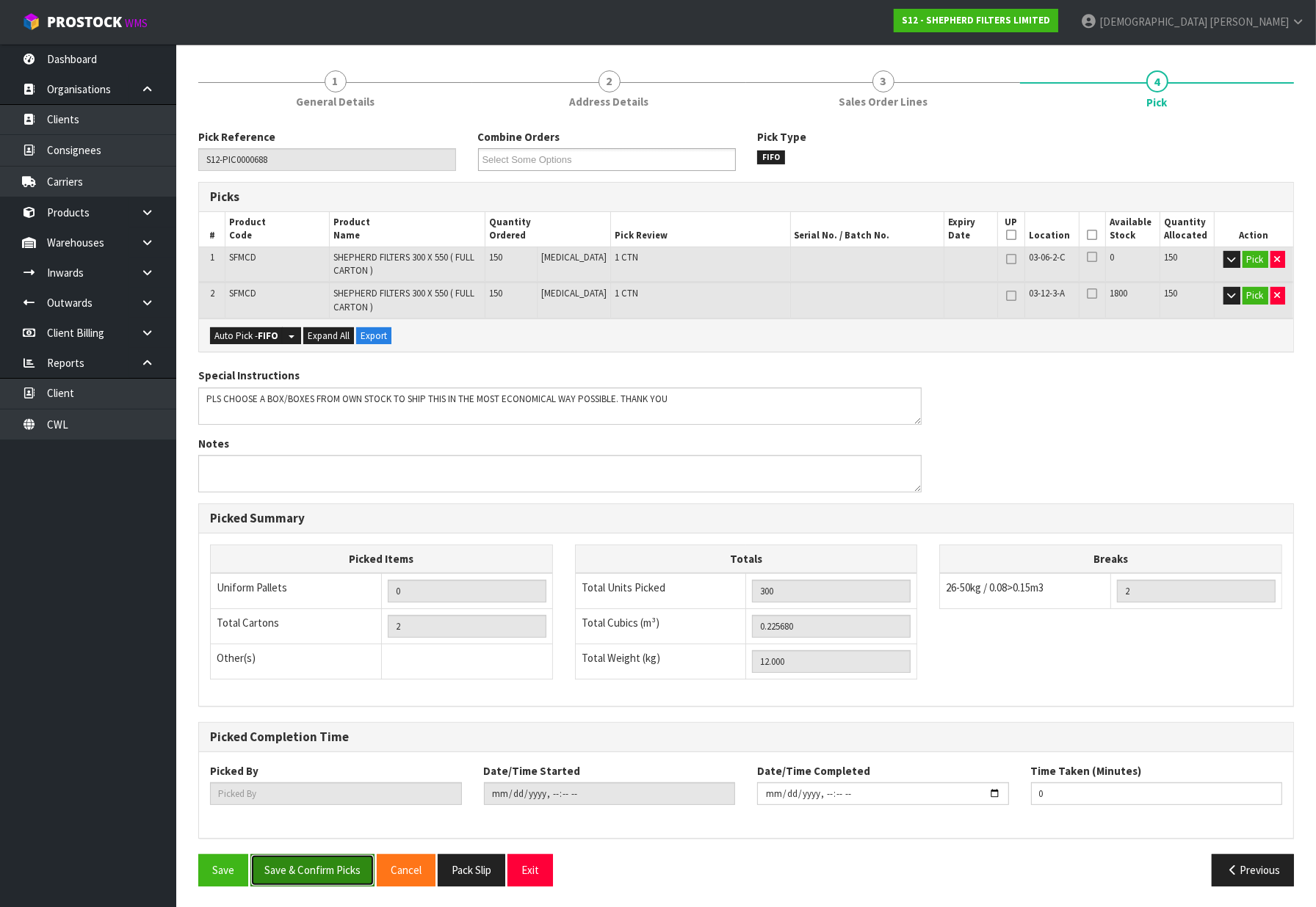
click at [313, 880] on button "Save & Confirm Picks" at bounding box center [312, 870] width 124 height 32
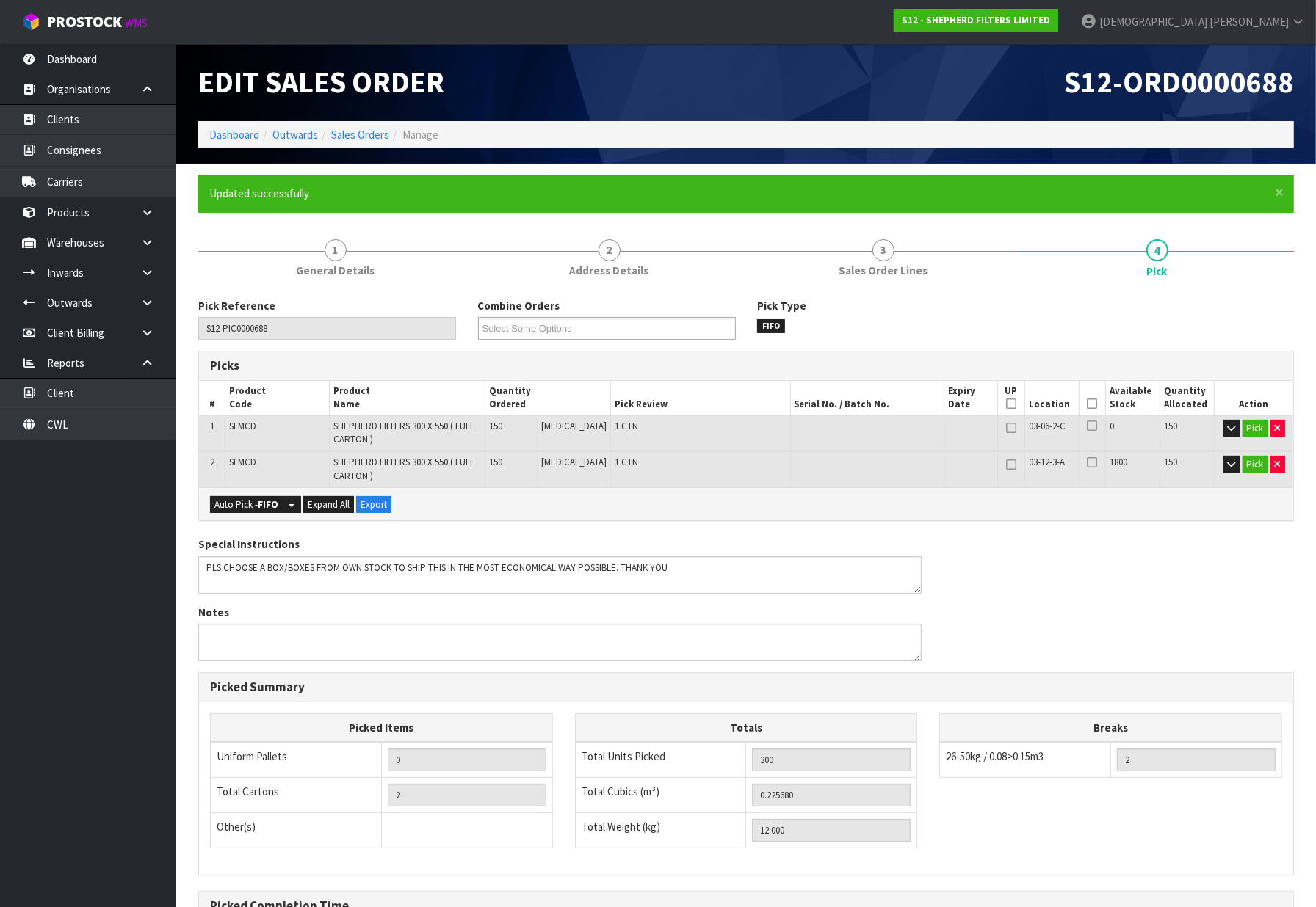
type input "[PERSON_NAME]"
type input "2025-10-07T11:54:17"
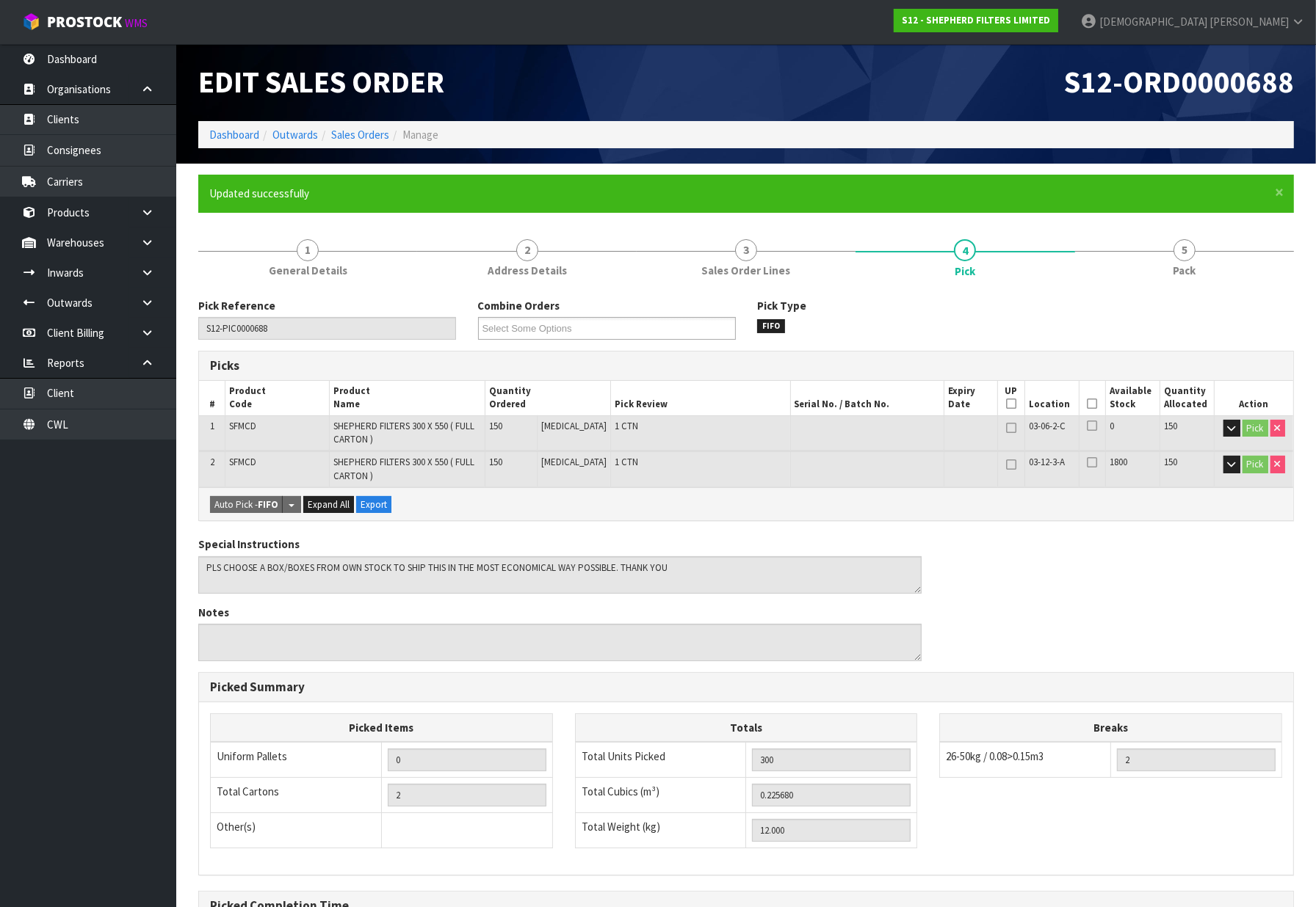
scroll to position [169, 0]
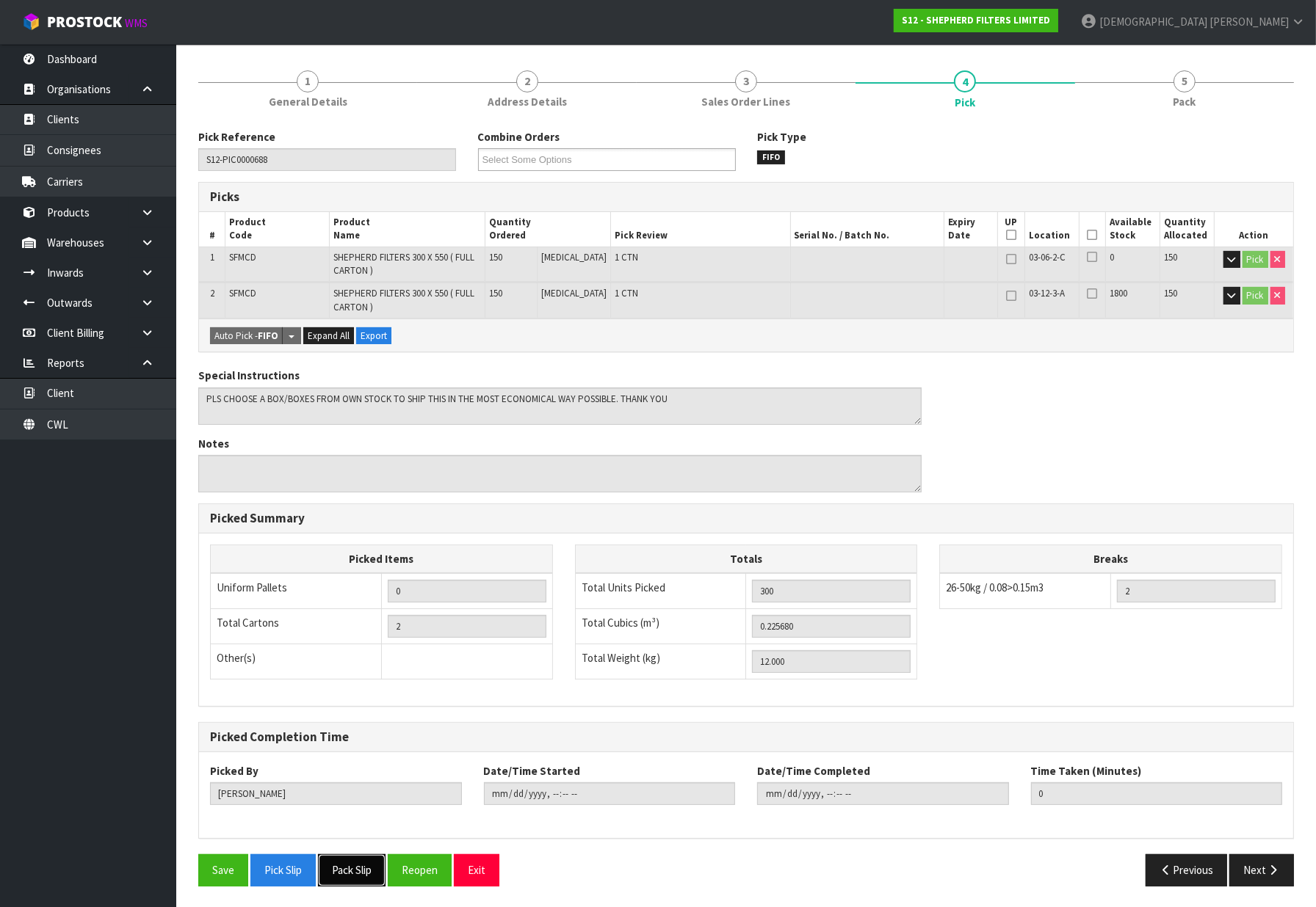
click at [372, 863] on button "Pack Slip" at bounding box center [352, 870] width 68 height 32
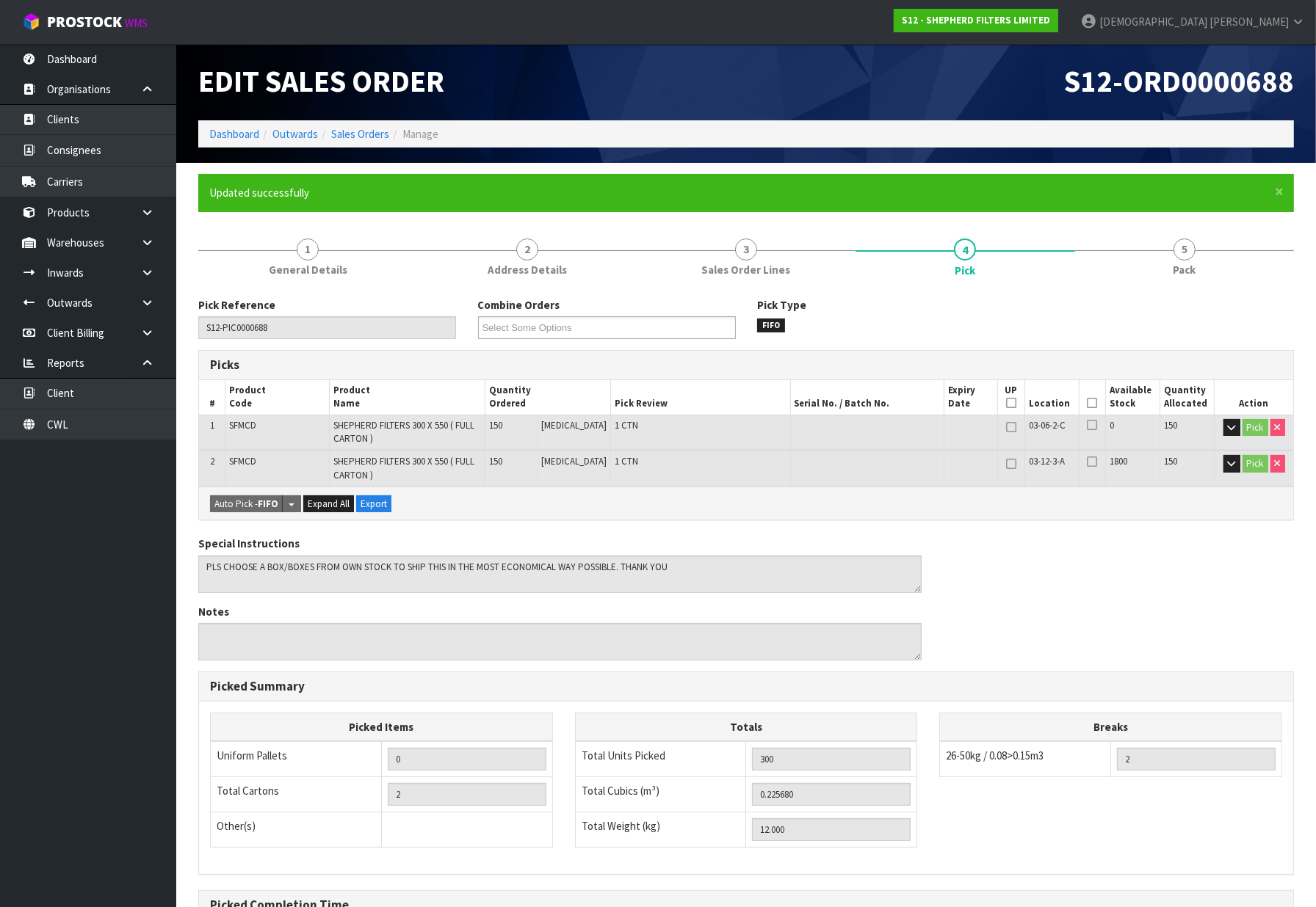
scroll to position [0, 0]
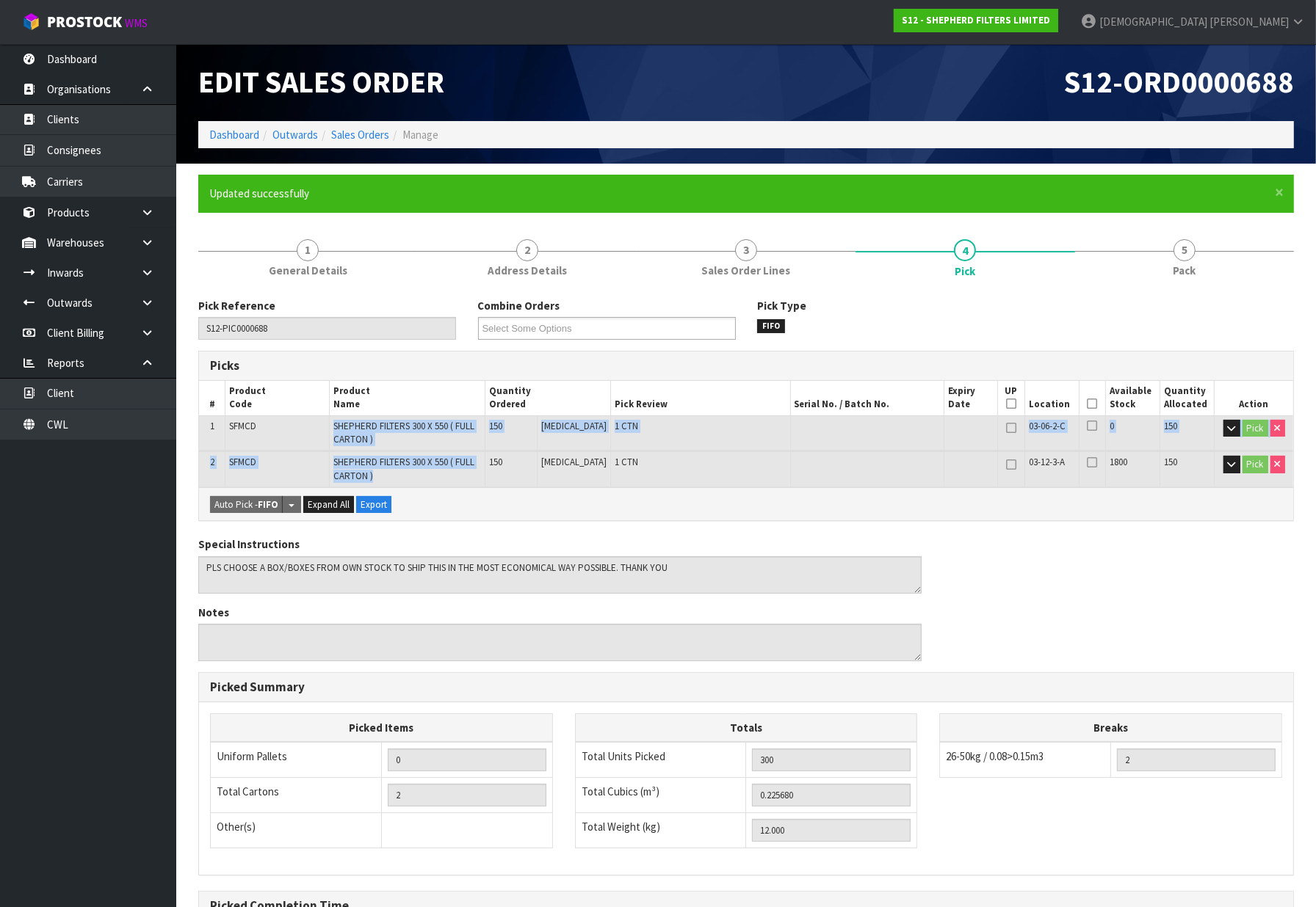
drag, startPoint x: 339, startPoint y: 423, endPoint x: 405, endPoint y: 478, distance: 85.9
click at [405, 478] on table "# Product Code Product Name Quantity Ordered Pick Review Serial No. / Batch No.…" at bounding box center [746, 434] width 1094 height 107
click at [656, 457] on td "1 CTN" at bounding box center [700, 469] width 180 height 35
drag, startPoint x: 501, startPoint y: 422, endPoint x: 532, endPoint y: 467, distance: 54.6
click at [532, 467] on table "# Product Code Product Name Quantity Ordered Pick Review Serial No. / Batch No.…" at bounding box center [746, 434] width 1094 height 107
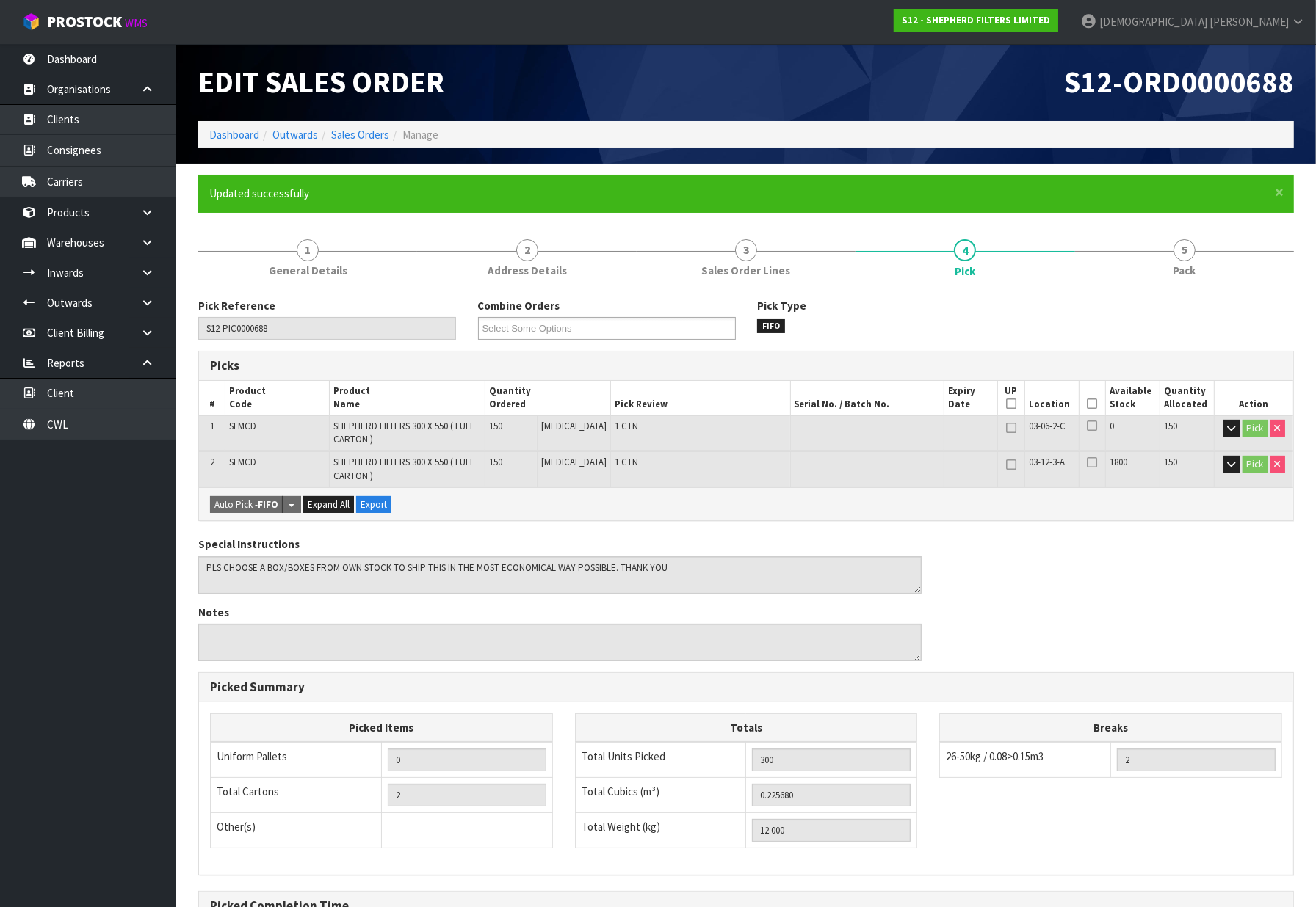
click at [852, 474] on td at bounding box center [867, 469] width 154 height 35
click at [737, 261] on link "3 Sales Order Lines" at bounding box center [746, 258] width 219 height 58
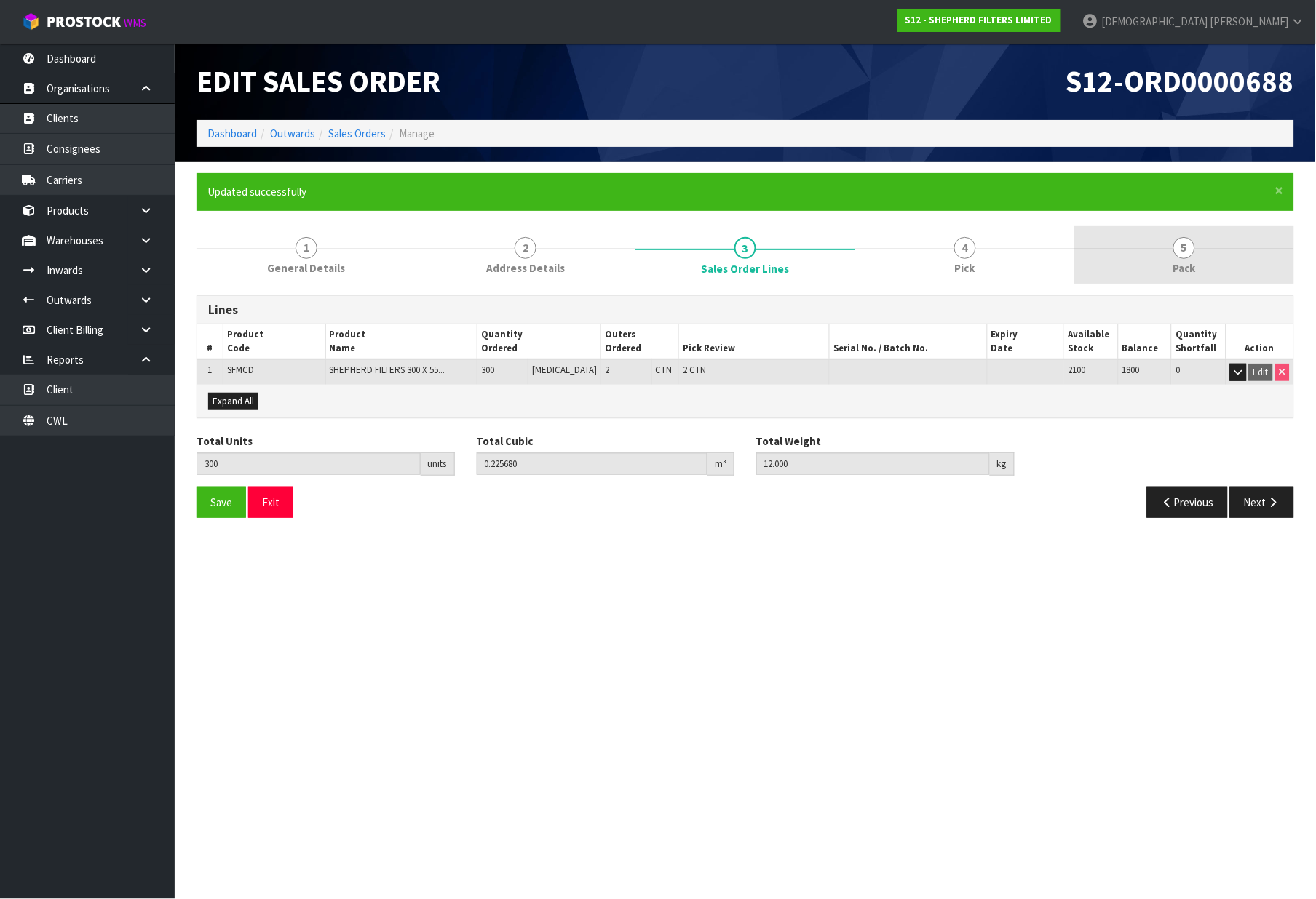
click at [1121, 274] on link "5 Pack" at bounding box center [1184, 255] width 220 height 58
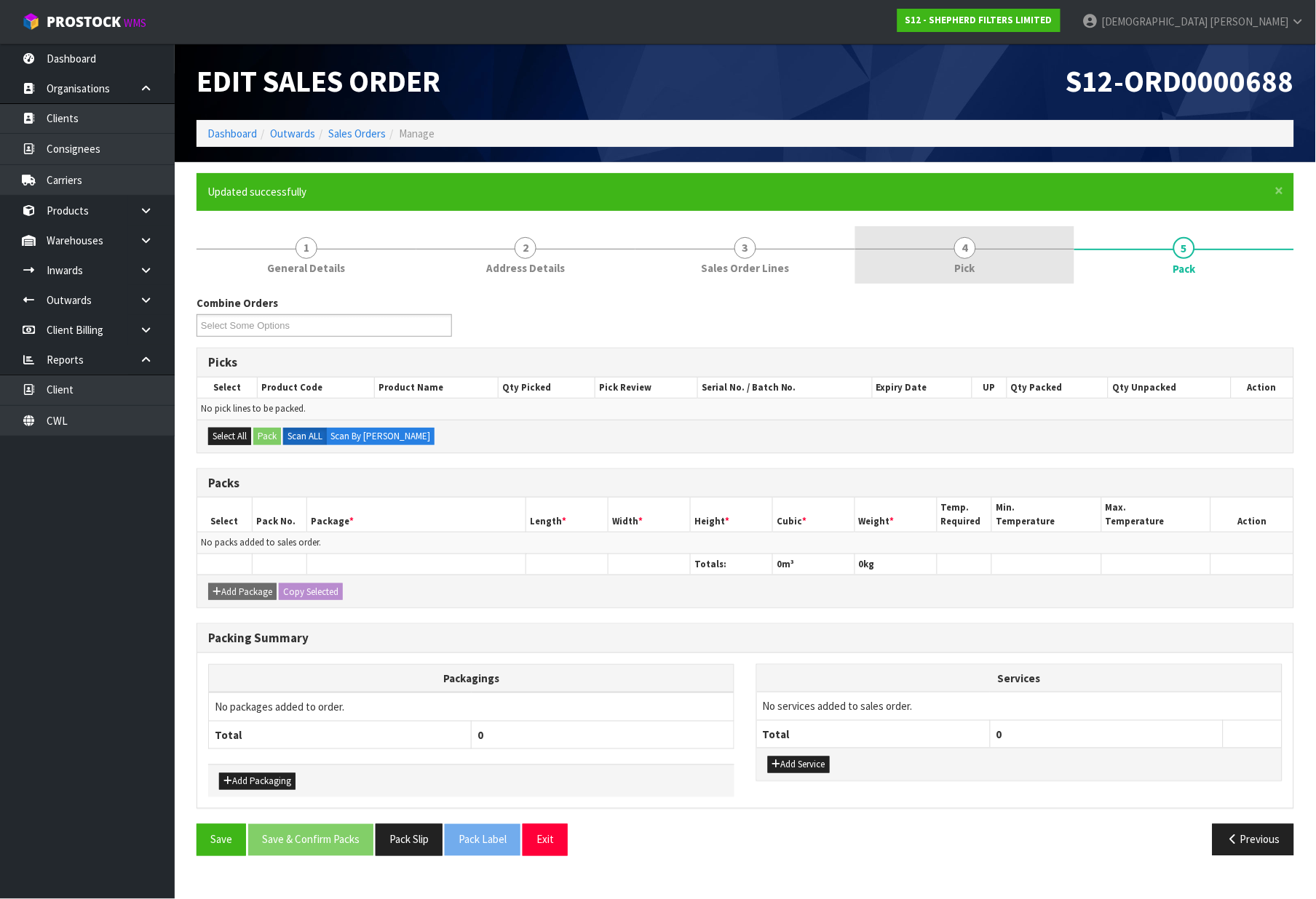
click at [1008, 265] on link "4 Pick" at bounding box center [965, 255] width 220 height 58
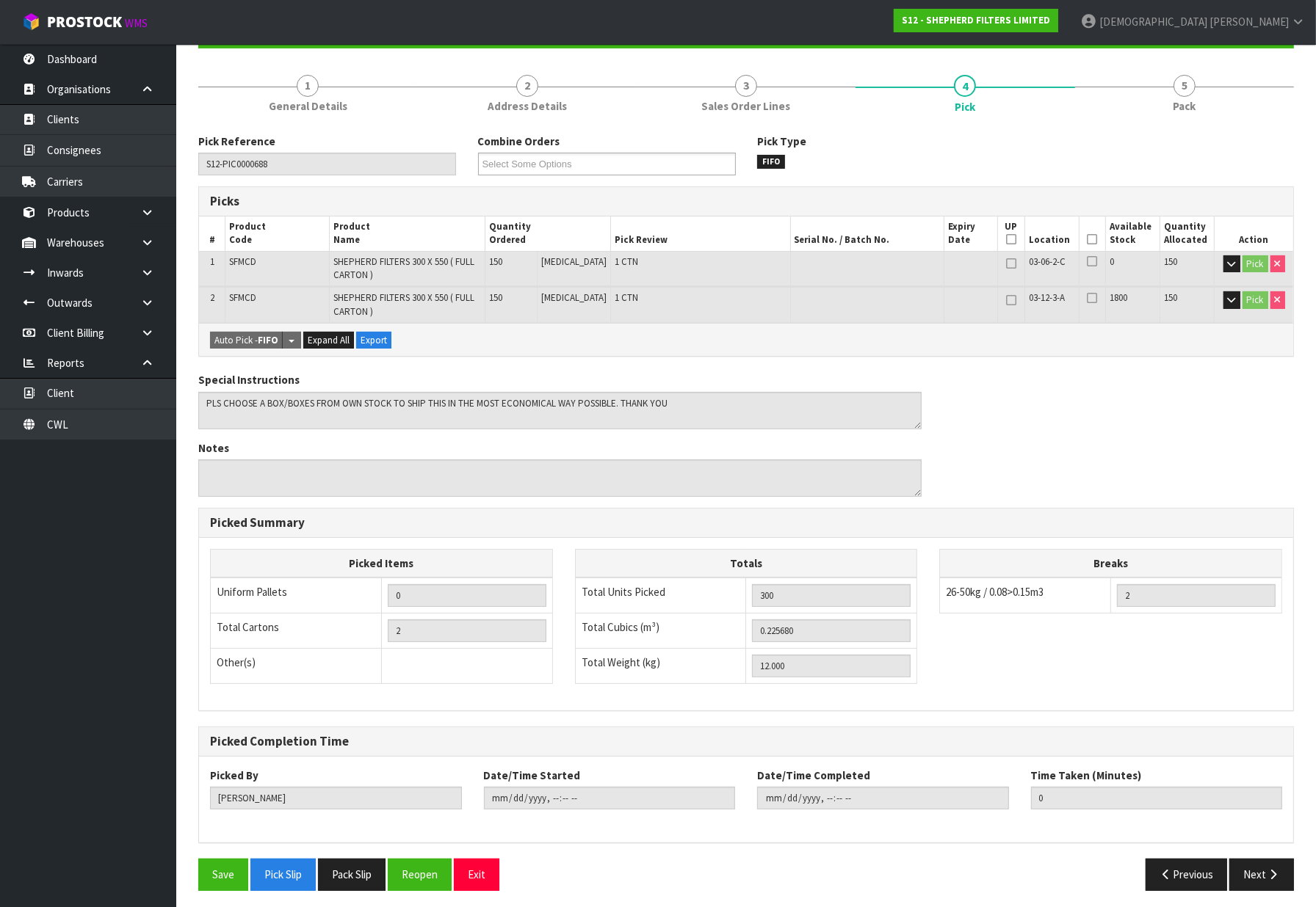
scroll to position [169, 0]
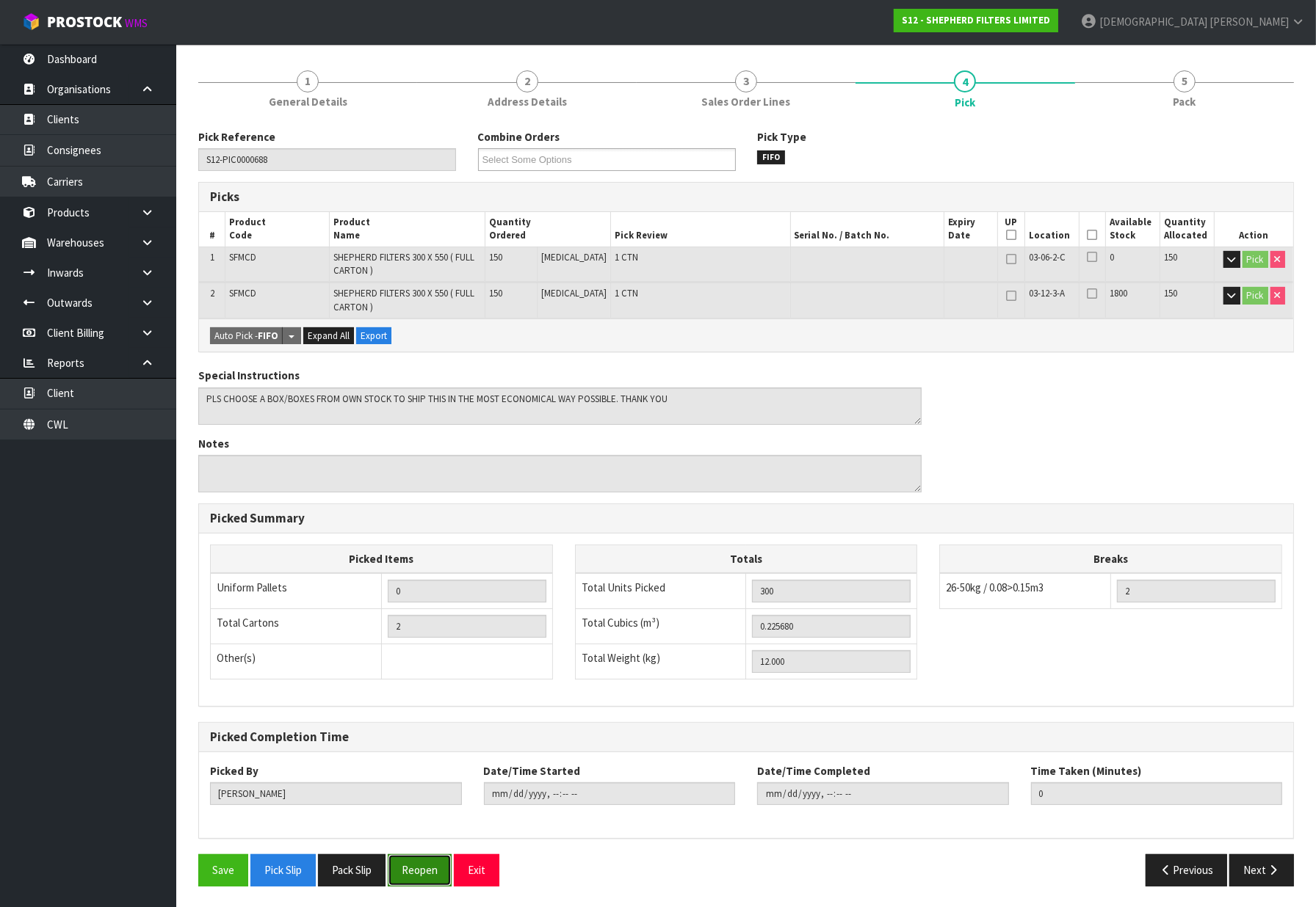
click at [426, 859] on button "Reopen" at bounding box center [419, 870] width 64 height 32
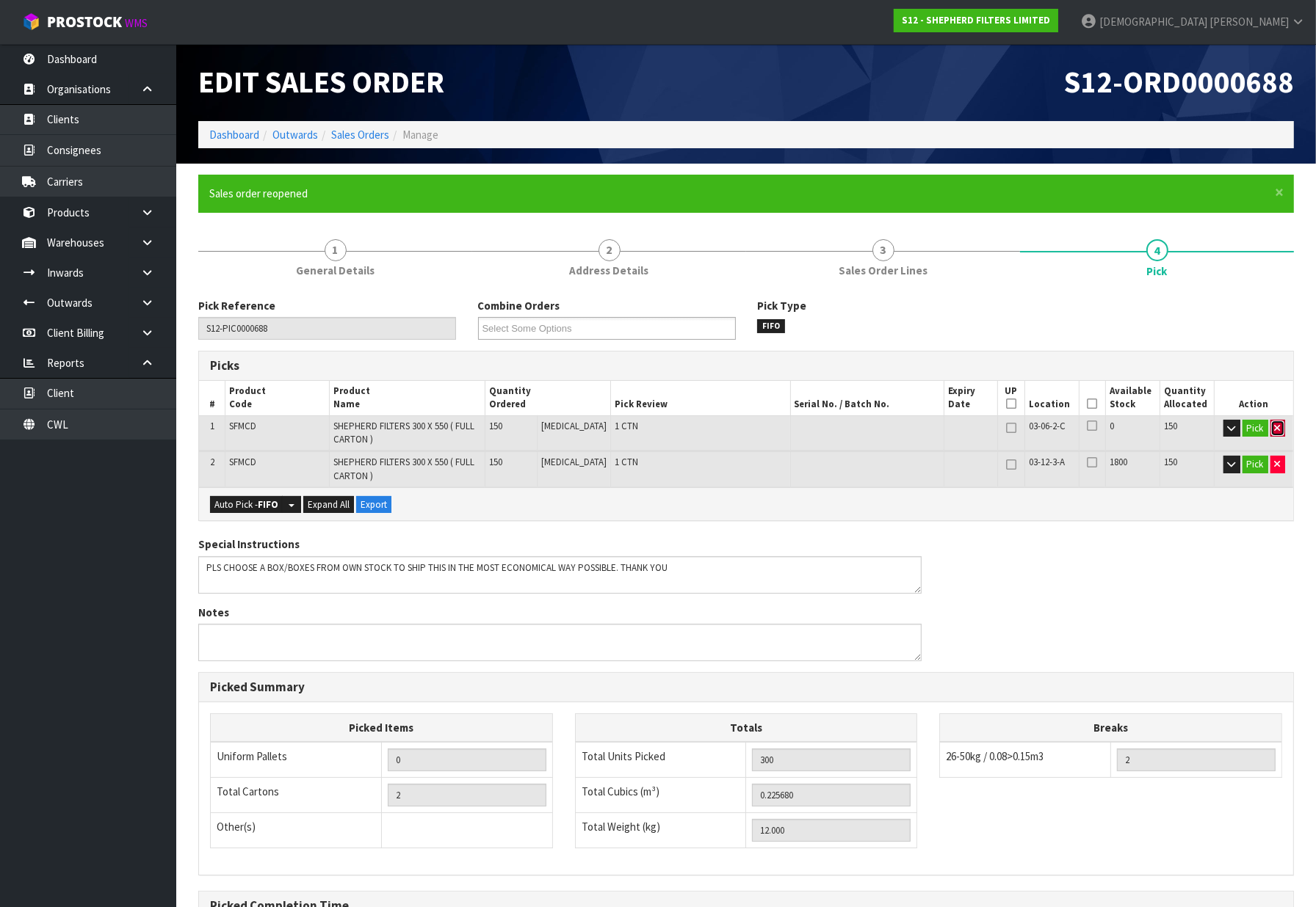
click at [1277, 430] on icon "button" at bounding box center [1277, 428] width 6 height 9
type input "1"
type input "150"
type input "0.11284"
type input "6"
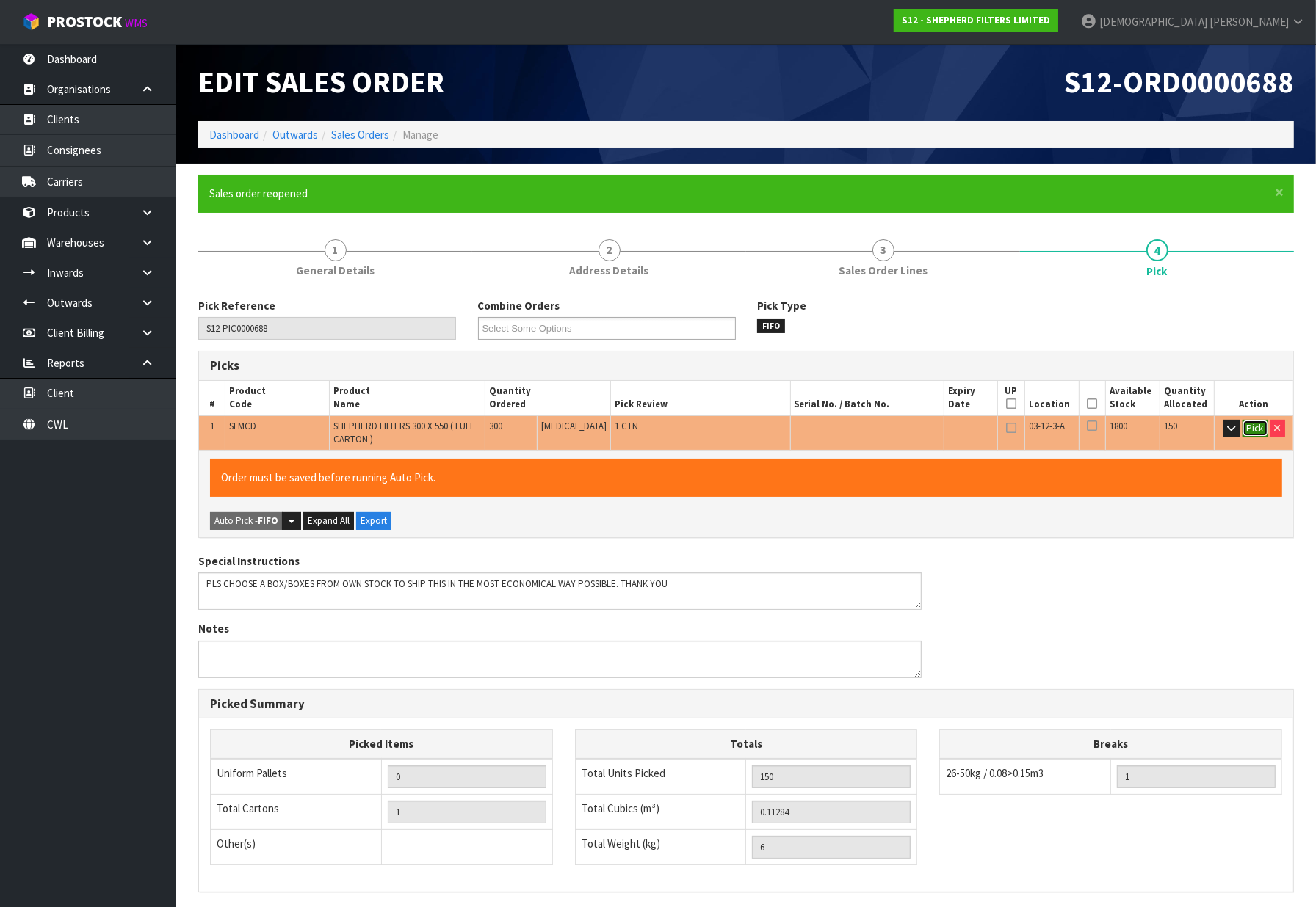
click at [1250, 424] on button "Pick" at bounding box center [1255, 429] width 26 height 18
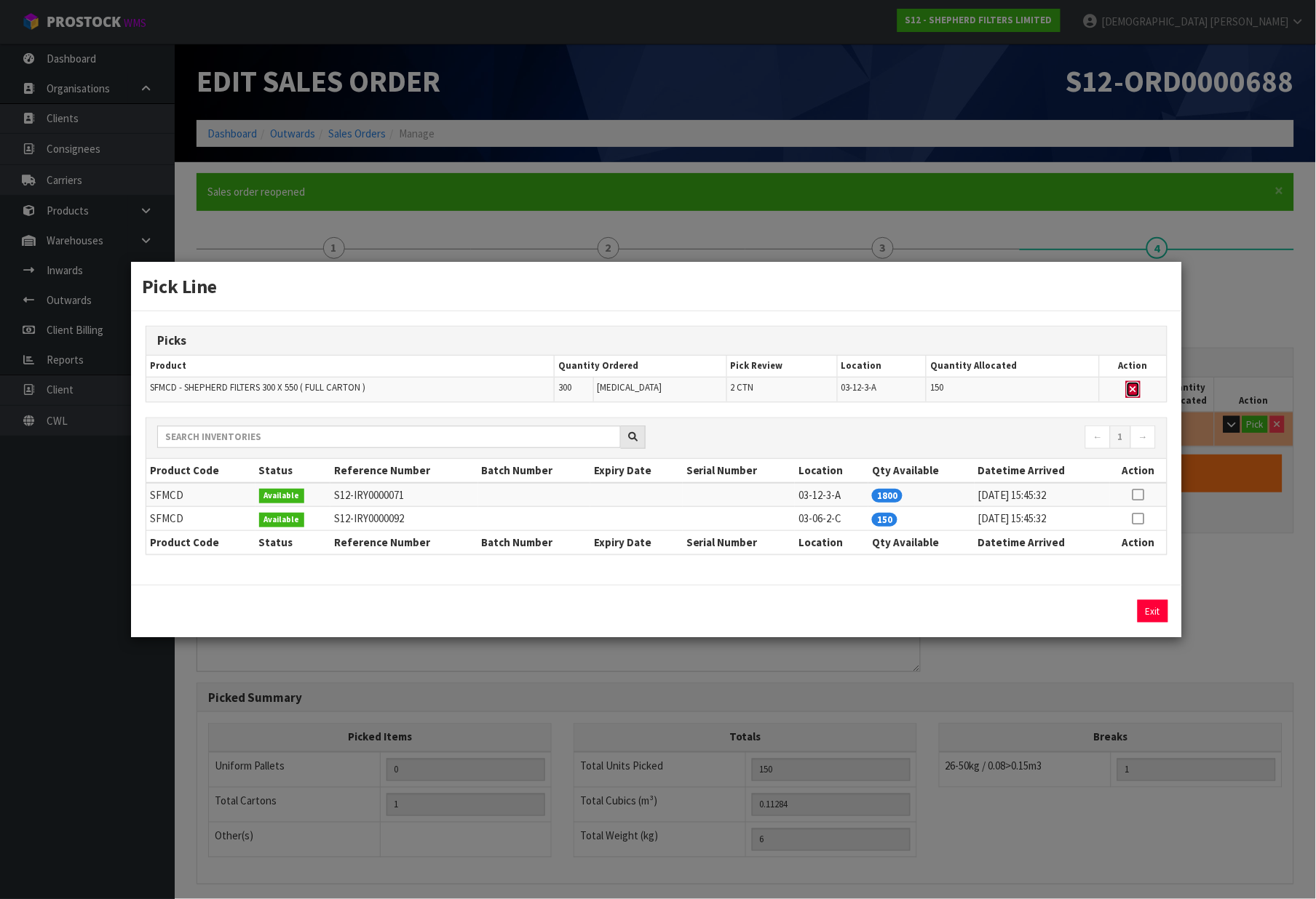
click at [1134, 388] on icon "button" at bounding box center [1133, 389] width 6 height 9
type input "0"
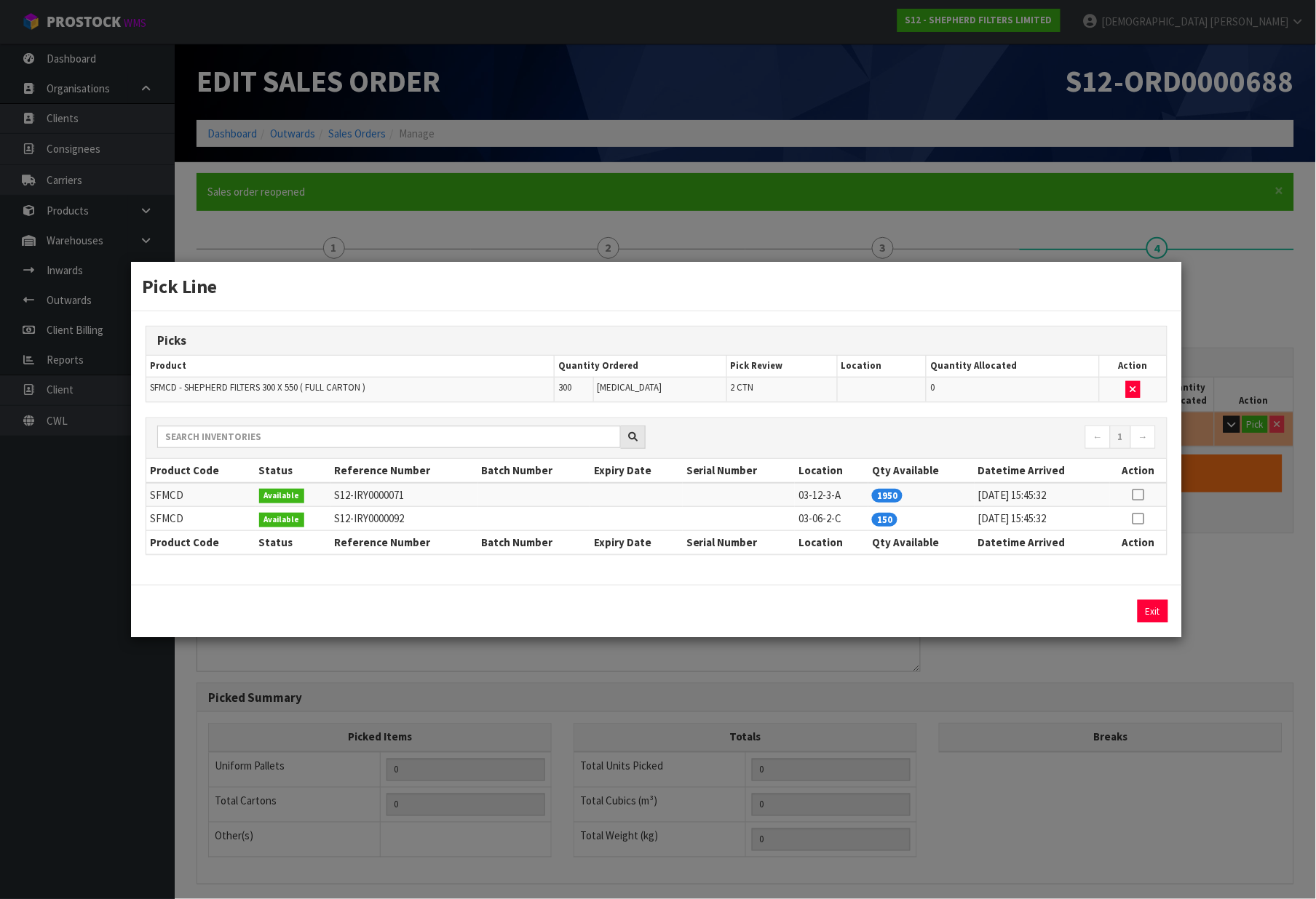
click at [1136, 494] on icon at bounding box center [1139, 494] width 12 height 1
click at [1138, 495] on icon at bounding box center [1139, 494] width 12 height 1
click at [1141, 495] on icon at bounding box center [1139, 494] width 12 height 1
click at [1141, 519] on icon at bounding box center [1139, 519] width 12 height 1
type input "150"
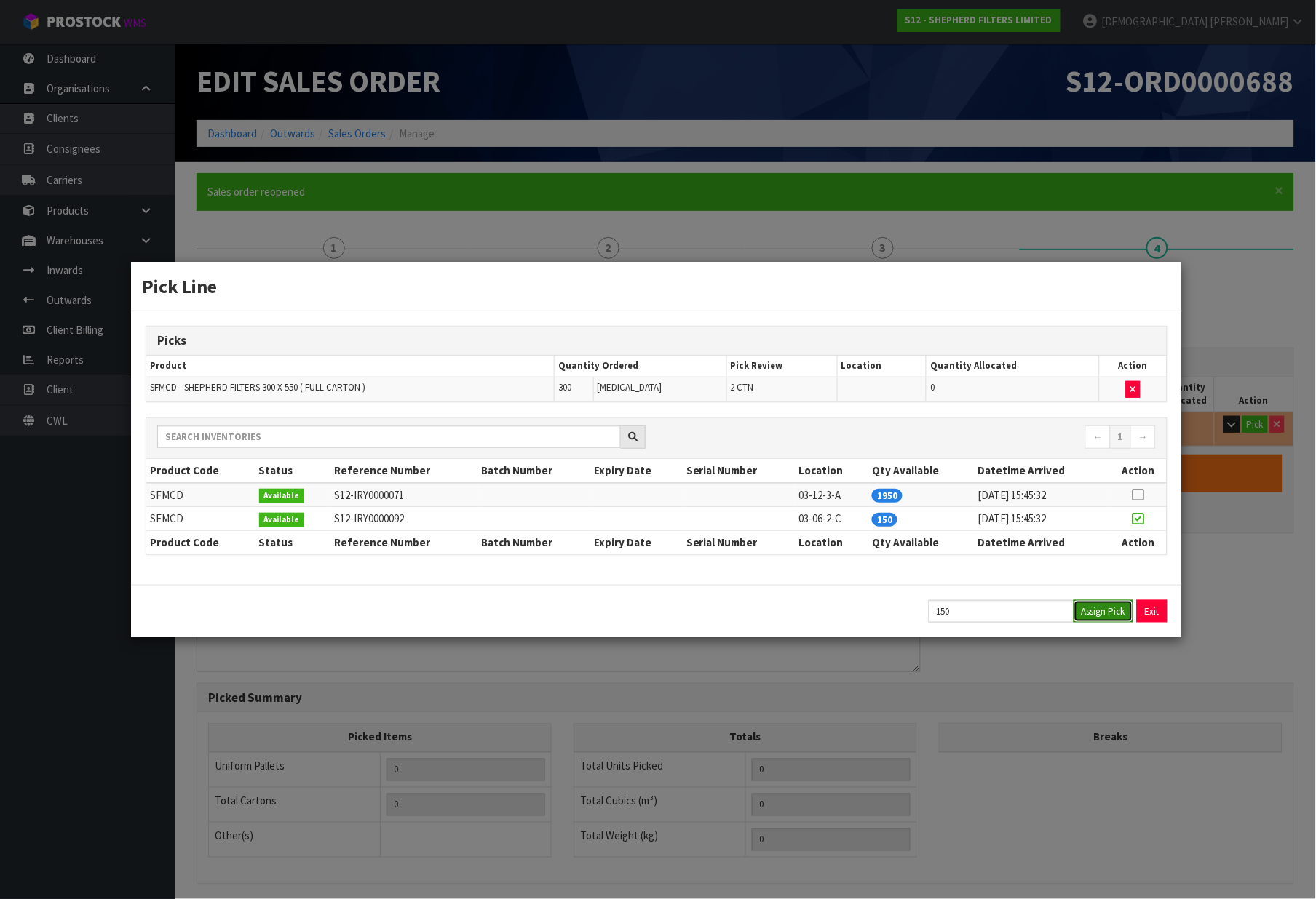
click at [1092, 616] on button "Assign Pick" at bounding box center [1104, 611] width 59 height 23
type input "1"
type input "150"
type input "0.11284"
type input "6"
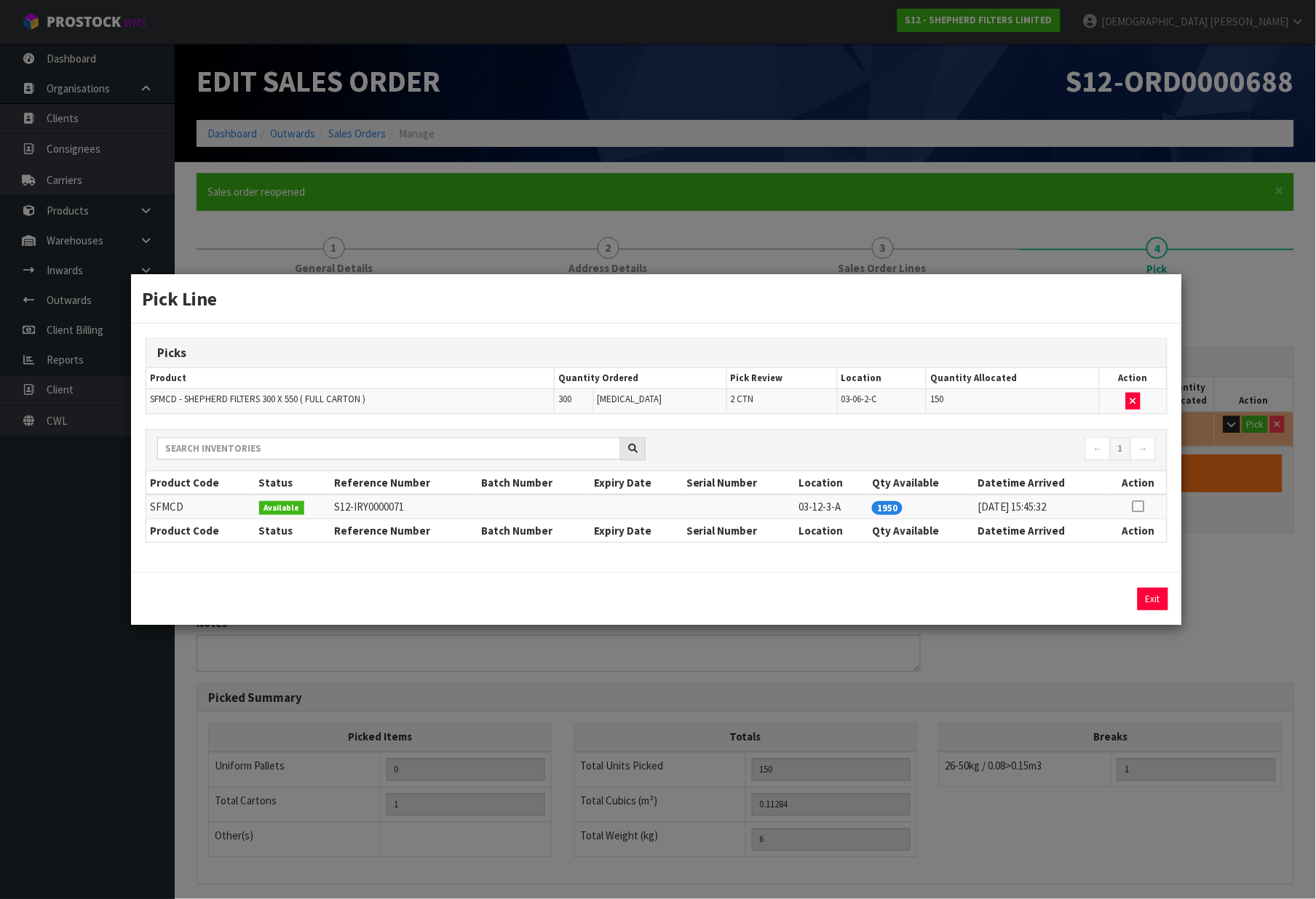
click at [1141, 507] on icon at bounding box center [1139, 506] width 12 height 1
click at [1100, 602] on button "Assign Pick" at bounding box center [1104, 599] width 59 height 23
type input "2"
type input "300"
type input "0.22568"
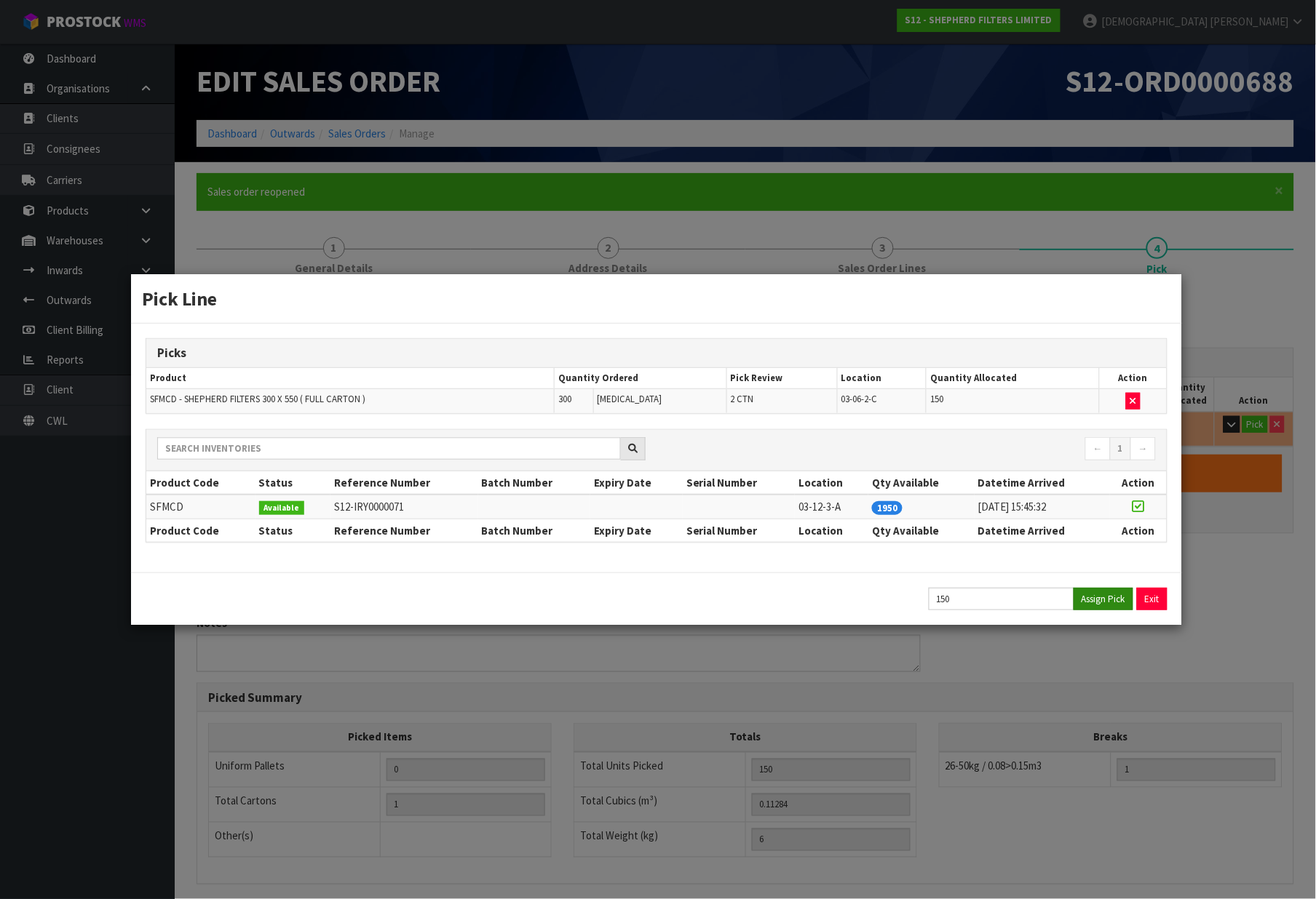
type input "12"
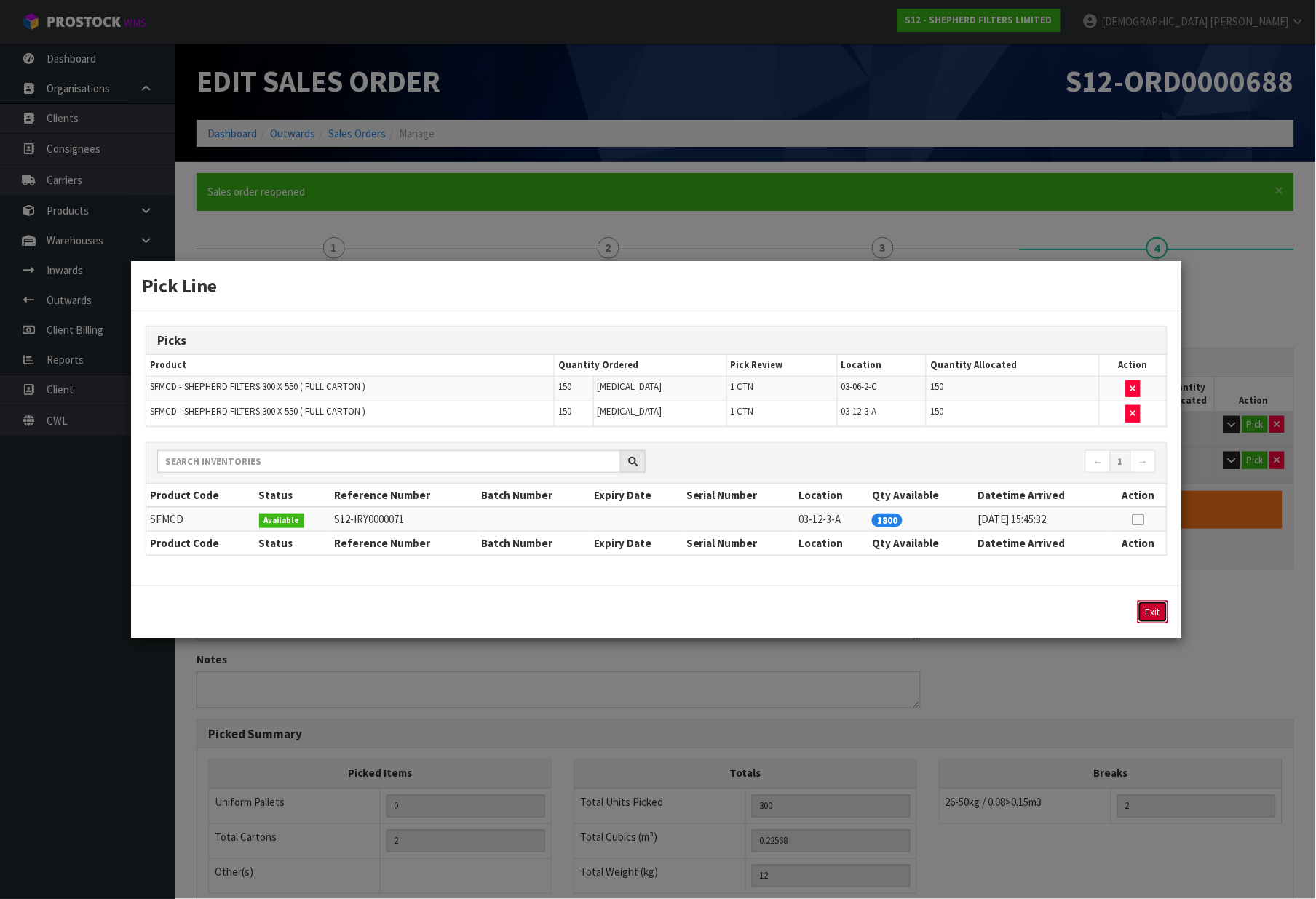
click at [1156, 607] on button "Exit" at bounding box center [1153, 612] width 31 height 23
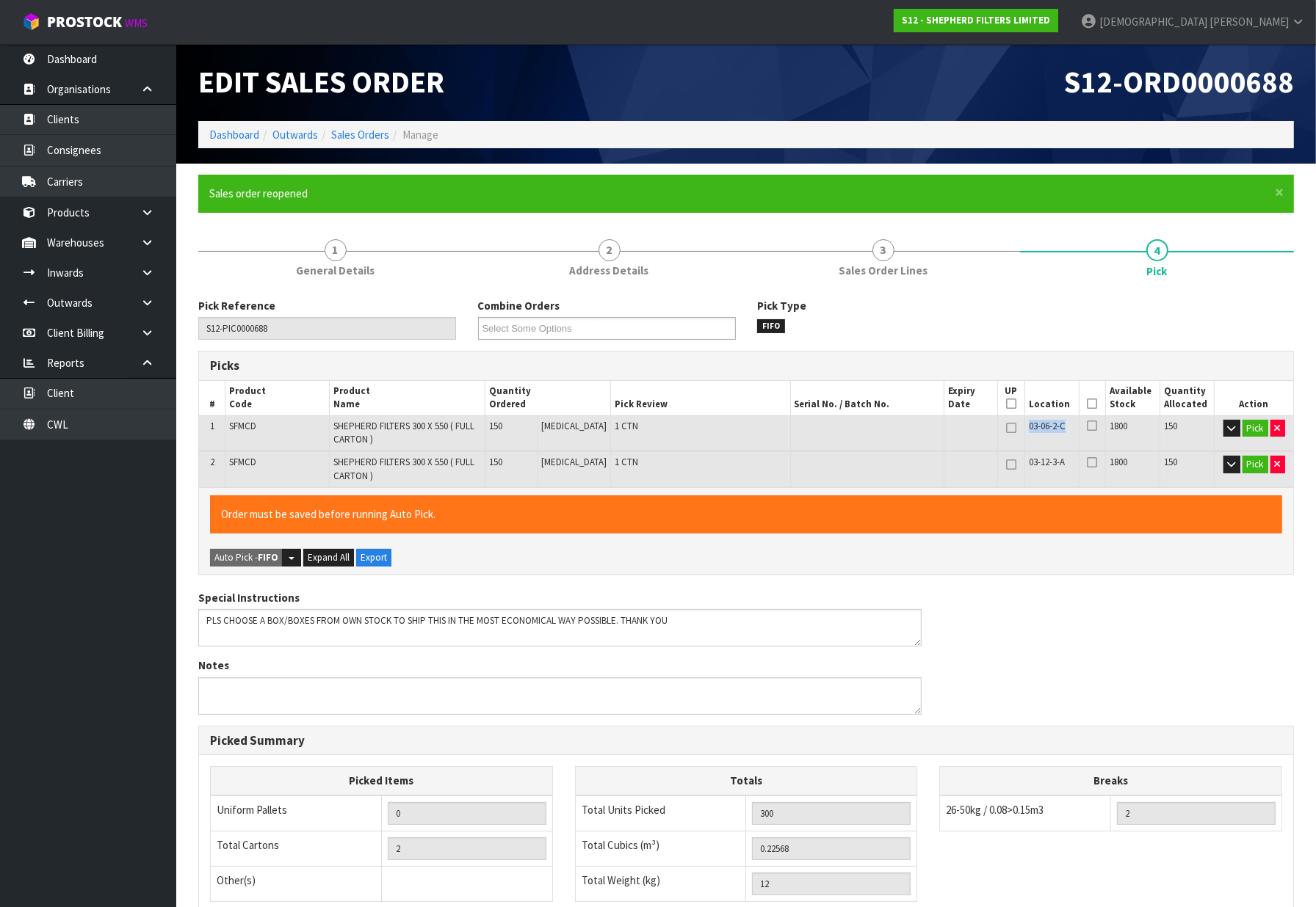
drag, startPoint x: 1064, startPoint y: 424, endPoint x: 1023, endPoint y: 450, distance: 48.5
click at [1025, 435] on td "03-06-2-C" at bounding box center [1052, 433] width 54 height 35
drag, startPoint x: 1059, startPoint y: 464, endPoint x: 1017, endPoint y: 465, distance: 42.0
click at [1017, 465] on tr "2 SFMCD SHEPHERD FILTERS 300 X 550 ( FULL CARTON ) 150 PCE 1 CTN 03-12-3-A 1800…" at bounding box center [746, 469] width 1094 height 35
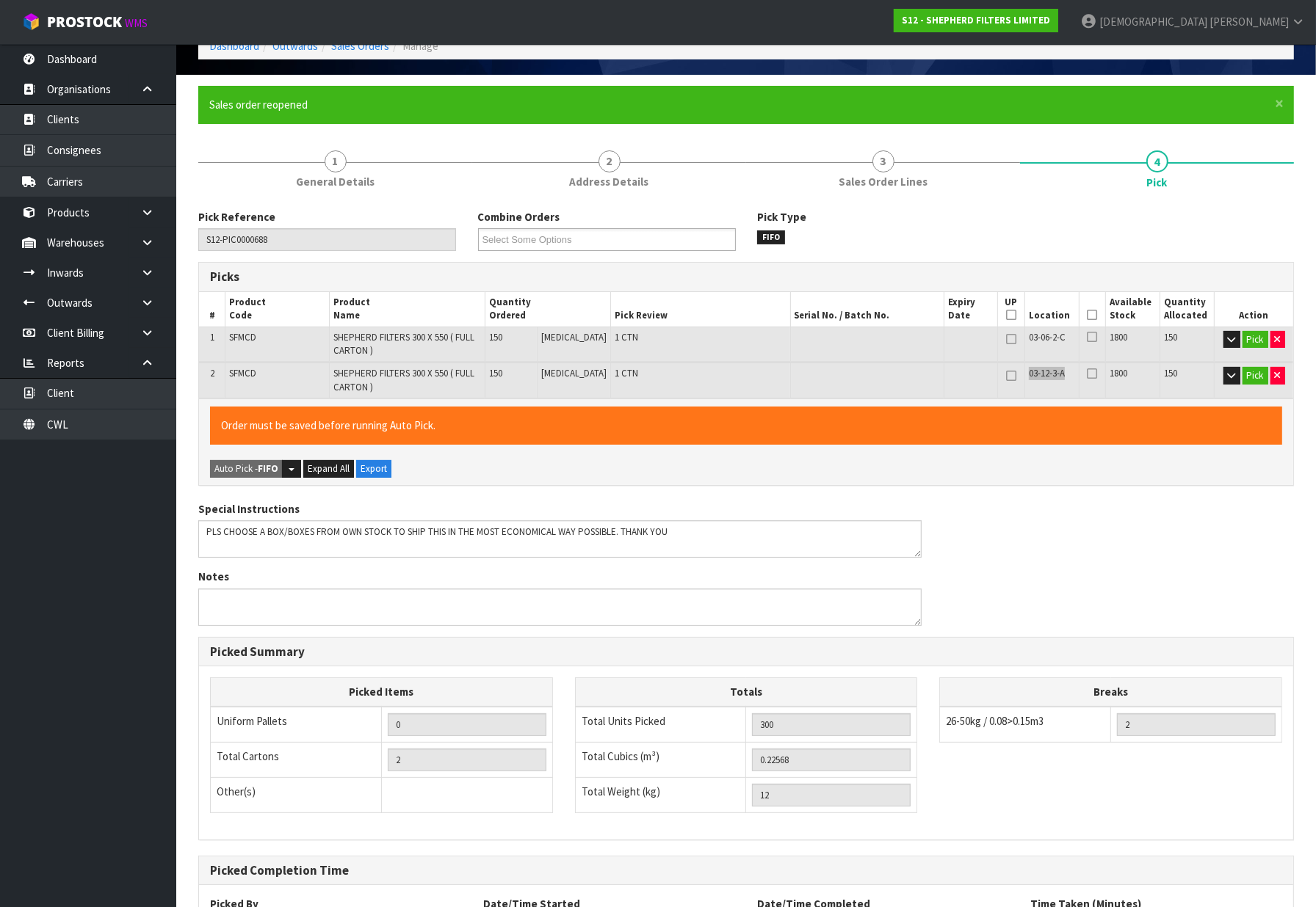
scroll to position [222, 0]
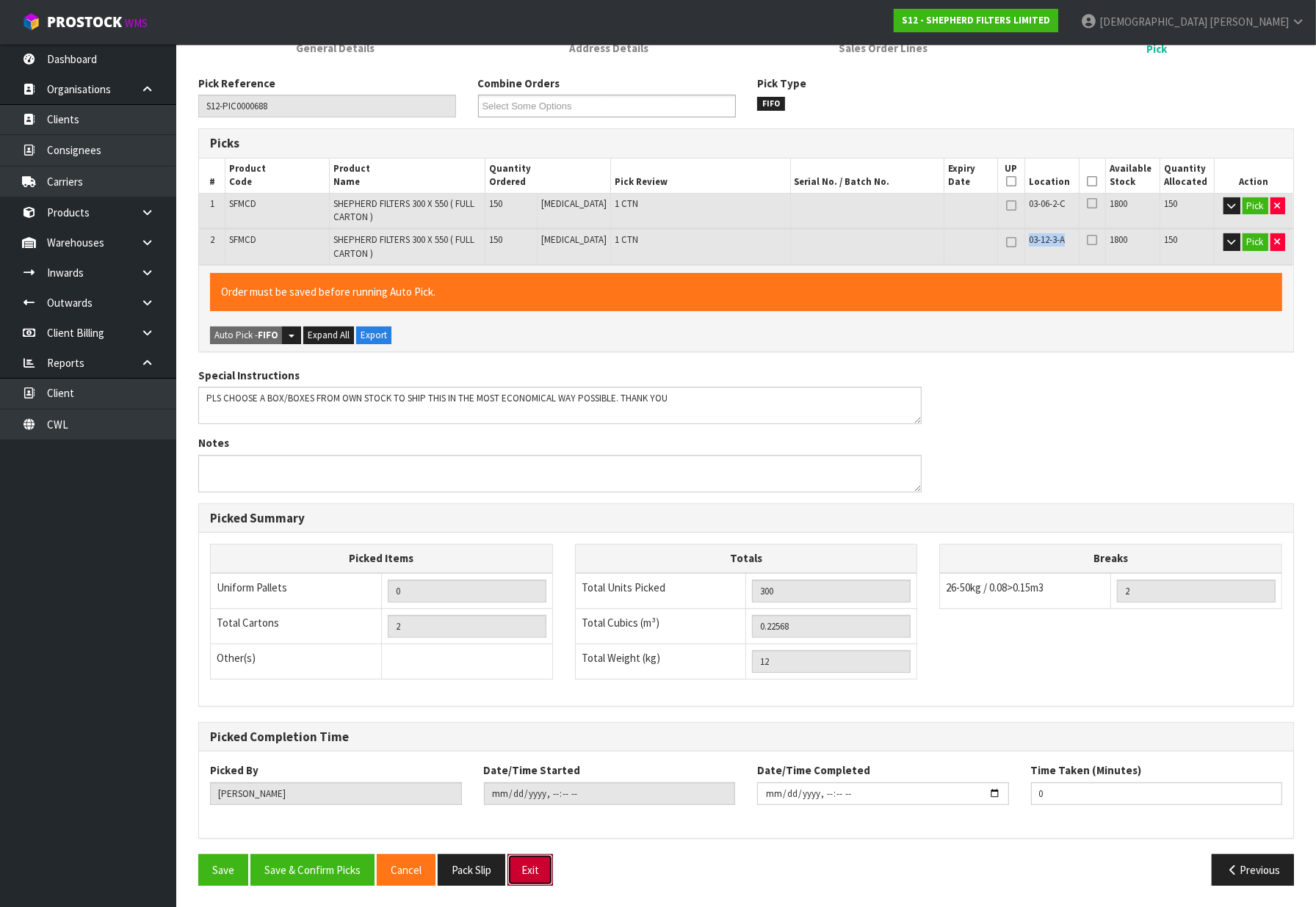
drag, startPoint x: 530, startPoint y: 866, endPoint x: 608, endPoint y: 868, distance: 78.0
click at [608, 868] on div "Save Save & Confirm Picks Cancel Pack Slip Exit" at bounding box center [466, 870] width 559 height 32
click at [351, 867] on button "Save & Confirm Picks" at bounding box center [312, 870] width 124 height 32
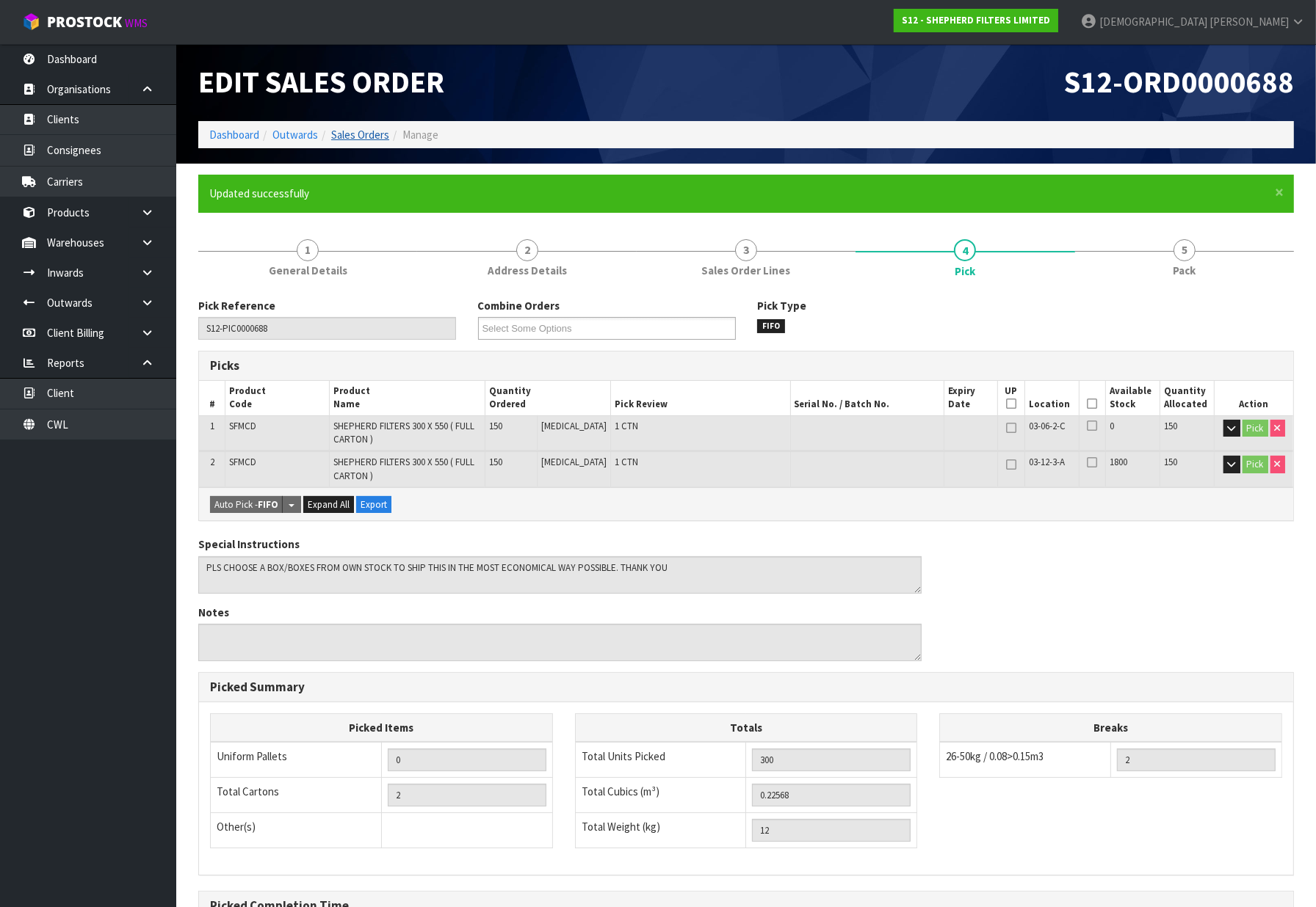
click at [371, 140] on link "Sales Orders" at bounding box center [360, 134] width 58 height 14
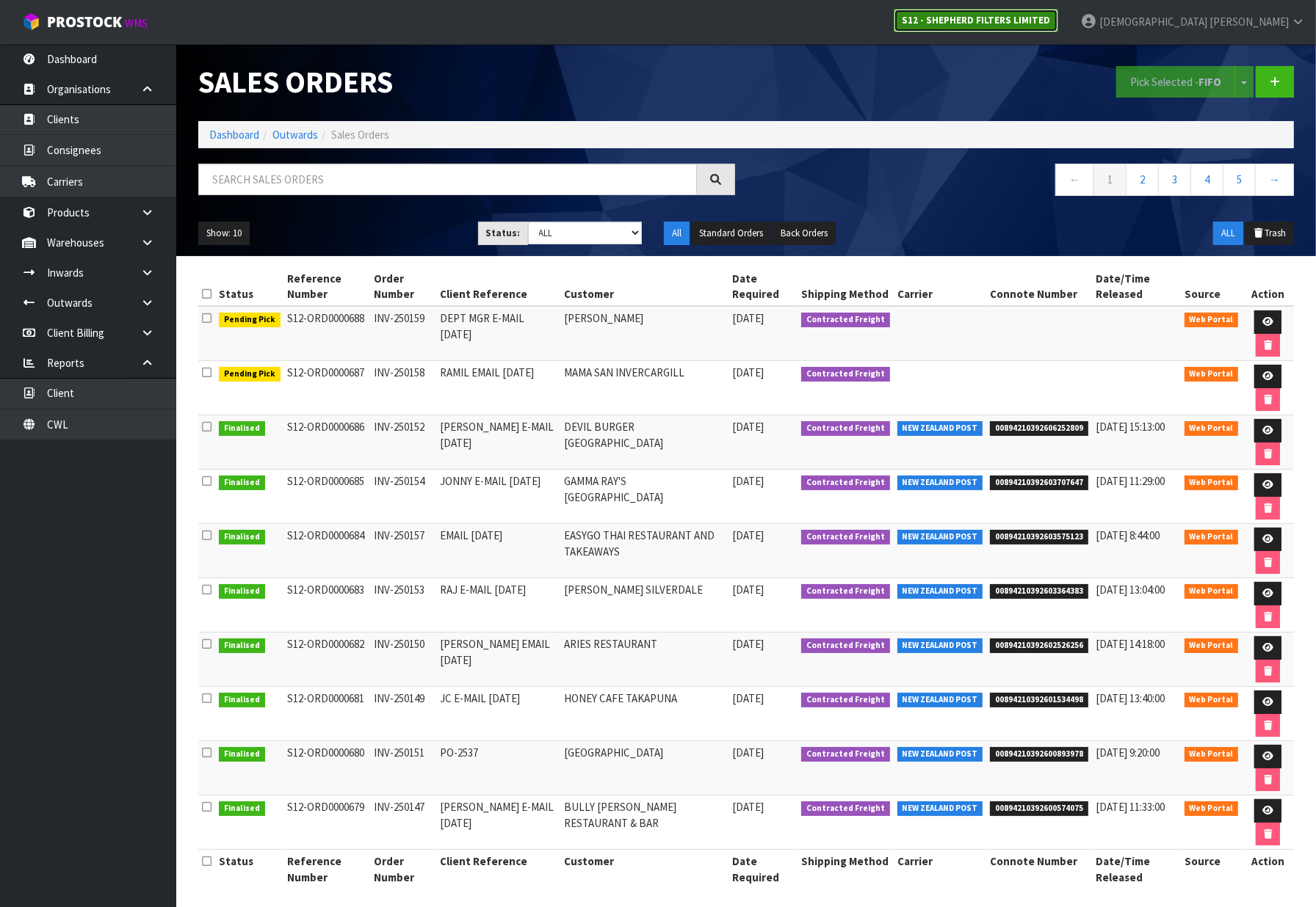
click at [1050, 16] on strong "S12 - SHEPHERD FILTERS LIMITED" at bounding box center [975, 20] width 148 height 13
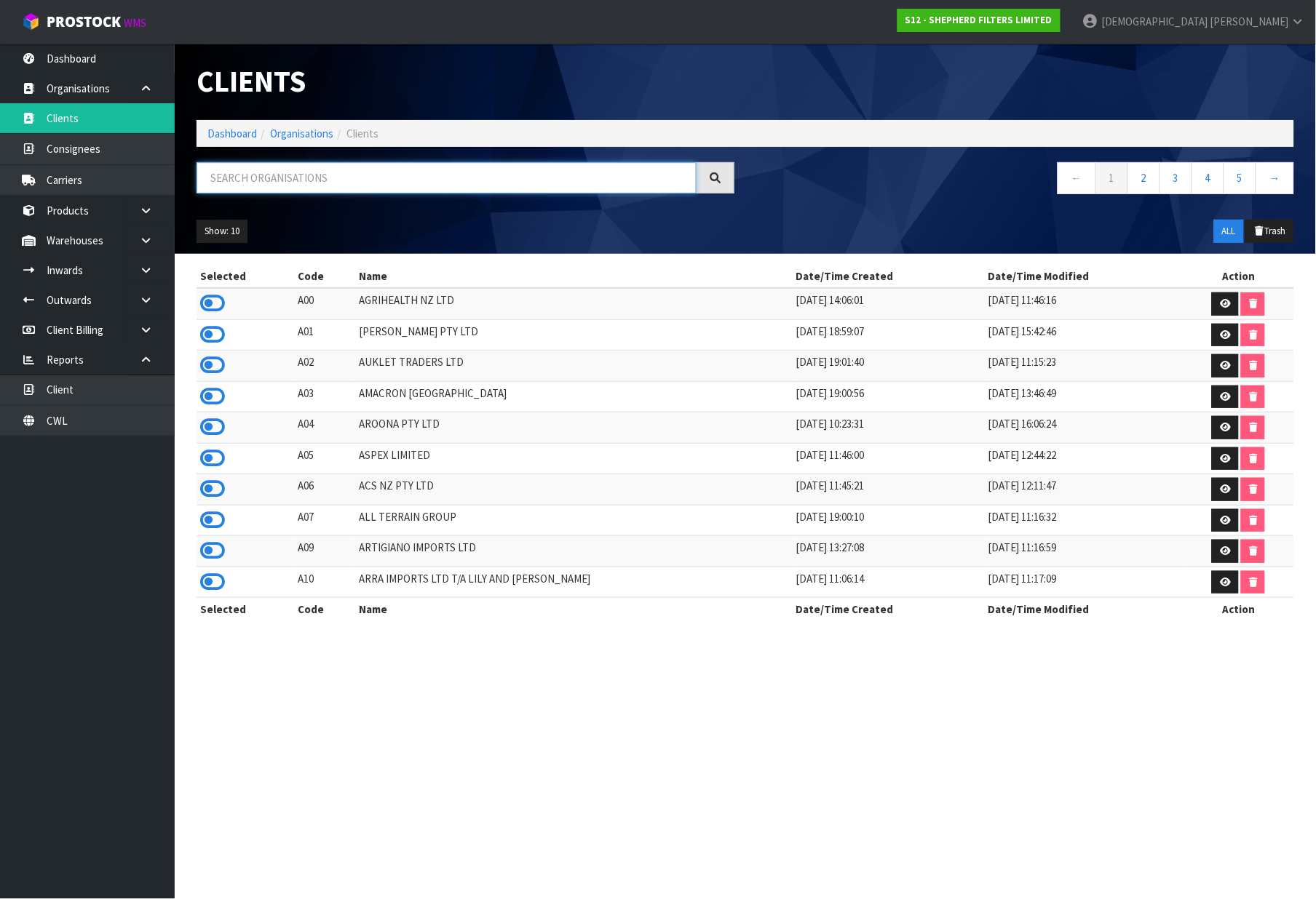
click at [311, 177] on input "text" at bounding box center [446, 177] width 500 height 31
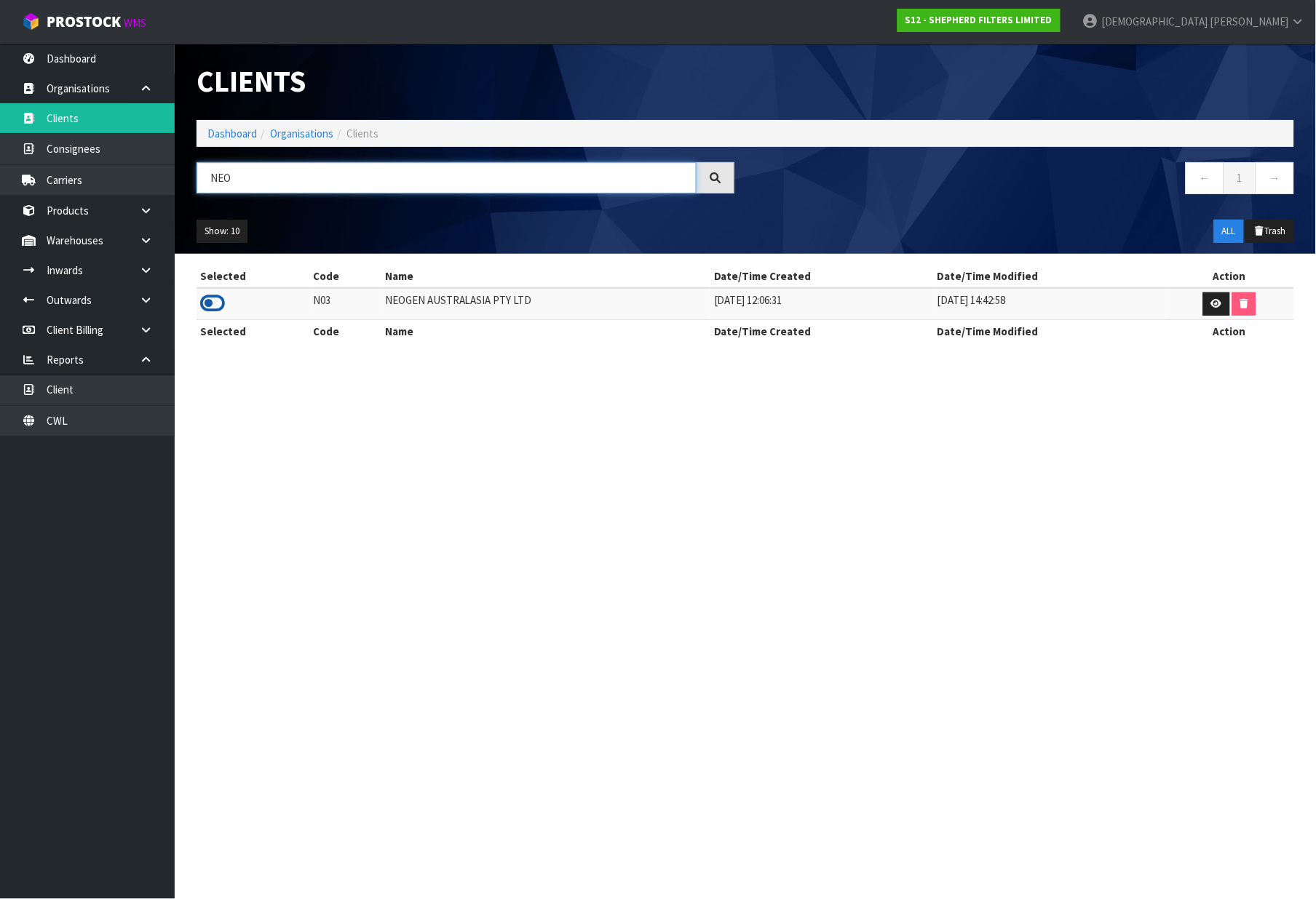
type input "NEO"
drag, startPoint x: 221, startPoint y: 305, endPoint x: 220, endPoint y: 264, distance: 41.0
click at [220, 305] on icon at bounding box center [212, 304] width 25 height 22
click at [236, 131] on link "Dashboard" at bounding box center [232, 133] width 49 height 14
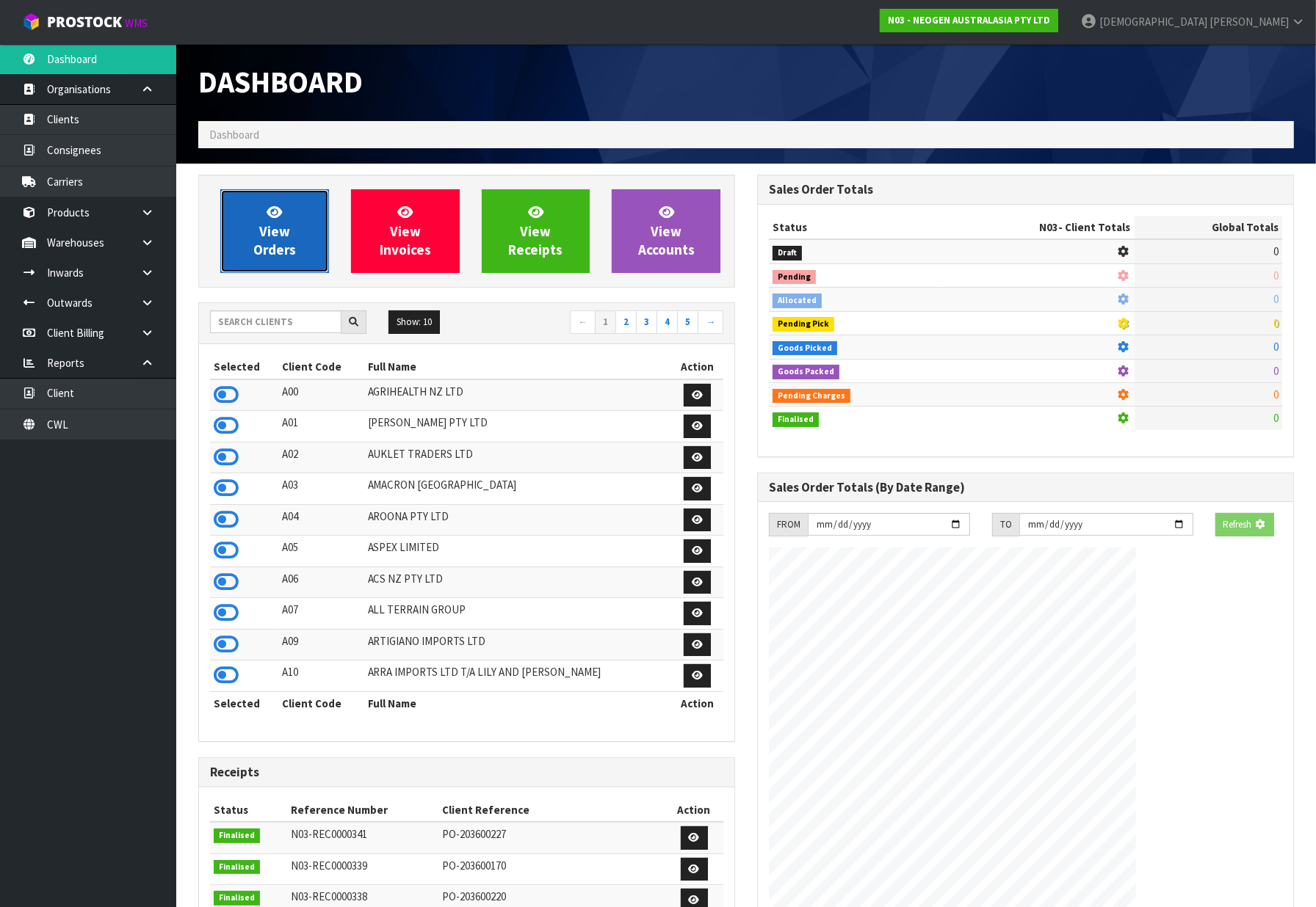
click at [282, 238] on span "View Orders" at bounding box center [275, 231] width 43 height 55
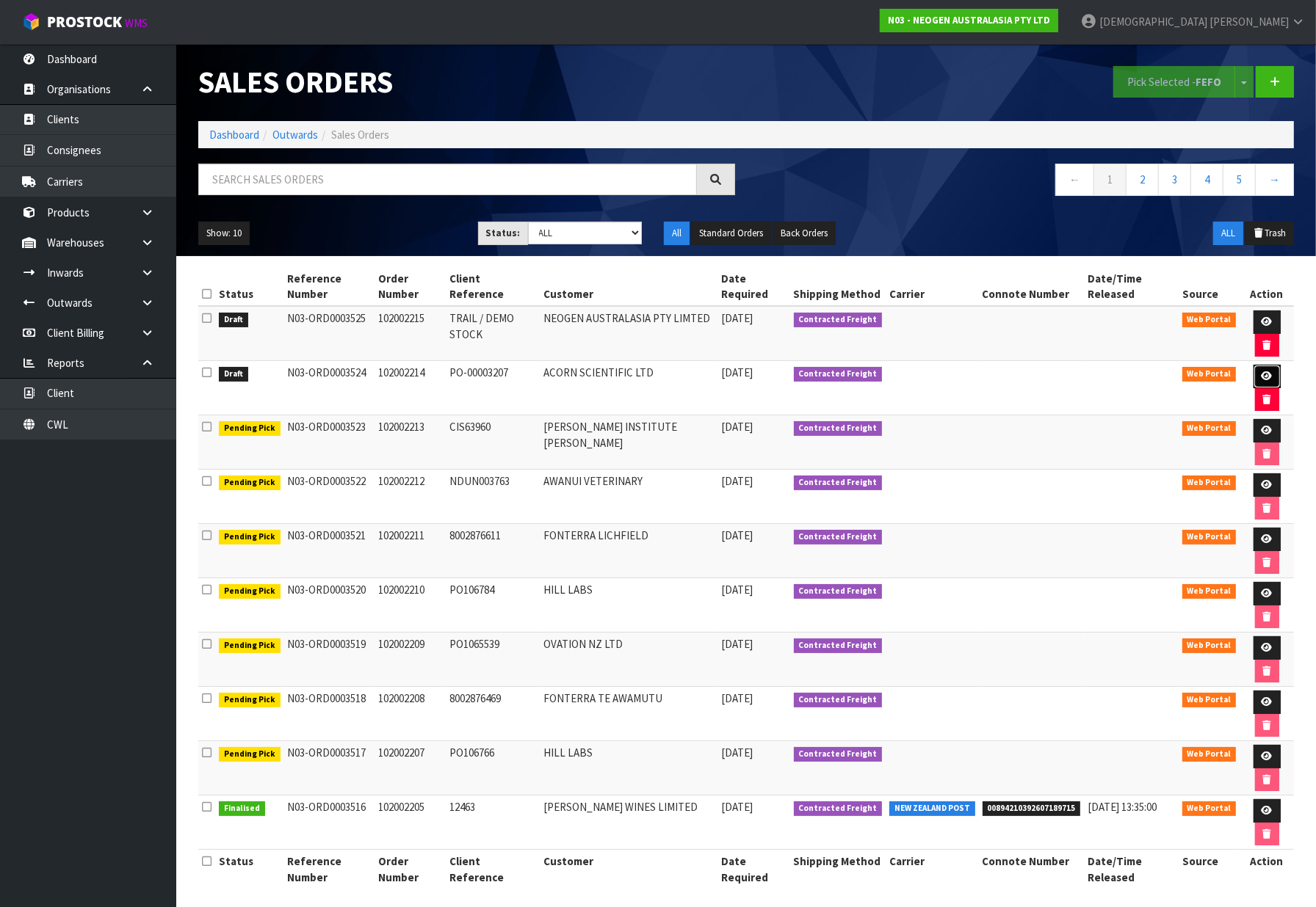
click at [1274, 373] on link at bounding box center [1267, 376] width 27 height 23
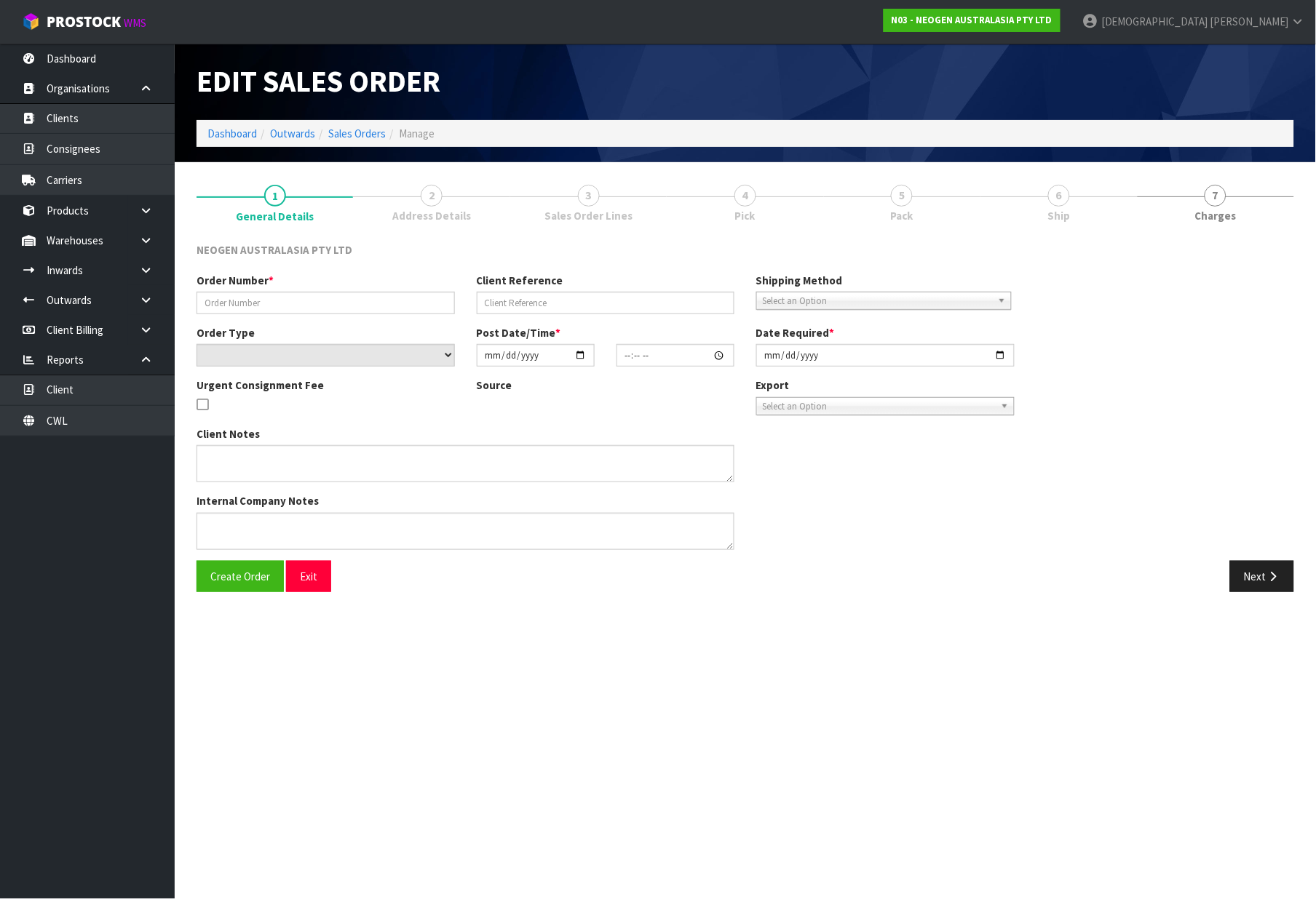
type input "102002214"
type input "PO-00003207"
select select "number:0"
type input "[DATE]"
type input "11:50:00.000"
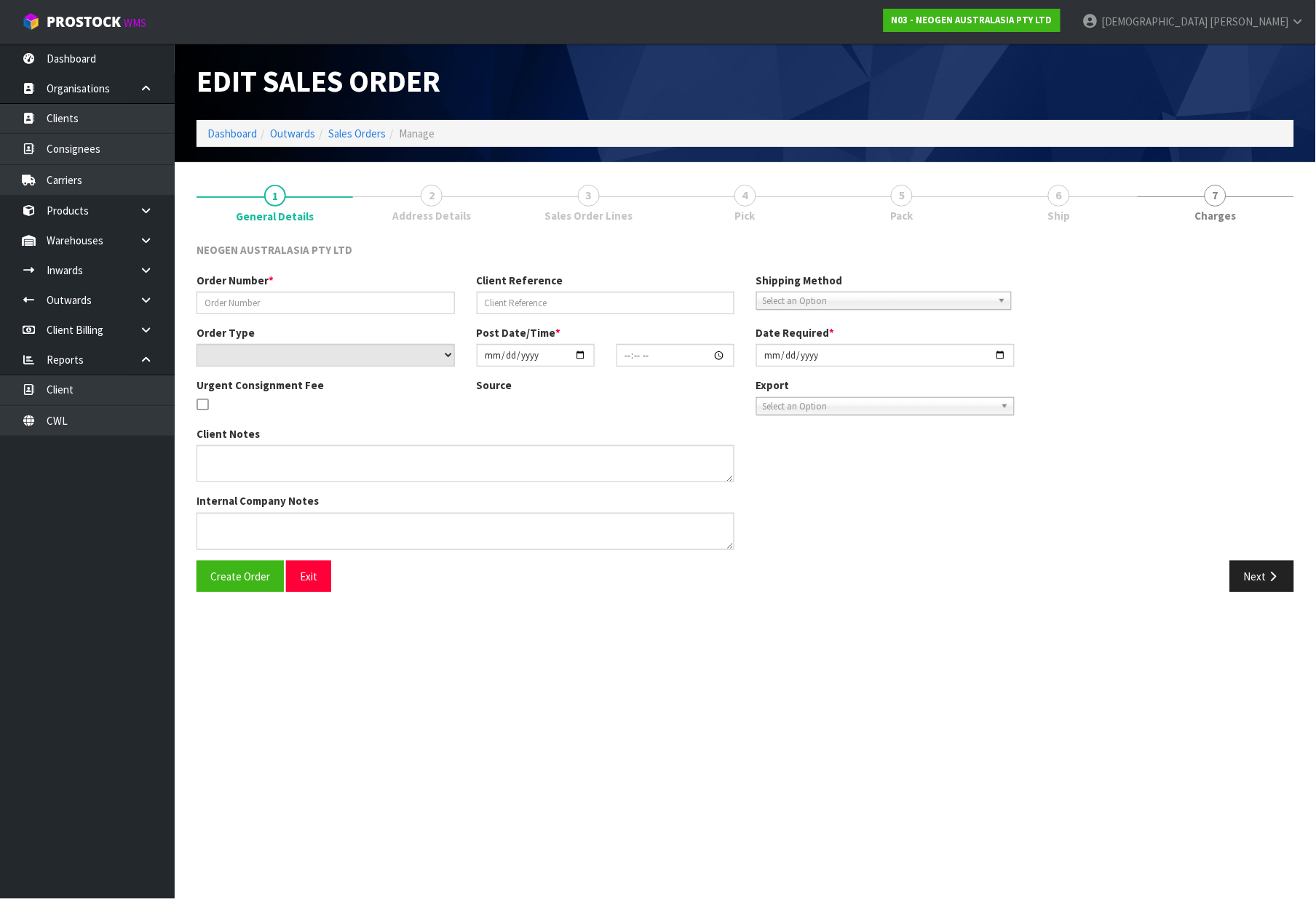
type input "[DATE]"
type textarea "ATTN: MYRL LIM"
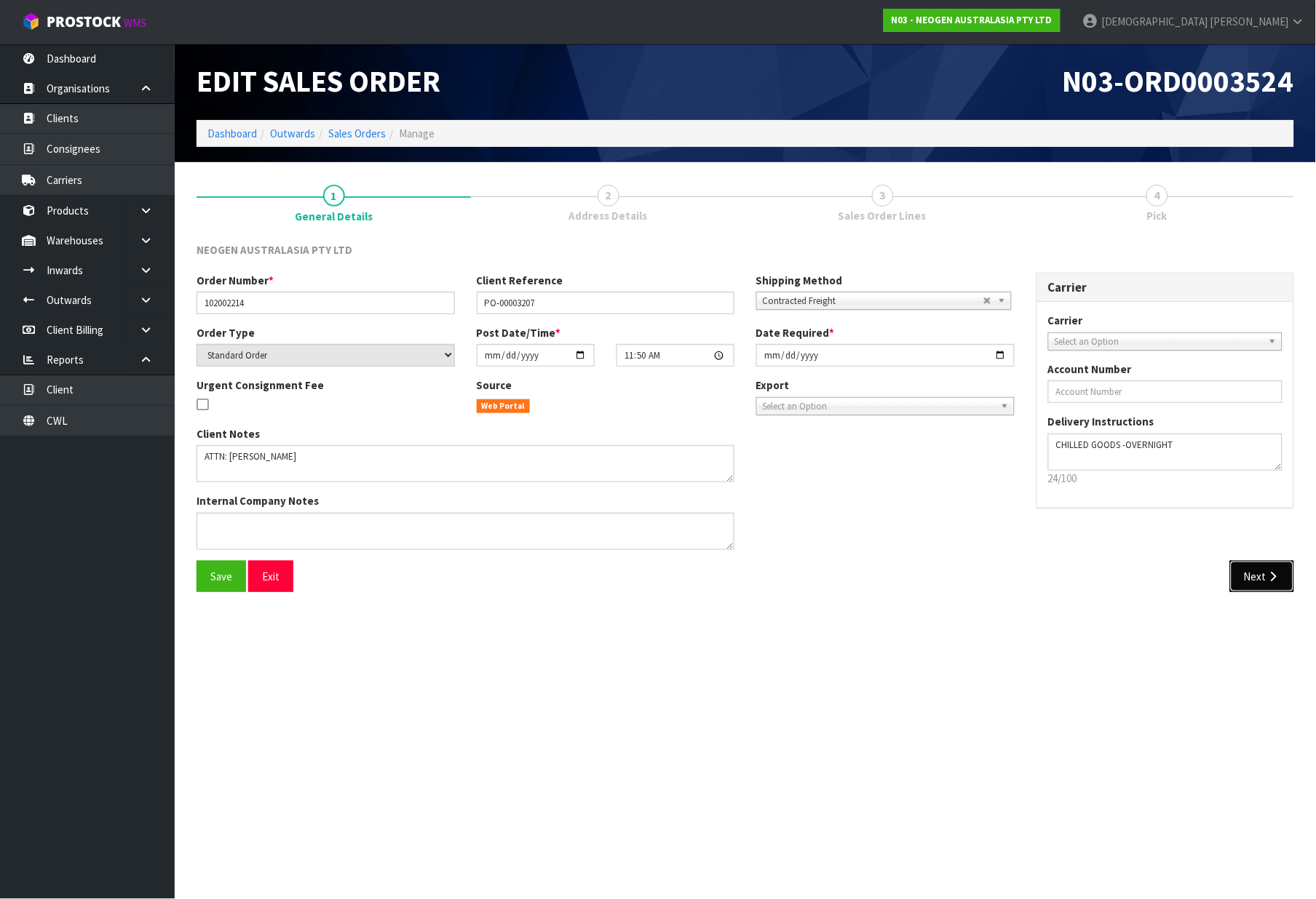
click at [1249, 577] on button "Next" at bounding box center [1263, 577] width 64 height 31
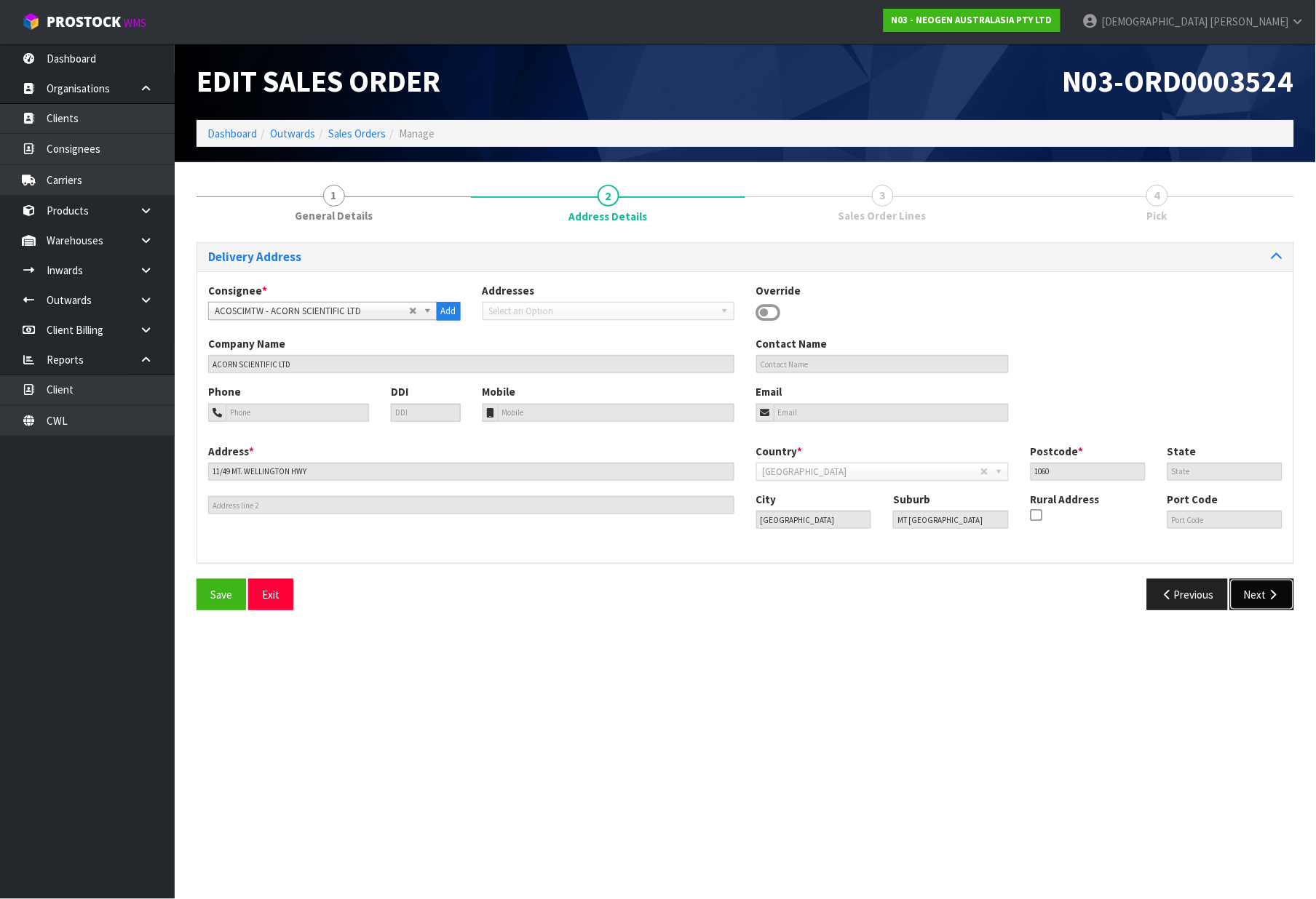
click at [1275, 595] on icon "button" at bounding box center [1274, 595] width 14 height 11
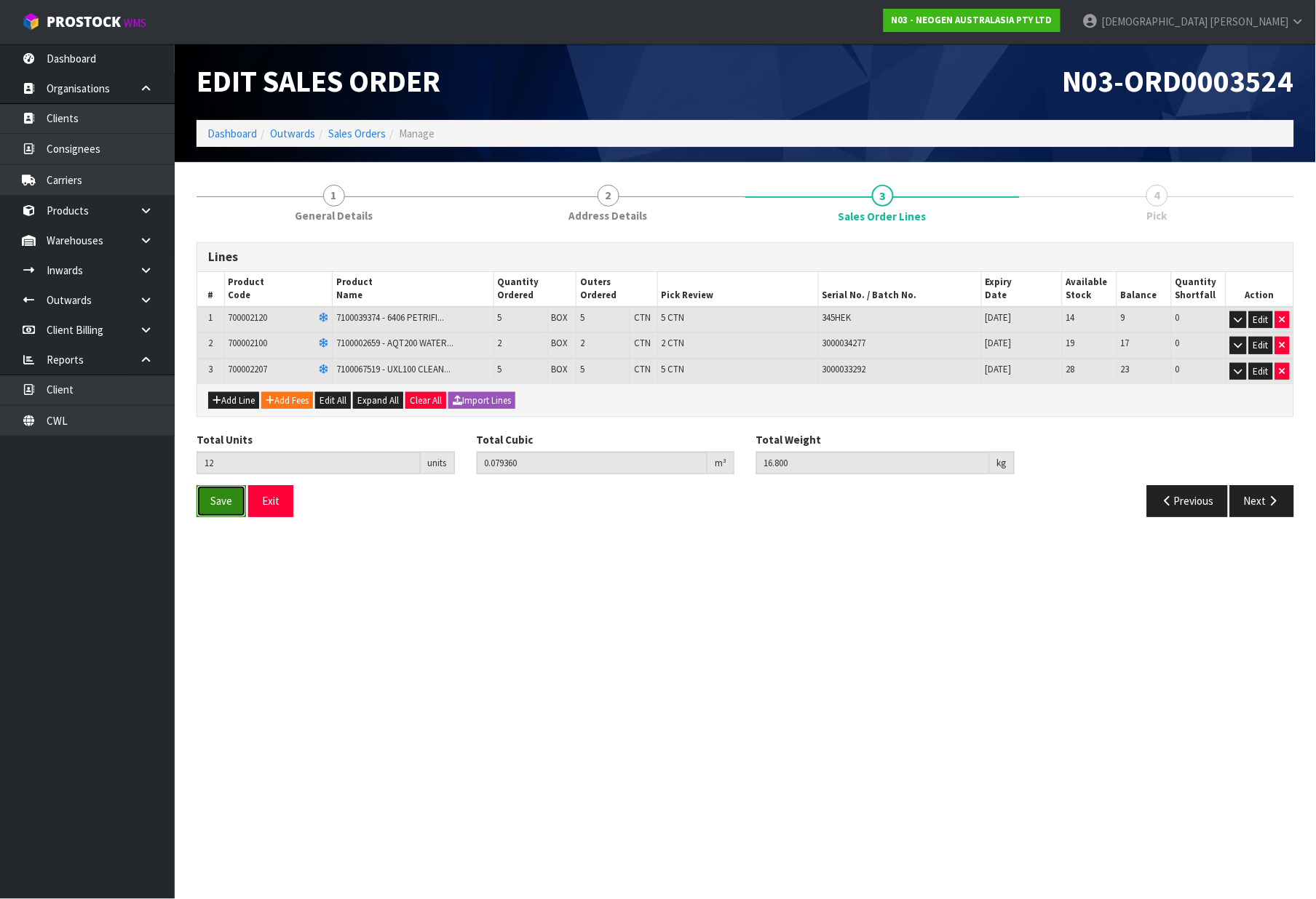
click at [219, 514] on button "Save" at bounding box center [221, 500] width 49 height 31
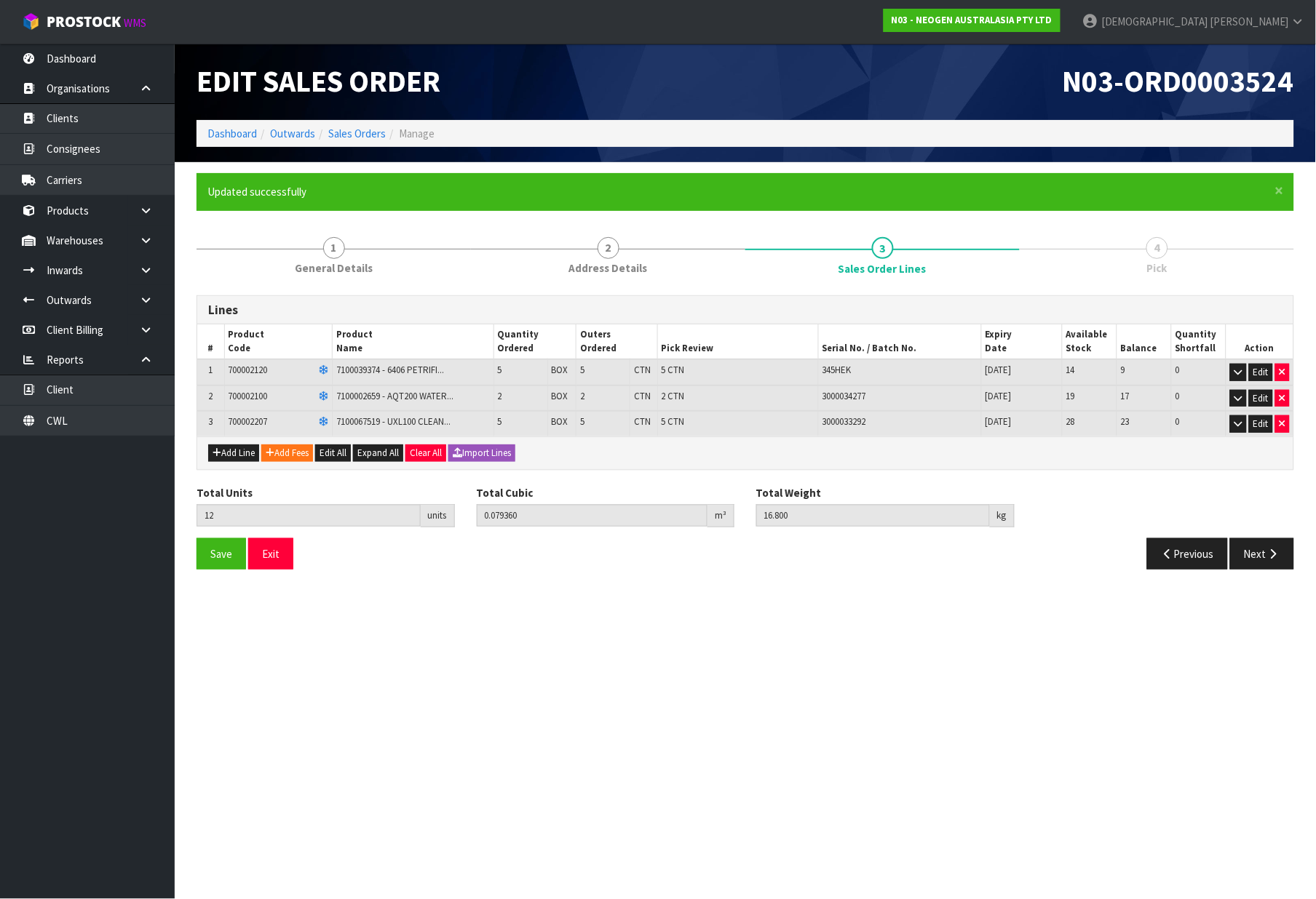
click at [1269, 499] on div "Total Units 12 units Total Cubic 0.079360 m³ Total Weight 16.800 kg" at bounding box center [746, 511] width 1120 height 53
click at [1268, 549] on icon "button" at bounding box center [1274, 554] width 14 height 11
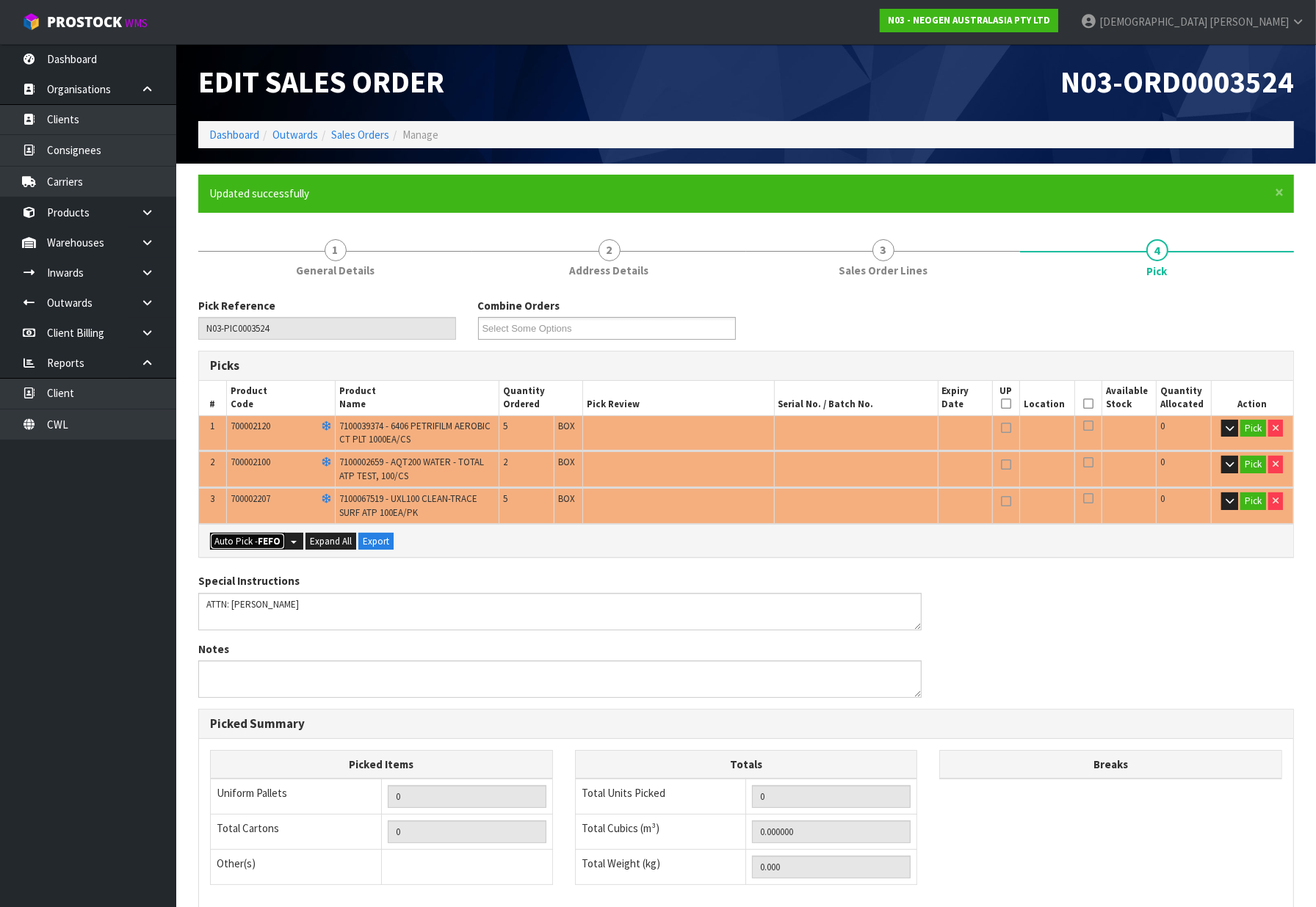
click at [252, 534] on button "Auto Pick - FEFO" at bounding box center [247, 542] width 75 height 18
type input "12"
type input "0.079360"
type input "16.800"
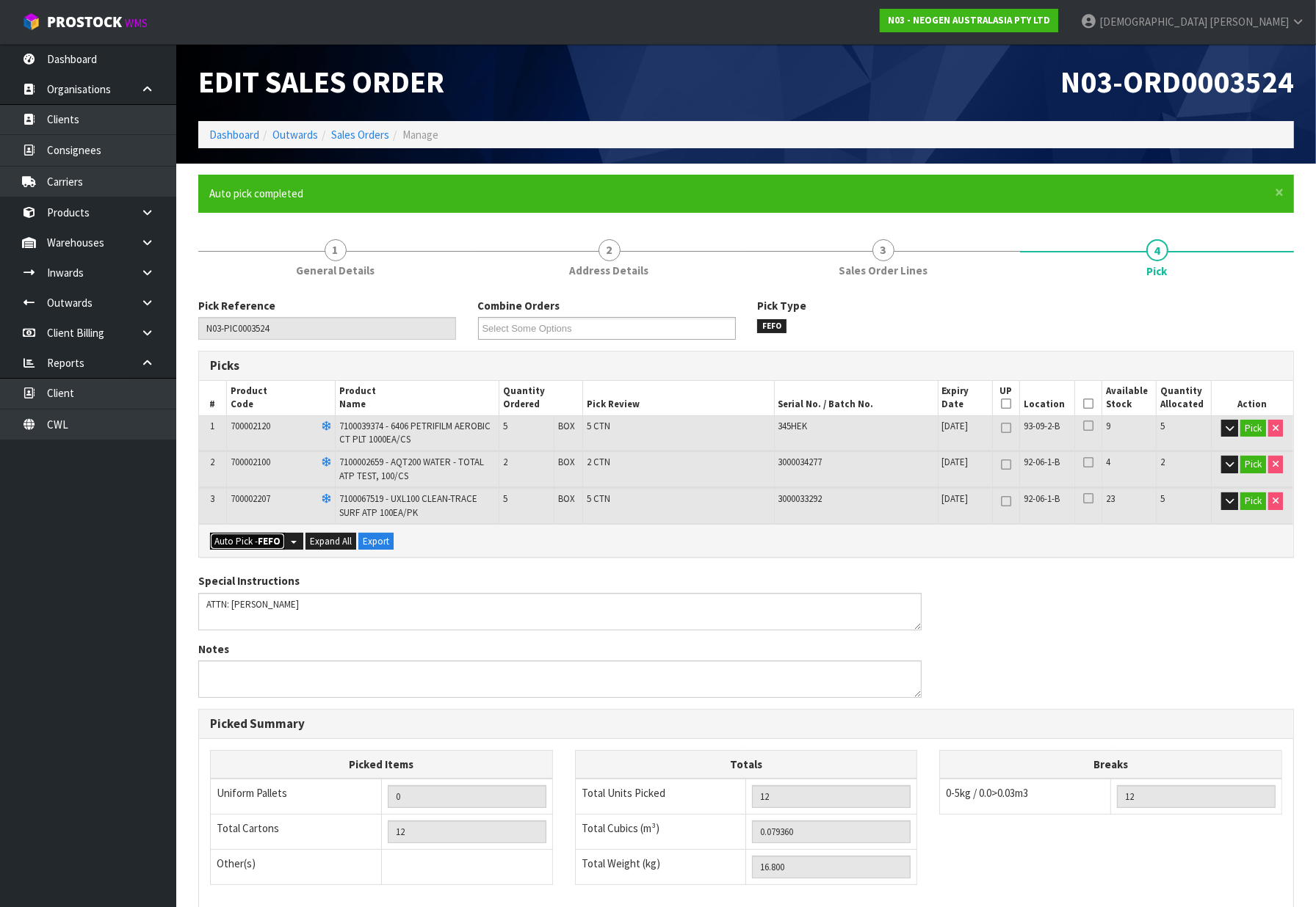
click at [254, 535] on button "Auto Pick - FEFO" at bounding box center [247, 542] width 75 height 18
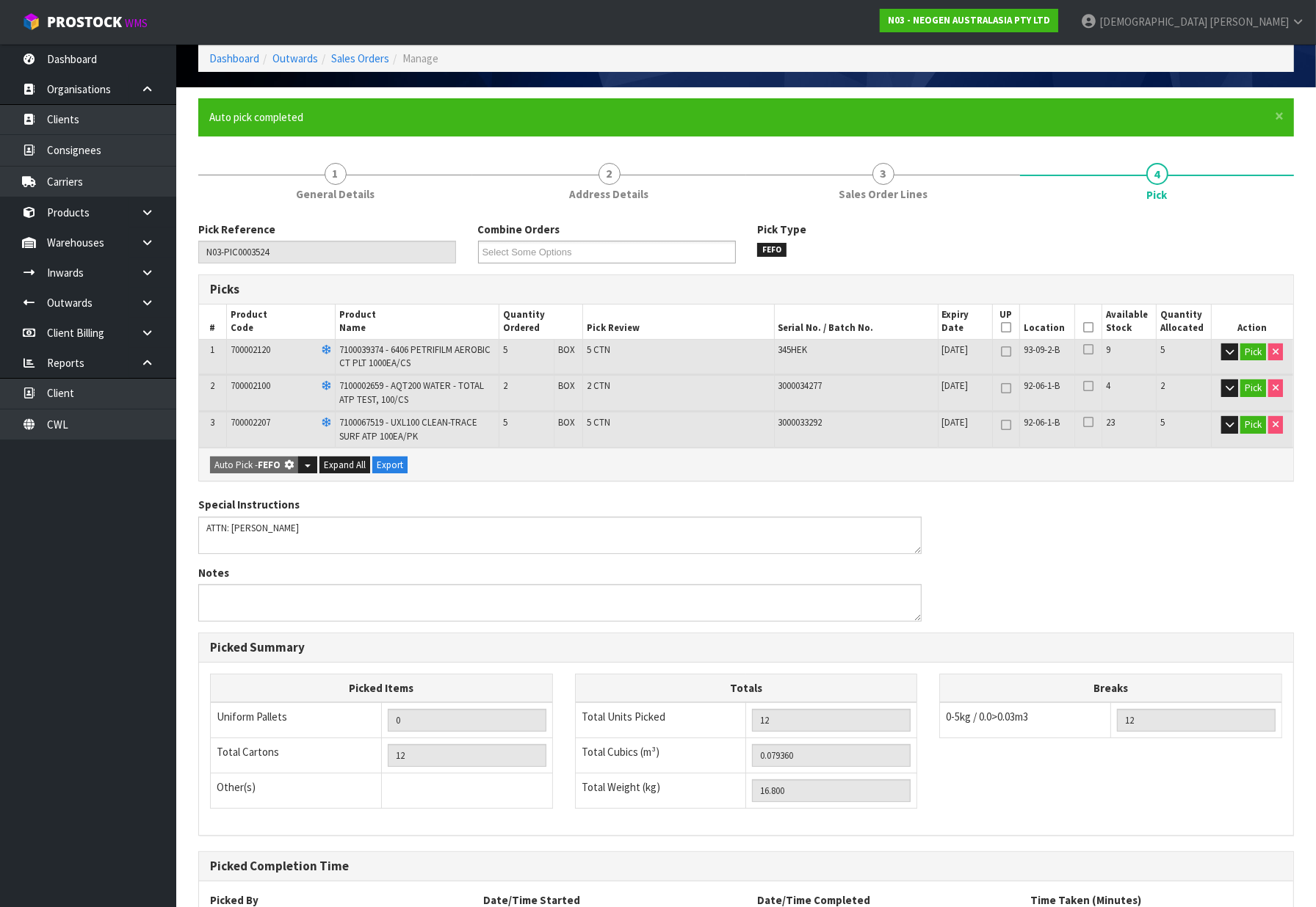
type input "12"
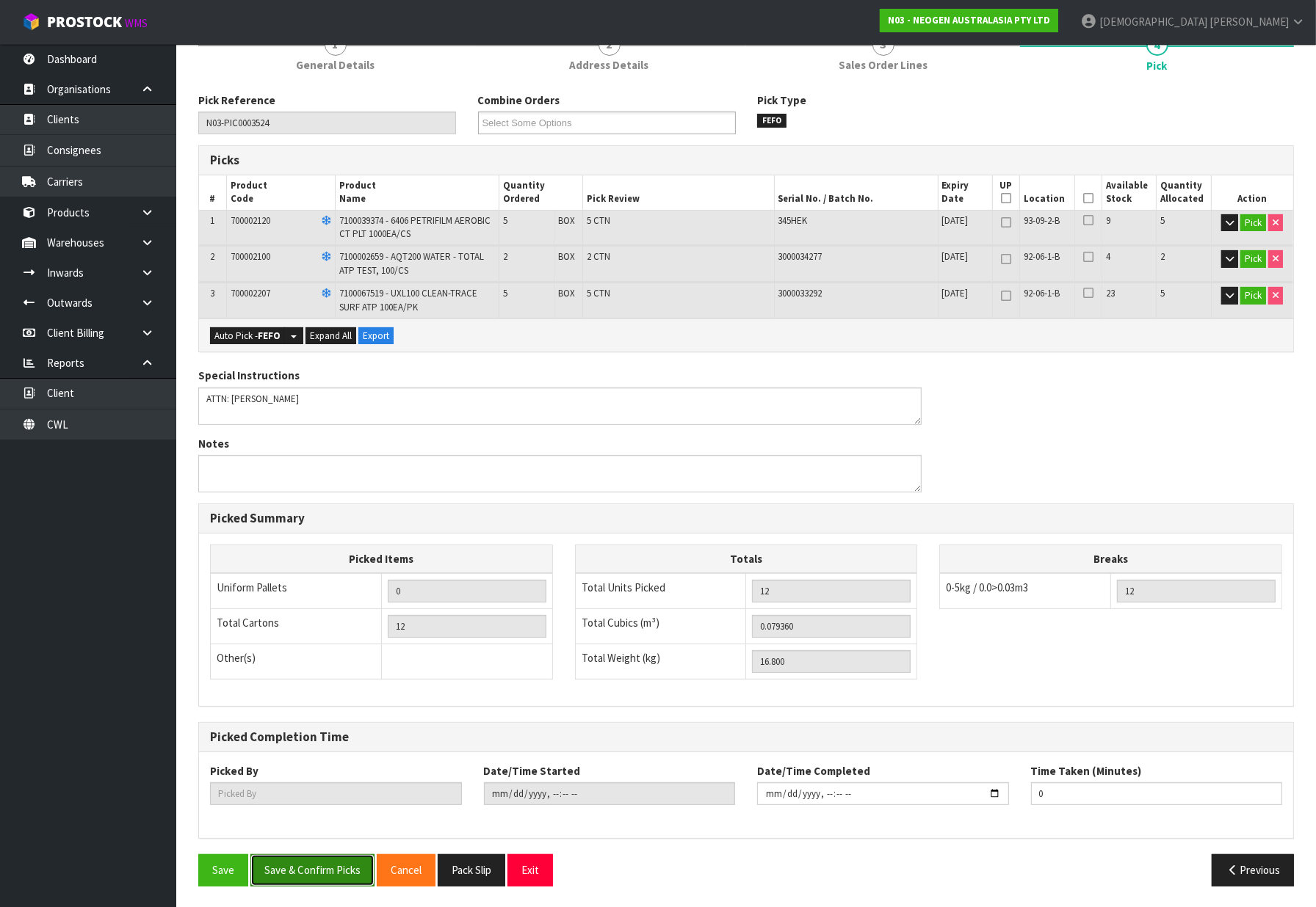
click at [321, 869] on button "Save & Confirm Picks" at bounding box center [312, 870] width 124 height 32
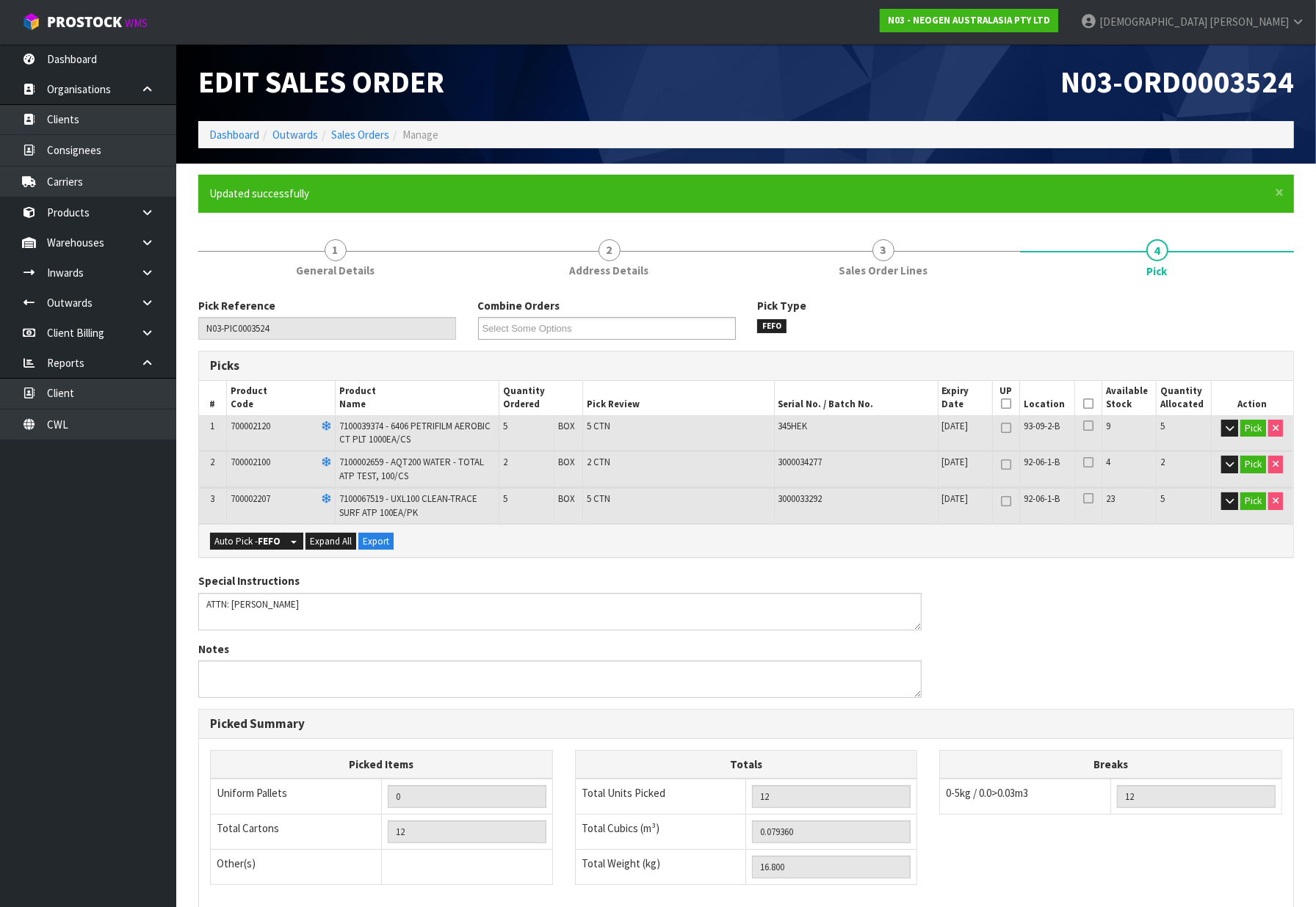
type input "[PERSON_NAME]"
type input "2025-10-07T12:00:54"
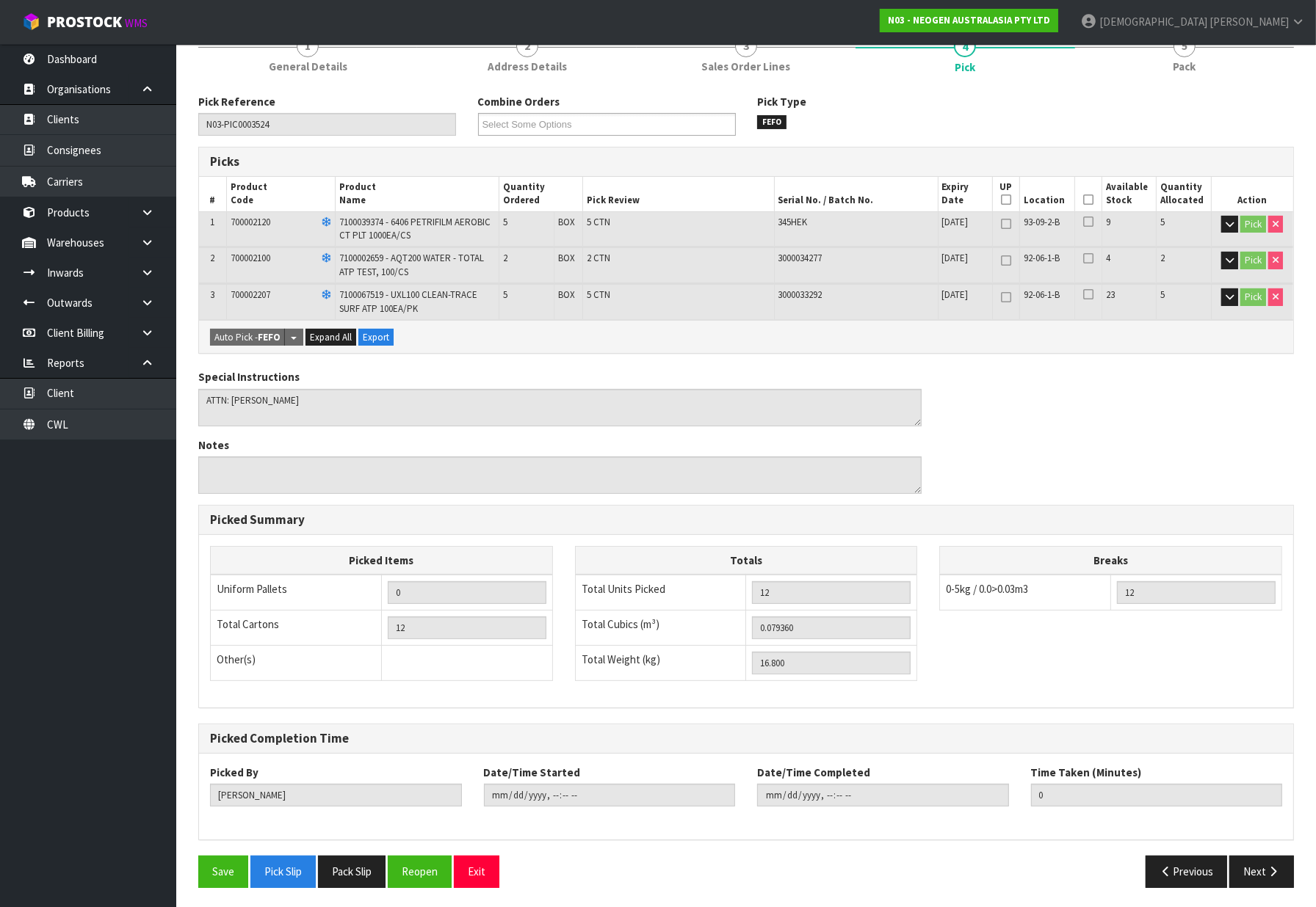
scroll to position [205, 0]
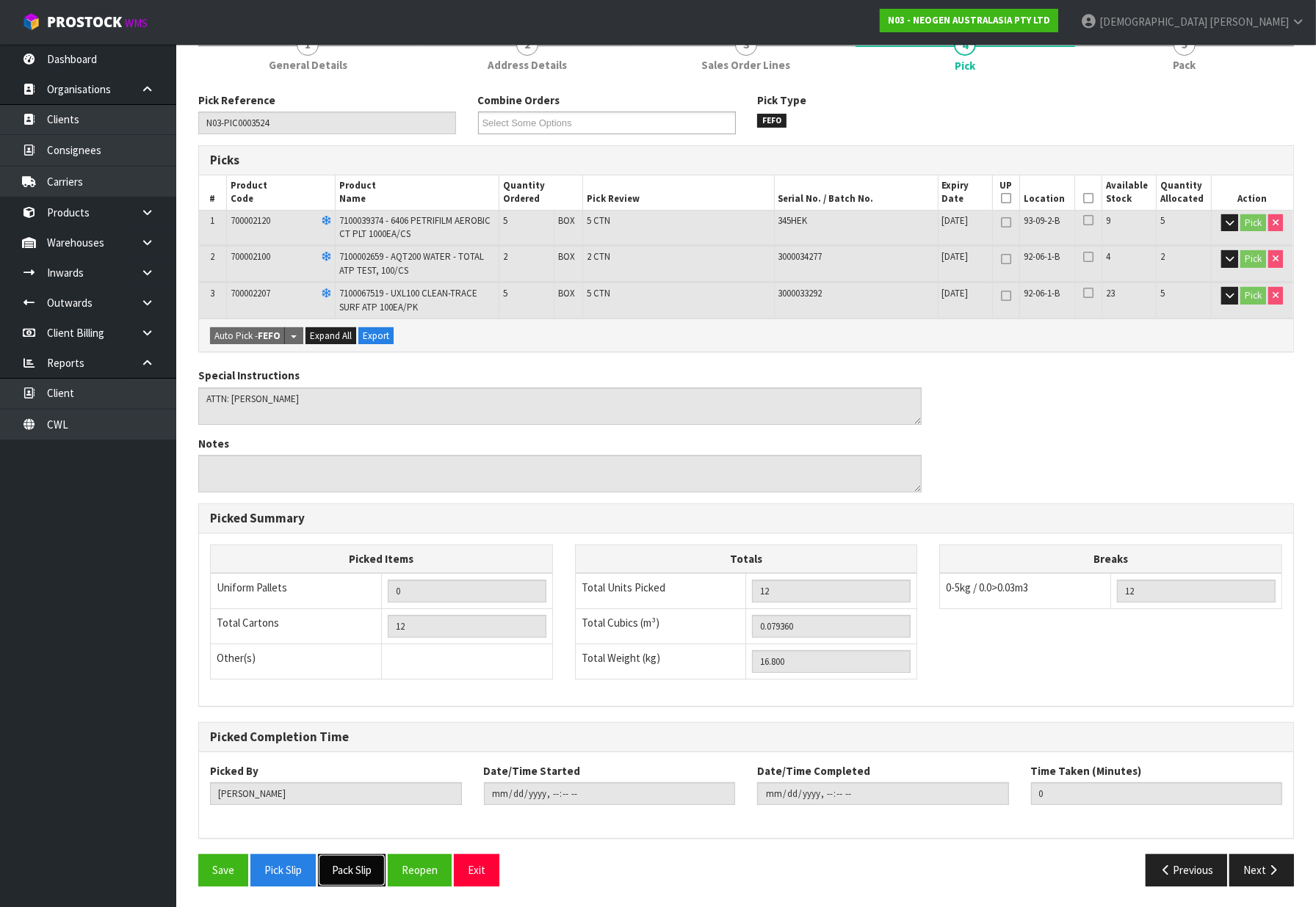
click at [370, 869] on button "Pack Slip" at bounding box center [352, 870] width 68 height 32
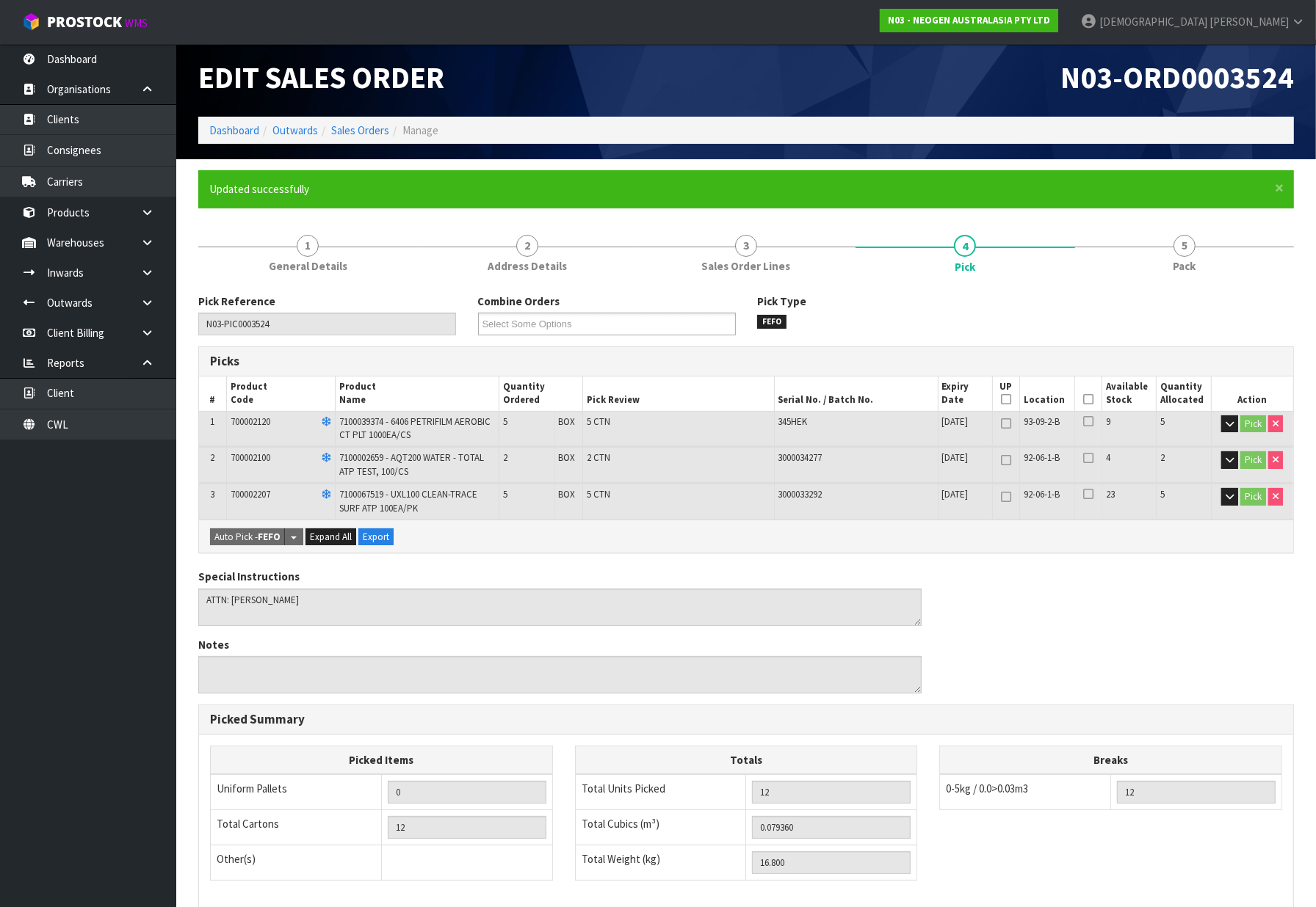
scroll to position [0, 0]
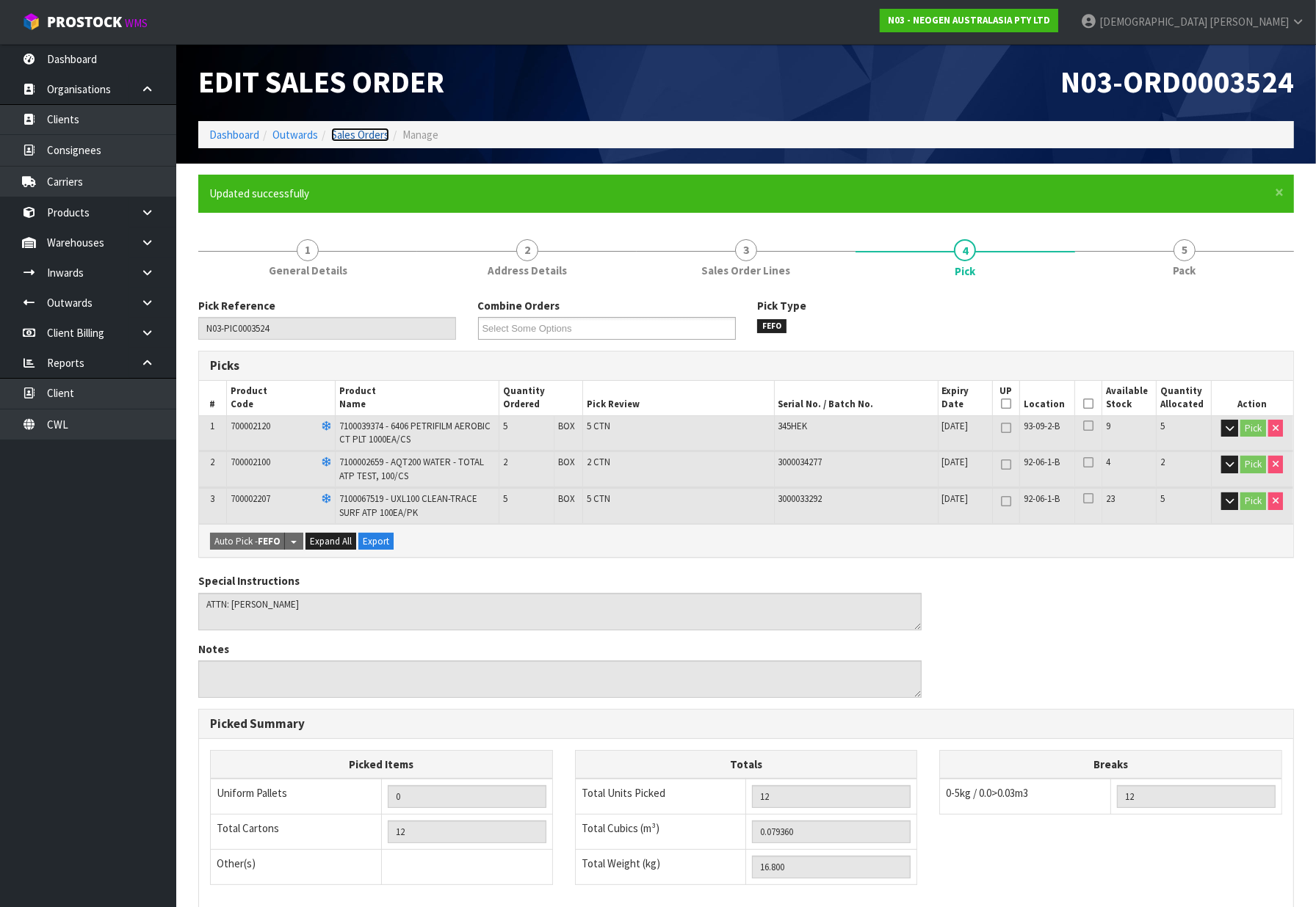
click at [377, 138] on link "Sales Orders" at bounding box center [360, 134] width 58 height 14
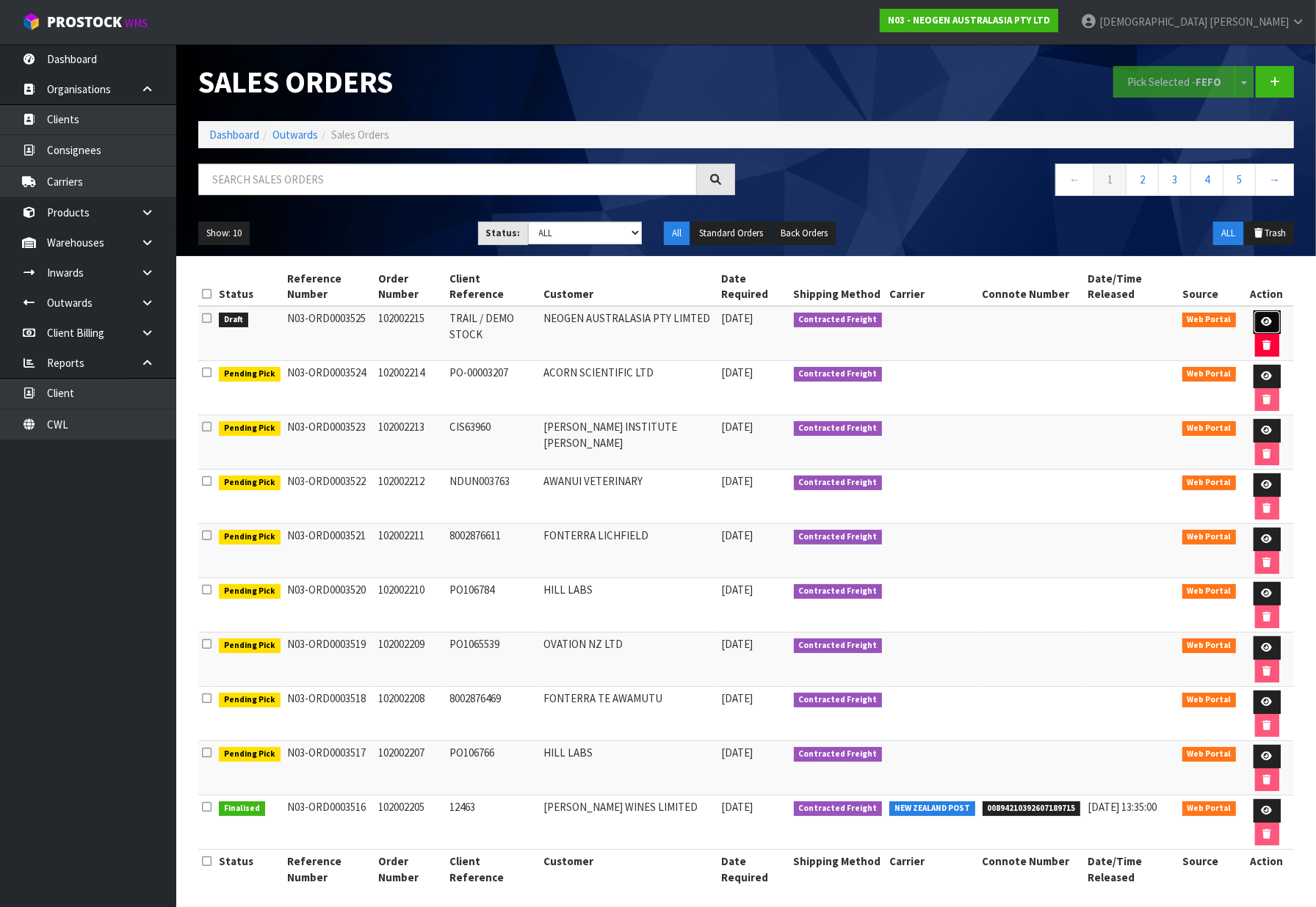
click at [1263, 317] on link at bounding box center [1267, 322] width 27 height 23
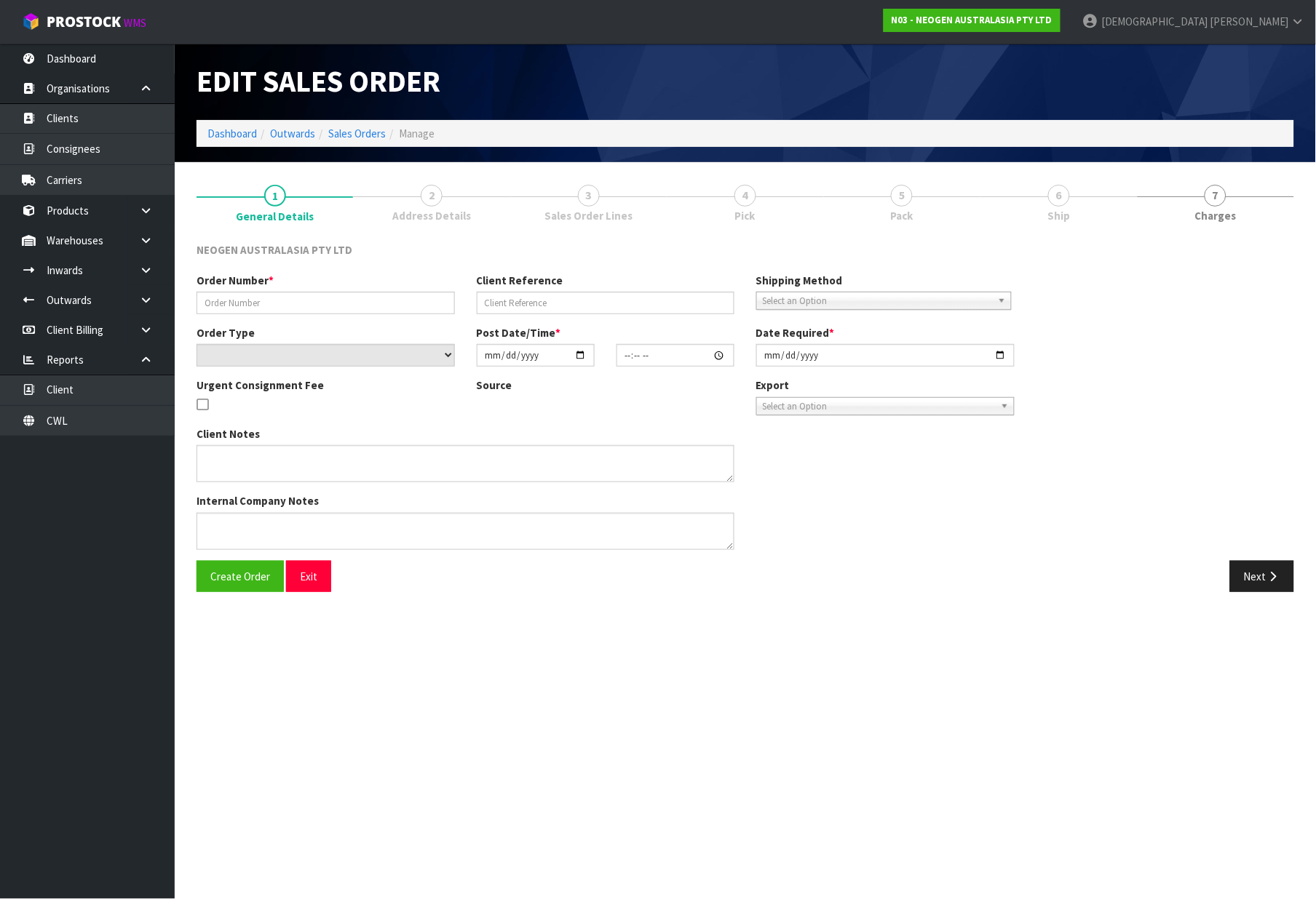
type input "102002215"
type input "TRAIL / DEMO STOCK"
select select "number:0"
type input "[DATE]"
type input "11:53:00.000"
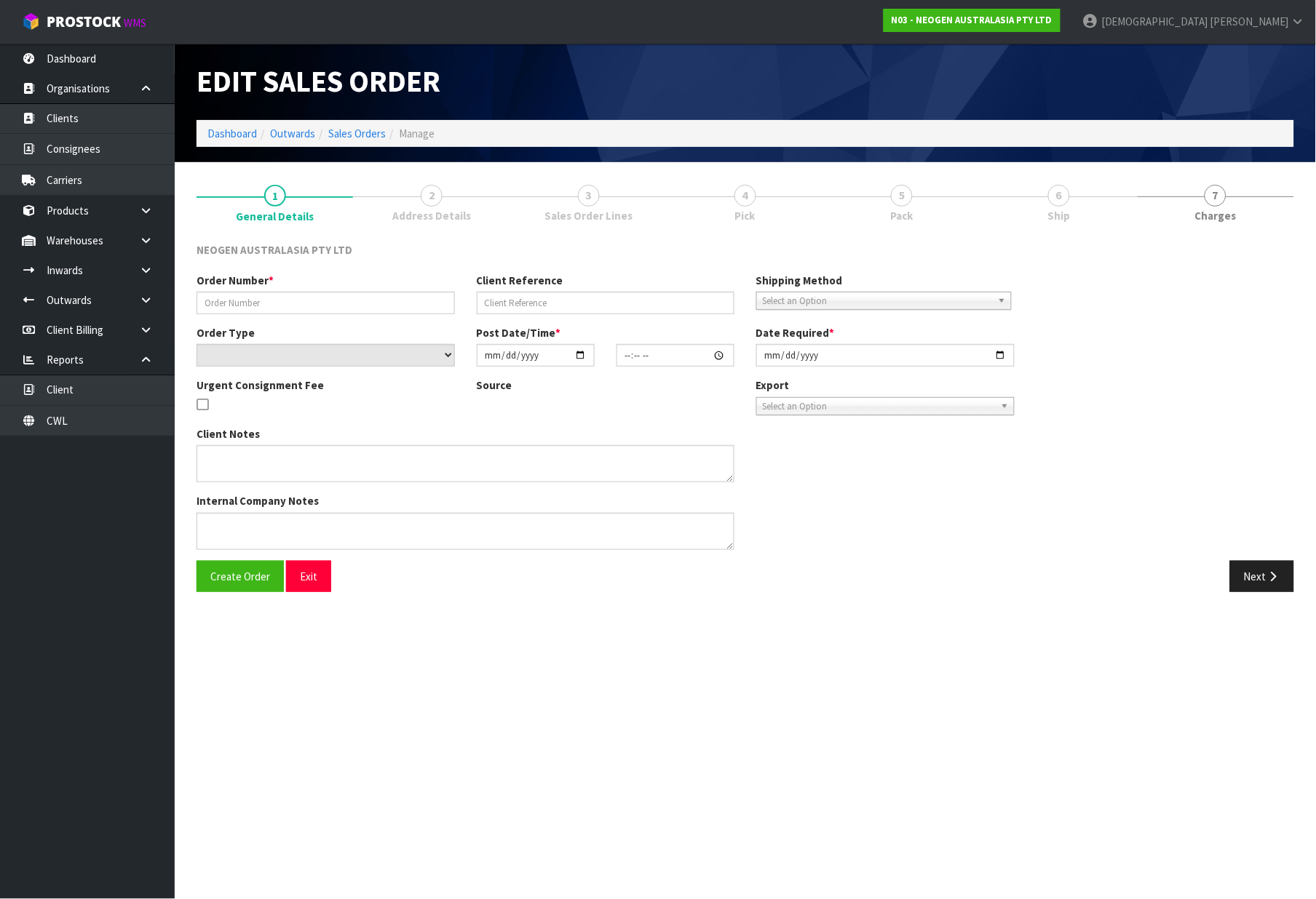
type input "[DATE]"
type textarea "ATTN: JOHN FAM"
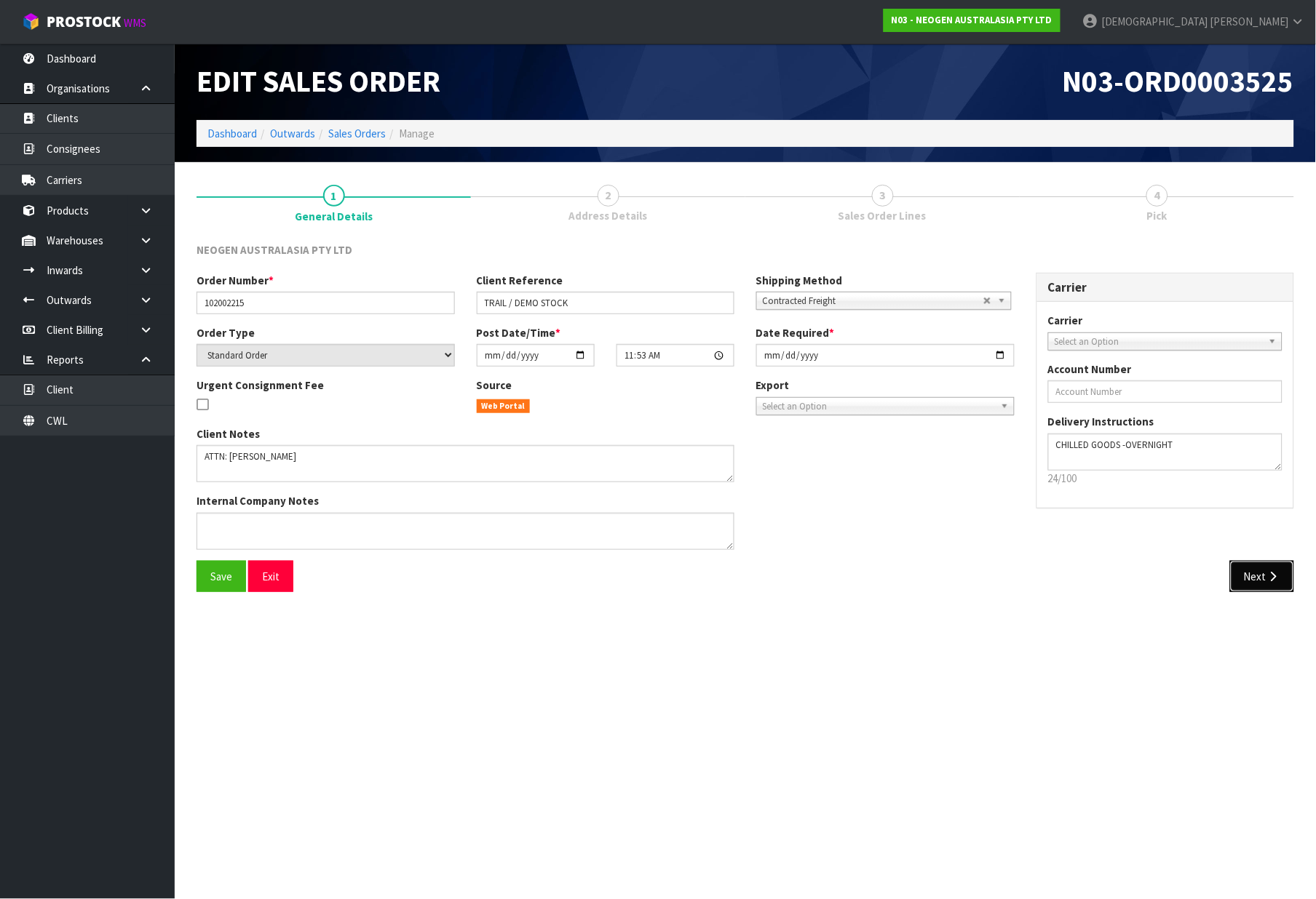
click at [1258, 577] on button "Next" at bounding box center [1263, 577] width 64 height 31
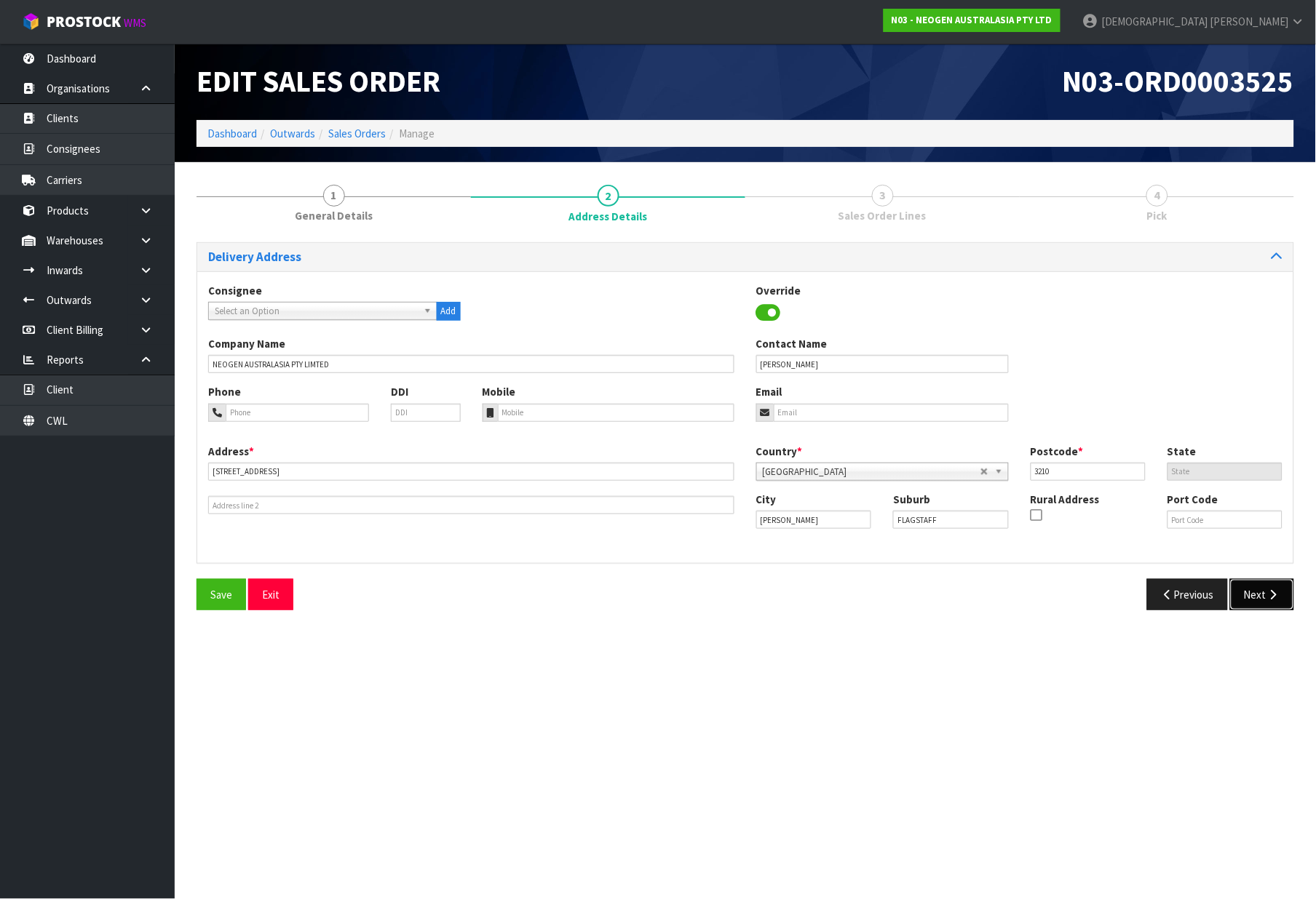
click at [1240, 592] on button "Next" at bounding box center [1263, 595] width 64 height 31
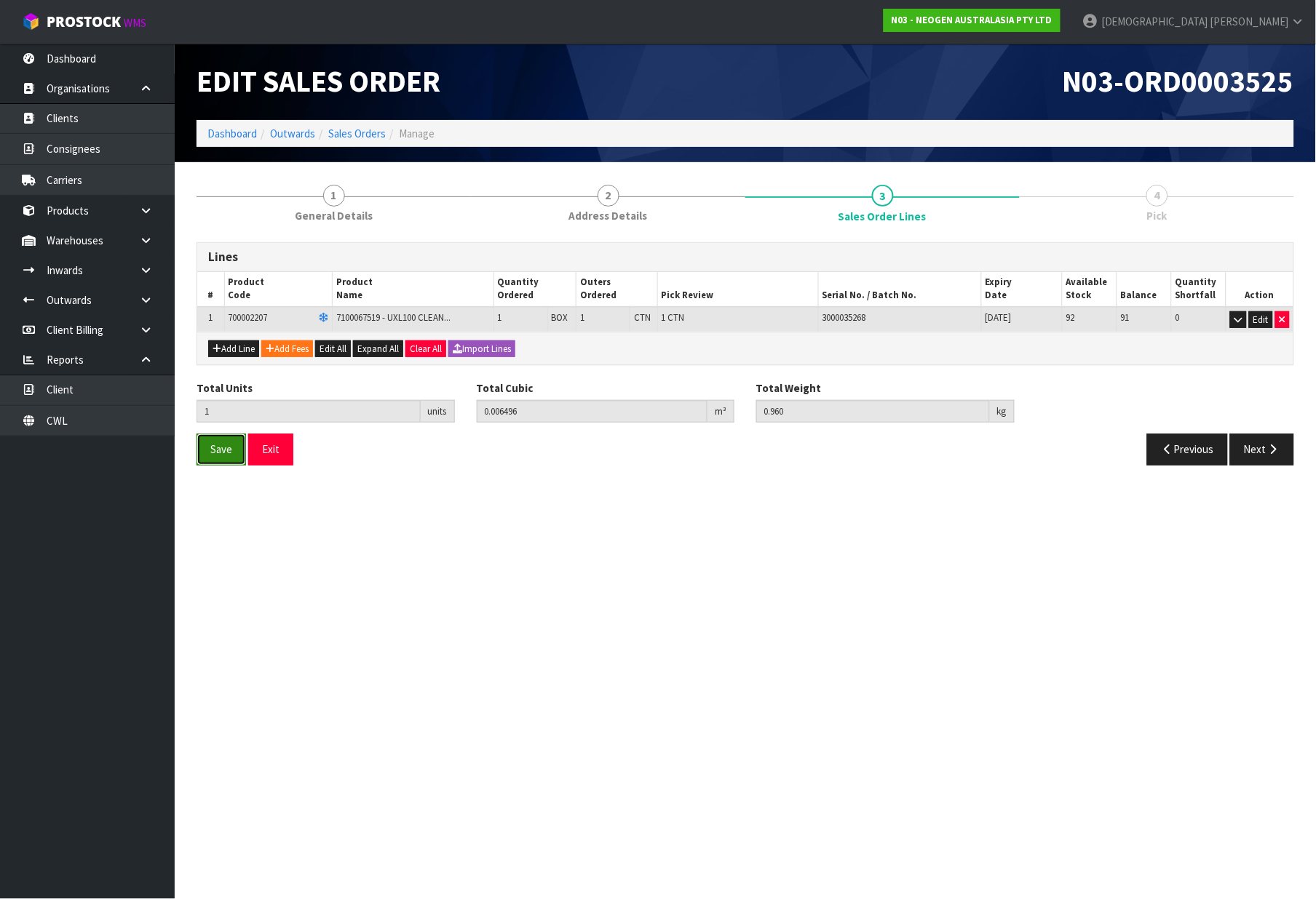
click at [228, 447] on span "Save" at bounding box center [221, 450] width 22 height 14
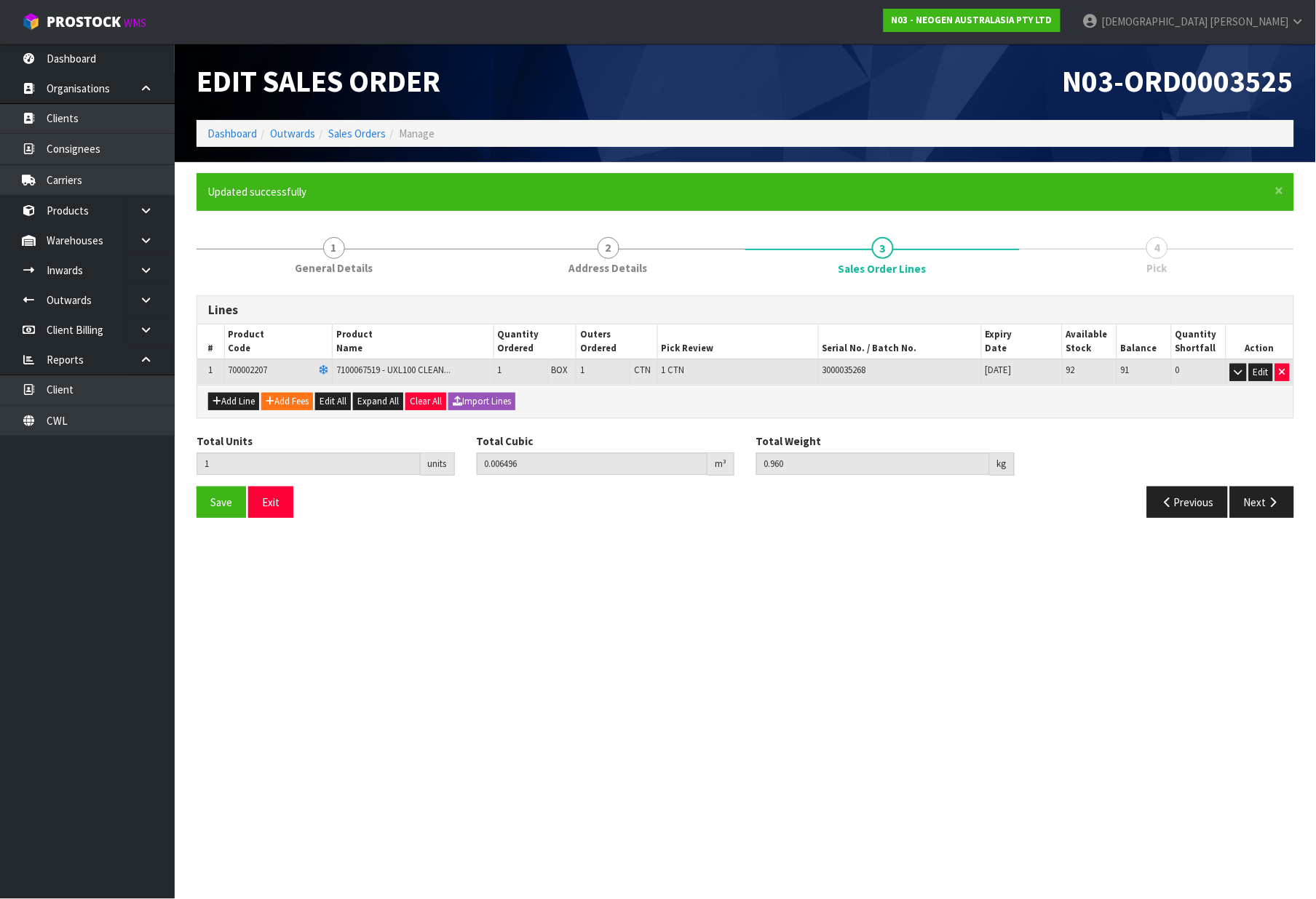
click at [1296, 503] on div "Previous Next" at bounding box center [1026, 502] width 560 height 31
click at [1246, 508] on button "Next" at bounding box center [1263, 502] width 64 height 31
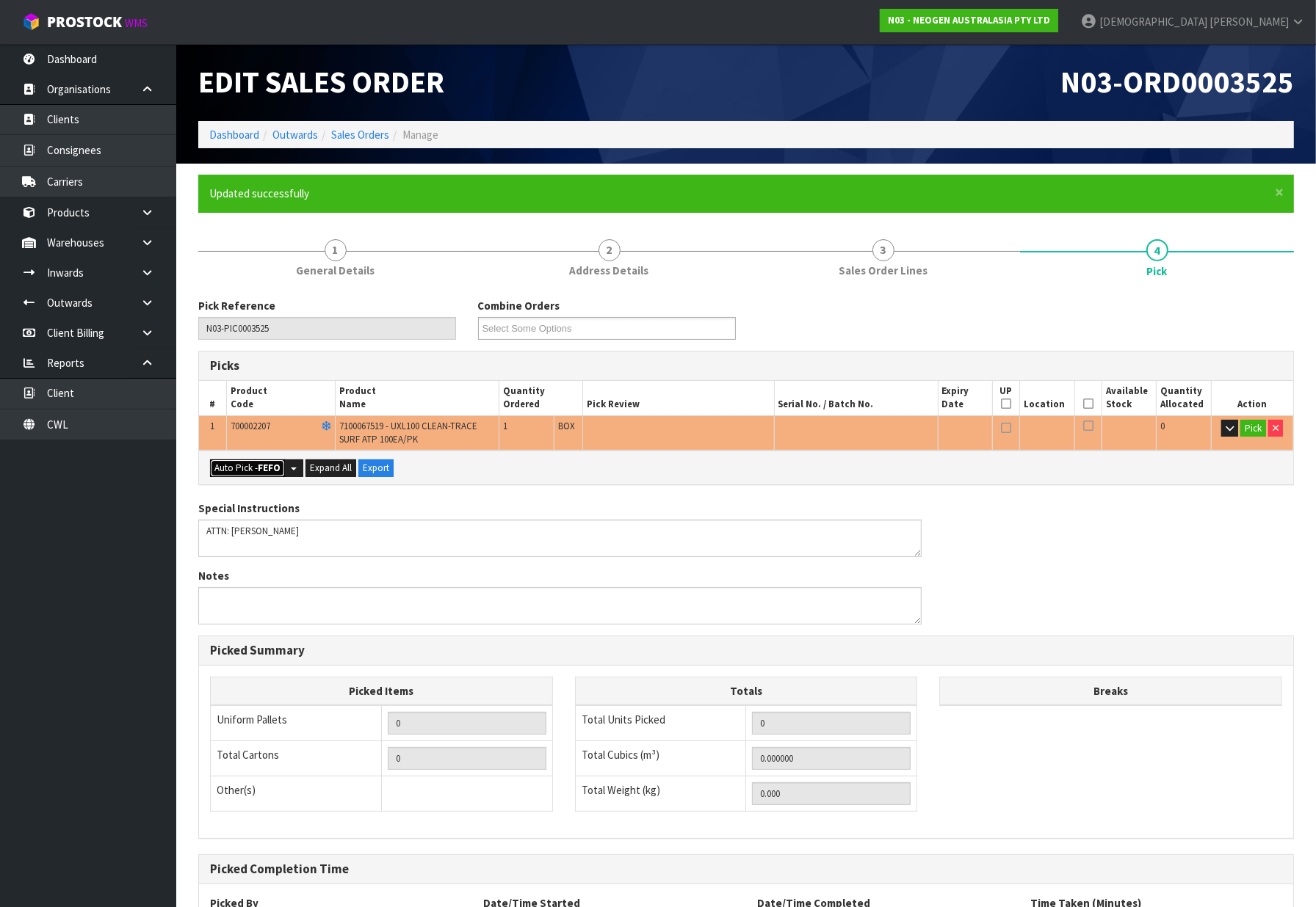
click at [230, 466] on button "Auto Pick - FEFO" at bounding box center [247, 468] width 75 height 18
type input "1"
type input "0.006496"
type input "0.960"
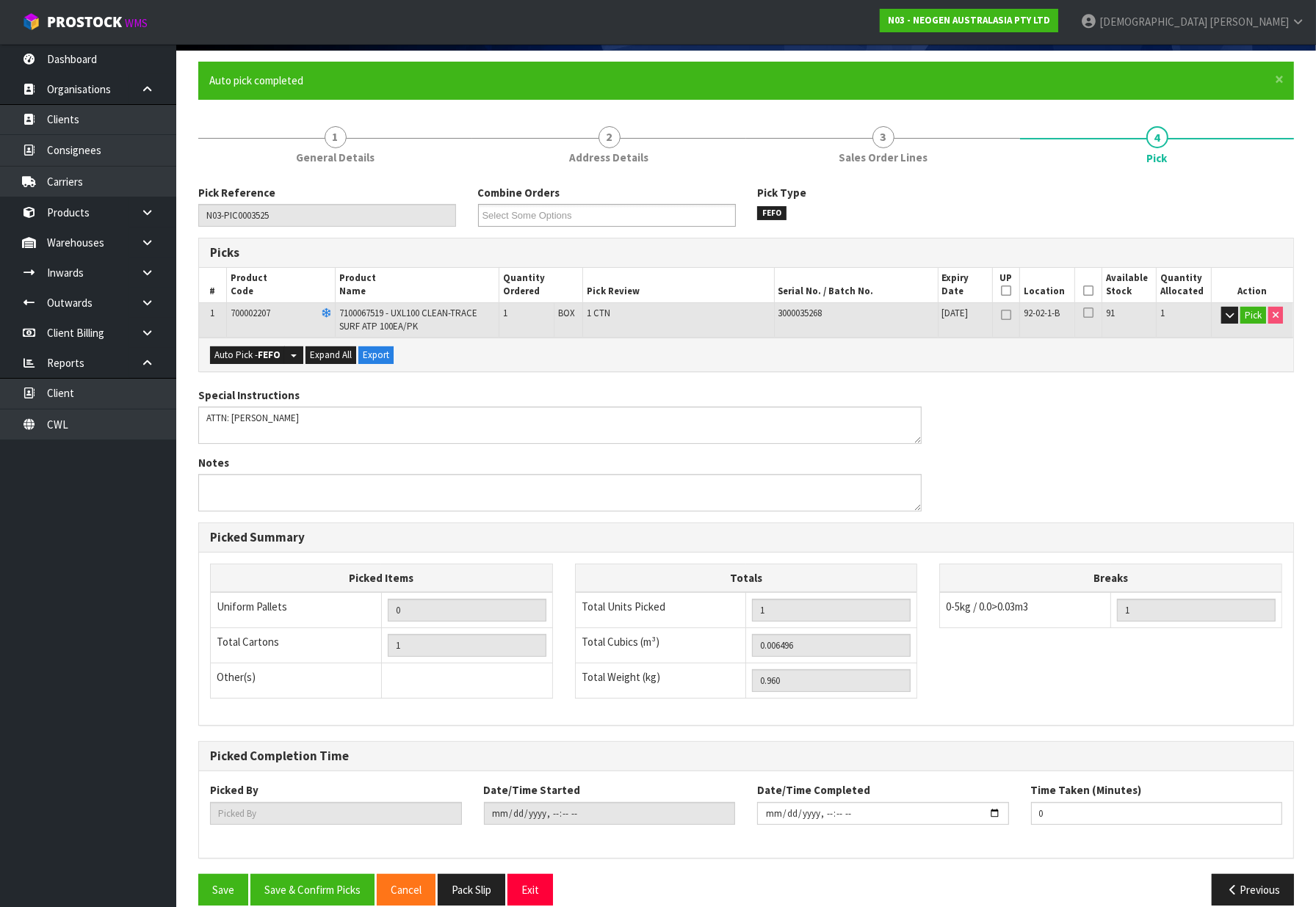
scroll to position [133, 0]
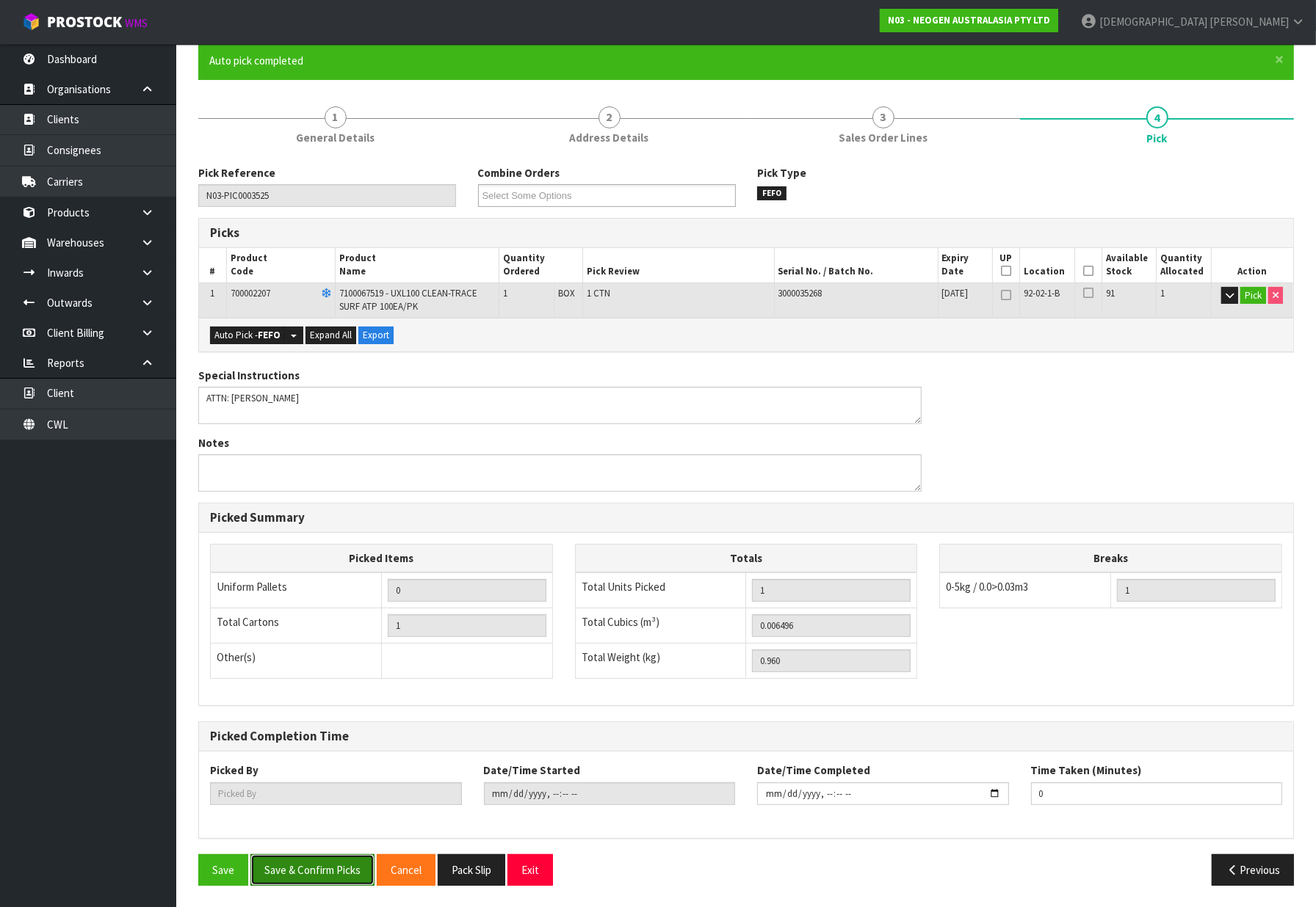
click at [340, 870] on button "Save & Confirm Picks" at bounding box center [312, 870] width 124 height 32
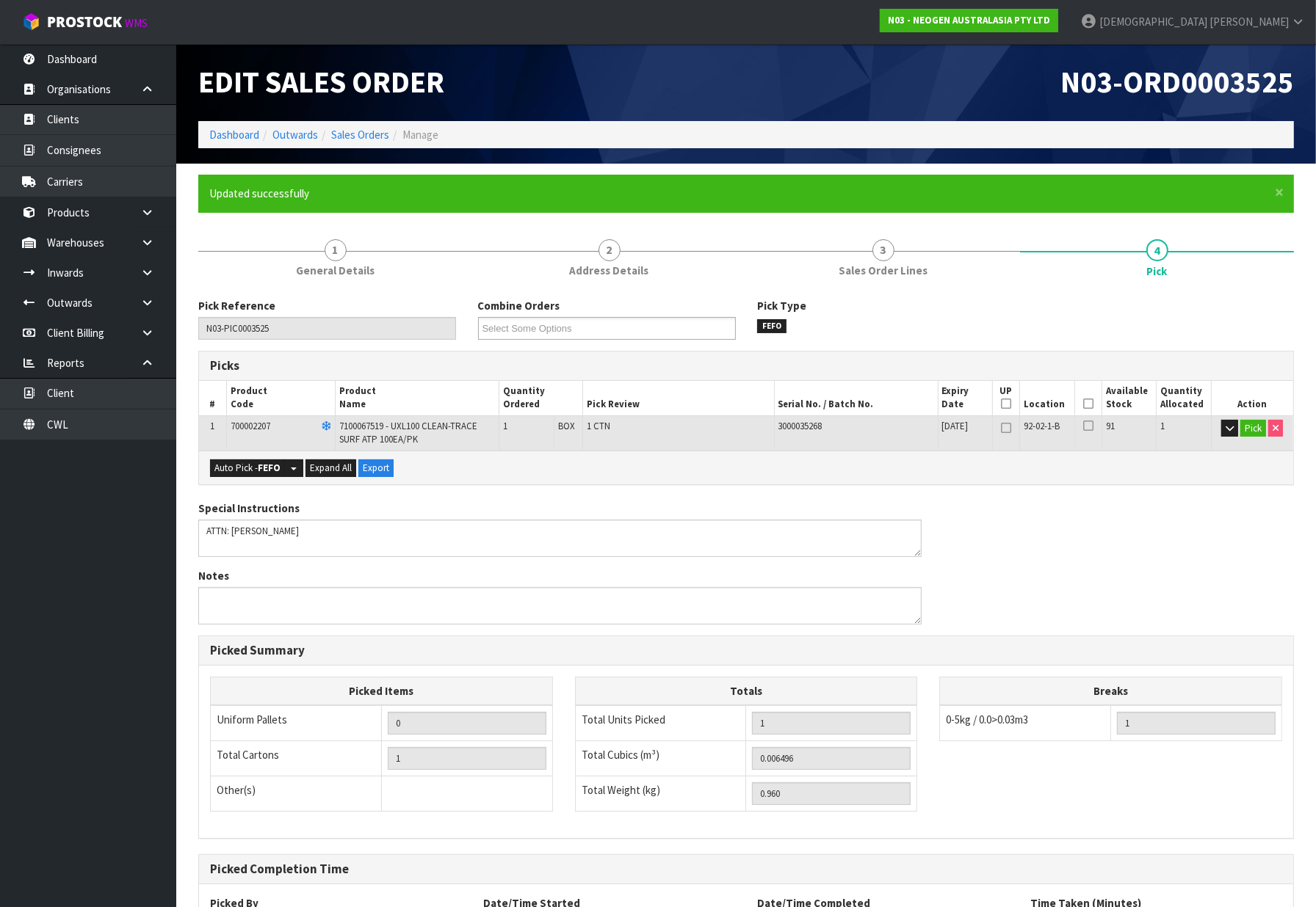
type input "[PERSON_NAME]"
type input "2025-10-07T12:01:38"
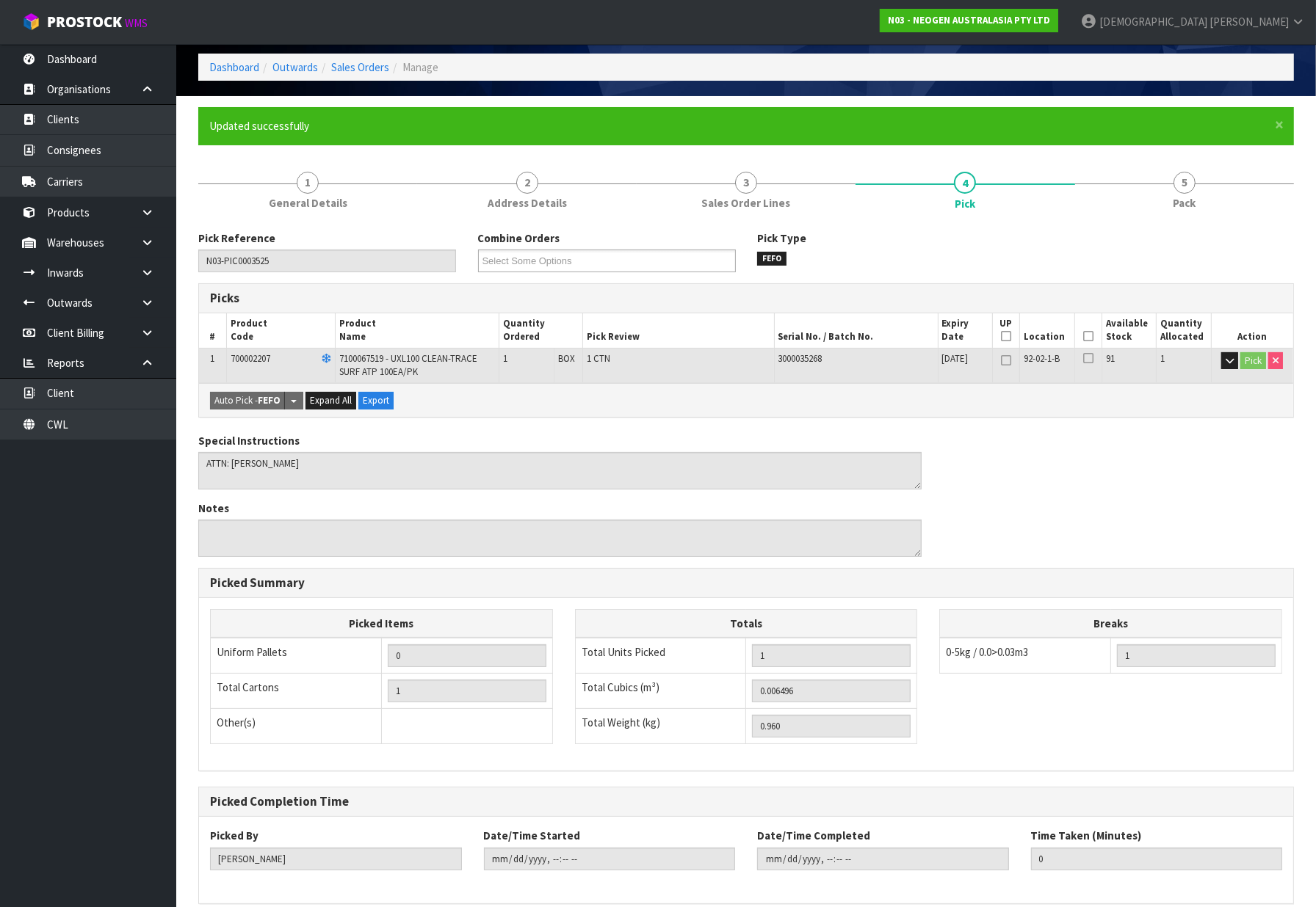
scroll to position [133, 0]
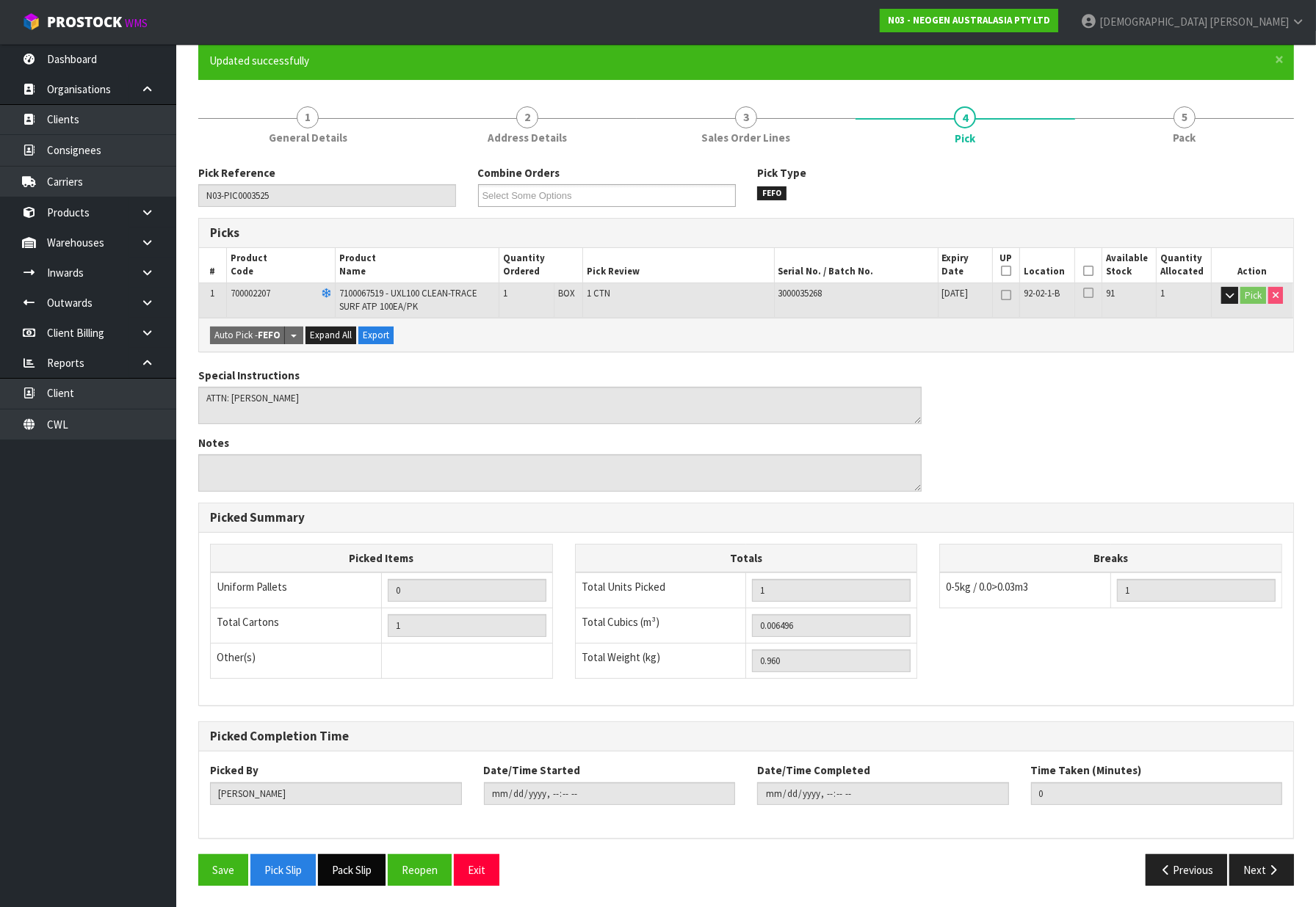
click at [344, 864] on button "Pack Slip" at bounding box center [352, 870] width 68 height 32
